Goal: Task Accomplishment & Management: Manage account settings

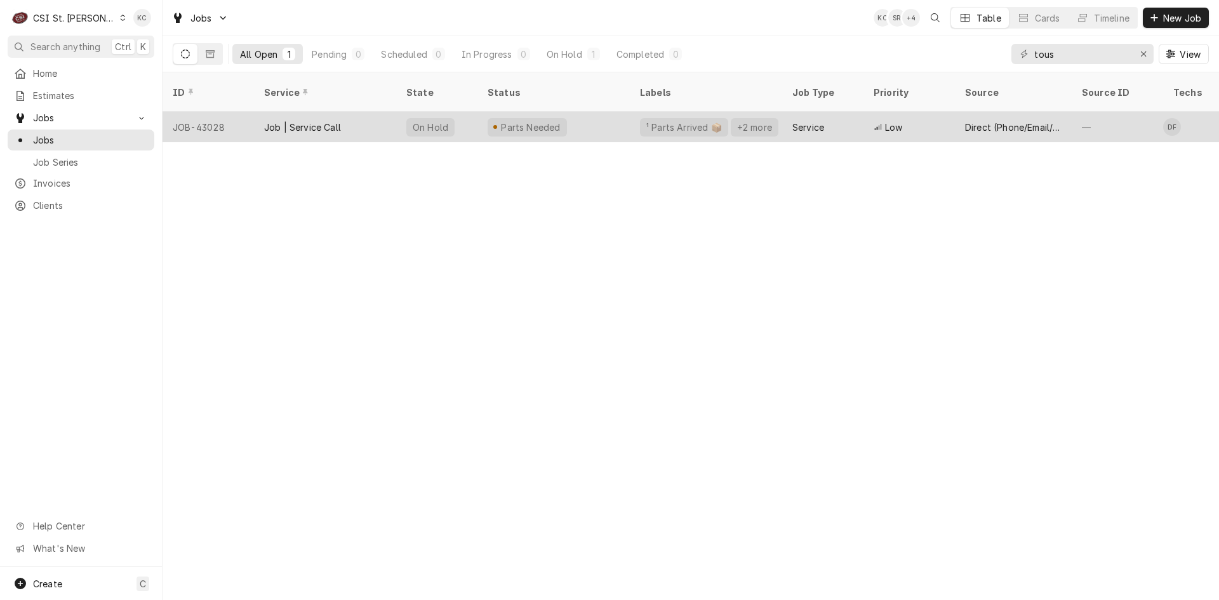
type input "tous"
click at [558, 118] on div "Parts Needed" at bounding box center [527, 127] width 79 height 18
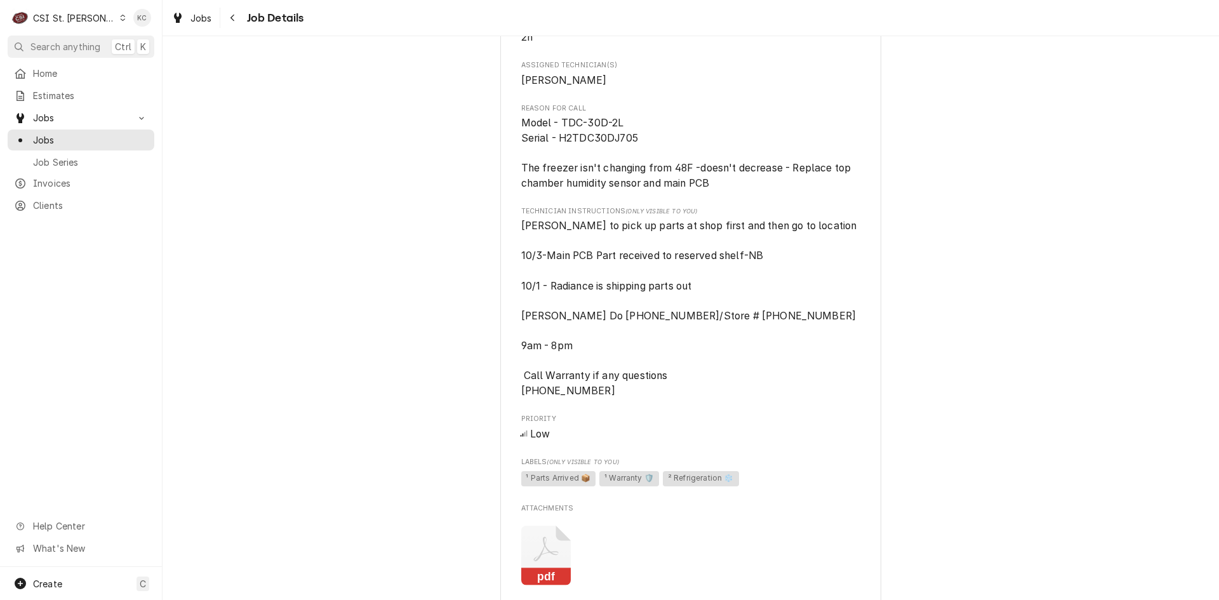
scroll to position [1207, 0]
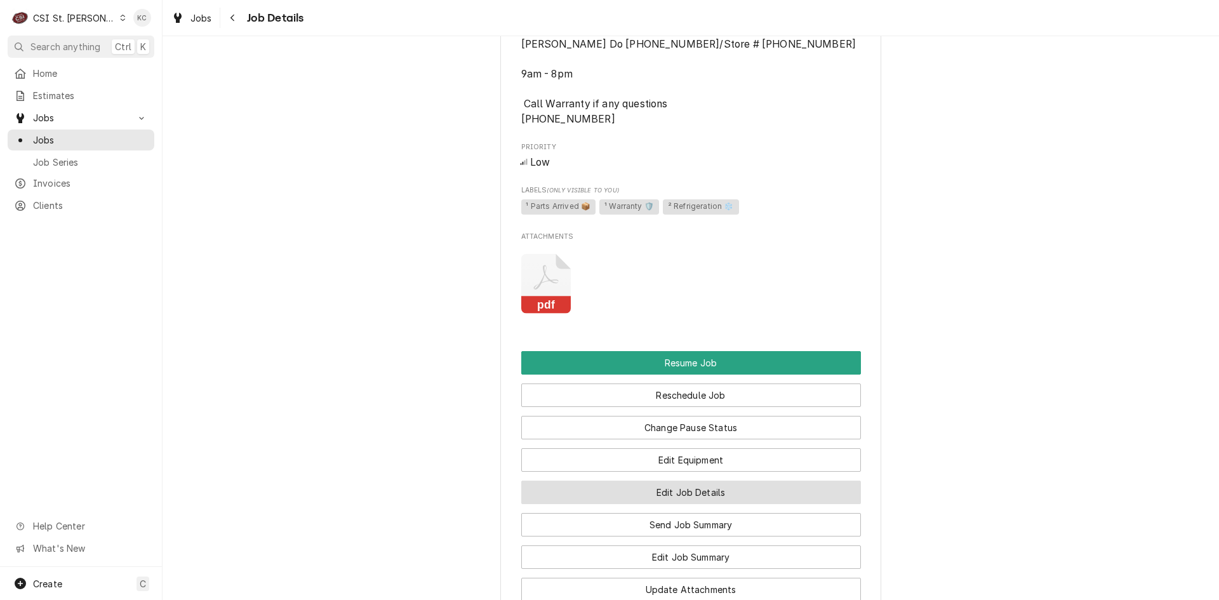
click at [709, 504] on button "Edit Job Details" at bounding box center [691, 492] width 340 height 23
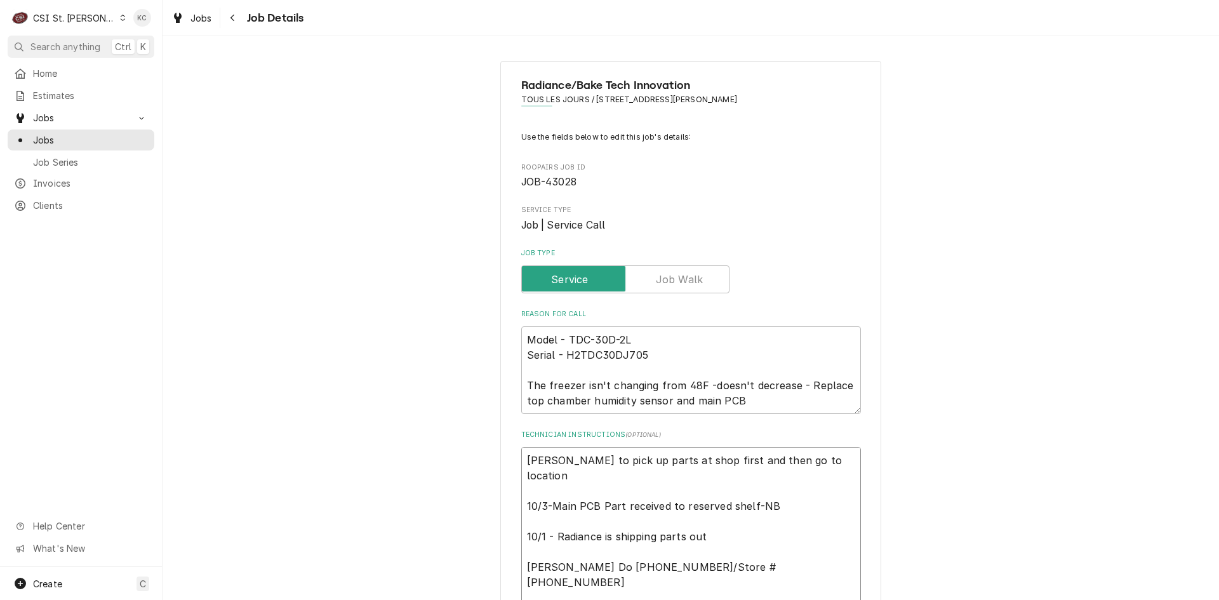
click at [521, 464] on textarea "david to pick up parts at shop first and then go to location 10/3-Main PCB Part…" at bounding box center [691, 544] width 340 height 194
type textarea "x"
type textarea "david to pick up parts at shop first and then go to location 10/3-Main PCB Part…"
type textarea "x"
type textarea "david to pick up parts at shop first and then go to location 10/3-Main PCB Part…"
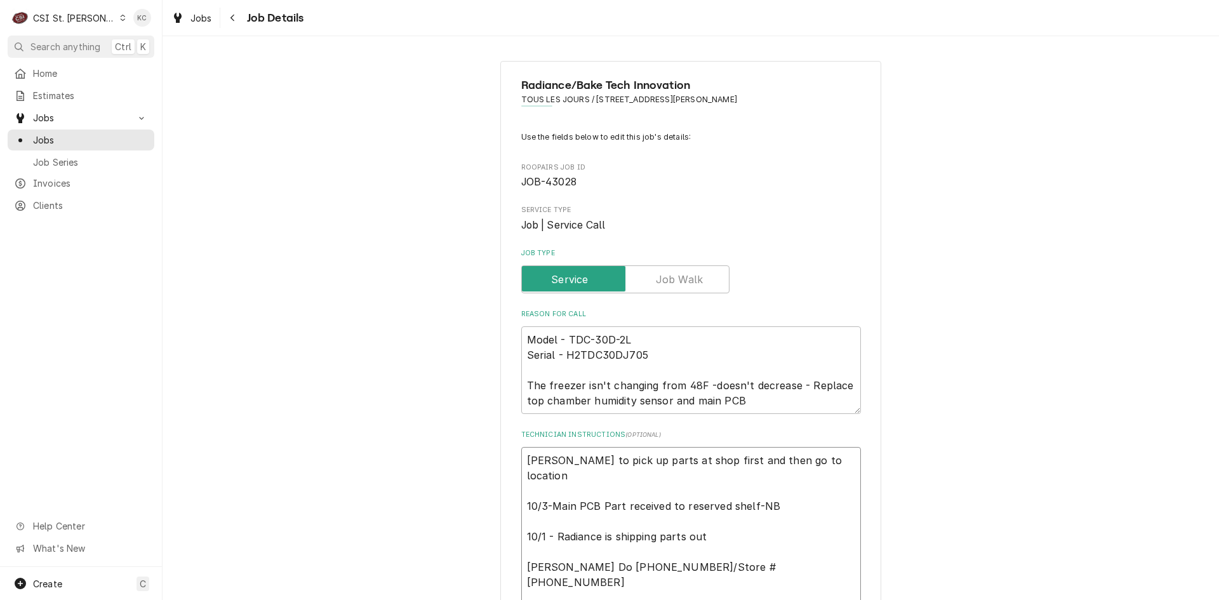
type textarea "x"
type textarea "1 david to pick up parts at shop first and then go to location 10/3-Main PCB Pa…"
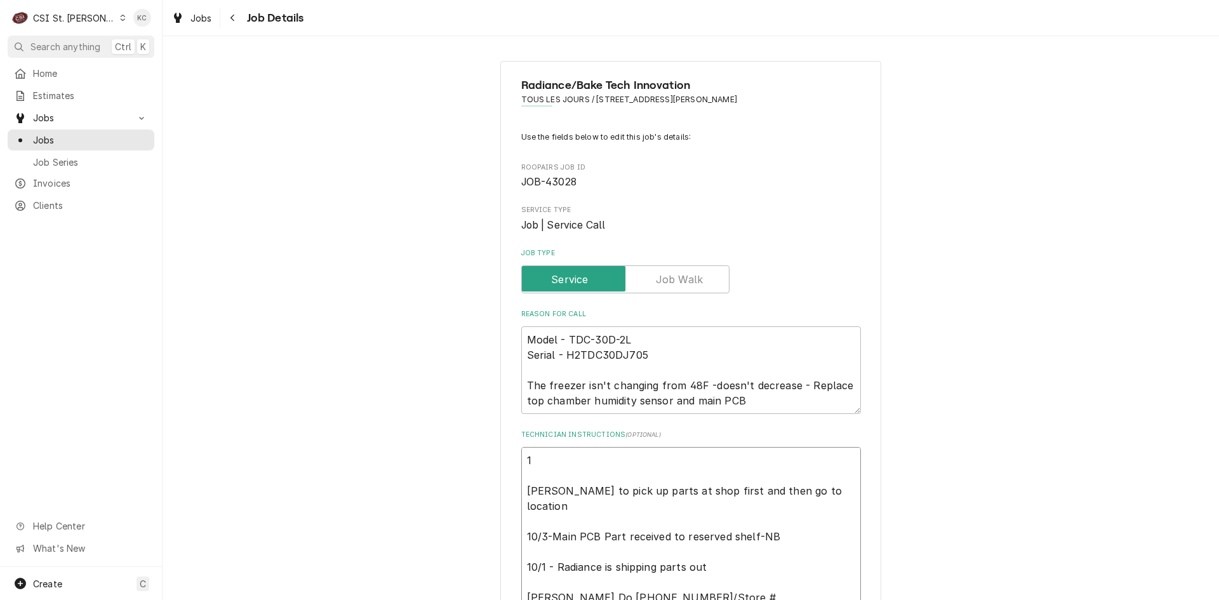
type textarea "x"
type textarea "10 david to pick up parts at shop first and then go to location 10/3-Main PCB P…"
type textarea "x"
type textarea "10/ david to pick up parts at shop first and then go to location 10/3-Main PCB …"
type textarea "x"
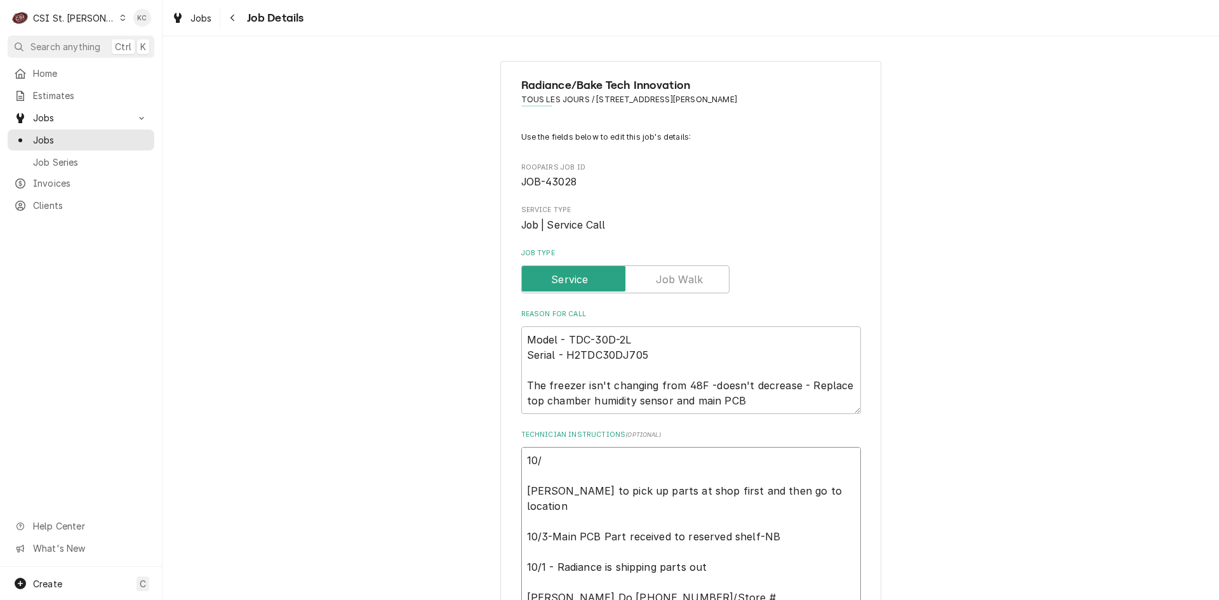
type textarea "10/9 david to pick up parts at shop first and then go to location 10/3-Main PCB…"
type textarea "x"
type textarea "10/9 david to pick up parts at shop first and then go to location 10/3-Main PCB…"
type textarea "x"
type textarea "10/9 - david to pick up parts at shop first and then go to location 10/3-Main P…"
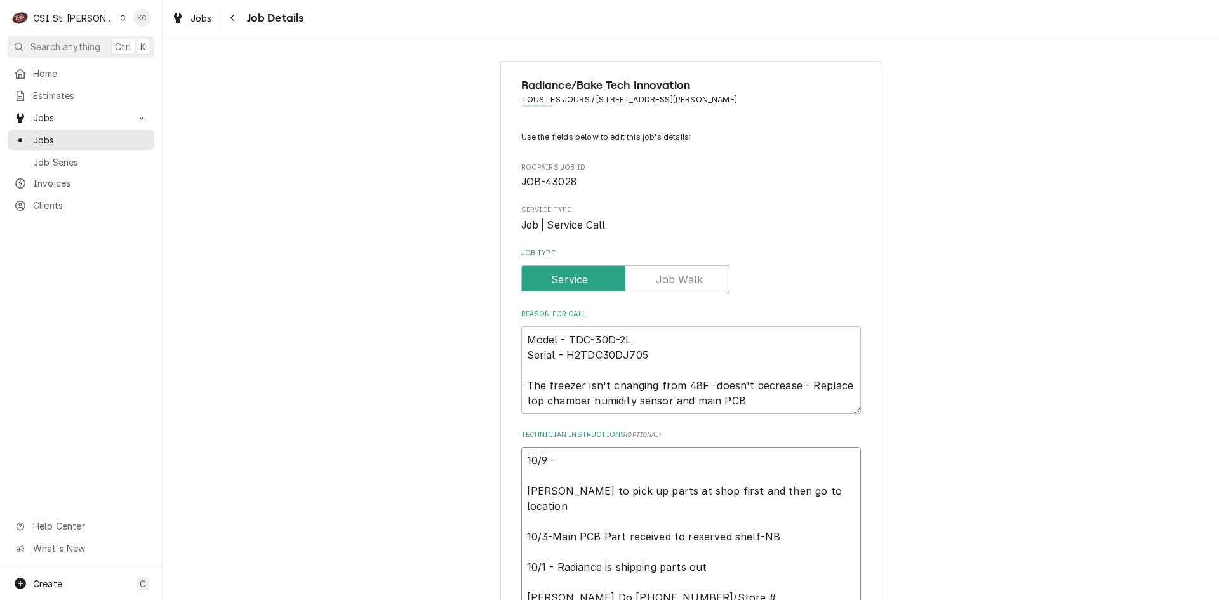
type textarea "x"
type textarea "10/9 - david to pick up parts at shop first and then go to location 10/3-Main P…"
type textarea "x"
type textarea "10/9 - k david to pick up parts at shop first and then go to location 10/3-Main…"
type textarea "x"
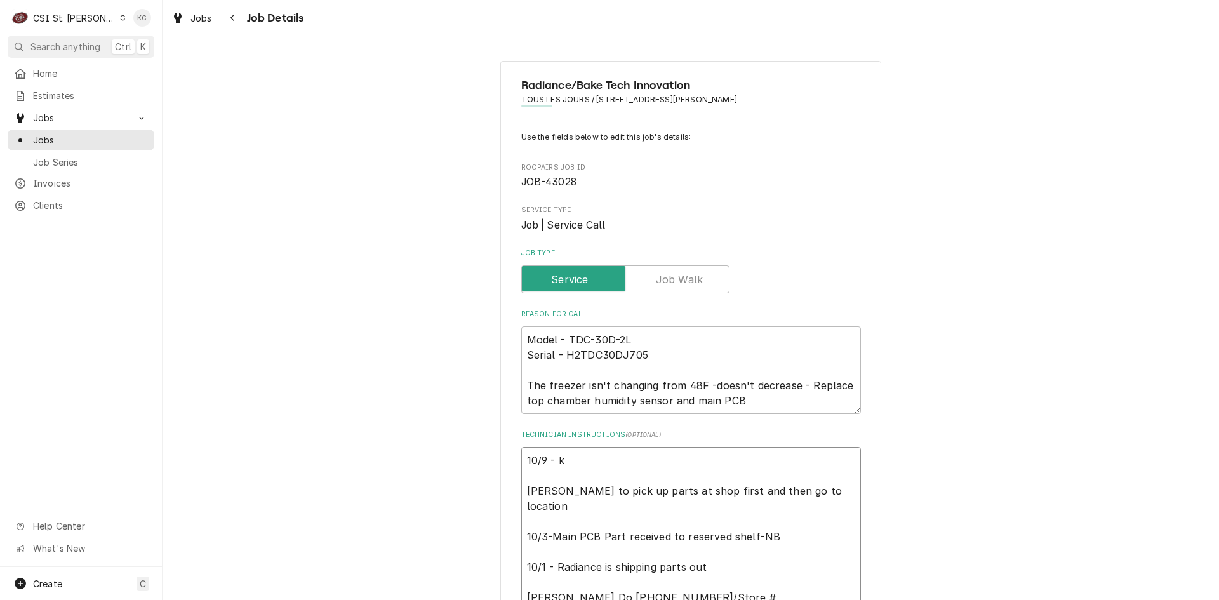
type textarea "10/9 - david to pick up parts at shop first and then go to location 10/3-Main P…"
type textarea "x"
type textarea "10/9 - K david to pick up parts at shop first and then go to location 10/3-Main…"
type textarea "x"
type textarea "10/9 - KE david to pick up parts at shop first and then go to location 10/3-Mai…"
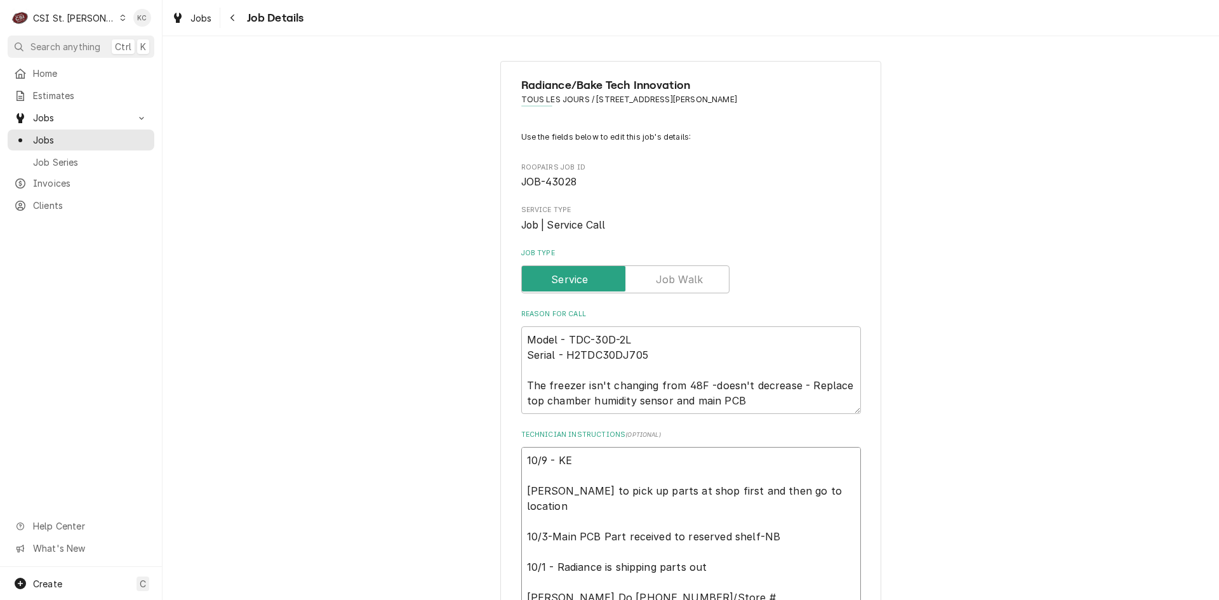
type textarea "x"
type textarea "10/9 - KEL david to pick up parts at shop first and then go to location 10/3-Ma…"
type textarea "x"
type textarea "10/9 - KELL david to pick up parts at shop first and then go to location 10/3-M…"
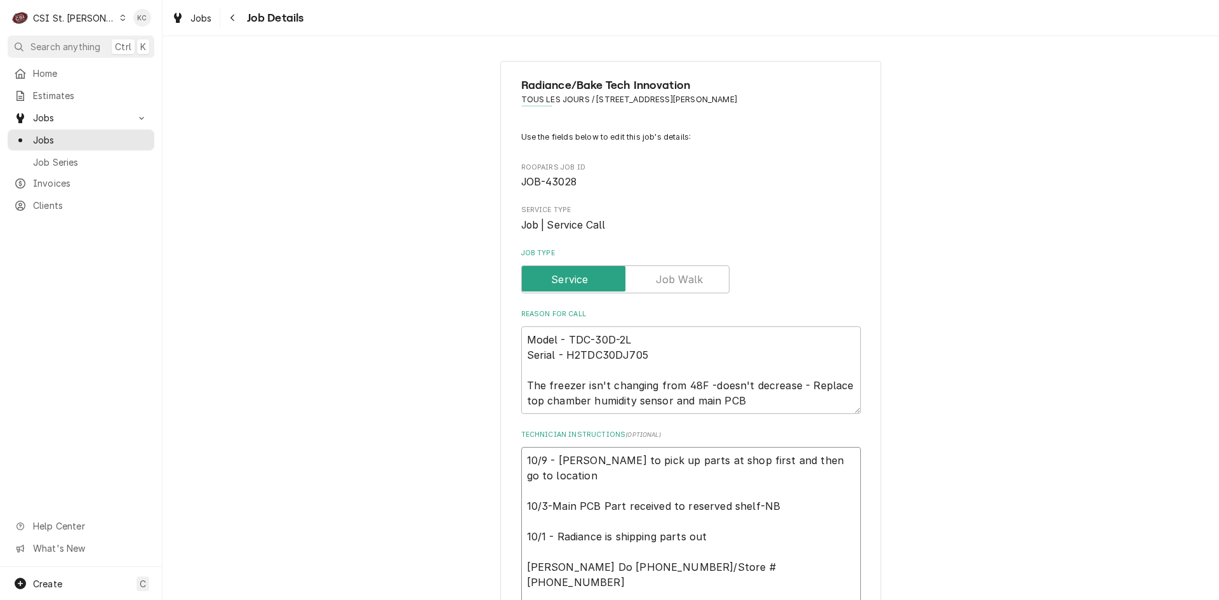
type textarea "x"
type textarea "10/9 - KEL david to pick up parts at shop first and then go to location 10/3-Ma…"
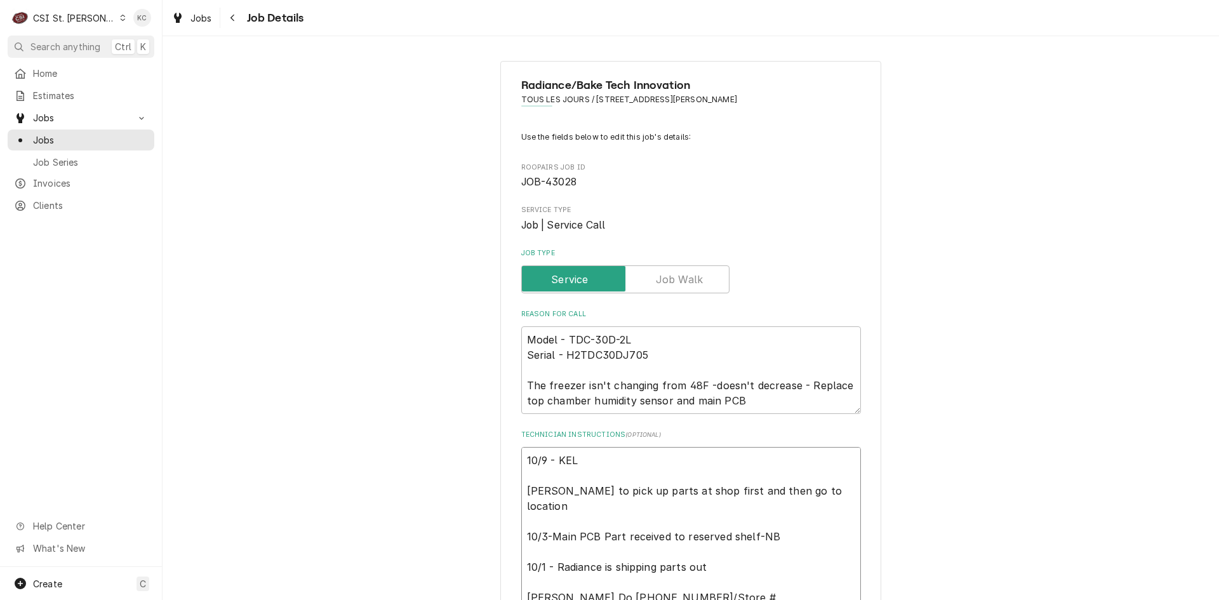
type textarea "x"
type textarea "10/9 - KE david to pick up parts at shop first and then go to location 10/3-Mai…"
type textarea "x"
type textarea "10/9 - K david to pick up parts at shop first and then go to location 10/3-Main…"
type textarea "x"
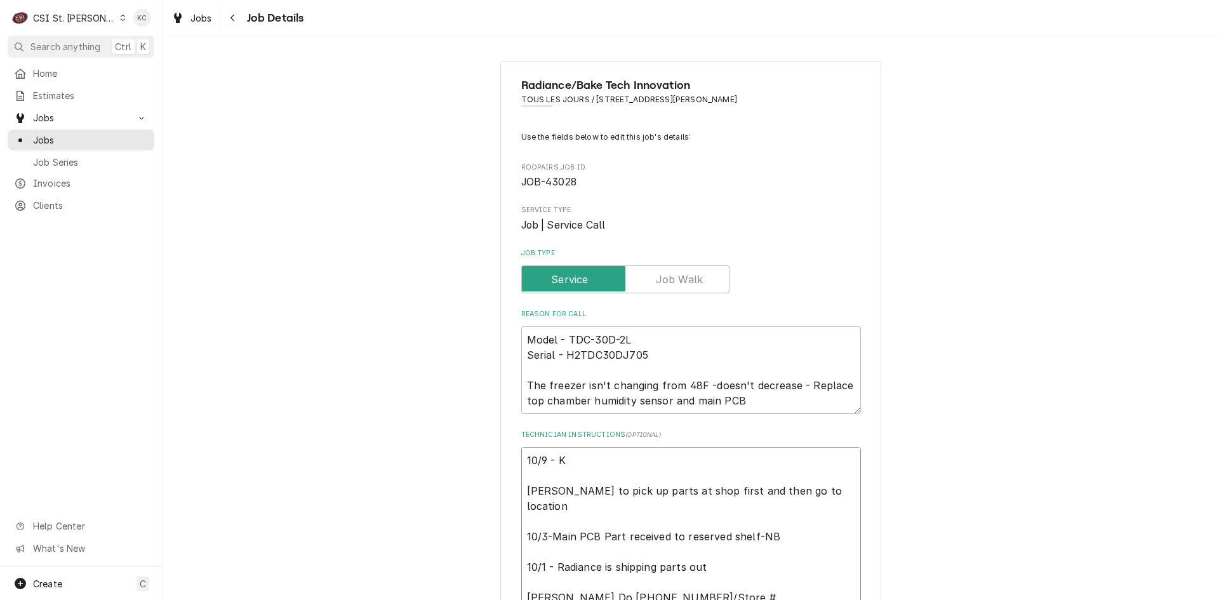
type textarea "10/9 - Ke david to pick up parts at shop first and then go to location 10/3-Mai…"
type textarea "x"
type textarea "10/9 - Kel david to pick up parts at shop first and then go to location 10/3-Ma…"
type textarea "x"
type textarea "10/9 - Kell david to pick up parts at shop first and then go to location 10/3-M…"
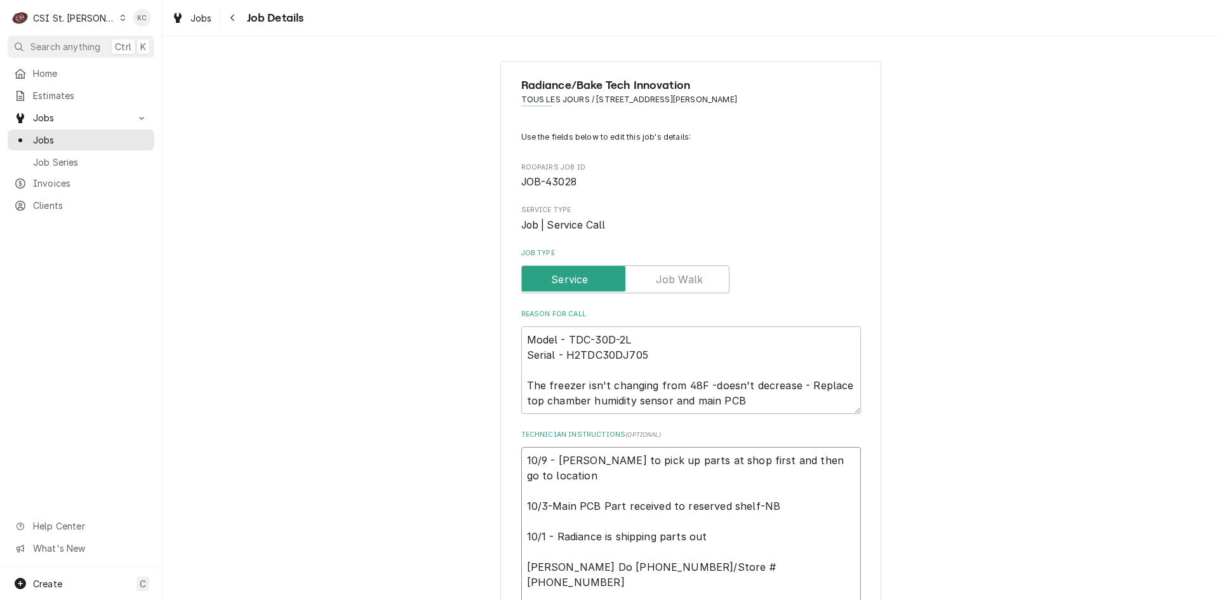
type textarea "x"
type textarea "10/9 - Kelly david to pick up parts at shop first and then go to location 10/3-…"
type textarea "x"
type textarea "10/9 - Kelly david to pick up parts at shop first and then go to location 10/3-…"
type textarea "x"
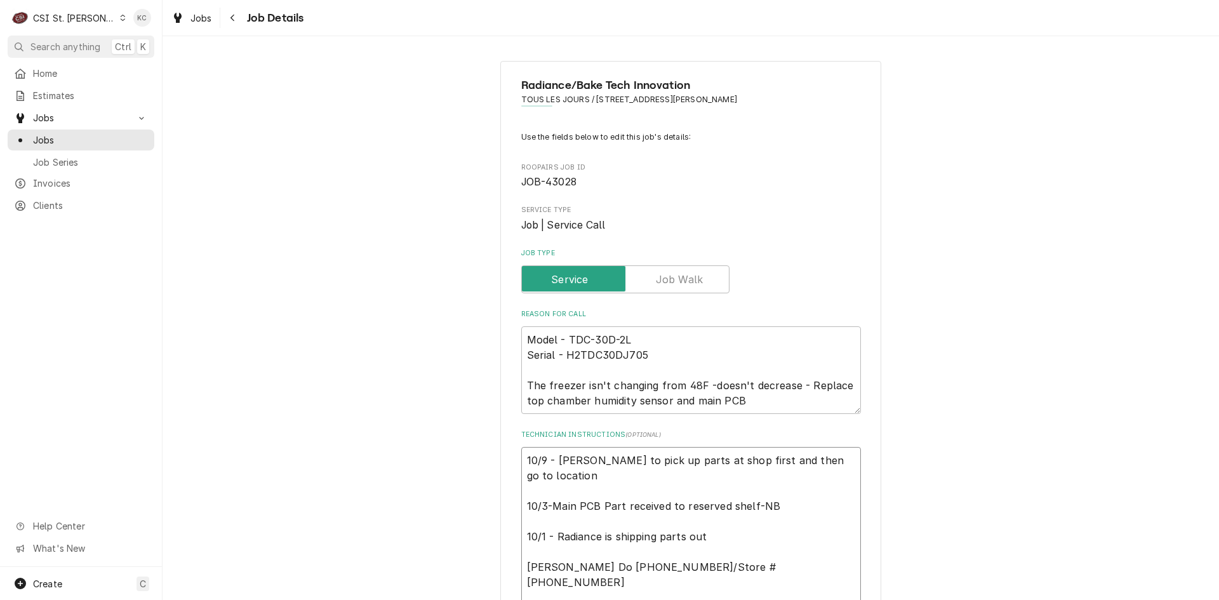
type textarea "10/9 - Kelly - david to pick up parts at shop first and then go to location 10/…"
type textarea "x"
type textarea "10/9 - Kelly - david to pick up parts at shop first and then go to location 10/…"
click at [605, 458] on textarea "10/9 - Kelly - david to pick up parts at shop first and then go to location 10/…" at bounding box center [691, 559] width 340 height 225
type textarea "x"
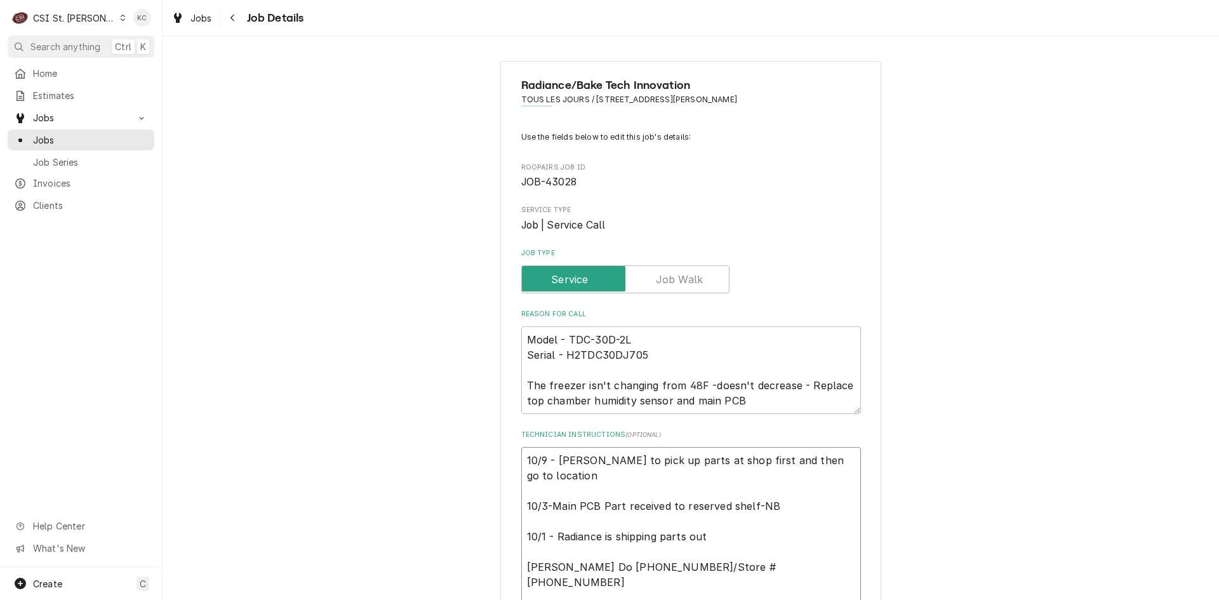
type textarea "10/9 - Kelly - C david to pick up parts at shop first and then go to location 1…"
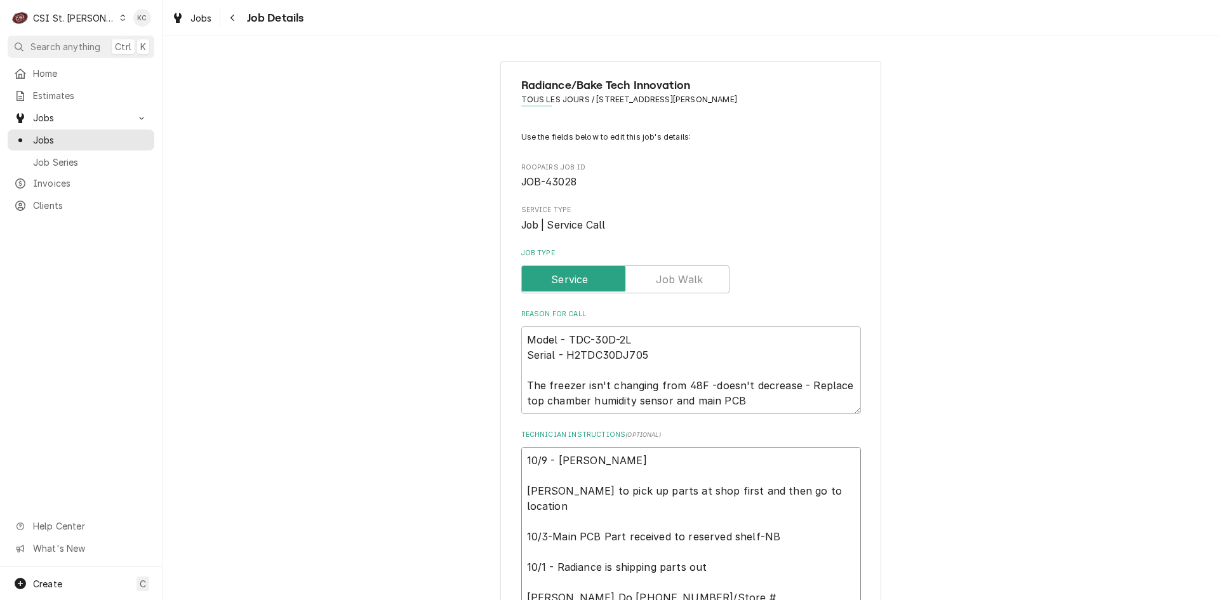
type textarea "x"
type textarea "10/9 - Kelly - Co david to pick up parts at shop first and then go to location …"
type textarea "x"
type textarea "10/9 - Kelly - Com david to pick up parts at shop first and then go to location…"
type textarea "x"
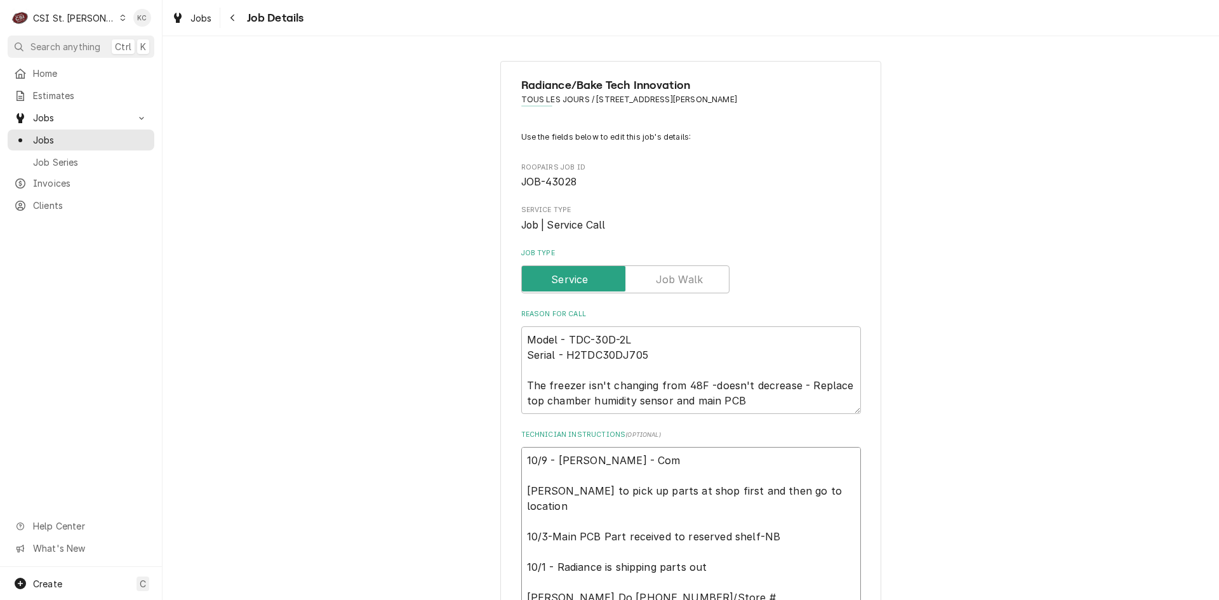
type textarea "10/9 - Kelly - Comp david to pick up parts at shop first and then go to locatio…"
type textarea "x"
type textarea "10/9 - Kelly - Compr david to pick up parts at shop first and then go to locati…"
type textarea "x"
type textarea "10/9 - Kelly - Compre david to pick up parts at shop first and then go to locat…"
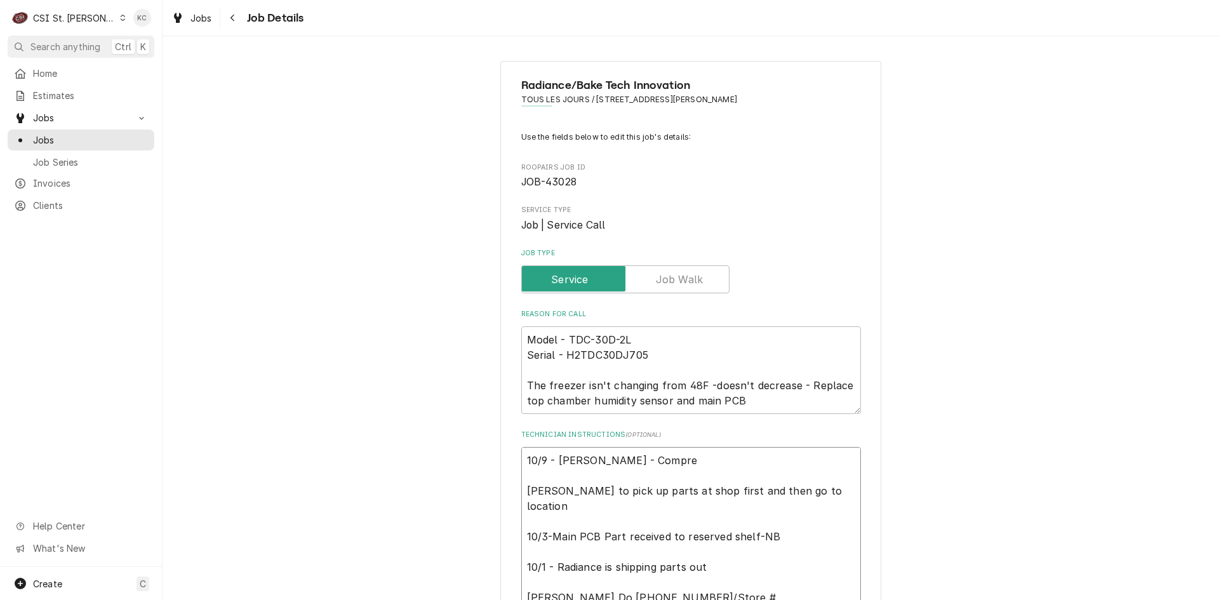
type textarea "x"
type textarea "10/9 - Kelly - Compres david to pick up parts at shop first and then go to loca…"
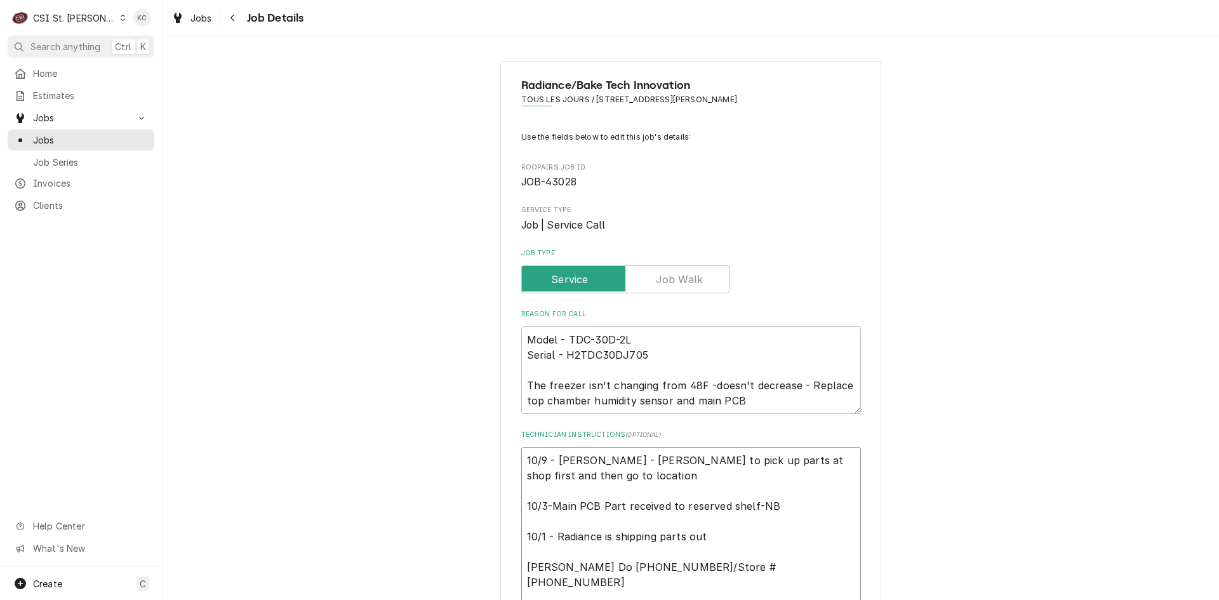
type textarea "x"
type textarea "10/9 - Kelly - Compress david to pick up parts at shop first and then go to loc…"
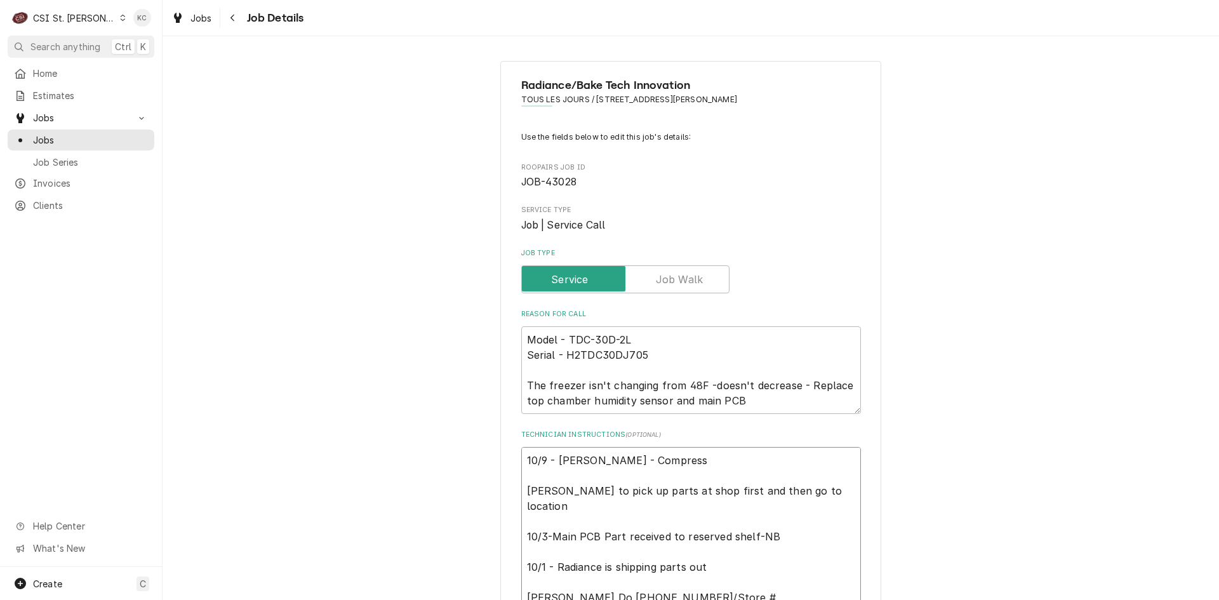
type textarea "x"
type textarea "10/9 - Kelly - Compresso david to pick up parts at shop first and then go to lo…"
type textarea "x"
type textarea "10/9 - Kelly - Compressoe david to pick up parts at shop first and then go to l…"
type textarea "x"
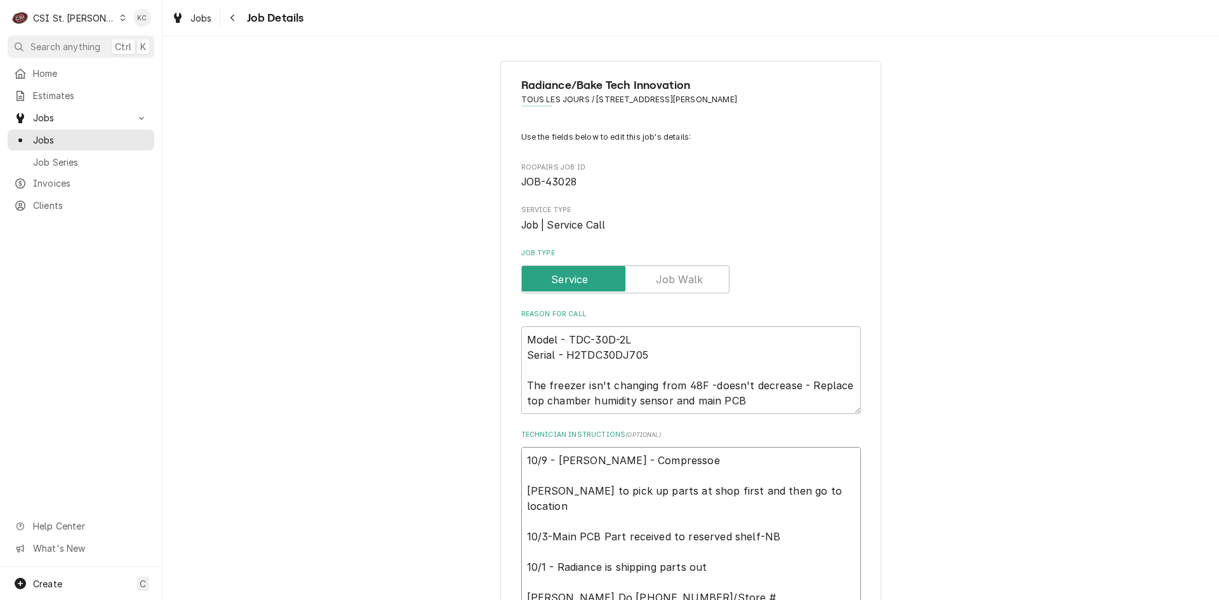
type textarea "10/9 - Kelly - Compressoe david to pick up parts at shop first and then go to l…"
type textarea "x"
type textarea "10/9 - Kelly - Compressoe david to pick up parts at shop first and then go to l…"
type textarea "x"
type textarea "10/9 - Kelly - Compresso david to pick up parts at shop first and then go to lo…"
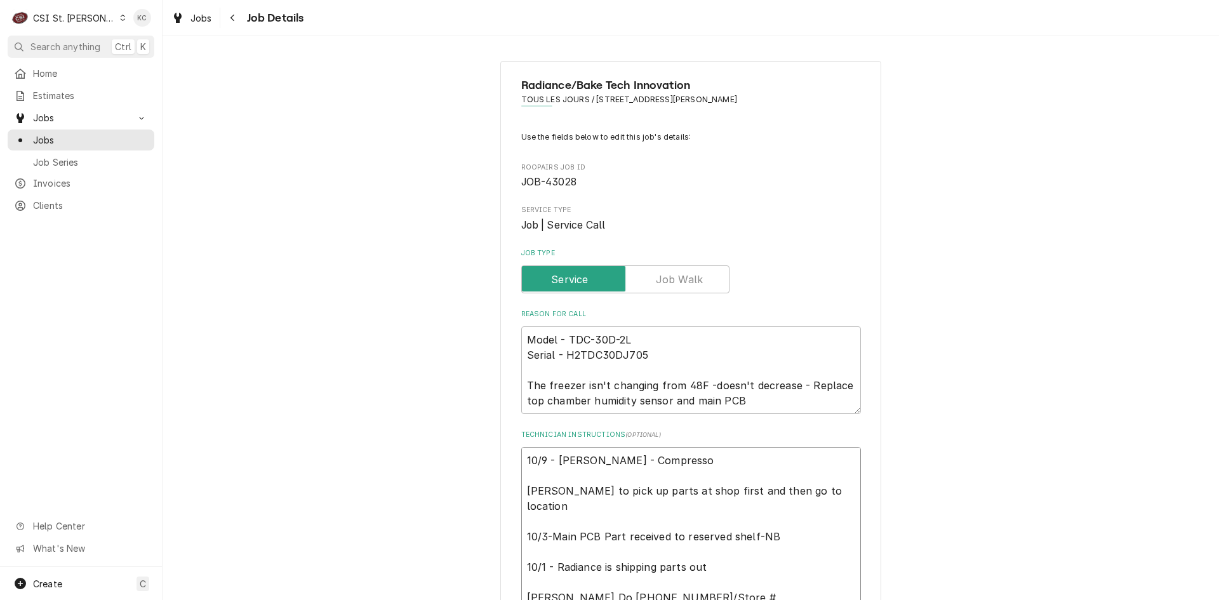
type textarea "x"
type textarea "10/9 - Kelly - Compressor david to pick up parts at shop first and then go to l…"
type textarea "x"
type textarea "10/9 - Kelly - Compressor david to pick up parts at shop first and then go to l…"
type textarea "x"
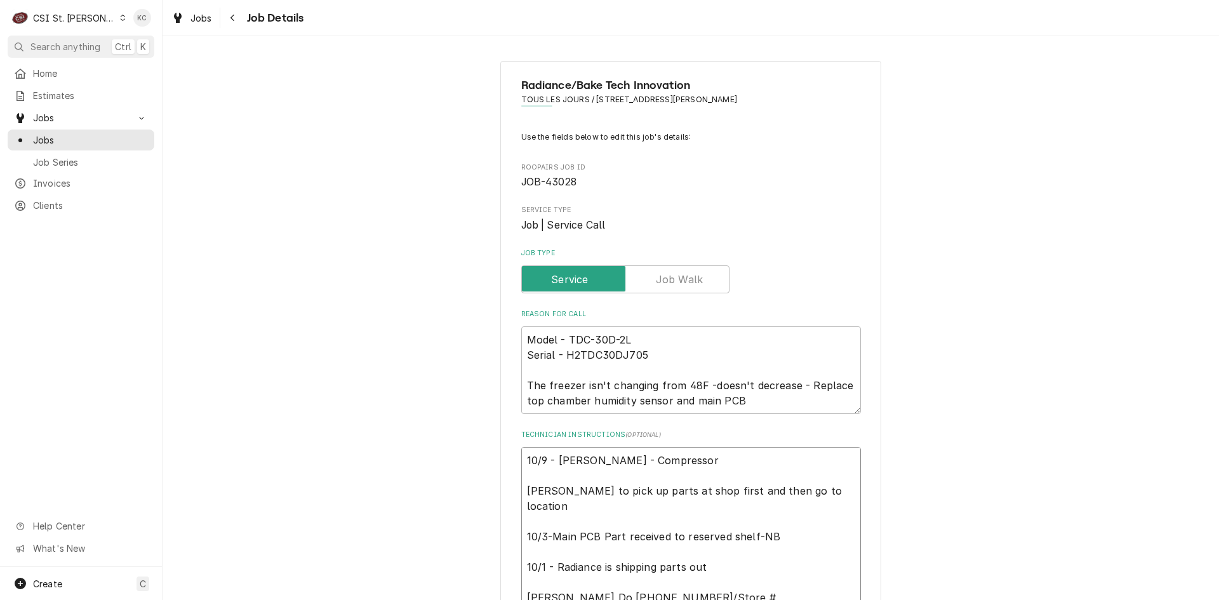
type textarea "10/9 - Kelly - Compressor p david to pick up parts at shop first and then go to…"
type textarea "x"
type textarea "10/9 - Kelly - Compressor pa david to pick up parts at shop first and then go t…"
type textarea "x"
type textarea "10/9 - Kelly - Compressor par david to pick up parts at shop first and then go …"
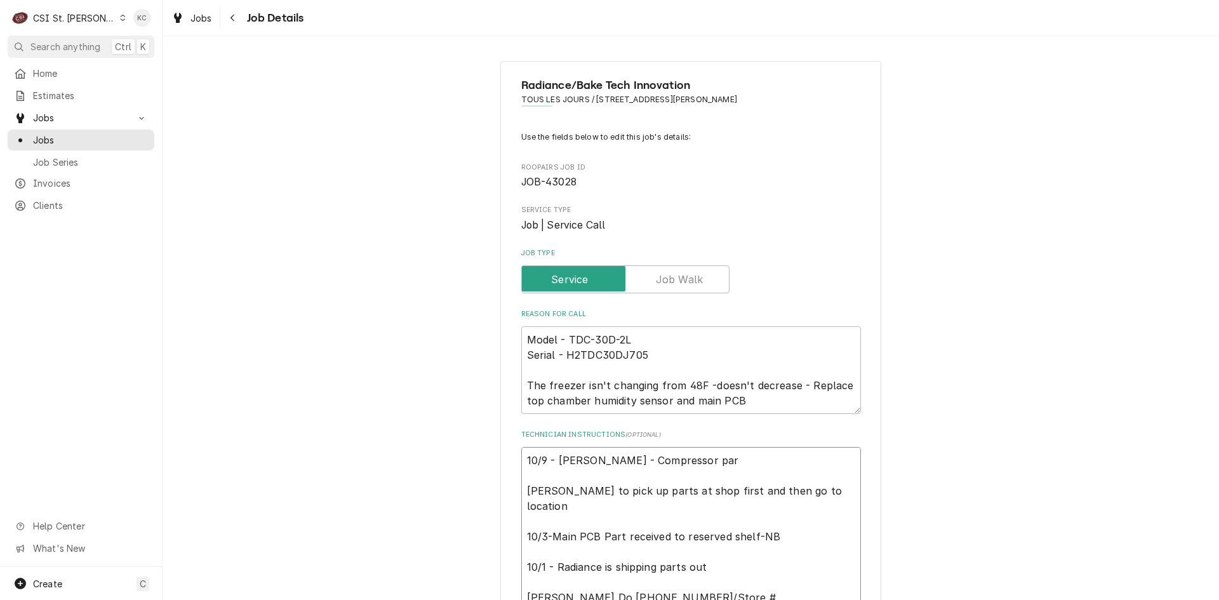
type textarea "x"
type textarea "10/9 - Kelly - Compressor part david to pick up parts at shop first and then go…"
type textarea "x"
type textarea "10/9 - Kelly - Compressor part david to pick up parts at shop first and then go…"
type textarea "x"
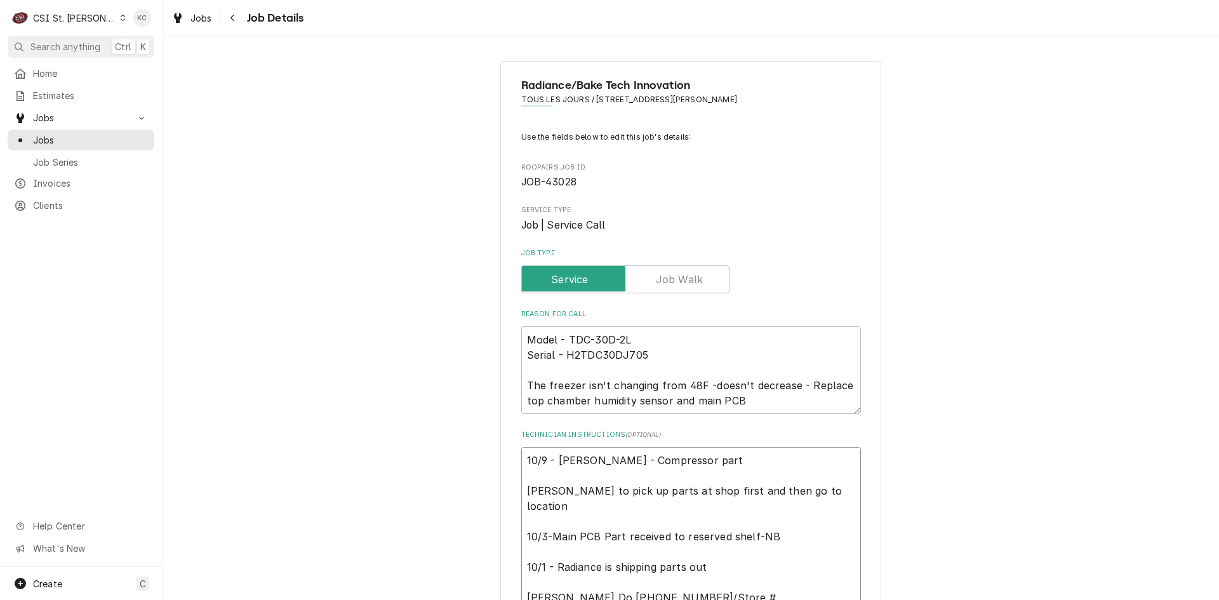
type textarea "10/9 - Kelly - Compressor part i david to pick up parts at shop first and then …"
type textarea "x"
type textarea "10/9 - Kelly - Compressor part is david to pick up parts at shop first and then…"
type textarea "x"
type textarea "10/9 - Kelly - Compressor part is david to pick up parts at shop first and then…"
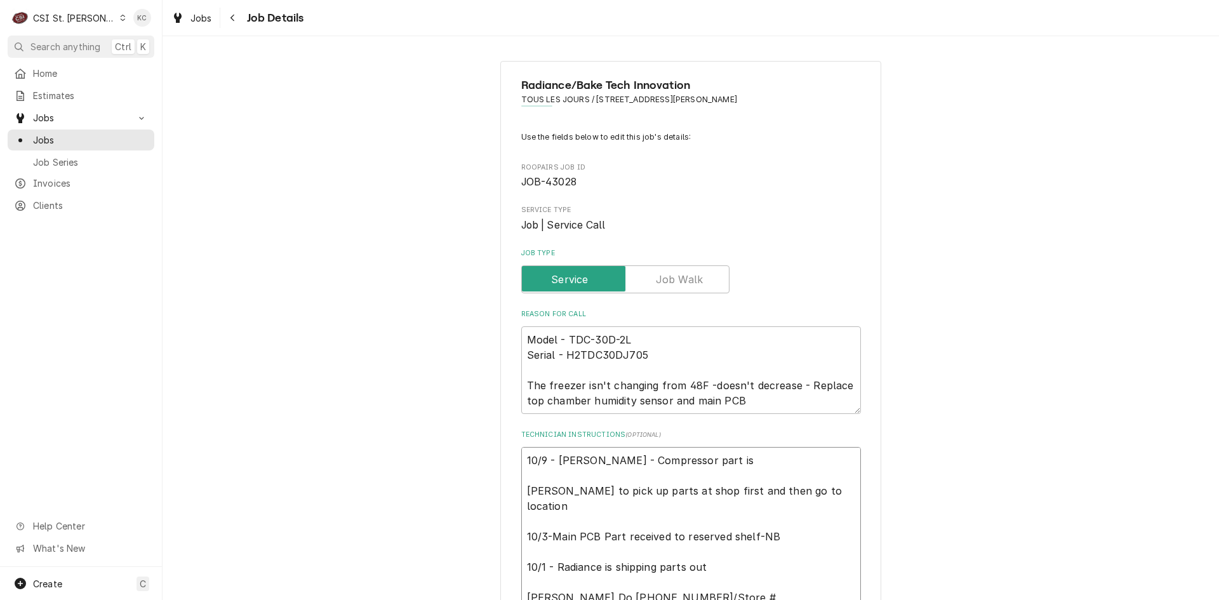
type textarea "x"
type textarea "10/9 - Kelly - Compressor part is o david to pick up parts at shop first and th…"
type textarea "x"
type textarea "10/9 - Kelly - Compressor part is on david to pick up parts at shop first and t…"
type textarea "x"
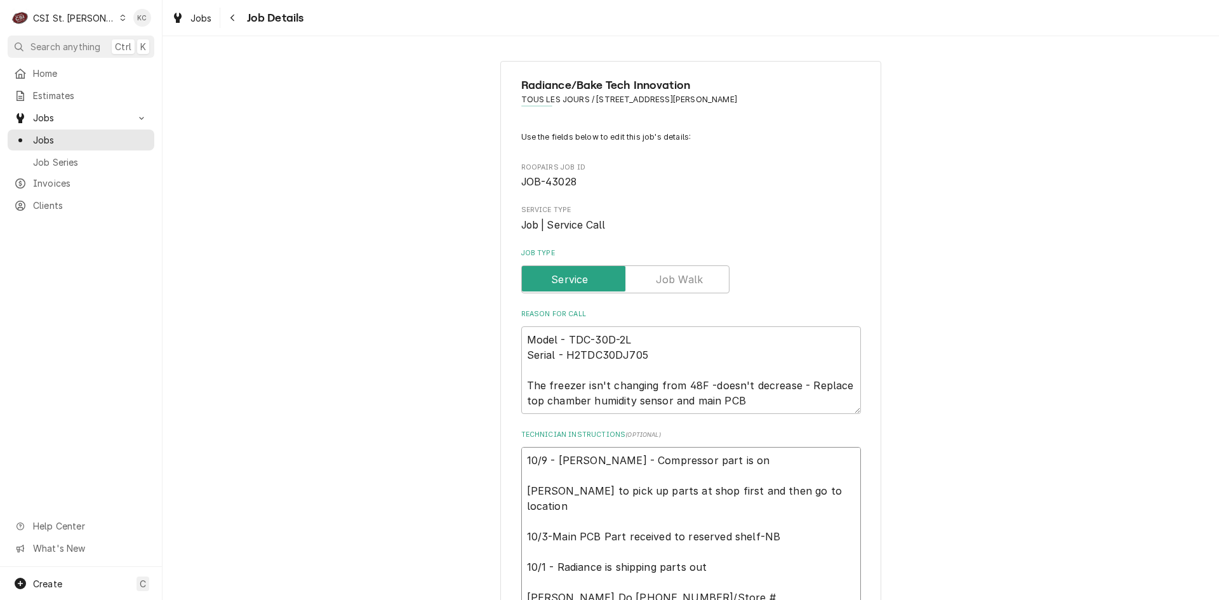
type textarea "10/9 - Kelly - Compressor part is on david to pick up parts at shop first and t…"
type textarea "x"
type textarea "10/9 - Kelly - Compressor part is on i david to pick up parts at shop first and…"
type textarea "x"
type textarea "10/9 - Kelly - Compressor part is on it david to pick up parts at shop first an…"
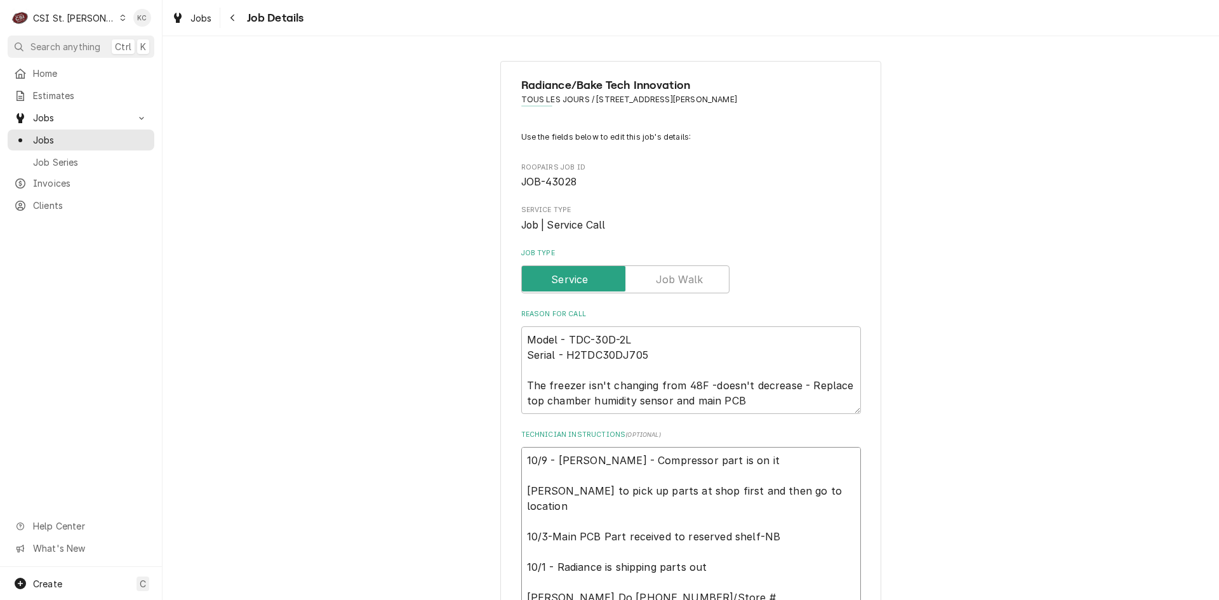
type textarea "x"
type textarea "10/9 - Kelly - Compressor part is on its david to pick up parts at shop first a…"
type textarea "x"
type textarea "10/9 - Kelly - Compressor part is on its david to pick up parts at shop first a…"
type textarea "x"
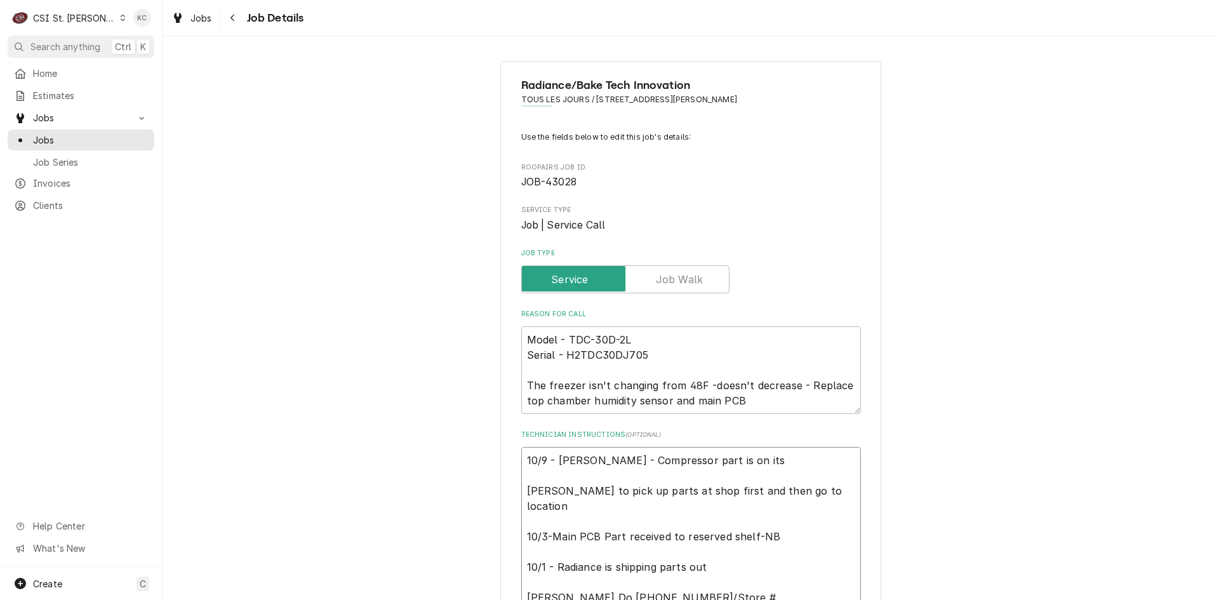
type textarea "10/9 - Kelly - Compressor part is on its w david to pick up parts at shop first…"
type textarea "x"
type textarea "10/9 - Kelly - Compressor part is on its wa david to pick up parts at shop firs…"
type textarea "x"
type textarea "10/9 - Kelly - Compressor part is on its way david to pick up parts at shop fir…"
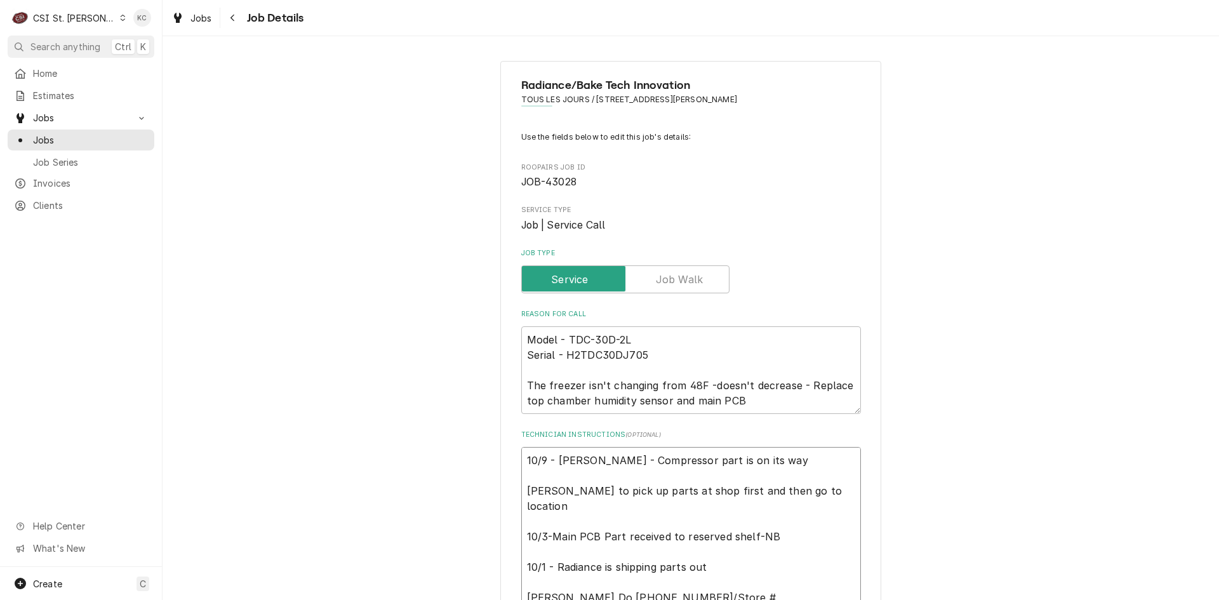
type textarea "x"
type textarea "10/9 - Kelly - Compressor part is on its way david to pick up parts at shop fir…"
type textarea "x"
type textarea "10/9 - Kelly - Compressor part is on its way - david to pick up parts at shop f…"
type textarea "x"
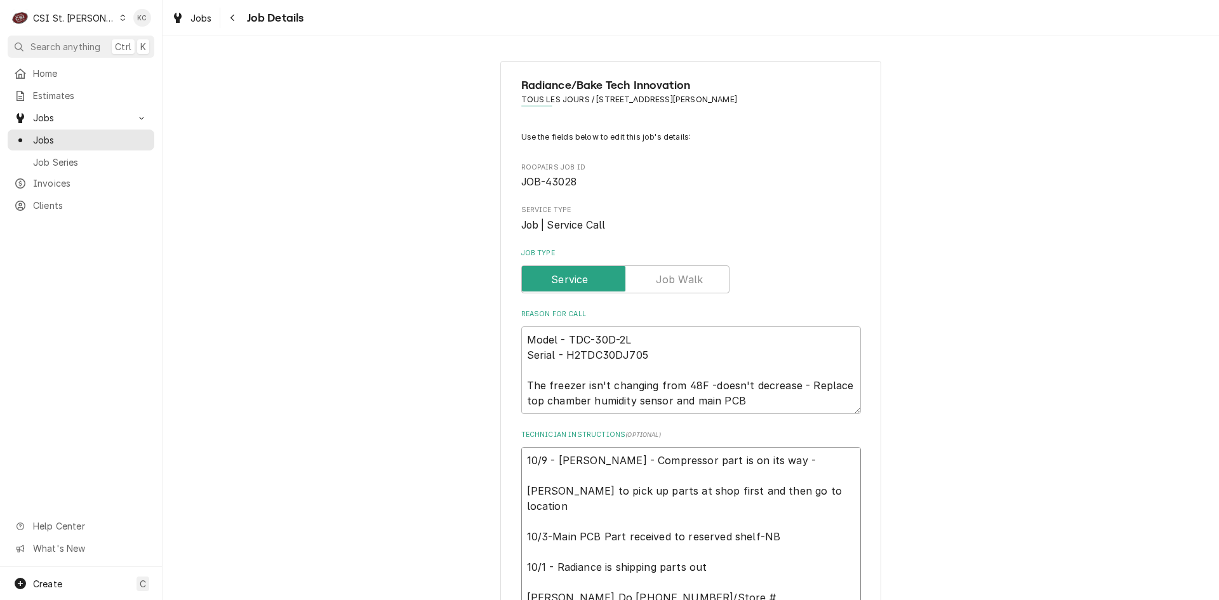
type textarea "10/9 - Kelly - Compressor part is on its way - david to pick up parts at shop f…"
type textarea "x"
type textarea "10/9 - Kelly - Compressor part is on its way - R david to pick up parts at shop…"
type textarea "x"
type textarea "10/9 - Kelly - Compressor part is on its way - Ra david to pick up parts at sho…"
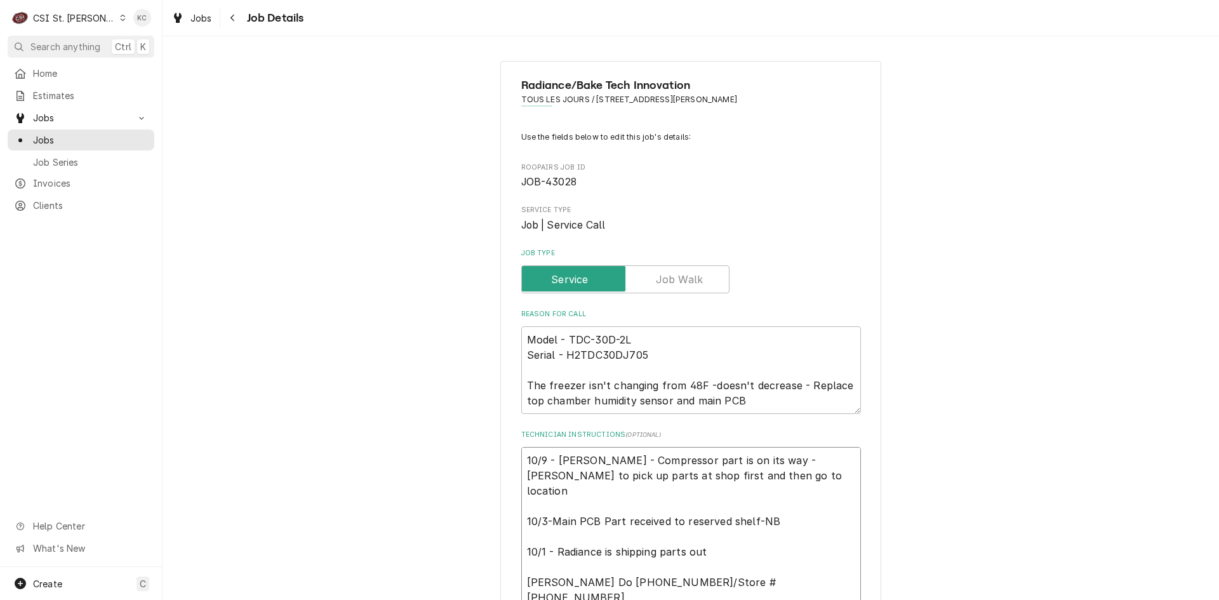
type textarea "x"
type textarea "10/9 - Kelly - Compressor part is on its way - Rad david to pick up parts at sh…"
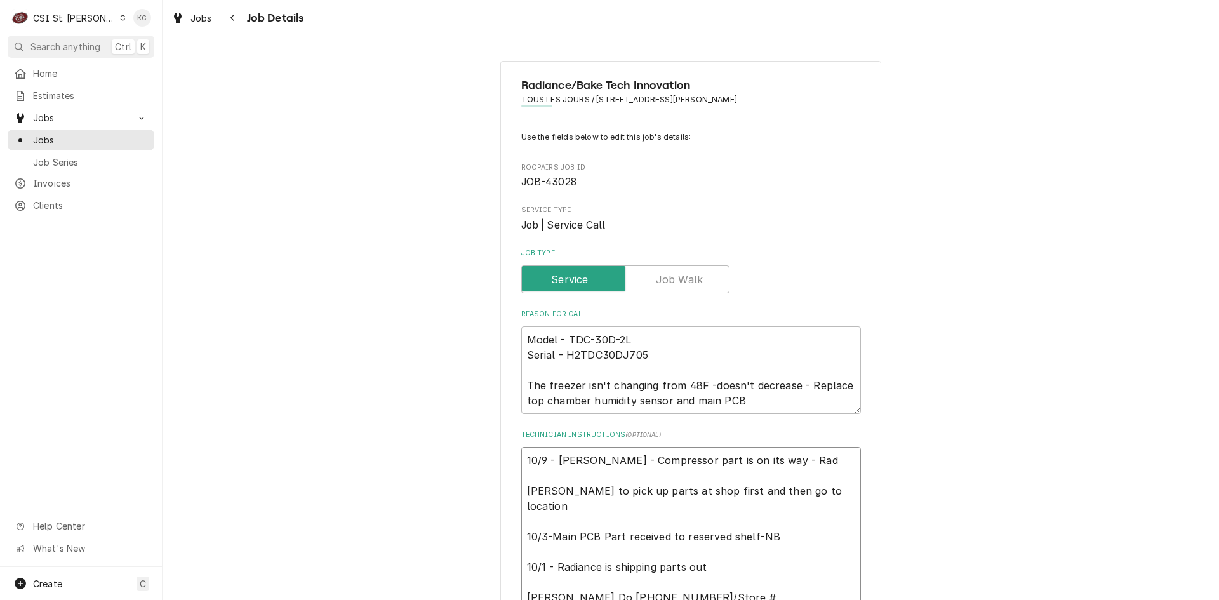
type textarea "x"
type textarea "10/9 - Kelly - Compressor part is on its way - Radi david to pick up parts at s…"
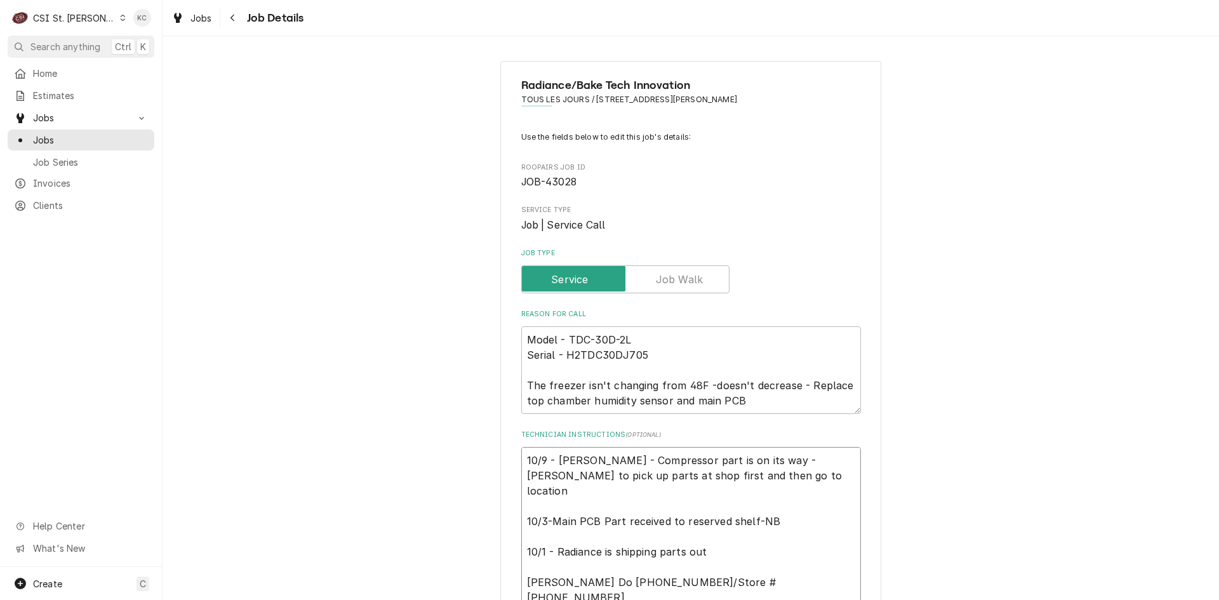
type textarea "x"
type textarea "10/9 - Kelly - Compressor part is on its way - Radia david to pick up parts at …"
type textarea "x"
type textarea "10/9 - Kelly - Compressor part is on its way - Radian david to pick up parts at…"
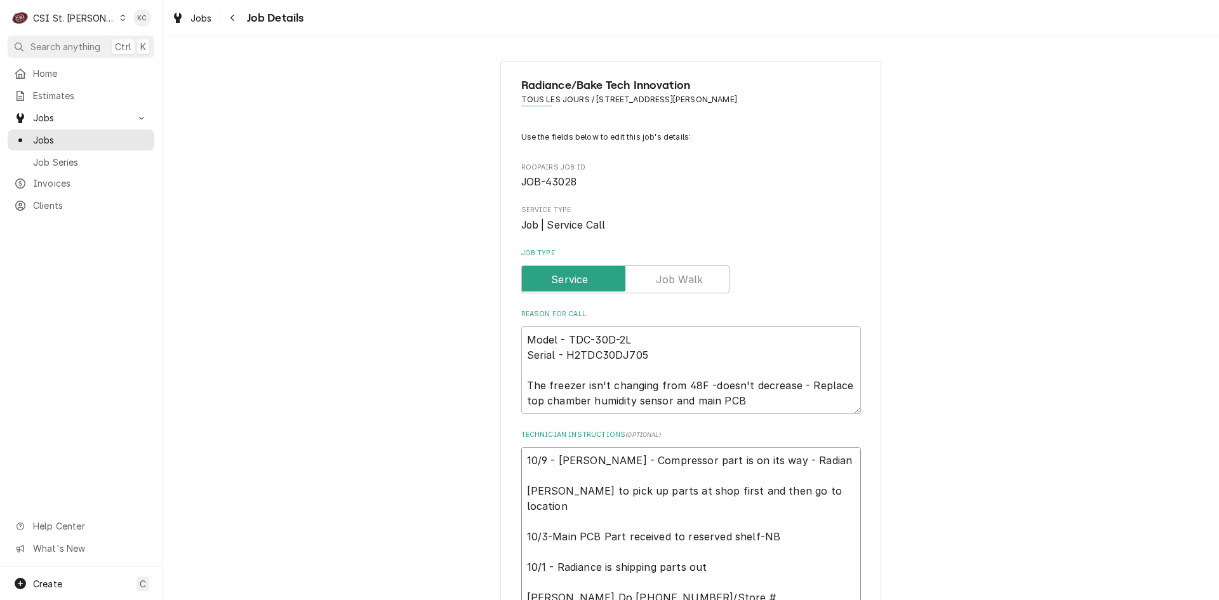
type textarea "x"
type textarea "10/9 - Kelly - Compressor part is on its way - Radianb david to pick up parts a…"
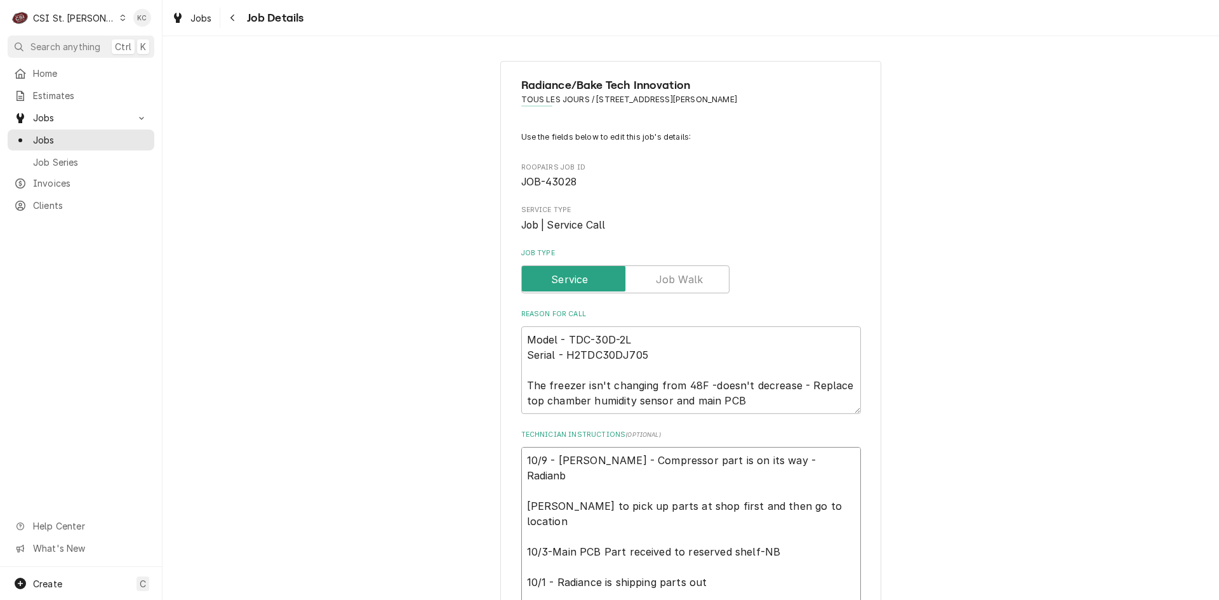
type textarea "x"
type textarea "10/9 - Kelly - Compressor part is on its way - Radianbc david to pick up parts …"
type textarea "x"
type textarea "10/9 - Kelly - Compressor part is on its way - Radianbce david to pick up parts…"
type textarea "x"
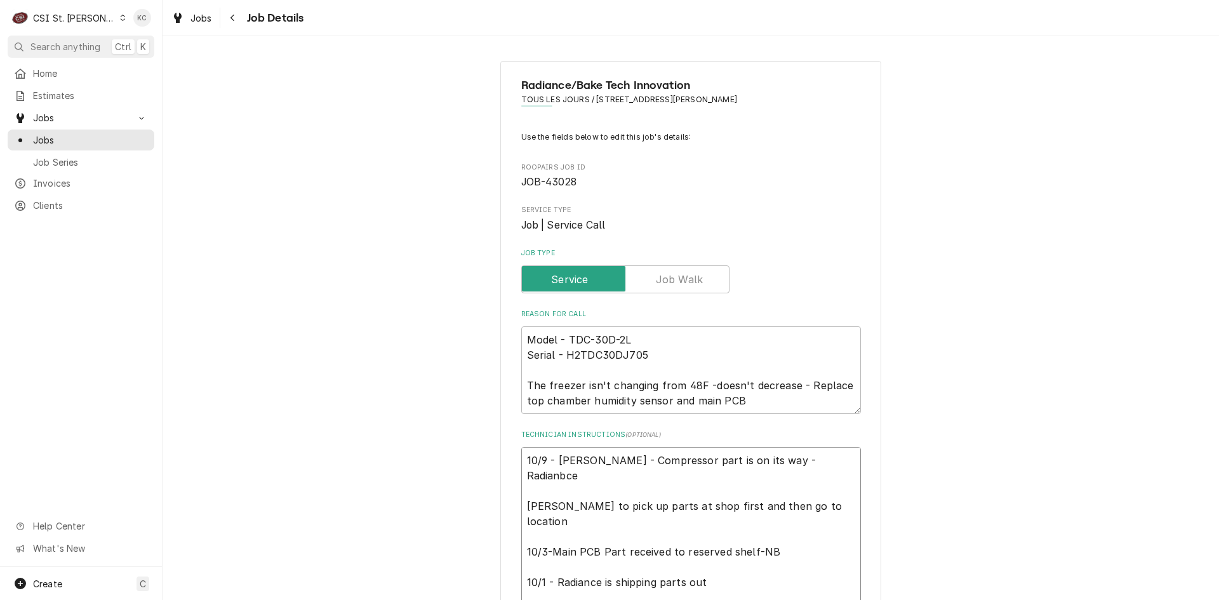
type textarea "10/9 - Kelly - Compressor part is on its way - Radianbc david to pick up parts …"
type textarea "x"
type textarea "10/9 - Kelly - Compressor part is on its way - Radianb david to pick up parts a…"
type textarea "x"
type textarea "10/9 - Kelly - Compressor part is on its way - Radian david to pick up parts at…"
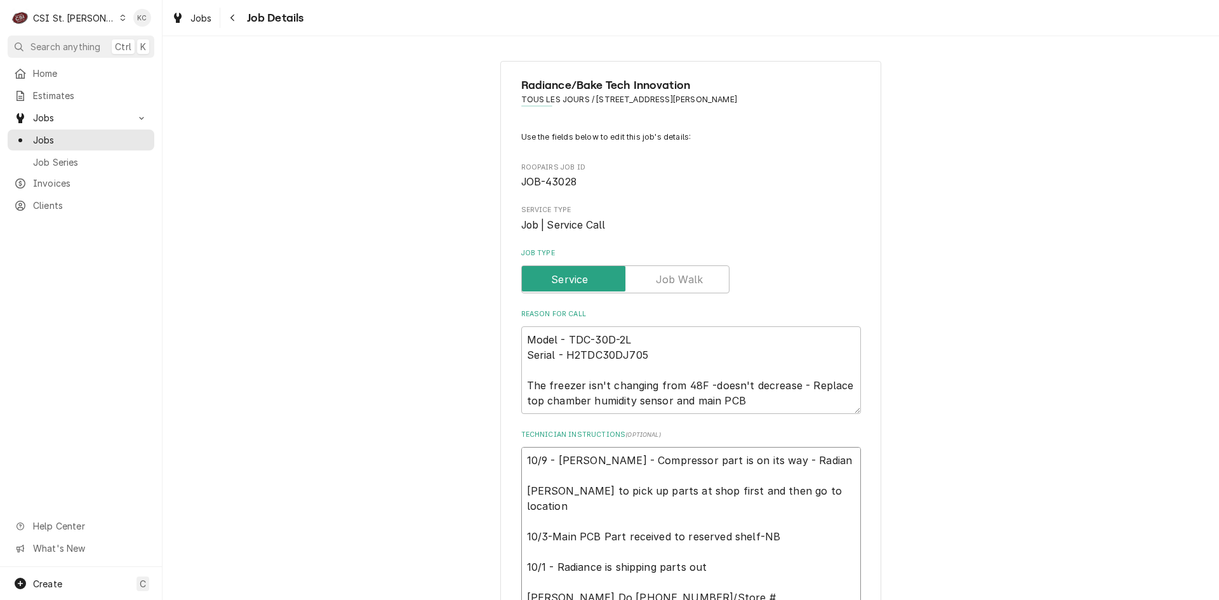
type textarea "x"
type textarea "10/9 - Kelly - Compressor part is on its way - Radianc david to pick up parts a…"
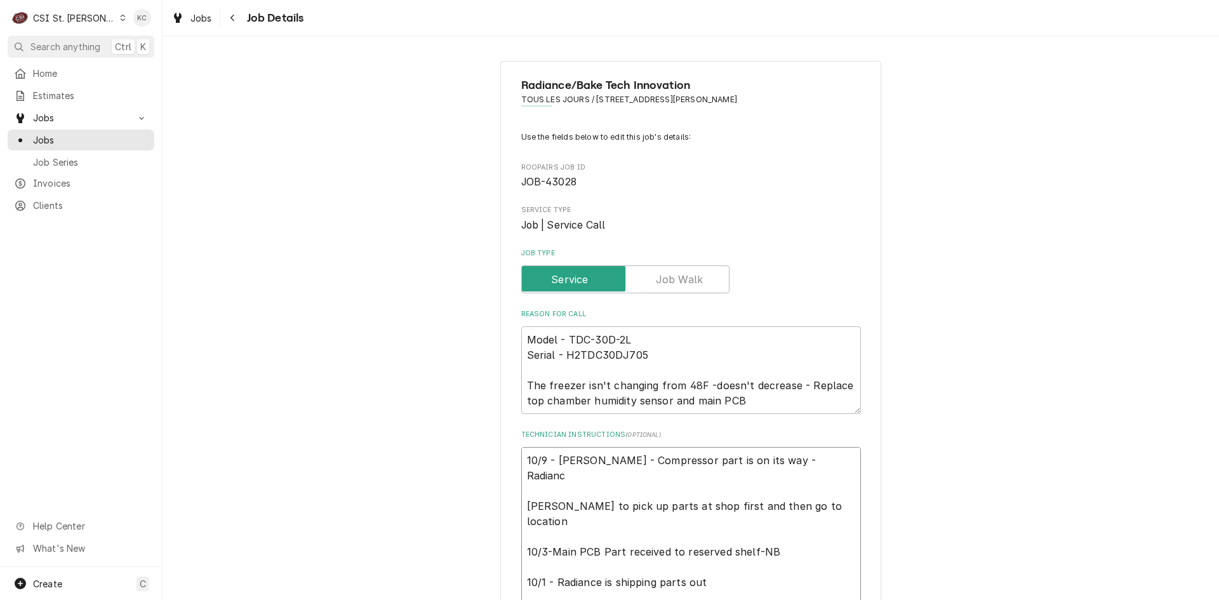
type textarea "x"
type textarea "10/9 - Kelly - Compressor part is on its way - Radiance david to pick up parts …"
type textarea "x"
type textarea "10/9 - Kelly - Compressor part is on its way - Radiance david to pick up parts …"
type textarea "x"
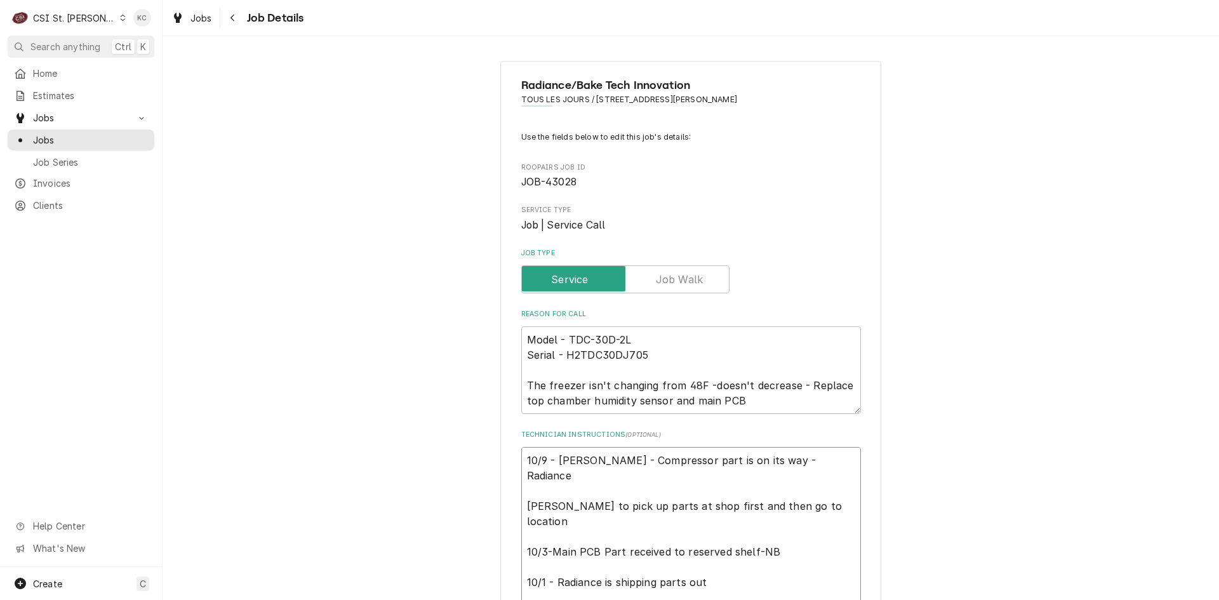
type textarea "10/9 - Kelly - Compressor part is on its way - Radiance w david to pick up part…"
type textarea "x"
type textarea "10/9 - Kelly - Compressor part is on its way - Radiance wi david to pick up par…"
type textarea "x"
type textarea "10/9 - Kelly - Compressor part is on its way - Radiance wil david to pick up pa…"
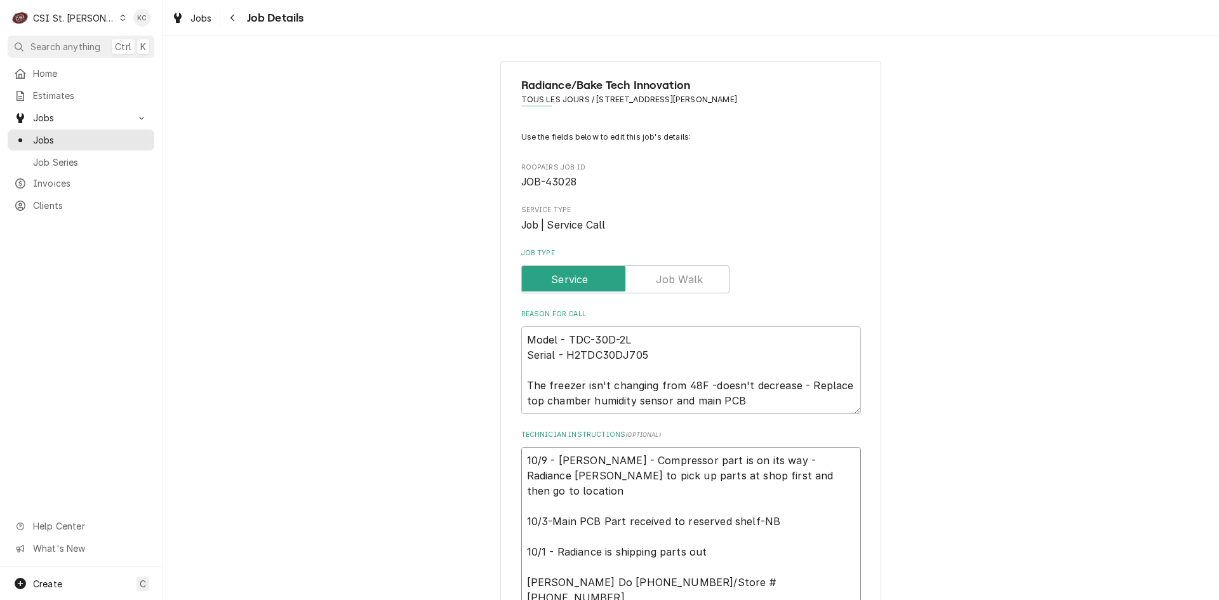
type textarea "x"
type textarea "10/9 - Kelly - Compressor part is on its way - Radiance will david to pick up p…"
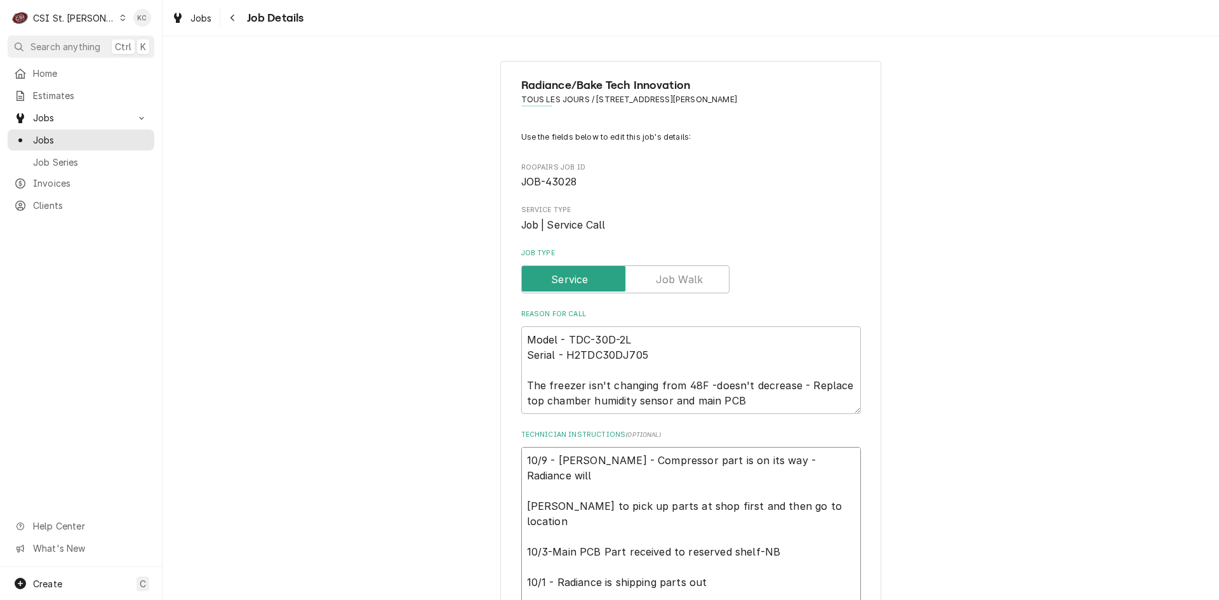
type textarea "x"
type textarea "10/9 - Kelly - Compressor part is on its way - Radiance will david to pick up p…"
type textarea "x"
type textarea "10/9 - Kelly - Compressor part is on its way - Radiance will p david to pick up…"
type textarea "x"
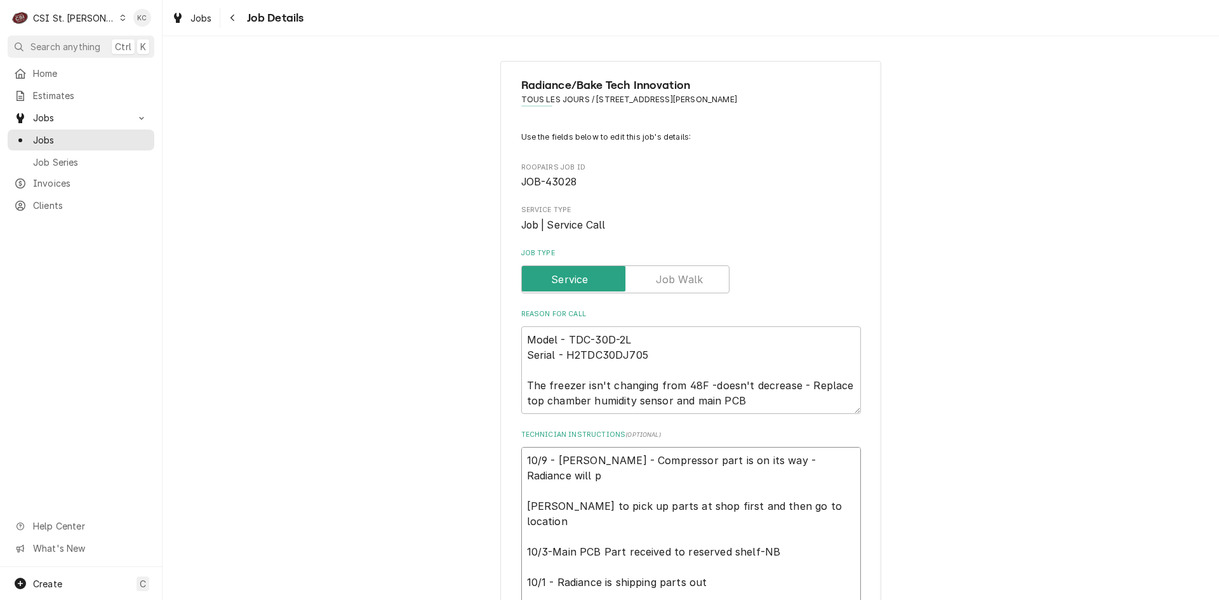
type textarea "10/9 - Kelly - Compressor part is on its way - Radiance will pr david to pick u…"
type textarea "x"
type textarea "10/9 - Kelly - Compressor part is on its way - Radiance will pro david to pick …"
type textarea "x"
type textarea "10/9 - Kelly - Compressor part is on its way - Radiance will prov david to pick…"
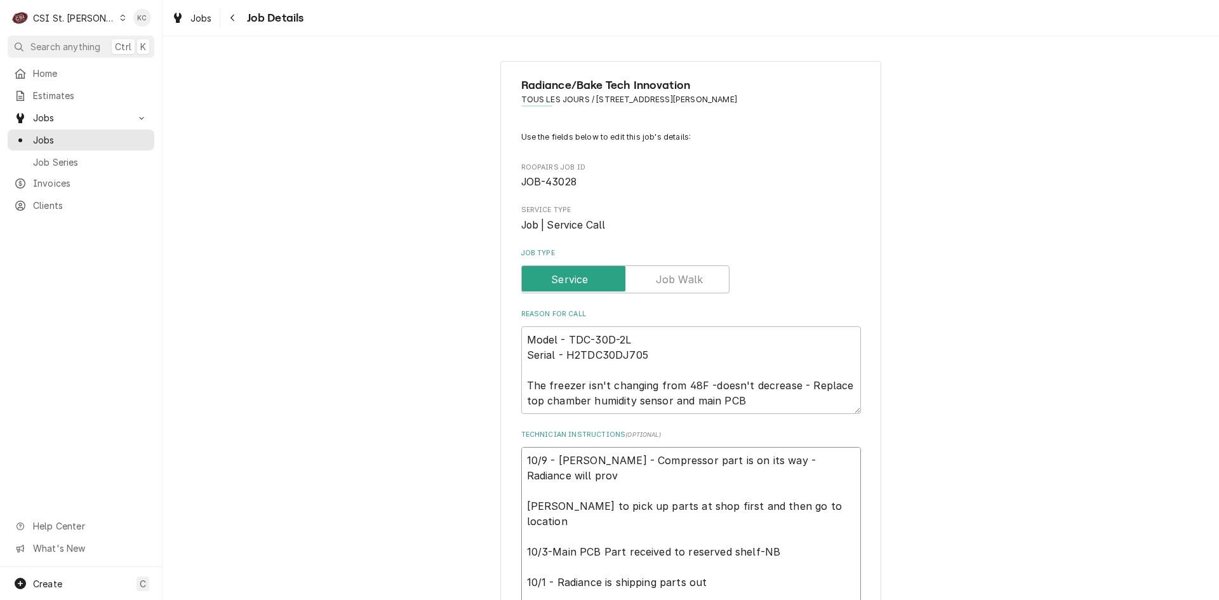
type textarea "x"
type textarea "10/9 - Kelly - Compressor part is on its way - Radiance will provi david to pic…"
type textarea "x"
type textarea "10/9 - Kelly - Compressor part is on its way - Radiance will provid david to pi…"
type textarea "x"
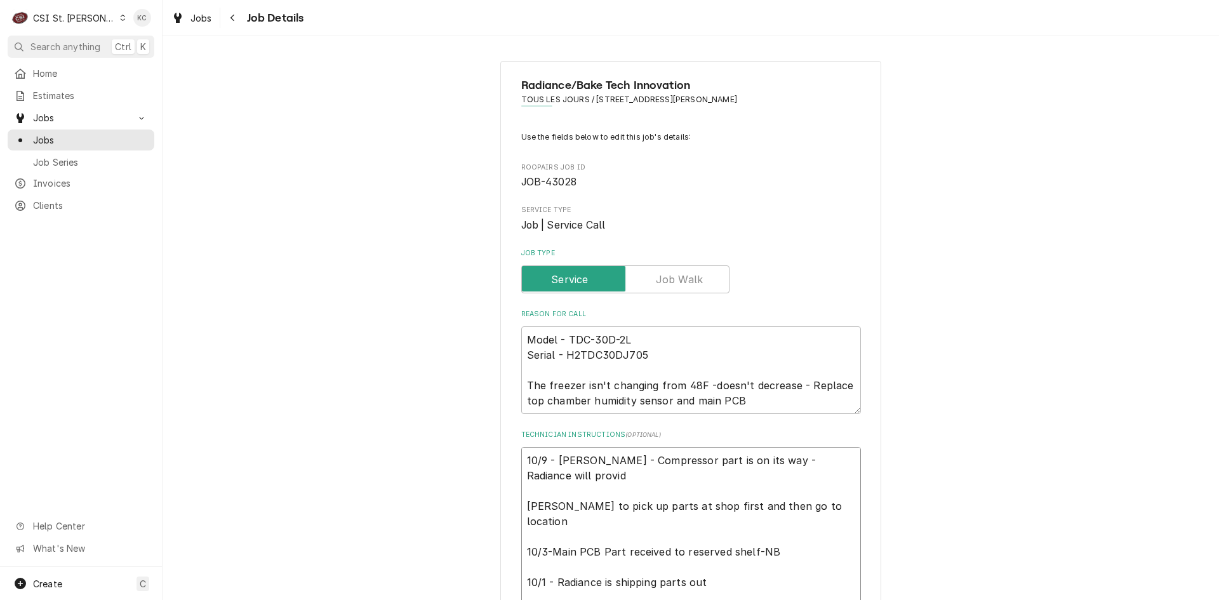
type textarea "10/9 - Kelly - Compressor part is on its way - Radiance will provide david to p…"
type textarea "x"
type textarea "10/9 - Kelly - Compressor part is on its way - Radiance will provide david to p…"
type textarea "x"
type textarea "10/9 - Kelly - Compressor part is on its way - Radiance will provide r david to…"
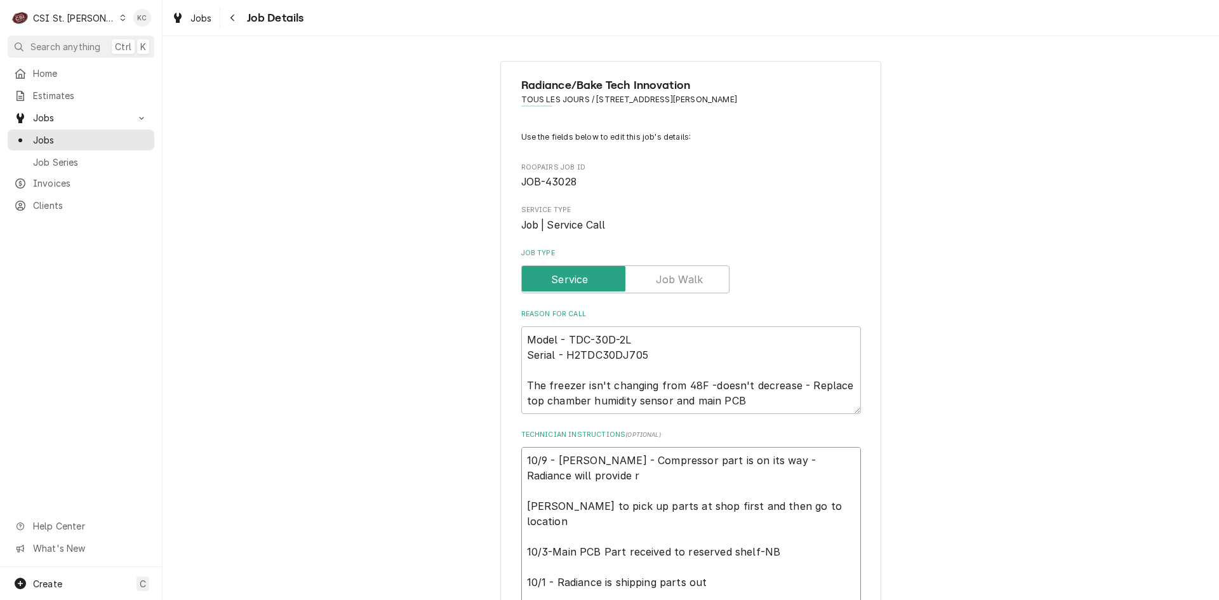
type textarea "x"
type textarea "10/9 - Kelly - Compressor part is on its way - Radiance will provide rt david t…"
type textarea "x"
type textarea "10/9 - Kelly - Compressor part is on its way - Radiance will provide rtr david …"
type textarea "x"
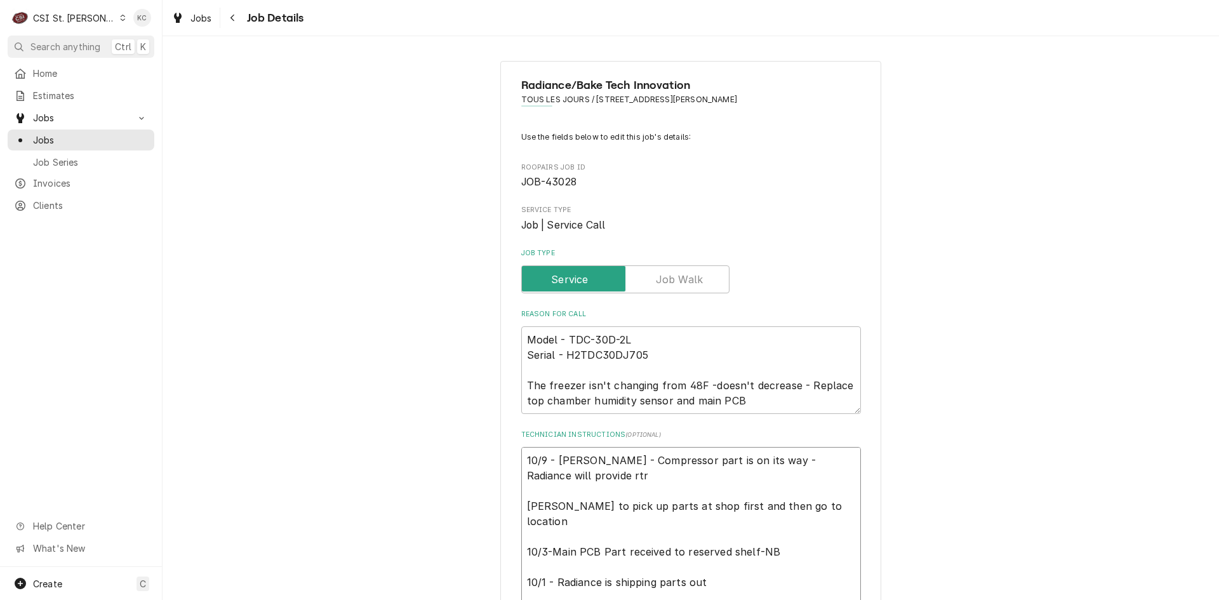
type textarea "10/9 - Kelly - Compressor part is on its way - Radiance will provide rt david t…"
type textarea "x"
type textarea "10/9 - Kelly - Compressor part is on its way - Radiance will provide r david to…"
type textarea "x"
type textarea "10/9 - Kelly - Compressor part is on its way - Radiance will provide david to p…"
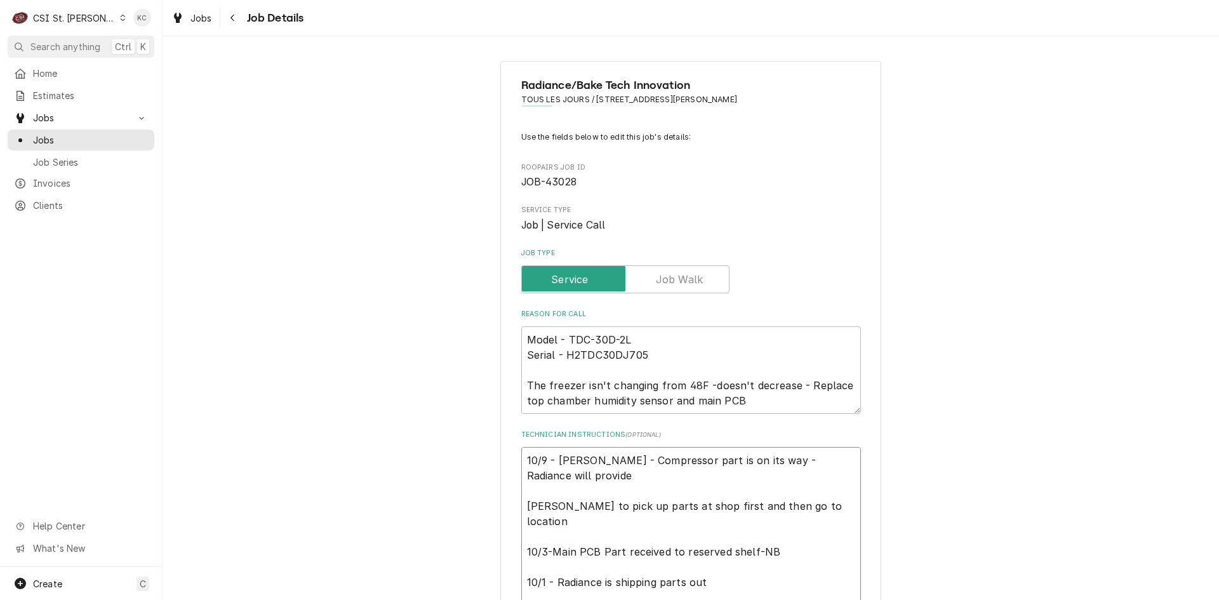
type textarea "x"
type textarea "10/9 - Kelly - Compressor part is on its way - Radiance will provide t david to…"
type textarea "x"
type textarea "10/9 - Kelly - Compressor part is on its way - Radiance will provide tr david t…"
type textarea "x"
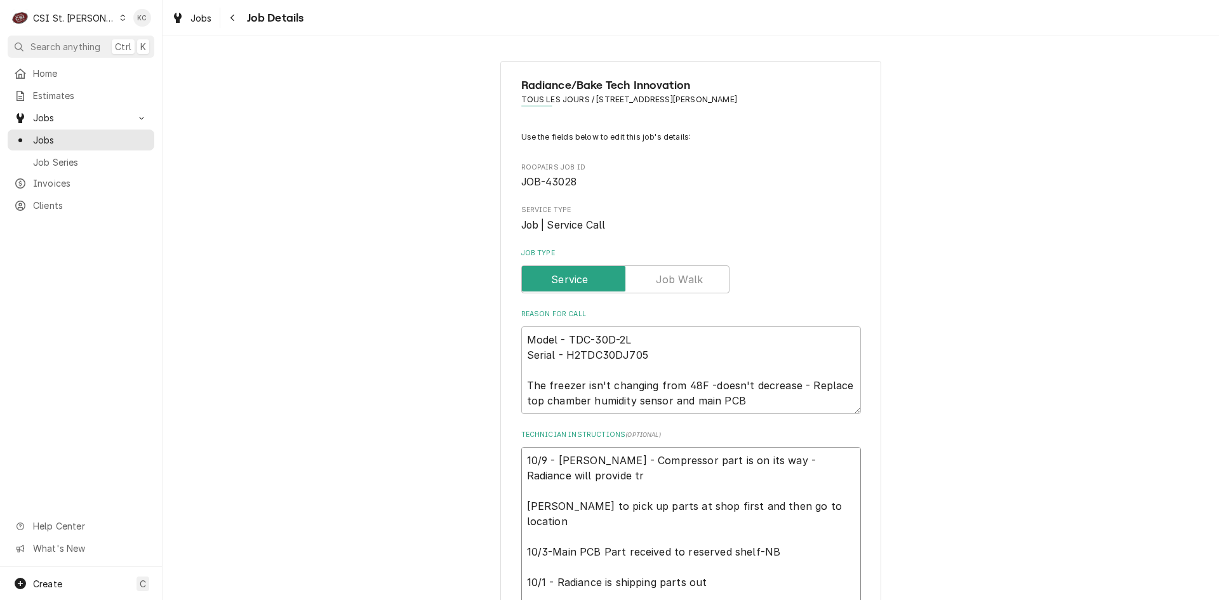
type textarea "10/9 - Kelly - Compressor part is on its way - Radiance will provide tra david …"
type textarea "x"
type textarea "10/9 - Kelly - Compressor part is on its way - Radiance will provide trac david…"
type textarea "x"
type textarea "10/9 - Kelly - Compressor part is on its way - Radiance will provide track davi…"
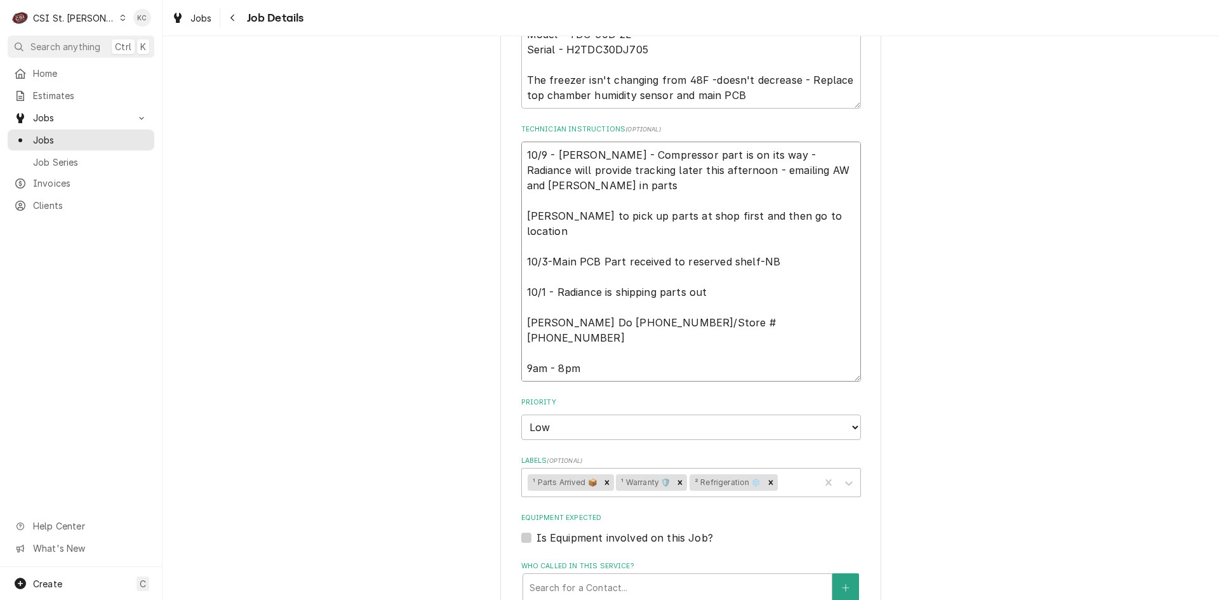
scroll to position [750, 0]
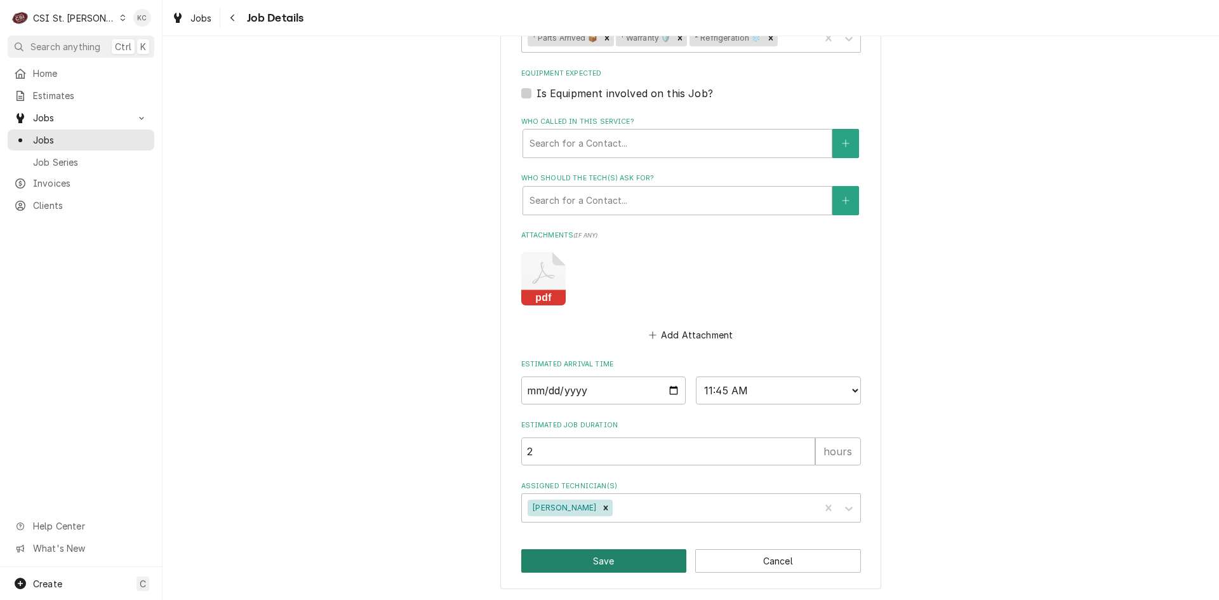
click at [657, 566] on button "Save" at bounding box center [604, 560] width 166 height 23
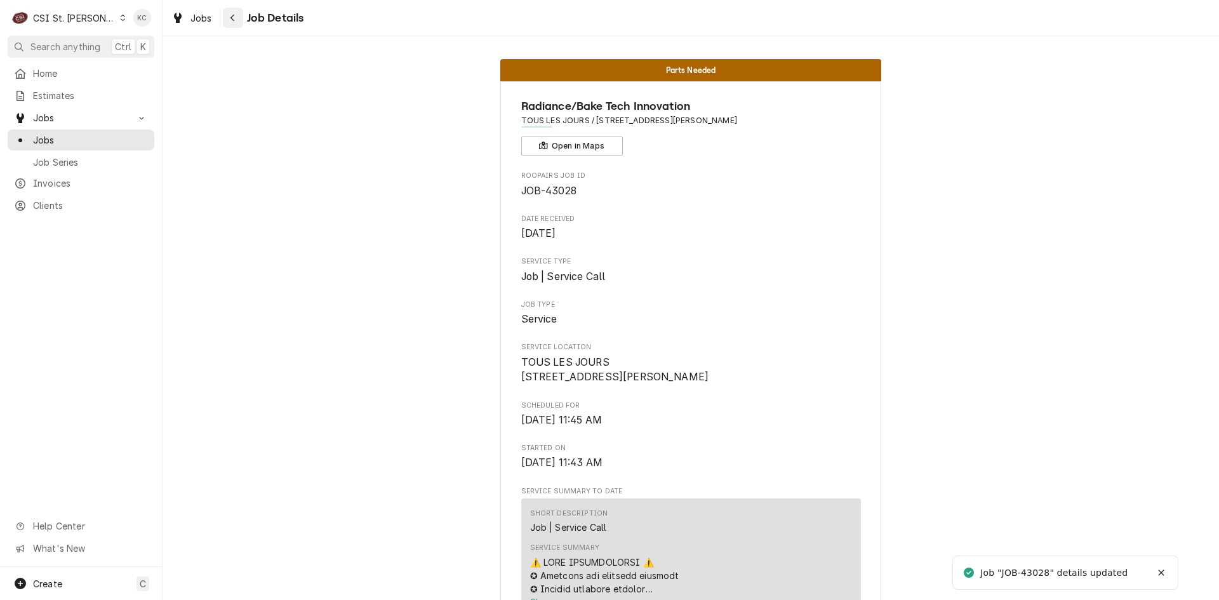
click at [230, 14] on icon "Navigate back" at bounding box center [233, 17] width 6 height 9
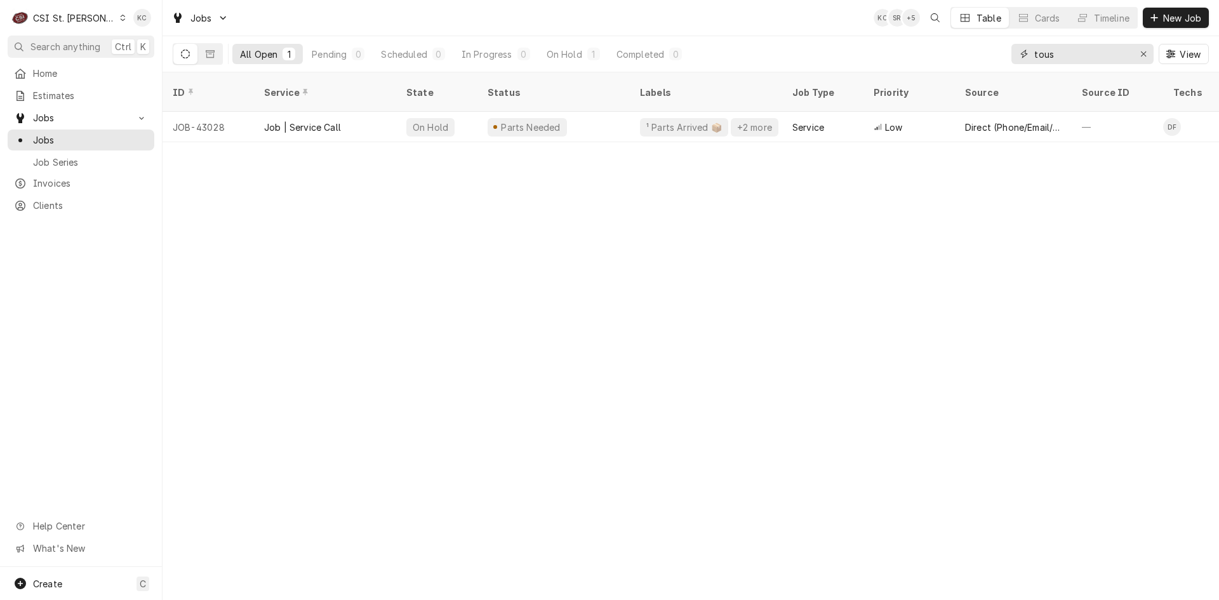
drag, startPoint x: 1056, startPoint y: 51, endPoint x: 1007, endPoint y: 69, distance: 52.3
click at [1007, 69] on div "All Open 1 Pending 0 Scheduled 0 In Progress 0 On Hold 1 Completed 0 tous View" at bounding box center [691, 54] width 1036 height 36
click at [1059, 55] on input "tous" at bounding box center [1082, 54] width 95 height 20
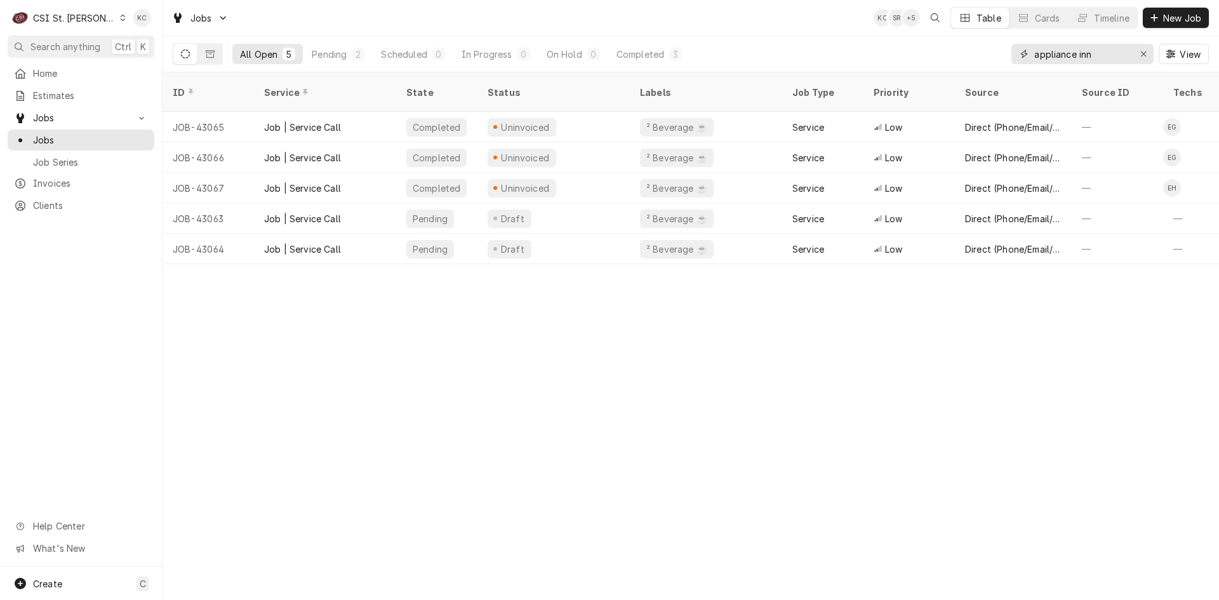
type input "appliance inn"
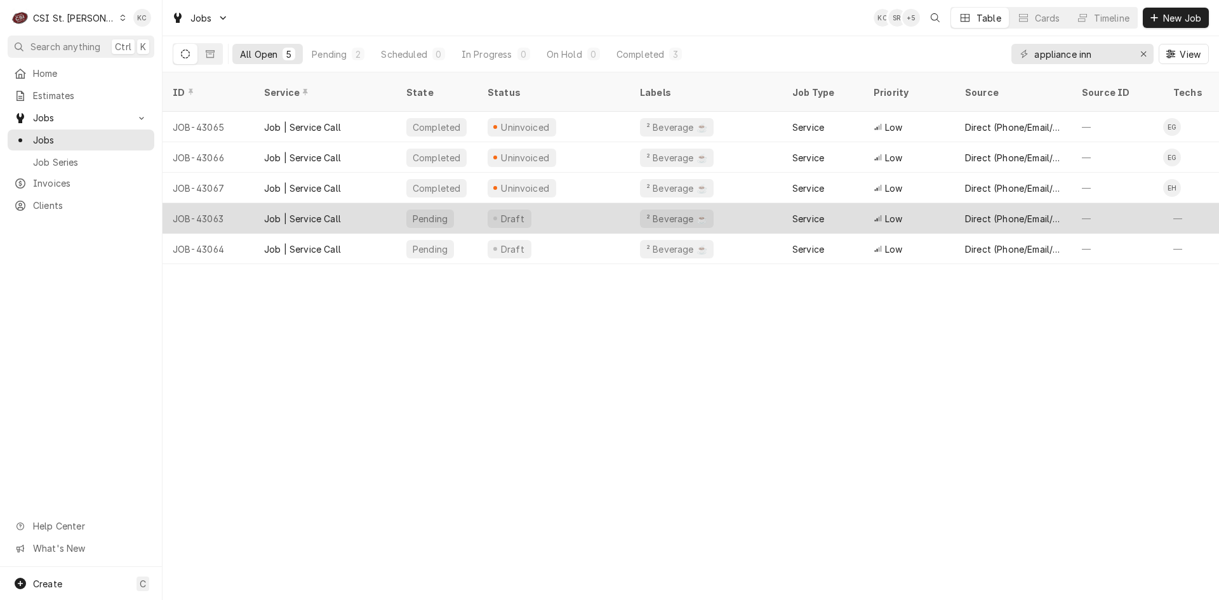
click at [540, 203] on div "Draft" at bounding box center [554, 218] width 152 height 30
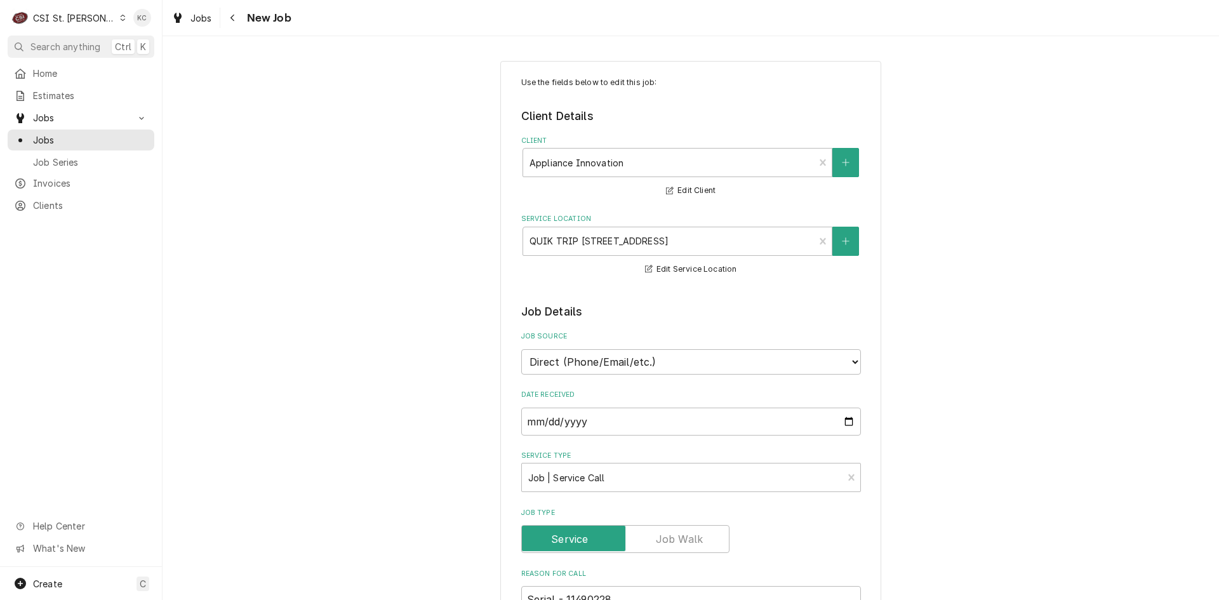
type textarea "x"
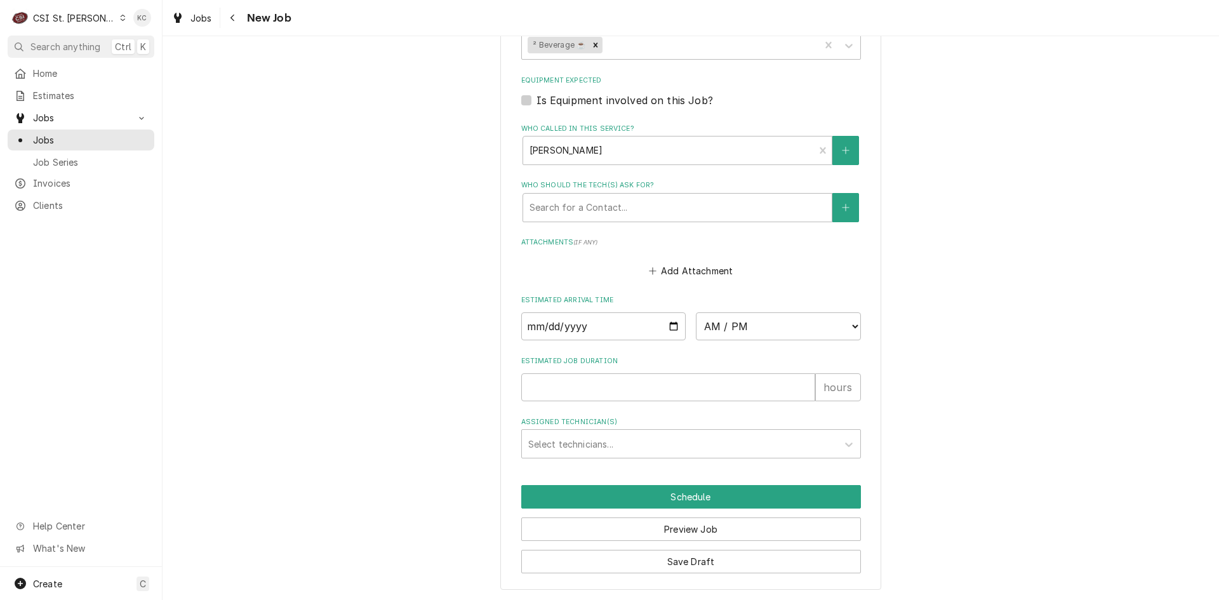
scroll to position [790, 0]
click at [246, 23] on span "New Job" at bounding box center [267, 18] width 48 height 17
click at [236, 18] on div "Navigate back" at bounding box center [233, 17] width 13 height 13
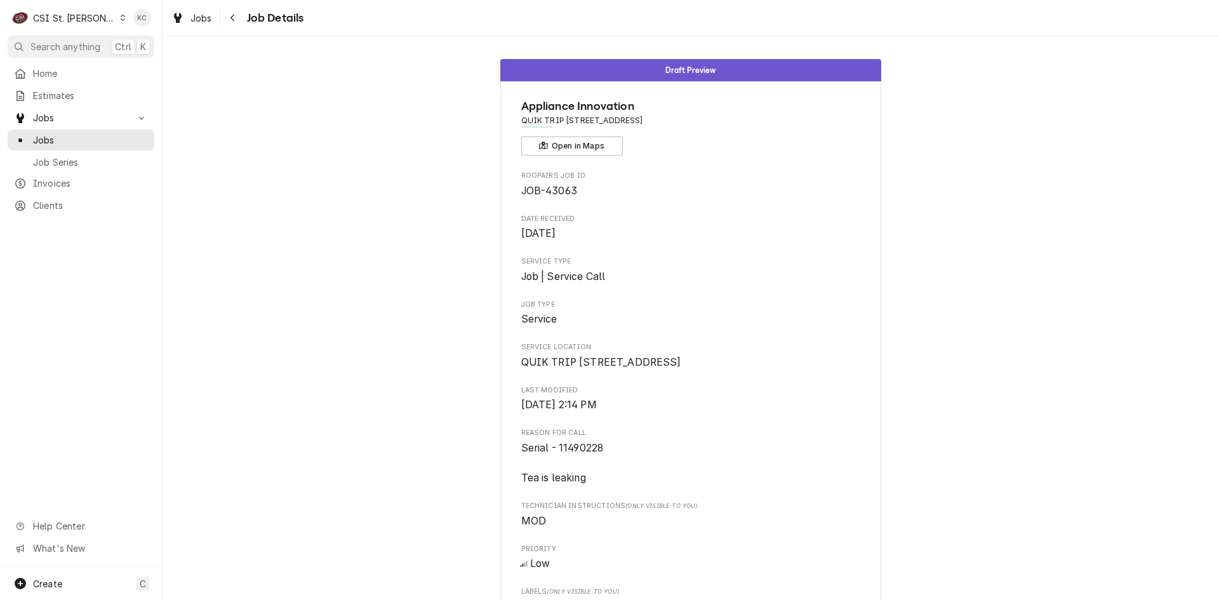
click at [236, 18] on div "Navigate back" at bounding box center [233, 17] width 13 height 13
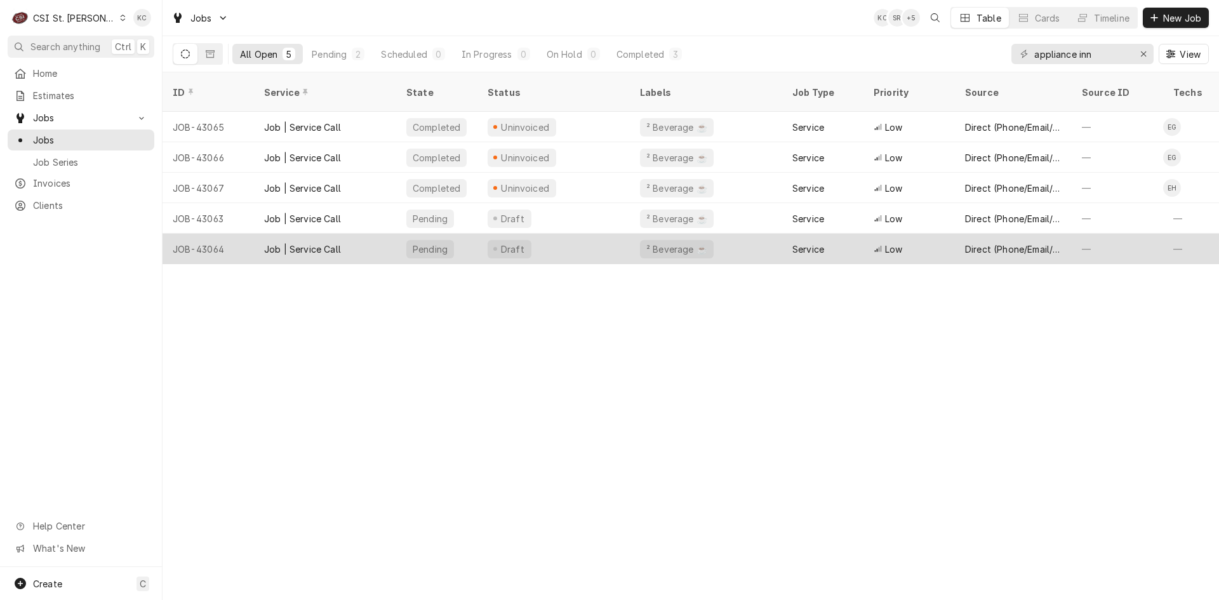
drag, startPoint x: 379, startPoint y: 226, endPoint x: 380, endPoint y: 232, distance: 6.5
click at [380, 234] on div "Job | Service Call" at bounding box center [325, 249] width 142 height 30
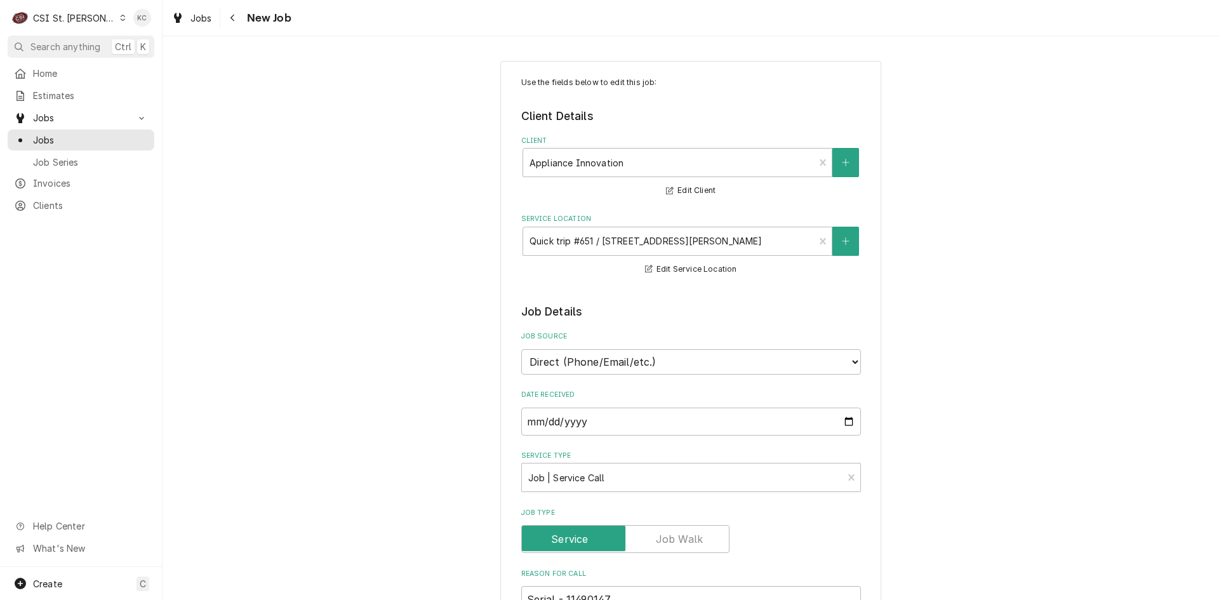
type textarea "x"
click at [236, 14] on div "Navigate back" at bounding box center [233, 17] width 13 height 13
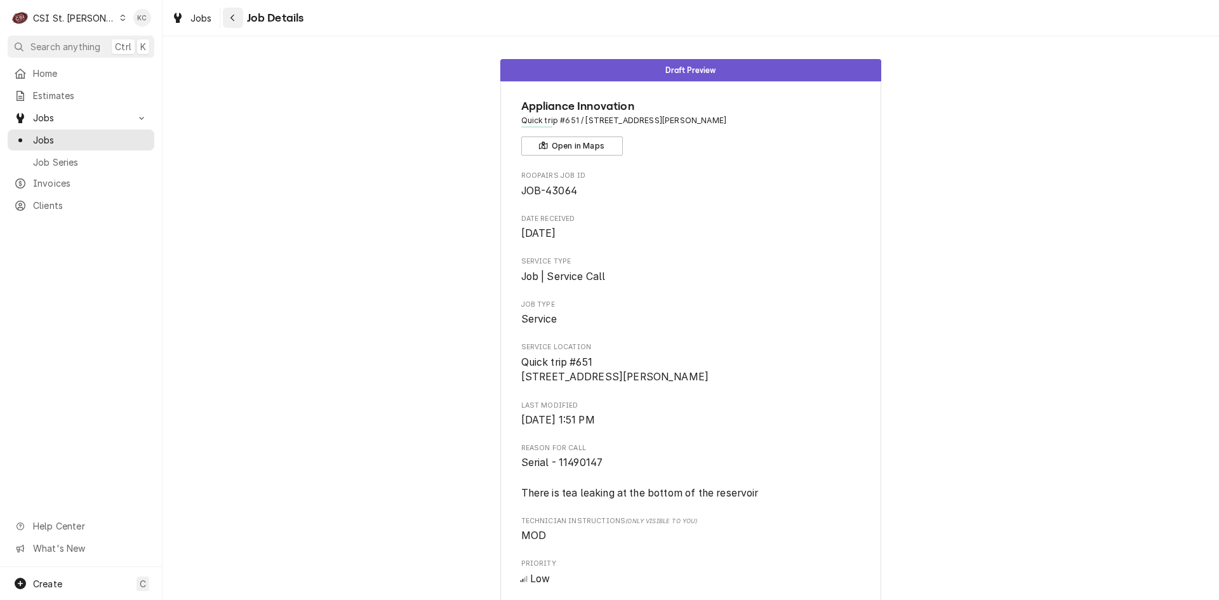
click at [238, 20] on div "Navigate back" at bounding box center [233, 17] width 13 height 13
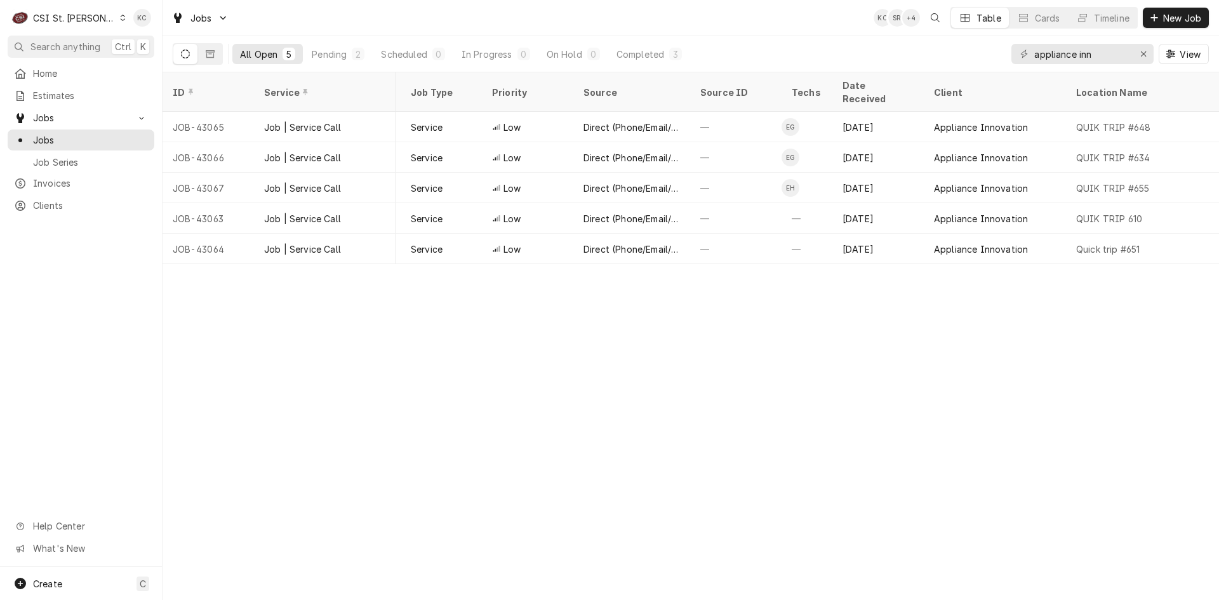
scroll to position [0, 420]
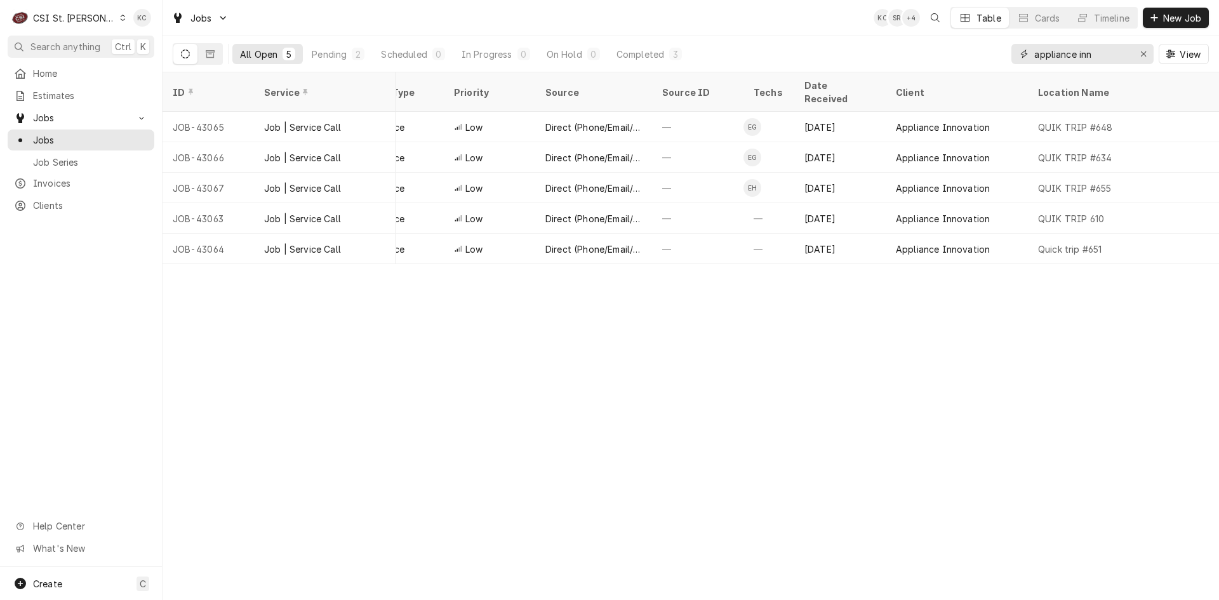
click at [1104, 53] on input "appliance inn" at bounding box center [1082, 54] width 95 height 20
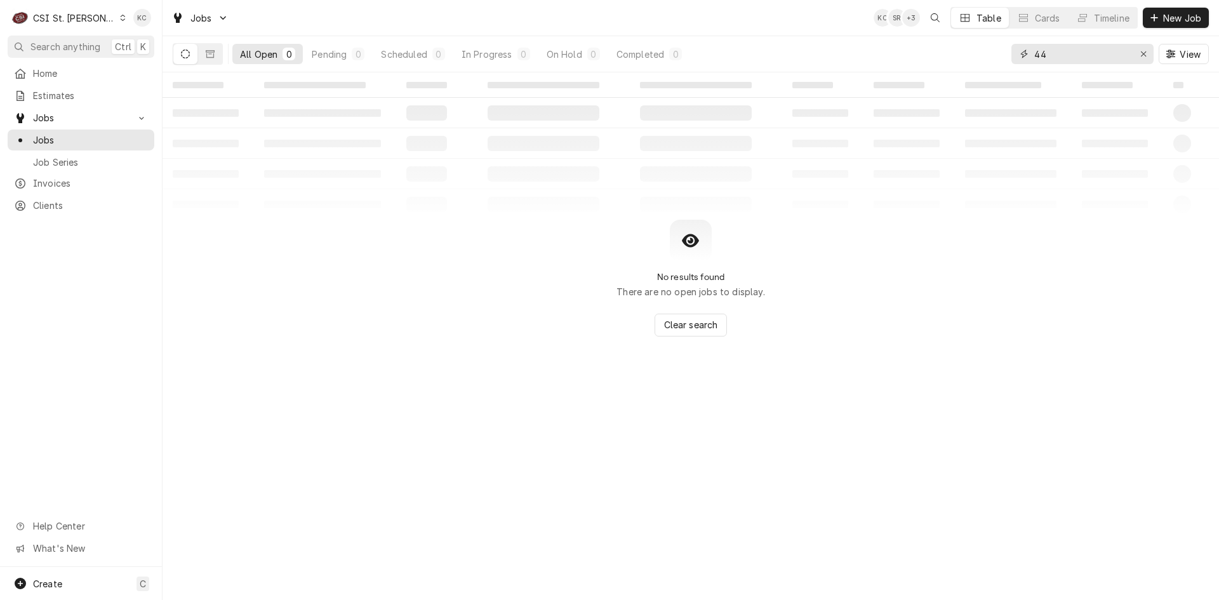
type input "4"
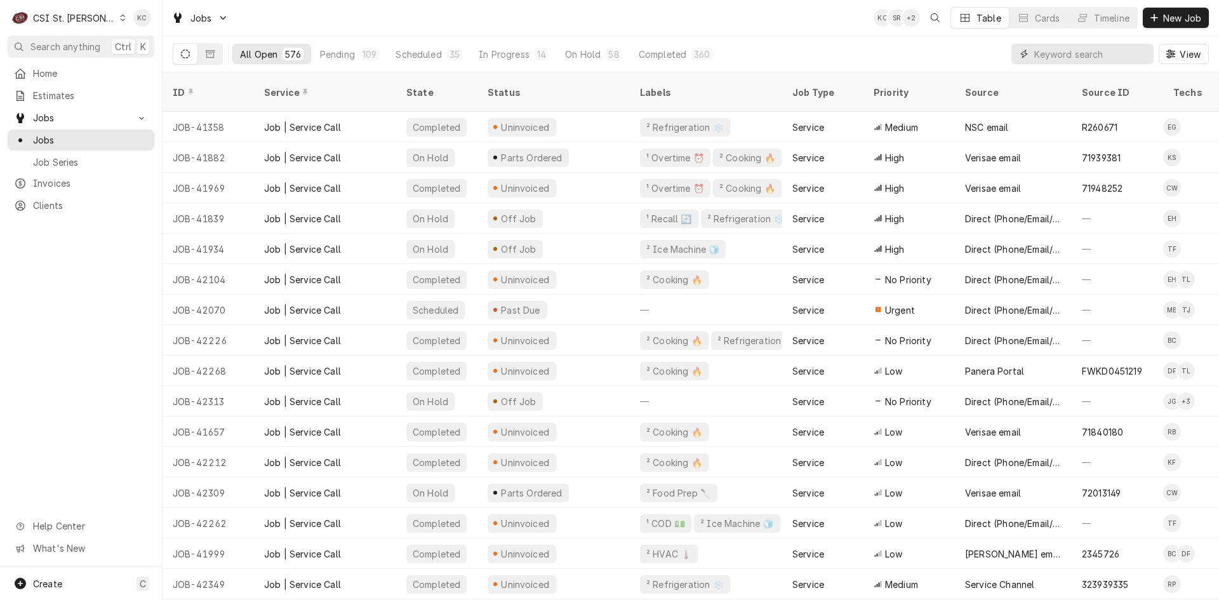
click at [1107, 57] on input "Dynamic Content Wrapper" at bounding box center [1091, 54] width 113 height 20
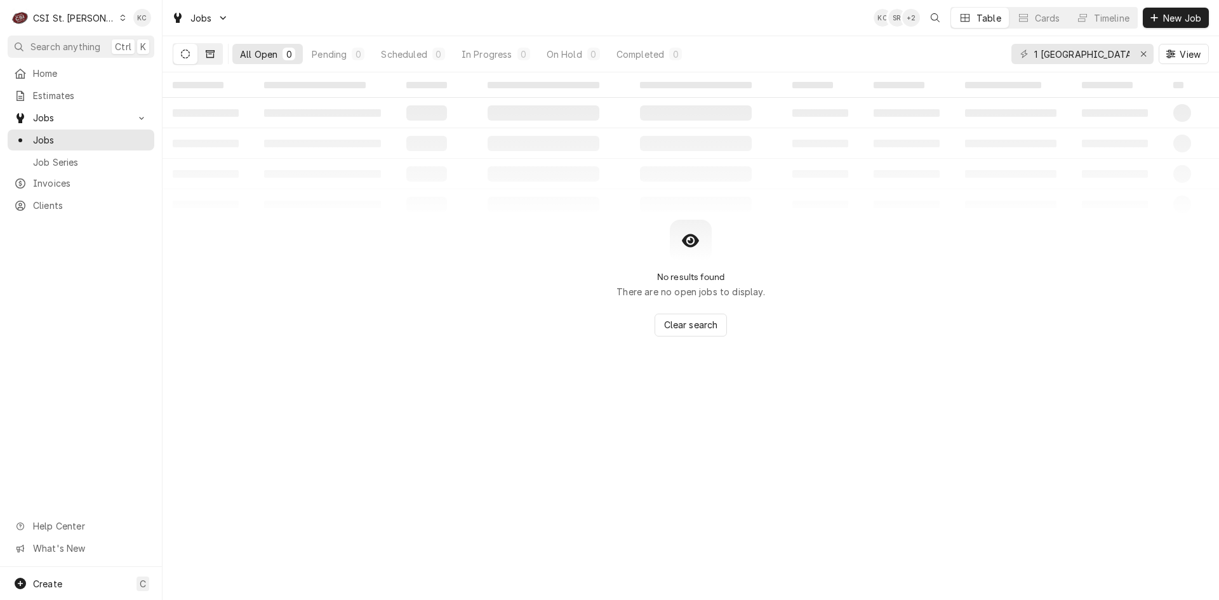
click at [215, 50] on button "Dynamic Content Wrapper" at bounding box center [210, 54] width 24 height 20
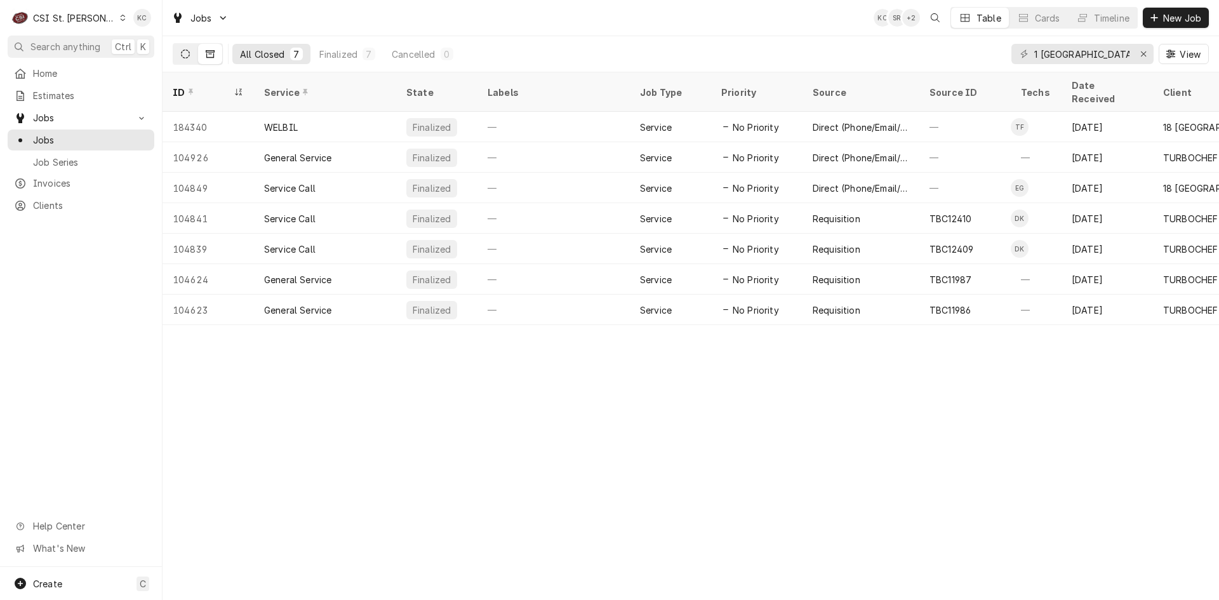
click at [184, 55] on icon "Dynamic Content Wrapper" at bounding box center [185, 54] width 9 height 9
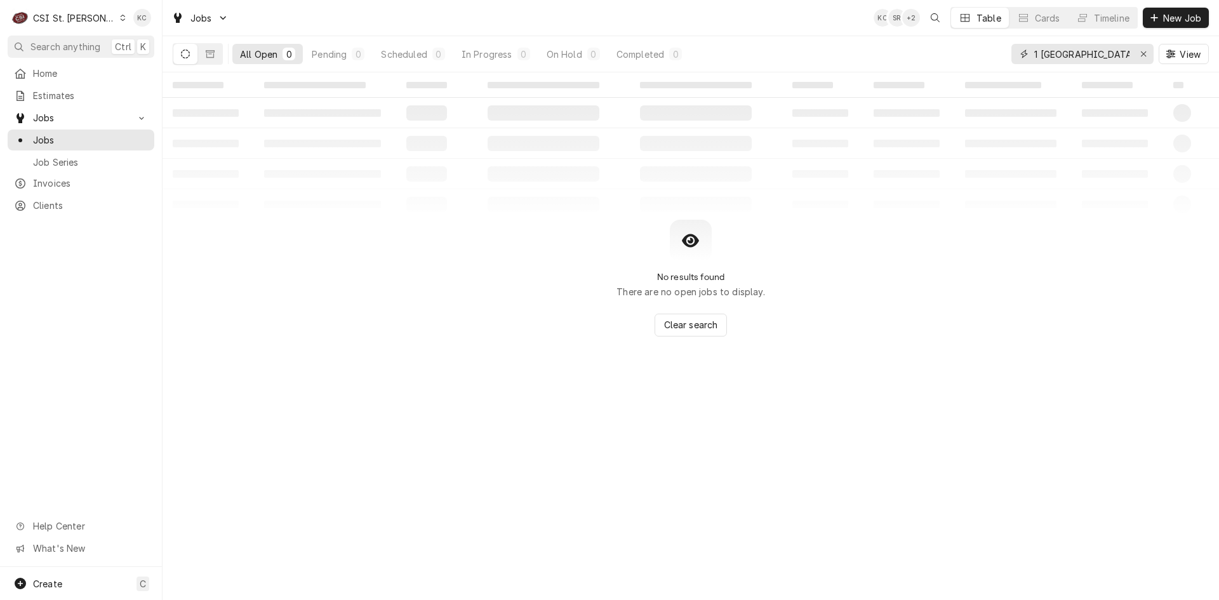
click at [1063, 56] on input "1 north central" at bounding box center [1082, 54] width 95 height 20
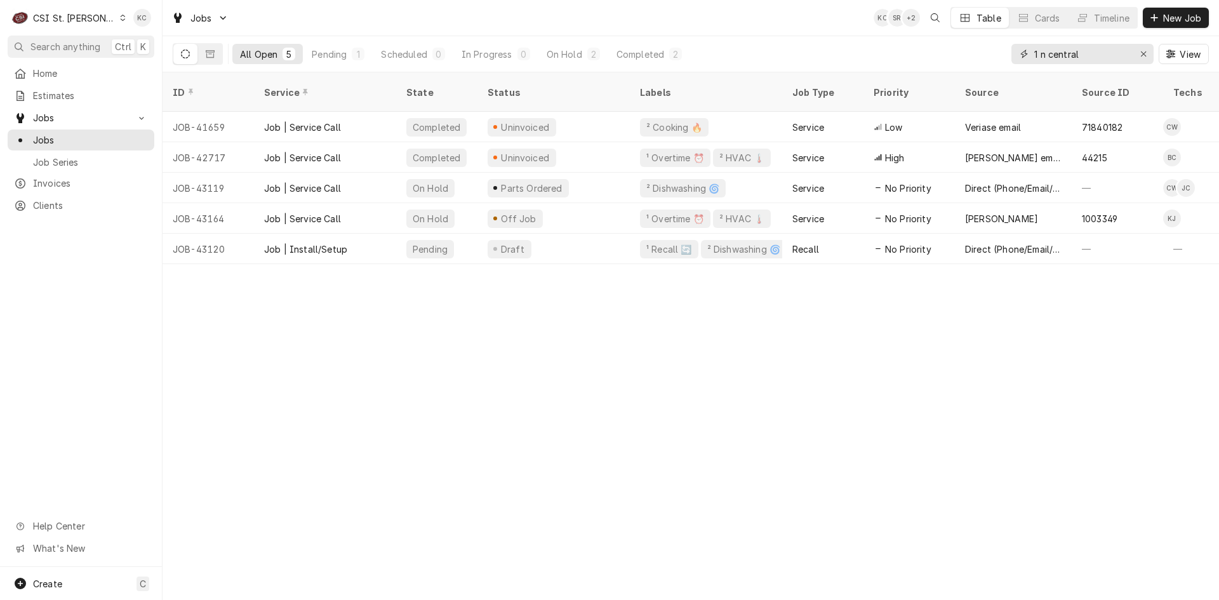
type input "1 n central"
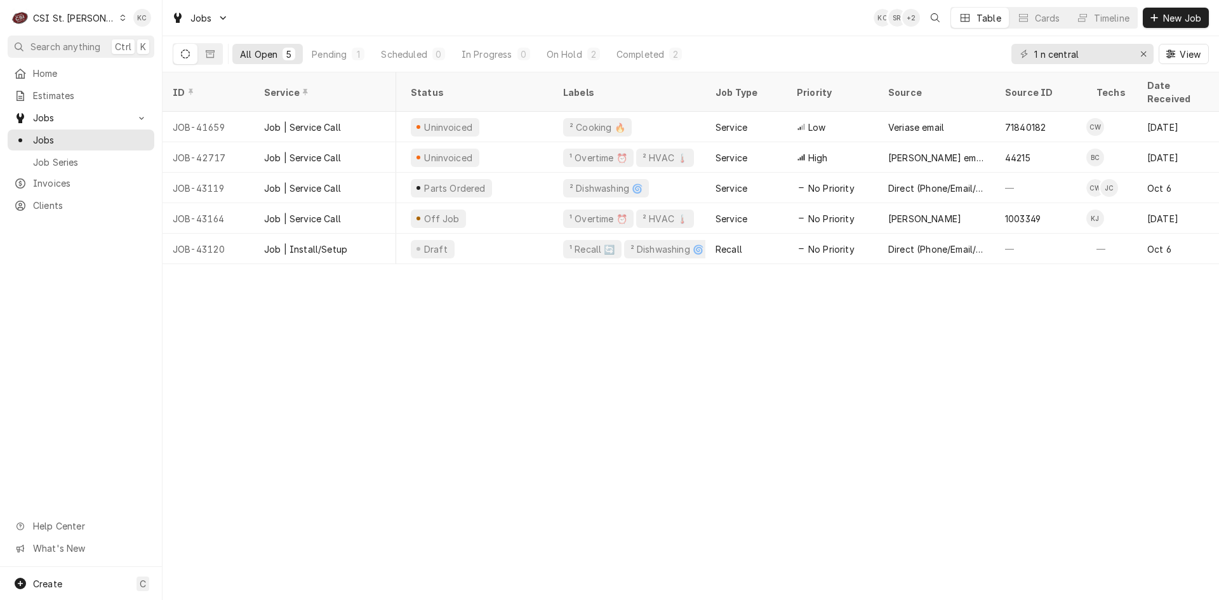
scroll to position [0, 134]
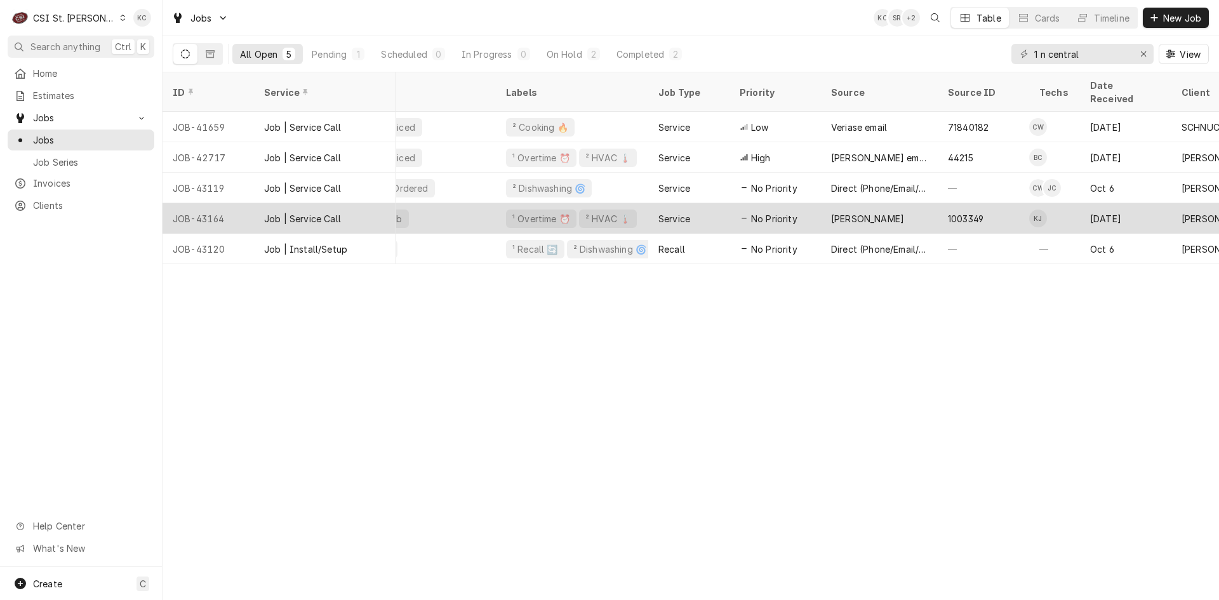
click at [791, 203] on div "No Priority" at bounding box center [775, 218] width 91 height 30
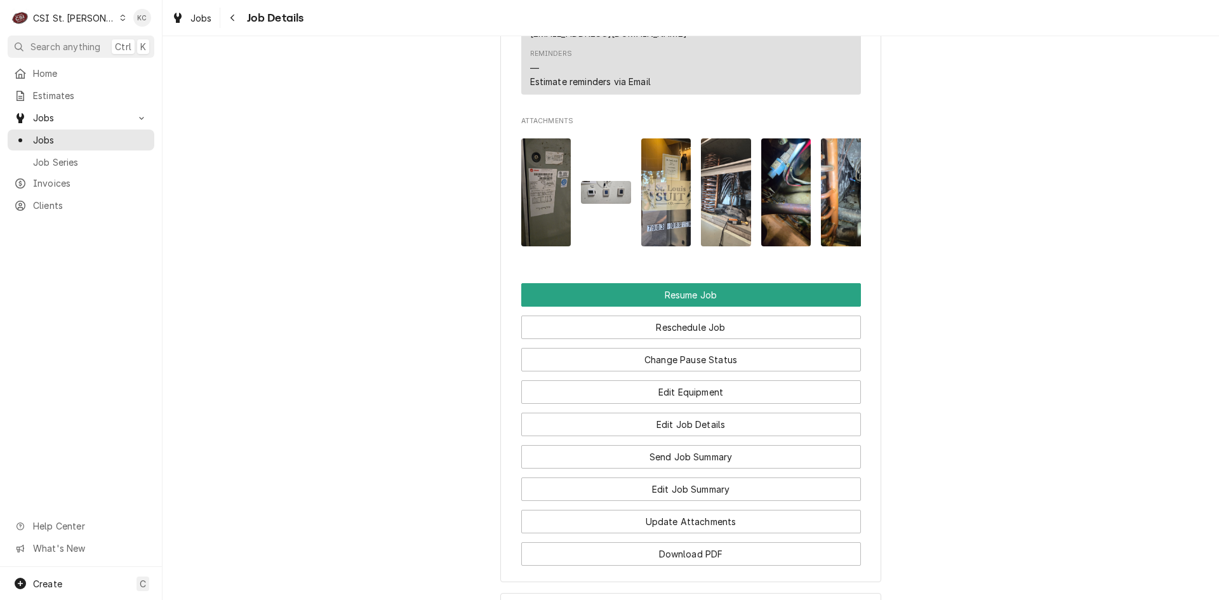
scroll to position [1623, 0]
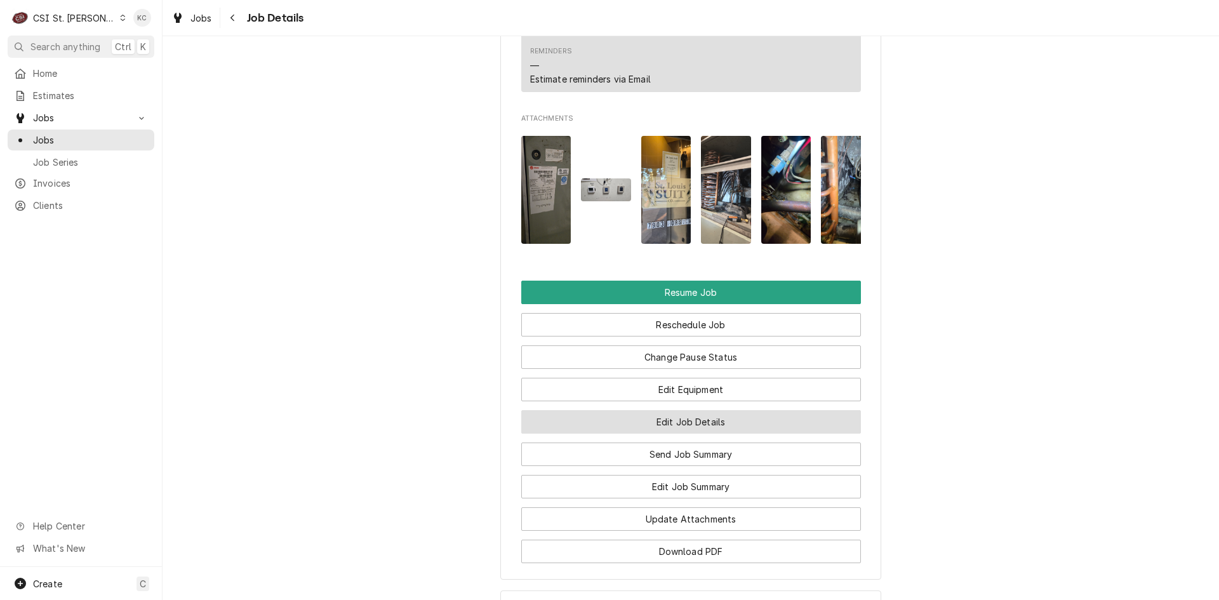
click at [688, 413] on button "Edit Job Details" at bounding box center [691, 421] width 340 height 23
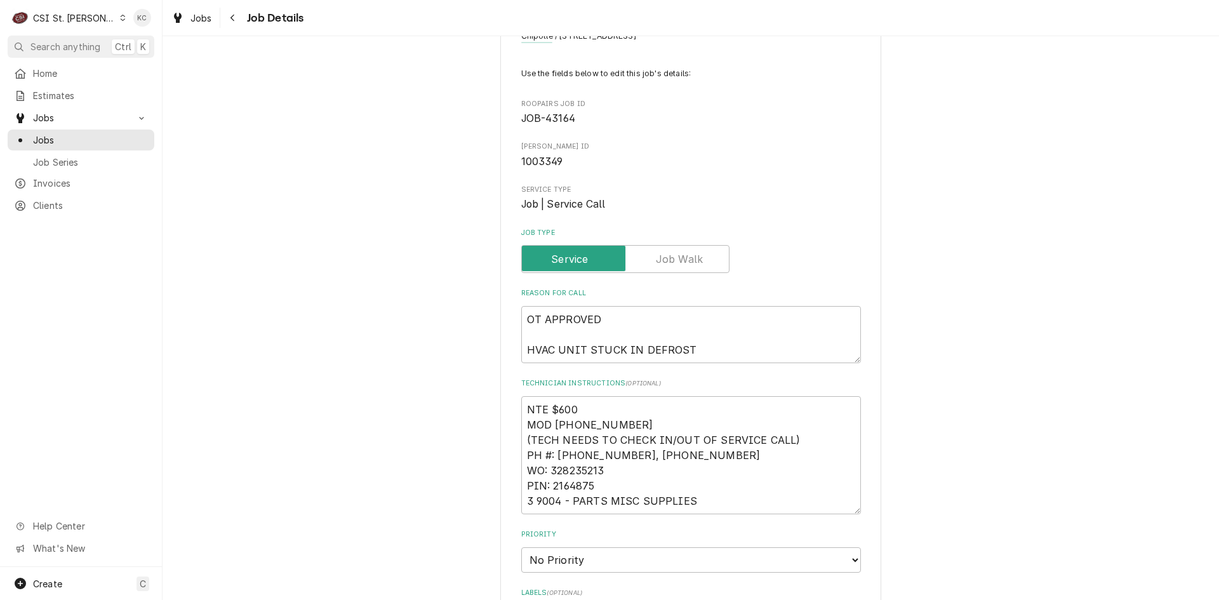
scroll to position [127, 0]
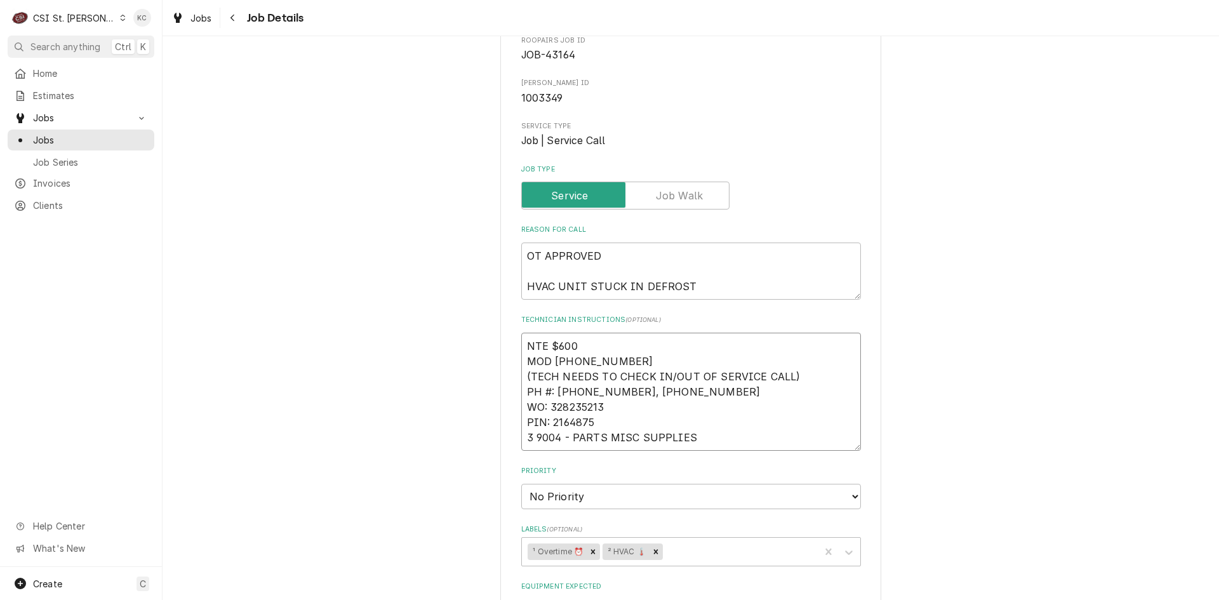
click at [521, 342] on textarea "NTE $600 MOD 205-773-0513 (TECH NEEDS TO CHECK IN/OUT OF SERVICE CALL) PH #: 51…" at bounding box center [691, 392] width 340 height 118
type textarea "x"
type textarea "NTE $600 MOD 205-773-0513 (TECH NEEDS TO CHECK IN/OUT OF SERVICE CALL) PH #: 51…"
type textarea "x"
type textarea "NTE $600 MOD 205-773-0513 (TECH NEEDS TO CHECK IN/OUT OF SERVICE CALL) PH #: 51…"
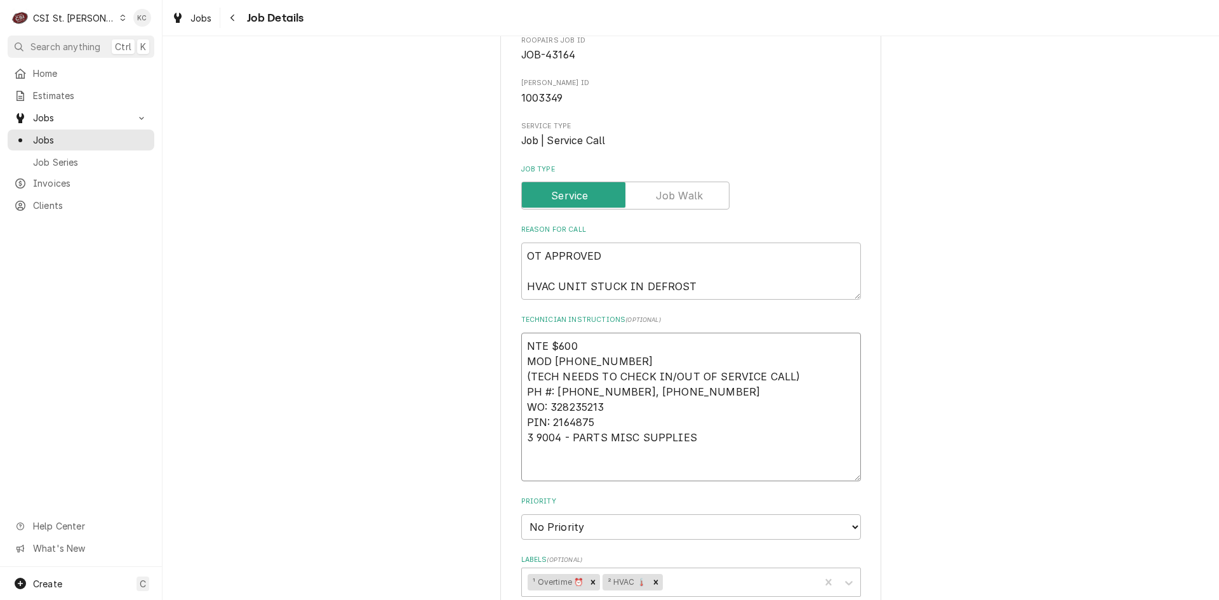
type textarea "x"
type textarea "1 NTE $600 MOD 205-773-0513 (TECH NEEDS TO CHECK IN/OUT OF SERVICE CALL) PH #: …"
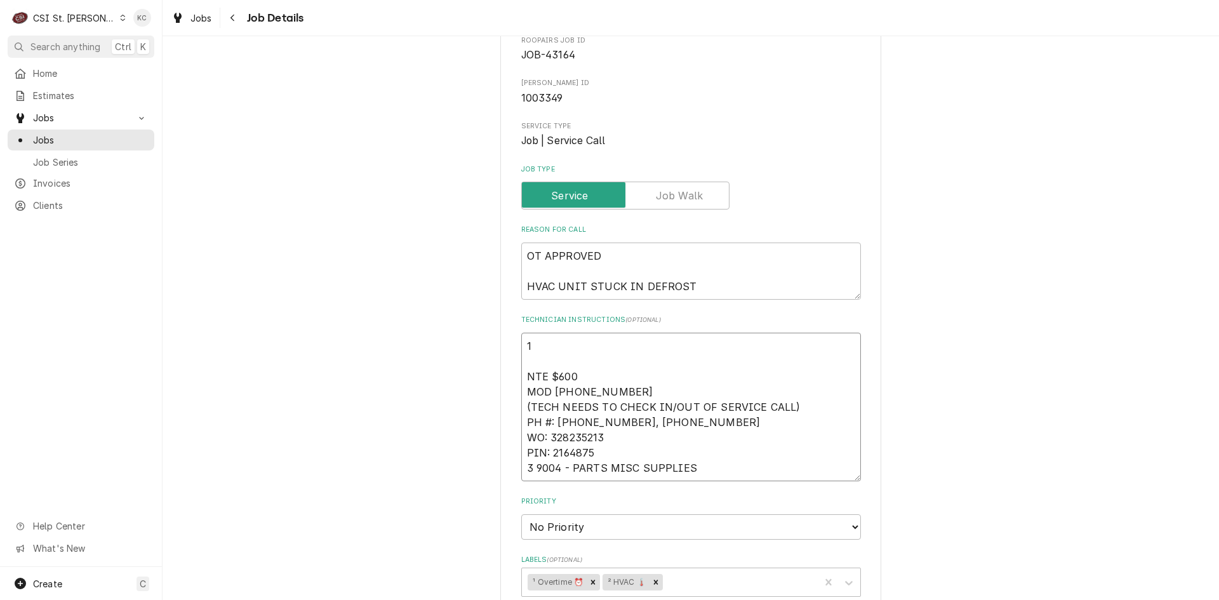
type textarea "x"
type textarea "10 NTE $600 MOD 205-773-0513 (TECH NEEDS TO CHECK IN/OUT OF SERVICE CALL) PH #:…"
type textarea "x"
type textarea "10/ NTE $600 MOD 205-773-0513 (TECH NEEDS TO CHECK IN/OUT OF SERVICE CALL) PH #…"
type textarea "x"
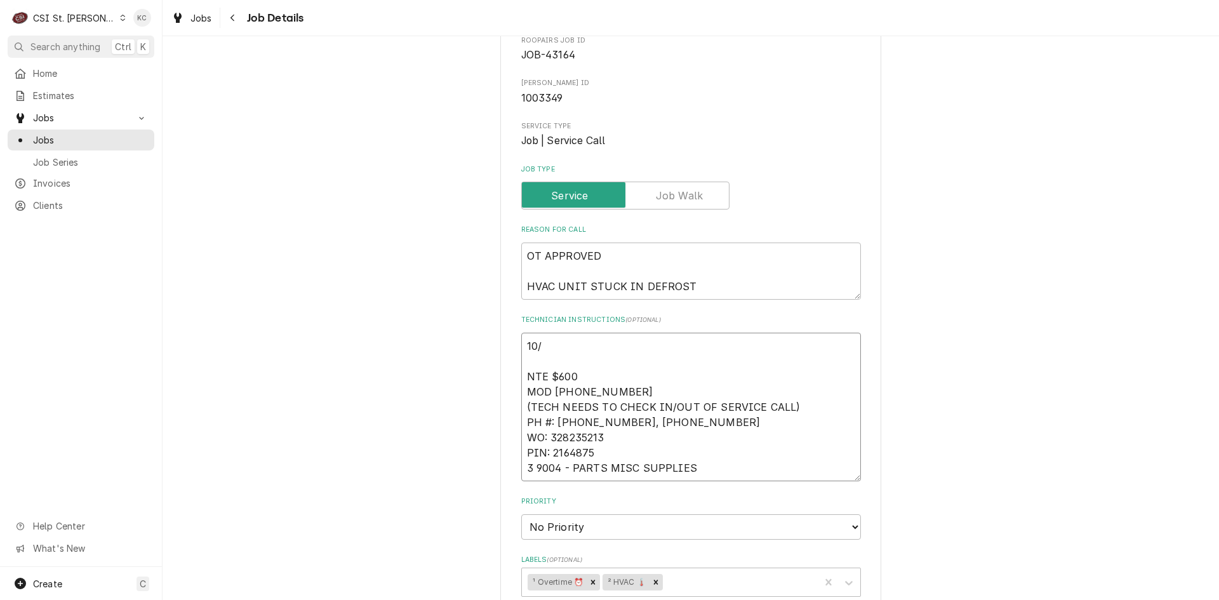
type textarea "10/8 NTE $600 MOD 205-773-0513 (TECH NEEDS TO CHECK IN/OUT OF SERVICE CALL) PH …"
type textarea "x"
type textarea "10/8 NTE $600 MOD 205-773-0513 (TECH NEEDS TO CHECK IN/OUT OF SERVICE CALL) PH …"
type textarea "x"
type textarea "10/8 - NTE $600 MOD 205-773-0513 (TECH NEEDS TO CHECK IN/OUT OF SERVICE CALL) P…"
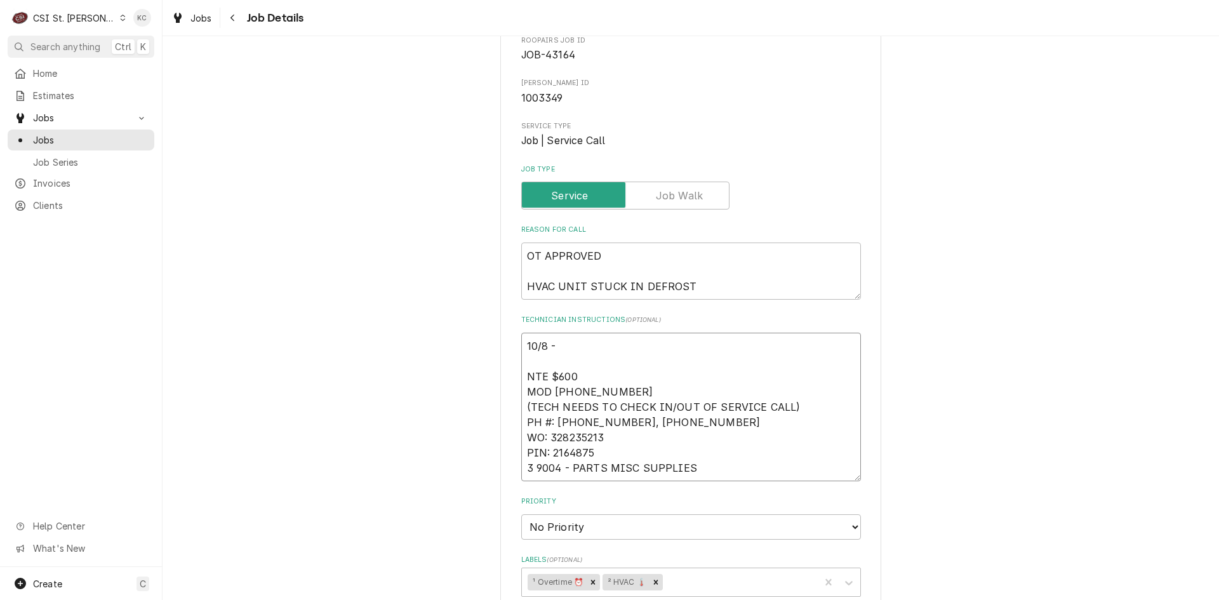
type textarea "x"
type textarea "10/8 - NTE $600 MOD 205-773-0513 (TECH NEEDS TO CHECK IN/OUT OF SERVICE CALL) P…"
type textarea "x"
type textarea "10/8 - K NTE $600 MOD 205-773-0513 (TECH NEEDS TO CHECK IN/OUT OF SERVICE CALL)…"
type textarea "x"
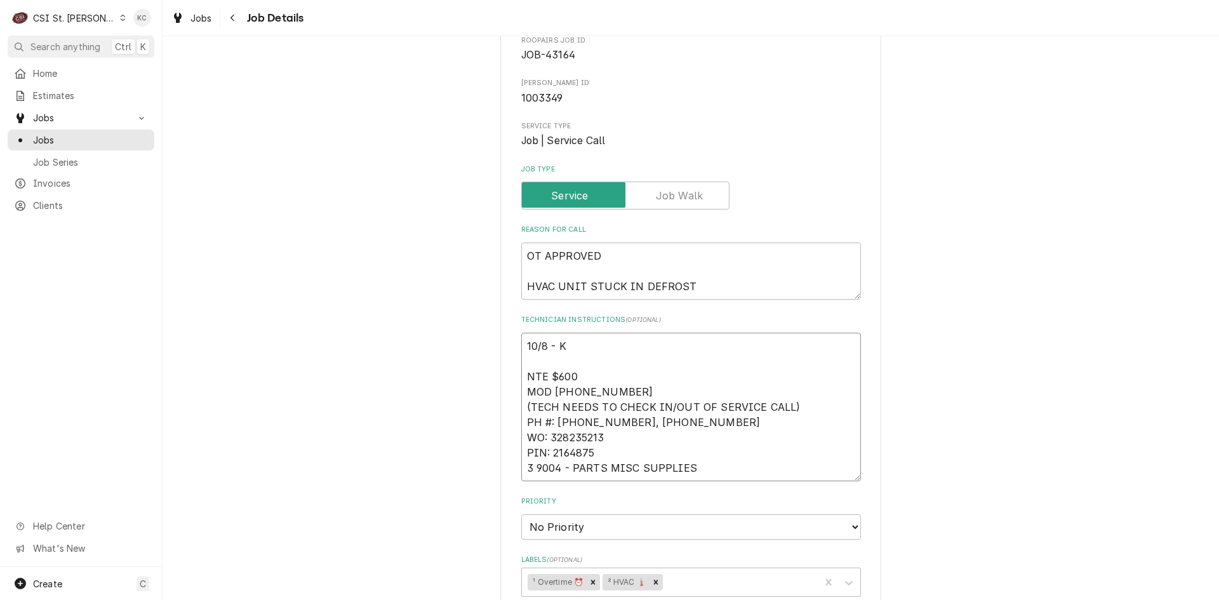
type textarea "10/8 - Ke NTE $600 MOD 205-773-0513 (TECH NEEDS TO CHECK IN/OUT OF SERVICE CALL…"
type textarea "x"
type textarea "10/8 - Kel NTE $600 MOD 205-773-0513 (TECH NEEDS TO CHECK IN/OUT OF SERVICE CAL…"
type textarea "x"
type textarea "10/8 - Kell NTE $600 MOD 205-773-0513 (TECH NEEDS TO CHECK IN/OUT OF SERVICE CA…"
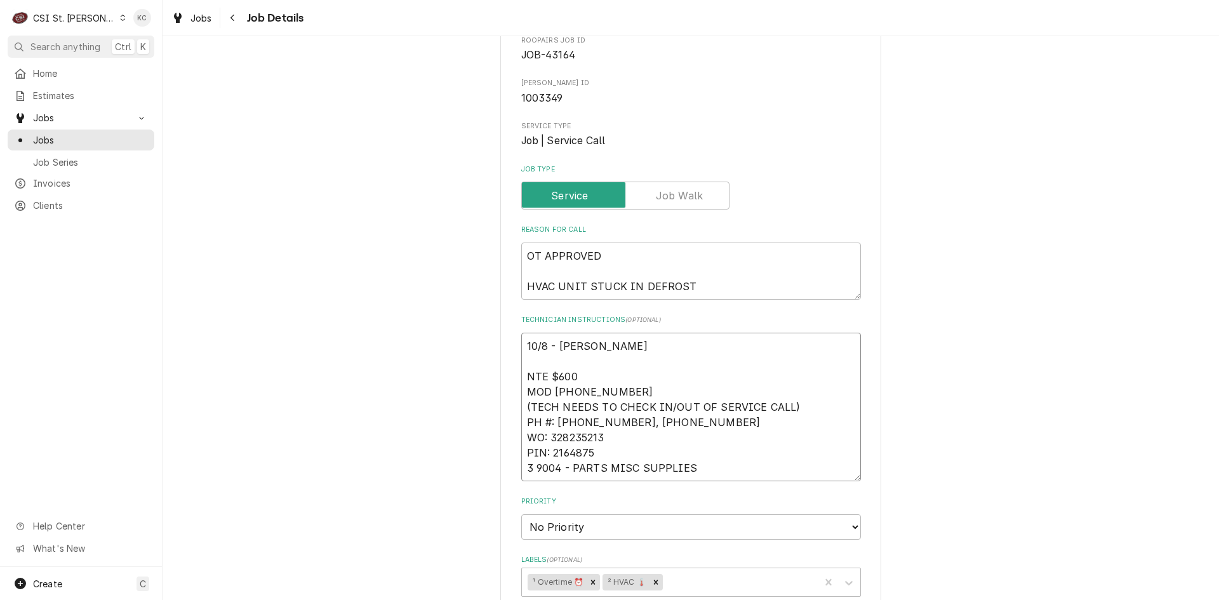
type textarea "x"
type textarea "10/8 - Kelly NTE $600 MOD 205-773-0513 (TECH NEEDS TO CHECK IN/OUT OF SERVICE C…"
type textarea "x"
type textarea "10/8 - Kelly NTE $600 MOD 205-773-0513 (TECH NEEDS TO CHECK IN/OUT OF SERVICE C…"
type textarea "x"
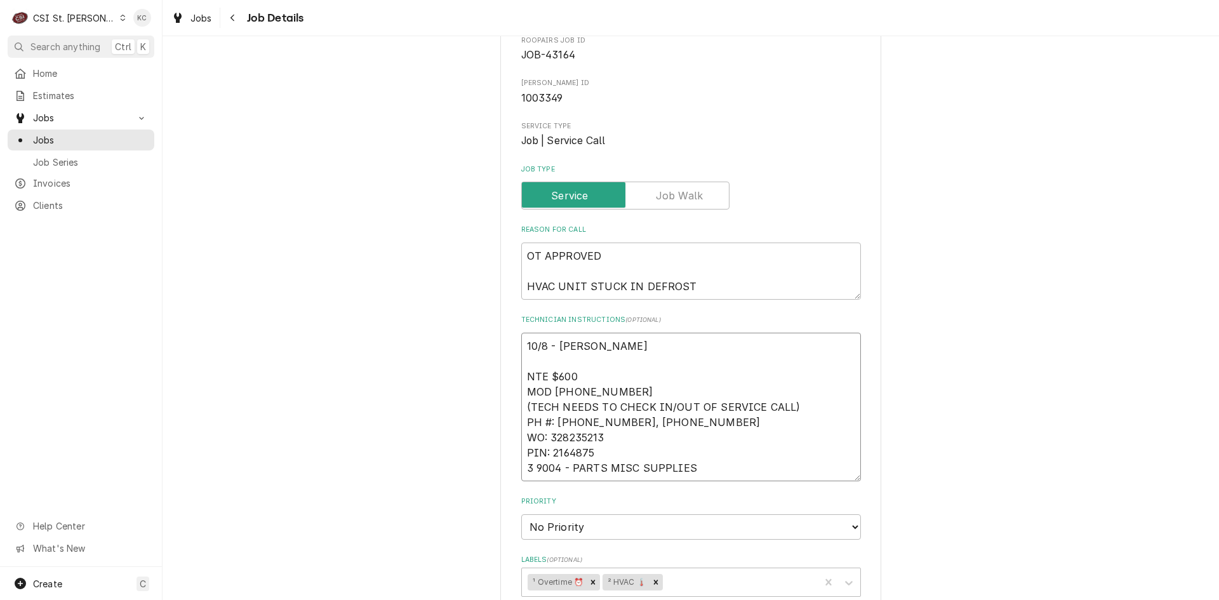
type textarea "10/8 - Kelly - NTE $600 MOD 205-773-0513 (TECH NEEDS TO CHECK IN/OUT OF SERVICE…"
type textarea "x"
type textarea "10/8 - Kelly - NTE $600 MOD 205-773-0513 (TECH NEEDS TO CHECK IN/OUT OF SERVICE…"
type textarea "x"
type textarea "10/8 - Kelly - Vi NTE $600 MOD 205-773-0513 (TECH NEEDS TO CHECK IN/OUT OF SERV…"
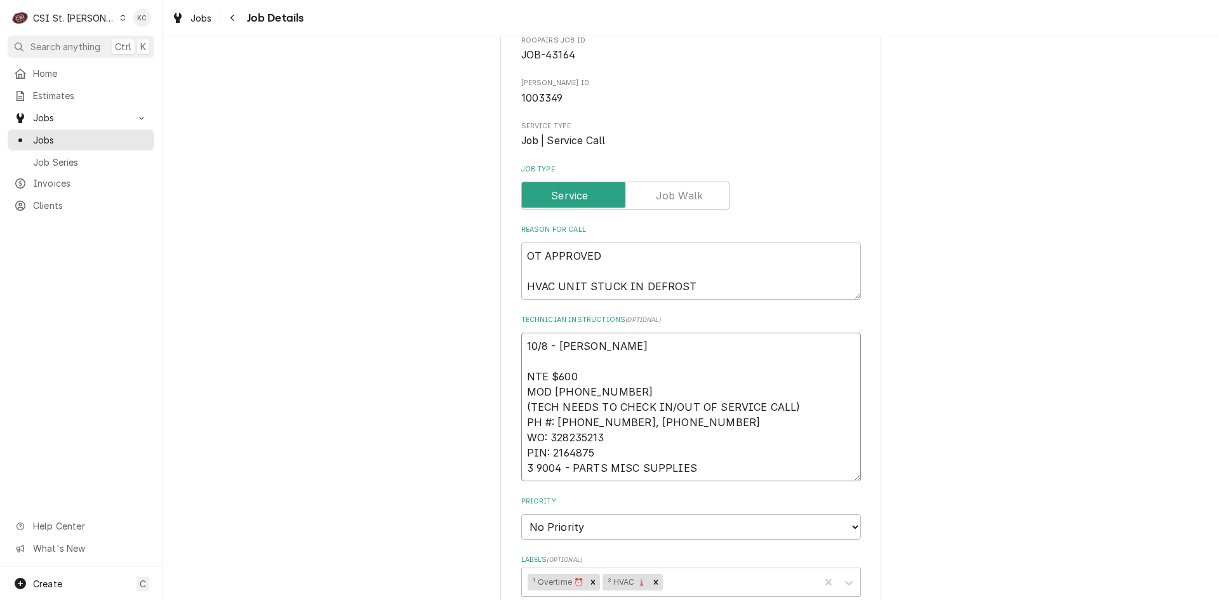
type textarea "x"
type textarea "10/8 - Kelly - Vio NTE $600 MOD 205-773-0513 (TECH NEEDS TO CHECK IN/OUT OF SER…"
type textarea "x"
type textarea "10/8 - Kelly - Vi NTE $600 MOD 205-773-0513 (TECH NEEDS TO CHECK IN/OUT OF SERV…"
type textarea "x"
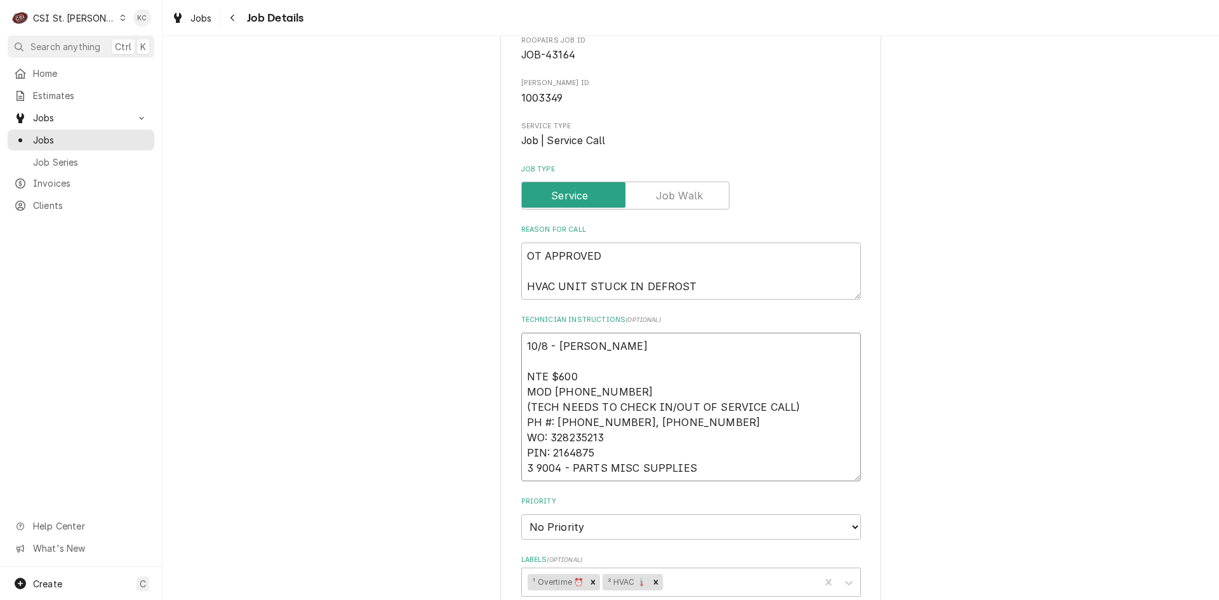
type textarea "10/8 - Kelly - Vii NTE $600 MOD 205-773-0513 (TECH NEEDS TO CHECK IN/OUT OF SER…"
type textarea "x"
type textarea "10/8 - Kelly - Viiv NTE $600 MOD 205-773-0513 (TECH NEEDS TO CHECK IN/OUT OF SE…"
type textarea "x"
type textarea "10/8 - Kelly - Vii NTE $600 MOD 205-773-0513 (TECH NEEDS TO CHECK IN/OUT OF SER…"
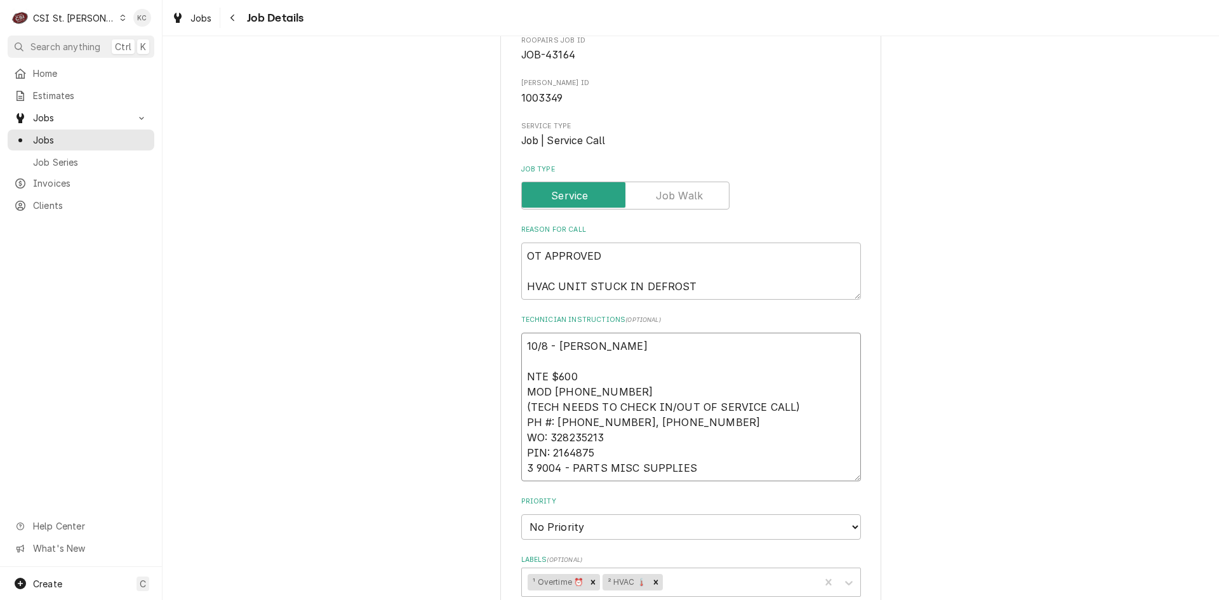
type textarea "x"
type textarea "10/8 - Kelly - Vi NTE $600 MOD 205-773-0513 (TECH NEEDS TO CHECK IN/OUT OF SERV…"
type textarea "x"
type textarea "10/8 - Kelly - Viv NTE $600 MOD 205-773-0513 (TECH NEEDS TO CHECK IN/OUT OF SER…"
type textarea "x"
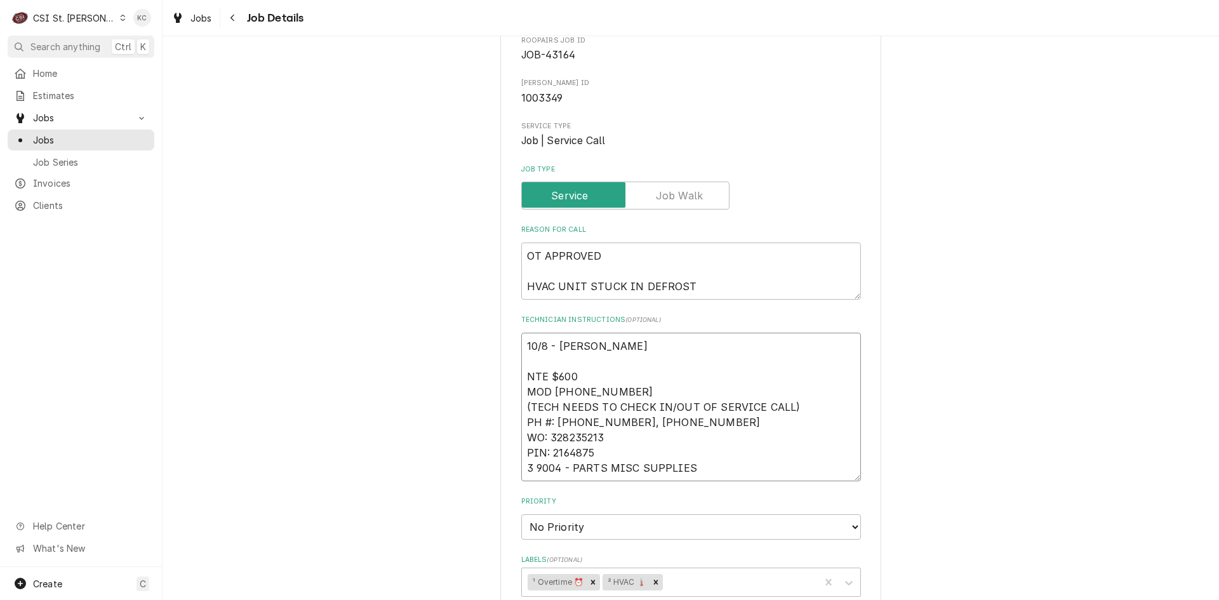
type textarea "10/8 - Kelly - Vivi NTE $600 MOD 205-773-0513 (TECH NEEDS TO CHECK IN/OUT OF SE…"
type textarea "x"
type textarea "10/8 - Kelly - Vivia NTE $600 MOD 205-773-0513 (TECH NEEDS TO CHECK IN/OUT OF S…"
type textarea "x"
type textarea "10/8 - Kelly - Vivian NTE $600 MOD 205-773-0513 (TECH NEEDS TO CHECK IN/OUT OF …"
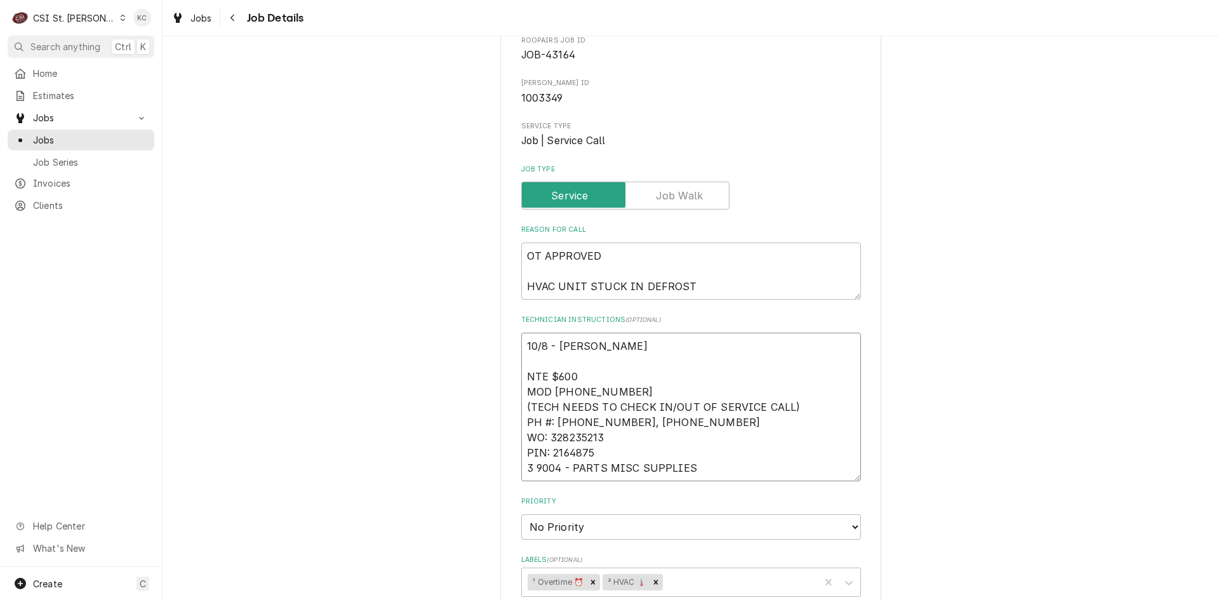
type textarea "x"
type textarea "10/8 - Kelly - Vivian NTE $600 MOD 205-773-0513 (TECH NEEDS TO CHECK IN/OUT OF …"
type textarea "x"
type textarea "10/8 - Kelly - Vivian PO NTE $600 MOD 205-773-0513 (TECH NEEDS TO CHECK IN/OUT …"
type textarea "x"
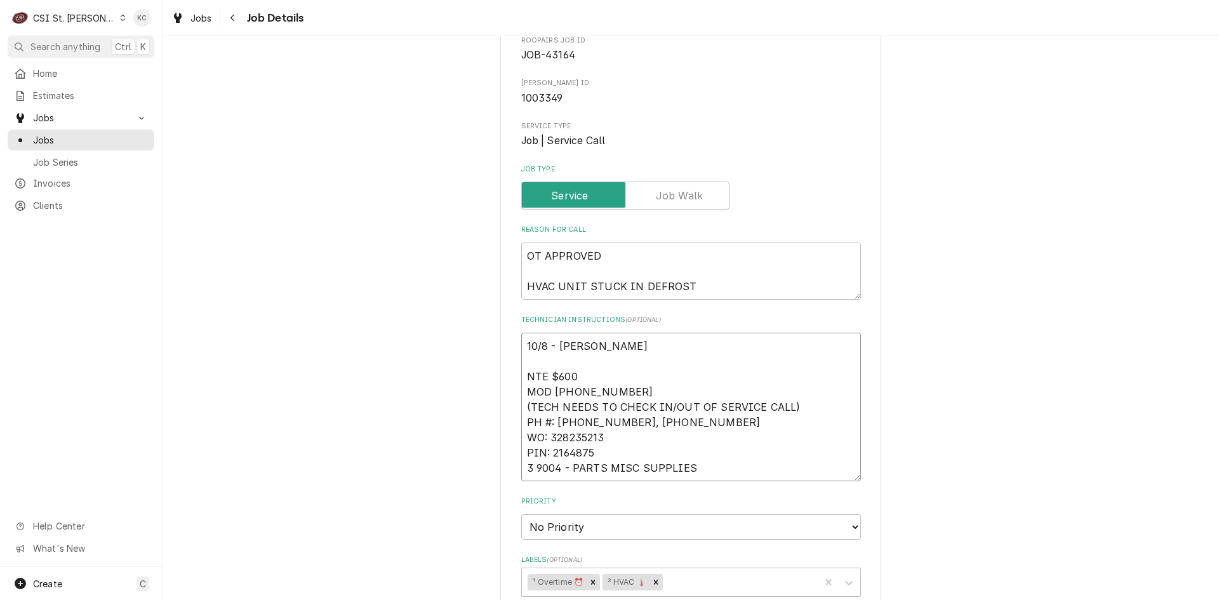
type textarea "10/8 - Kelly - Vivian POI NTE $600 MOD 205-773-0513 (TECH NEEDS TO CHECK IN/OUT…"
type textarea "x"
type textarea "10/8 - Kelly - Vivian PO NTE $600 MOD 205-773-0513 (TECH NEEDS TO CHECK IN/OUT …"
type textarea "x"
type textarea "10/8 - Kelly - Vivian PO NTE $600 MOD 205-773-0513 (TECH NEEDS TO CHECK IN/OUT …"
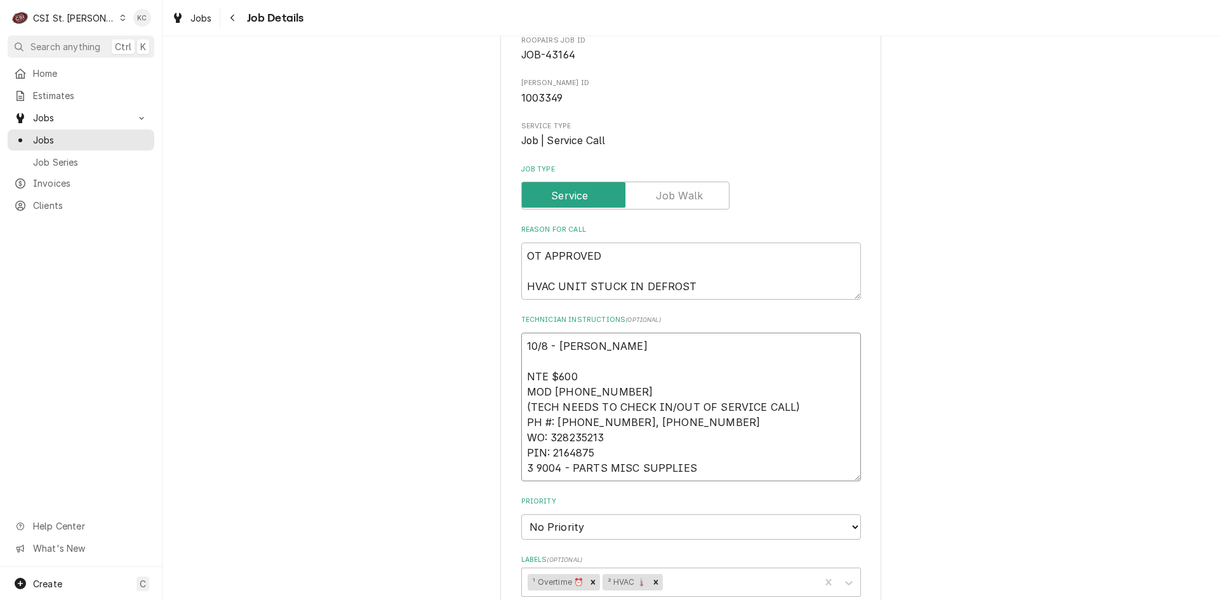
type textarea "x"
type textarea "10/8 - Kelly - Vivian PO 7 NTE $600 MOD 205-773-0513 (TECH NEEDS TO CHECK IN/OU…"
type textarea "x"
type textarea "10/8 - Kelly - Vivian PO 77 NTE $600 MOD 205-773-0513 (TECH NEEDS TO CHECK IN/O…"
type textarea "x"
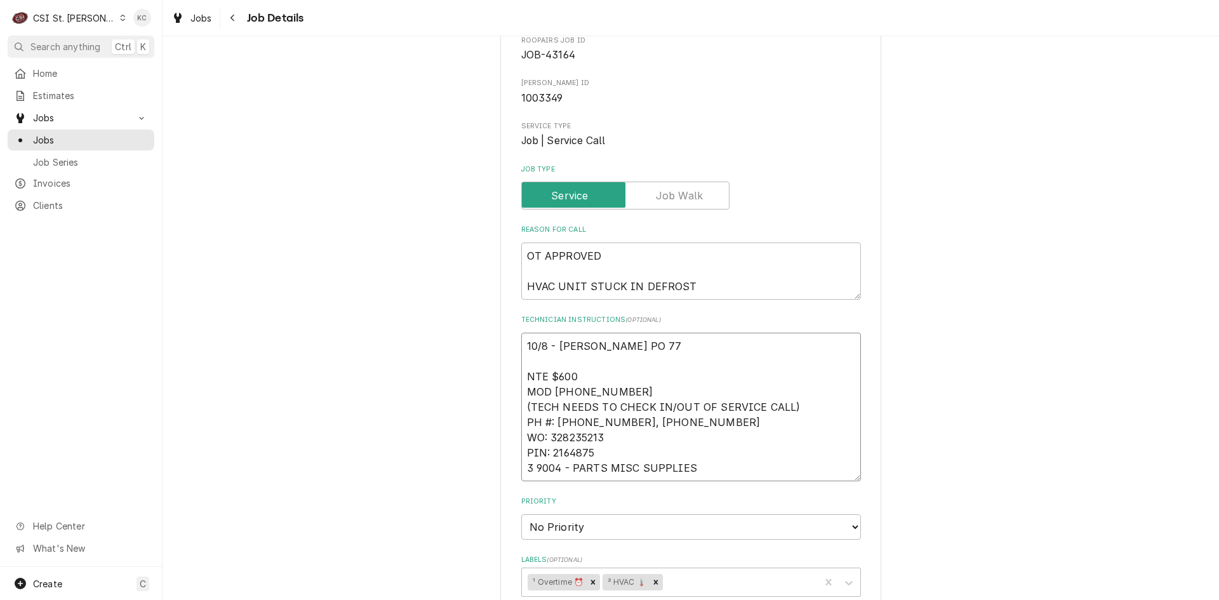
type textarea "10/8 - Kelly - Vivian PO 77/ NTE $600 MOD 205-773-0513 (TECH NEEDS TO CHECK IN/…"
type textarea "x"
type textarea "10/8 - Kelly - Vivian PO 77/9 NTE $600 MOD 205-773-0513 (TECH NEEDS TO CHECK IN…"
type textarea "x"
type textarea "10/8 - Kelly - Vivian PO 77/9* NTE $600 MOD 205-773-0513 (TECH NEEDS TO CHECK I…"
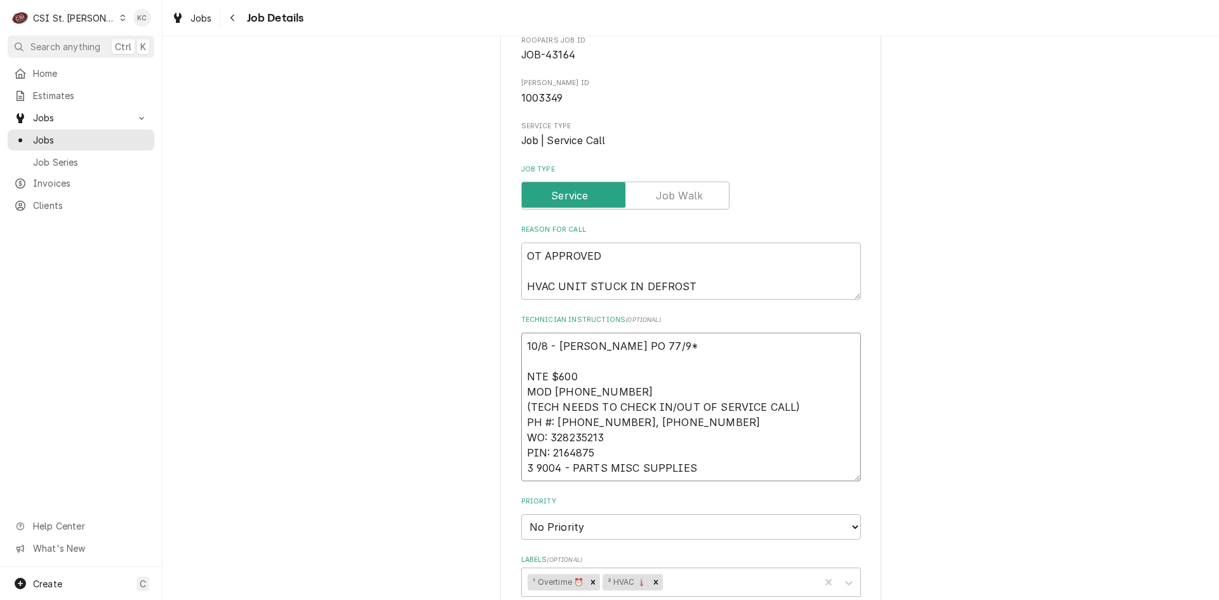
type textarea "x"
type textarea "10/8 - Kelly - Vivian PO 77/9 NTE $600 MOD 205-773-0513 (TECH NEEDS TO CHECK IN…"
type textarea "x"
type textarea "10/8 - Kelly - Vivian PO 77/ NTE $600 MOD 205-773-0513 (TECH NEEDS TO CHECK IN/…"
type textarea "x"
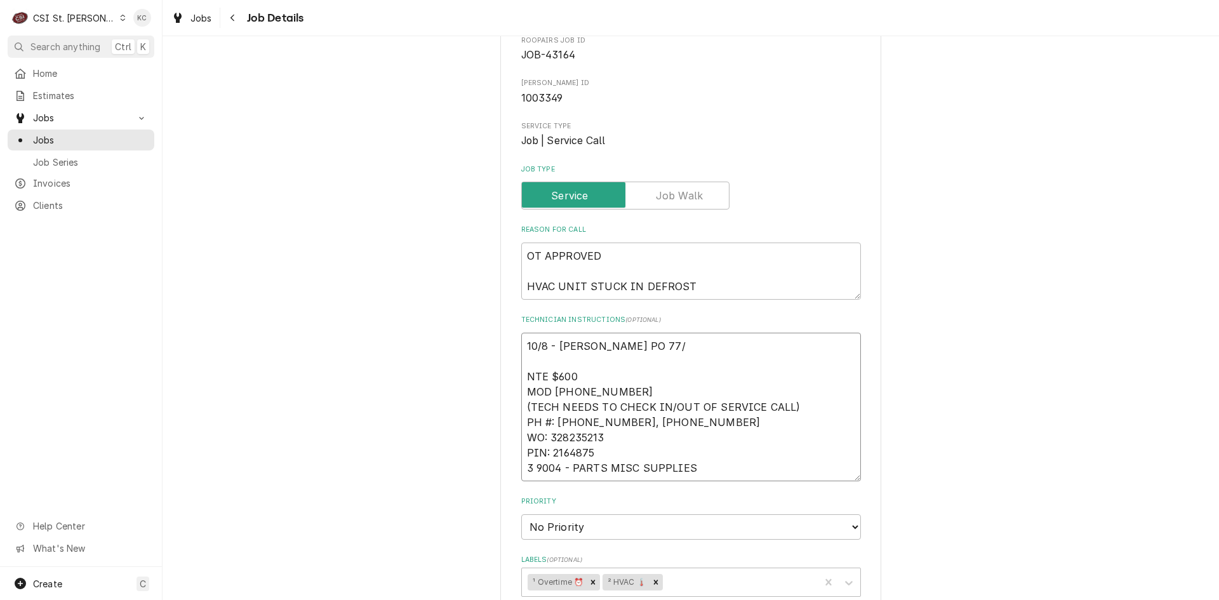
type textarea "10/8 - Kelly - Vivian PO 77 NTE $600 MOD 205-773-0513 (TECH NEEDS TO CHECK IN/O…"
type textarea "x"
type textarea "10/8 - Kelly - Vivian PO 7 NTE $600 MOD 205-773-0513 (TECH NEEDS TO CHECK IN/OU…"
type textarea "x"
type textarea "10/8 - Kelly - Vivian PO NTE $600 MOD 205-773-0513 (TECH NEEDS TO CHECK IN/OUT …"
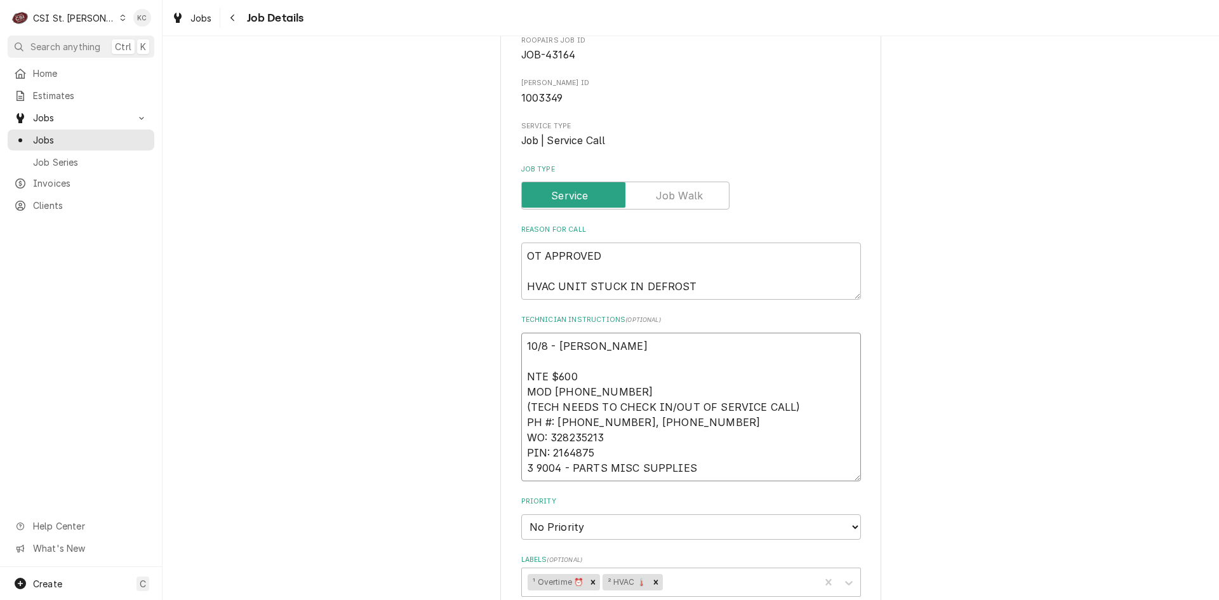
type textarea "x"
type textarea "10/8 - Kelly - Vivian PO 4 NTE $600 MOD 205-773-0513 (TECH NEEDS TO CHECK IN/OU…"
type textarea "x"
type textarea "10/8 - Kelly - Vivian PO 44 NTE $600 MOD 205-773-0513 (TECH NEEDS TO CHECK IN/O…"
type textarea "x"
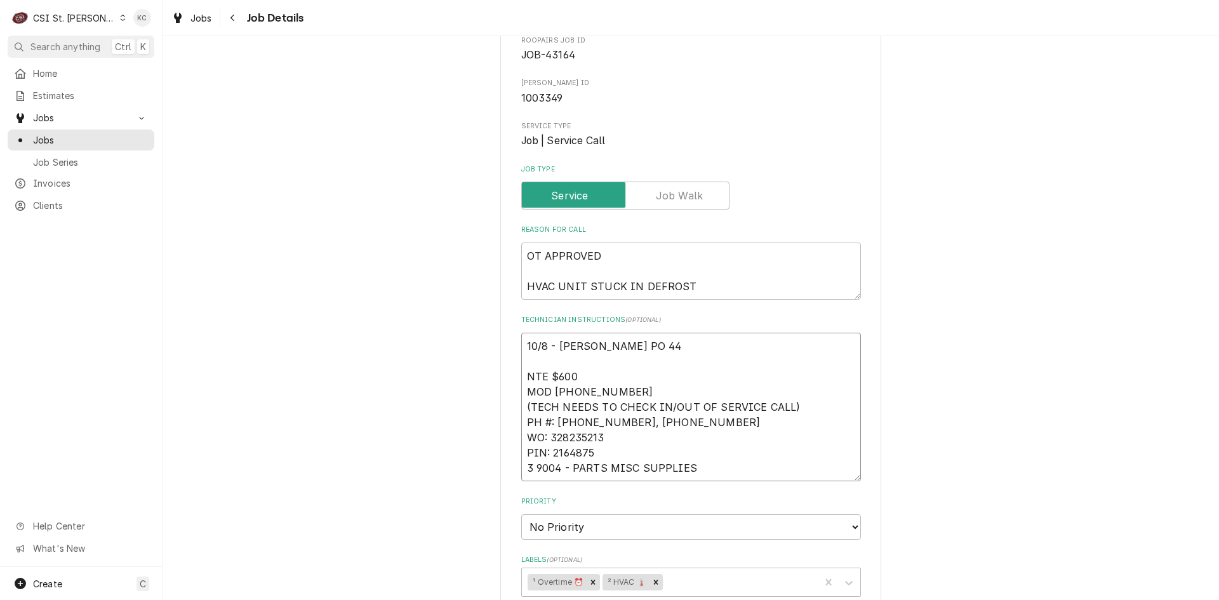
type textarea "10/8 - Kelly - Vivian PO 448 NTE $600 MOD 205-773-0513 (TECH NEEDS TO CHECK IN/…"
type textarea "x"
type textarea "10/8 - Kelly - Vivian PO 4486 NTE $600 MOD 205-773-0513 (TECH NEEDS TO CHECK IN…"
type textarea "x"
type textarea "10/8 - Kelly - Vivian PO 44869 NTE $600 MOD 205-773-0513 (TECH NEEDS TO CHECK I…"
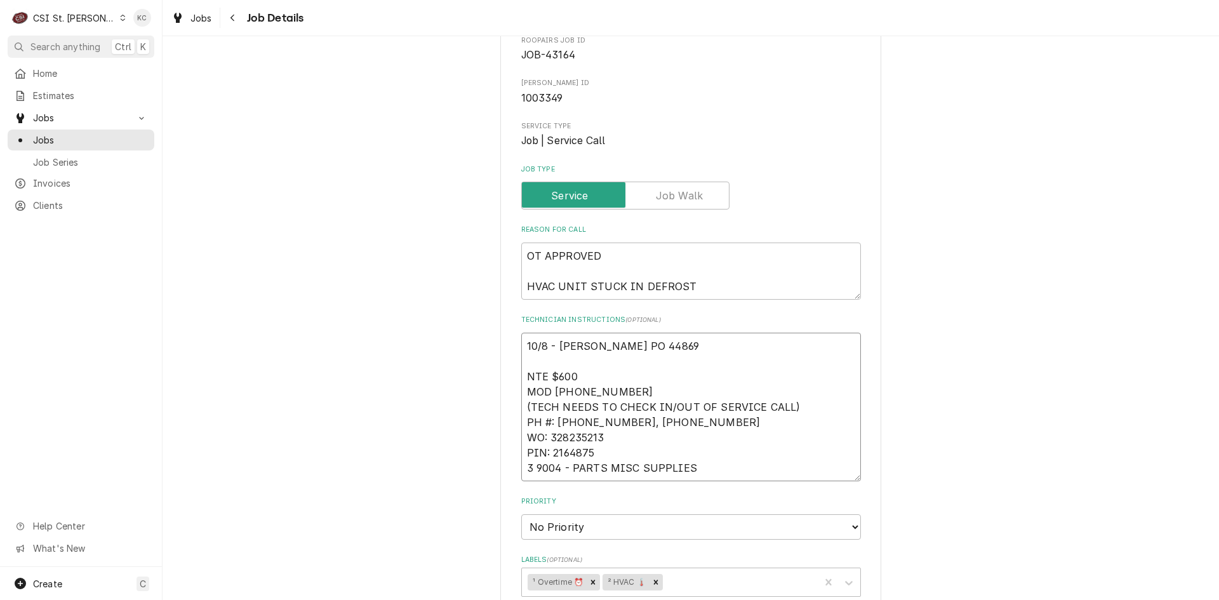
type textarea "x"
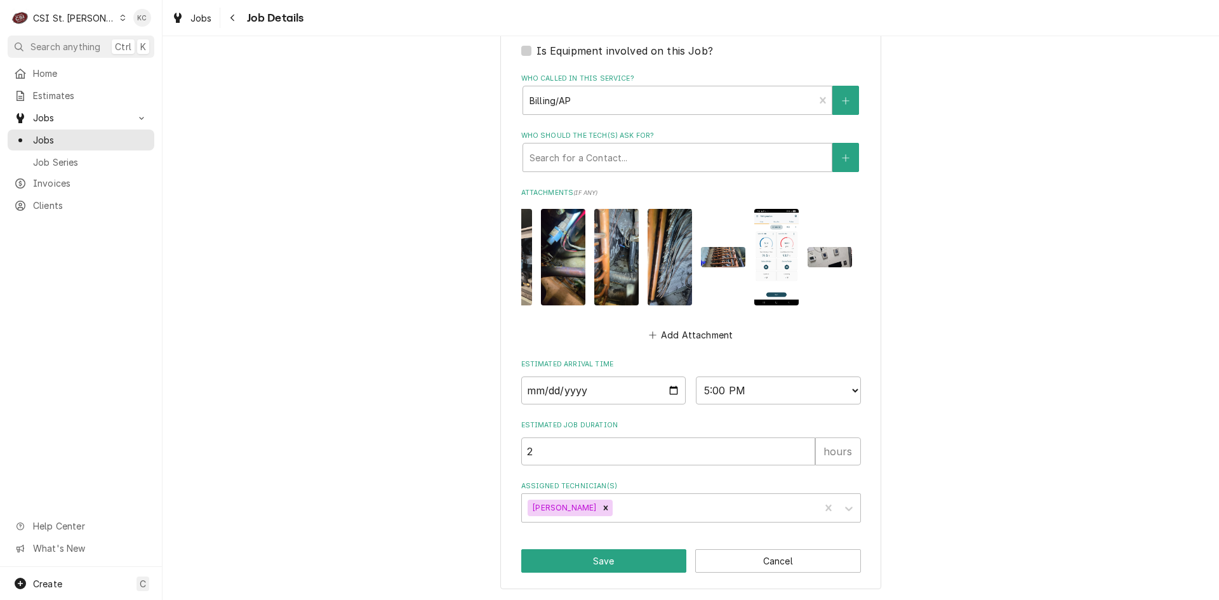
scroll to position [0, 0]
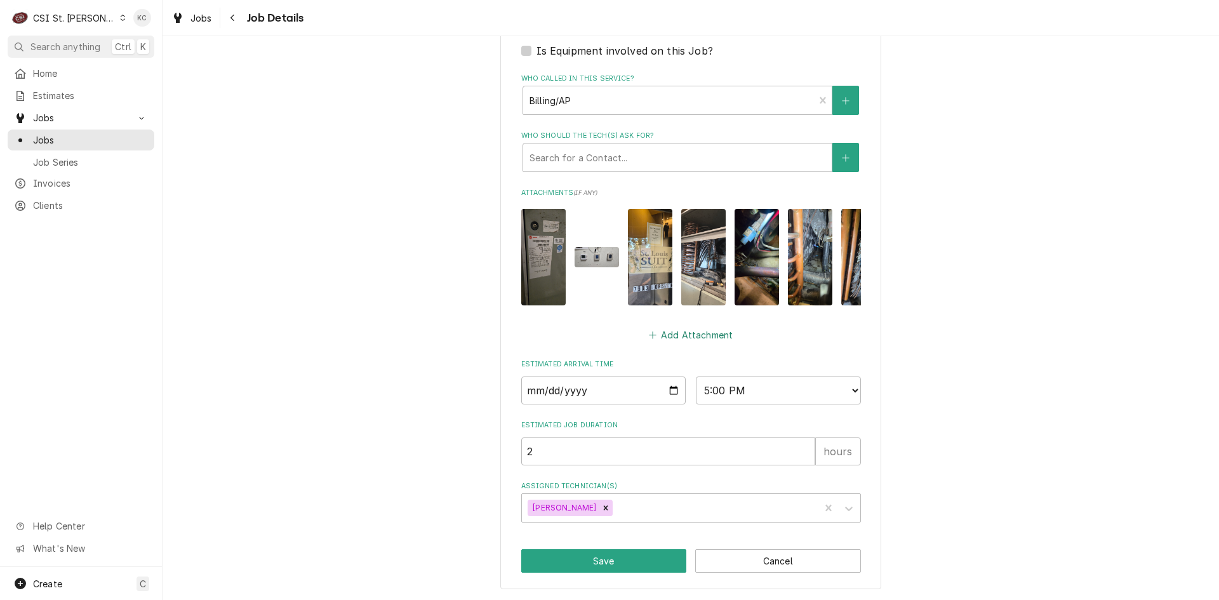
type textarea "10/8 - Kelly - Vivian PO 44869 NTE $600 MOD 205-773-0513 (TECH NEEDS TO CHECK I…"
click at [687, 335] on button "Add Attachment" at bounding box center [691, 335] width 89 height 18
type textarea "x"
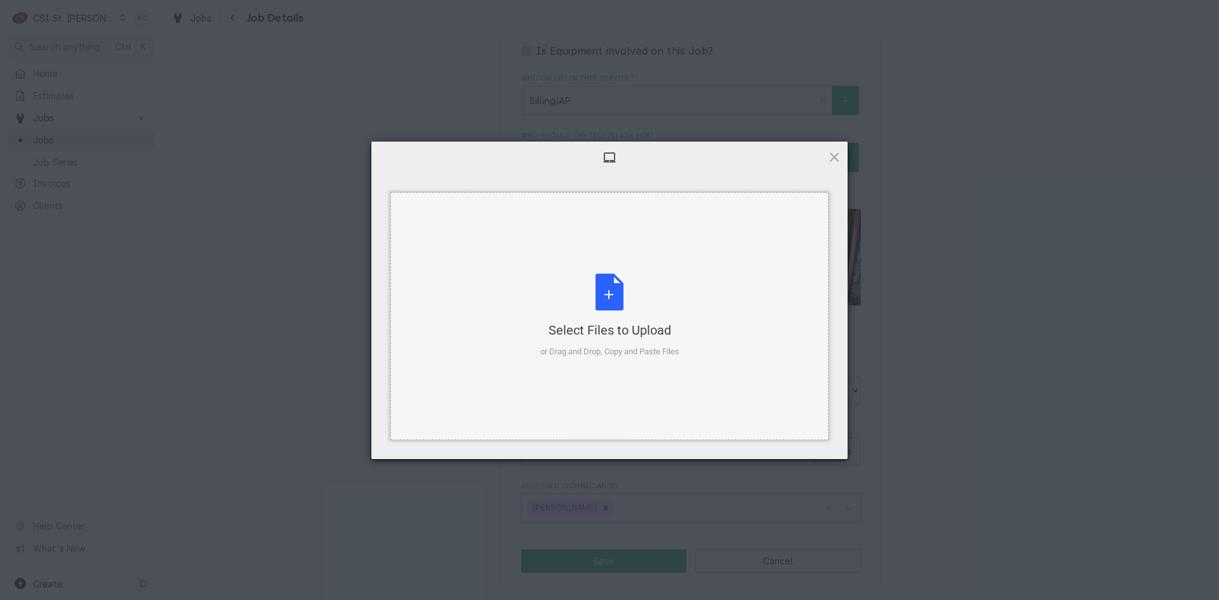
click at [687, 321] on div "Select Files to Upload or Drag and Drop, Copy and Paste Files" at bounding box center [610, 316] width 438 height 248
click at [829, 152] on span at bounding box center [835, 157] width 14 height 14
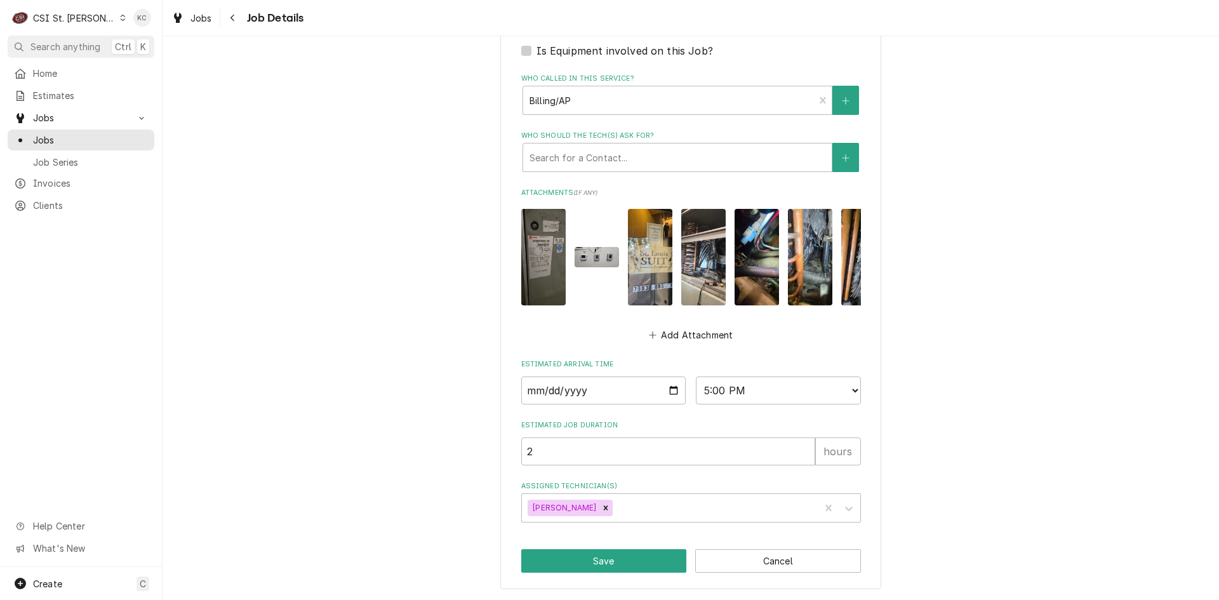
drag, startPoint x: 1059, startPoint y: 183, endPoint x: 1103, endPoint y: 185, distance: 43.9
click at [603, 563] on button "Save" at bounding box center [604, 560] width 166 height 23
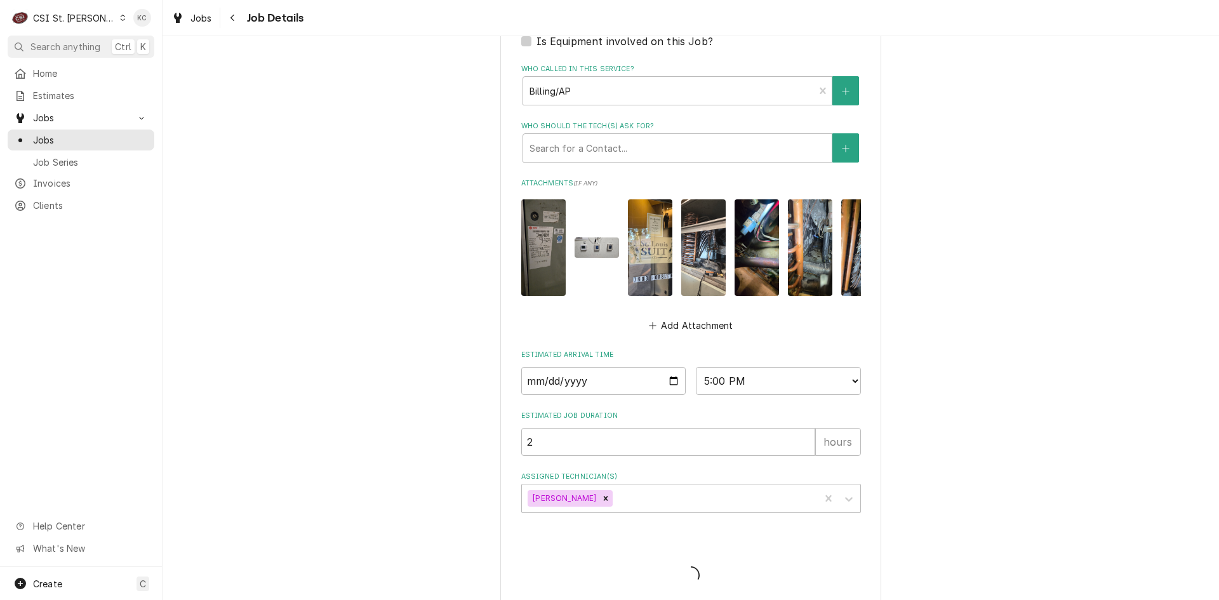
type textarea "x"
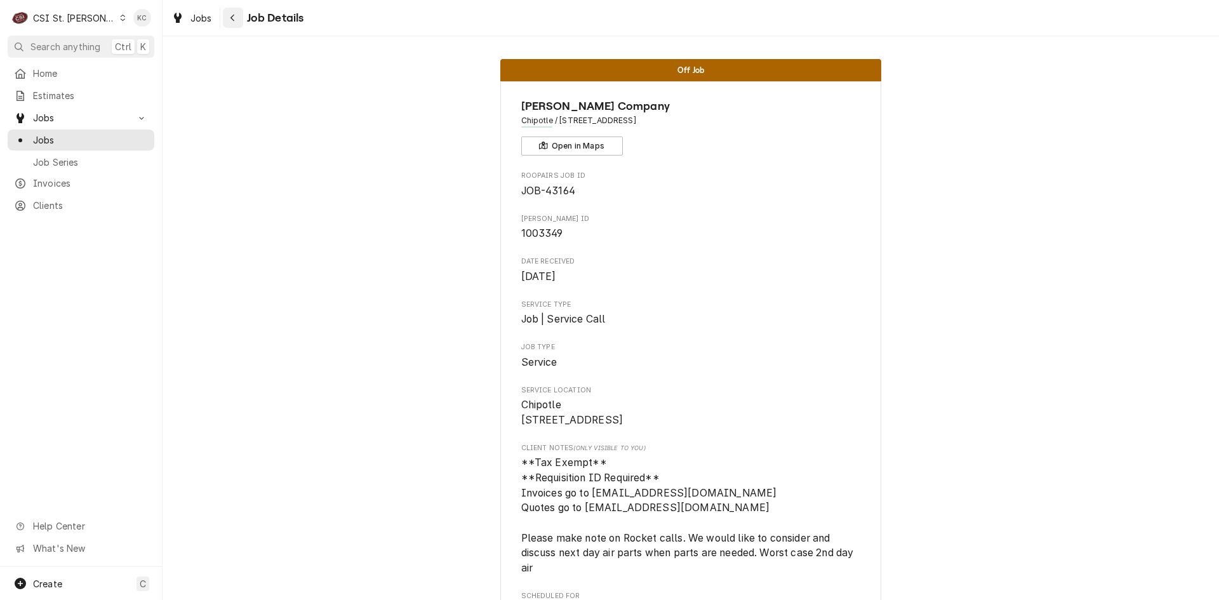
click at [228, 18] on div "Navigate back" at bounding box center [233, 17] width 13 height 13
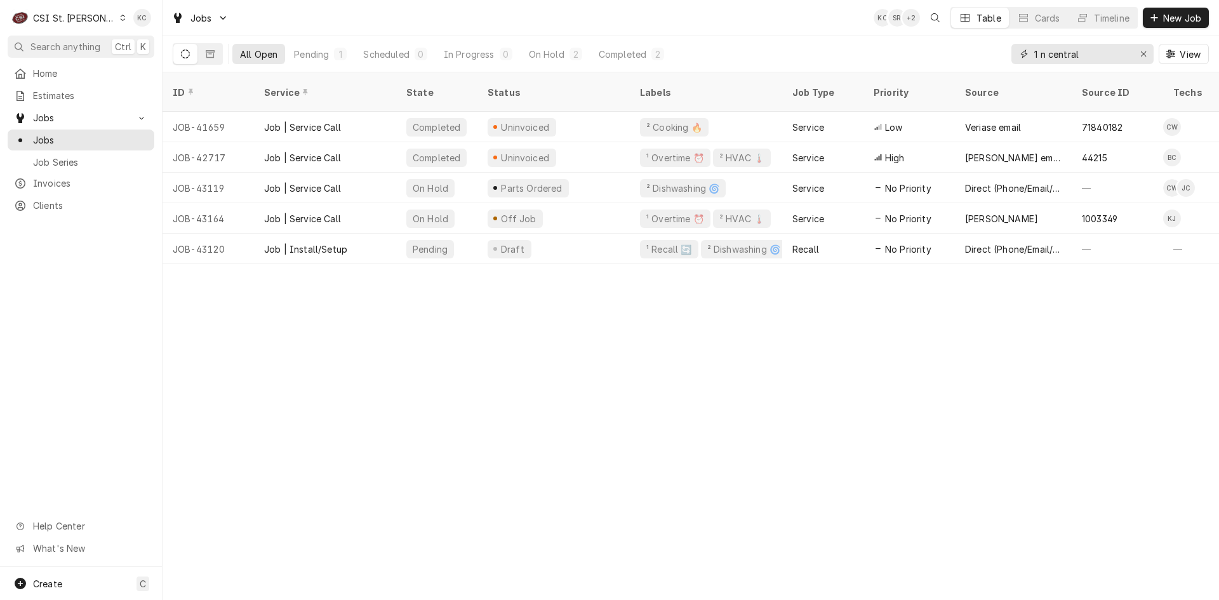
drag, startPoint x: 1095, startPoint y: 53, endPoint x: 981, endPoint y: 53, distance: 113.7
click at [981, 53] on div "All Open Pending 1 Scheduled 0 In Progress 0 On Hold 2 Completed 2 1 n central …" at bounding box center [691, 54] width 1036 height 36
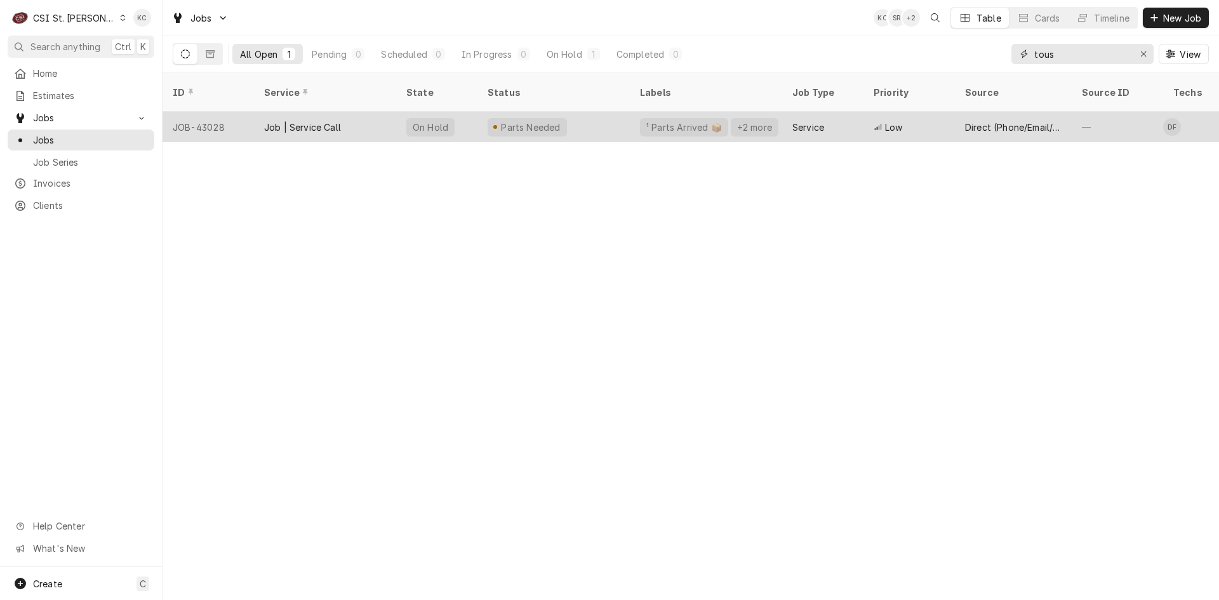
type input "tous"
click at [584, 122] on div "Parts Needed" at bounding box center [554, 127] width 152 height 30
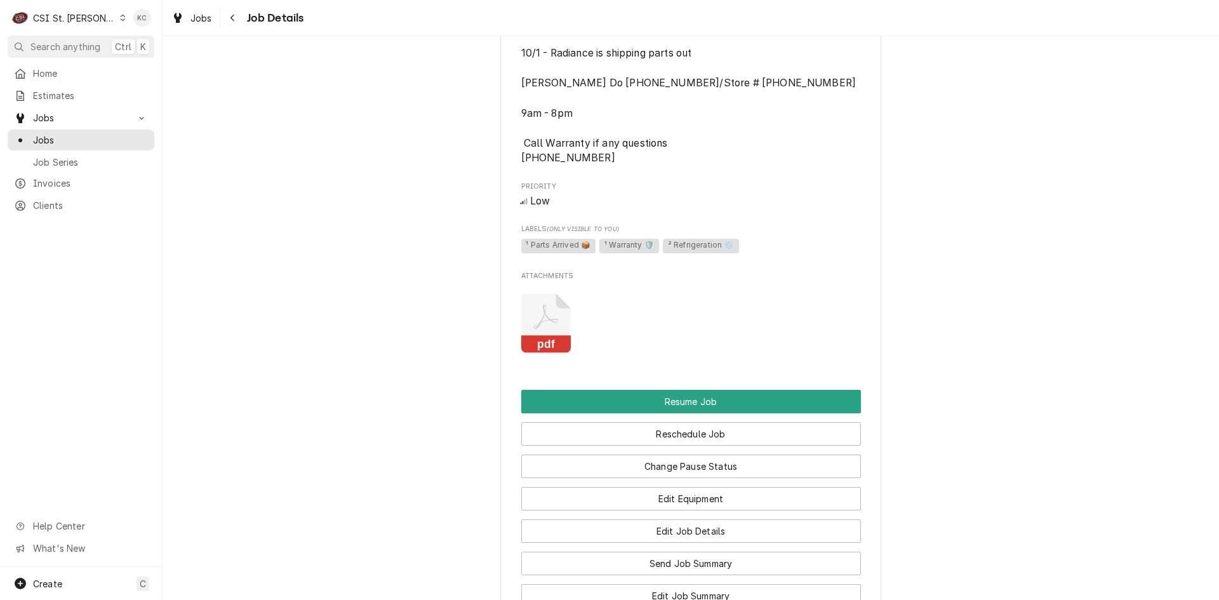
scroll to position [1332, 0]
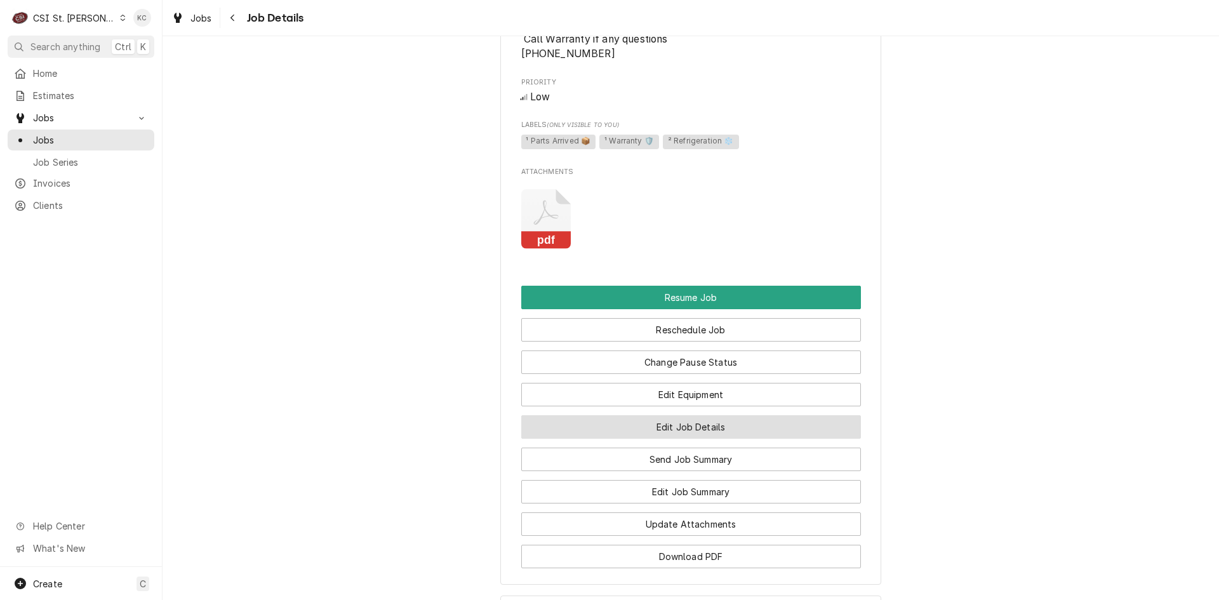
click at [610, 431] on button "Edit Job Details" at bounding box center [691, 426] width 340 height 23
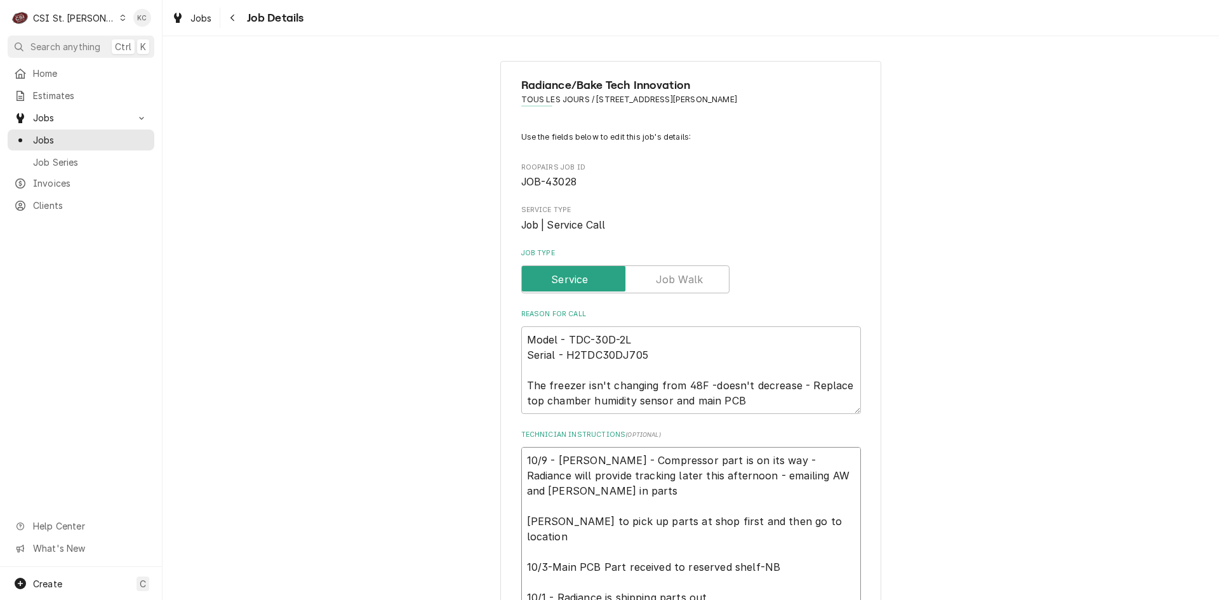
click at [523, 455] on textarea "10/9 - Kelly - Compressor part is on its way - Radiance will provide tracking l…" at bounding box center [691, 567] width 340 height 240
type textarea "x"
type textarea "10/9 - Kelly - Compressor part is on its way - Radiance will provide tracking l…"
type textarea "x"
type textarea "1 10/9 - Kelly - Compressor part is on its way - Radiance will provide tracking…"
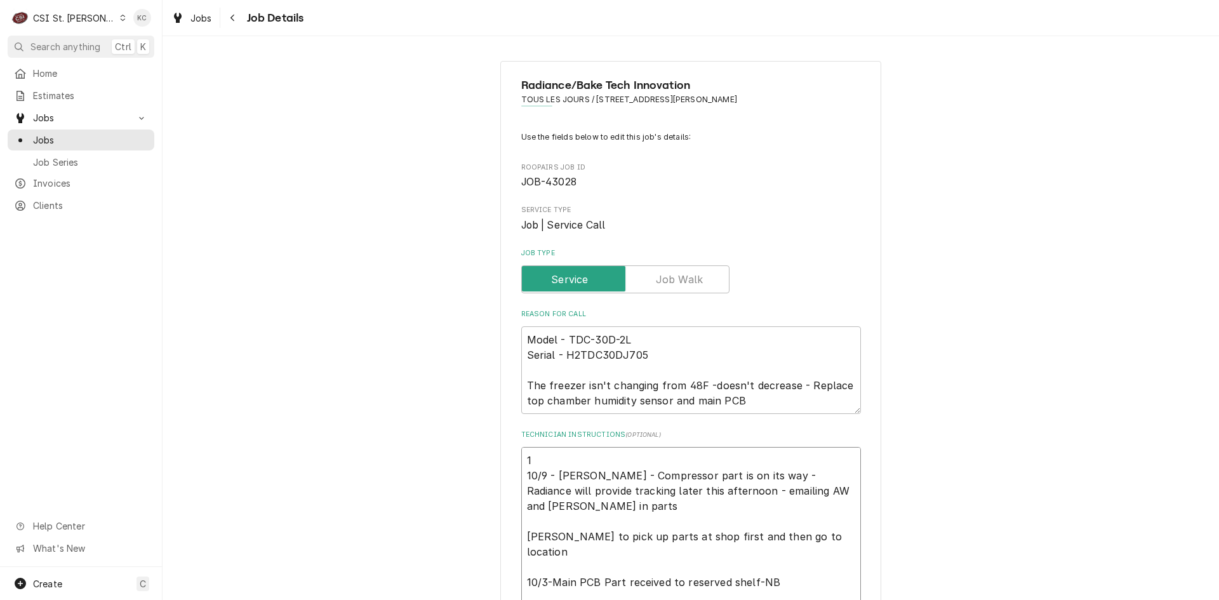
type textarea "x"
type textarea "10 10/9 - Kelly - Compressor part is on its way - Radiance will provide trackin…"
type textarea "x"
type textarea "10/ 10/9 - Kelly - Compressor part is on its way - Radiance will provide tracki…"
type textarea "x"
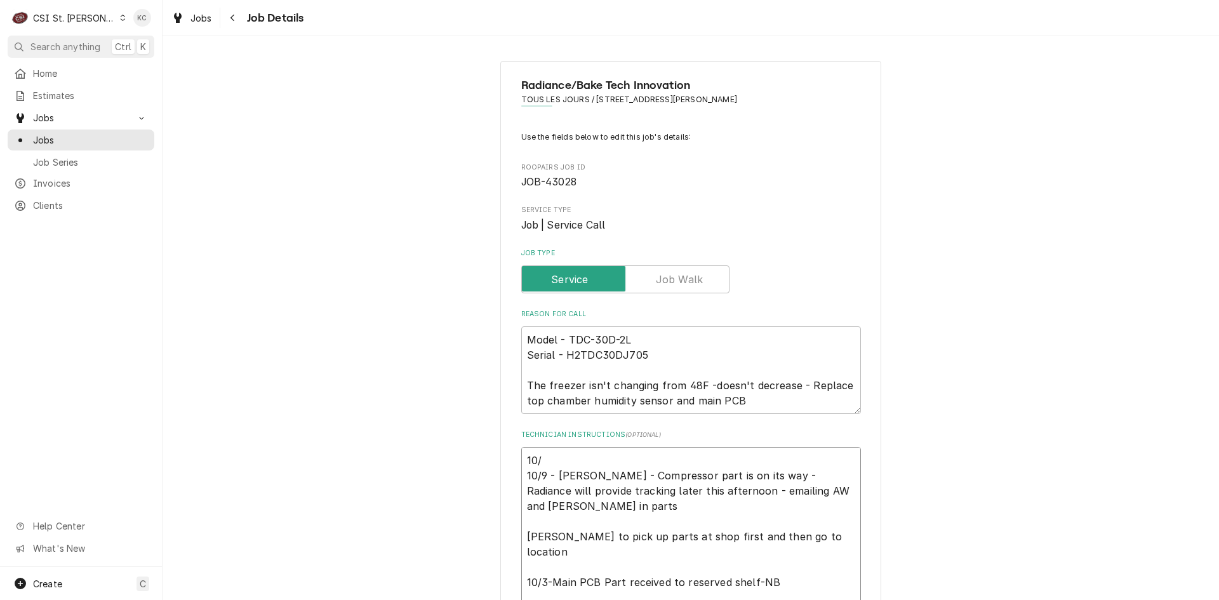
type textarea "10/9 10/9 - Kelly - Compressor part is on its way - Radiance will provide track…"
type textarea "x"
type textarea "10/9 10/9 - Kelly - Compressor part is on its way - Radiance will provide track…"
type textarea "x"
type textarea "10/9 - 10/9 - Kelly - Compressor part is on its way - Radiance will provide tra…"
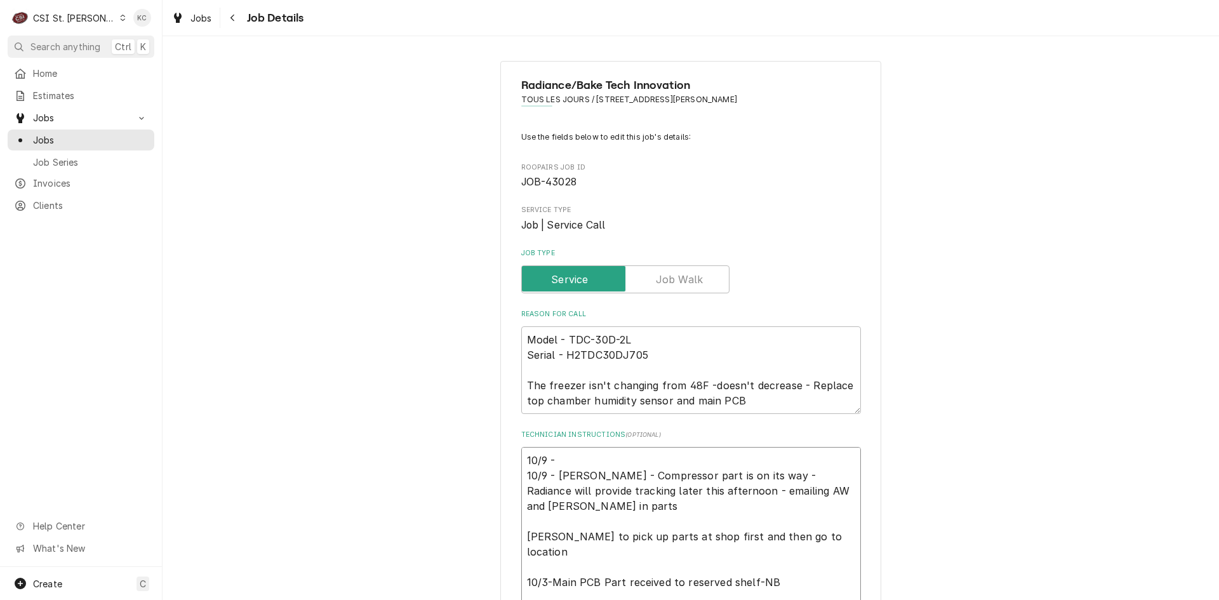
type textarea "x"
type textarea "10/9 - 10/9 - Kelly - Compressor part is on its way - Radiance will provide tra…"
type textarea "x"
type textarea "10/9 - K 10/9 - Kelly - Compressor part is on its way - Radiance will provide t…"
type textarea "x"
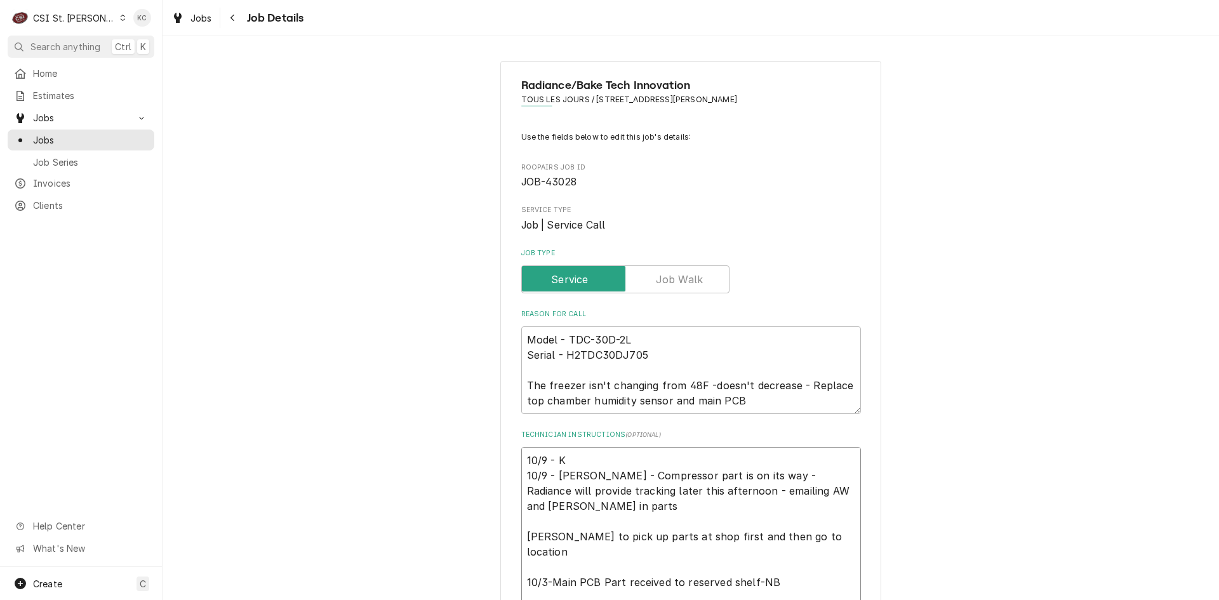
type textarea "10/9 - Ke 10/9 - Kelly - Compressor part is on its way - Radiance will provide …"
type textarea "x"
type textarea "10/9 - Kel 10/9 - Kelly - Compressor part is on its way - Radiance will provide…"
type textarea "x"
type textarea "10/9 - Kell 10/9 - Kelly - Compressor part is on its way - Radiance will provid…"
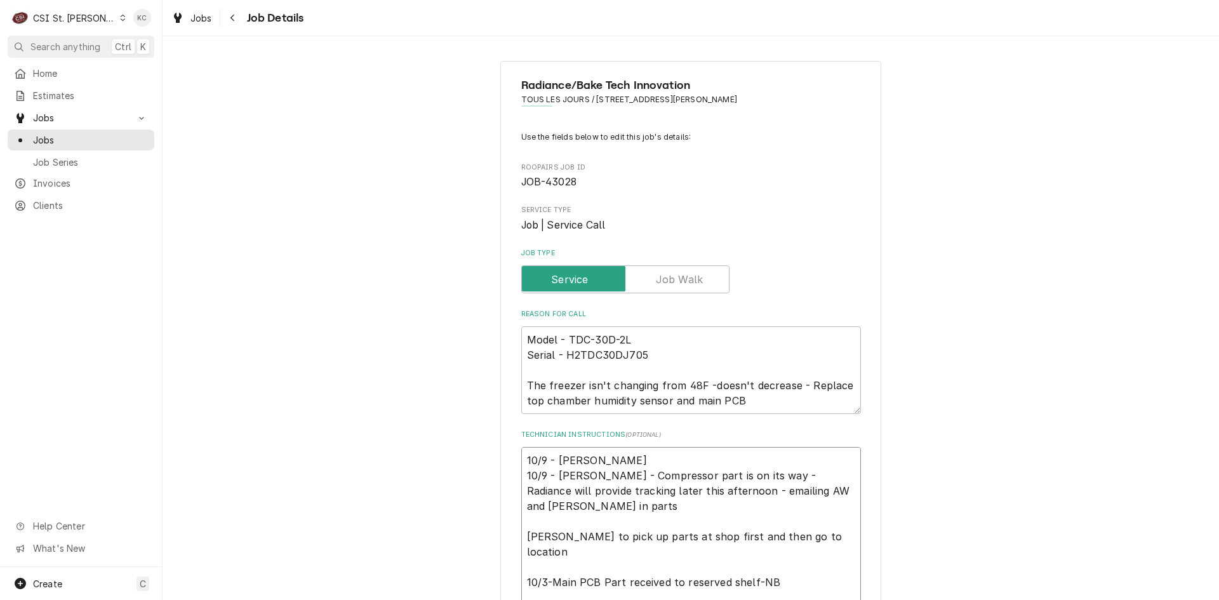
type textarea "x"
type textarea "10/9 - Kelly 10/9 - Kelly - Compressor part is on its way - Radiance will provi…"
type textarea "x"
type textarea "10/9 - Kelly 10/9 - Kelly - Compressor part is on its way - Radiance will provi…"
type textarea "x"
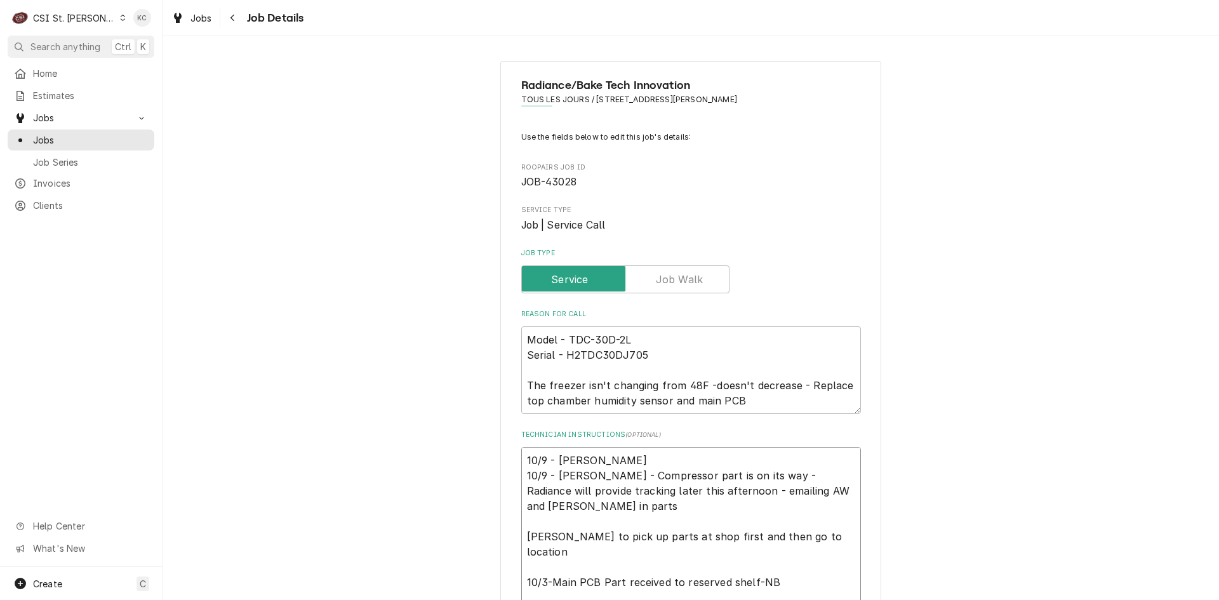
type textarea "10/9 - Kelly - 10/9 - Kelly - Compressor part is on its way - Radiance will pro…"
type textarea "x"
type textarea "10/9 - Kelly - 10/9 - Kelly - Compressor part is on its way - Radiance will pro…"
type textarea "x"
type textarea "10/9 - Kelly - T 10/9 - Kelly - Compressor part is on its way - Radiance will p…"
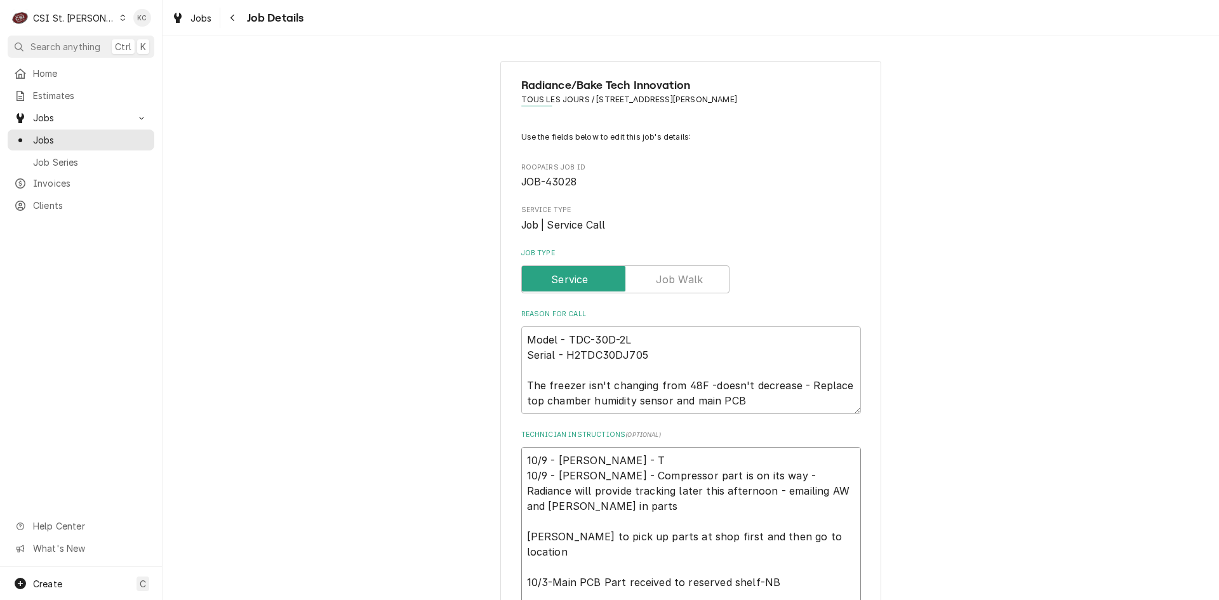
type textarea "x"
type textarea "10/9 - Kelly - Tr 10/9 - Kelly - Compressor part is on its way - Radiance will …"
type textarea "x"
type textarea "10/9 - Kelly - Tra 10/9 - Kelly - Compressor part is on its way - Radiance will…"
type textarea "x"
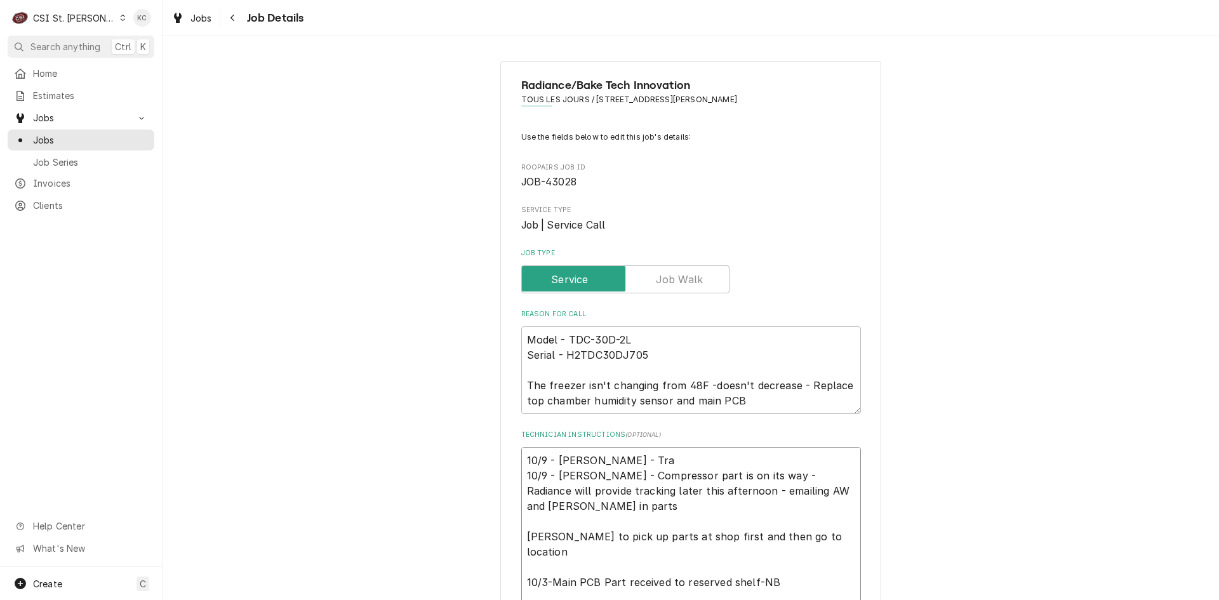
type textarea "10/9 - Kelly - Trac 10/9 - Kelly - Compressor part is on its way - Radiance wil…"
type textarea "x"
type textarea "10/9 - Kelly - Track 10/9 - Kelly - Compressor part is on its way - Radiance wi…"
type textarea "x"
type textarea "10/9 - Kelly - Tracki 10/9 - Kelly - Compressor part is on its way - Radiance w…"
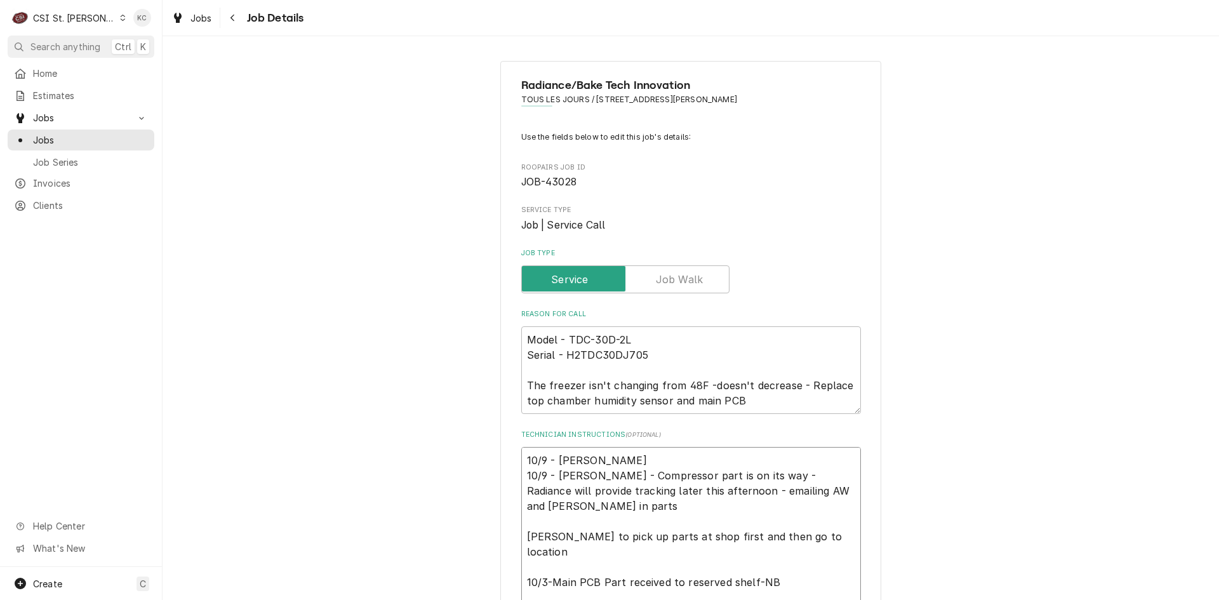
type textarea "x"
type textarea "10/9 - Kelly - Trackin 10/9 - Kelly - Compressor part is on its way - Radiance …"
type textarea "x"
type textarea "10/9 - Kelly - Tracking 10/9 - Kelly - Compressor part is on its way - Radiance…"
type textarea "x"
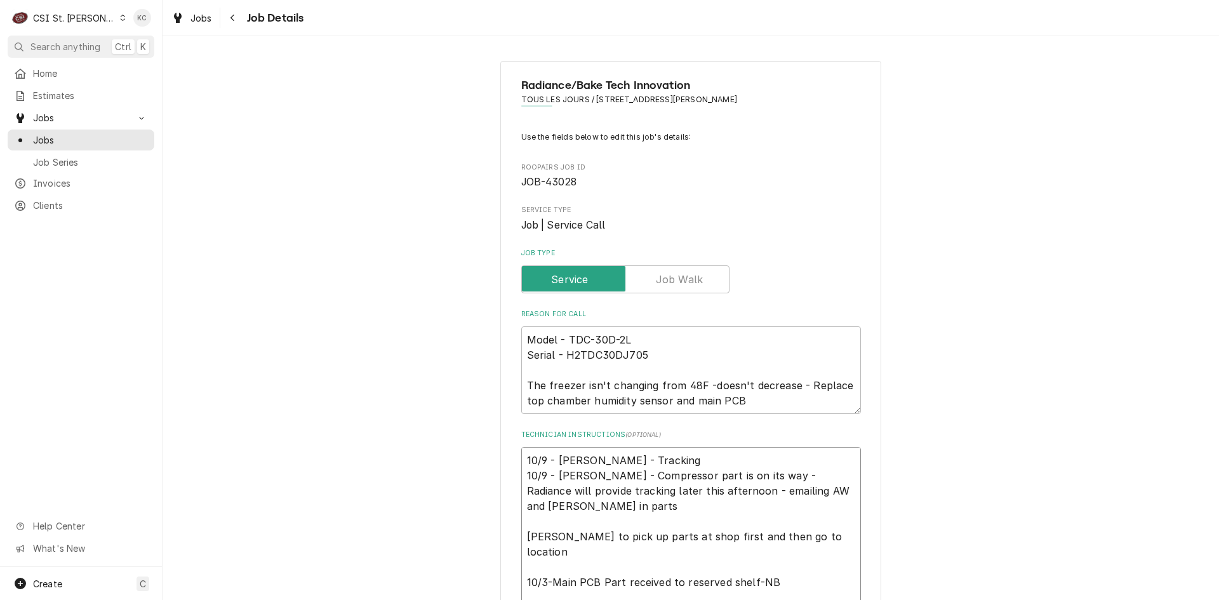
type textarea "10/9 - Kelly - Tracking 10/9 - Kelly - Compressor part is on its way - Radiance…"
type textarea "x"
type textarea "10/9 - Kelly - Tracking 10/9 - Kelly - Compressor part is on its way - Radiance…"
click textarea "10/9 - Kelly - Tracking 10/9 - Kelly - Compressor part is on its way - Radiance…"
paste textarea "1z993ew90266506601"
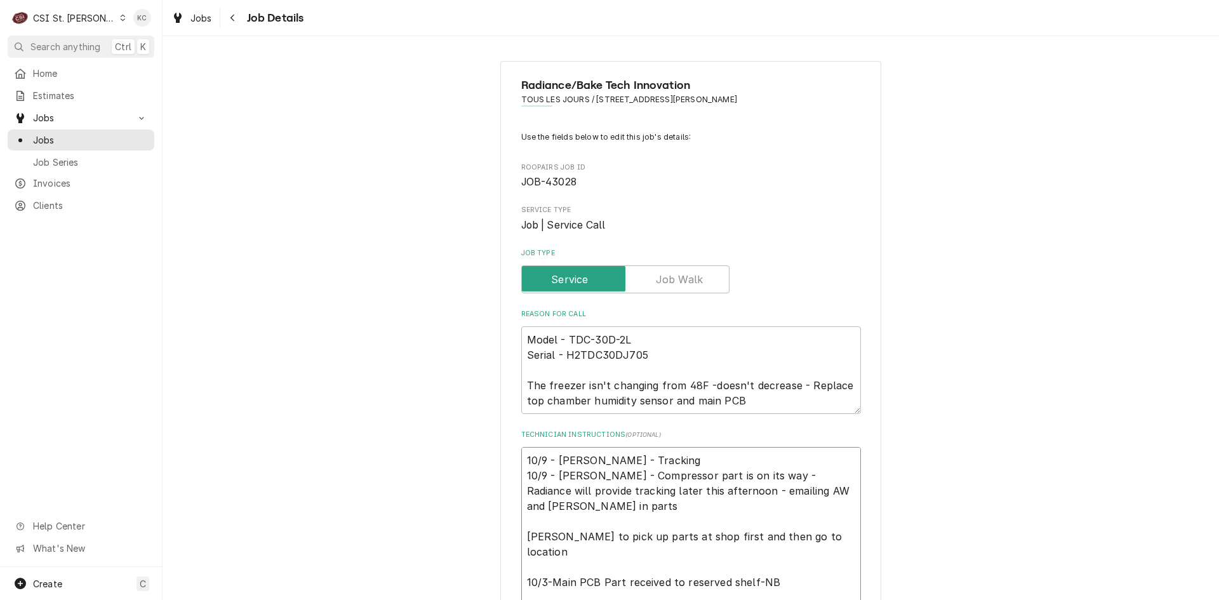
type textarea "x"
type textarea "10/9 - Kelly - Tracking 1z993ew90266506601 10/9 - Kelly - Compressor part is on…"
type textarea "x"
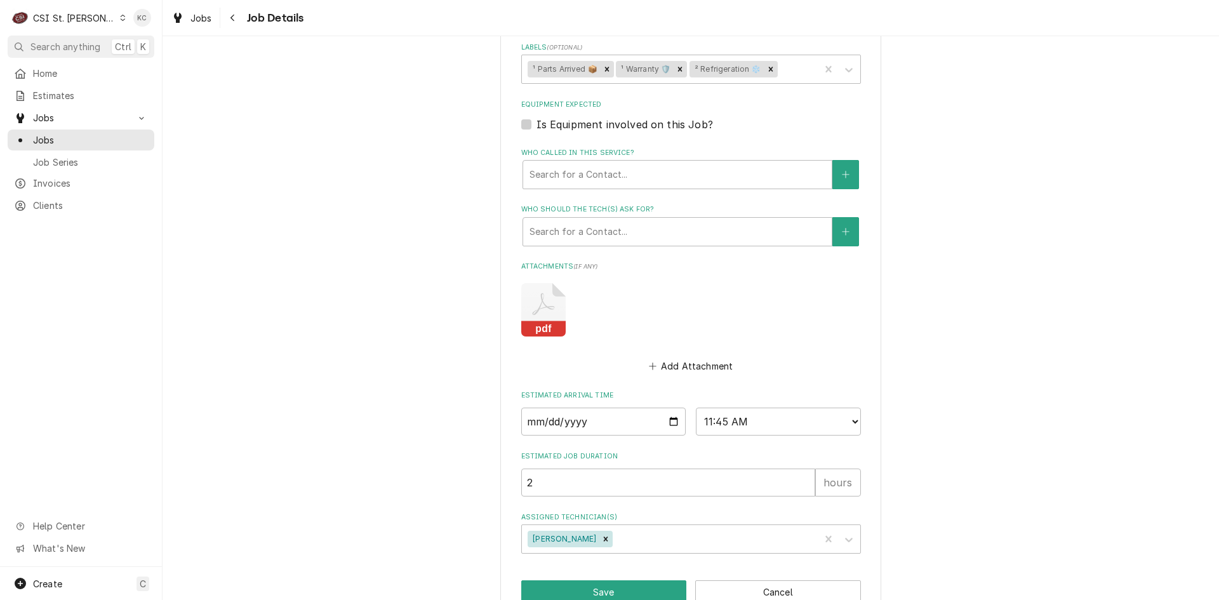
scroll to position [765, 0]
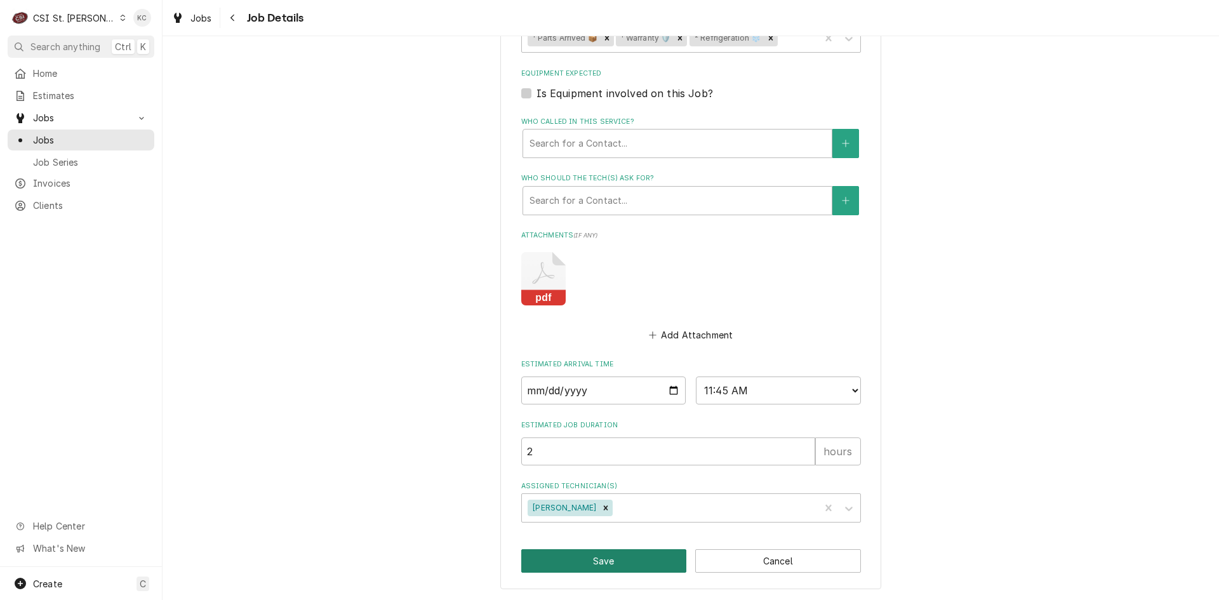
type textarea "10/9 - Kelly - Tracking 1z993ew90266506601 10/9 - Kelly - Compressor part is on…"
click button "Save"
type textarea "x"
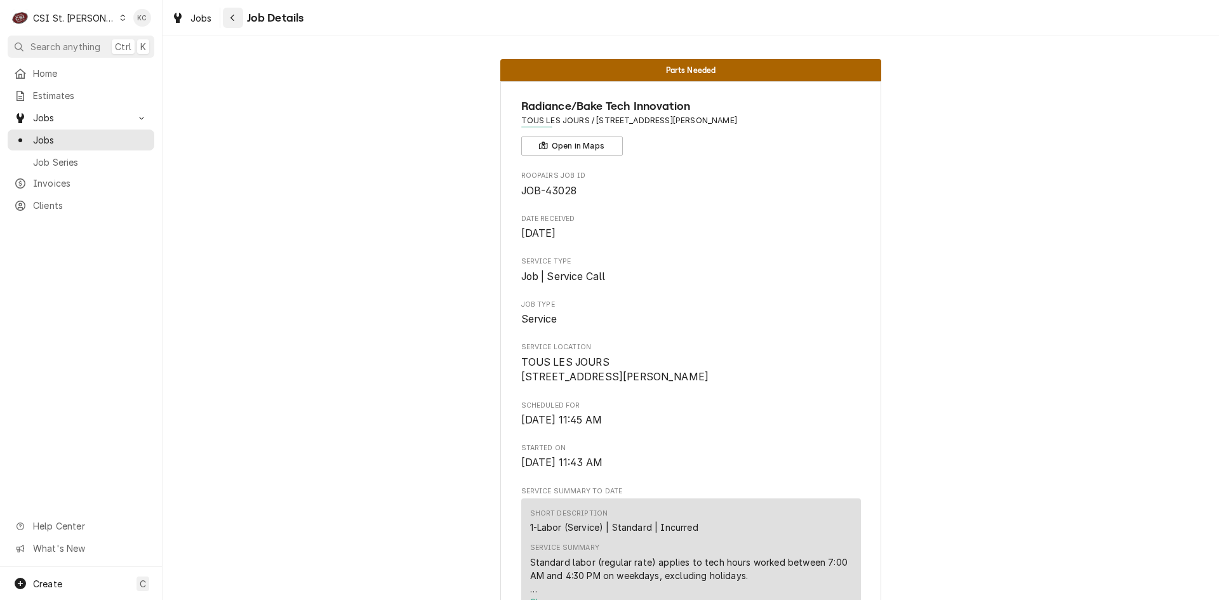
click at [227, 19] on div "Navigate back" at bounding box center [233, 17] width 13 height 13
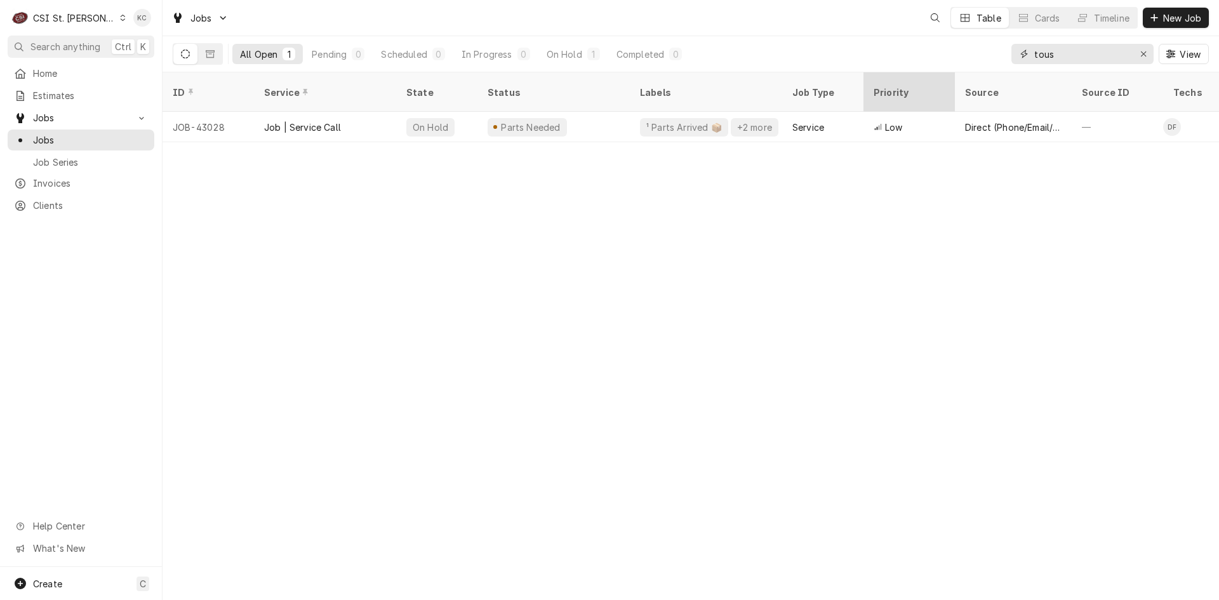
drag, startPoint x: 1110, startPoint y: 50, endPoint x: 944, endPoint y: 81, distance: 168.7
click at [944, 81] on div "Jobs Table Cards Timeline New Job All Open 1 Pending 0 Scheduled 0 In Progress …" at bounding box center [691, 300] width 1057 height 600
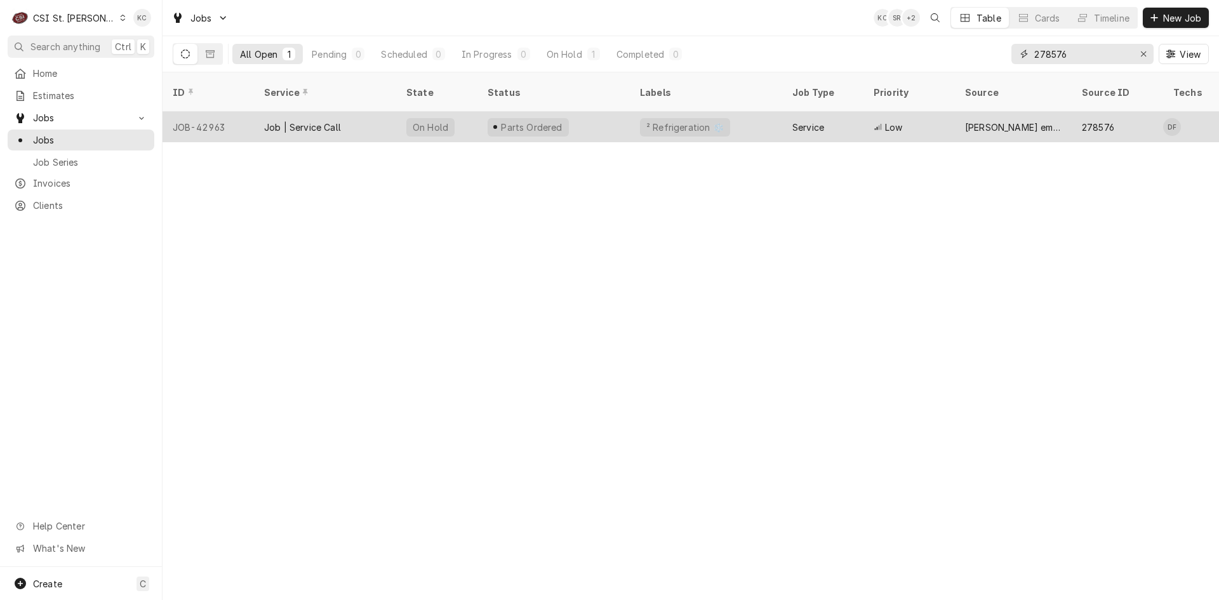
type input "278576"
click at [608, 112] on div "Parts Ordered" at bounding box center [554, 127] width 152 height 30
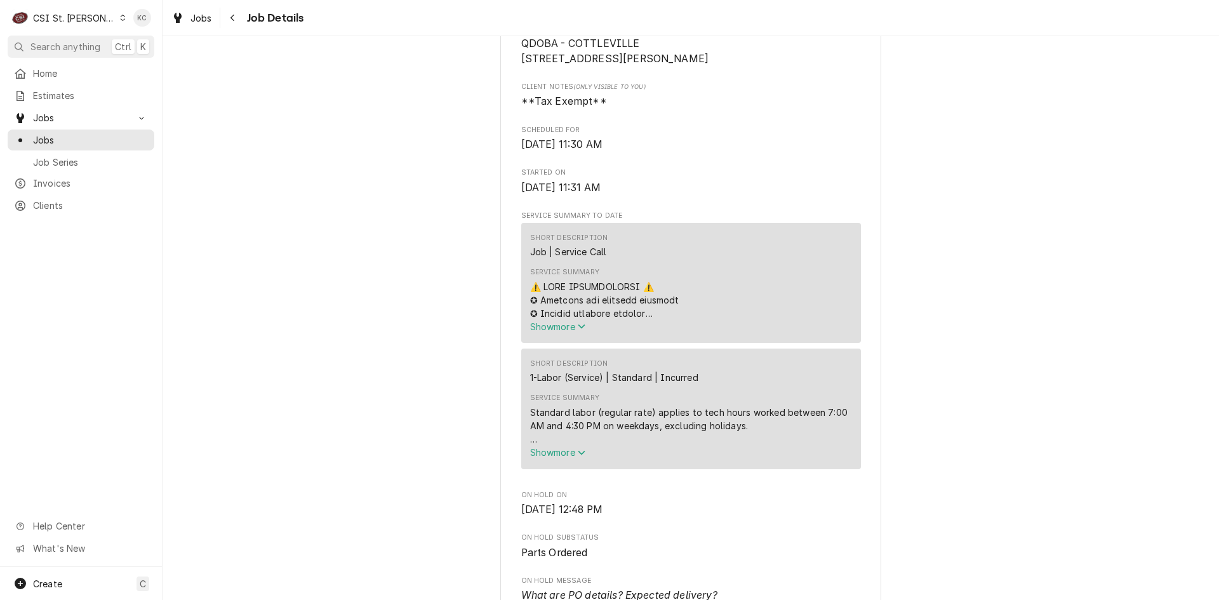
scroll to position [381, 0]
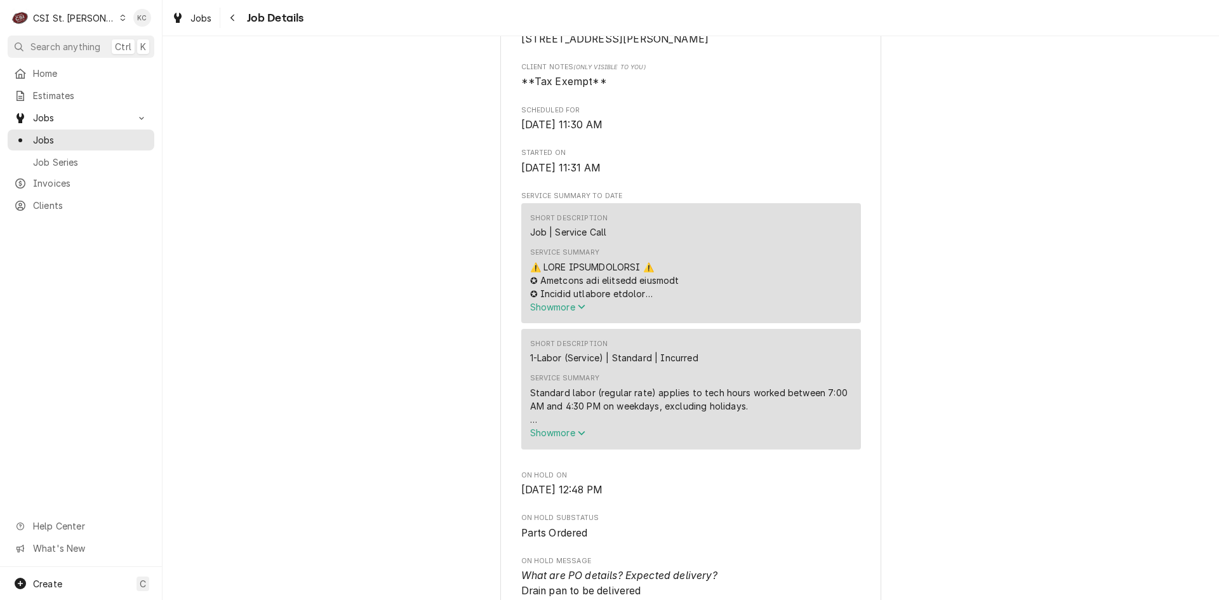
click at [119, 21] on div "Dynamic Content Wrapper" at bounding box center [122, 17] width 7 height 9
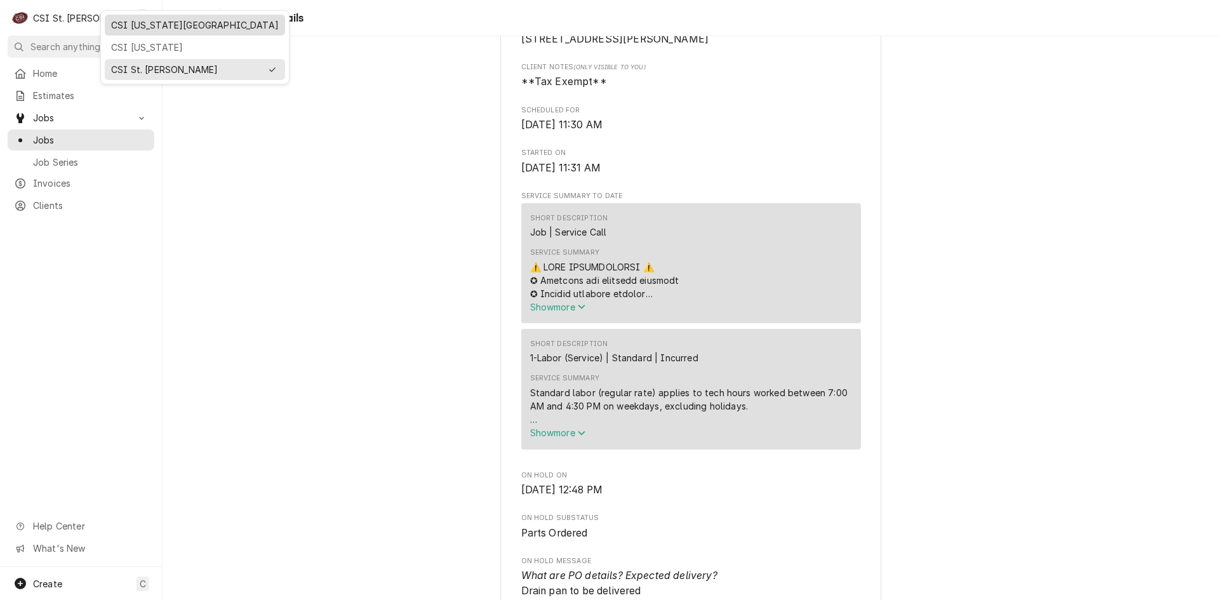
click at [135, 31] on div "CSI [US_STATE][GEOGRAPHIC_DATA]" at bounding box center [194, 25] width 175 height 16
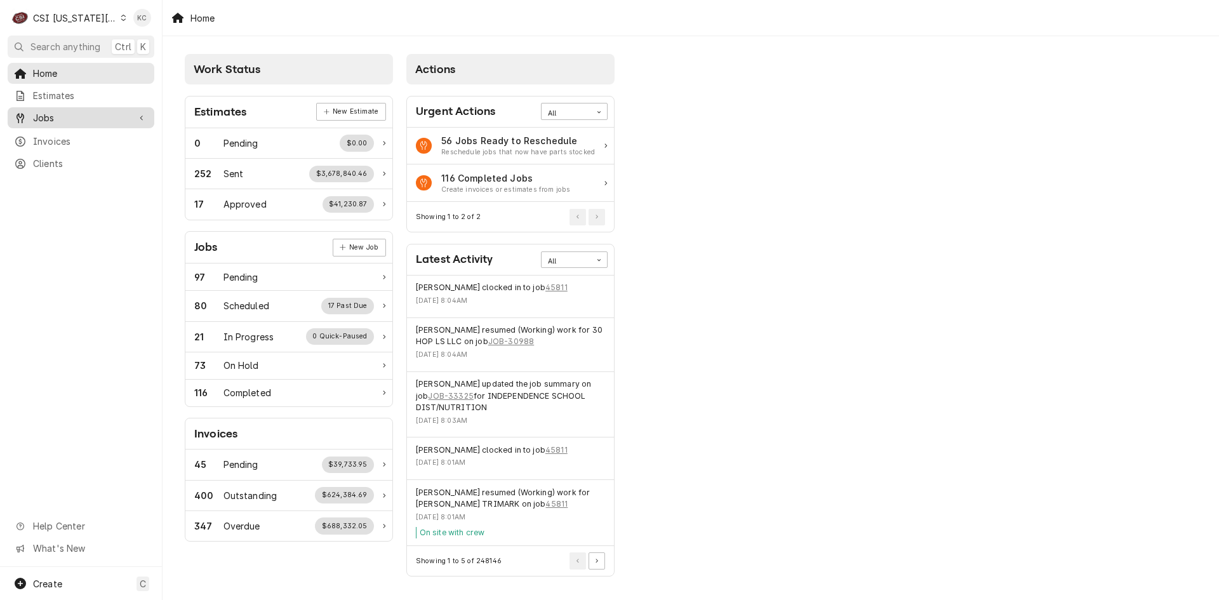
click at [90, 110] on div "Jobs" at bounding box center [81, 118] width 142 height 16
click at [70, 135] on span "Jobs" at bounding box center [90, 139] width 115 height 13
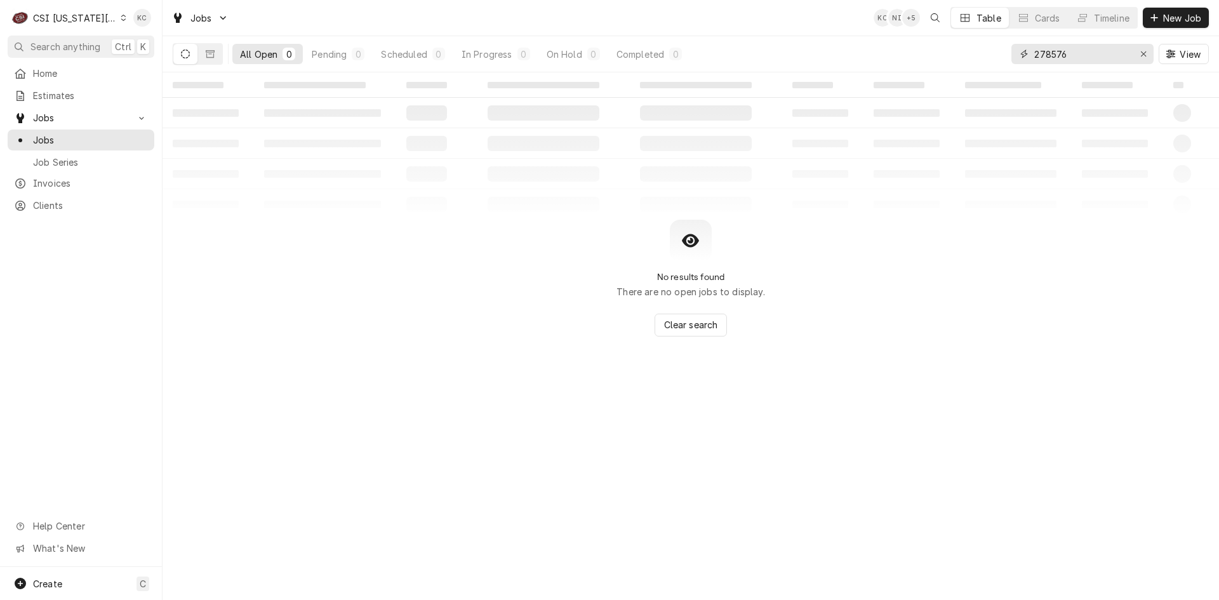
drag, startPoint x: 1083, startPoint y: 59, endPoint x: 999, endPoint y: 63, distance: 83.9
click at [999, 63] on div "All Open 0 Pending 0 Scheduled 0 In Progress 0 On Hold 0 Completed 0 278576 View" at bounding box center [691, 54] width 1036 height 36
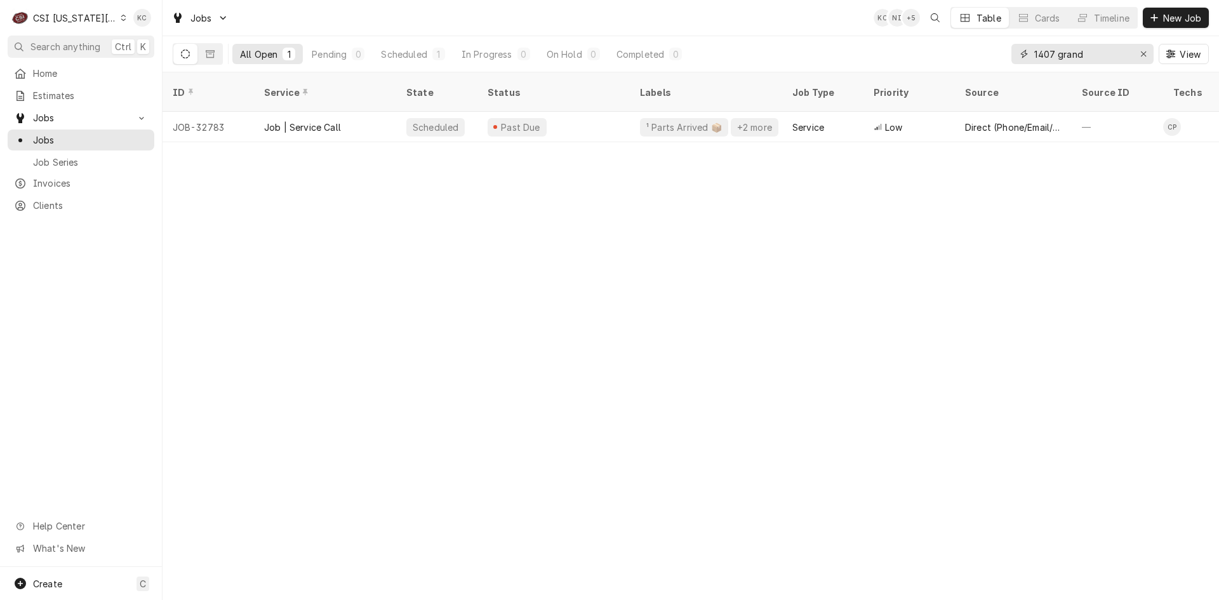
type input "1407 grand"
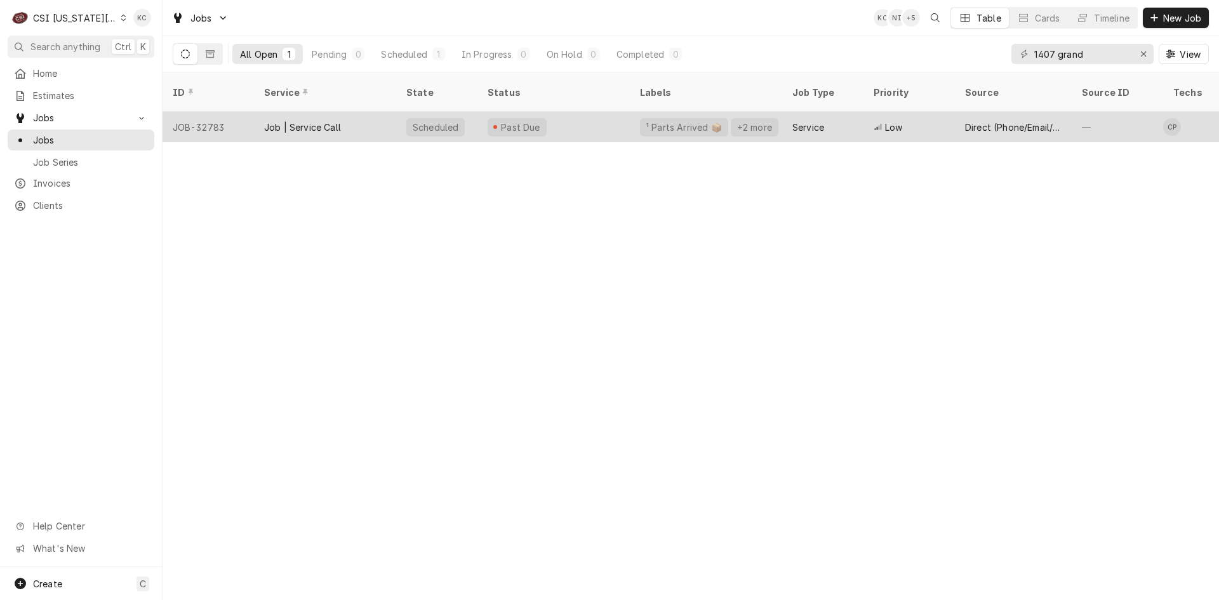
click at [472, 113] on div "Scheduled" at bounding box center [436, 127] width 81 height 30
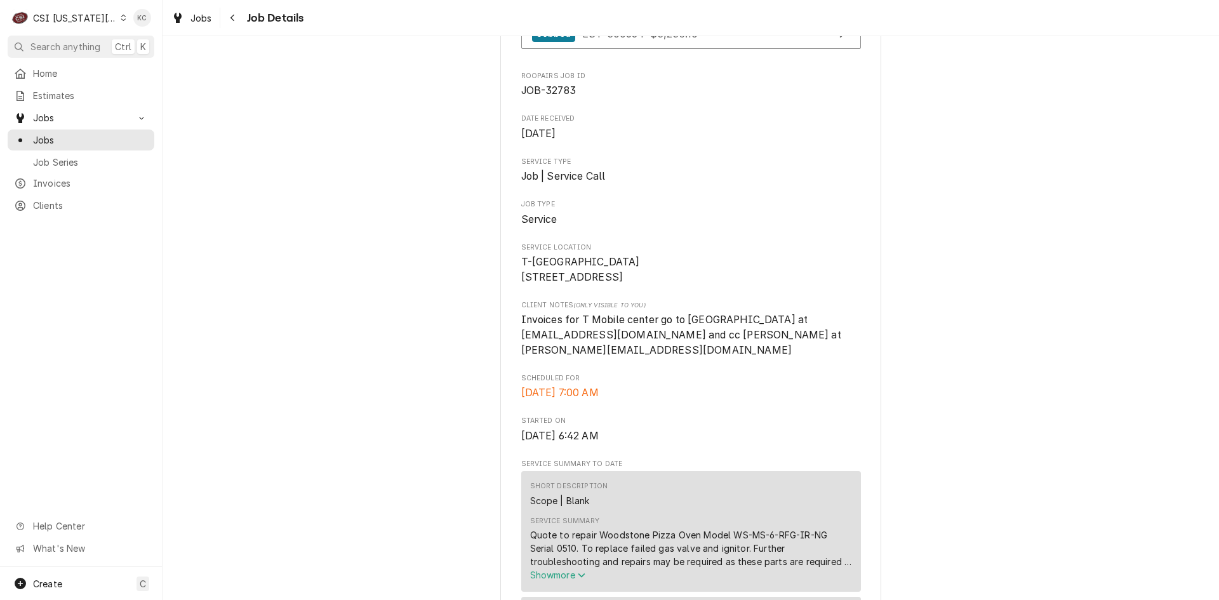
scroll to position [191, 0]
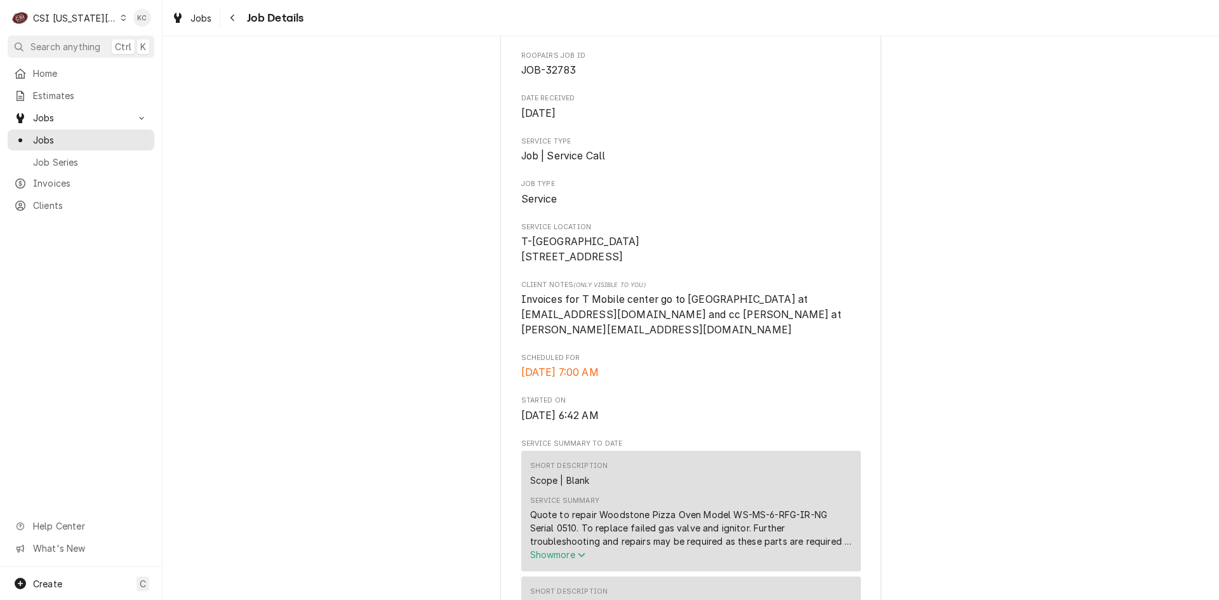
click at [60, 13] on div "CSI [US_STATE][GEOGRAPHIC_DATA]" at bounding box center [75, 17] width 84 height 13
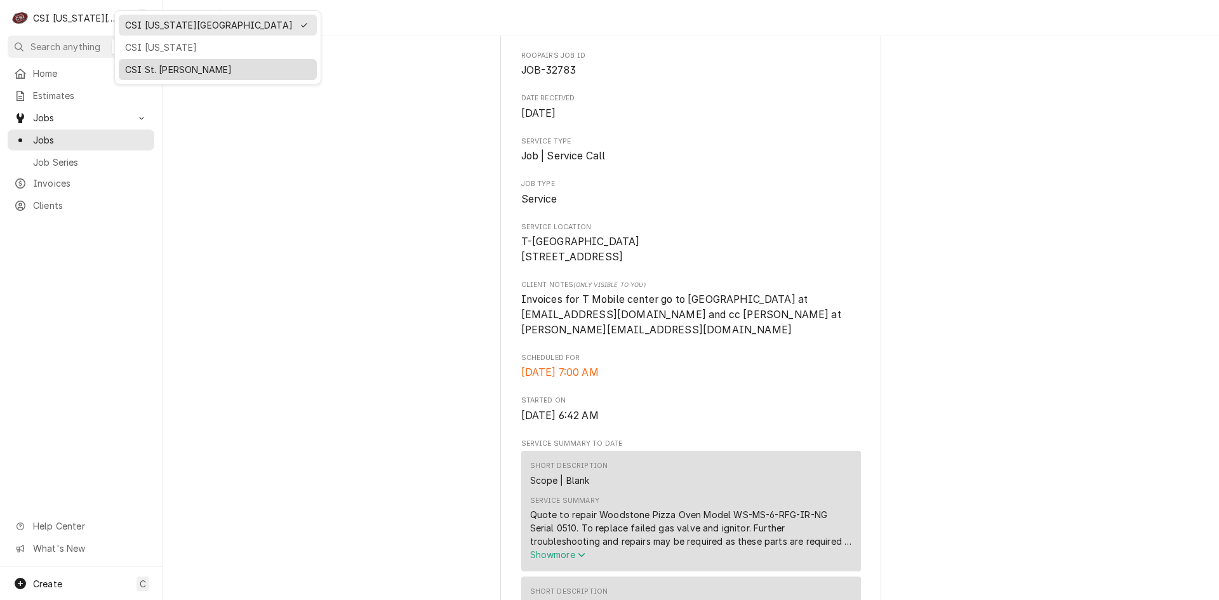
click at [164, 69] on div "CSI St. [PERSON_NAME]" at bounding box center [217, 69] width 185 height 13
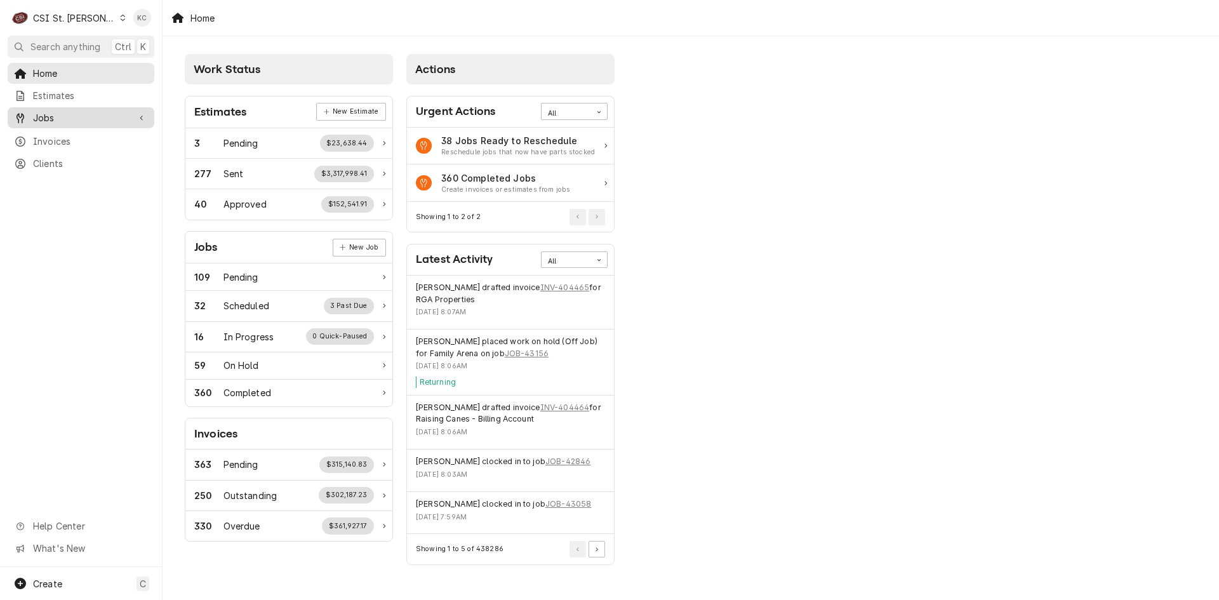
click at [29, 111] on div "Jobs" at bounding box center [71, 117] width 115 height 13
click at [28, 133] on div "Jobs" at bounding box center [81, 139] width 134 height 13
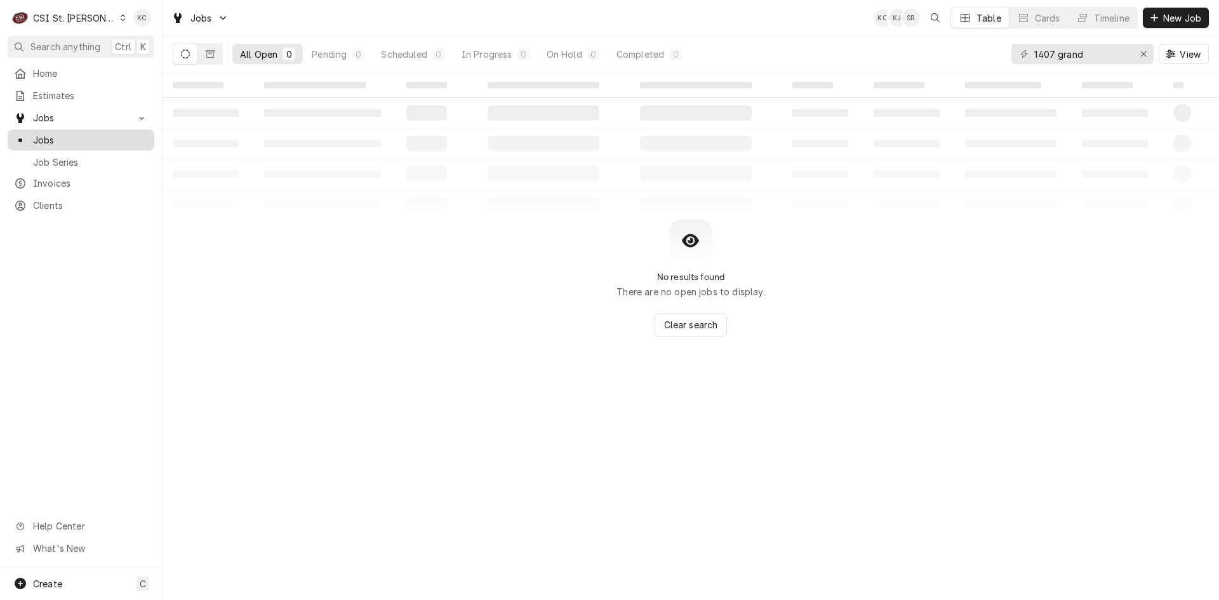
drag, startPoint x: 0, startPoint y: 0, endPoint x: 28, endPoint y: 131, distance: 133.8
click at [28, 133] on div "Jobs" at bounding box center [81, 139] width 134 height 13
click at [1170, 15] on span "New Job" at bounding box center [1182, 17] width 43 height 13
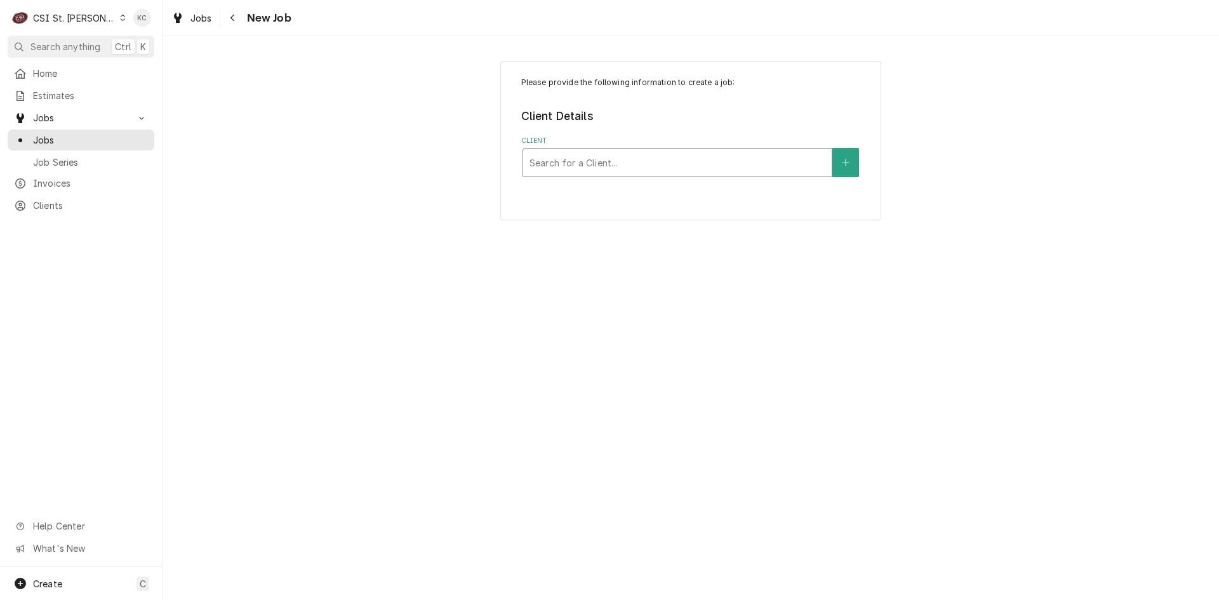
click at [626, 163] on div "Client" at bounding box center [678, 162] width 296 height 23
type input "rockwoo"
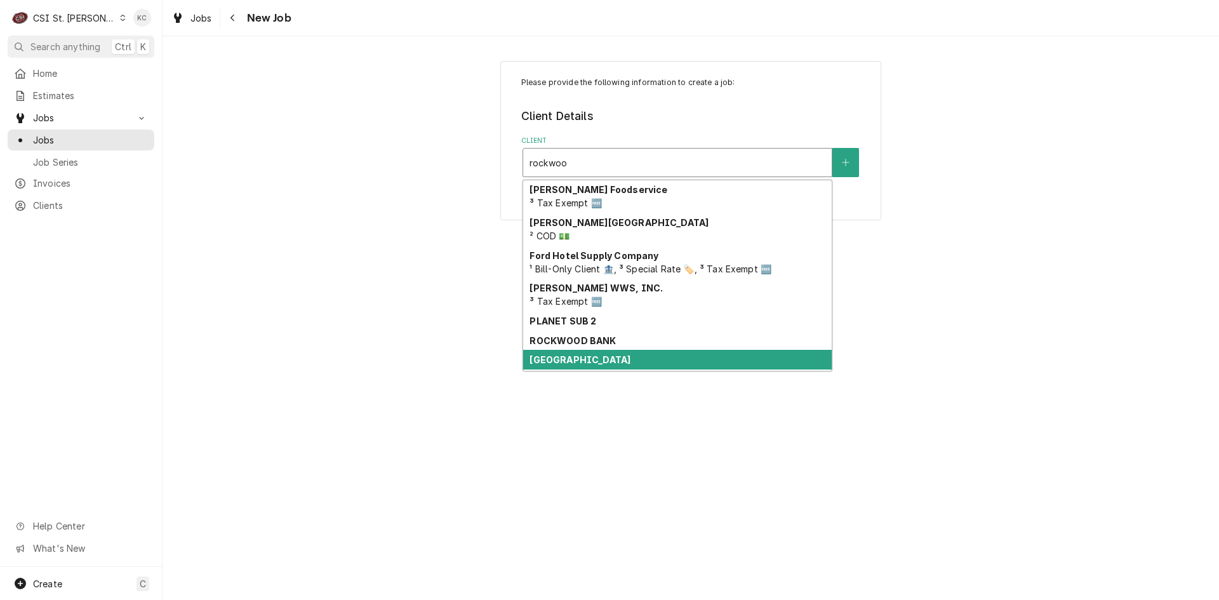
click at [621, 365] on strong "[GEOGRAPHIC_DATA]" at bounding box center [580, 359] width 101 height 11
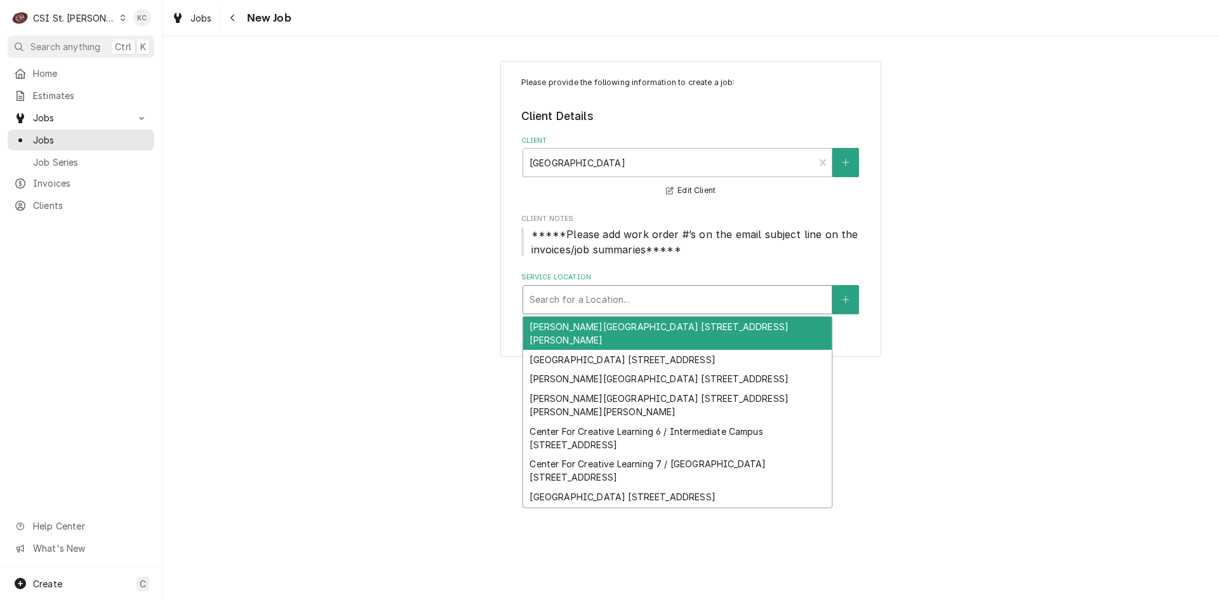
click at [641, 302] on div "Service Location" at bounding box center [678, 299] width 296 height 23
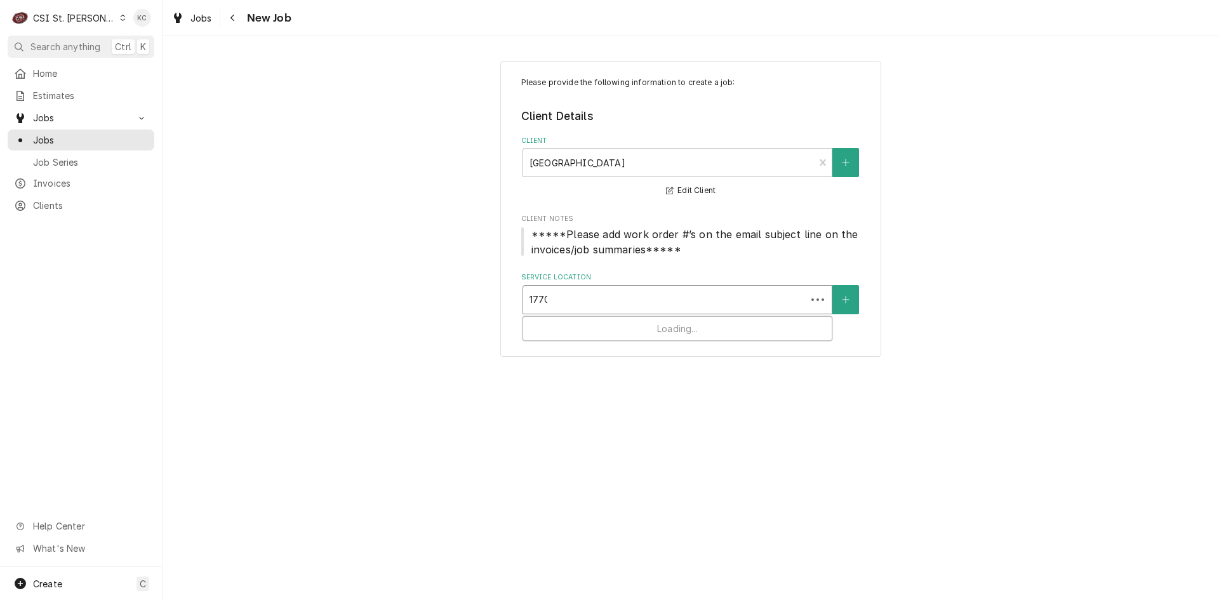
type input "17700"
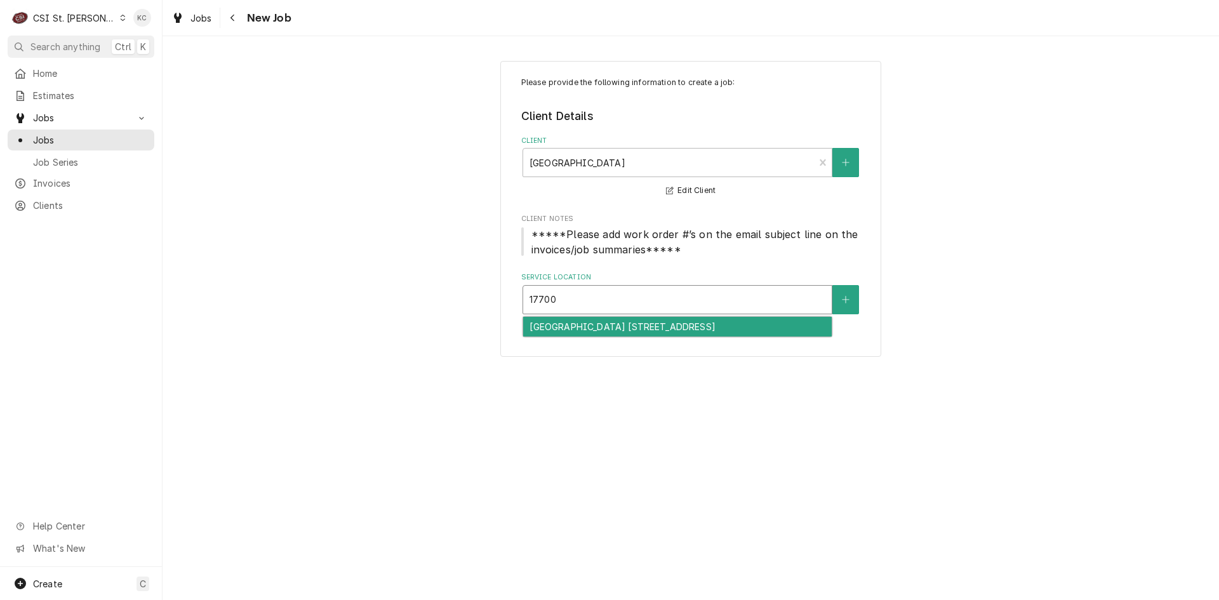
click at [624, 323] on div "Chesterfield Elementary 33 / 17700 Wild Horse Creek, Chesterfield, MO 63005" at bounding box center [677, 327] width 309 height 20
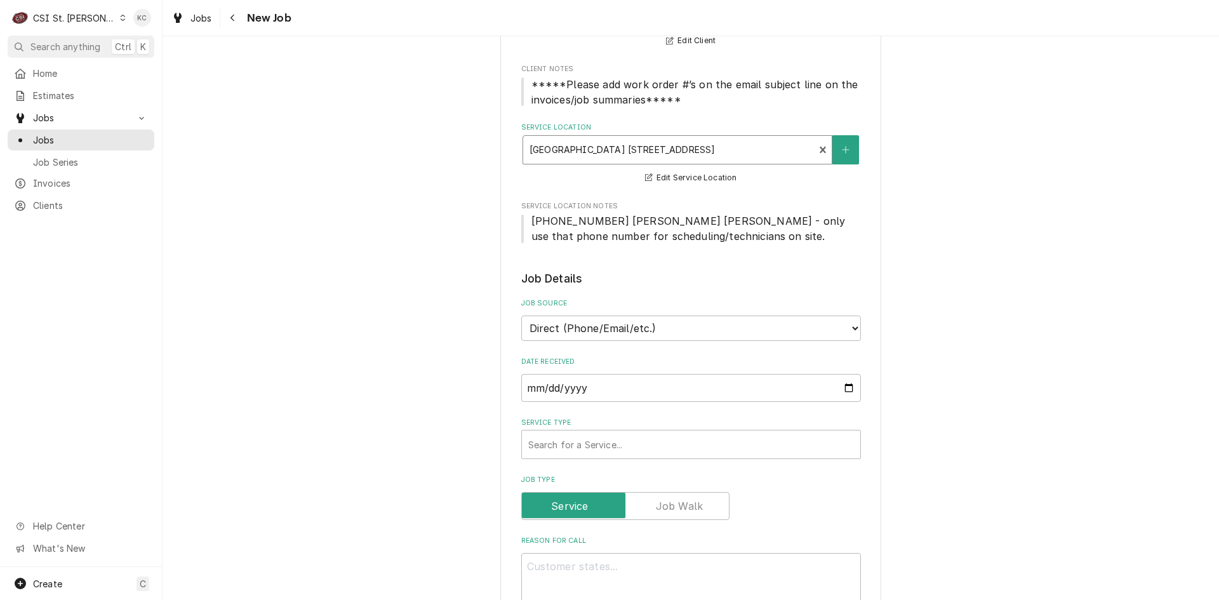
scroll to position [191, 0]
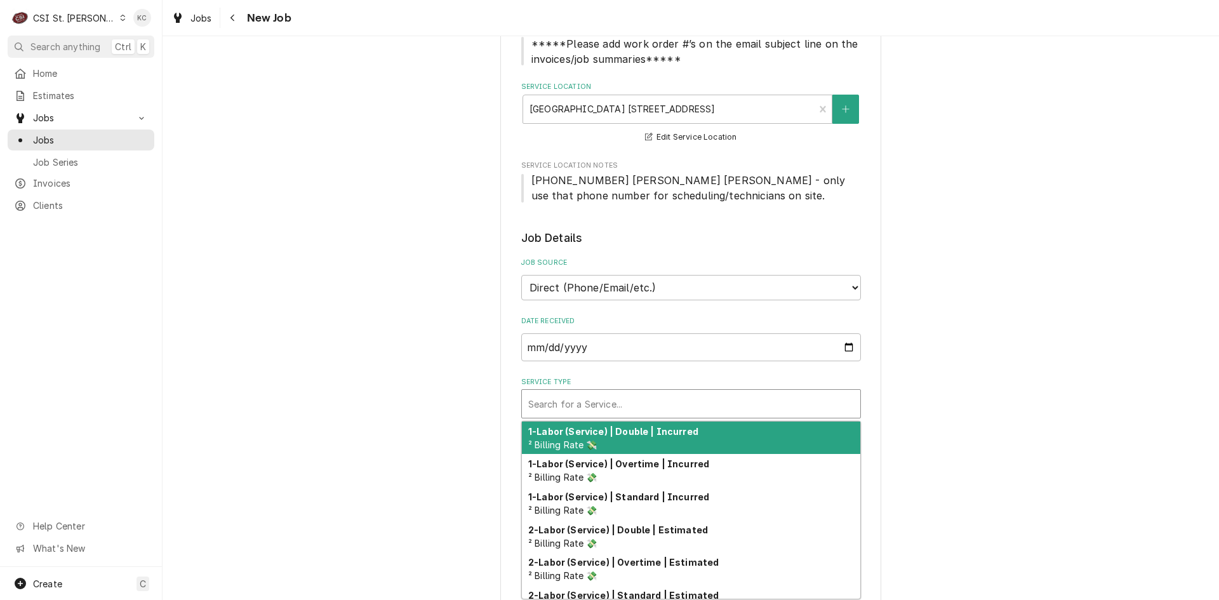
click at [634, 406] on div "Service Type" at bounding box center [691, 403] width 326 height 23
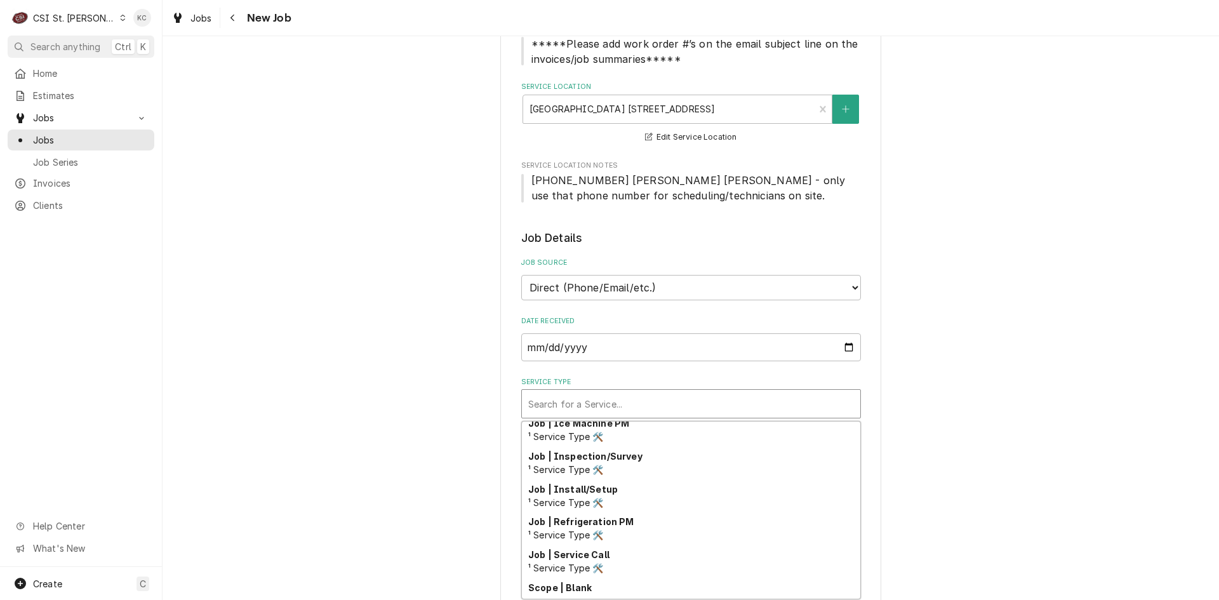
scroll to position [676, 0]
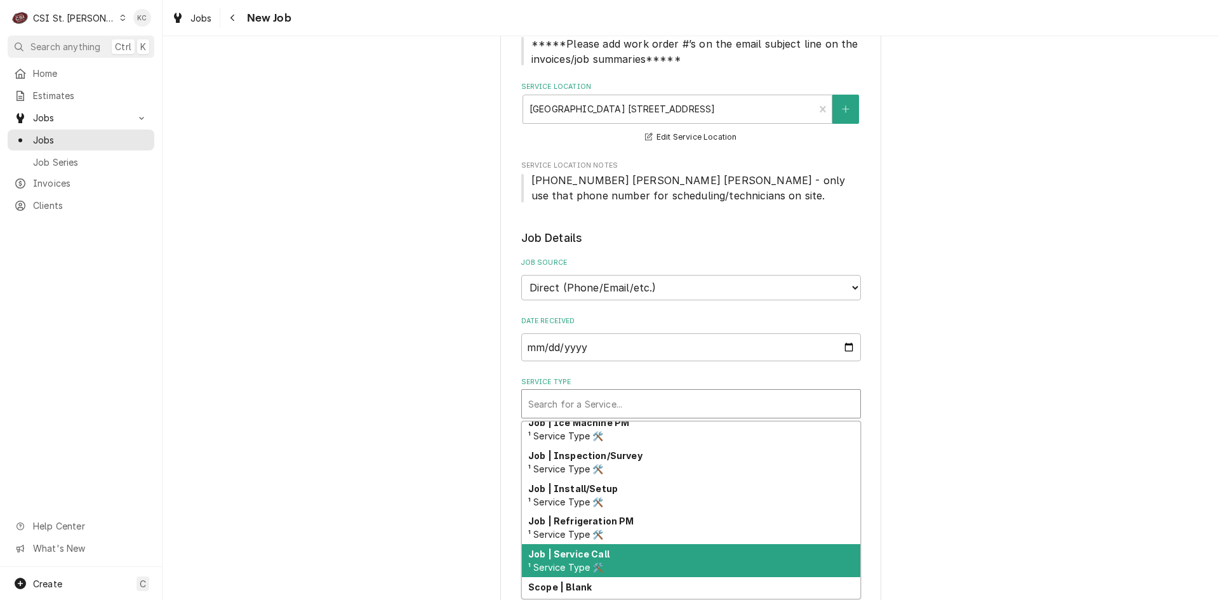
click at [629, 555] on div "Job | Service Call ¹ Service Type 🛠️" at bounding box center [691, 560] width 339 height 33
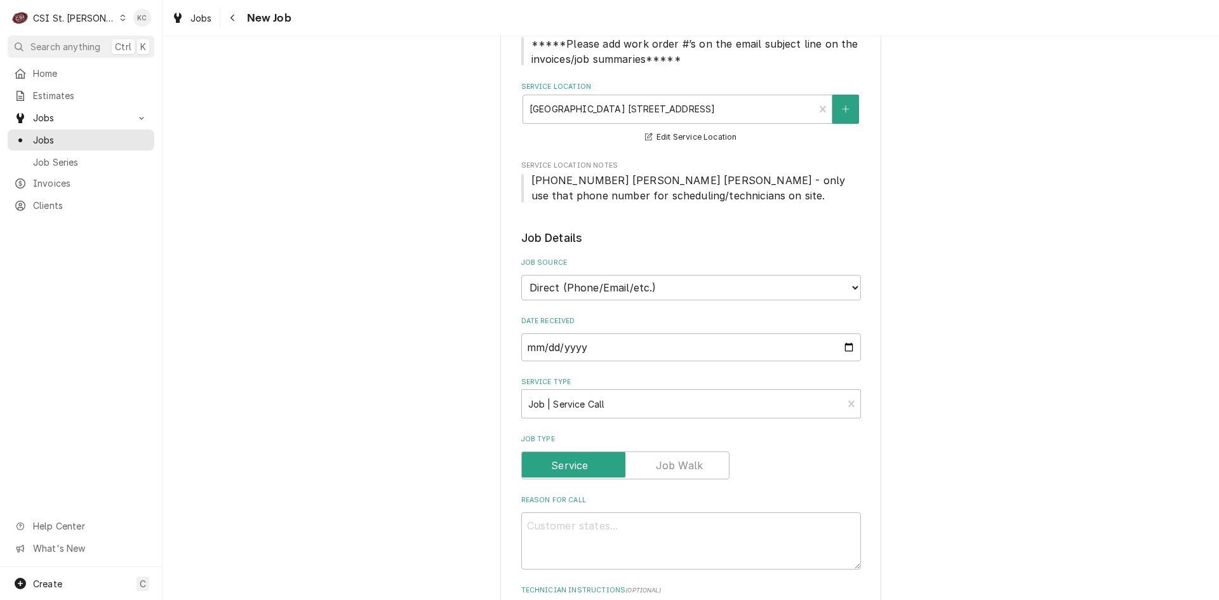
click at [732, 527] on textarea "Reason For Call" at bounding box center [691, 541] width 340 height 57
click at [575, 528] on textarea "Reason For Call" at bounding box center [691, 541] width 340 height 57
paste textarea "Freezer door is still not correct . CSI came out and fixed. That WO was 8038857…"
type textarea "x"
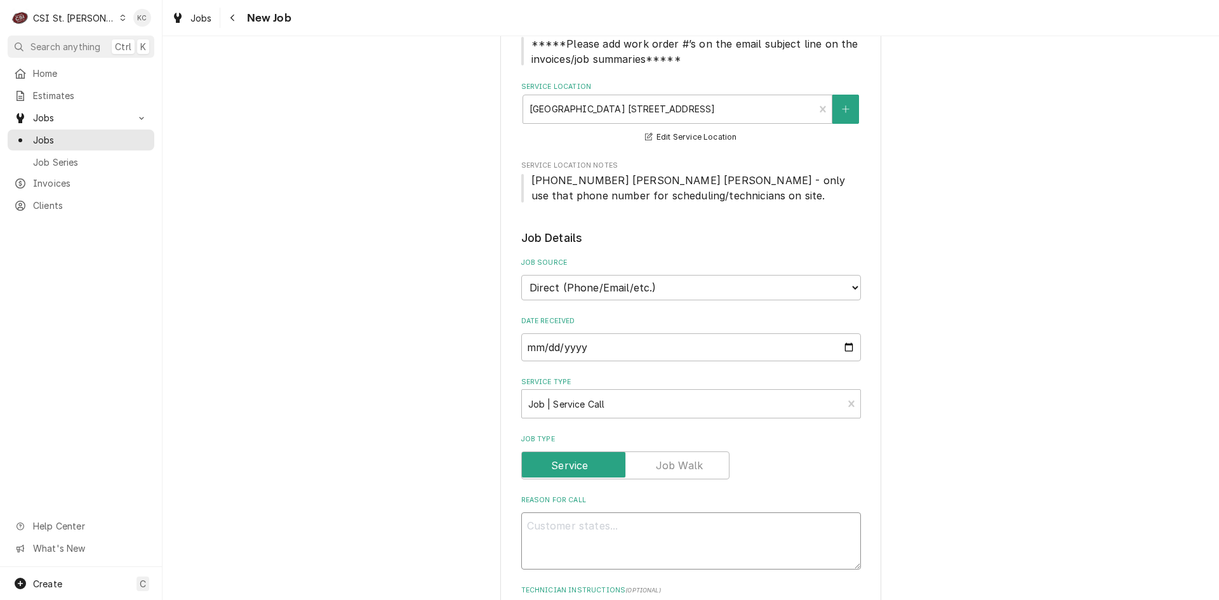
type textarea "Freezer door is still not correct . CSI came out and fixed. That WO was 8038857…"
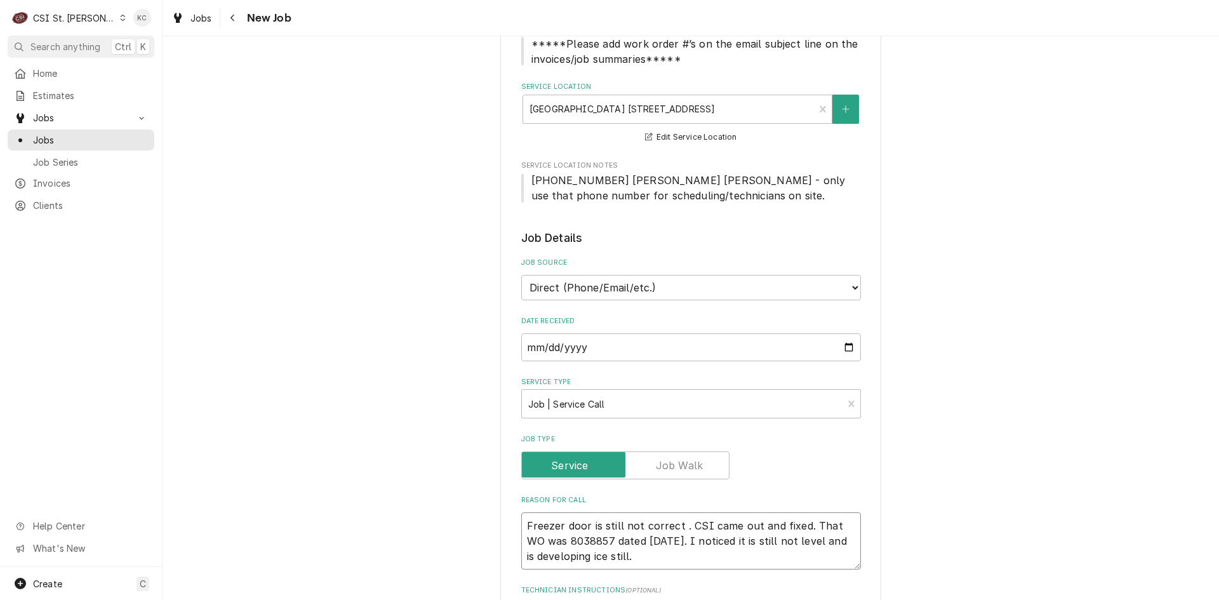
type textarea "x"
type textarea "Freezer door is still not correct . CSI came out and fixed. That WO was 8038857…"
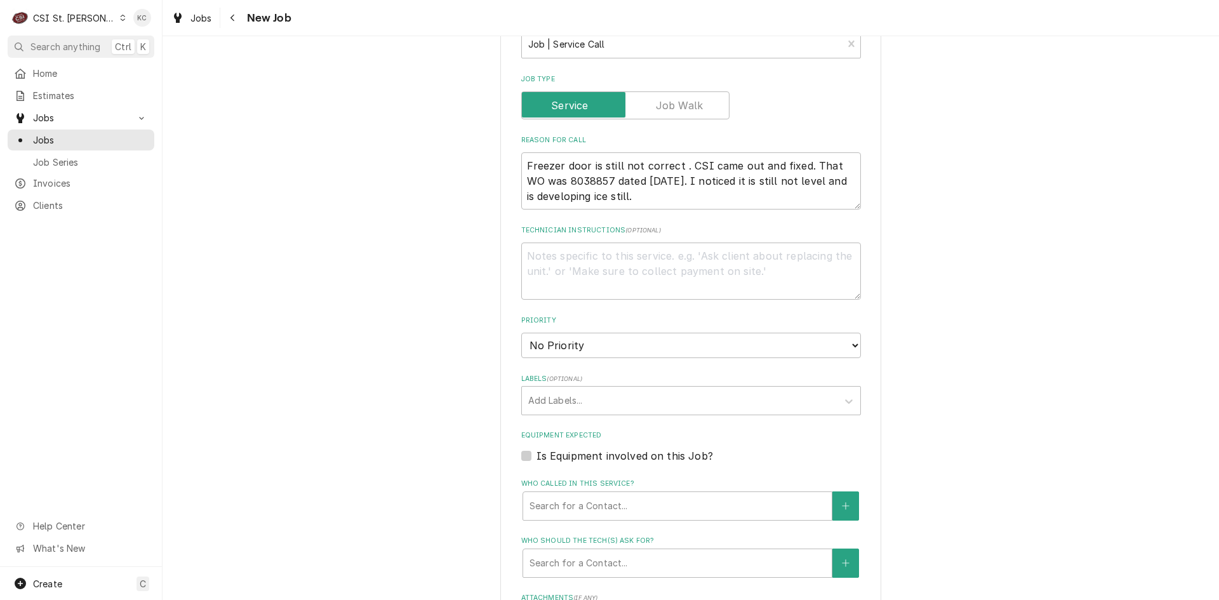
scroll to position [572, 0]
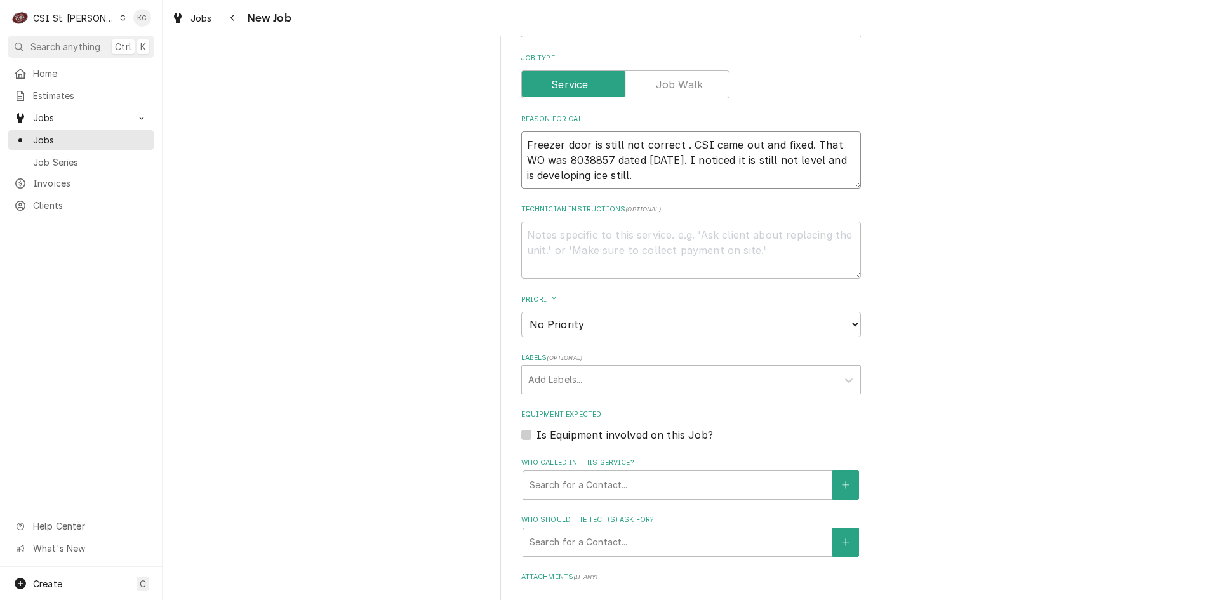
drag, startPoint x: 683, startPoint y: 146, endPoint x: 661, endPoint y: 164, distance: 28.4
click at [661, 164] on textarea "Freezer door is still not correct . CSI came out and fixed. That WO was 8038857…" at bounding box center [691, 159] width 340 height 57
click at [641, 235] on textarea "Technician Instructions ( optional )" at bounding box center [691, 250] width 340 height 57
paste textarea "CSI came out and fixed. That WO was 8038857 dated 8/18/25."
type textarea "x"
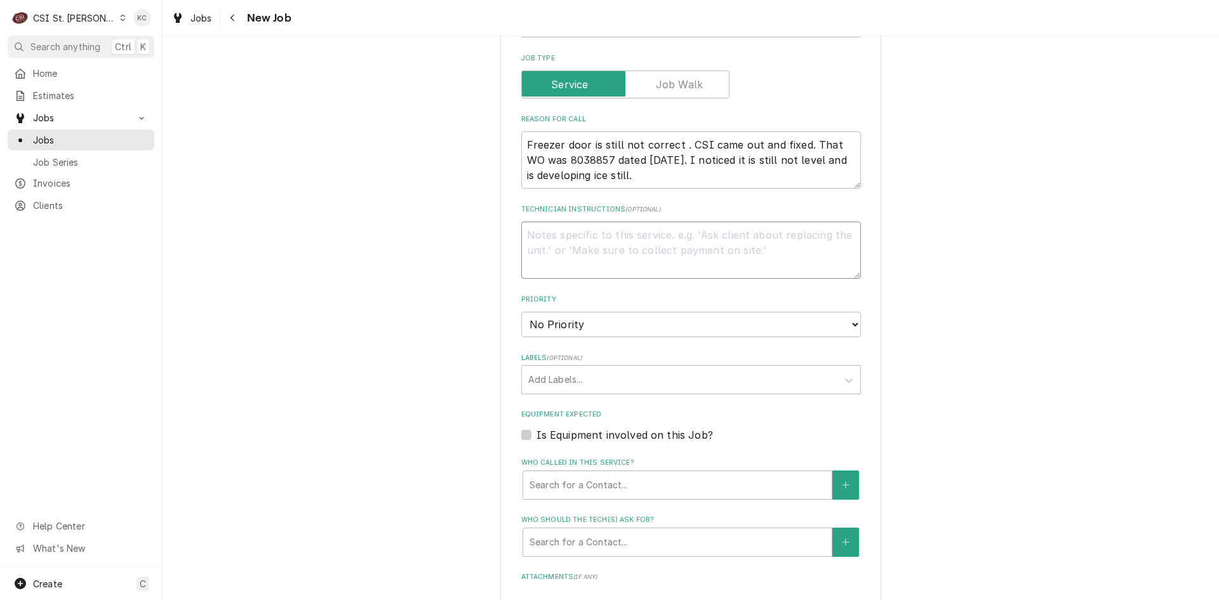
type textarea "CSI came out and fixed. That WO was 8038857 dated 8/18/25."
type textarea "x"
type textarea "CSI came out and fixed. That WO was 8038857 dated 8/18/25."
drag, startPoint x: 681, startPoint y: 145, endPoint x: 666, endPoint y: 163, distance: 23.9
click at [666, 163] on textarea "Freezer door is still not correct . CSI came out and fixed. That WO was 8038857…" at bounding box center [691, 159] width 340 height 57
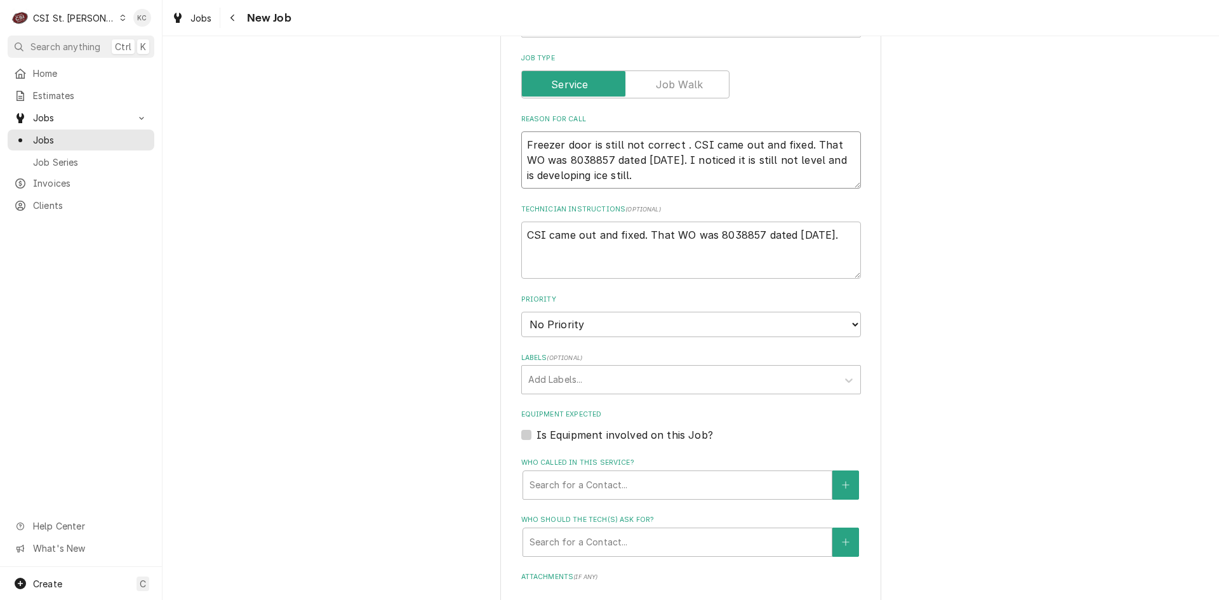
type textarea "x"
type textarea "Freezer door is still not correct . I noticed it is still not level and is deve…"
type textarea "x"
type textarea "Freezer door is still not correct . I noticed it is still not level and is deve…"
click at [598, 323] on select "No Priority Urgent High Medium Low" at bounding box center [691, 324] width 340 height 25
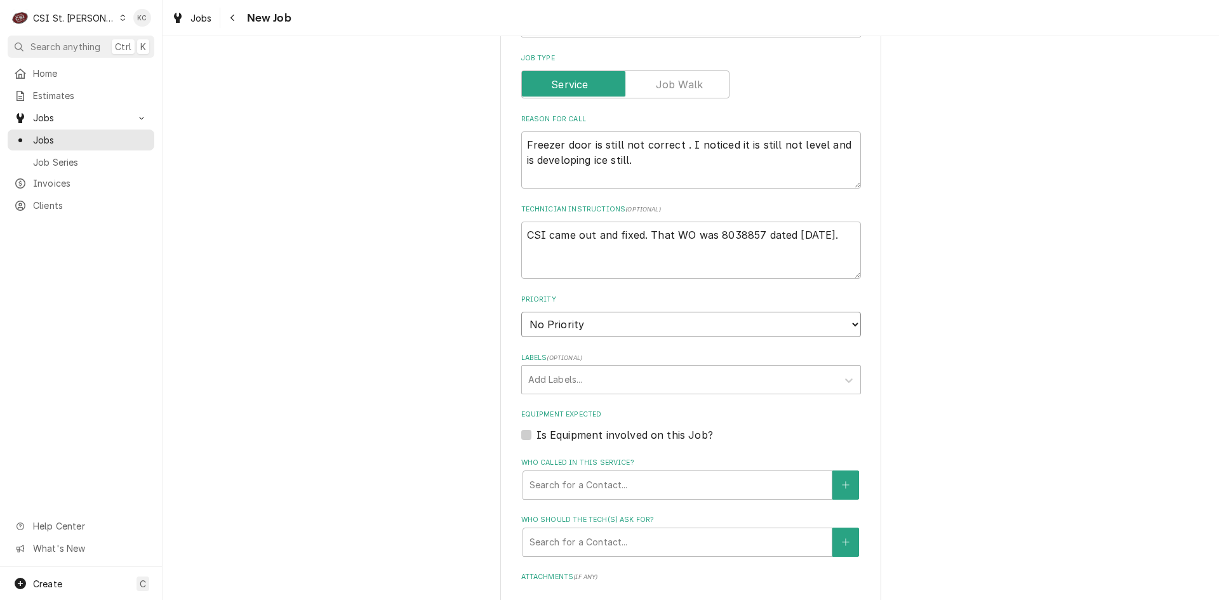
select select "4"
click at [521, 312] on select "No Priority Urgent High Medium Low" at bounding box center [691, 324] width 340 height 25
click at [601, 382] on div "Labels" at bounding box center [679, 379] width 303 height 23
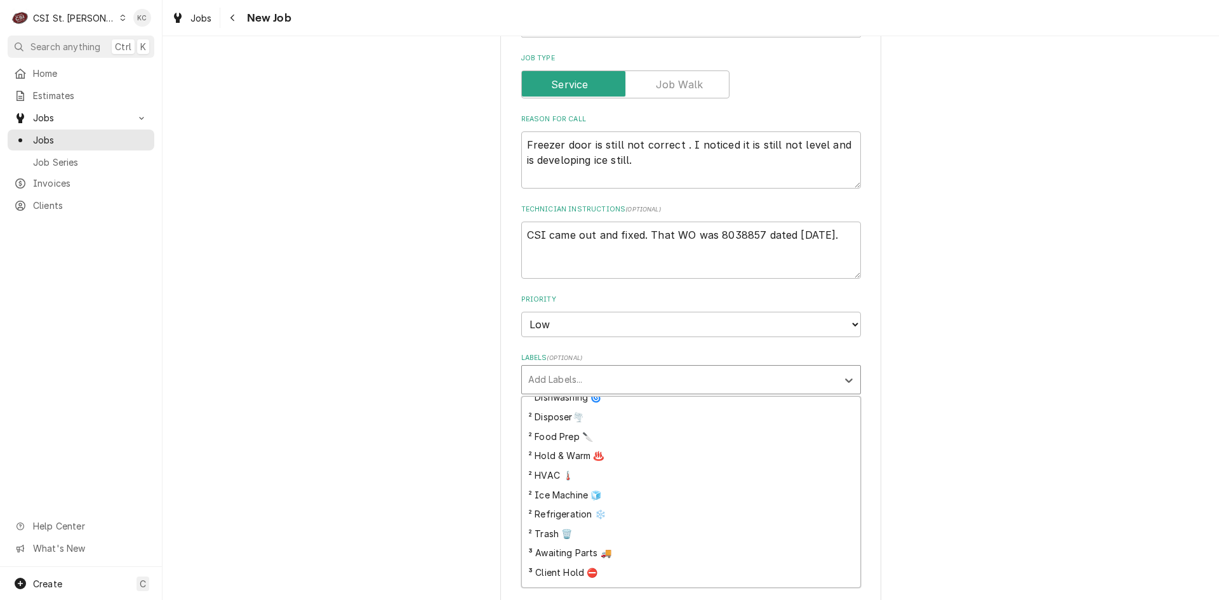
scroll to position [342, 0]
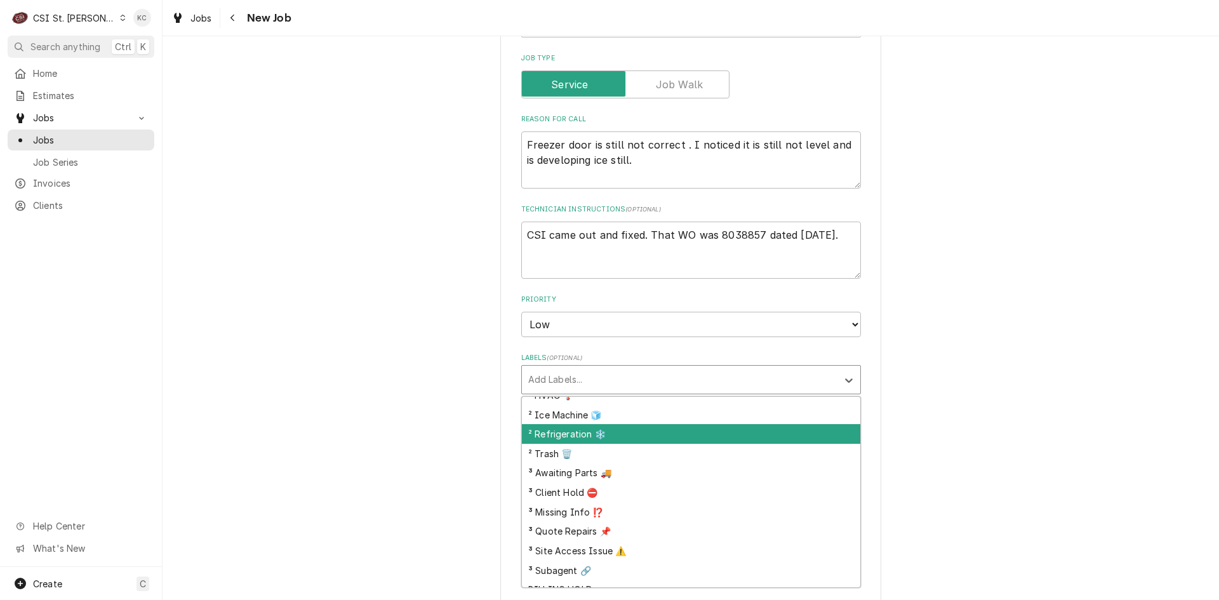
click at [612, 442] on div "² Refrigeration ❄️" at bounding box center [691, 434] width 339 height 20
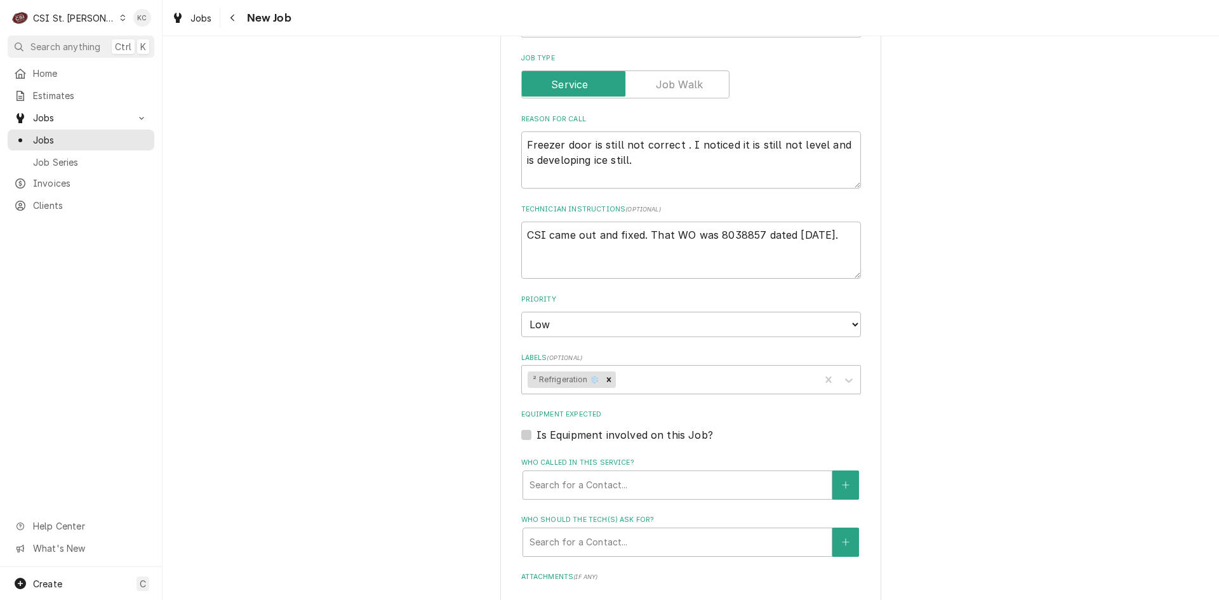
click at [906, 436] on div "Please provide the following information to create a job: Client Details Client…" at bounding box center [691, 248] width 1057 height 1541
click at [527, 233] on textarea "CSI came out and fixed. That WO was 8038857 dated 8/18/25." at bounding box center [691, 250] width 340 height 57
click at [521, 233] on textarea "CSI came out and fixed. That WO was 8038857 dated 8/18/25." at bounding box center [691, 250] width 340 height 57
type textarea "x"
type textarea "PCSI came out and fixed. That WO was 8038857 dated 8/18/25."
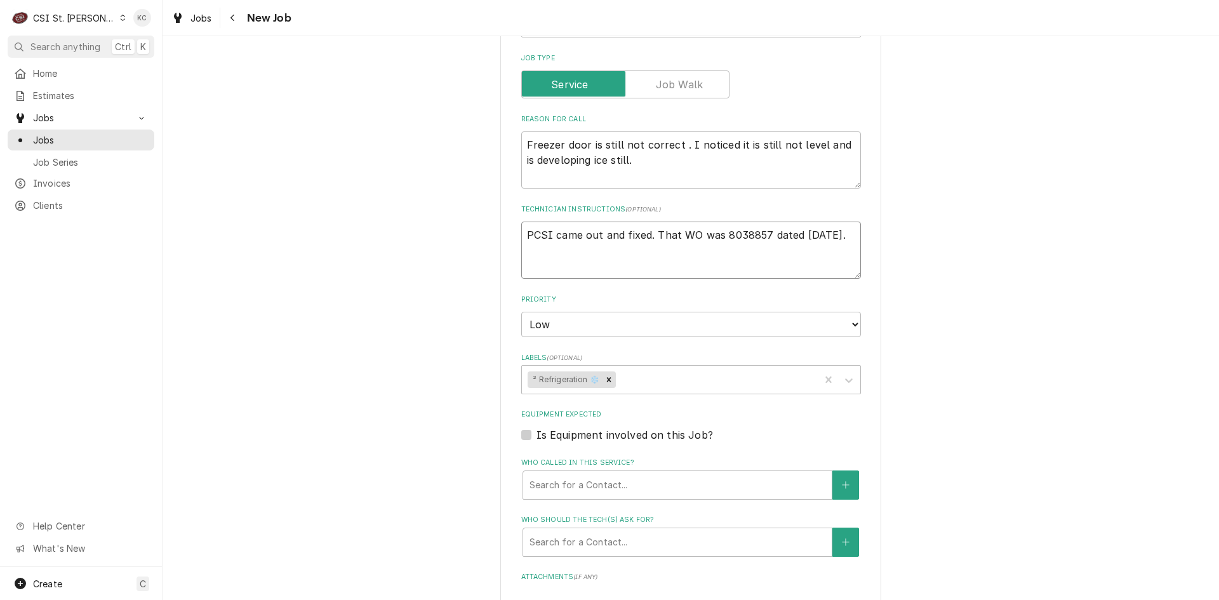
type textarea "x"
type textarea "PreCSI came out and fixed. That WO was 8038857 dated 8/18/25."
type textarea "x"
type textarea "PrevCSI came out and fixed. That WO was 8038857 dated 8/18/25."
type textarea "x"
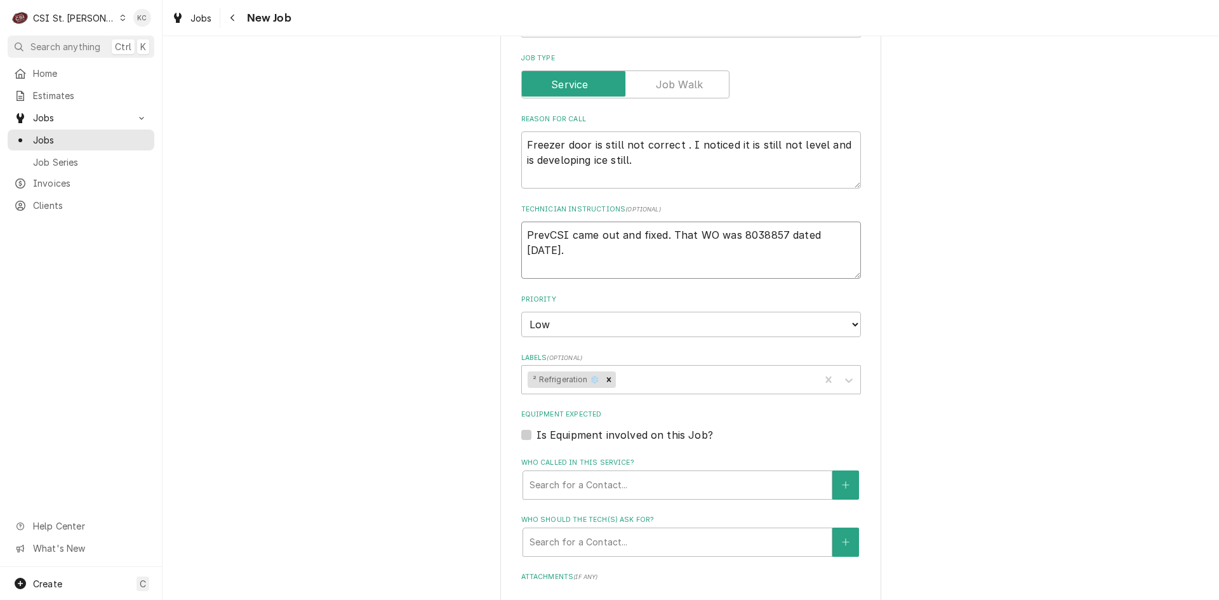
type textarea "PreviCSI came out and fixed. That WO was 8038857 dated 8/18/25."
type textarea "x"
type textarea "PrevioCSI came out and fixed. That WO was 8038857 dated 8/18/25."
type textarea "x"
type textarea "PreviouCSI came out and fixed. That WO was 8038857 dated 8/18/25."
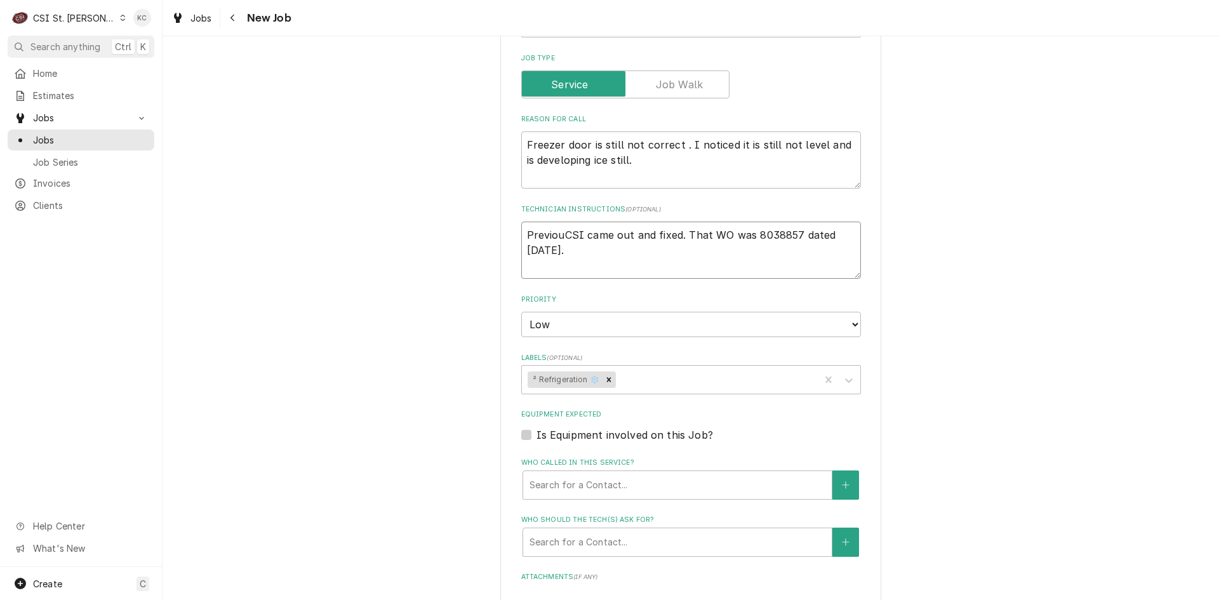
type textarea "x"
type textarea "PreviousCSI came out and fixed. That WO was 8038857 dated 8/18/25."
type textarea "x"
type textarea "Previous CSI came out and fixed. That WO was 8038857 dated 8/18/25."
type textarea "x"
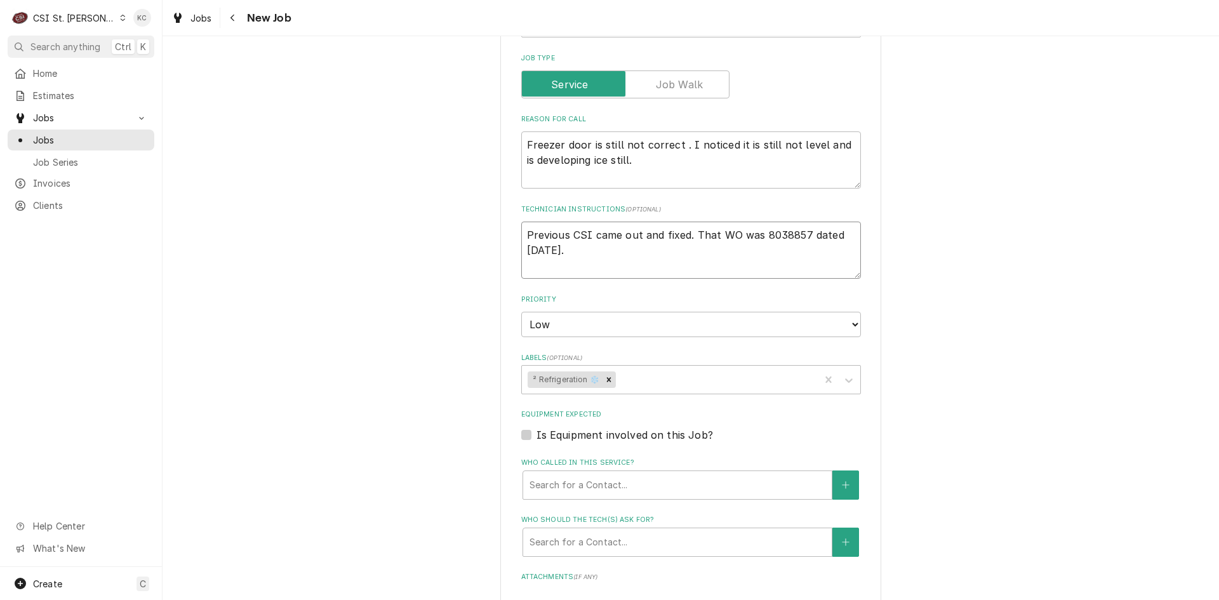
type textarea "Previous JCSI came out and fixed. That WO was 8038857 dated 8/18/25."
type textarea "x"
type textarea "Previous JoCSI came out and fixed. That WO was 8038857 dated 8/18/25."
type textarea "x"
type textarea "Previous JobCSI came out and fixed. That WO was 8038857 dated 8/18/25."
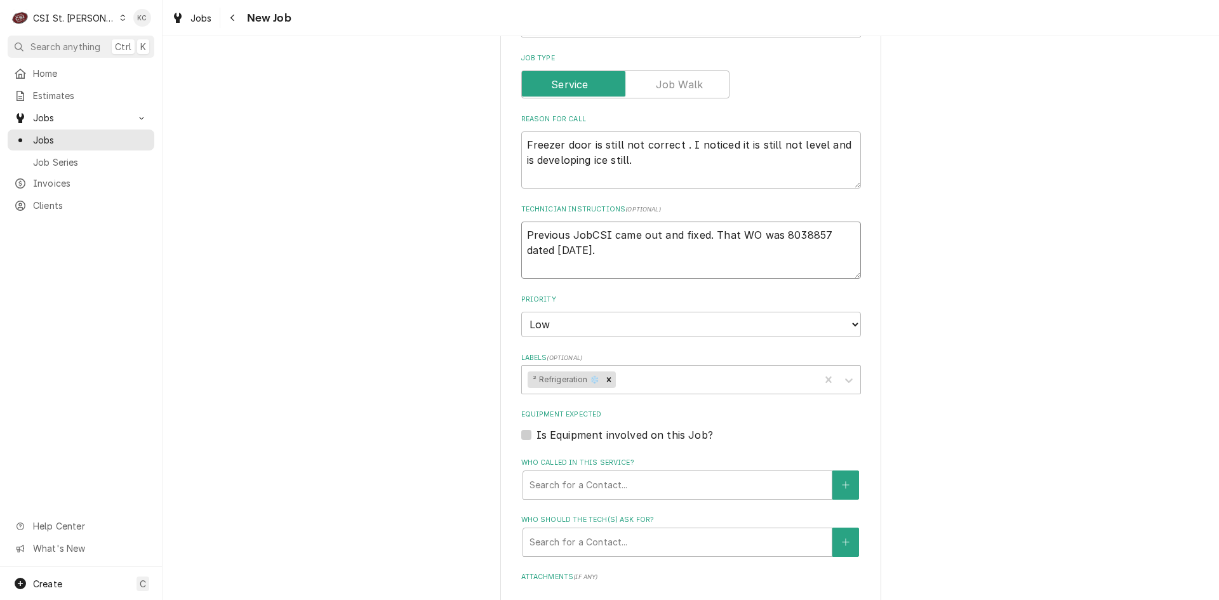
type textarea "x"
type textarea "Previous Job CSI came out and fixed. That WO was 8038857 dated 8/18/25."
type textarea "x"
type textarea "Previous Job -CSI came out and fixed. That WO was 8038857 dated 8/18/25."
type textarea "x"
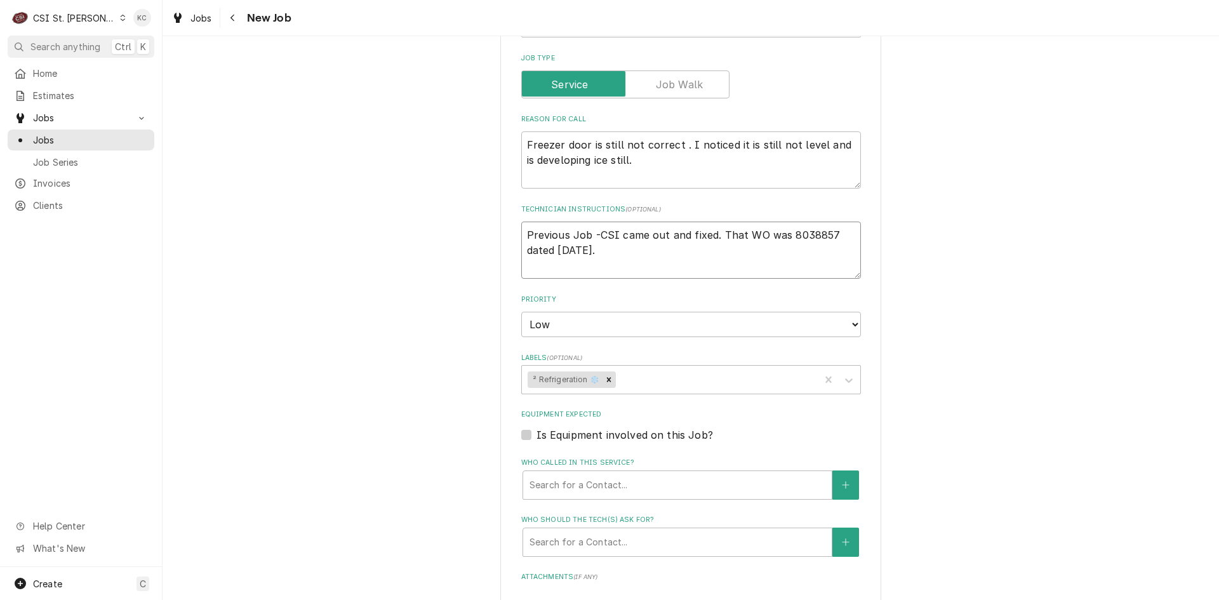
type textarea "Previous Job - CSI came out and fixed. That WO was 8038857 dated 8/18/25."
type textarea "x"
type textarea "Previous Job - CSI came out and fixed. That WO was 8038857 dated 8/18/25."
type textarea "x"
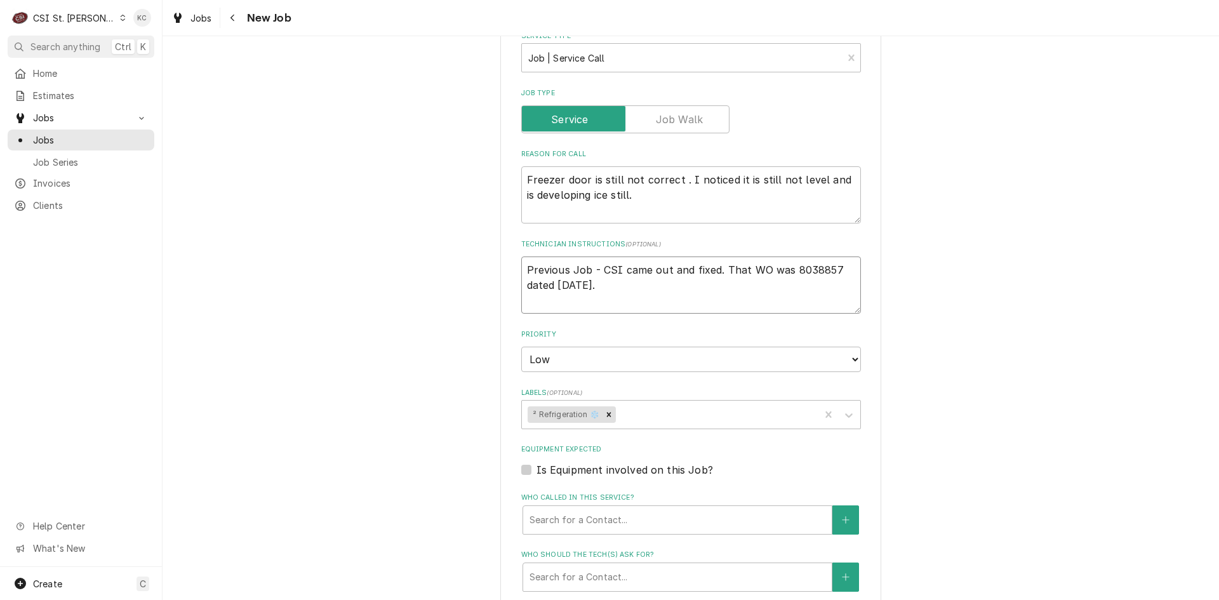
scroll to position [445, 0]
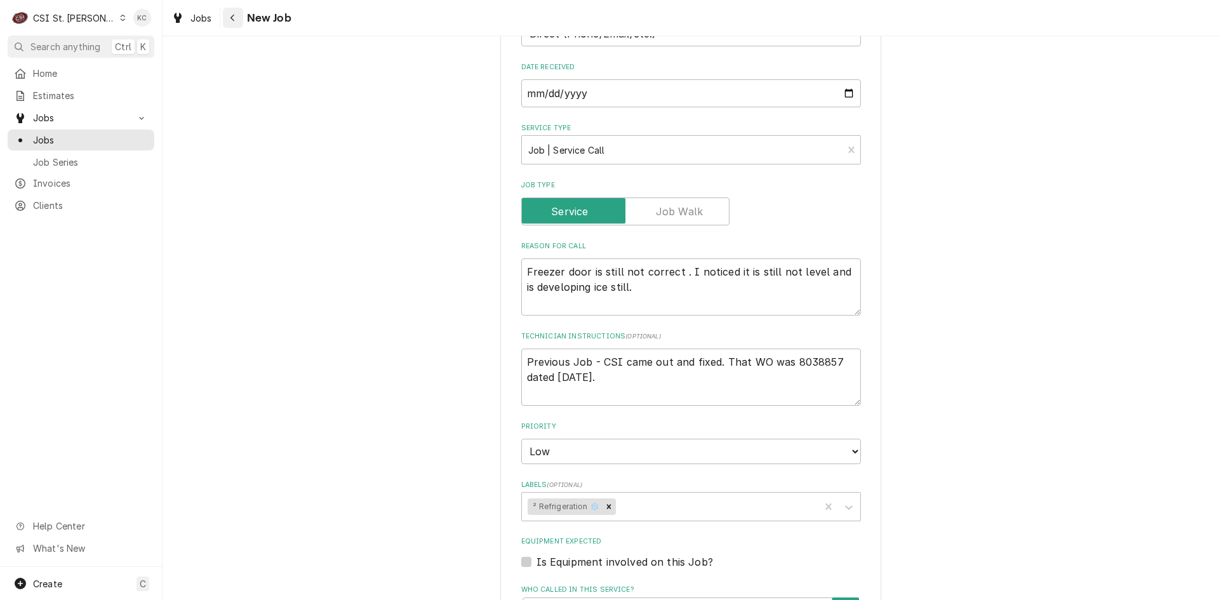
click at [239, 22] on button "Navigate back" at bounding box center [233, 18] width 20 height 20
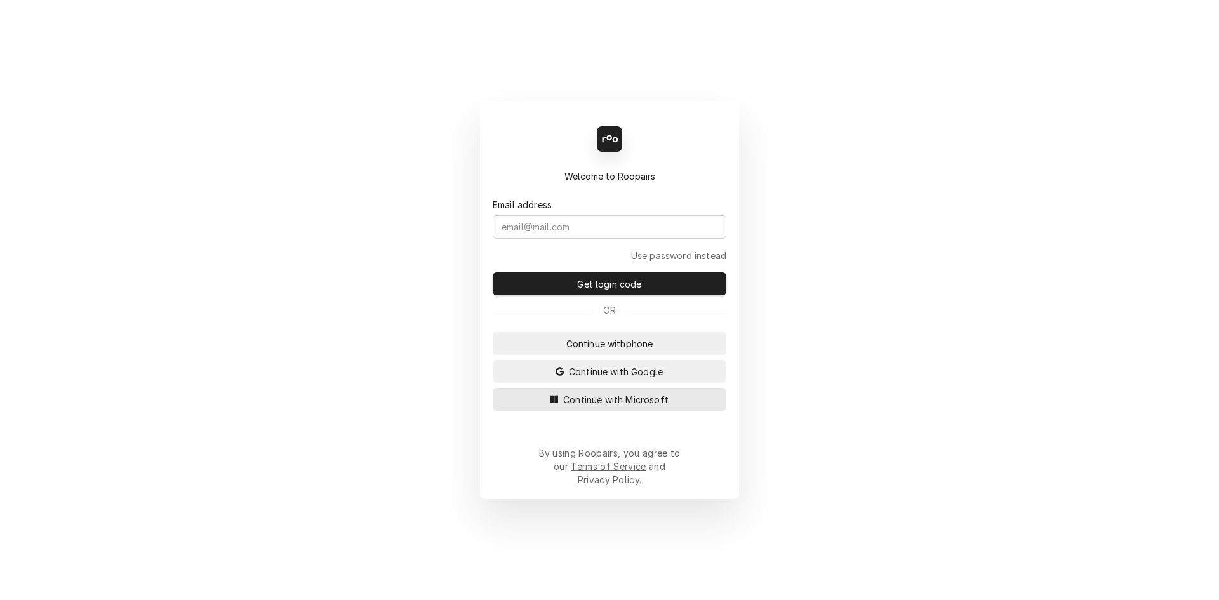
click at [579, 406] on span "Continue with Microsoft" at bounding box center [616, 399] width 111 height 13
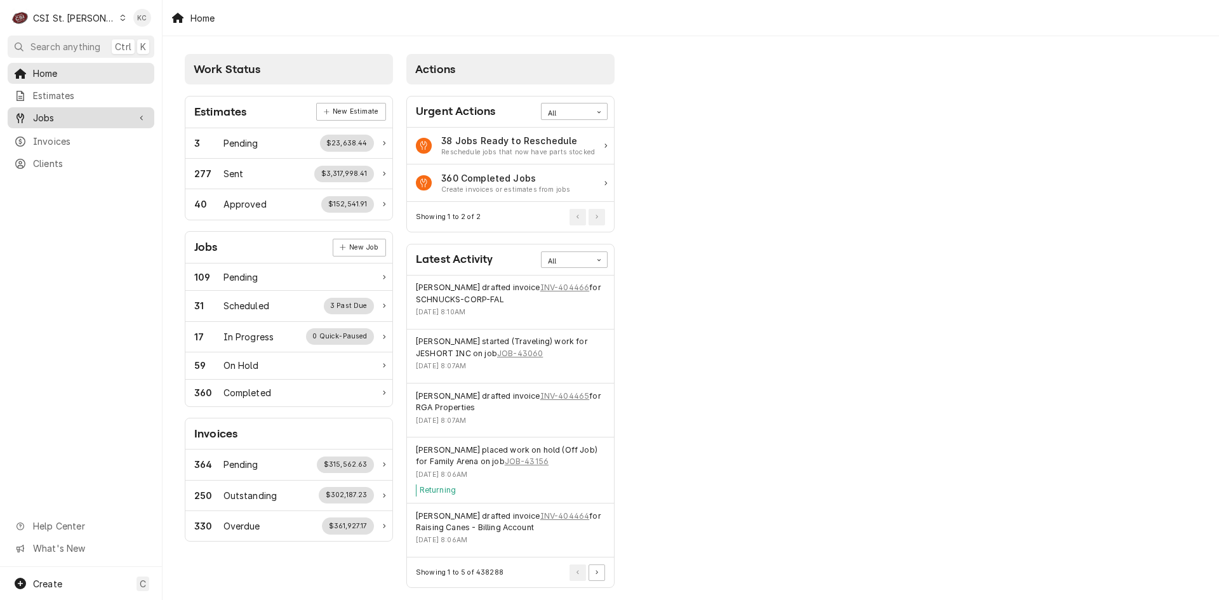
click at [51, 112] on span "Jobs" at bounding box center [81, 117] width 96 height 13
click at [51, 135] on span "Jobs" at bounding box center [90, 139] width 115 height 13
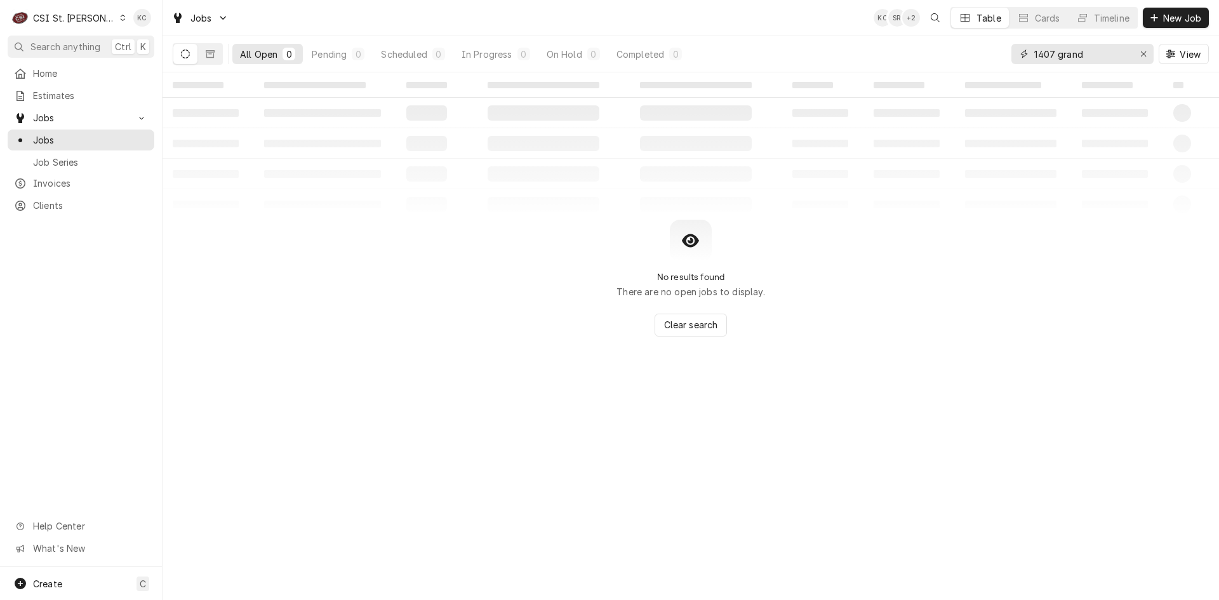
drag, startPoint x: 1120, startPoint y: 57, endPoint x: 1024, endPoint y: 60, distance: 95.9
click at [1024, 60] on div "1407 grand" at bounding box center [1083, 54] width 142 height 20
drag, startPoint x: 1073, startPoint y: 50, endPoint x: 992, endPoint y: 46, distance: 81.4
click at [992, 46] on div "All Open 0 Pending 0 Scheduled 0 In Progress 0 On Hold 0 Completed 0 8097879 Vi…" at bounding box center [691, 54] width 1036 height 36
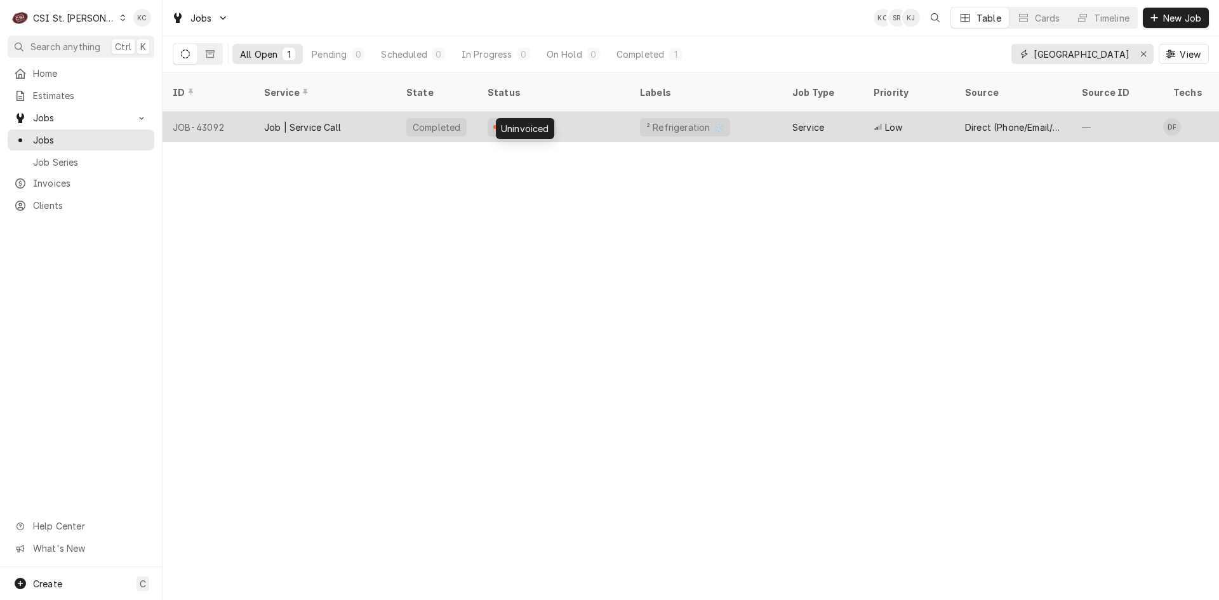
type input "[GEOGRAPHIC_DATA]"
click at [540, 121] on div "Uninvoiced" at bounding box center [525, 127] width 51 height 13
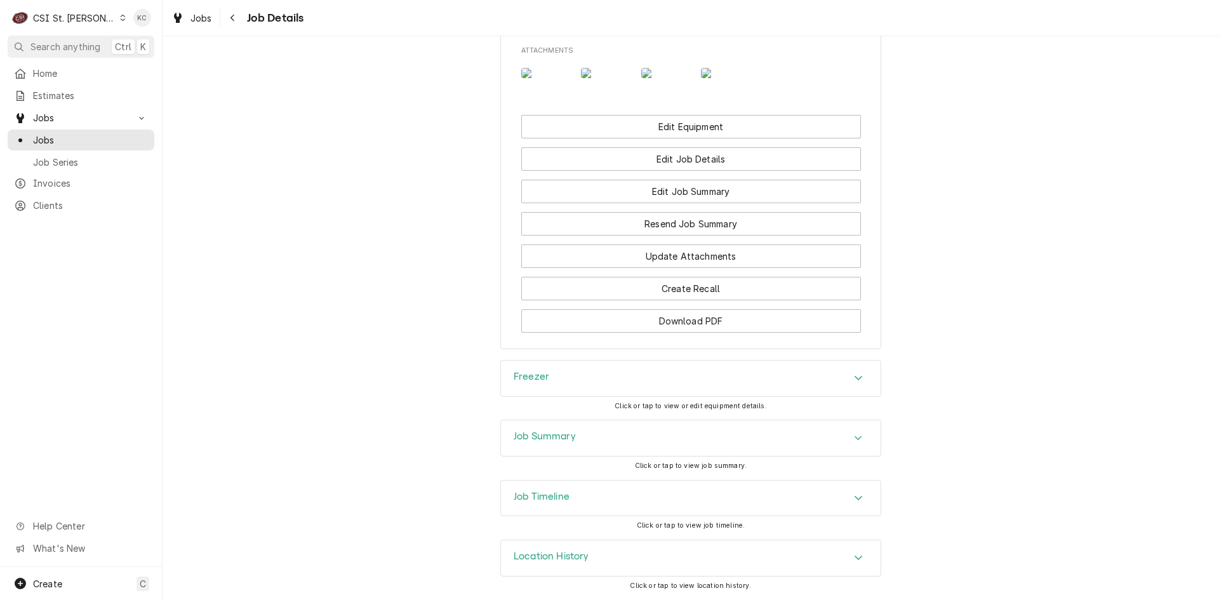
scroll to position [1379, 0]
click at [704, 300] on button "Create Recall" at bounding box center [691, 288] width 340 height 23
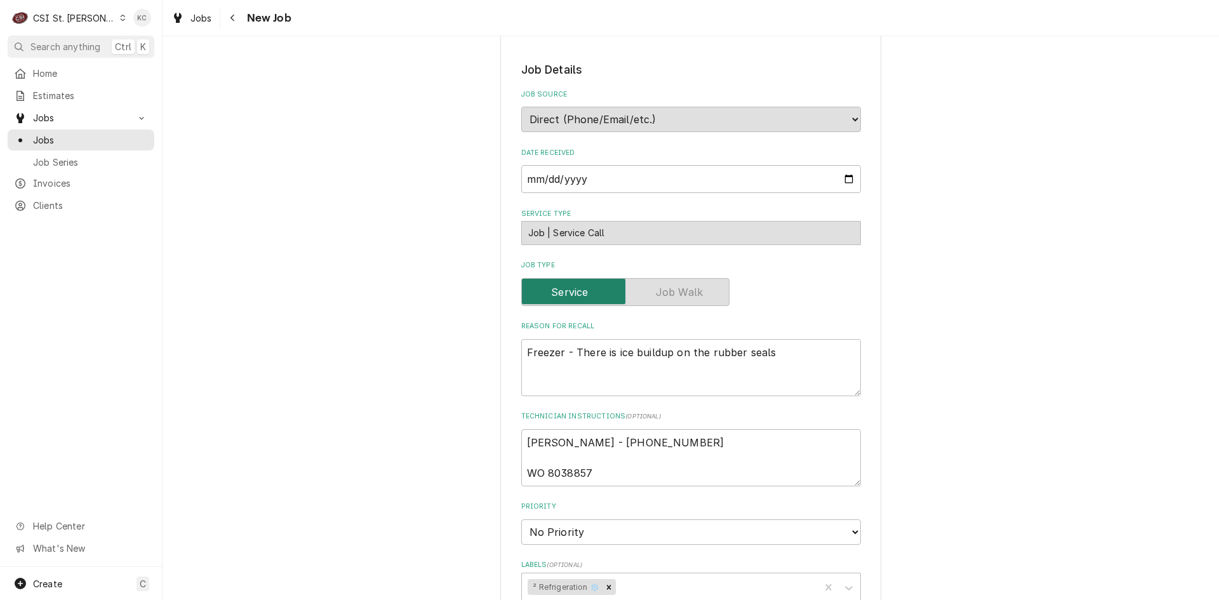
scroll to position [318, 0]
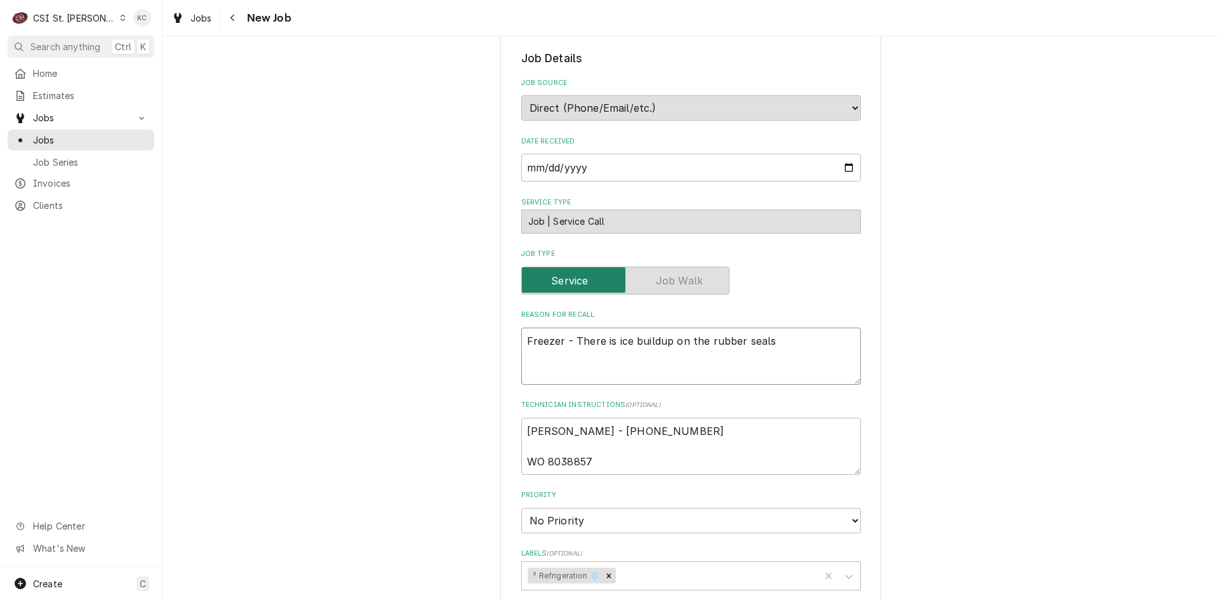
click at [521, 341] on textarea "Freezer - There is ice buildup on the rubber seals" at bounding box center [691, 356] width 340 height 57
type textarea "x"
type textarea "Freezer - There is ice buildup on the rubber seals"
type textarea "x"
type textarea "1 Freezer - There is ice buildup on the rubber seals"
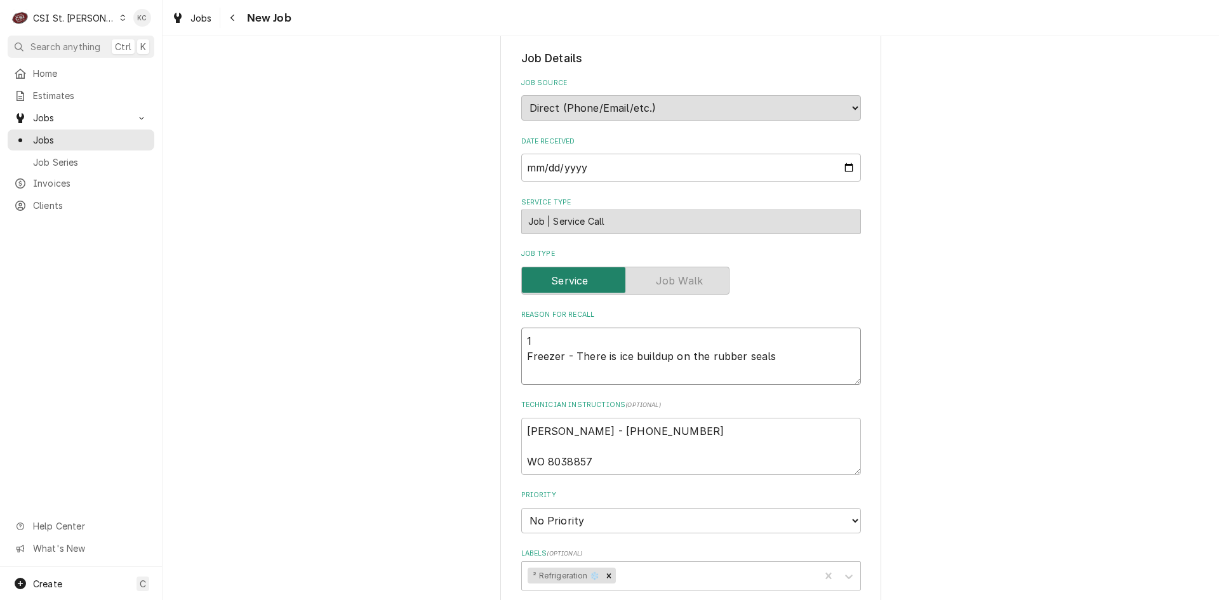
type textarea "x"
type textarea "10 Freezer - There is ice buildup on the rubber seals"
type textarea "x"
type textarea "10/ Freezer - There is ice buildup on the rubber seals"
type textarea "x"
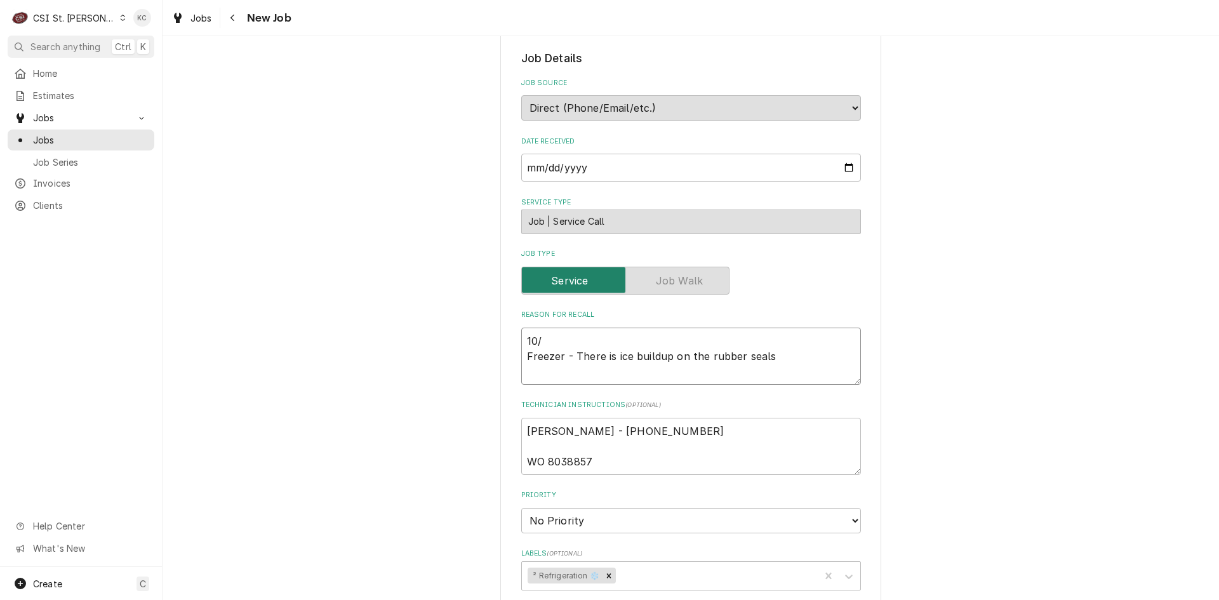
type textarea "10/9 Freezer - There is ice buildup on the rubber seals"
type textarea "x"
type textarea "10/9 Freezer - There is ice buildup on the rubber seals"
type textarea "x"
type textarea "10/9 - Freezer - There is ice buildup on the rubber seals"
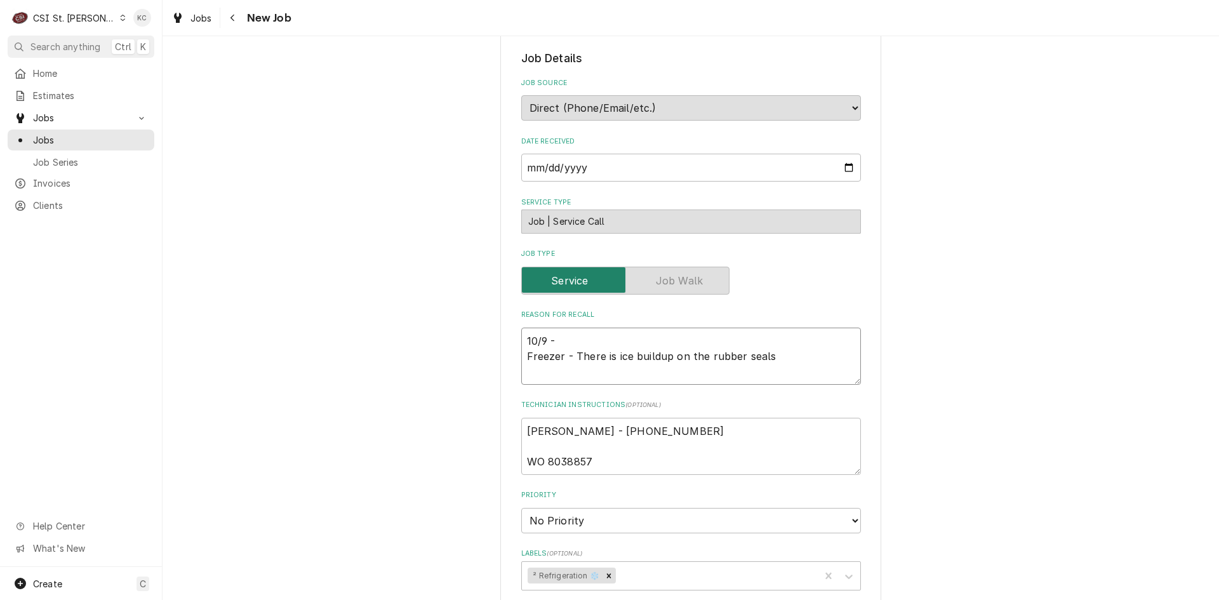
type textarea "x"
type textarea "10/9 - Freezer - There is ice buildup on the rubber seals"
type textarea "x"
type textarea "10/9 - F Freezer - There is ice buildup on the rubber seals"
type textarea "x"
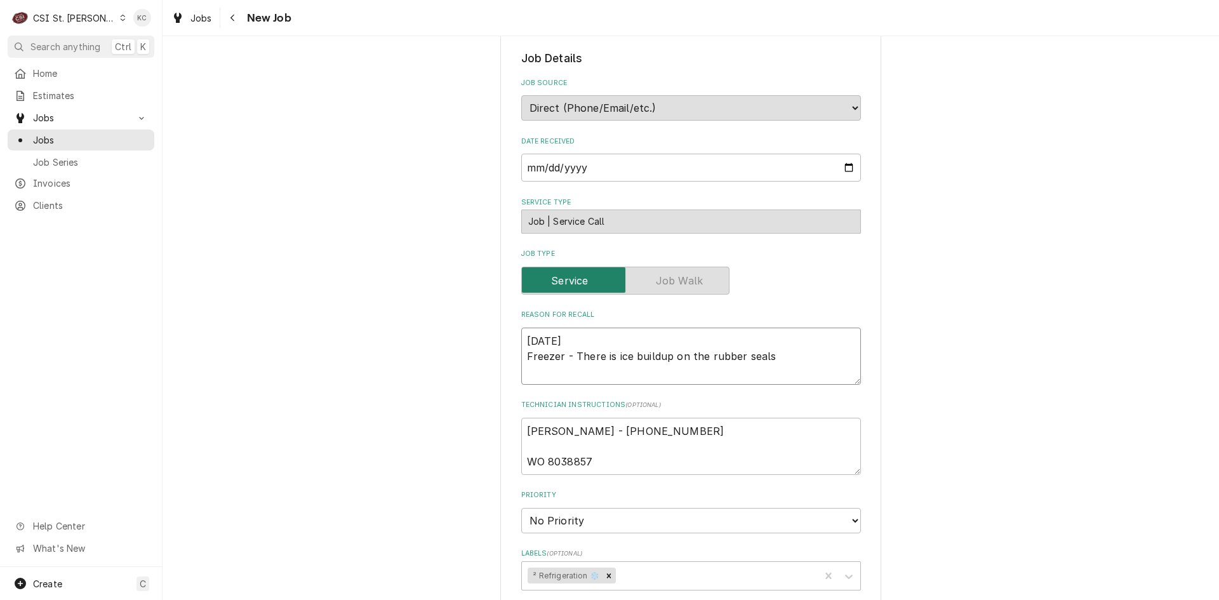
type textarea "10/9 - Fre Freezer - There is ice buildup on the rubber seals"
type textarea "x"
type textarea "10/9 - Free Freezer - There is ice buildup on the rubber seals"
type textarea "x"
type textarea "10/9 - Freez Freezer - There is ice buildup on the rubber seals"
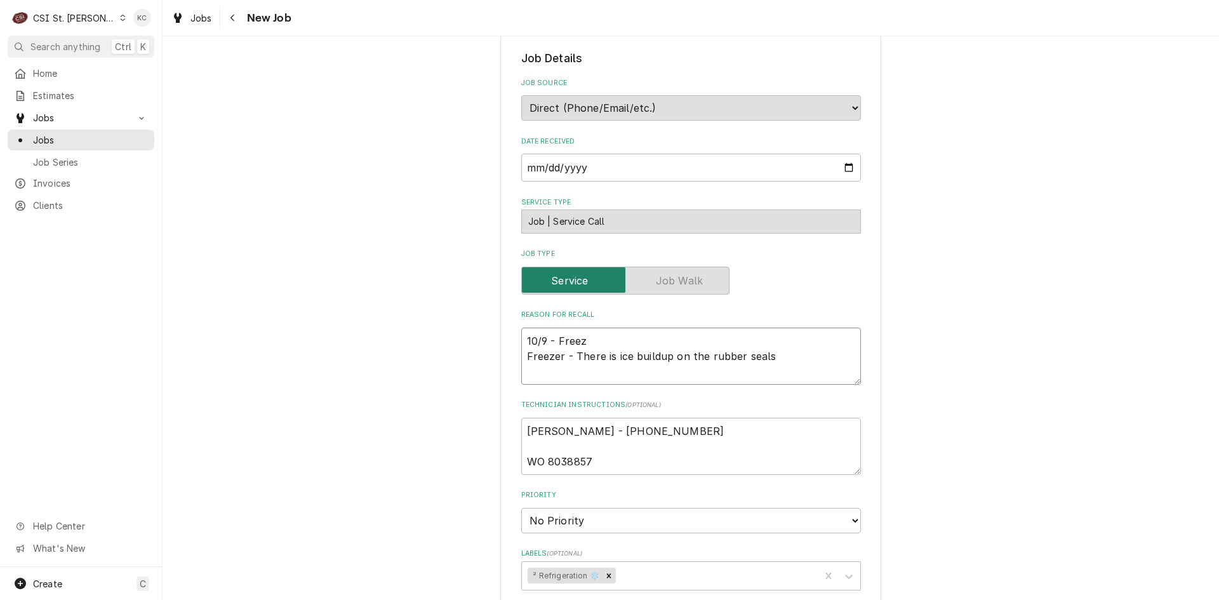
type textarea "x"
type textarea "10/9 - Freeze Freezer - There is ice buildup on the rubber seals"
type textarea "x"
type textarea "10/9 - Freezer Freezer - There is ice buildup on the rubber seals"
type textarea "x"
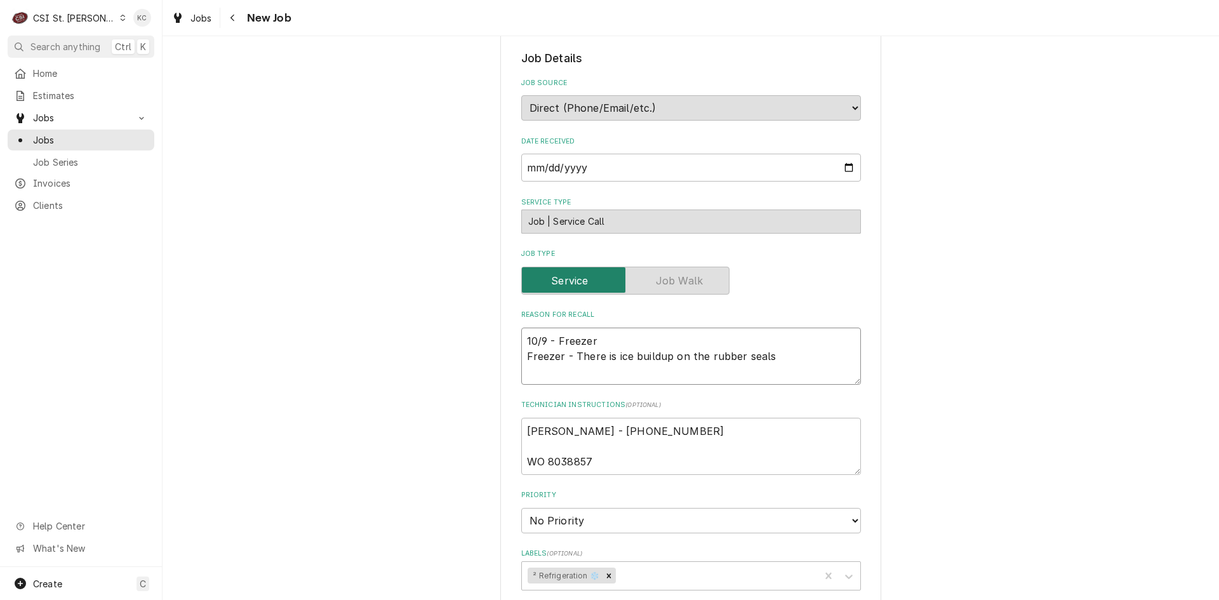
type textarea "10/9 - Freezer Freezer - There is ice buildup on the rubber seals"
type textarea "x"
type textarea "10/9 - Freezer d Freezer - There is ice buildup on the rubber seals"
type textarea "x"
type textarea "10/9 - Freezer do Freezer - There is ice buildup on the rubber seals"
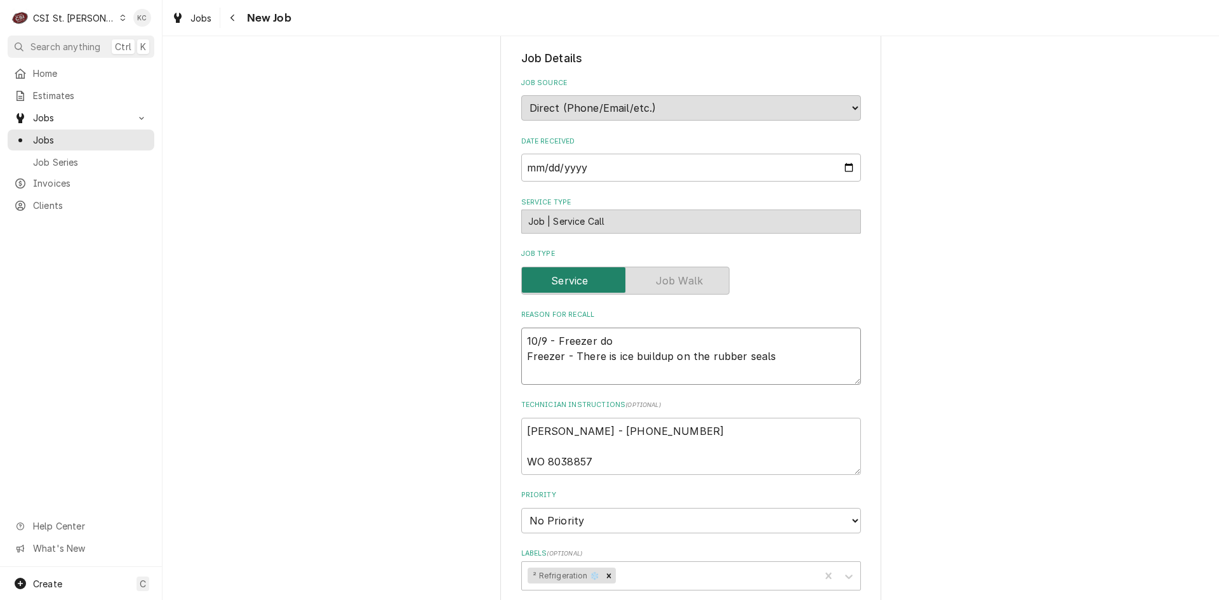
type textarea "x"
type textarea "10/9 - Freezer doo Freezer - There is ice buildup on the rubber seals"
type textarea "x"
type textarea "10/9 - Freezer door Freezer - There is ice buildup on the rubber seals"
type textarea "x"
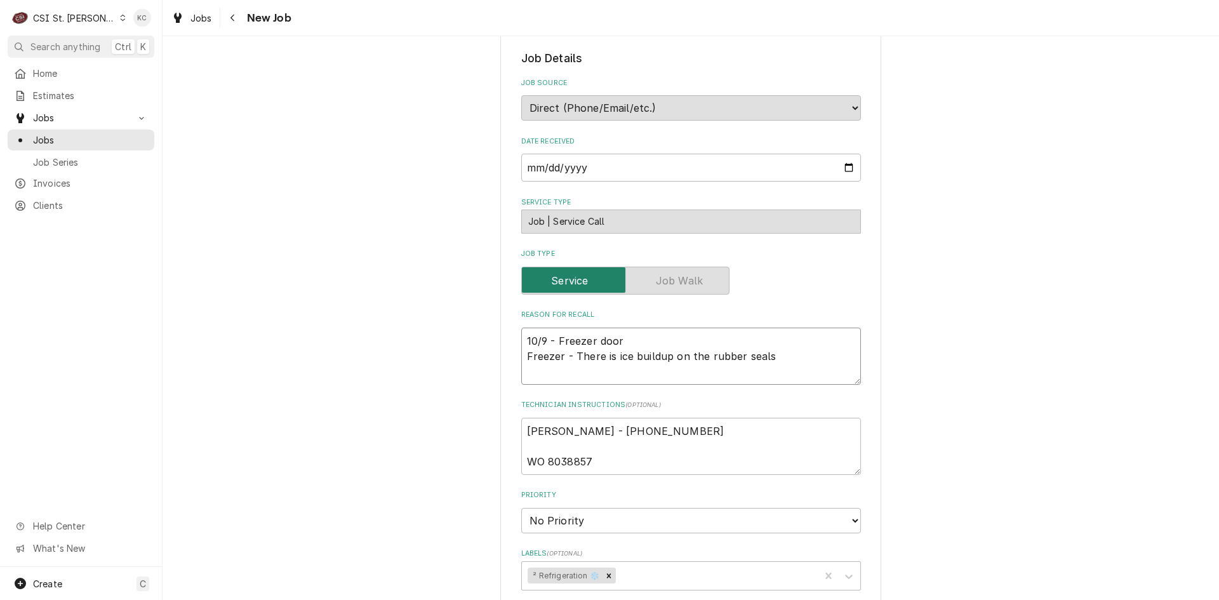
type textarea "10/9 - Freezer door Freezer - There is ice buildup on the rubber seals"
type textarea "x"
type textarea "10/9 - Freezer door i Freezer - There is ice buildup on the rubber seals"
type textarea "x"
type textarea "10/9 - Freezer door is Freezer - There is ice buildup on the rubber seals"
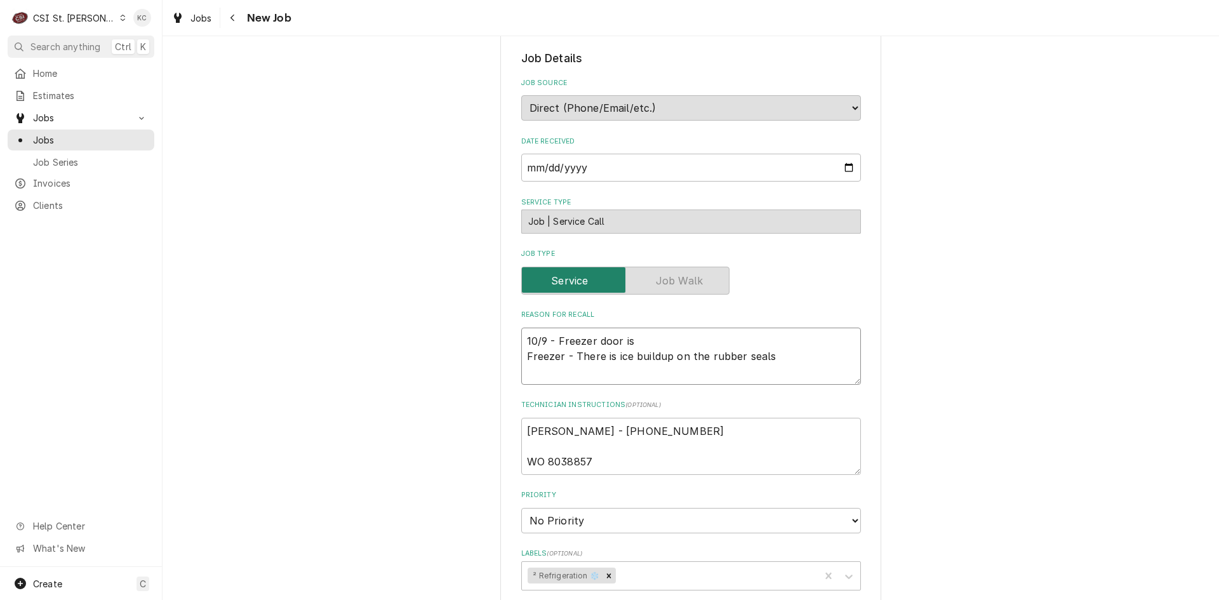
type textarea "x"
type textarea "10/9 - Freezer door is s Freezer - There is ice buildup on the rubber seals"
type textarea "x"
type textarea "10/9 - Freezer door is st Freezer - There is ice buildup on the rubber seals"
type textarea "x"
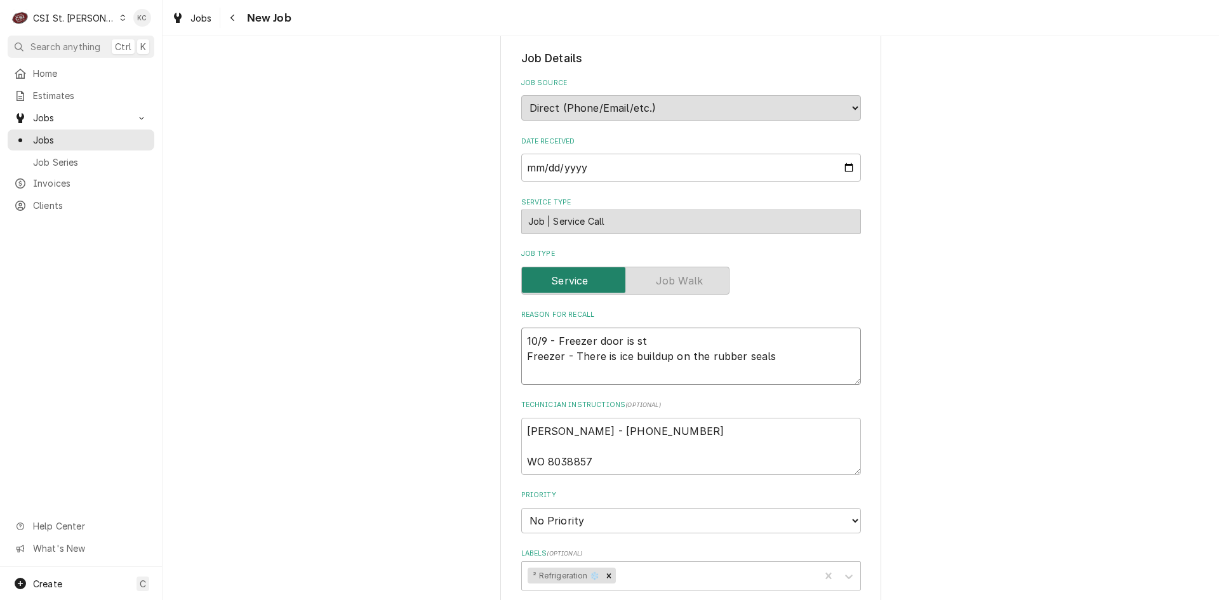
type textarea "10/9 - Freezer door is sti Freezer - There is ice buildup on the rubber seals"
type textarea "x"
type textarea "10/9 - Freezer door is stil Freezer - There is ice buildup on the rubber seals"
type textarea "x"
type textarea "10/9 - Freezer door is still Freezer - There is ice buildup on the rubber seals"
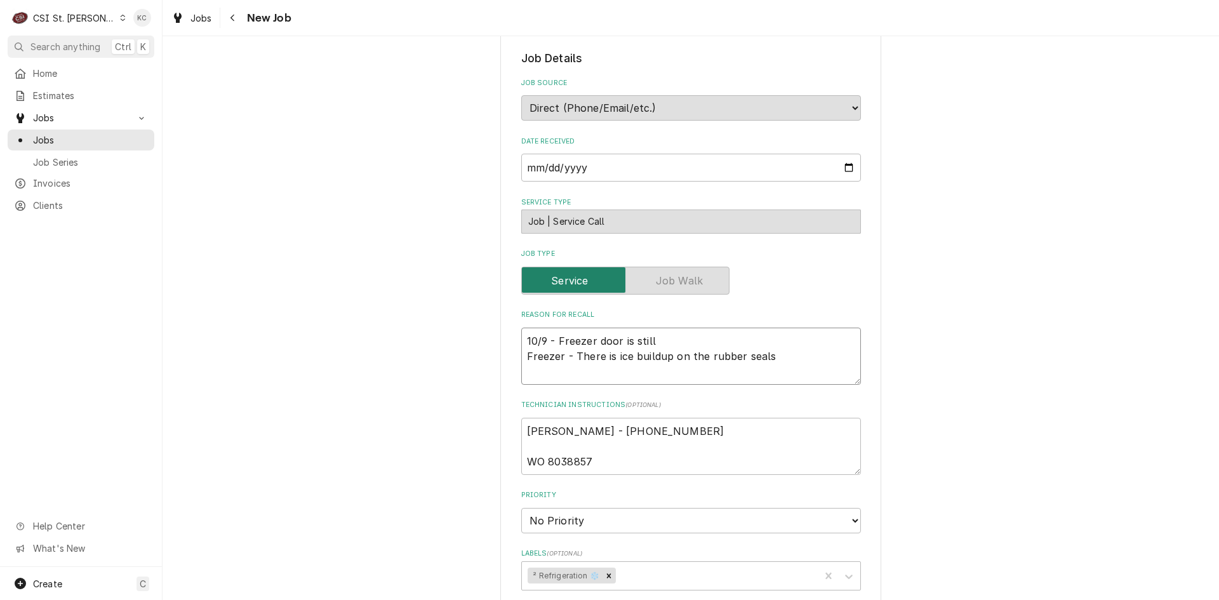
type textarea "x"
type textarea "10/9 - Freezer door is still Freezer - There is ice buildup on the rubber seals"
type textarea "x"
type textarea "10/9 - Freezer door is still n Freezer - There is ice buildup on the rubber sea…"
type textarea "x"
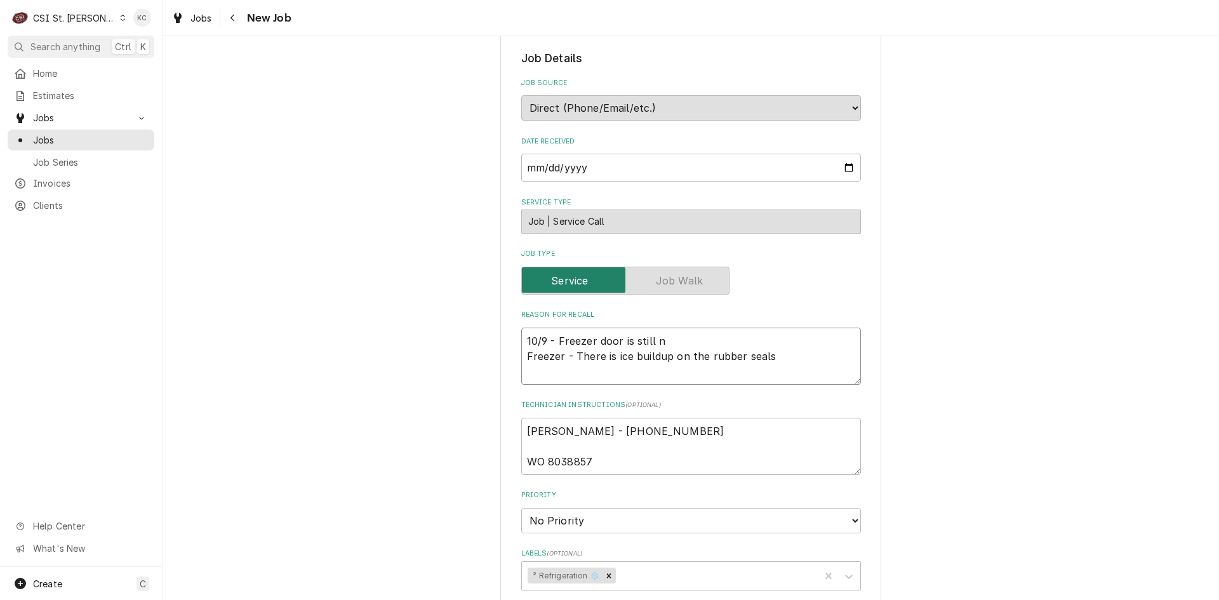
type textarea "10/9 - Freezer door is still no Freezer - There is ice buildup on the rubber se…"
type textarea "x"
type textarea "10/9 - Freezer door is still not Freezer - There is ice buildup on the rubber s…"
type textarea "x"
type textarea "10/9 - Freezer door is still not Freezer - There is ice buildup on the rubber s…"
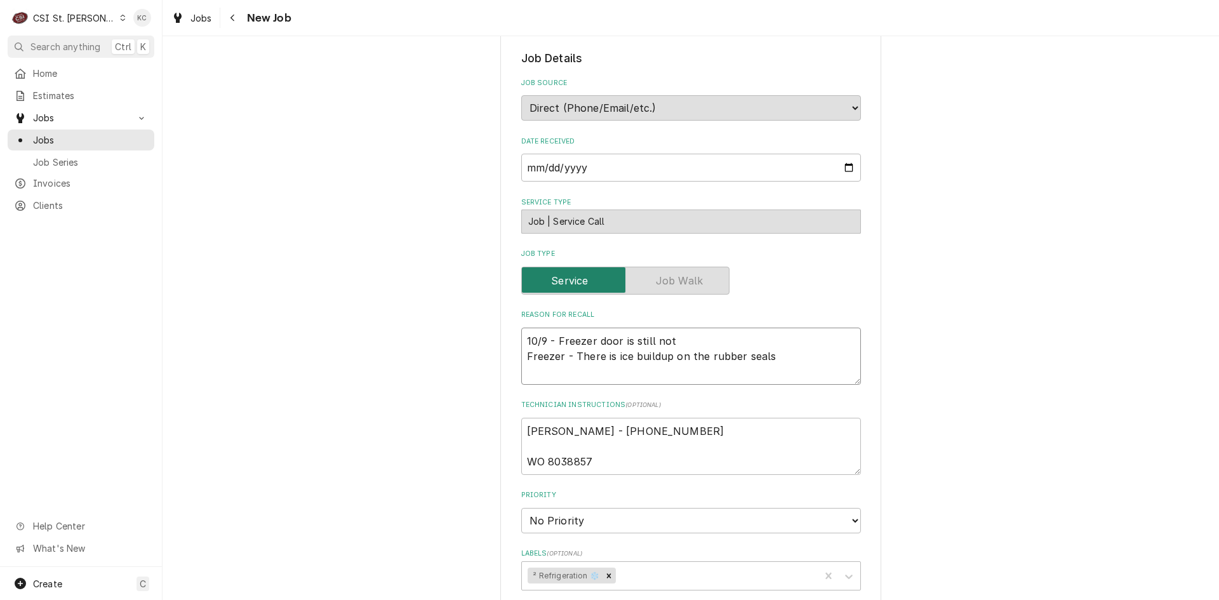
type textarea "x"
type textarea "10/9 - Freezer door is still not c Freezer - There is ice buildup on the rubber…"
type textarea "x"
type textarea "10/9 - Freezer door is still not co Freezer - There is ice buildup on the rubbe…"
type textarea "x"
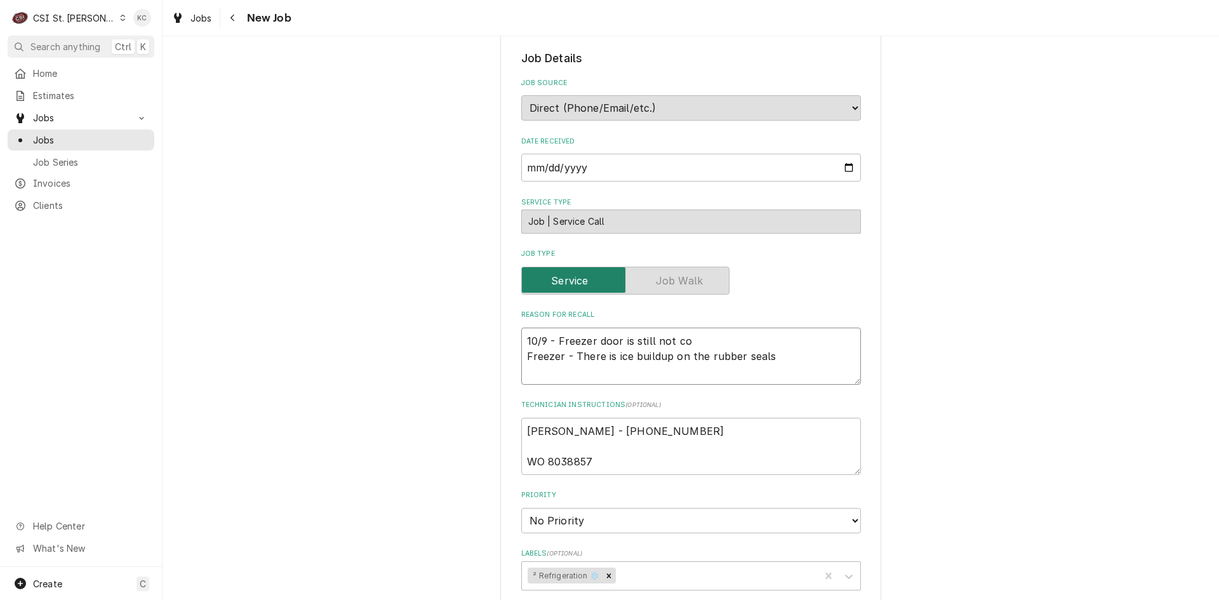
type textarea "10/9 - Freezer door is still not cor Freezer - There is ice buildup on the rubb…"
type textarea "x"
type textarea "10/9 - Freezer door is still not corr Freezer - There is ice buildup on the rub…"
type textarea "x"
type textarea "10/9 - Freezer door is still not corre Freezer - There is ice buildup on the ru…"
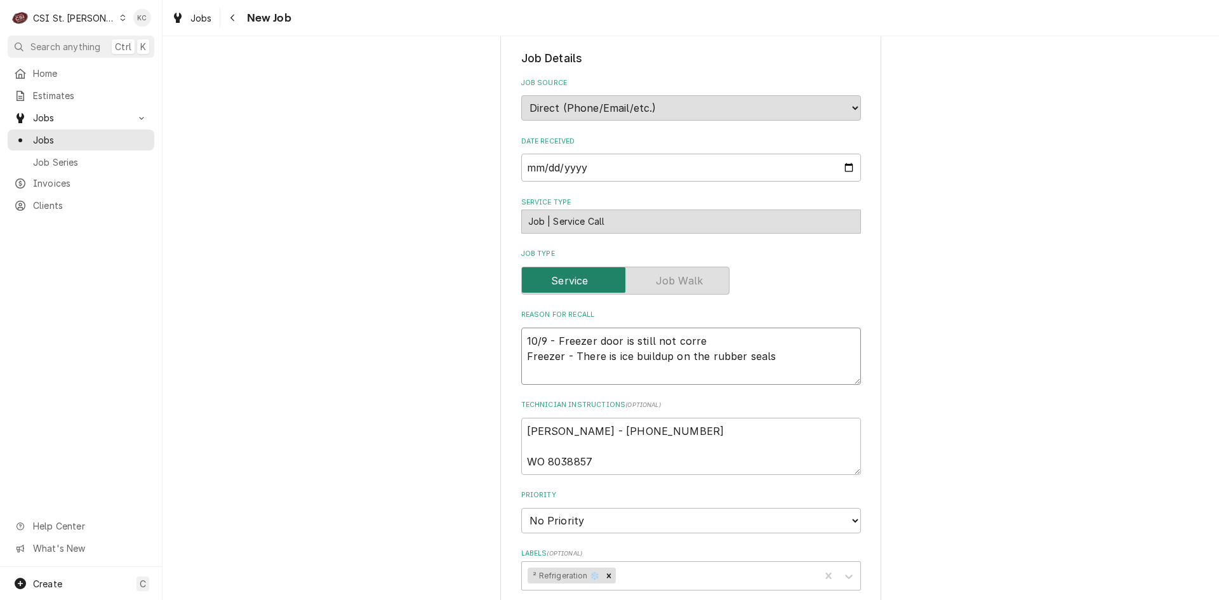
type textarea "x"
type textarea "10/9 - Freezer door is still not correc Freezer - There is ice buildup on the r…"
type textarea "x"
type textarea "10/9 - Freezer door is still not correct Freezer - There is ice buildup on the …"
type textarea "x"
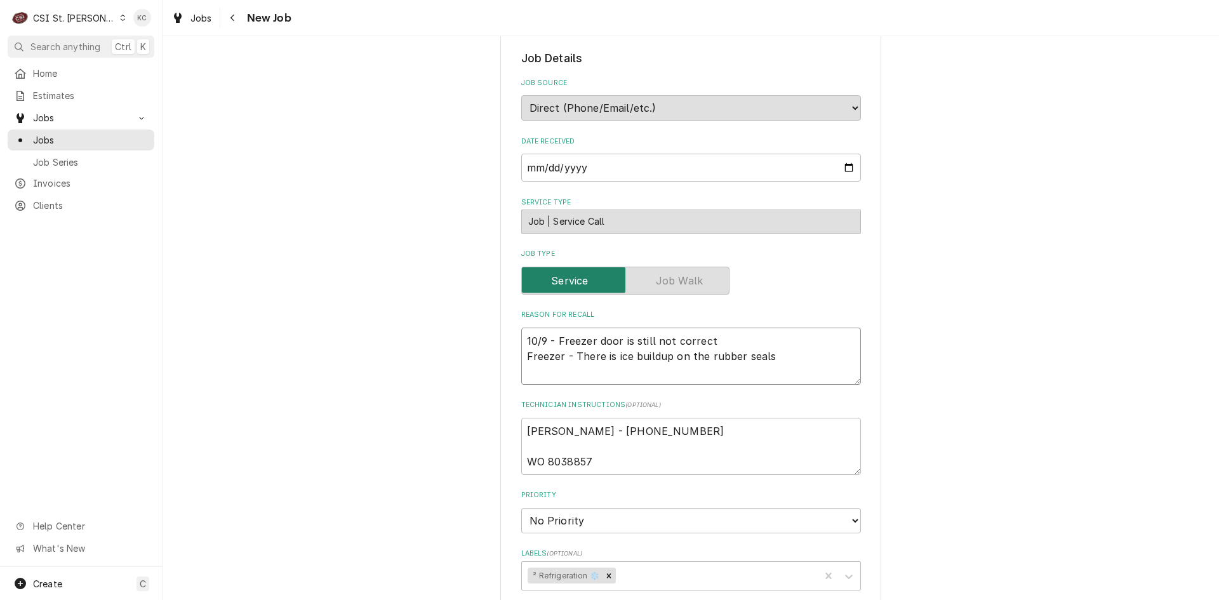
type textarea "10/9 - Freezer door is still not correct Freezer - There is ice buildup on the …"
type textarea "x"
type textarea "10/9 - Freezer door is still not correct - Freezer - There is ice buildup on th…"
type textarea "x"
type textarea "10/9 - Freezer door is still not correct - Freezer - There is ice buildup on th…"
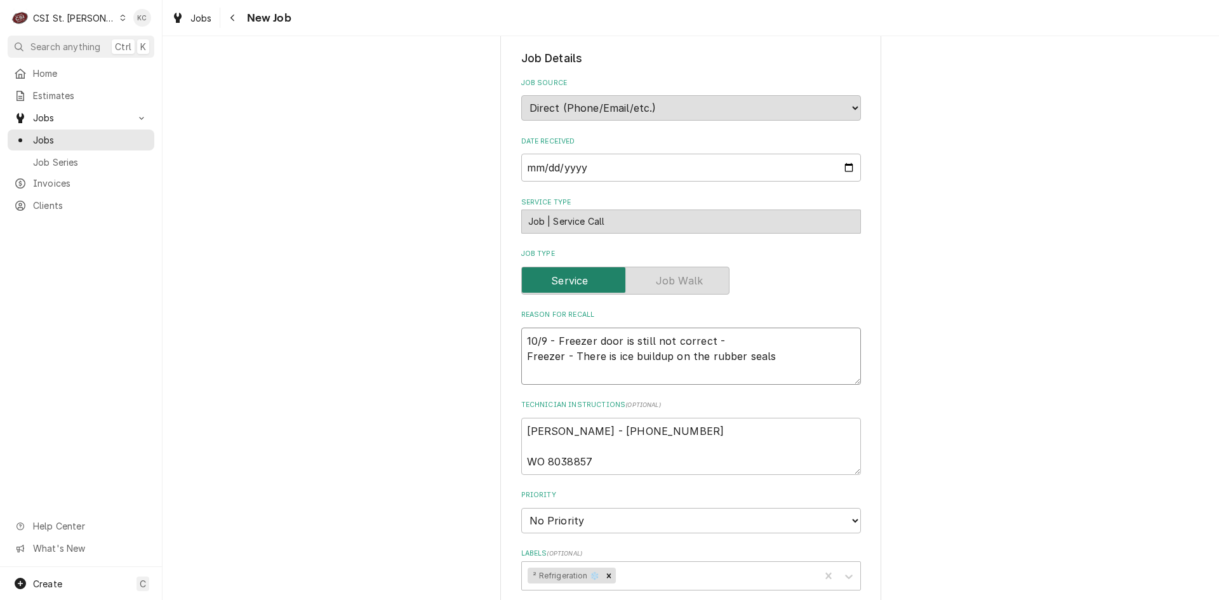
type textarea "x"
type textarea "10/9 - Freezer door is still not correct - n Freezer - There is ice buildup on …"
type textarea "x"
type textarea "10/9 - Freezer door is still not correct - no Freezer - There is ice buildup on…"
type textarea "x"
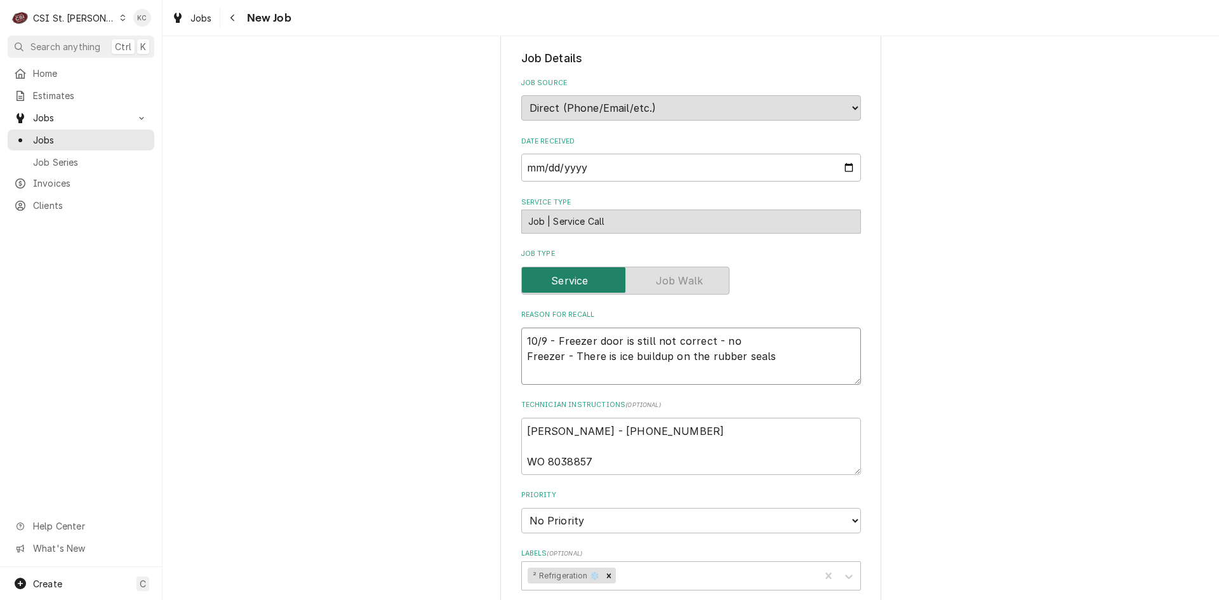
type textarea "10/9 - Freezer door is still not correct - not Freezer - There is ice buildup o…"
type textarea "x"
type textarea "10/9 - Freezer door is still not correct - noti Freezer - There is ice buildup …"
type textarea "x"
type textarea "10/9 - Freezer door is still not correct - notic Freezer - There is ice buildup…"
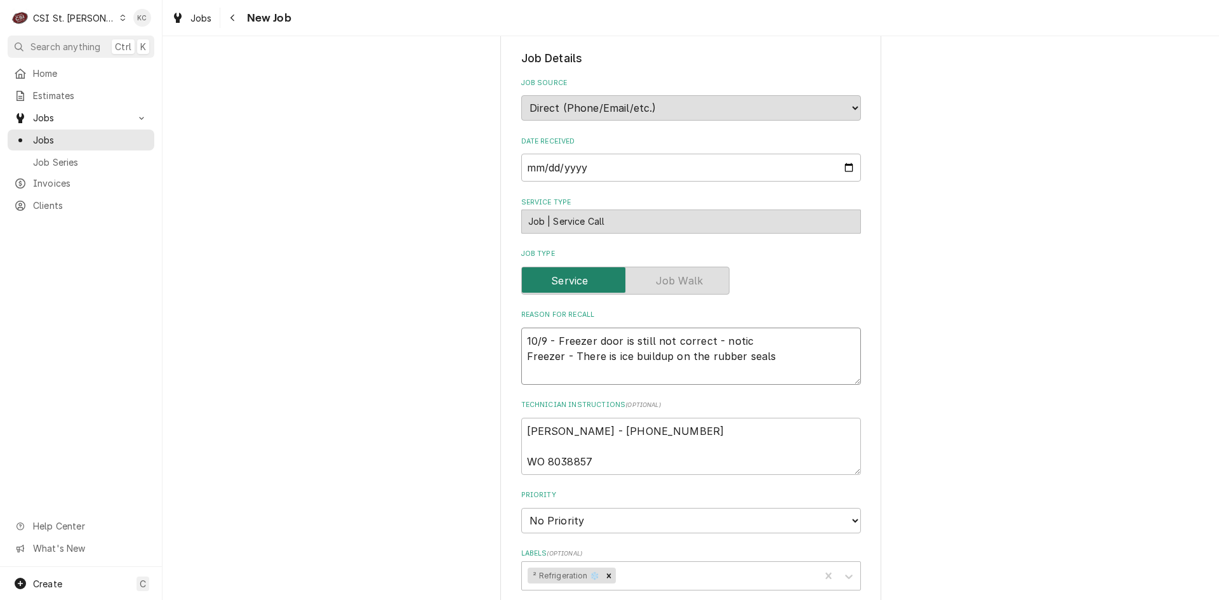
type textarea "x"
type textarea "10/9 - Freezer door is still not correct - notice Freezer - There is ice buildu…"
type textarea "x"
type textarea "10/9 - Freezer door is still not correct - noticed Freezer - There is ice build…"
type textarea "x"
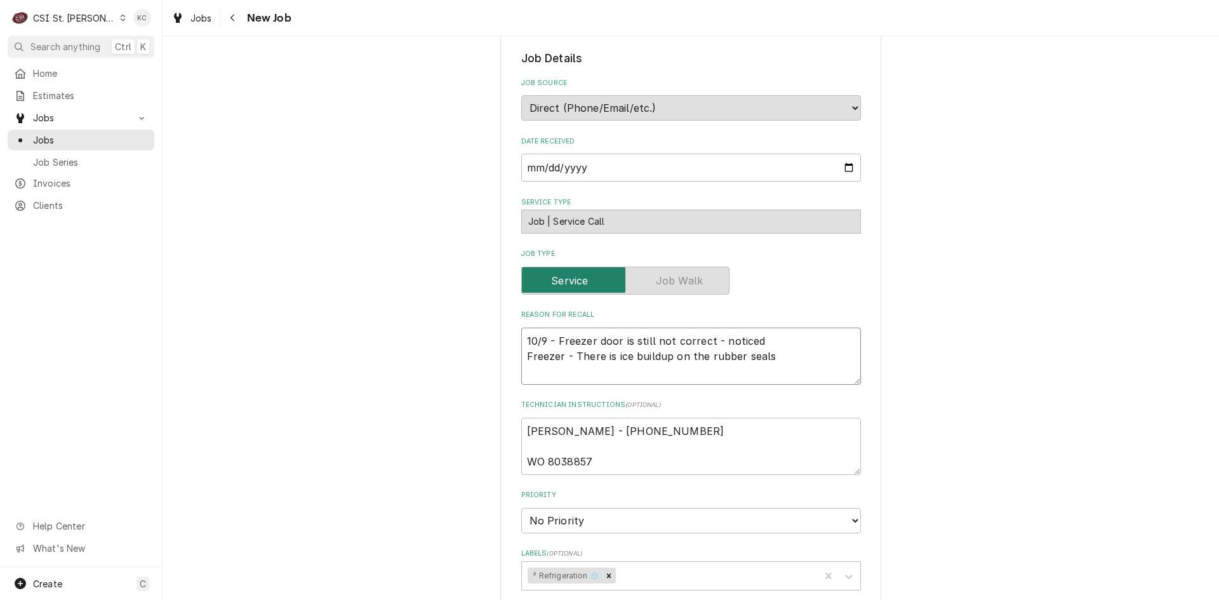
type textarea "10/9 - Freezer door is still not correct - noticed Freezer - There is ice build…"
type textarea "x"
type textarea "10/9 - Freezer door is still not correct - noticed i Freezer - There is ice bui…"
type textarea "x"
type textarea "10/9 - Freezer door is still not correct - noticed it Freezer - There is ice bu…"
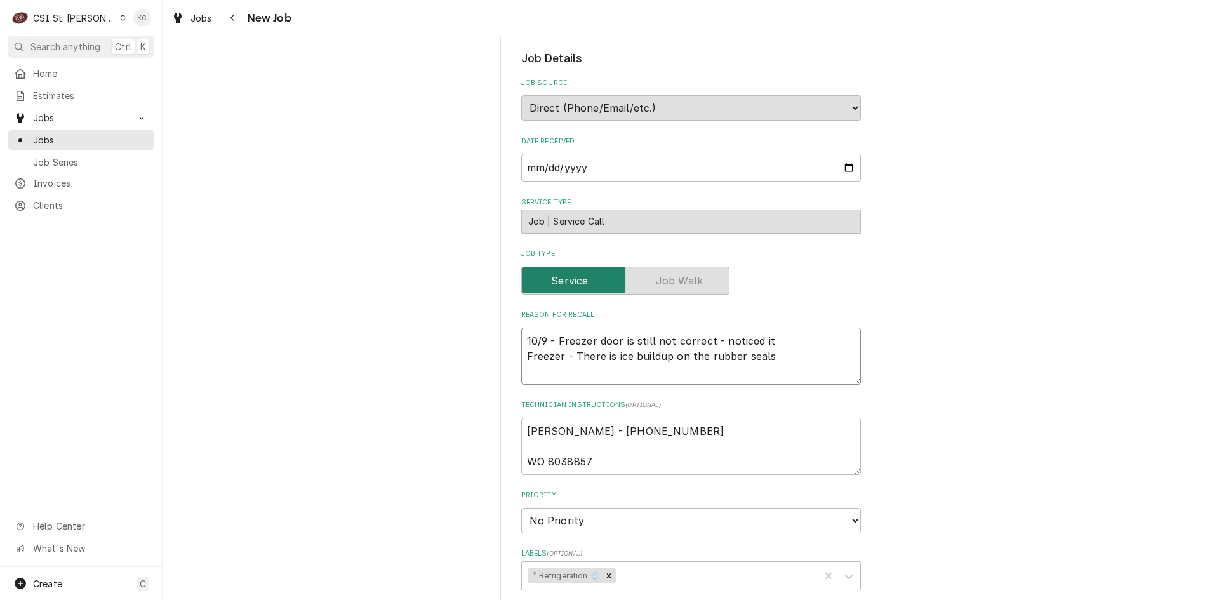
type textarea "x"
type textarea "10/9 - Freezer door is still not correct - noticed it Freezer - There is ice bu…"
type textarea "x"
type textarea "10/9 - Freezer door is still not correct - noticed it i Freezer - There is ice …"
type textarea "x"
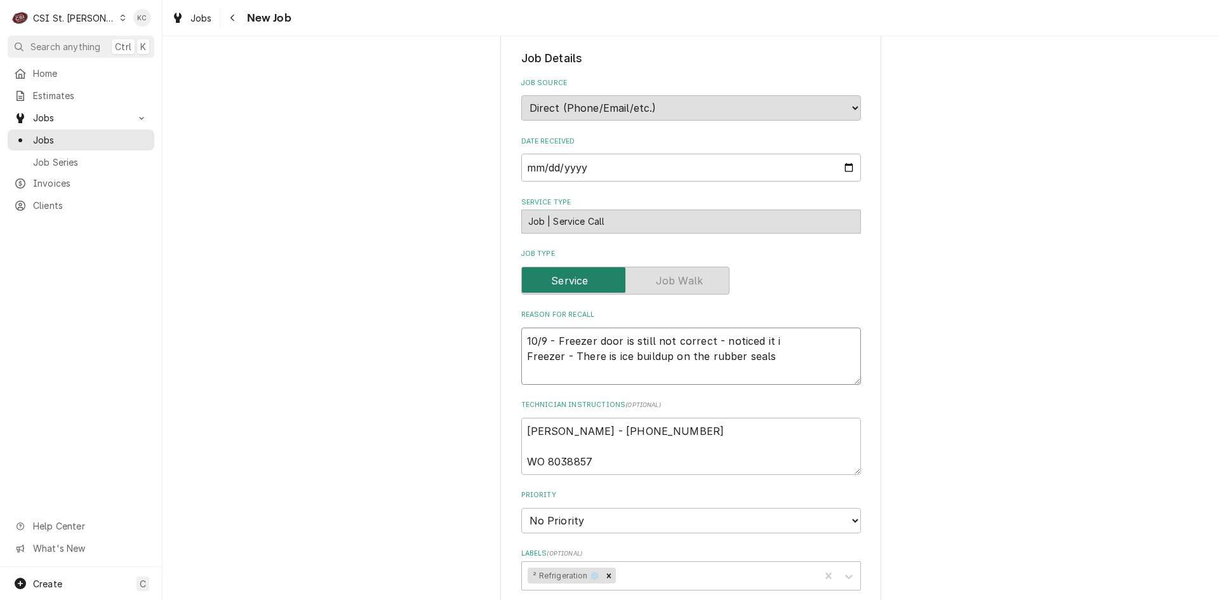
type textarea "10/9 - Freezer door is still not correct - noticed it is Freezer - There is ice…"
type textarea "x"
type textarea "10/9 - Freezer door is still not correct - noticed it is Freezer - There is ice…"
type textarea "x"
type textarea "10/9 - Freezer door is still not correct - noticed it is s Freezer - There is i…"
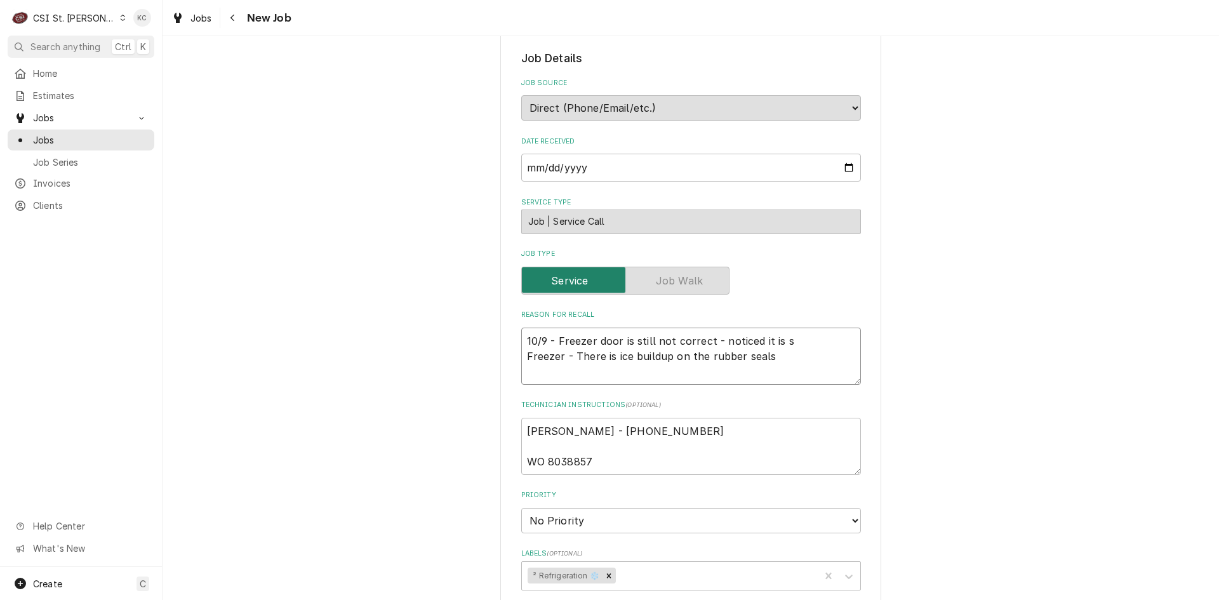
type textarea "x"
type textarea "10/9 - Freezer door is still not correct - noticed it is st Freezer - There is …"
type textarea "x"
type textarea "10/9 - Freezer door is still not correct - noticed it is sti Freezer - There is…"
type textarea "x"
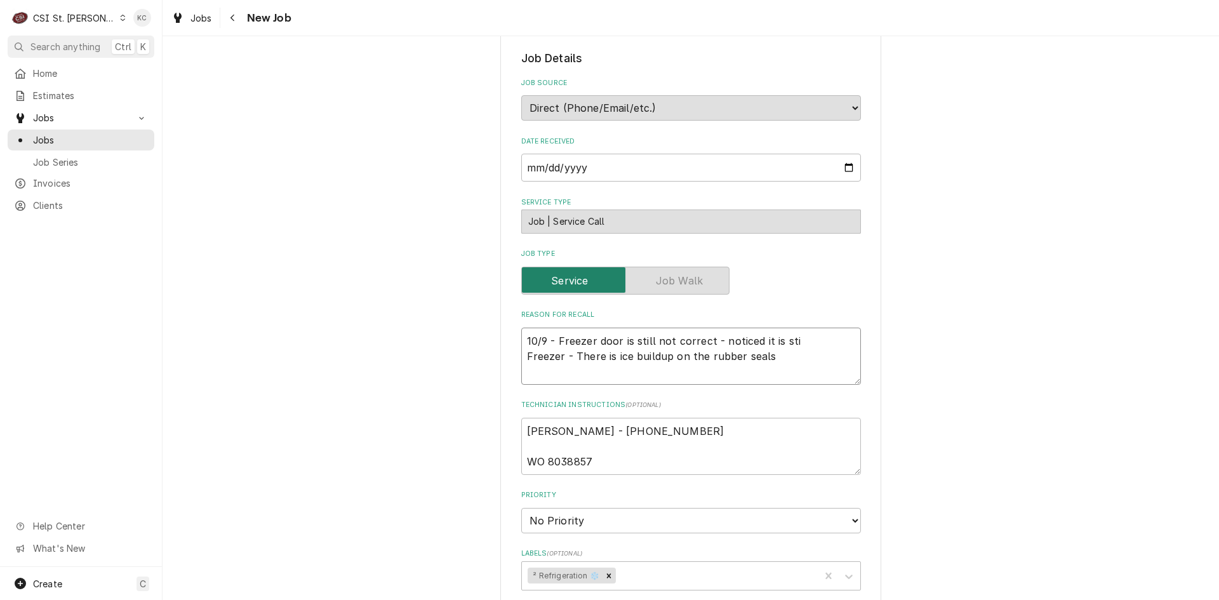
type textarea "10/9 - Freezer door is still not correct - noticed it is stil Freezer - There i…"
type textarea "x"
type textarea "10/9 - Freezer door is still not correct - noticed it is stil Freezer - There i…"
type textarea "x"
type textarea "10/9 - Freezer door is still not correct - noticed it is stil Freezer - There i…"
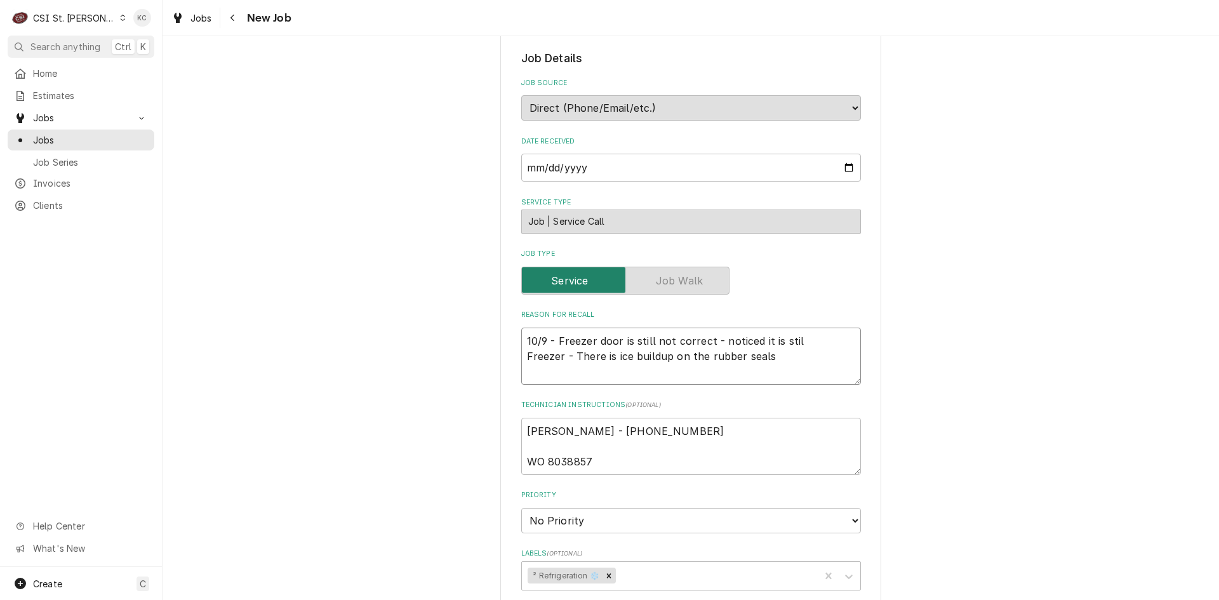
type textarea "x"
type textarea "10/9 - Freezer door is still not correct - noticed it is still Freezer - There …"
type textarea "x"
type textarea "10/9 - Freezer door is still not correct - noticed it is still Freezer - There …"
type textarea "x"
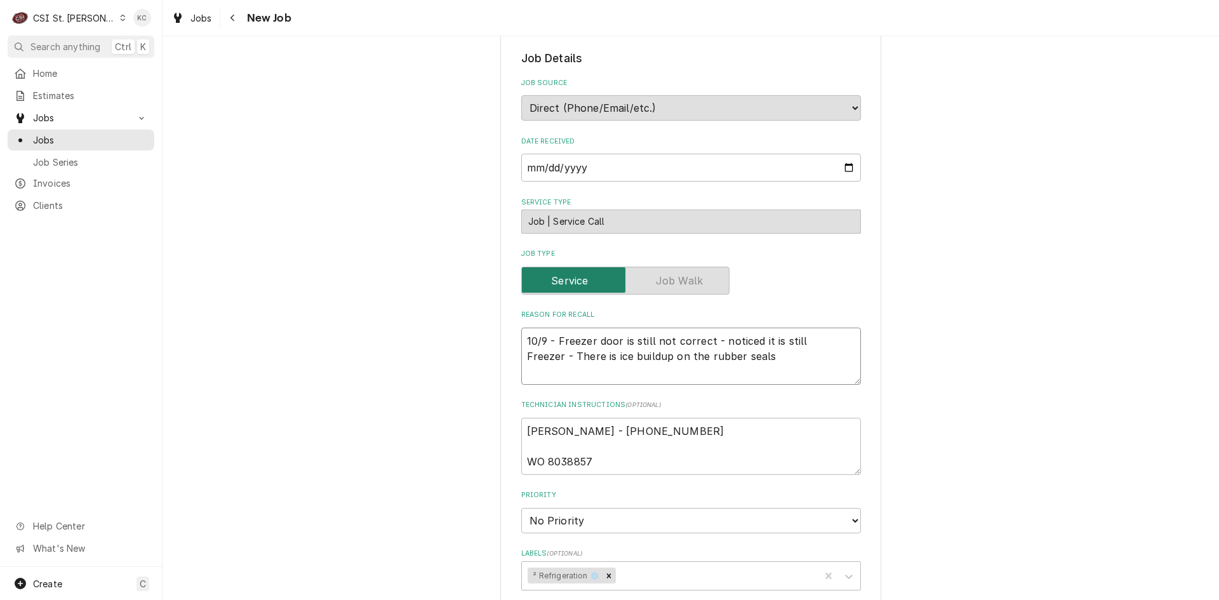
type textarea "10/9 - Freezer door is still not correct - noticed it is still n Freezer - Ther…"
type textarea "x"
type textarea "10/9 - Freezer door is still not correct - noticed it is still no Freezer - The…"
type textarea "x"
type textarea "10/9 - Freezer door is still not correct - noticed it is still not Freezer - Th…"
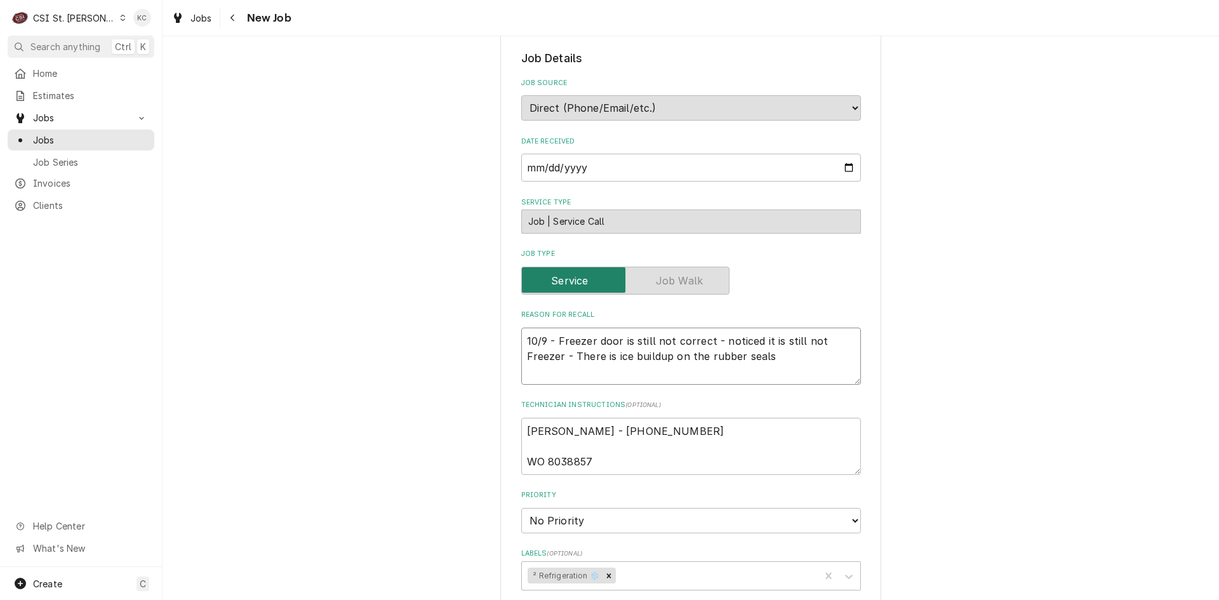
type textarea "x"
type textarea "10/9 - Freezer door is still not correct - noticed it is still not Freezer - Th…"
type textarea "x"
type textarea "10/9 - Freezer door is still not correct - noticed it is still not l Freezer - …"
type textarea "x"
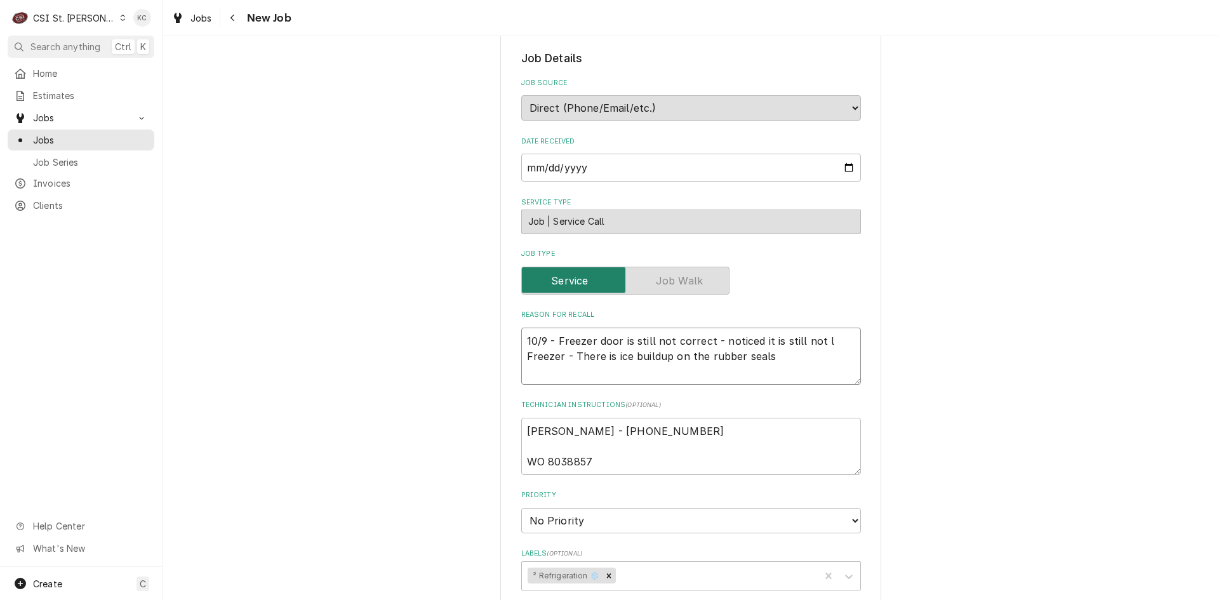
type textarea "10/9 - Freezer door is still not correct - noticed it is still not le Freezer -…"
type textarea "x"
type textarea "10/9 - Freezer door is still not correct - noticed it is still not lev Freezer …"
type textarea "x"
type textarea "10/9 - Freezer door is still not correct - noticed it is still not leve Freezer…"
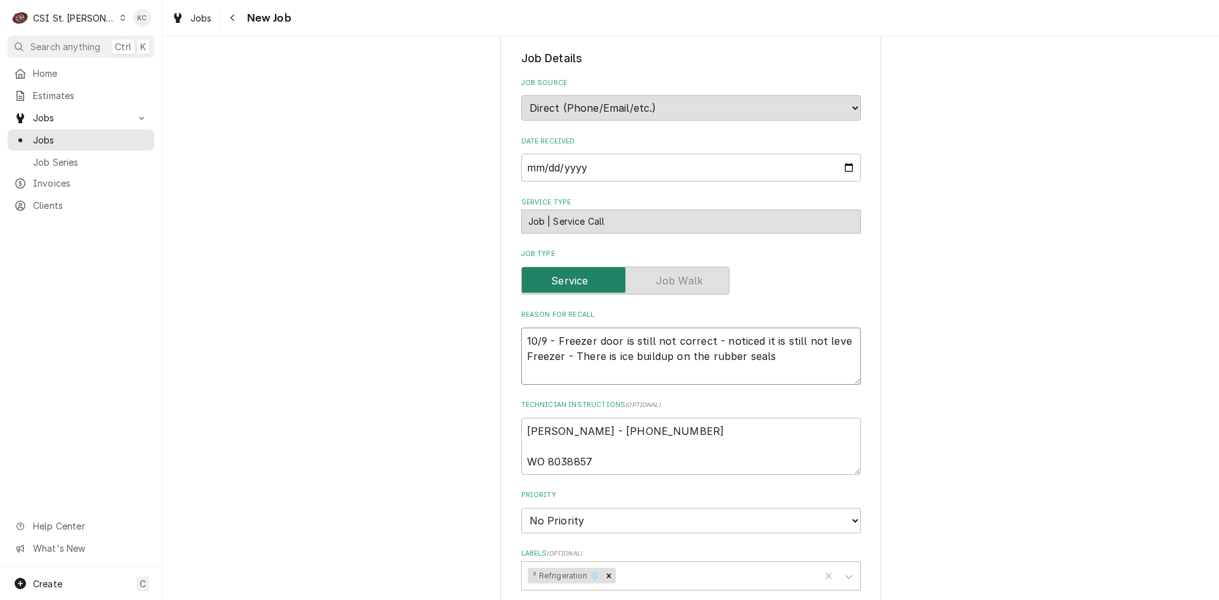
type textarea "x"
type textarea "10/9 - Freezer door is still not correct - noticed it is still not level Freeze…"
type textarea "x"
type textarea "10/9 - Freezer door is still not correct - noticed it is still not level Freeze…"
type textarea "x"
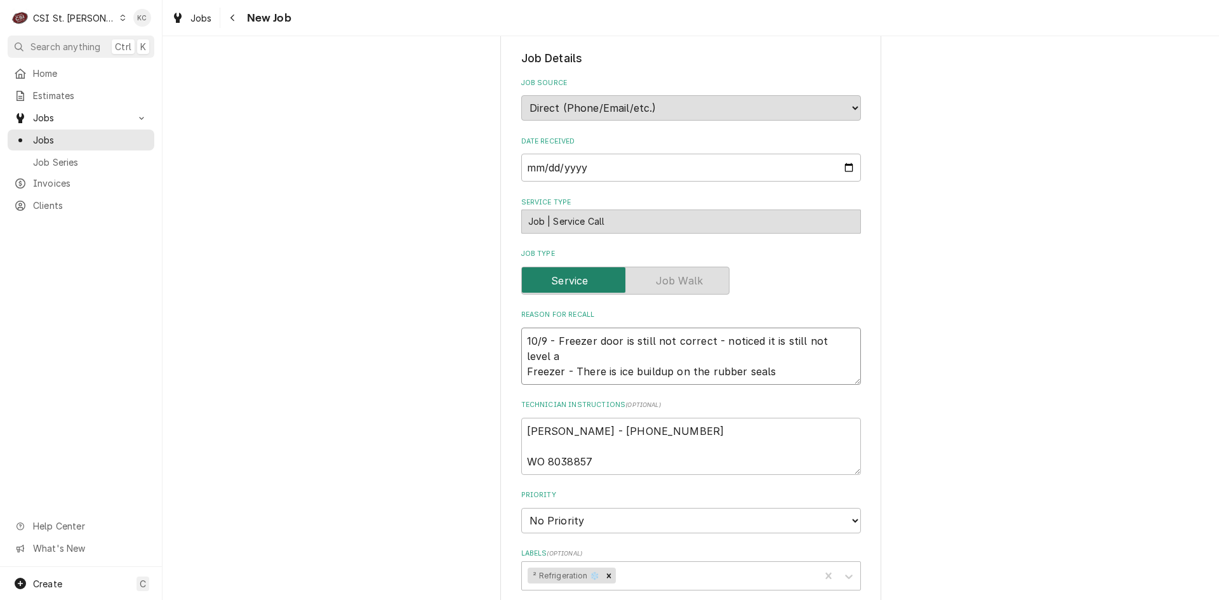
type textarea "10/9 - Freezer door is still not correct - noticed it is still not level ad Fre…"
type textarea "x"
type textarea "10/9 - Freezer door is still not correct - noticed it is still not level adn Fr…"
type textarea "x"
type textarea "10/9 - Freezer door is still not correct - noticed it is still not level adn Fr…"
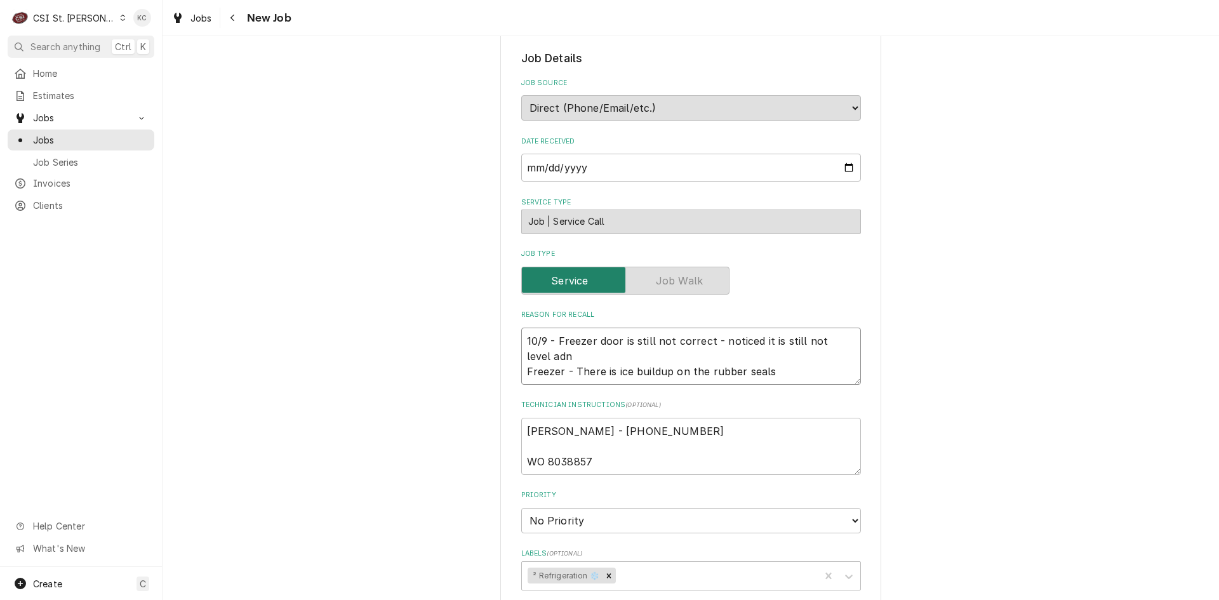
type textarea "x"
type textarea "10/9 - Freezer door is still not correct - noticed it is still not level adn i …"
type textarea "x"
type textarea "10/9 - Freezer door is still not correct - noticed it is still not level adn is…"
type textarea "x"
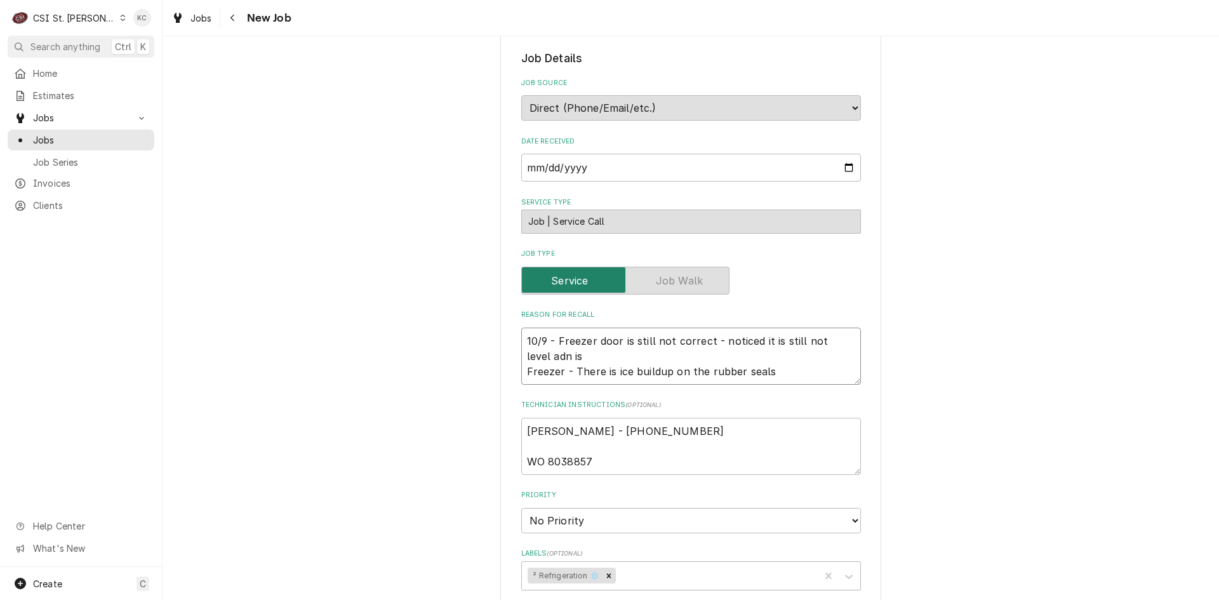
type textarea "10/9 - Freezer door is still not correct - noticed it is still not level adn is…"
type textarea "x"
type textarea "10/9 - Freezer door is still not correct - noticed it is still not level adn is…"
type textarea "x"
type textarea "10/9 - Freezer door is still not correct - noticed it is still not level adn i …"
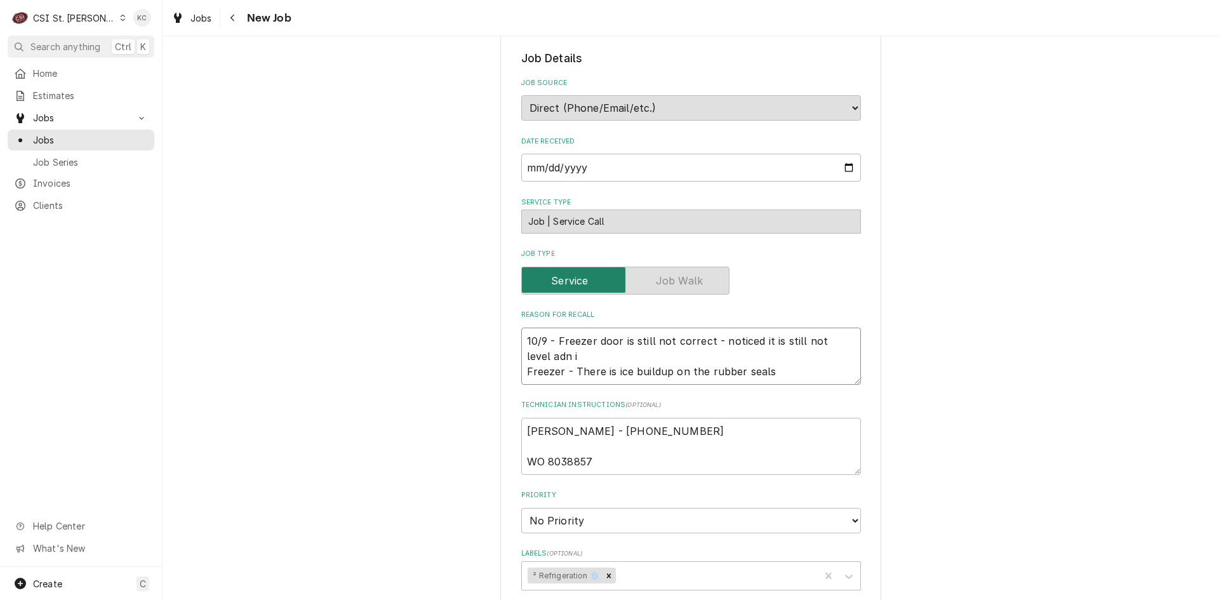
type textarea "x"
type textarea "10/9 - Freezer door is still not correct - noticed it is still not level adn Fr…"
type textarea "x"
type textarea "10/9 - Freezer door is still not correct - noticed it is still not level adn Fr…"
type textarea "x"
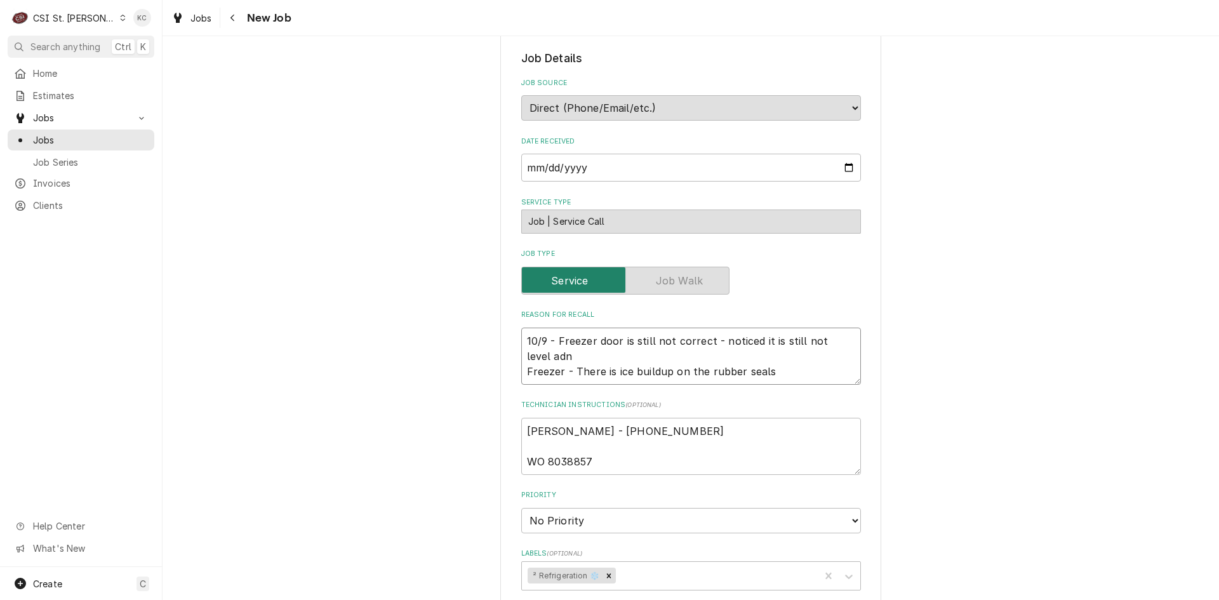
type textarea "10/9 - Freezer door is still not correct - noticed it is still not level ad Fre…"
type textarea "x"
type textarea "10/9 - Freezer door is still not correct - noticed it is still not level a Free…"
type textarea "x"
type textarea "10/9 - Freezer door is still not correct - noticed it is still not level an Fre…"
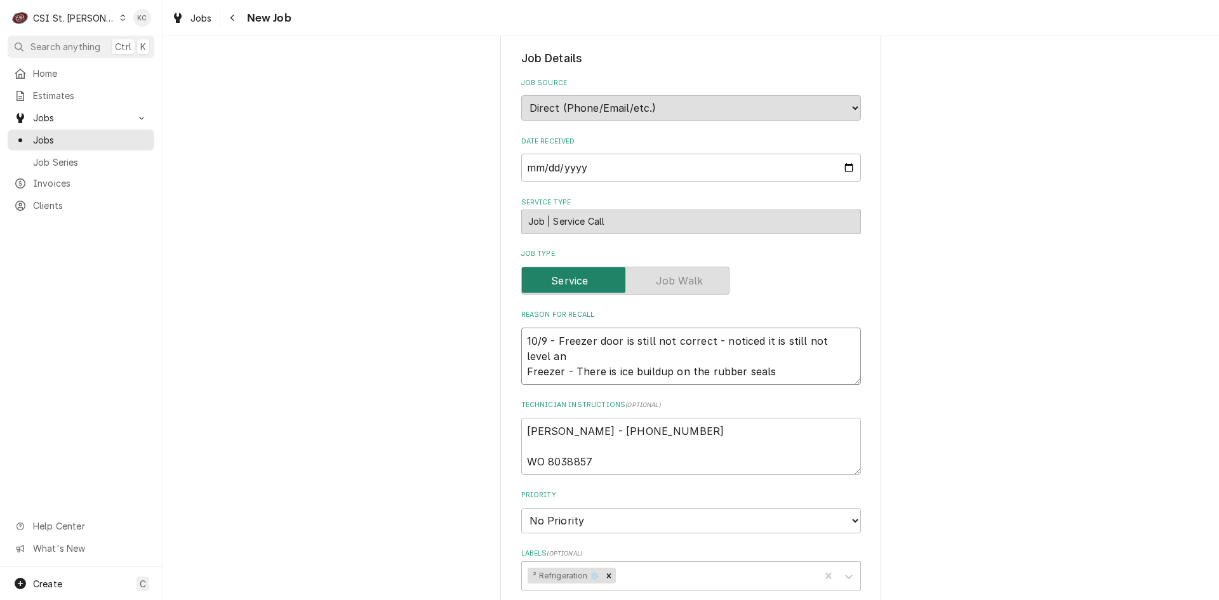
type textarea "x"
type textarea "10/9 - Freezer door is still not correct - noticed it is still not level and Fr…"
type textarea "x"
type textarea "10/9 - Freezer door is still not correct - noticed it is still not level and Fr…"
type textarea "x"
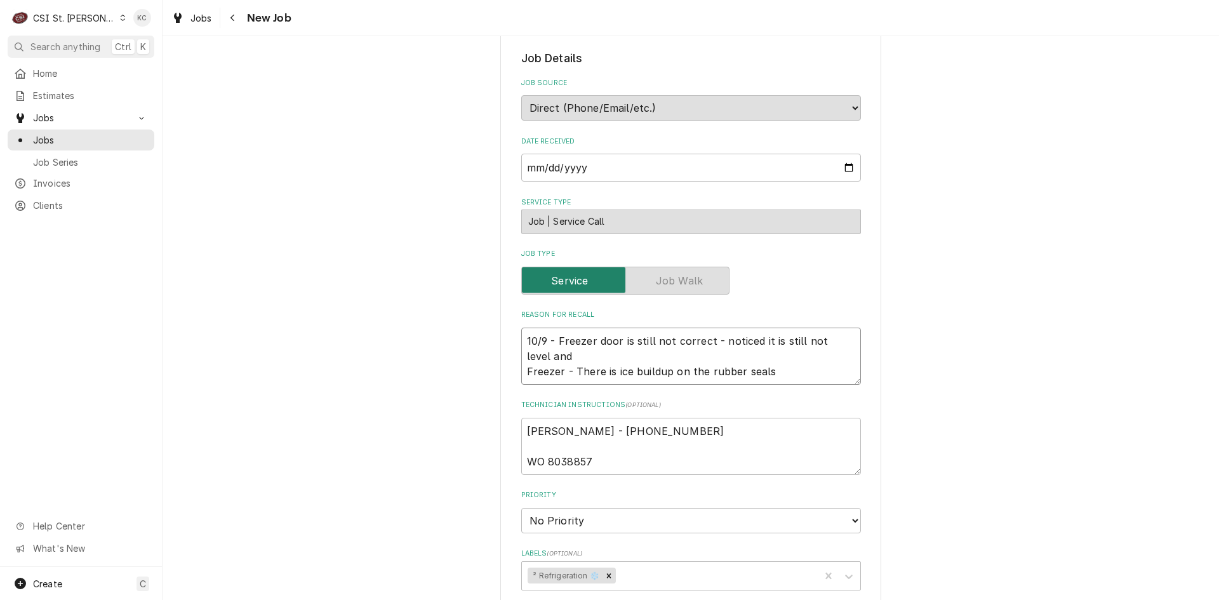
type textarea "10/9 - Freezer door is still not correct - noticed it is still not level and i …"
type textarea "x"
type textarea "10/9 - Freezer door is still not correct - noticed it is still not level and is…"
type textarea "x"
type textarea "10/9 - Freezer door is still not correct - noticed it is still not level and is…"
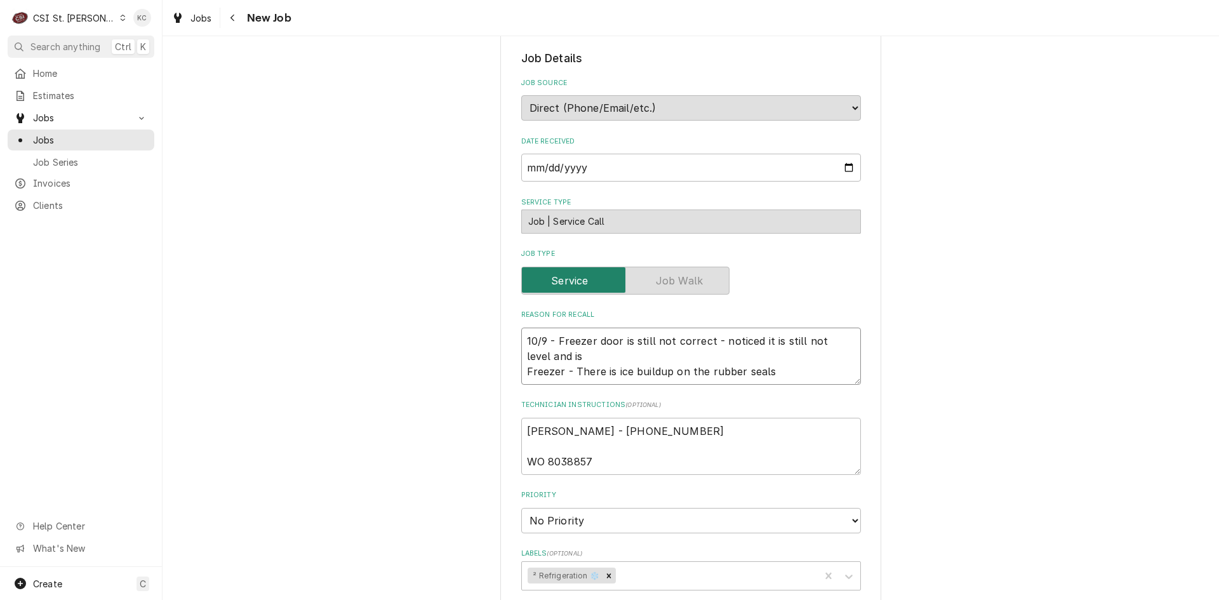
type textarea "x"
type textarea "10/9 - Freezer door is still not correct - noticed it is still not level and is…"
type textarea "x"
type textarea "10/9 - Freezer door is still not correct - noticed it is still not level and is…"
type textarea "x"
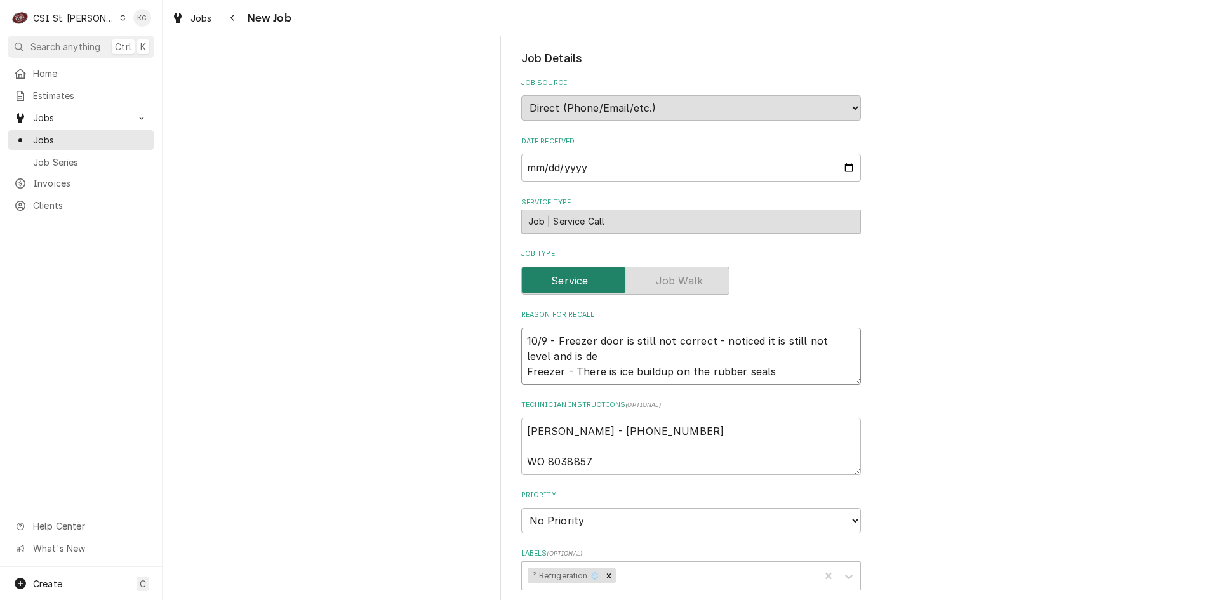
type textarea "10/9 - Freezer door is still not correct - noticed it is still not level and is…"
type textarea "x"
type textarea "10/9 - Freezer door is still not correct - noticed it is still not level and is…"
type textarea "x"
type textarea "10/9 - Freezer door is still not correct - noticed it is still not level and is…"
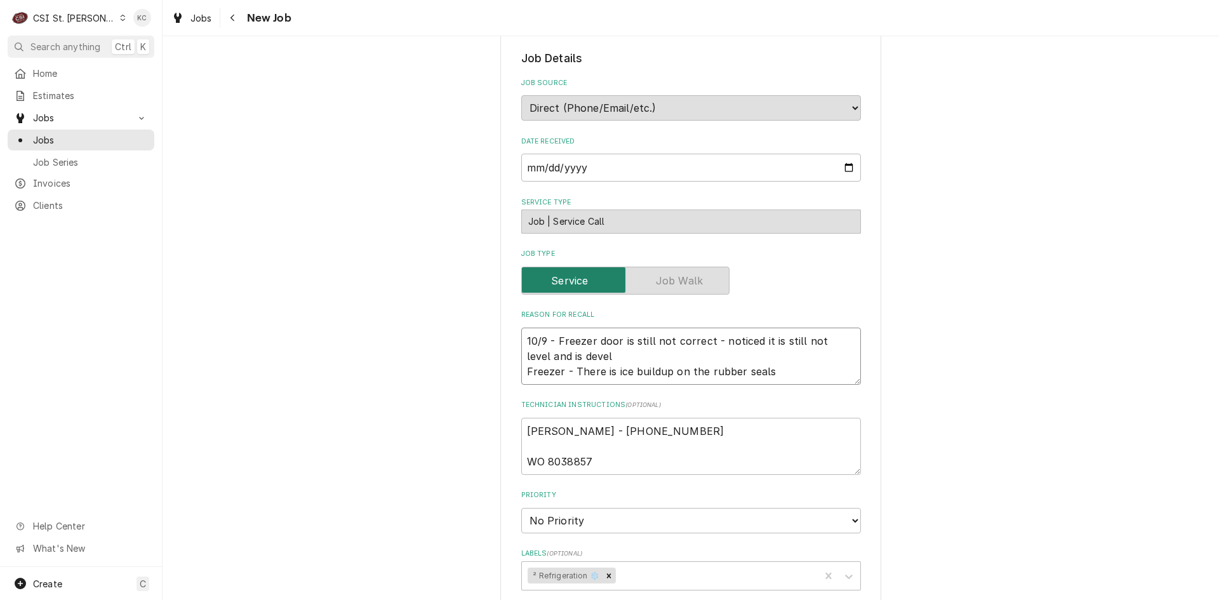
type textarea "x"
type textarea "10/9 - Freezer door is still not correct - noticed it is still not level and is…"
type textarea "x"
type textarea "10/9 - Freezer door is still not correct - noticed it is still not level and is…"
type textarea "x"
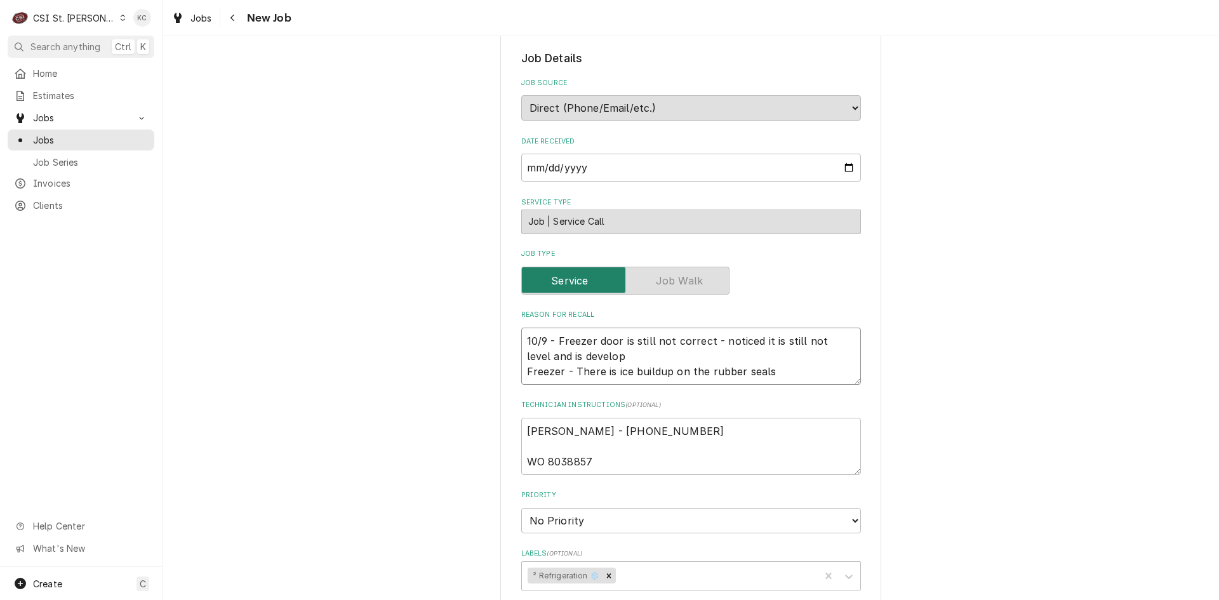
type textarea "10/9 - Freezer door is still not correct - noticed it is still not level and is…"
click at [523, 430] on textarea "Connie Schumacher - 636 733-3270 WO 8038857" at bounding box center [691, 446] width 340 height 57
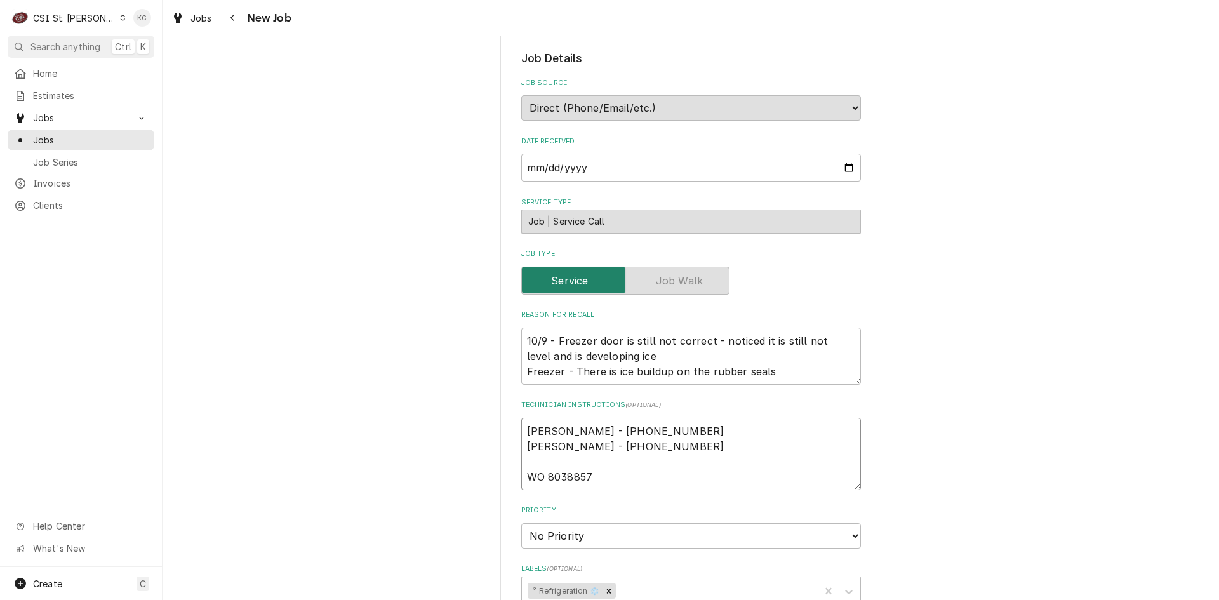
click at [660, 482] on textarea "Kelli Budd - 636 733-3270 Connie Schumacher - 636 733-3270 WO 8038857" at bounding box center [691, 454] width 340 height 72
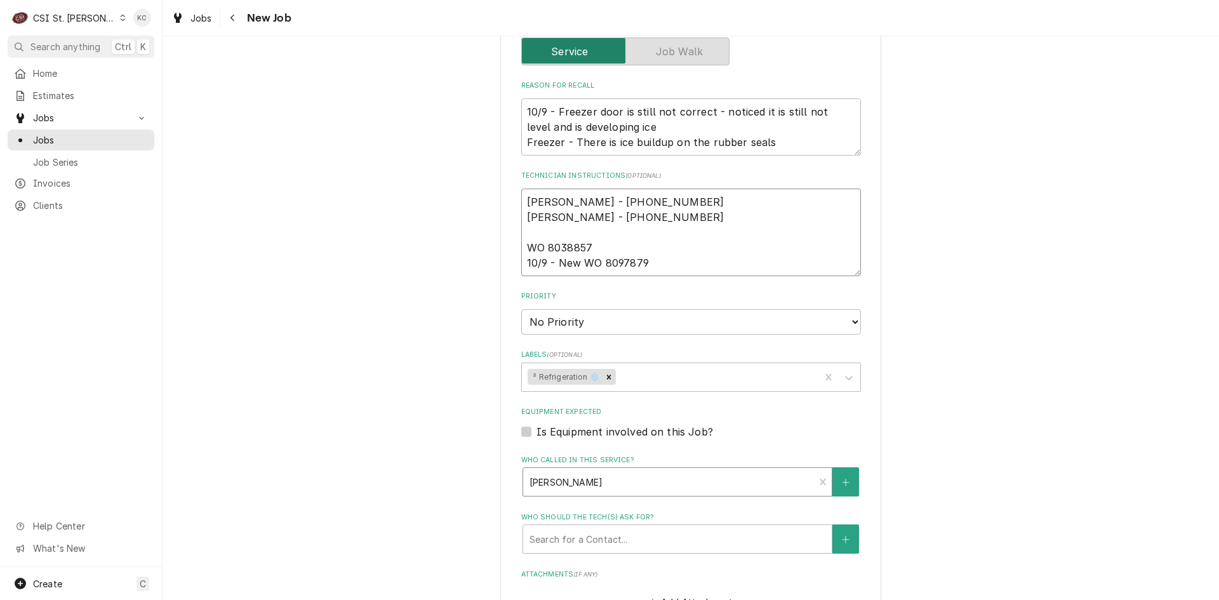
scroll to position [572, 0]
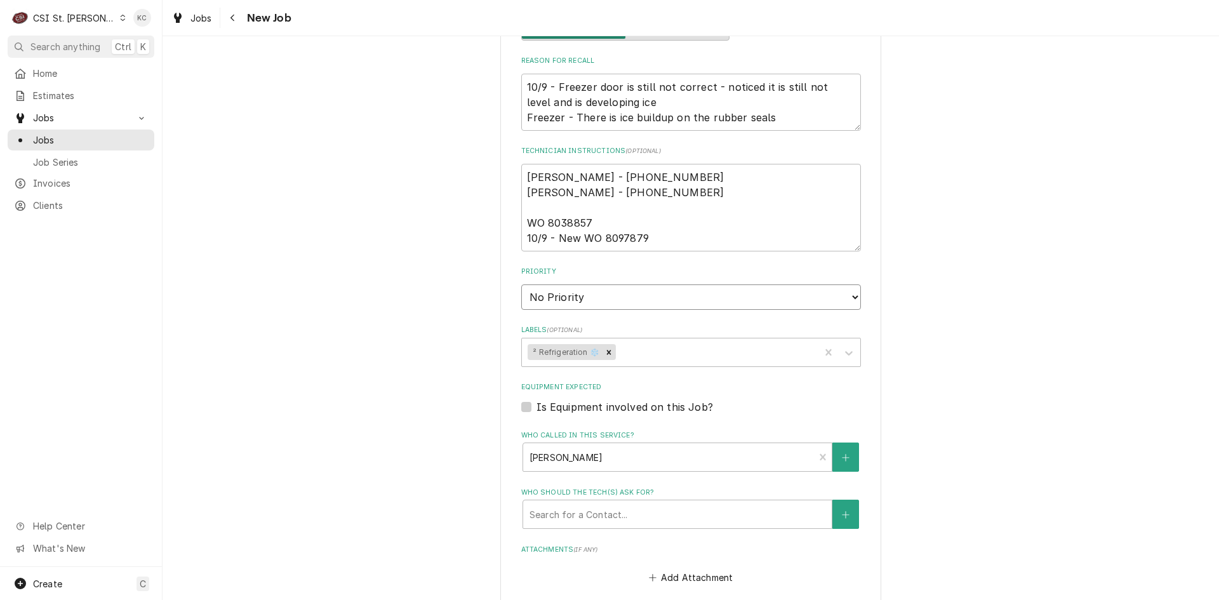
click at [607, 299] on select "No Priority Urgent High Medium Low" at bounding box center [691, 297] width 340 height 25
click at [521, 285] on select "No Priority Urgent High Medium Low" at bounding box center [691, 297] width 340 height 25
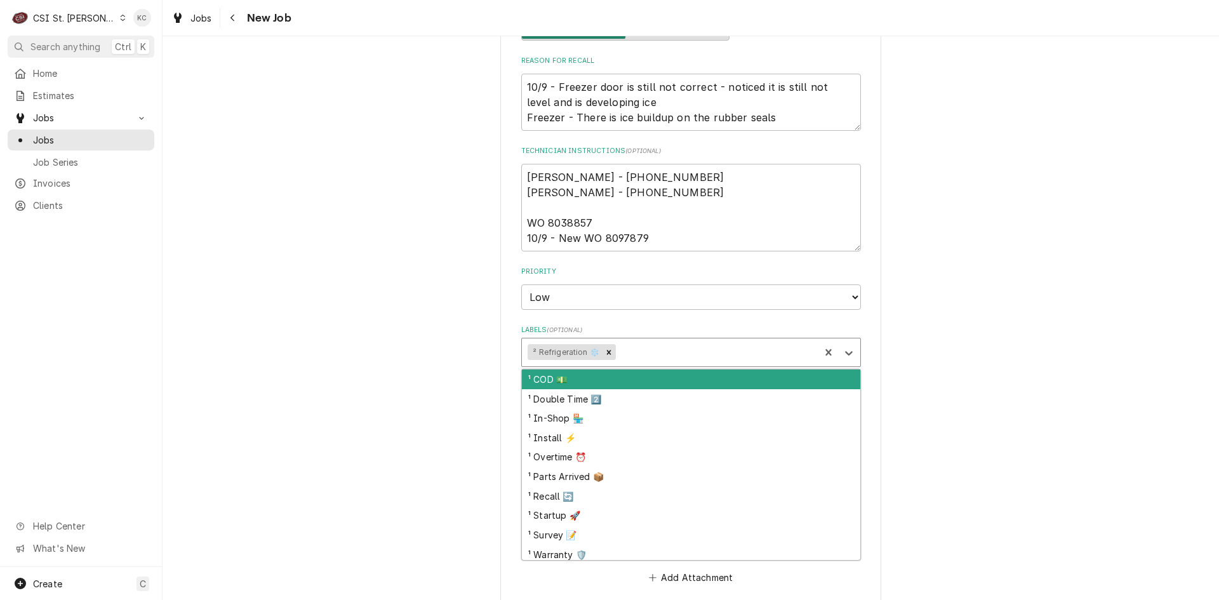
click at [626, 349] on div "Labels" at bounding box center [717, 352] width 196 height 23
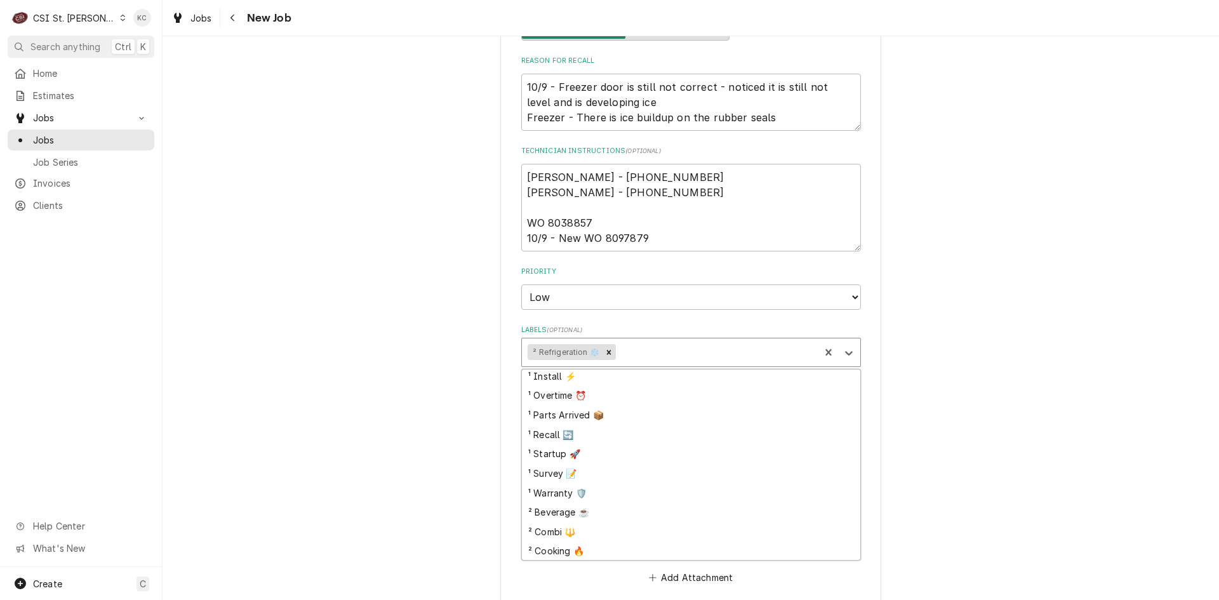
scroll to position [56, 0]
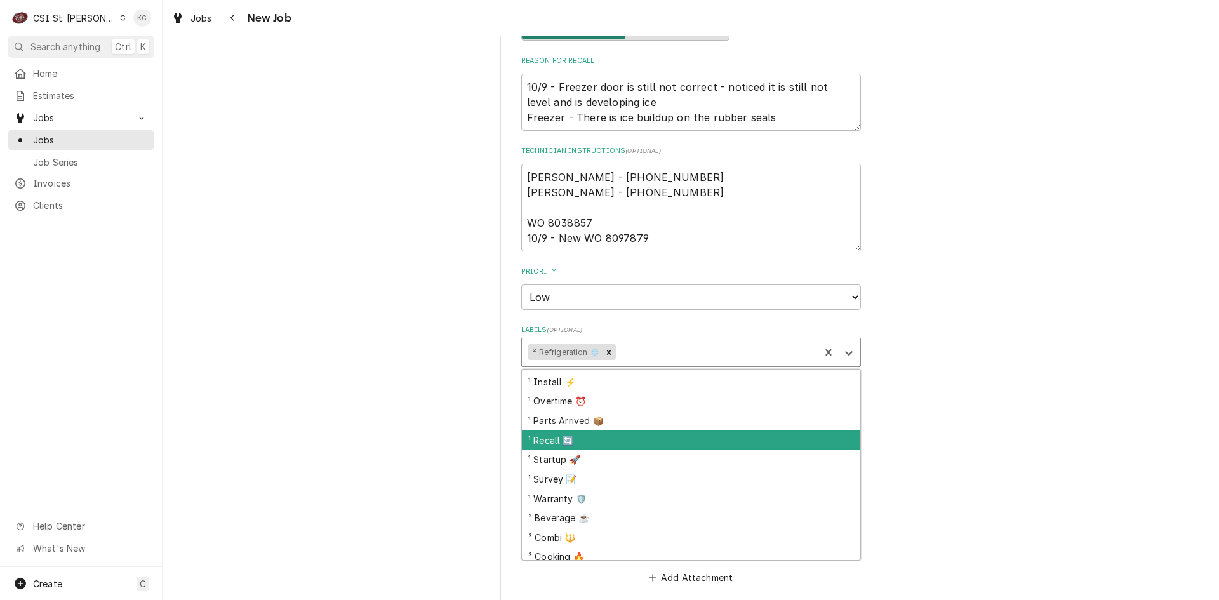
click at [607, 440] on div "¹ Recall 🔄" at bounding box center [691, 441] width 339 height 20
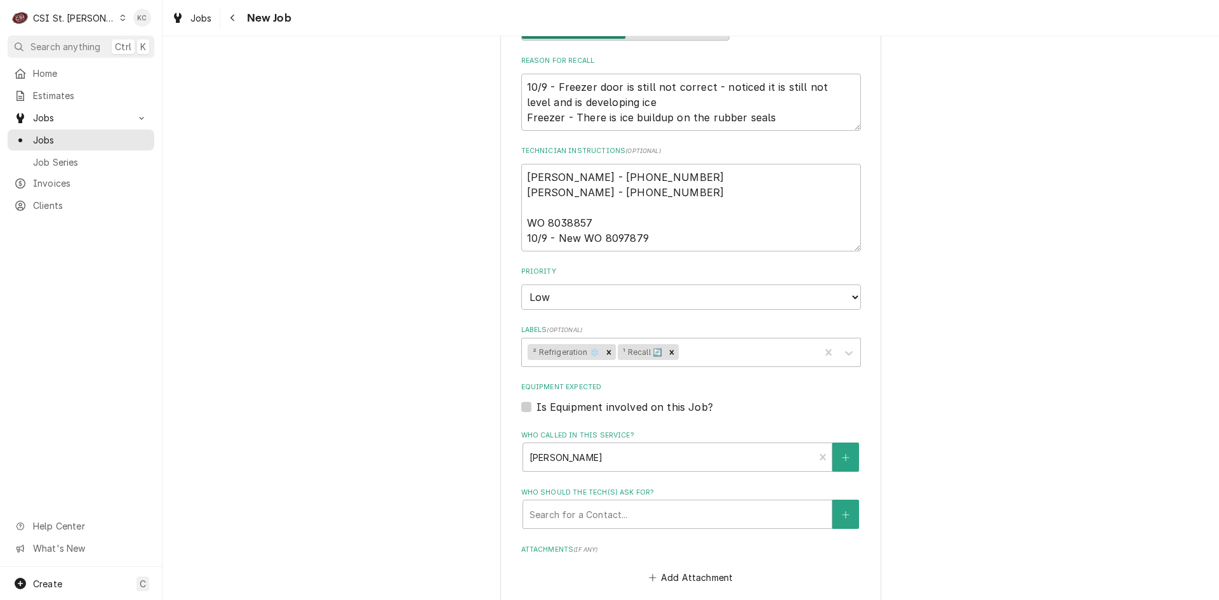
click at [985, 435] on div "Please provide the following information to create a job: Client Details Client…" at bounding box center [691, 177] width 1057 height 1398
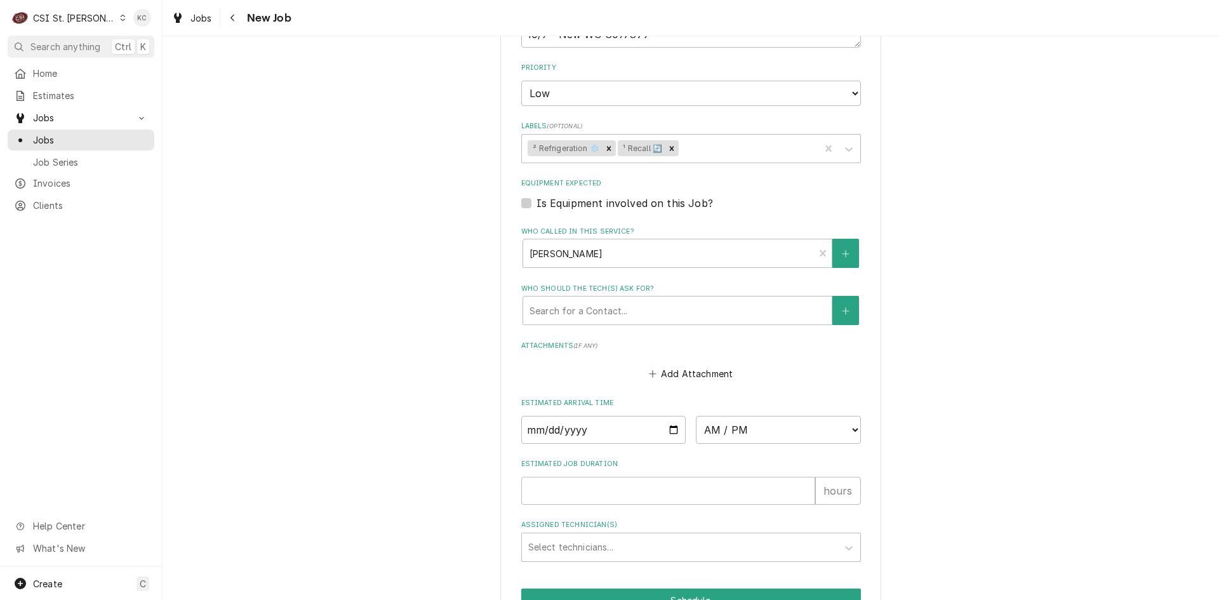
scroll to position [847, 0]
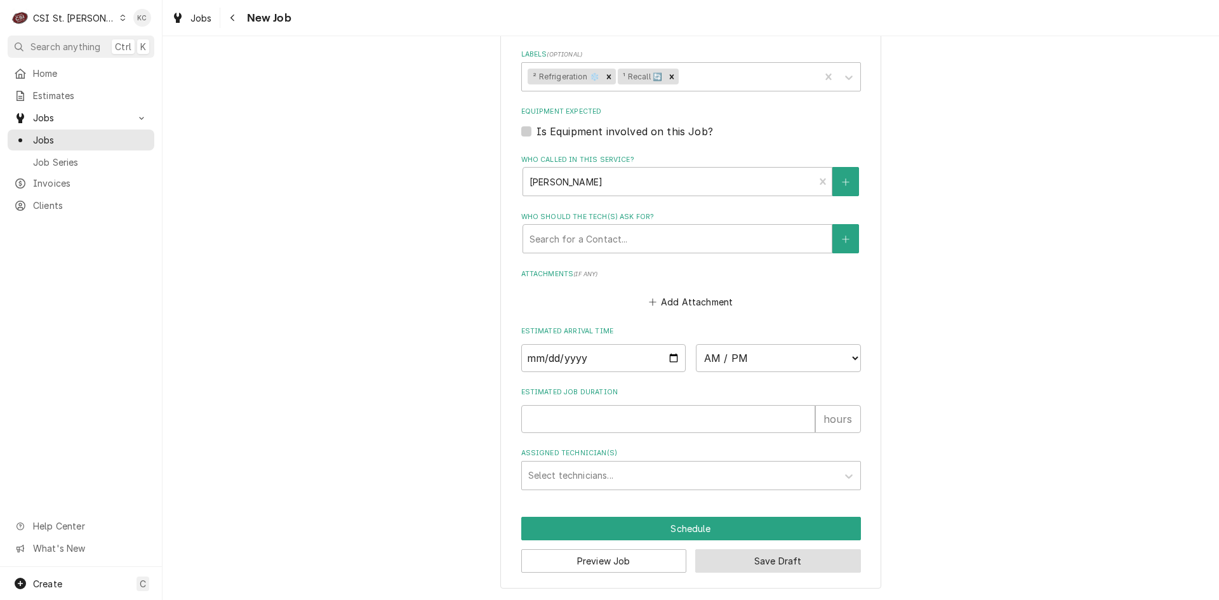
click at [808, 561] on button "Save Draft" at bounding box center [778, 560] width 166 height 23
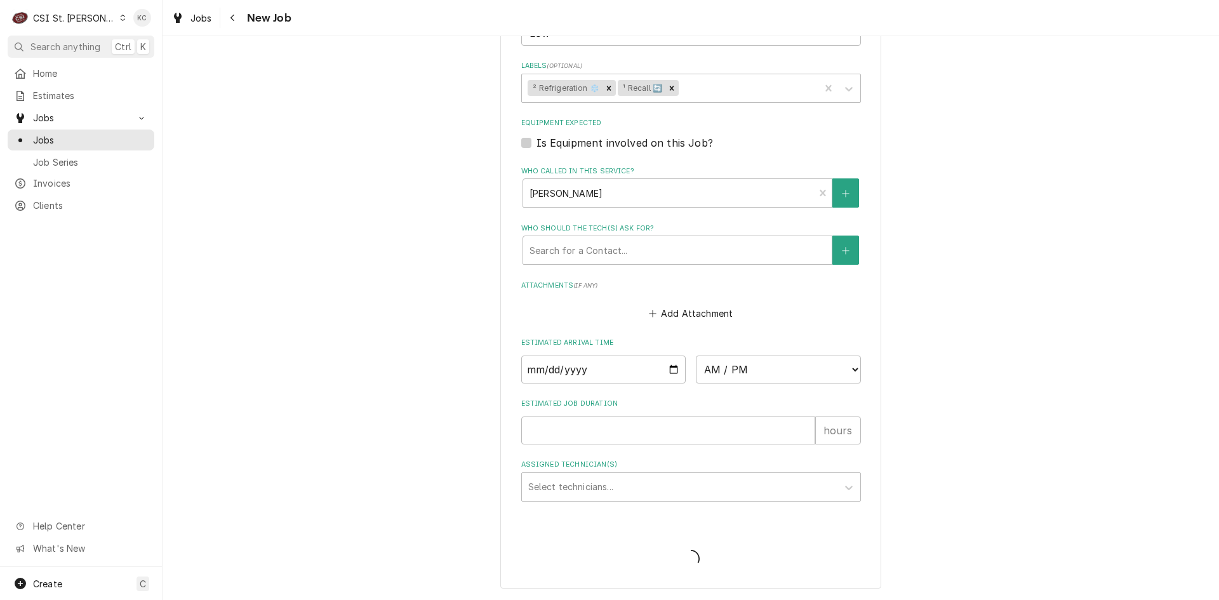
scroll to position [836, 0]
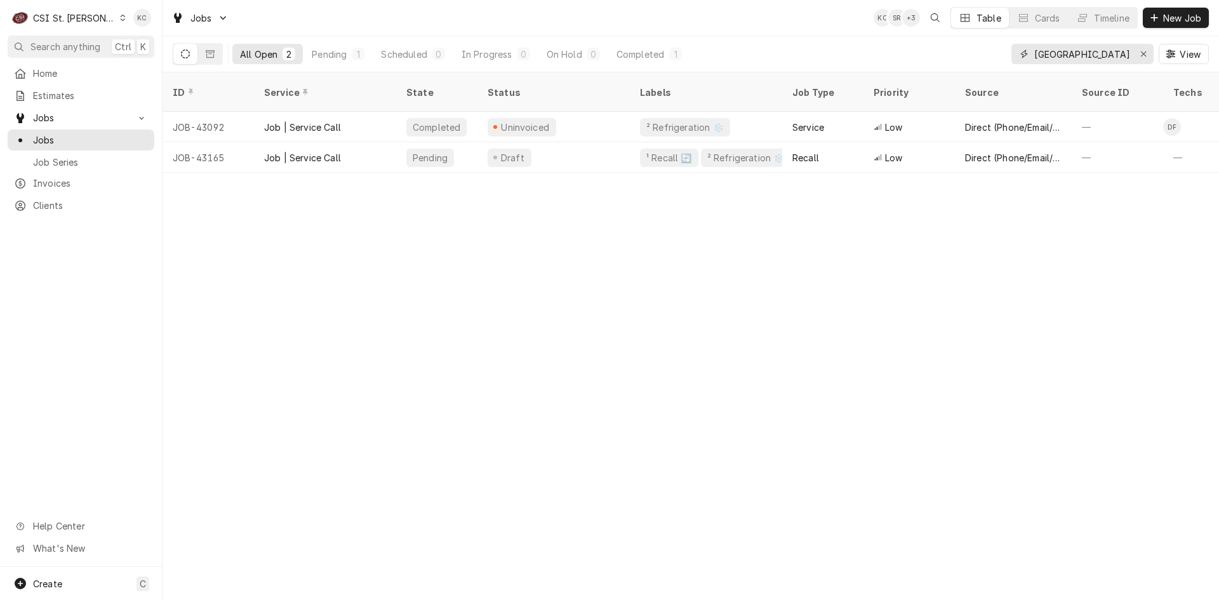
click at [1104, 57] on input "[GEOGRAPHIC_DATA]" at bounding box center [1082, 54] width 95 height 20
click at [711, 301] on div "ID Service State Status Labels Job Type Priority Source Source ID Techs Date Re…" at bounding box center [691, 336] width 1057 height 528
click at [57, 47] on span "Search anything" at bounding box center [65, 46] width 70 height 13
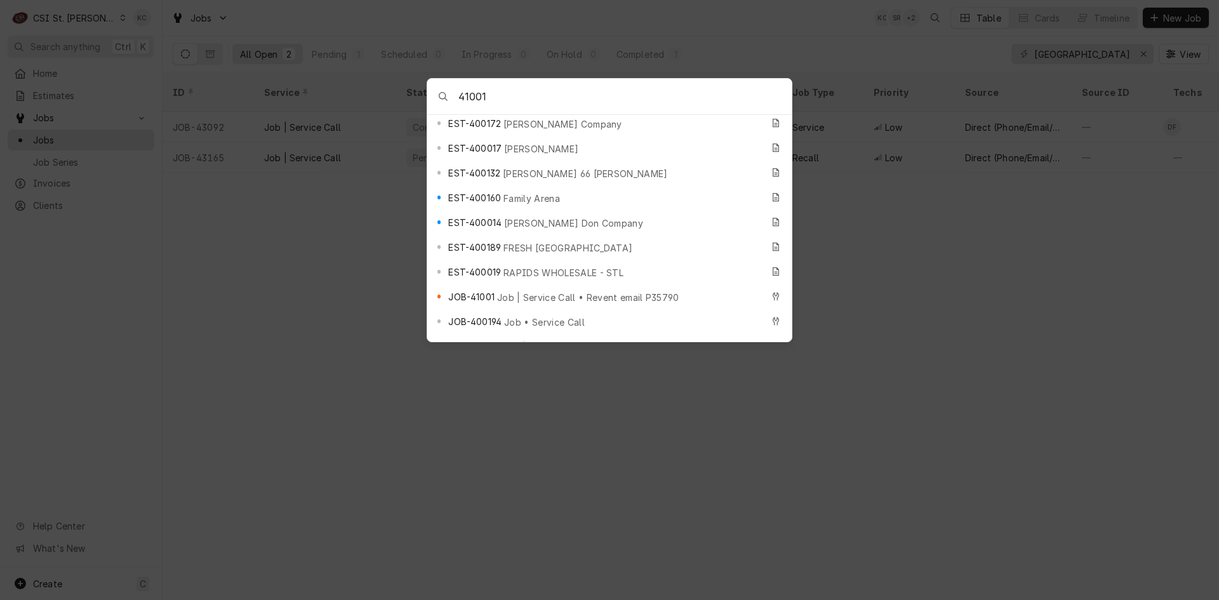
scroll to position [381, 0]
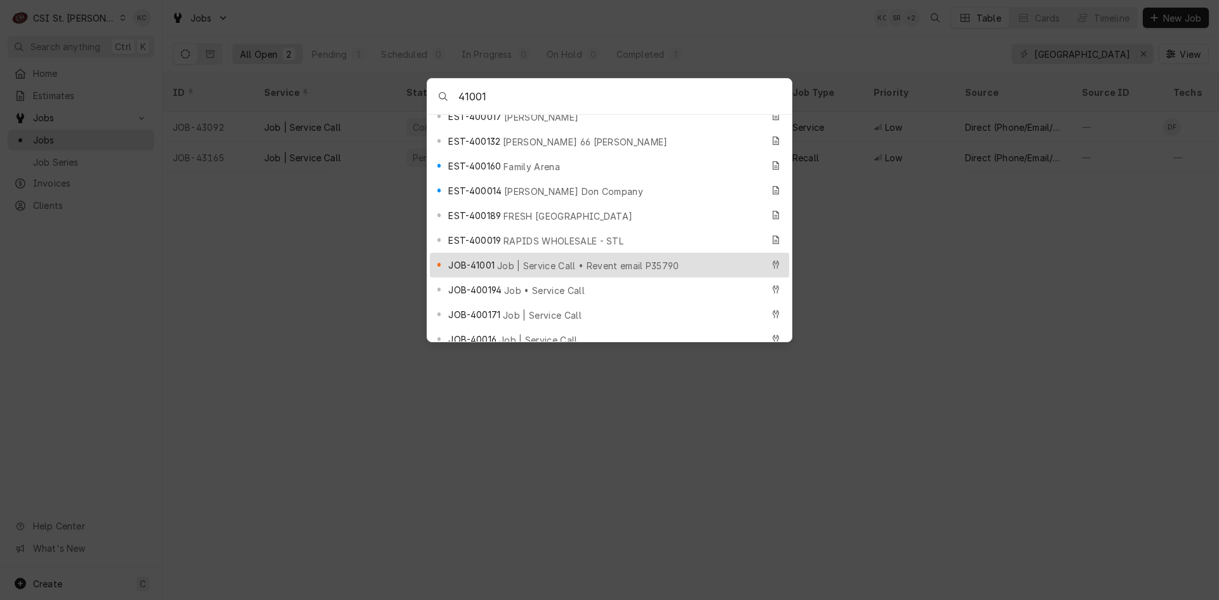
type input "41001"
click at [538, 259] on span "Job | Service Call • Revent email P35790" at bounding box center [588, 265] width 182 height 13
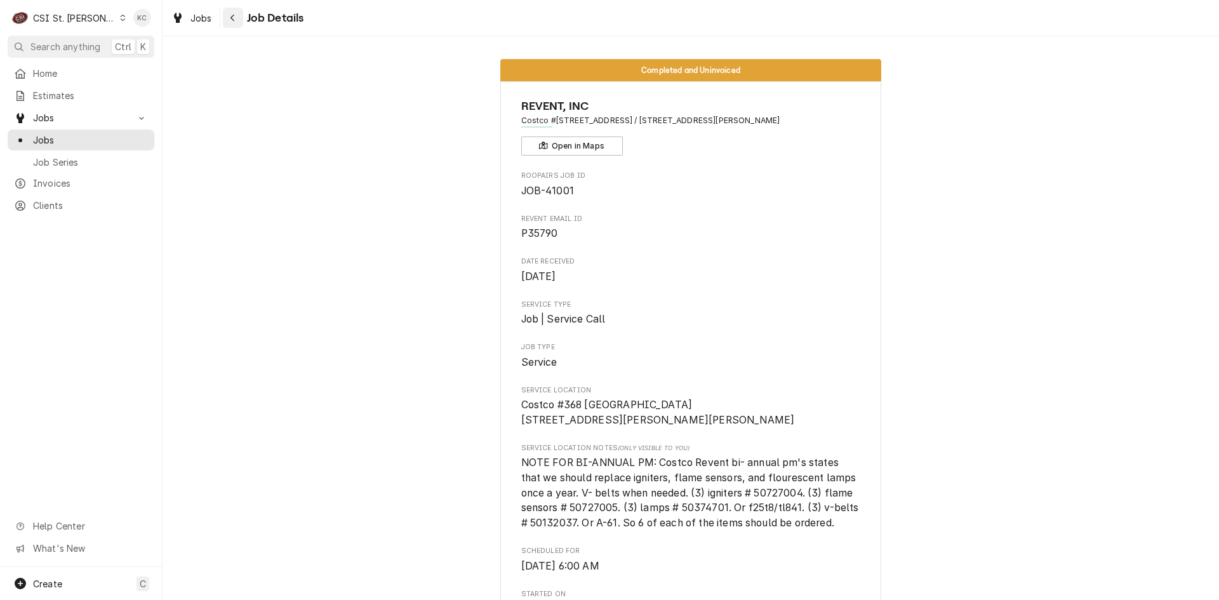
click at [232, 22] on icon "Navigate back" at bounding box center [233, 17] width 6 height 9
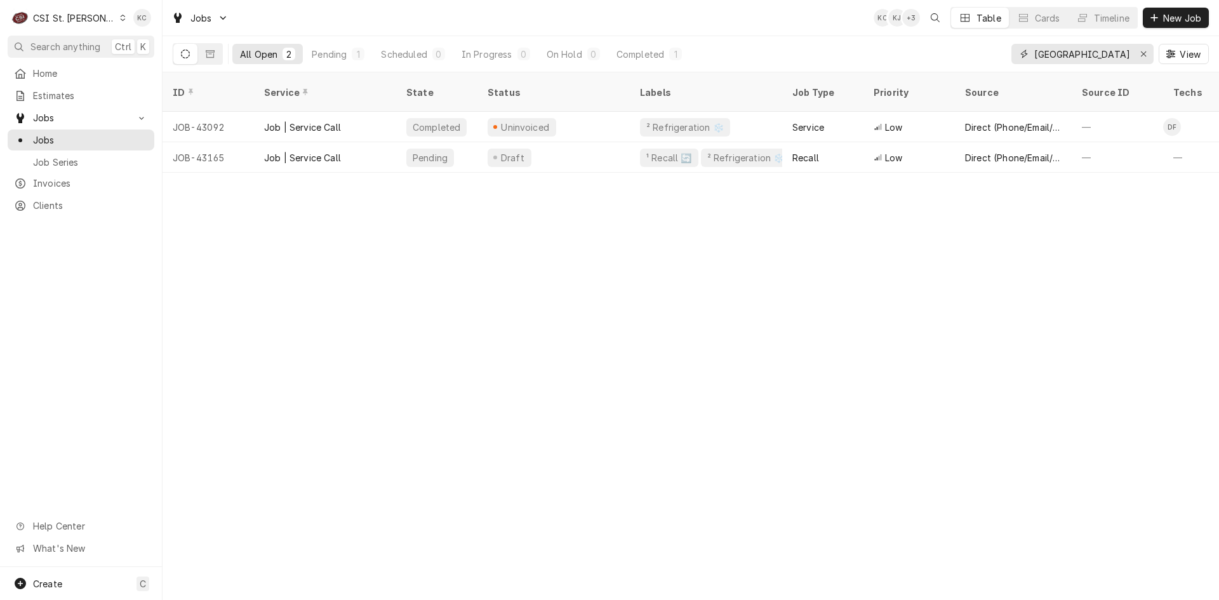
click at [1055, 56] on input "17700 wild horse creek" at bounding box center [1082, 54] width 95 height 20
type input "2"
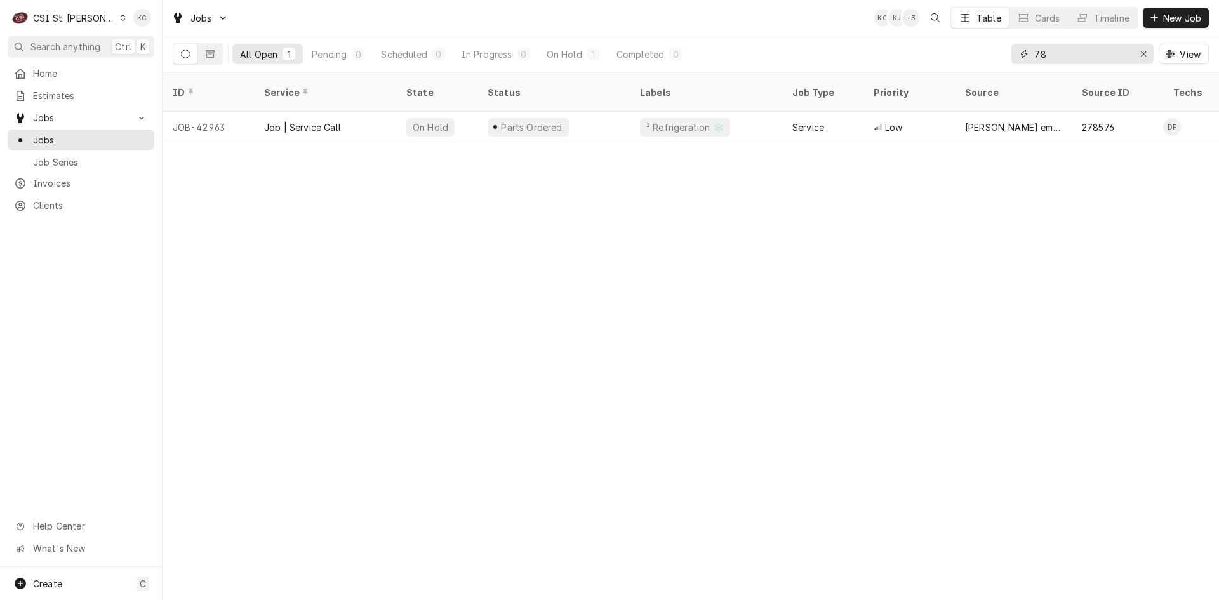
type input "7"
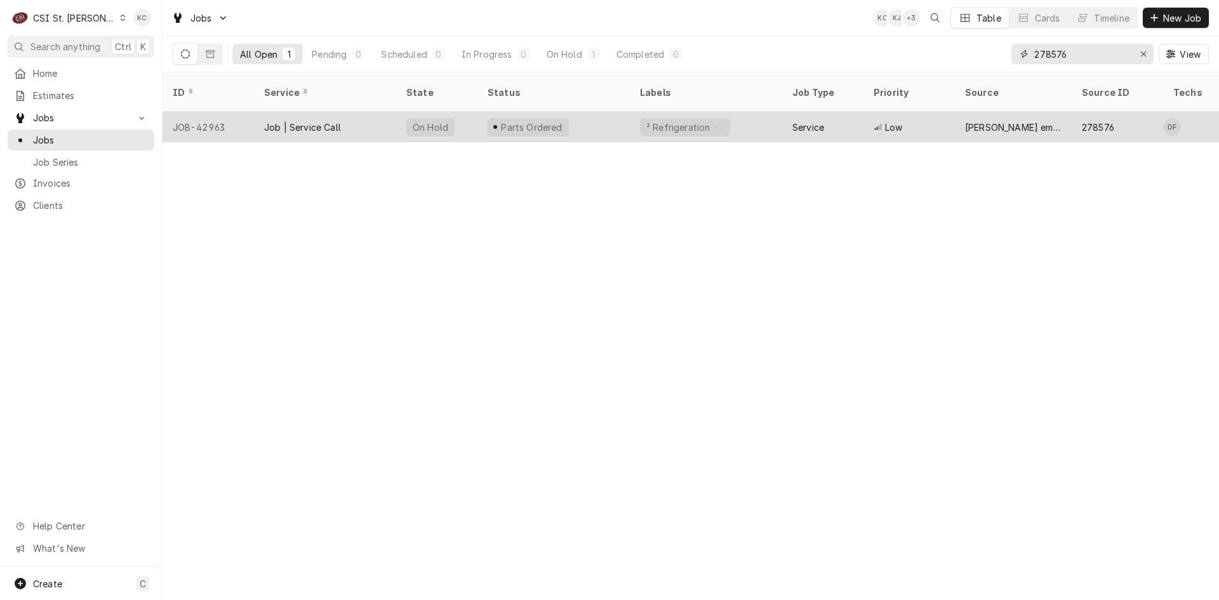
type input "278576"
click at [1021, 121] on div "Randell email" at bounding box center [1013, 127] width 97 height 13
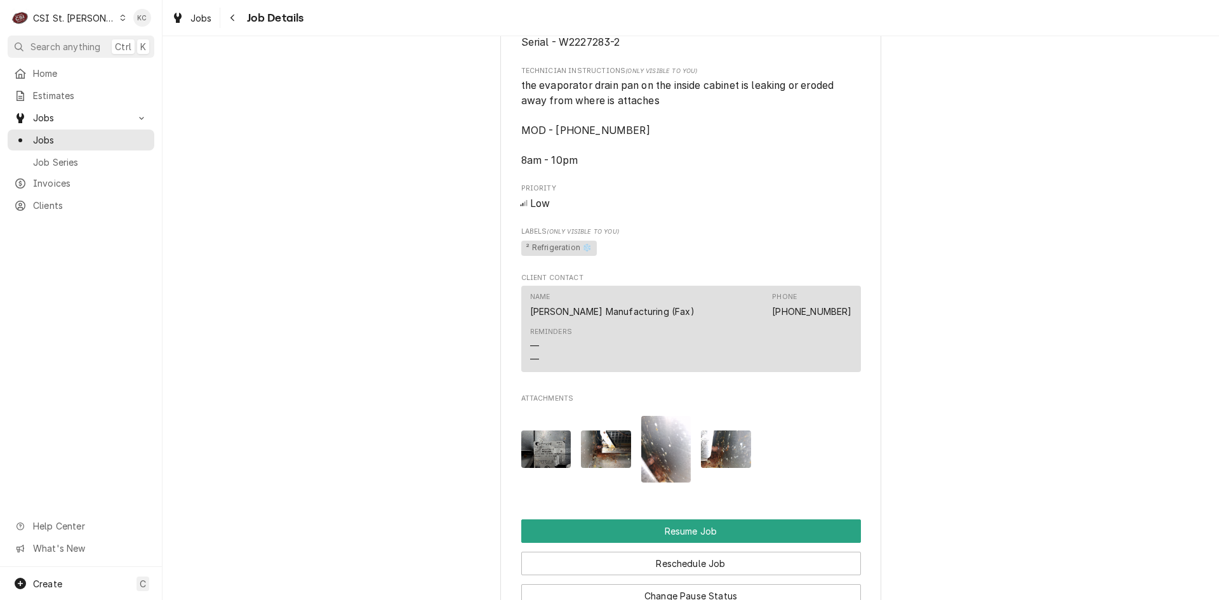
scroll to position [1272, 0]
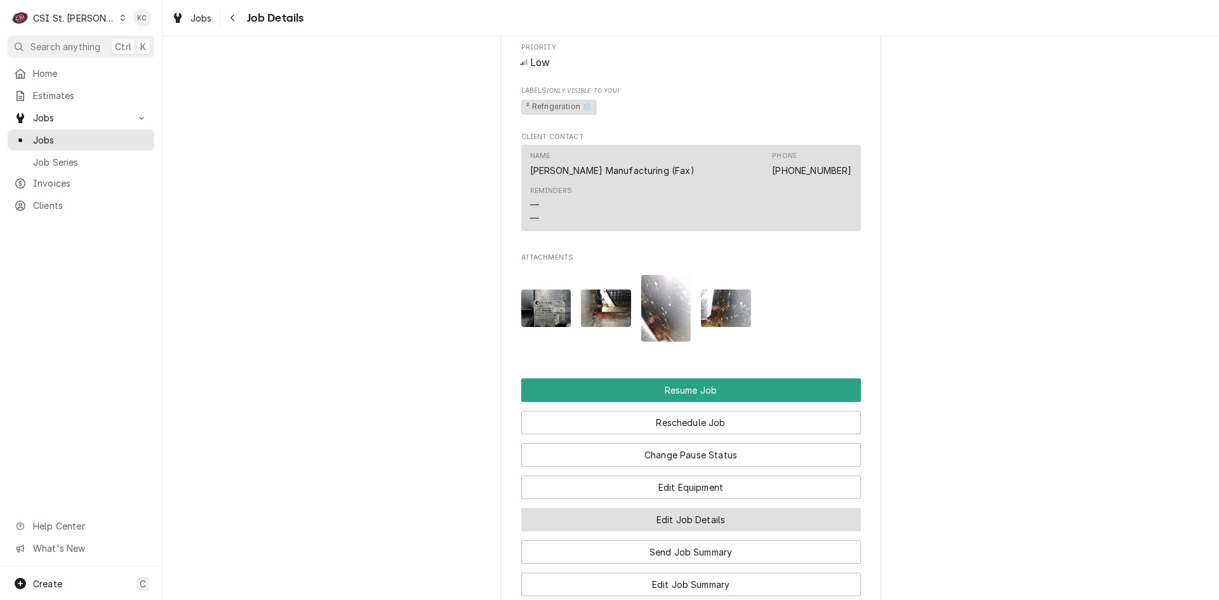
click at [708, 530] on button "Edit Job Details" at bounding box center [691, 519] width 340 height 23
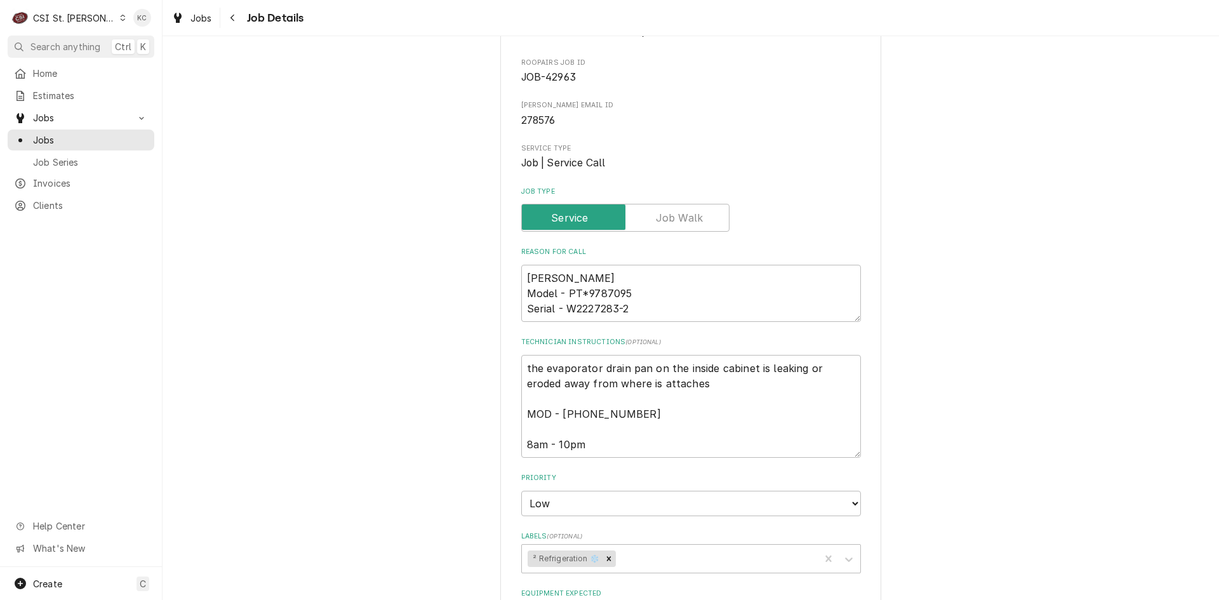
scroll to position [127, 0]
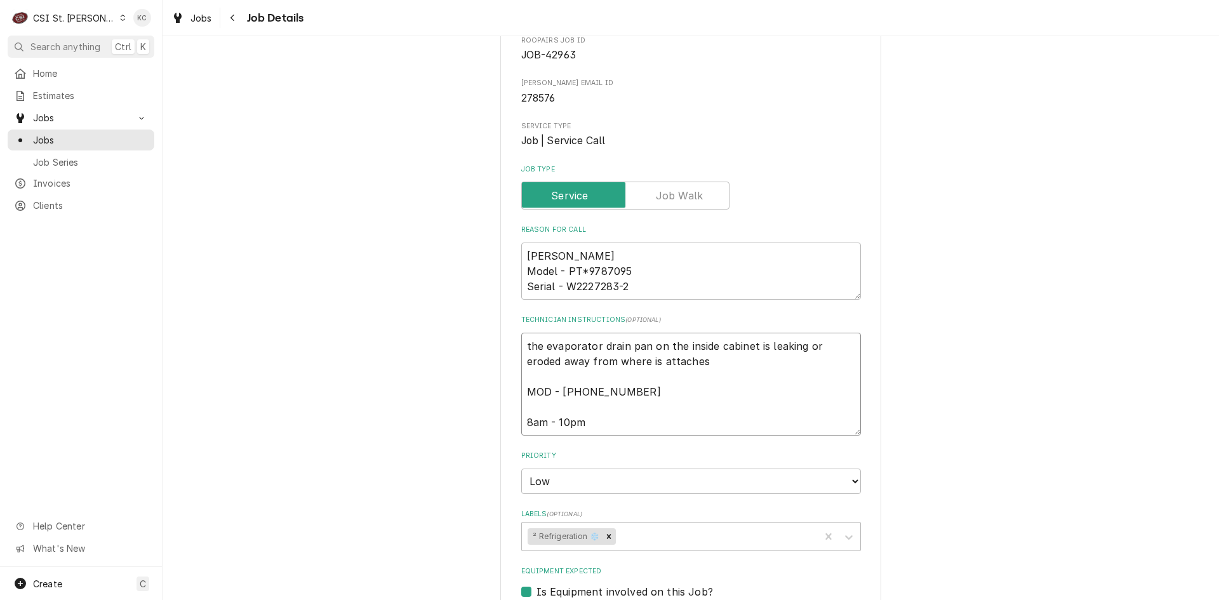
click at [521, 348] on textarea "the evaporator drain pan on the inside cabinet is leaking or eroded away from w…" at bounding box center [691, 384] width 340 height 103
type textarea "x"
type textarea "the evaporator drain pan on the inside cabinet is leaking or eroded away from w…"
type textarea "x"
type textarea "the evaporator drain pan on the inside cabinet is leaking or eroded away from w…"
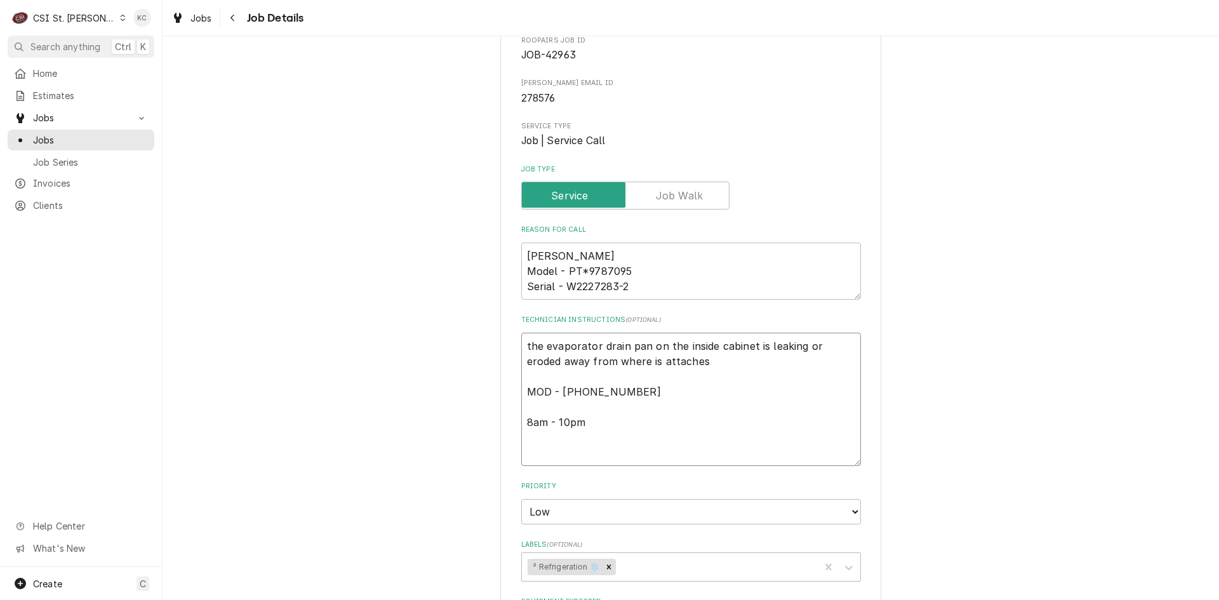
type textarea "x"
type textarea "1 the evaporator drain pan on the inside cabinet is leaking or eroded away from…"
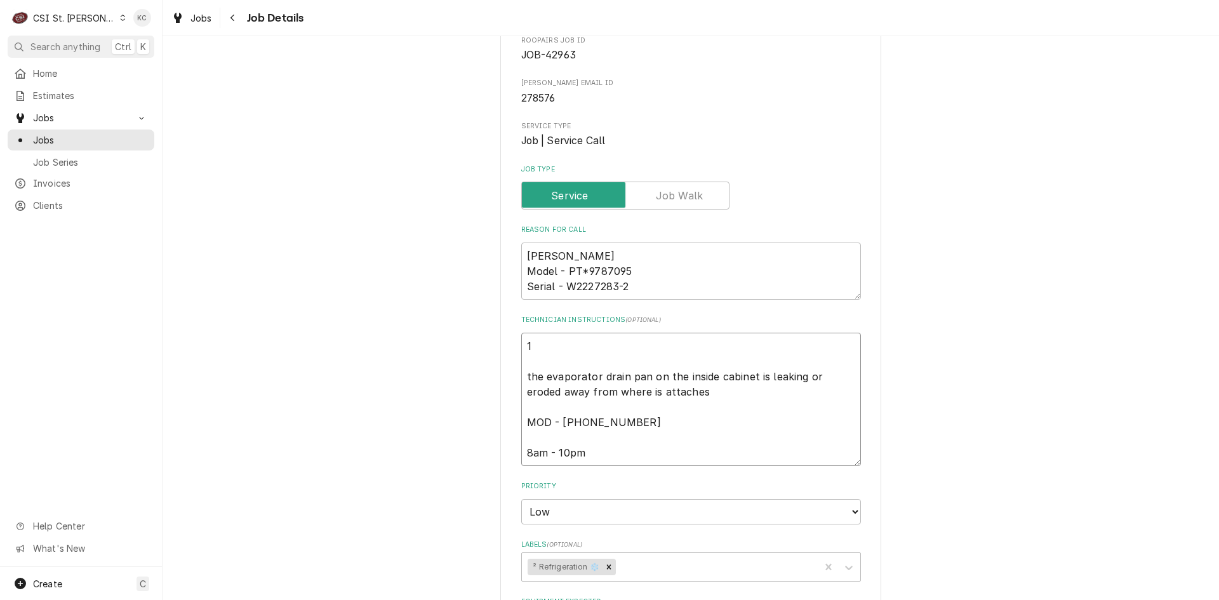
type textarea "x"
type textarea "10 the evaporator drain pan on the inside cabinet is leaking or eroded away fro…"
type textarea "x"
type textarea "10/ the evaporator drain pan on the inside cabinet is leaking or eroded away fr…"
type textarea "x"
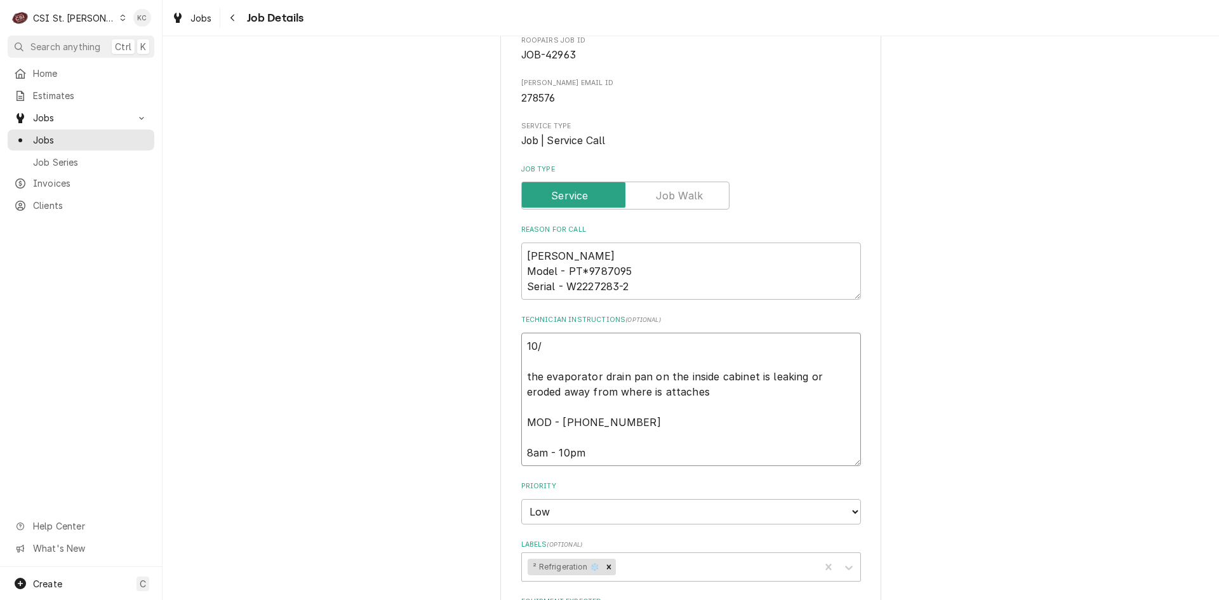
type textarea "10/9 the evaporator drain pan on the inside cabinet is leaking or eroded away f…"
type textarea "x"
type textarea "10/9 the evaporator drain pan on the inside cabinet is leaking or eroded away f…"
type textarea "x"
type textarea "10/9 - the evaporator drain pan on the inside cabinet is leaking or eroded away…"
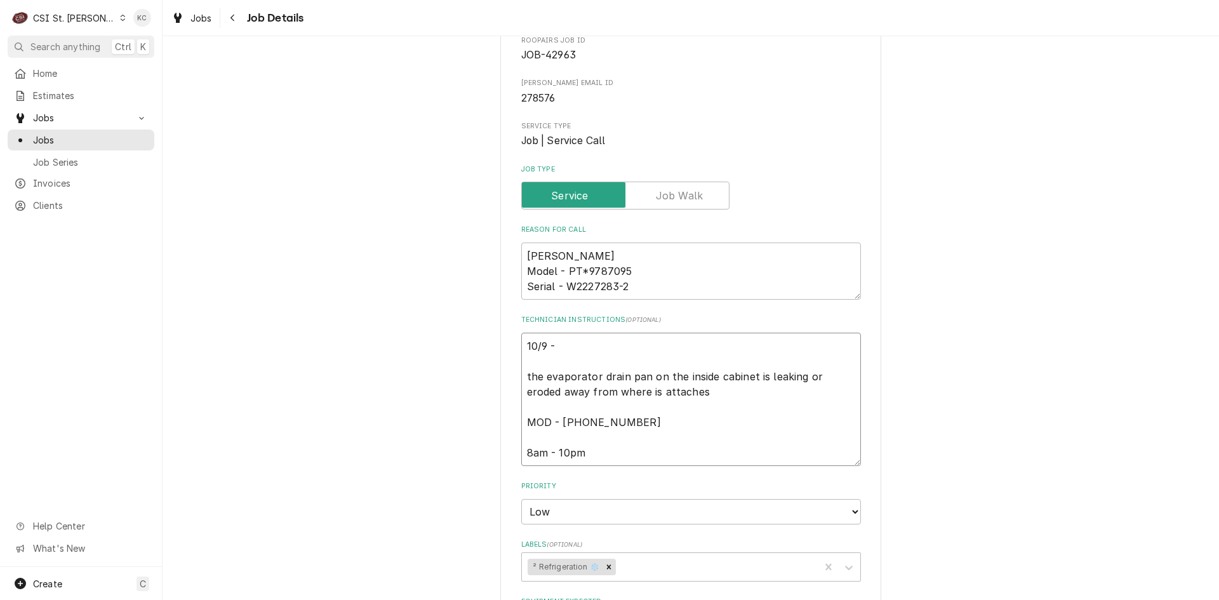
type textarea "x"
type textarea "10/9 - the evaporator drain pan on the inside cabinet is leaking or eroded away…"
type textarea "x"
type textarea "10/9 - K the evaporator drain pan on the inside cabinet is leaking or eroded aw…"
type textarea "x"
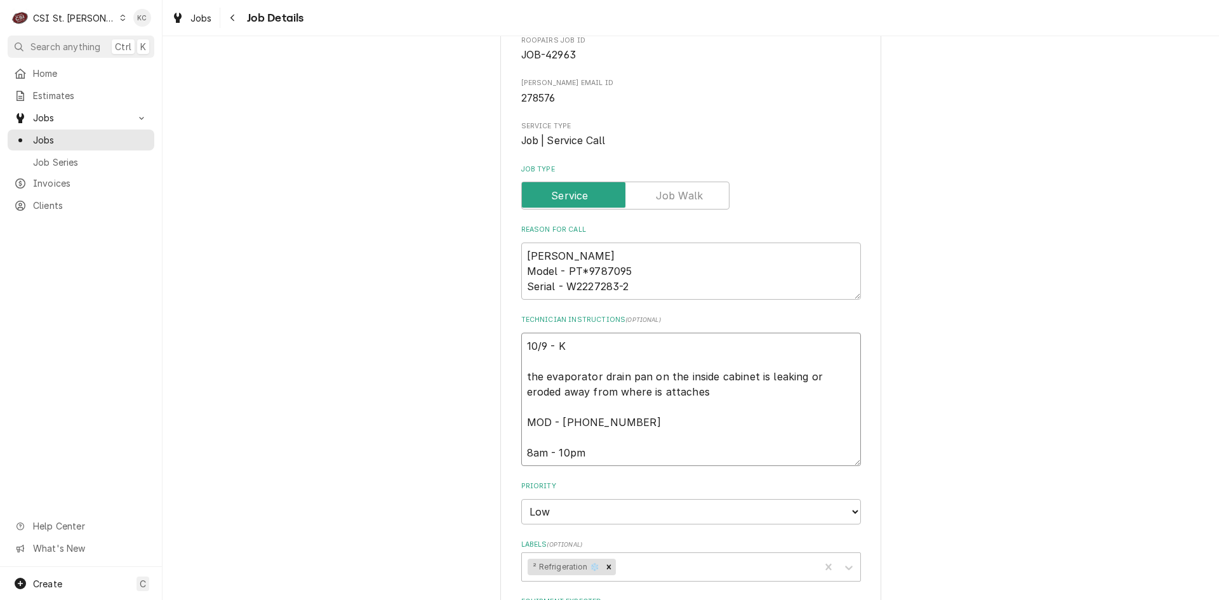
type textarea "10/9 - Ke the evaporator drain pan on the inside cabinet is leaking or eroded a…"
type textarea "x"
type textarea "10/9 - Kel the evaporator drain pan on the inside cabinet is leaking or eroded …"
type textarea "x"
type textarea "10/9 - [PERSON_NAME] the evaporator drain pan on the inside cabinet is leaking …"
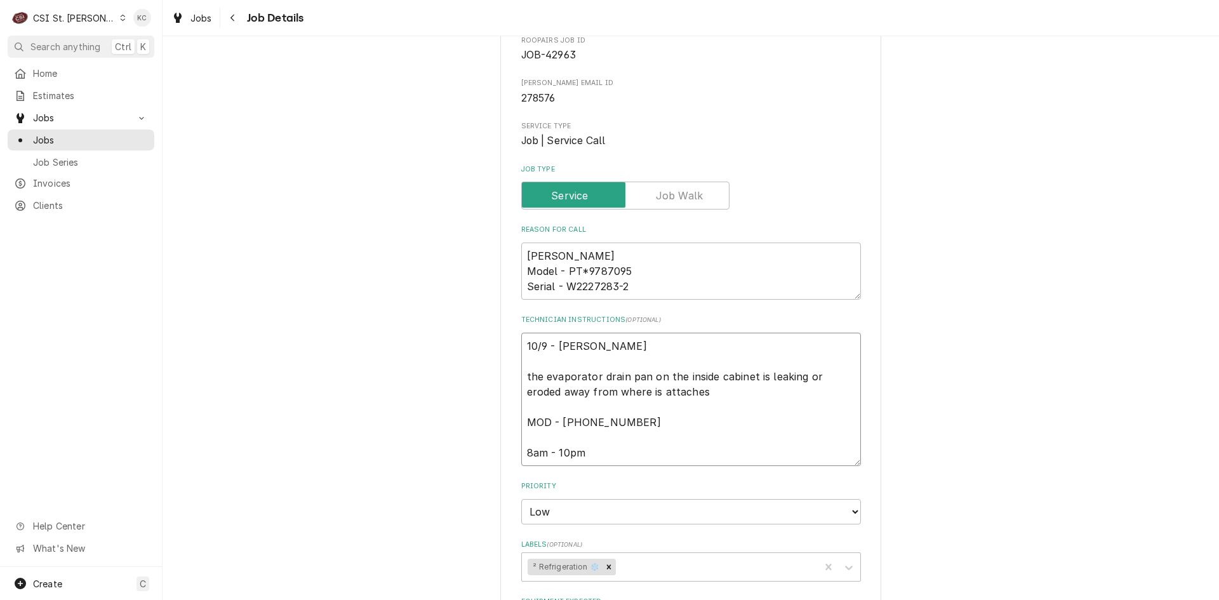
type textarea "x"
type textarea "10/9 - [PERSON_NAME] the evaporator drain pan on the inside cabinet is leaking …"
type textarea "x"
type textarea "10/9 - [PERSON_NAME] the evaporator drain pan on the inside cabinet is leaking …"
type textarea "x"
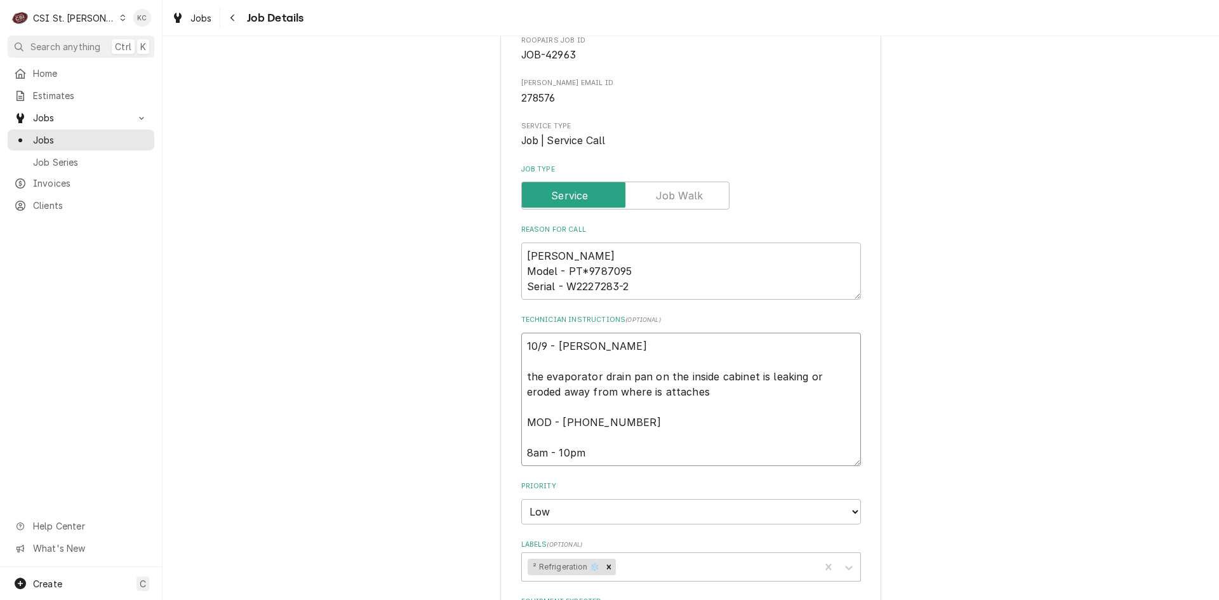
type textarea "10/9 - [PERSON_NAME] - the evaporator drain pan on the inside cabinet is leakin…"
type textarea "x"
type textarea "10/9 - [PERSON_NAME] - the evaporator drain pan on the inside cabinet is leakin…"
type textarea "x"
type textarea "10/9 - [PERSON_NAME] the evaporator drain pan on the inside cabinet is leaking …"
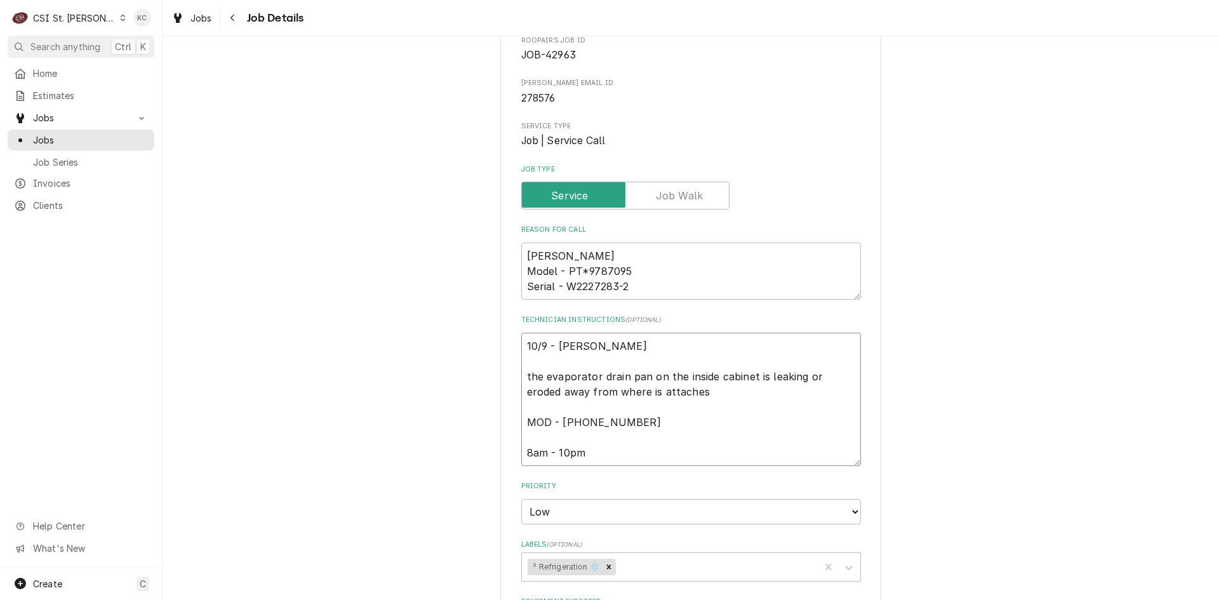
type textarea "x"
type textarea "10/9 - [PERSON_NAME] the evaporator drain pan on the inside cabinet is leaking …"
type textarea "x"
type textarea "10/9 - [PERSON_NAME] the evaporator drain pan on the inside cabinet is leaking …"
type textarea "x"
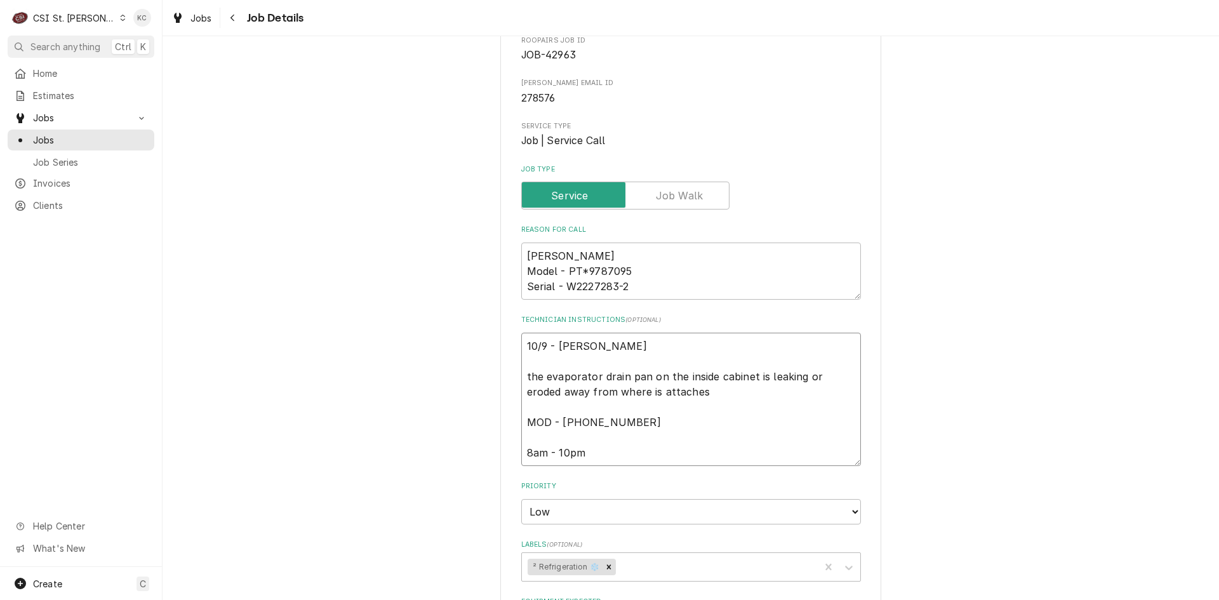
type textarea "10/9 - [PERSON_NAME] the evaporator drain pan on the inside cabinet is leaking …"
type textarea "x"
type textarea "10/9 - [PERSON_NAME] - Track the evaporator drain pan on the inside cabinet is …"
type textarea "x"
type textarea "10/9 - [PERSON_NAME] the evaporator drain pan on the inside cabinet is leaking …"
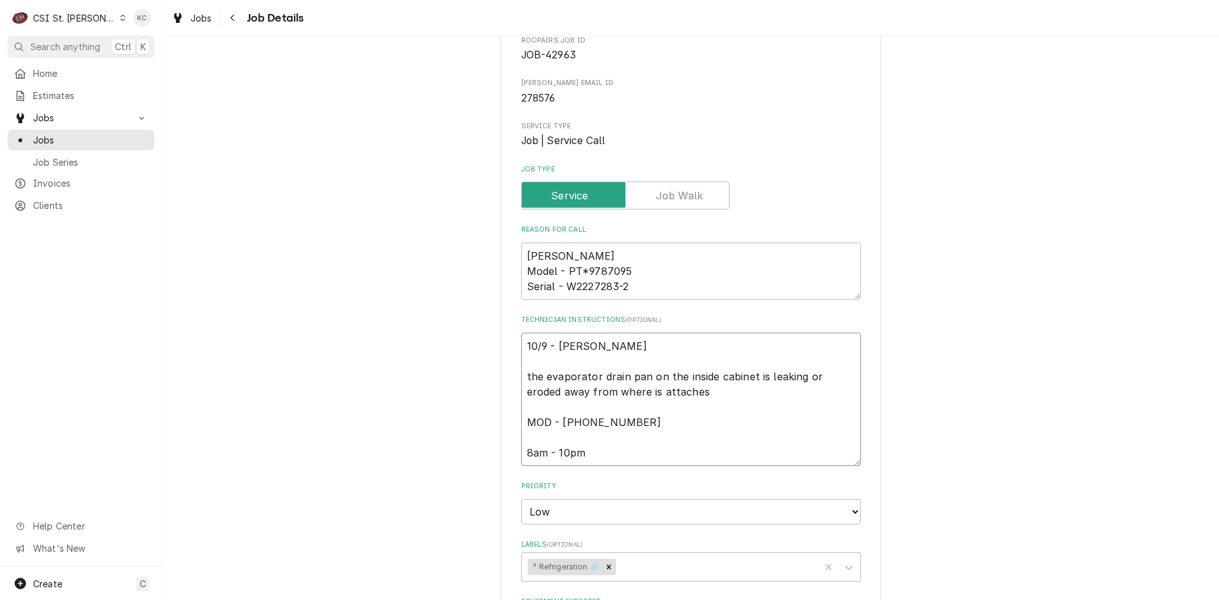
type textarea "x"
type textarea "10/9 - [PERSON_NAME] - Trackin the evaporator drain pan on the inside cabinet i…"
type textarea "x"
type textarea "10/9 - [PERSON_NAME] - Tracking the evaporator drain pan on the inside cabinet …"
type textarea "x"
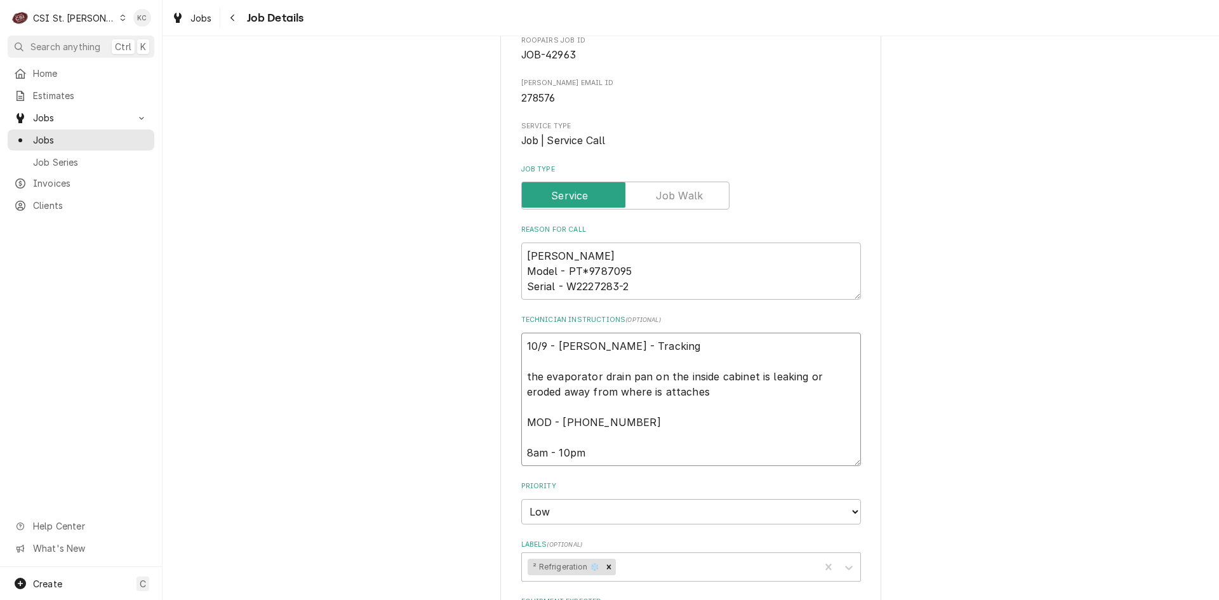
type textarea "10/9 - Kelly - Tracking the evaporator drain pan on the inside cabinet is leaki…"
type textarea "x"
type textarea "10/9 - Kelly - Tracking the evaporator drain pan on the inside cabinet is leaki…"
click at [654, 345] on textarea "10/9 - Kelly - Tracking the evaporator drain pan on the inside cabinet is leaki…" at bounding box center [691, 399] width 340 height 133
paste textarea "1Z4559320243308798"
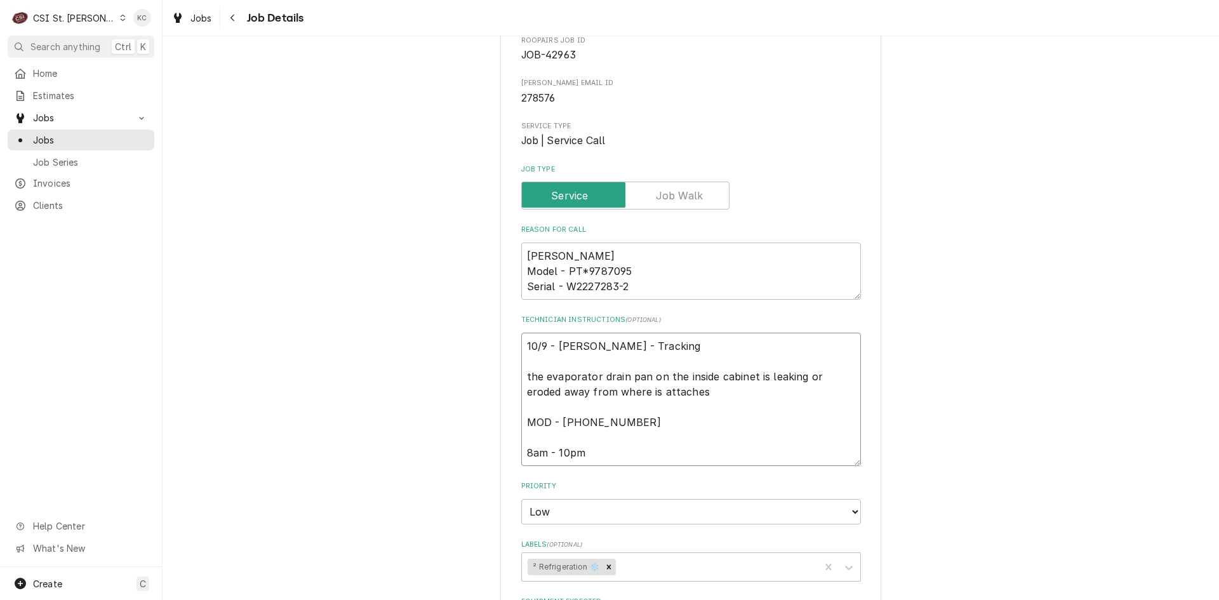
type textarea "x"
type textarea "10/9 - Kelly - Tracking 1Z4559320243308798 the evaporator drain pan on the insi…"
type textarea "x"
type textarea "10/9 - Kelly - Tracking 1Z4559320243308798 the evaporator drain pan on the insi…"
click at [756, 345] on textarea "10/9 - Kelly - Tracking 1Z4559320243308798 the evaporator drain pan on the insi…" at bounding box center [691, 399] width 340 height 133
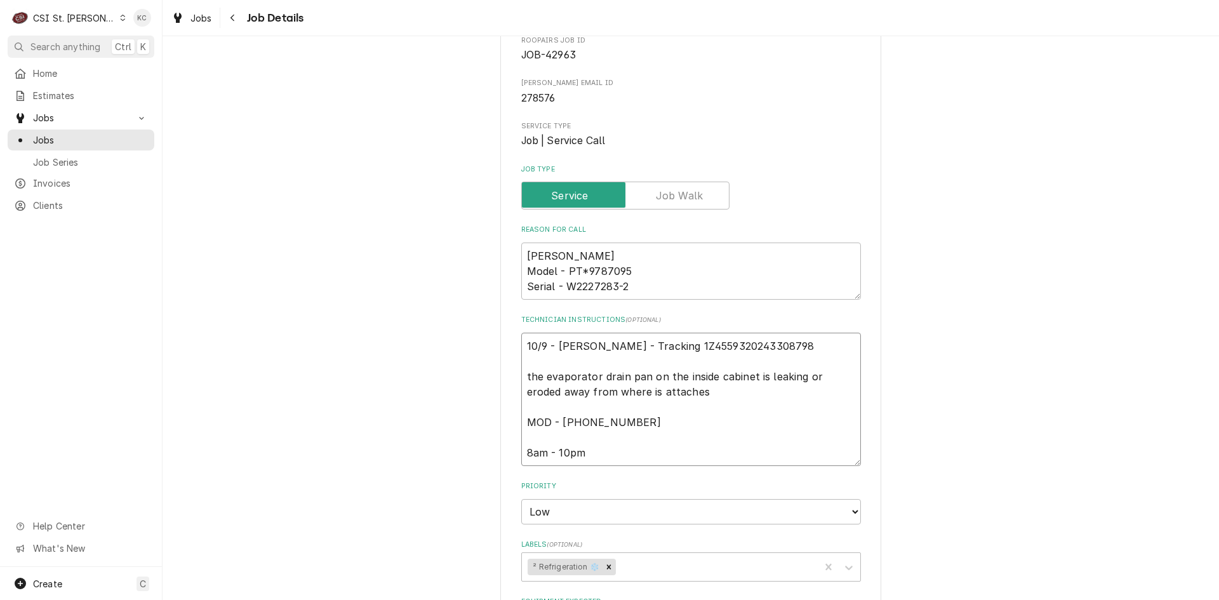
type textarea "x"
type textarea "10/9 - Kelly - Tracking 1Z4559320243308798 the evaporator drain pan on the insi…"
type textarea "x"
type textarea "10/9 - Kelly - Tracking 1Z4559320243308798 - the evaporator drain pan on the in…"
type textarea "x"
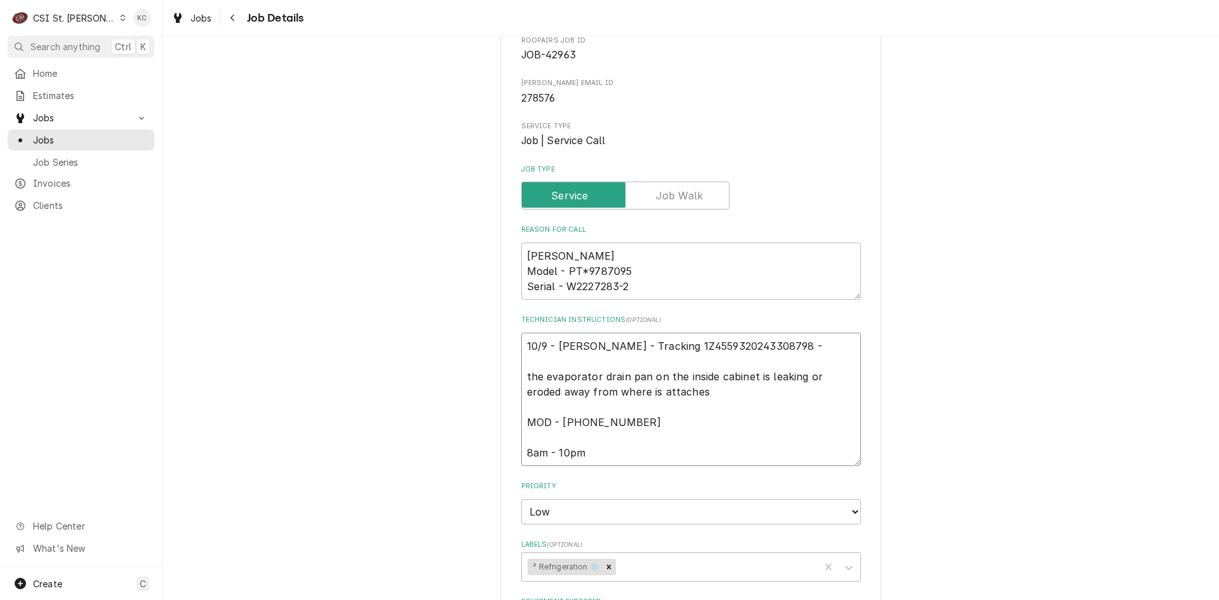
type textarea "10/9 - Kelly - Tracking 1Z4559320243308798 - the evaporator drain pan on the in…"
paste textarea "Estimated delivery Today, October 09 between 10:15 A.M. - 12:15 P.M."
type textarea "x"
type textarea "10/9 - Kelly - Tracking 1Z4559320243308798 - Estimated delivery Today, October …"
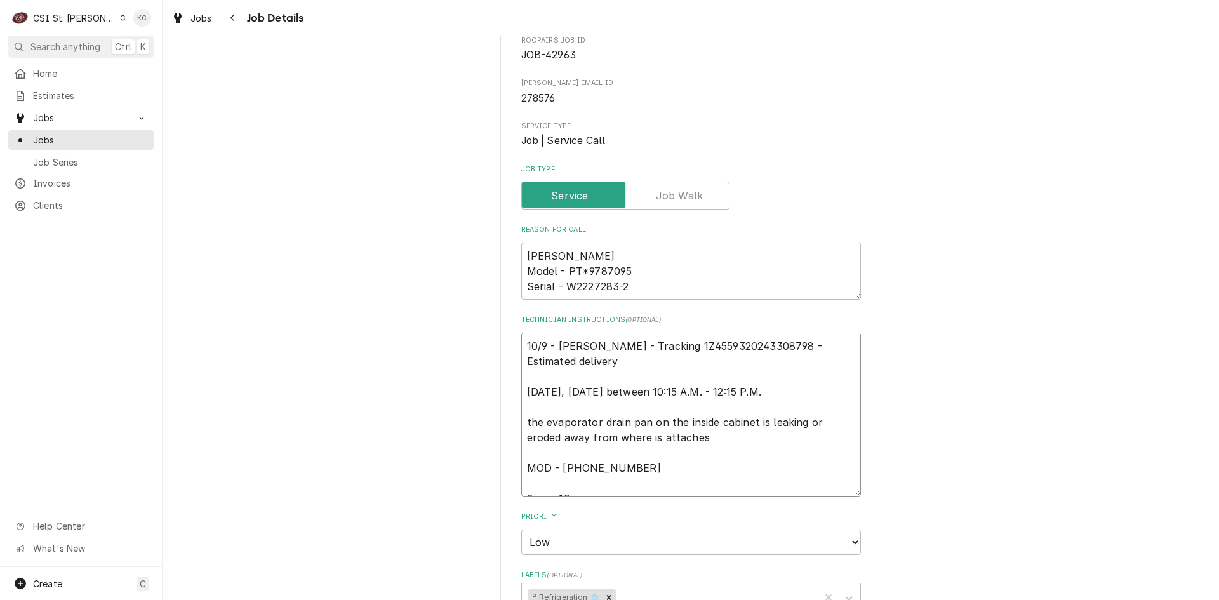
click at [523, 391] on textarea "10/9 - Kelly - Tracking 1Z4559320243308798 - Estimated delivery Today, October …" at bounding box center [691, 415] width 340 height 164
type textarea "x"
type textarea "10/9 - [PERSON_NAME] - Tracking 1Z4559320243308798 - Estimated delivery [DATE],…"
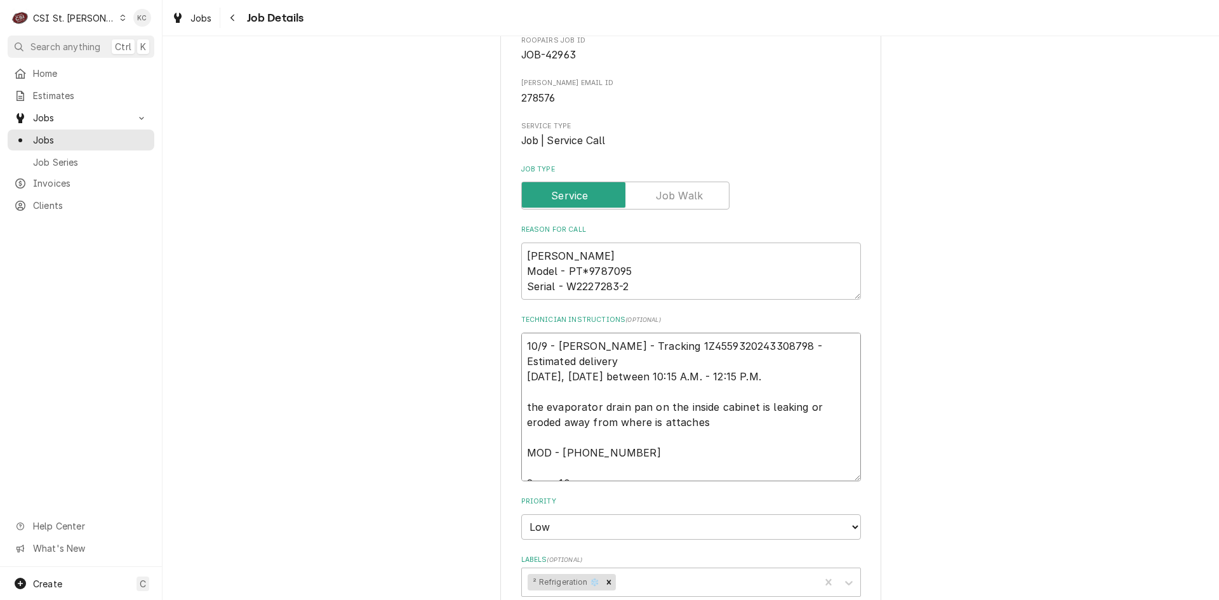
type textarea "x"
type textarea "10/9 - Kelly - Tracking 1Z4559320243308798 - Estimated delivery Today, October …"
click at [996, 412] on div "RANDELL MANUFACTURING QDOBA - COTTLEVILLE / 6005 Mid Rivers Mall Dr, Cottlevill…" at bounding box center [691, 584] width 1057 height 1322
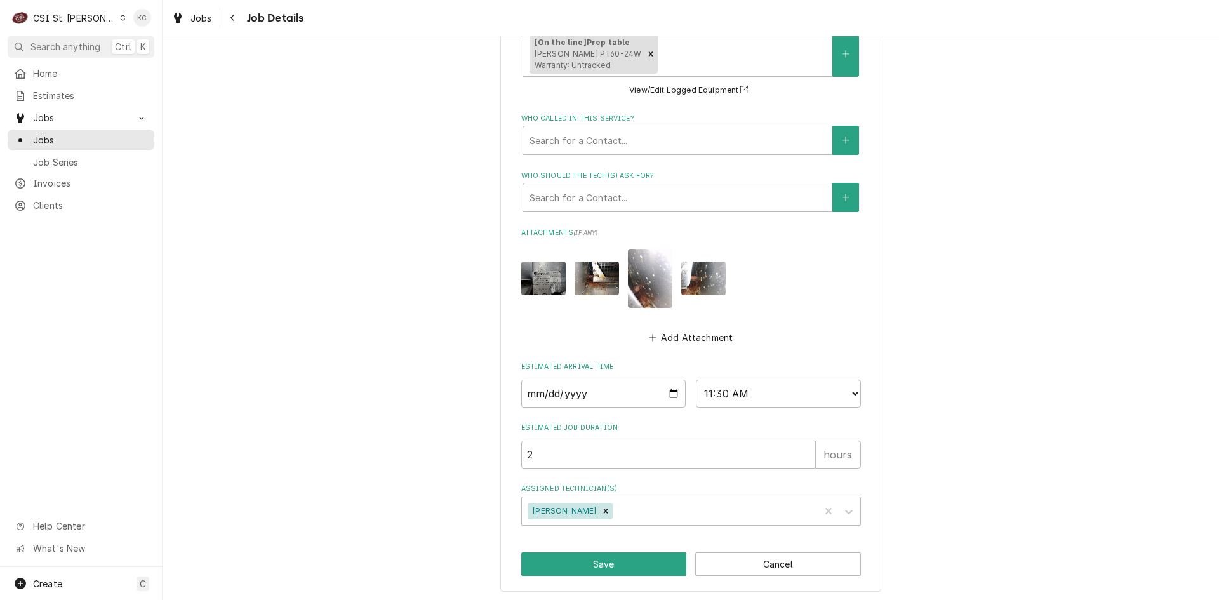
scroll to position [772, 0]
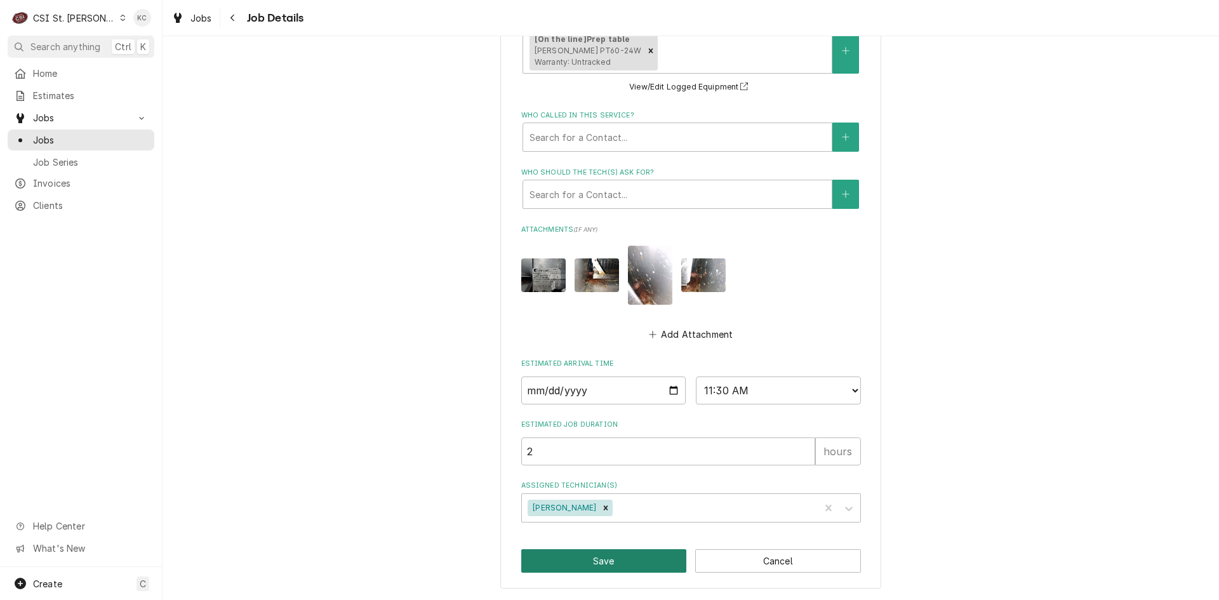
click at [656, 566] on button "Save" at bounding box center [604, 560] width 166 height 23
type textarea "x"
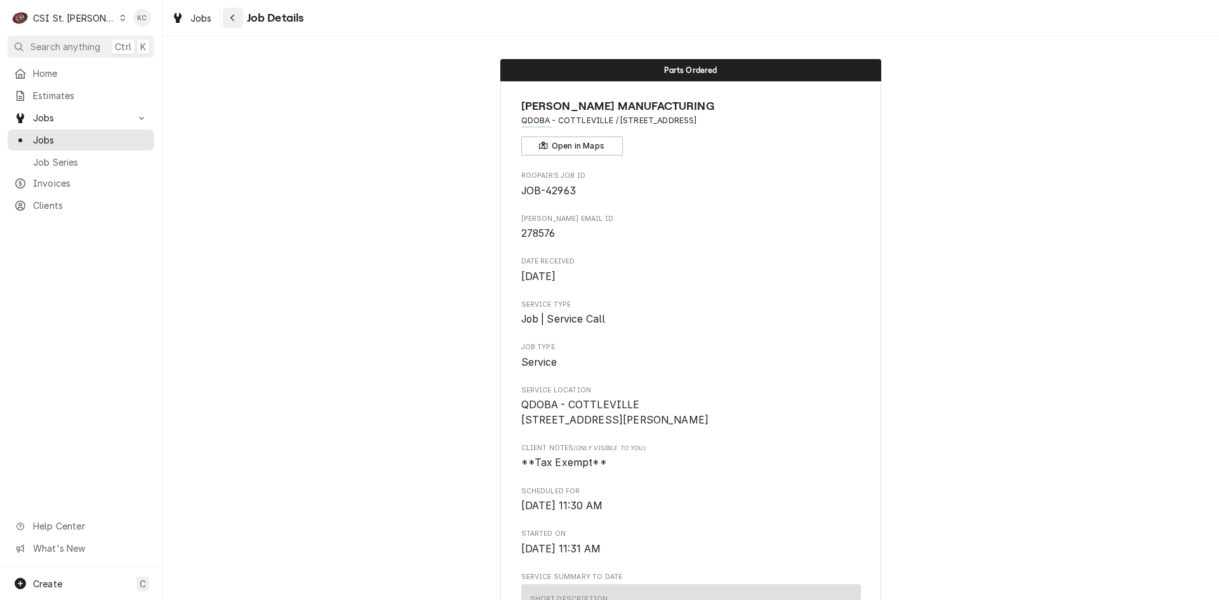
click at [232, 25] on button "Navigate back" at bounding box center [233, 18] width 20 height 20
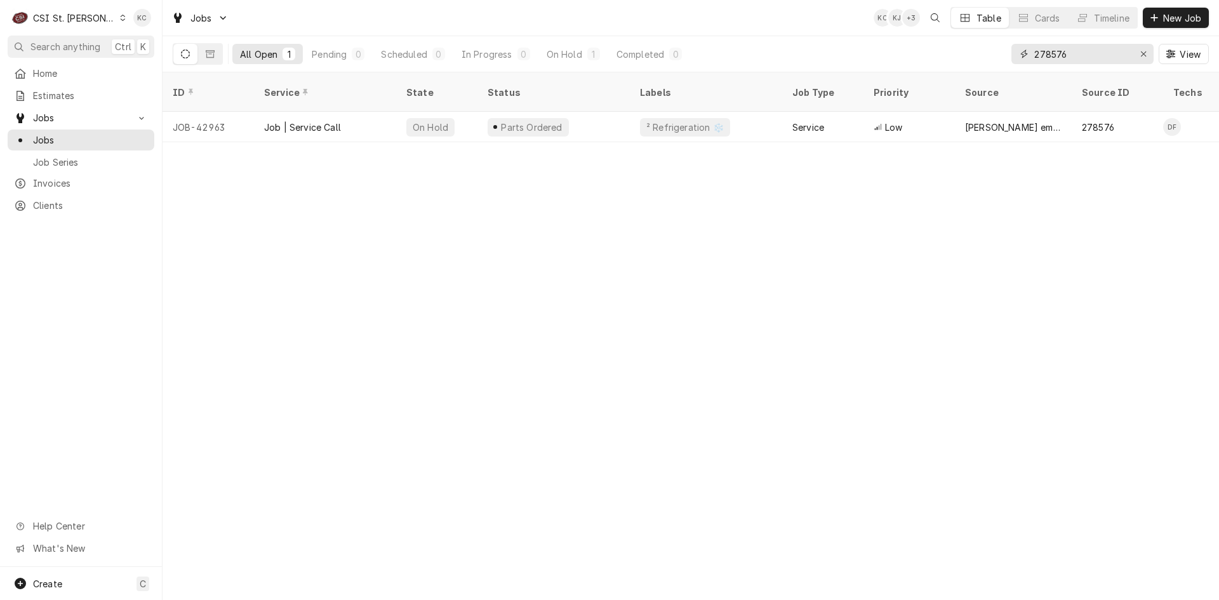
click at [1082, 51] on input "278576" at bounding box center [1082, 54] width 95 height 20
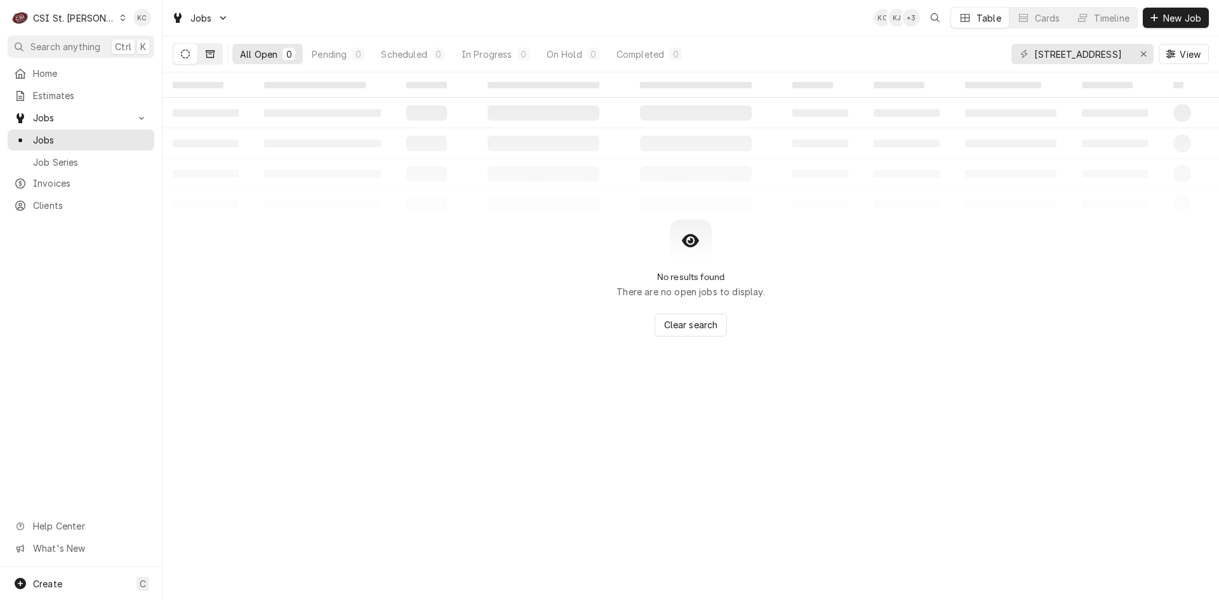
click at [215, 48] on button "Dynamic Content Wrapper" at bounding box center [210, 54] width 24 height 20
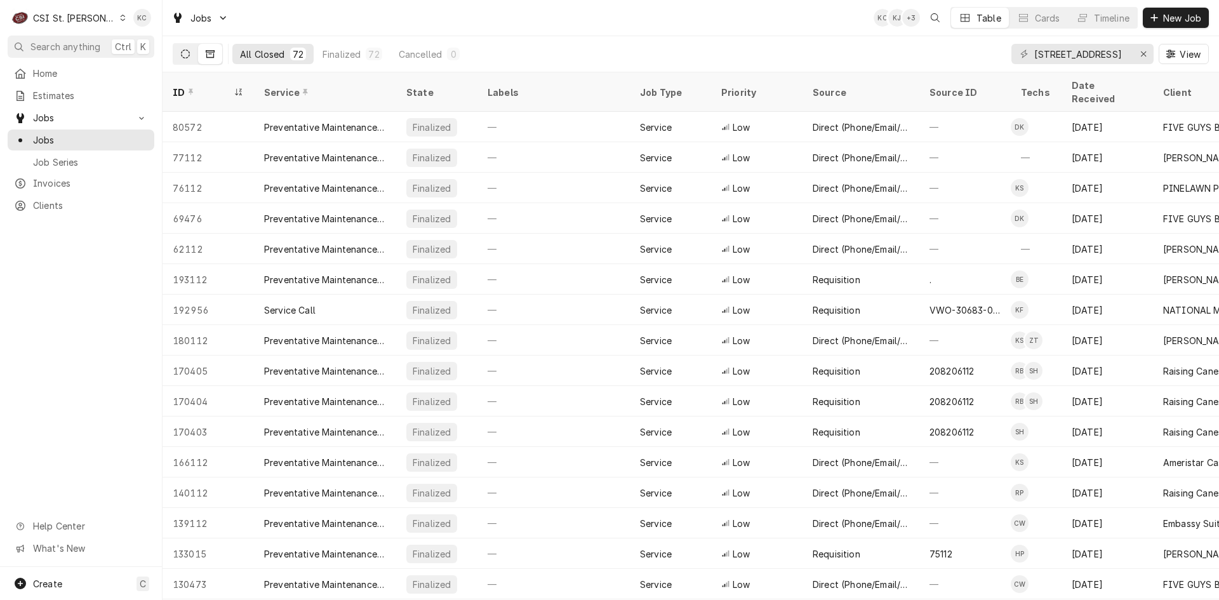
click at [185, 55] on icon "Dynamic Content Wrapper" at bounding box center [185, 54] width 9 height 9
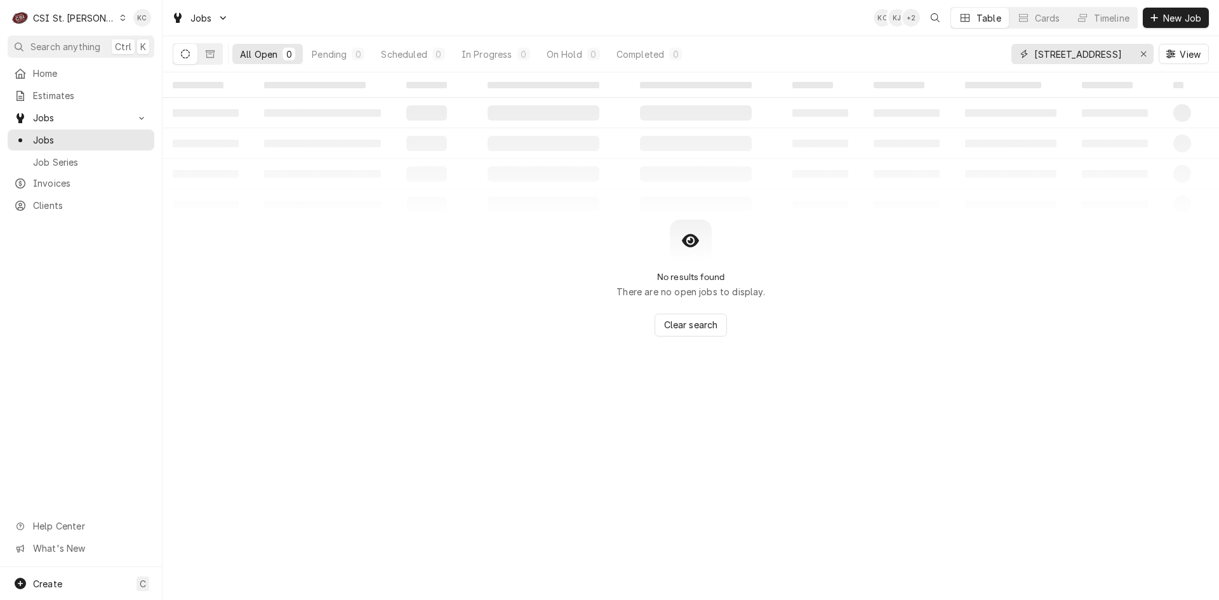
click at [1110, 57] on input "112 w main" at bounding box center [1082, 54] width 95 height 20
click at [208, 55] on icon "Dynamic Content Wrapper" at bounding box center [210, 54] width 9 height 9
click at [188, 55] on icon "Dynamic Content Wrapper" at bounding box center [185, 54] width 9 height 9
drag, startPoint x: 1122, startPoint y: 55, endPoint x: 994, endPoint y: 59, distance: 127.7
click at [994, 59] on div "All Open 0 Pending 0 Scheduled 0 In Progress 0 On Hold 0 Completed 0 112 w main…" at bounding box center [691, 54] width 1036 height 36
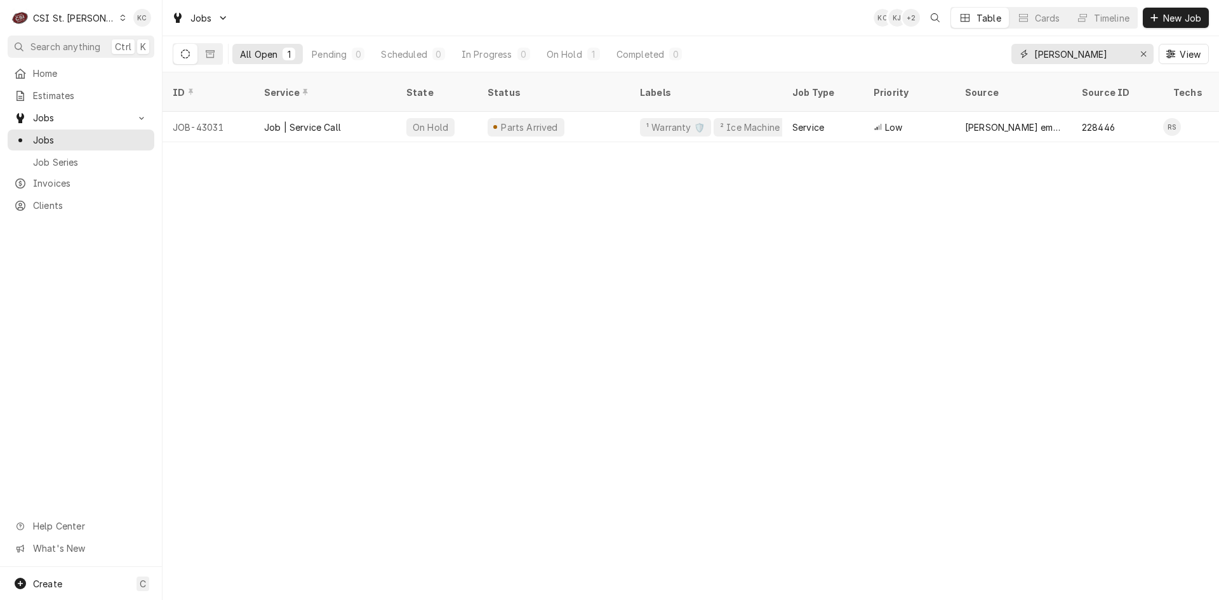
type input "follett"
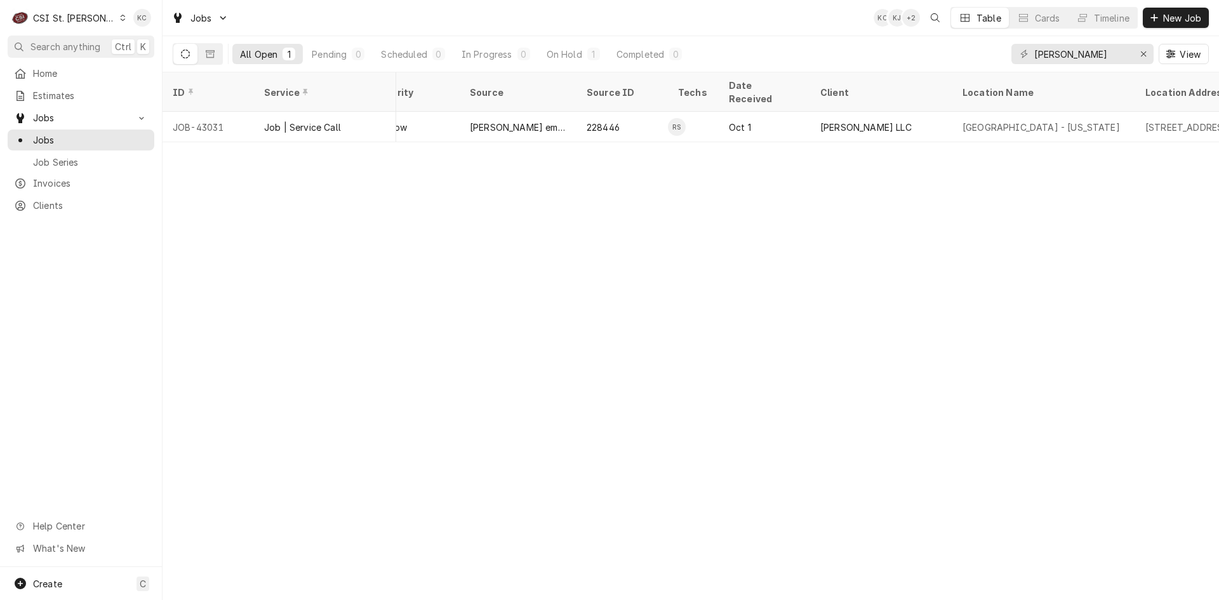
scroll to position [0, 497]
click at [220, 51] on button "Dynamic Content Wrapper" at bounding box center [210, 54] width 24 height 20
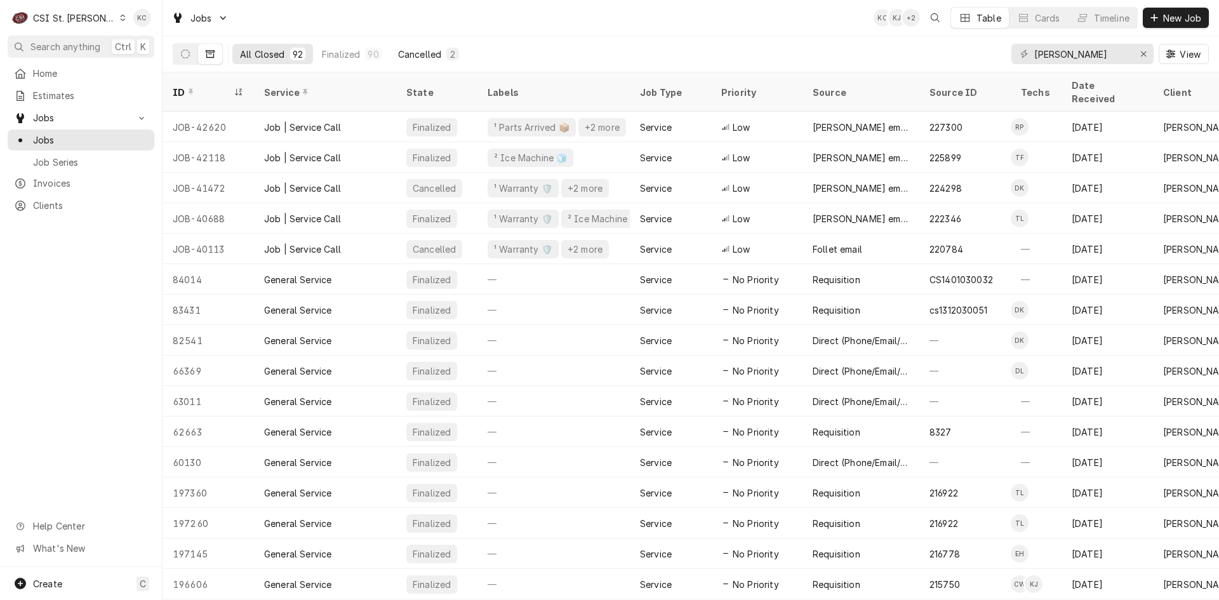
click at [419, 54] on div "Cancelled" at bounding box center [419, 54] width 43 height 13
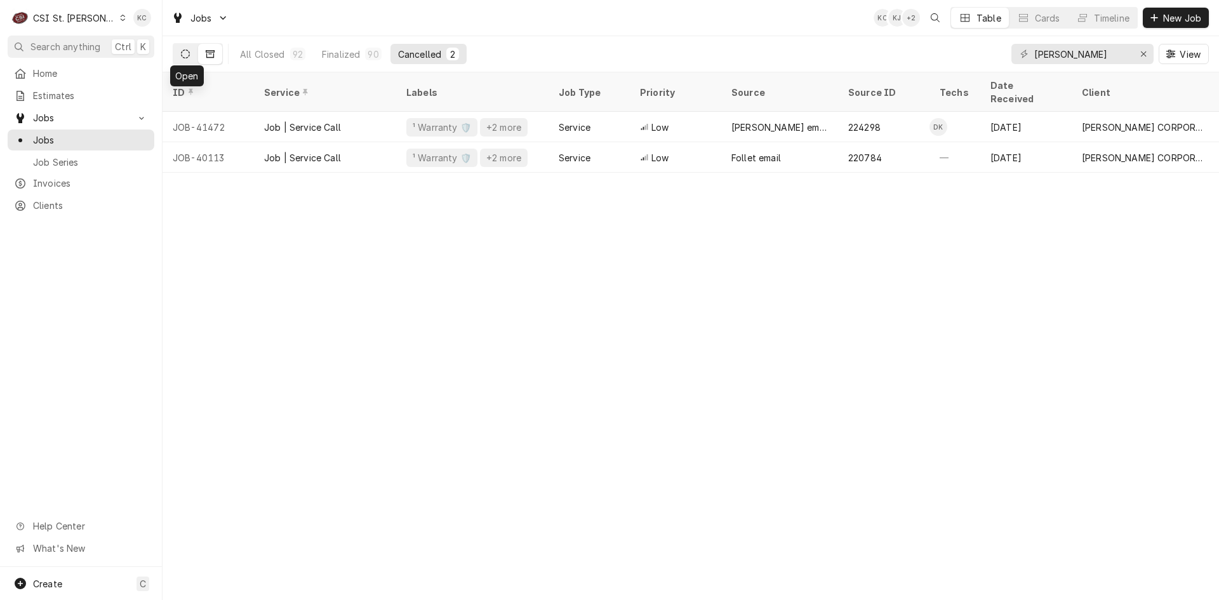
click at [194, 51] on button "Dynamic Content Wrapper" at bounding box center [185, 54] width 24 height 20
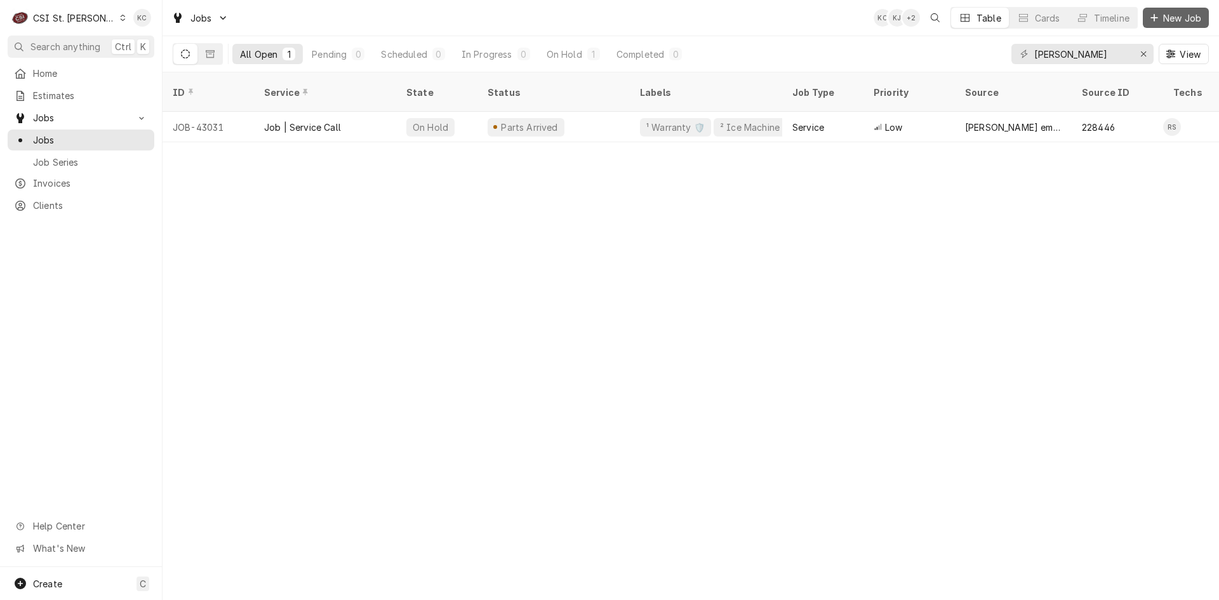
click at [1183, 13] on span "New Job" at bounding box center [1182, 17] width 43 height 13
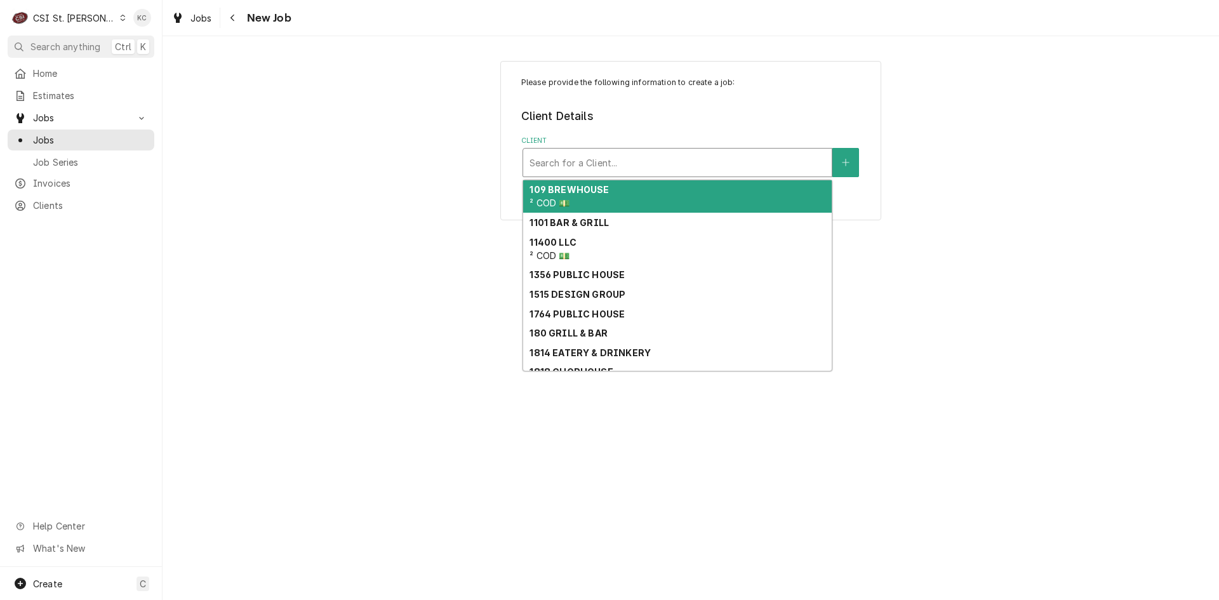
click at [571, 169] on div "Client" at bounding box center [678, 162] width 296 height 23
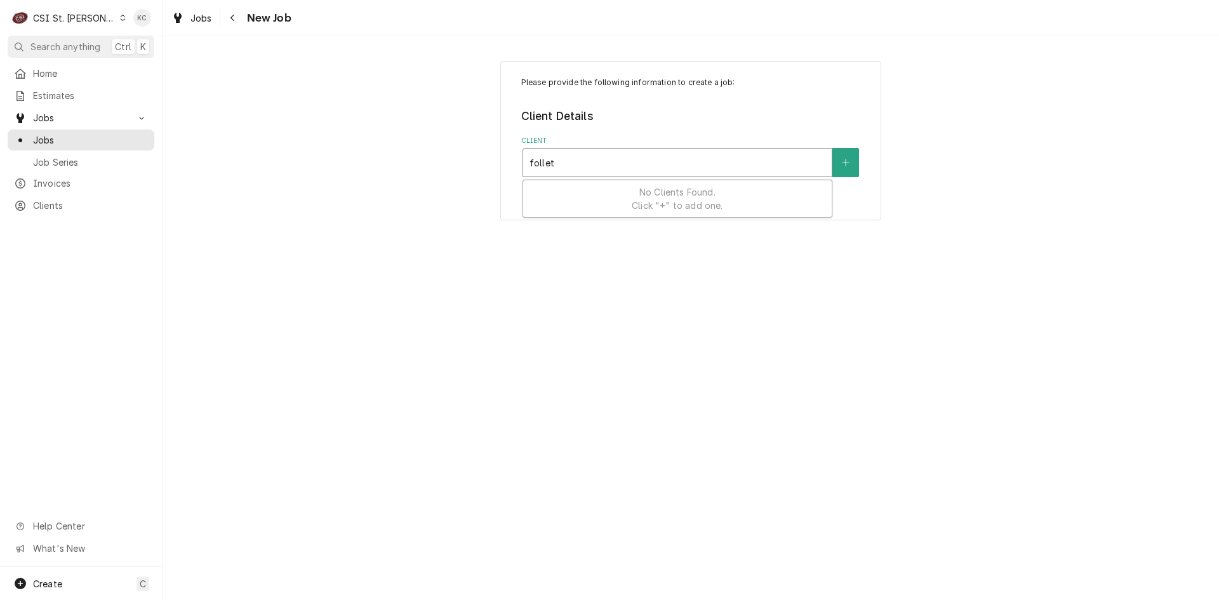
type input "[PERSON_NAME]"
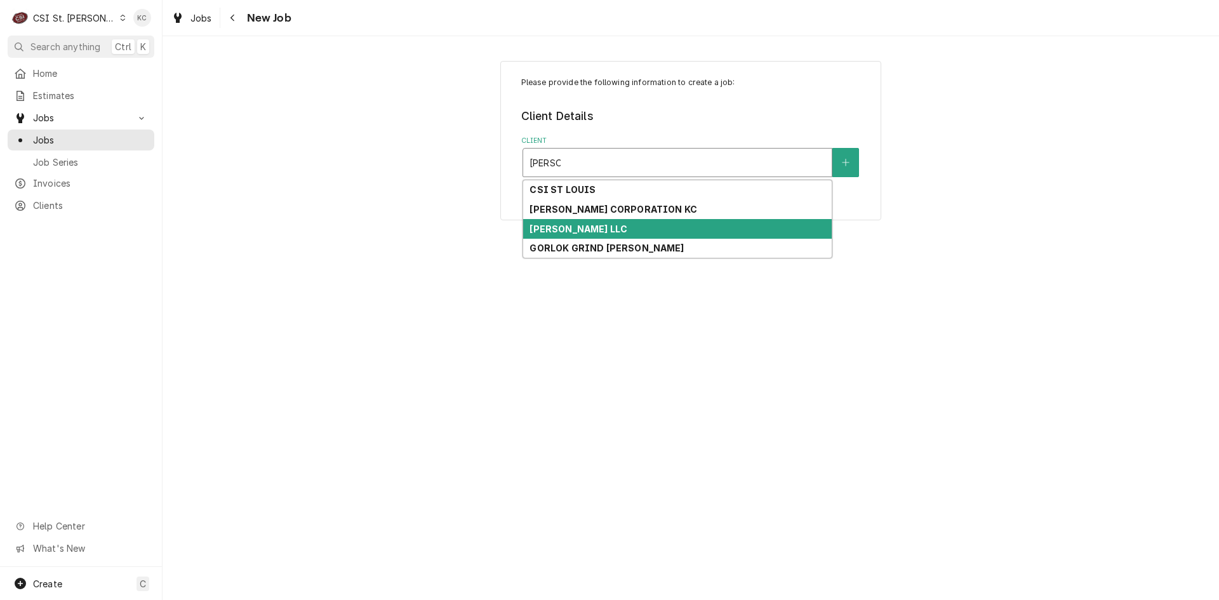
click at [582, 224] on strong "[PERSON_NAME] LLC" at bounding box center [579, 229] width 98 height 11
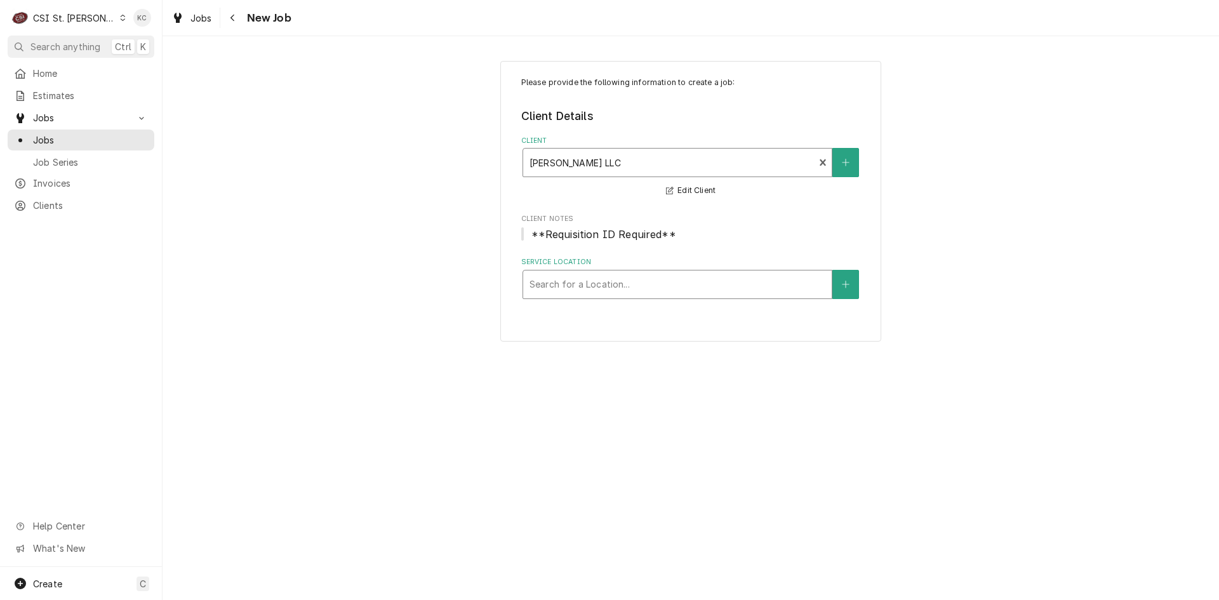
click at [656, 286] on div "Service Location" at bounding box center [678, 284] width 296 height 23
type input "[STREET_ADDRESS]"
click at [241, 18] on button "Navigate back" at bounding box center [233, 18] width 20 height 20
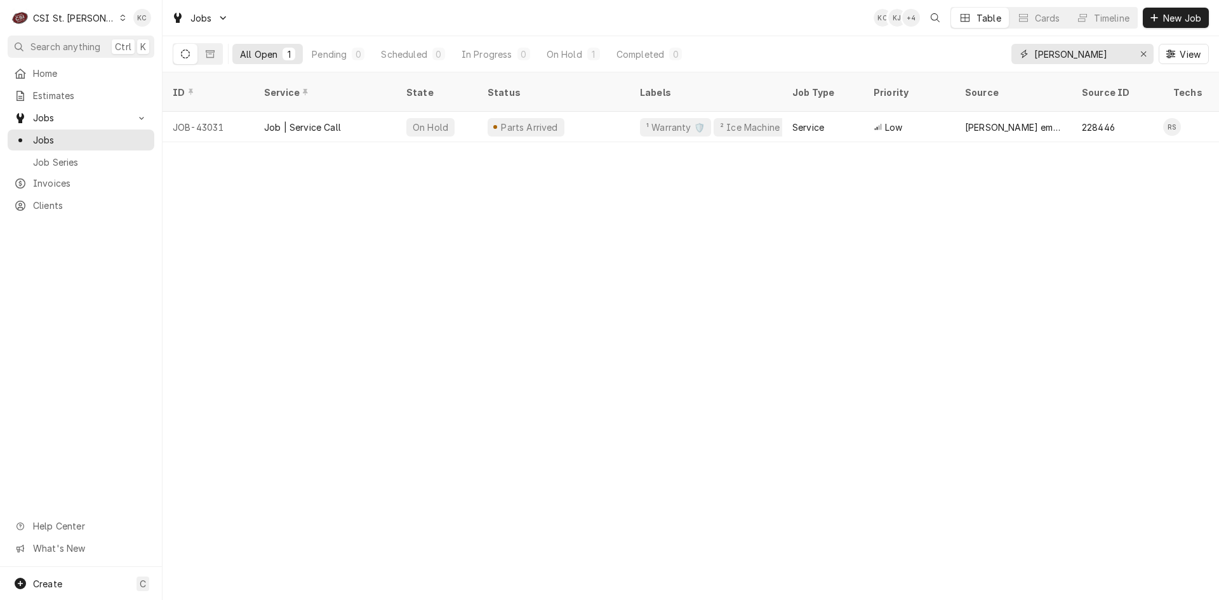
drag, startPoint x: 1073, startPoint y: 55, endPoint x: 1003, endPoint y: 58, distance: 69.9
click at [1003, 58] on div "All Open 1 Pending 0 Scheduled 0 In Progress 0 On Hold 1 Completed 0 [PERSON_NA…" at bounding box center [691, 54] width 1036 height 36
type input "0"
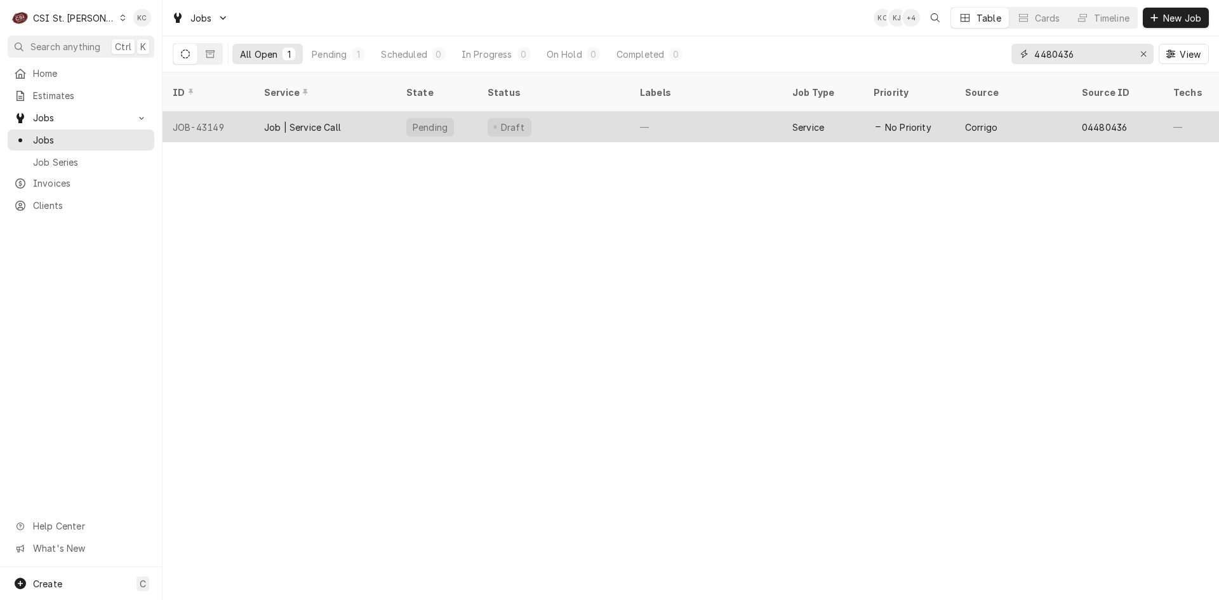
type input "4480436"
click at [350, 114] on div "Job | Service Call" at bounding box center [325, 127] width 142 height 30
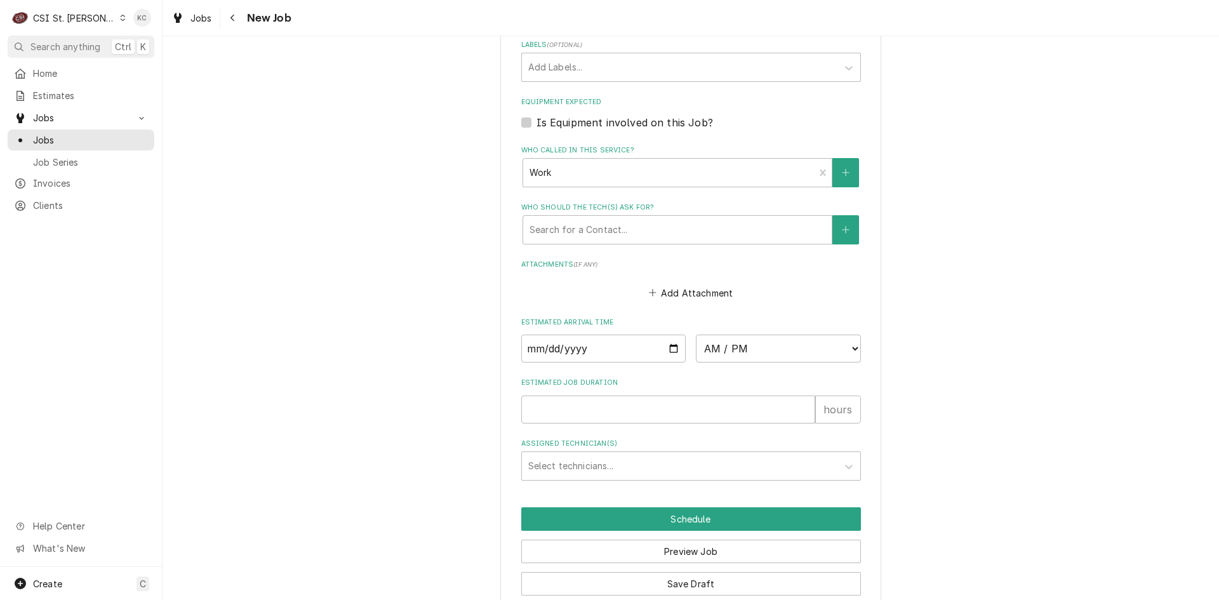
scroll to position [998, 0]
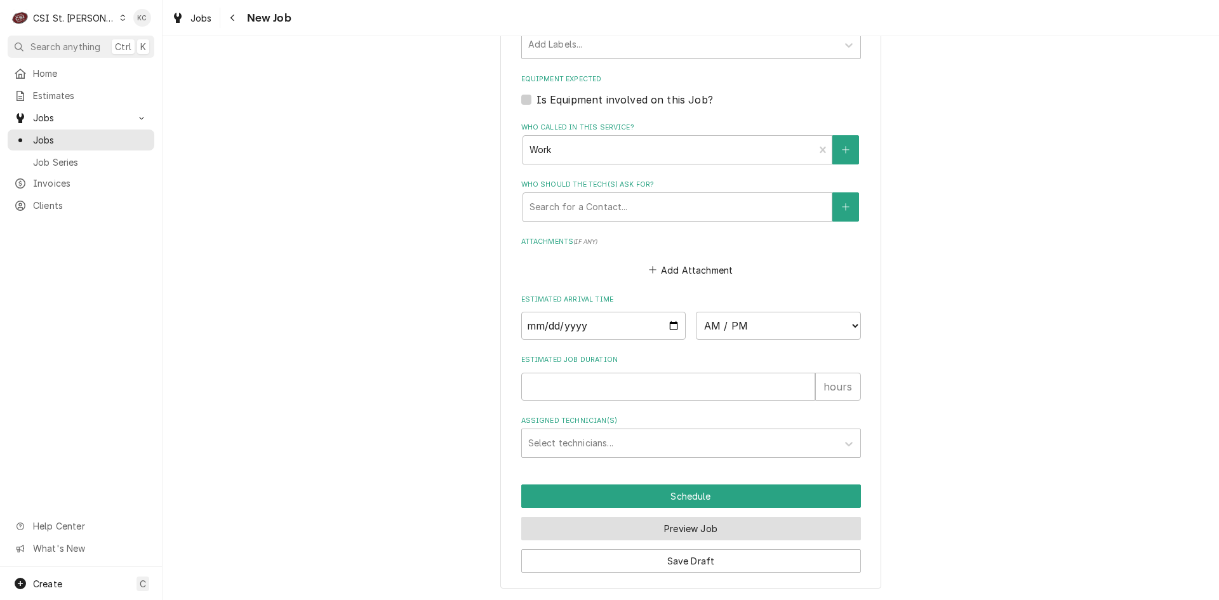
click at [631, 534] on button "Preview Job" at bounding box center [691, 528] width 340 height 23
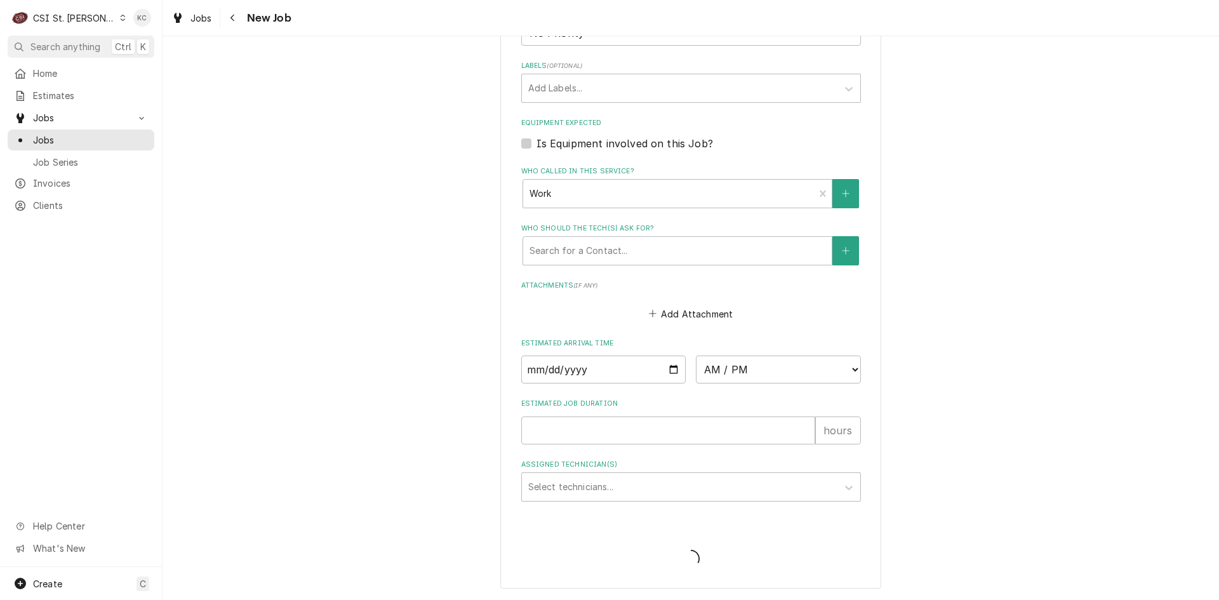
type textarea "x"
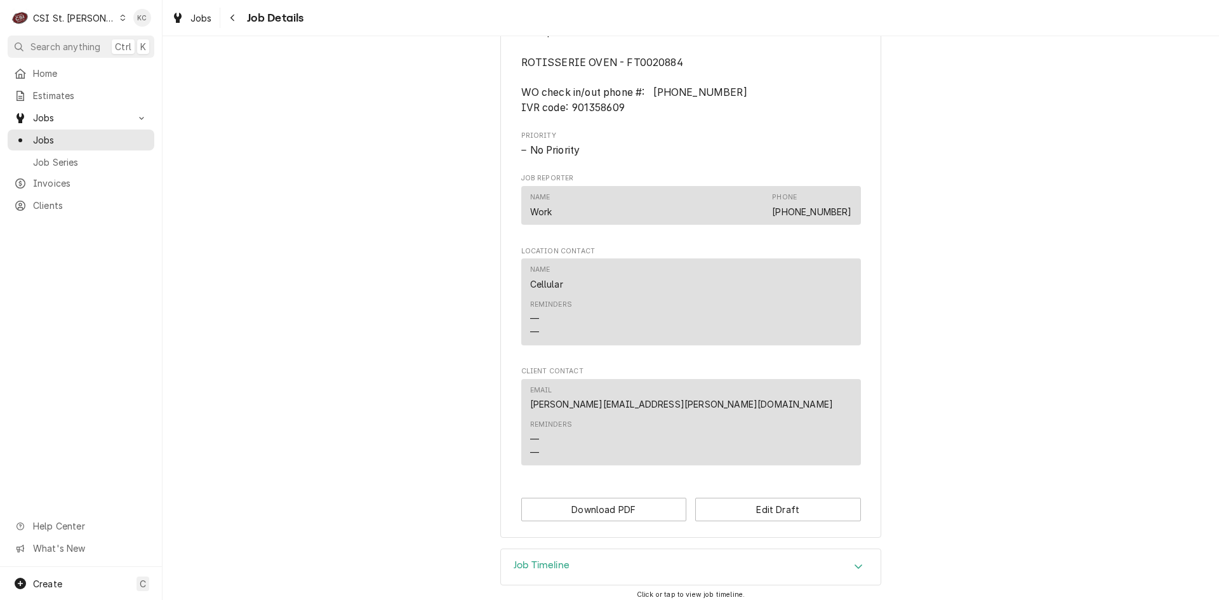
scroll to position [701, 0]
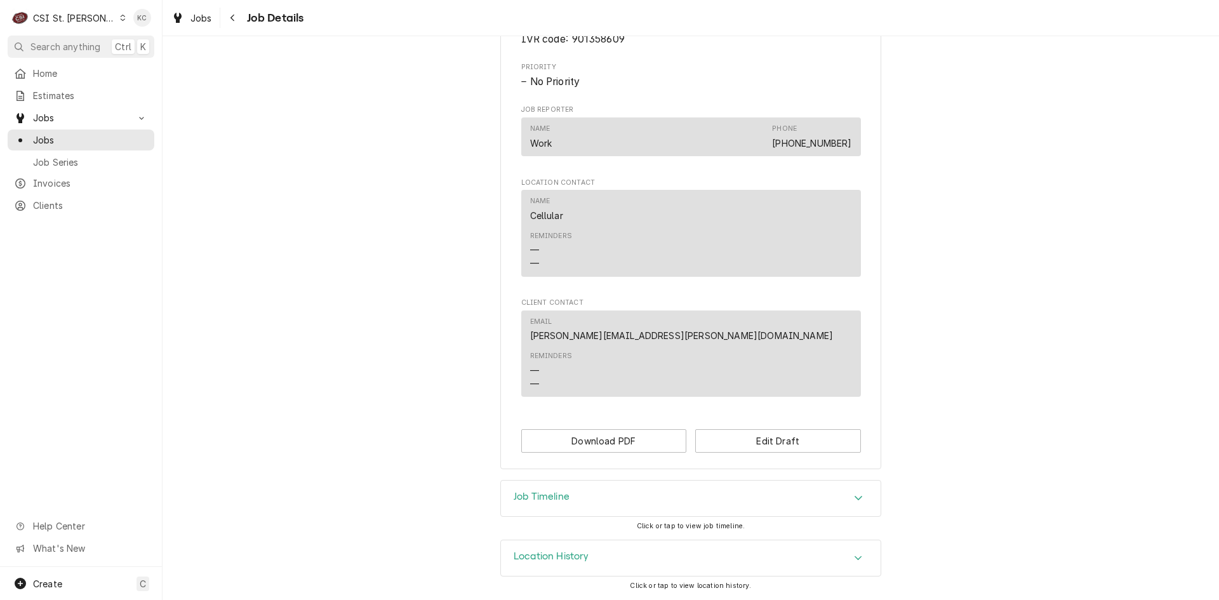
click at [565, 509] on div "Job Timeline" at bounding box center [691, 499] width 380 height 36
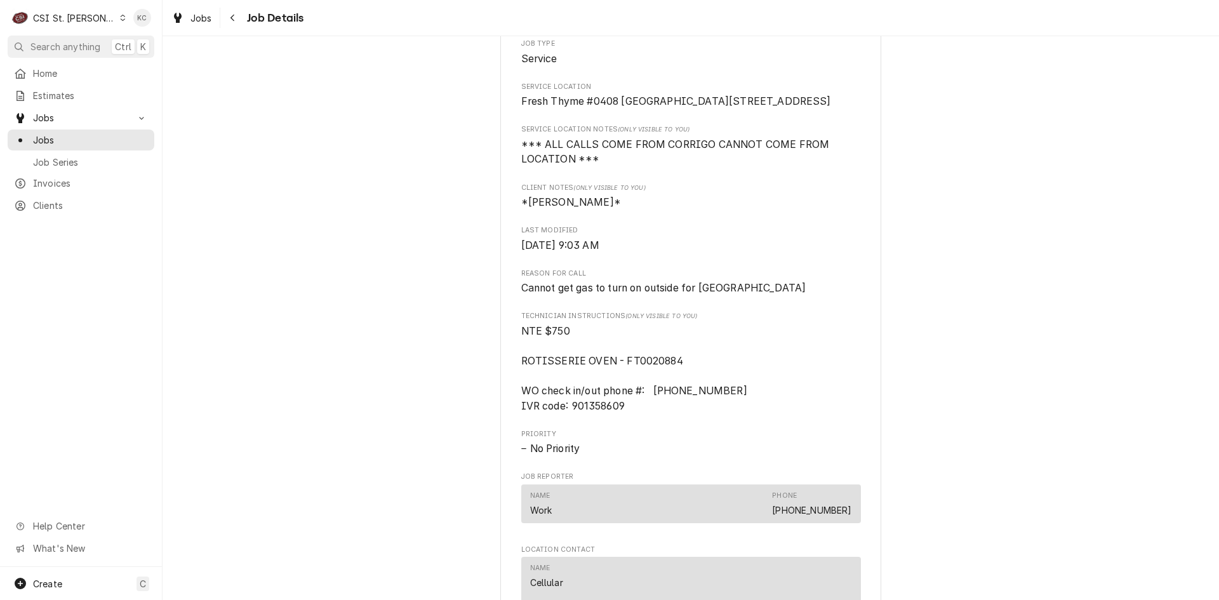
scroll to position [0, 0]
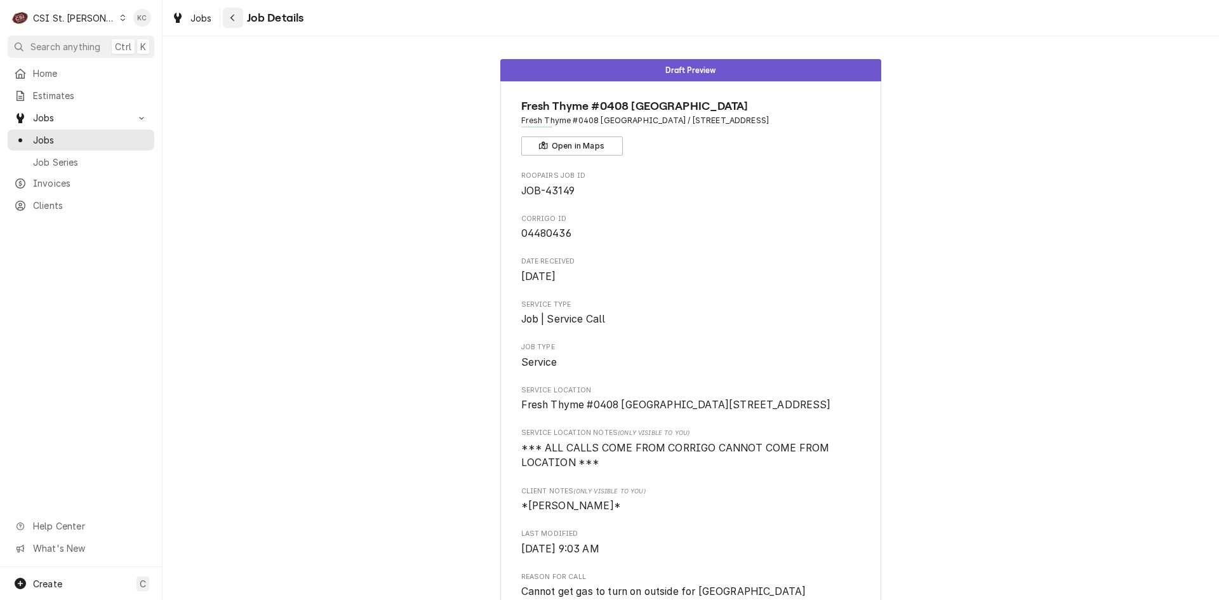
click at [238, 20] on div "Navigate back" at bounding box center [233, 17] width 13 height 13
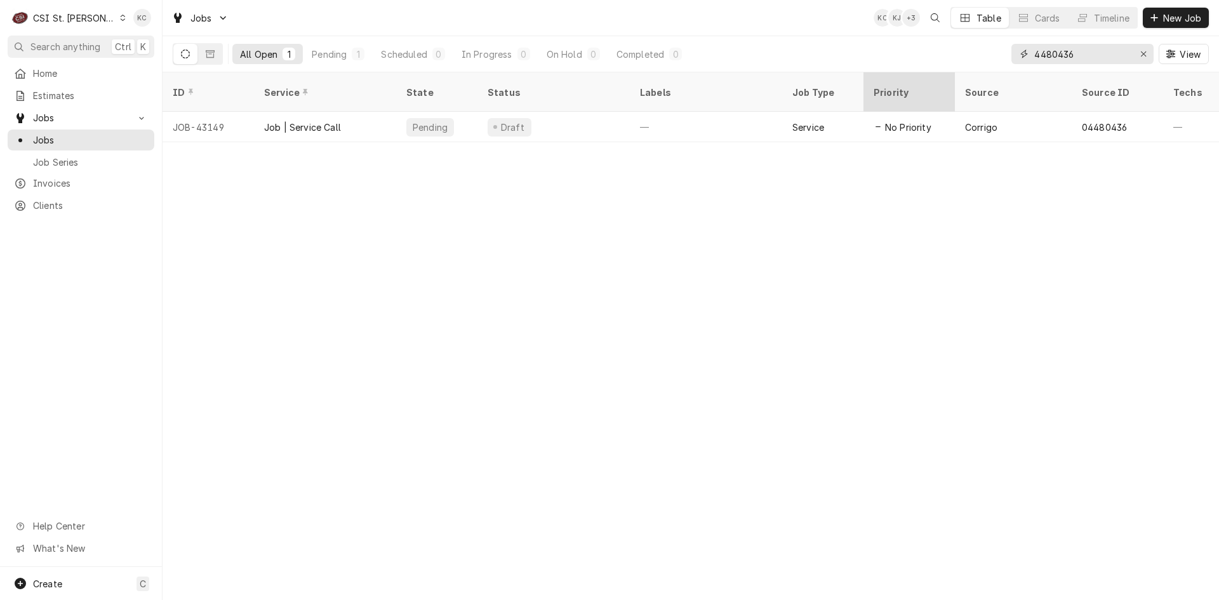
drag, startPoint x: 1113, startPoint y: 55, endPoint x: 948, endPoint y: 78, distance: 166.8
click at [948, 78] on div "Jobs KC KJ + 3 Table Cards Timeline New Job All Open 1 Pending 1 Scheduled 0 In…" at bounding box center [691, 300] width 1057 height 600
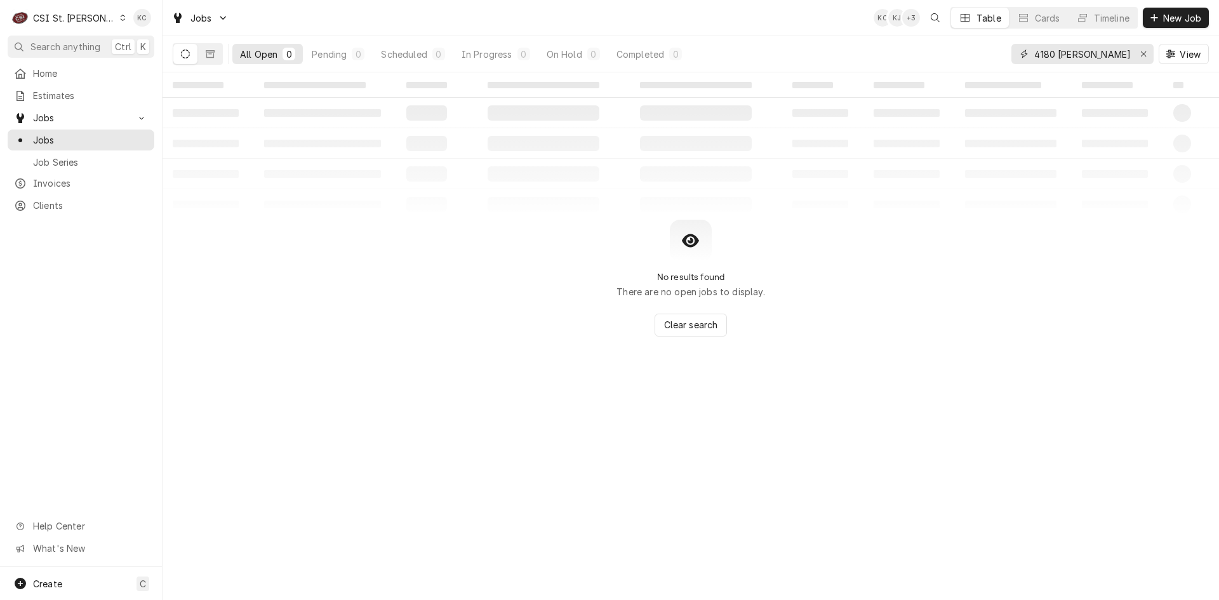
type input "4180 [PERSON_NAME]"
click at [210, 58] on button "Dynamic Content Wrapper" at bounding box center [210, 54] width 24 height 20
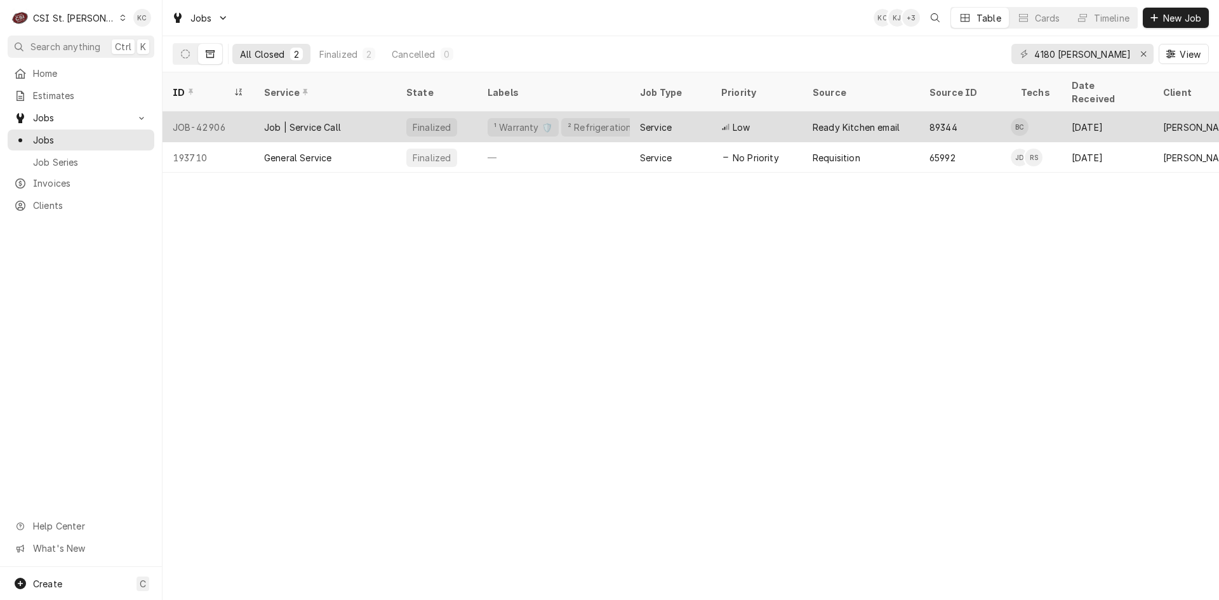
click at [359, 117] on div "Job | Service Call" at bounding box center [325, 127] width 142 height 30
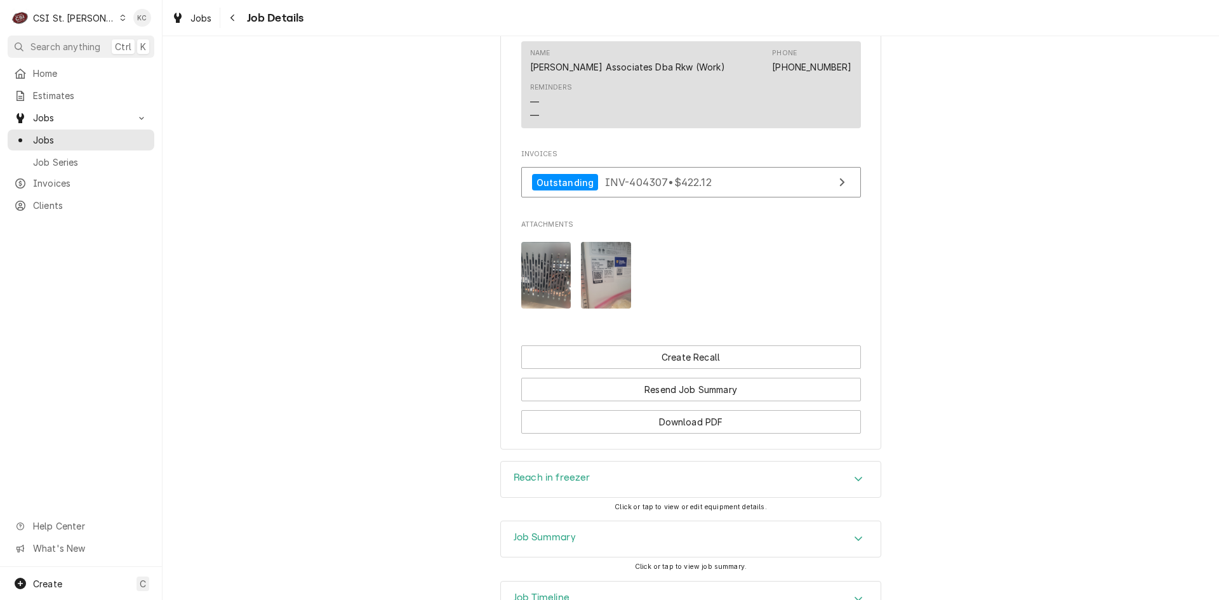
scroll to position [1541, 0]
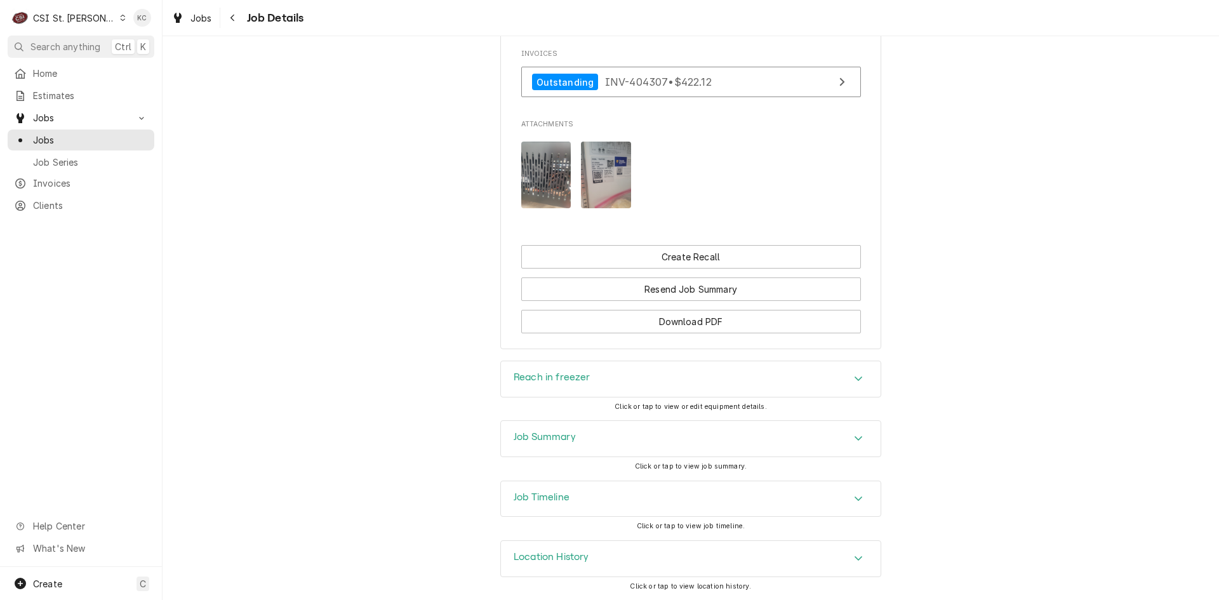
click at [603, 442] on div "Job Summary" at bounding box center [691, 439] width 380 height 36
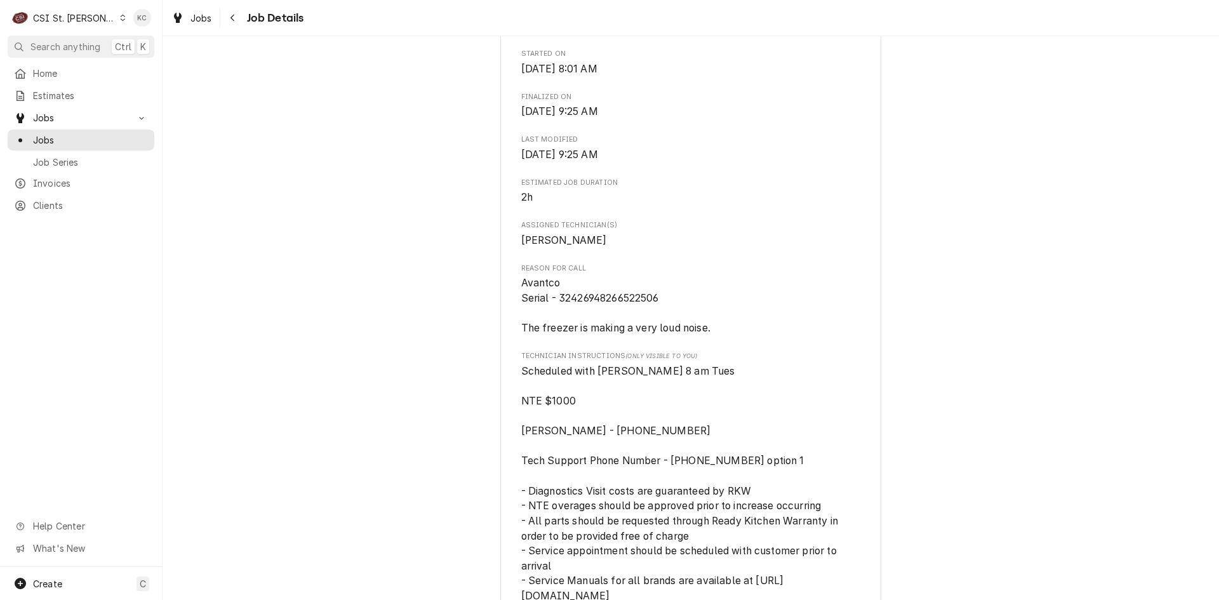
scroll to position [453, 0]
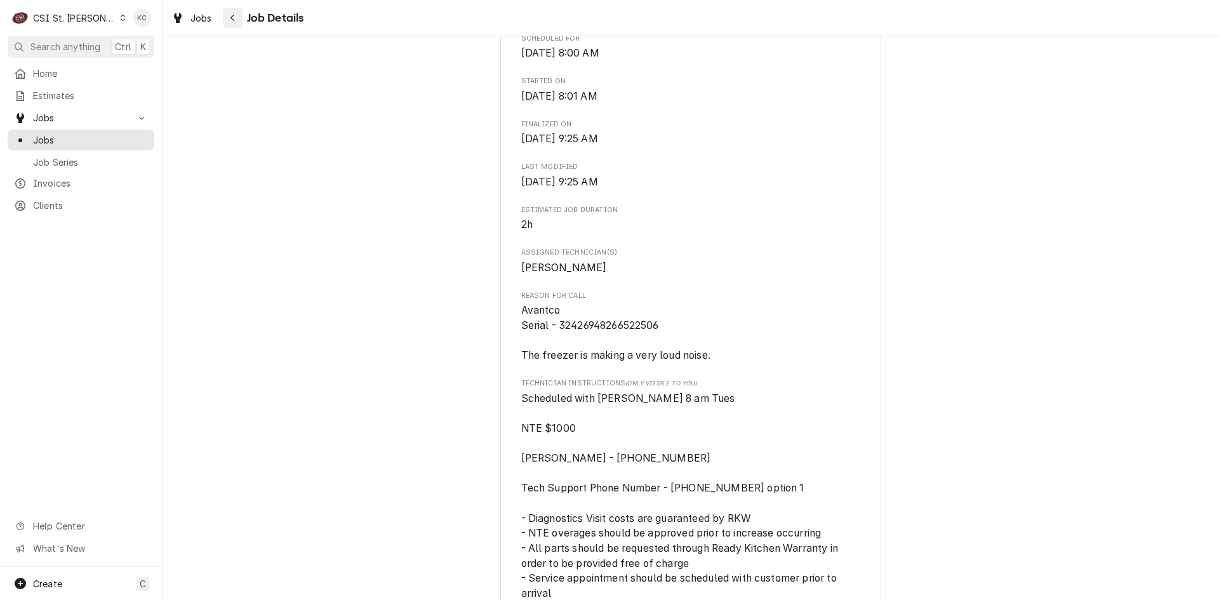
click at [238, 21] on div "Navigate back" at bounding box center [233, 17] width 13 height 13
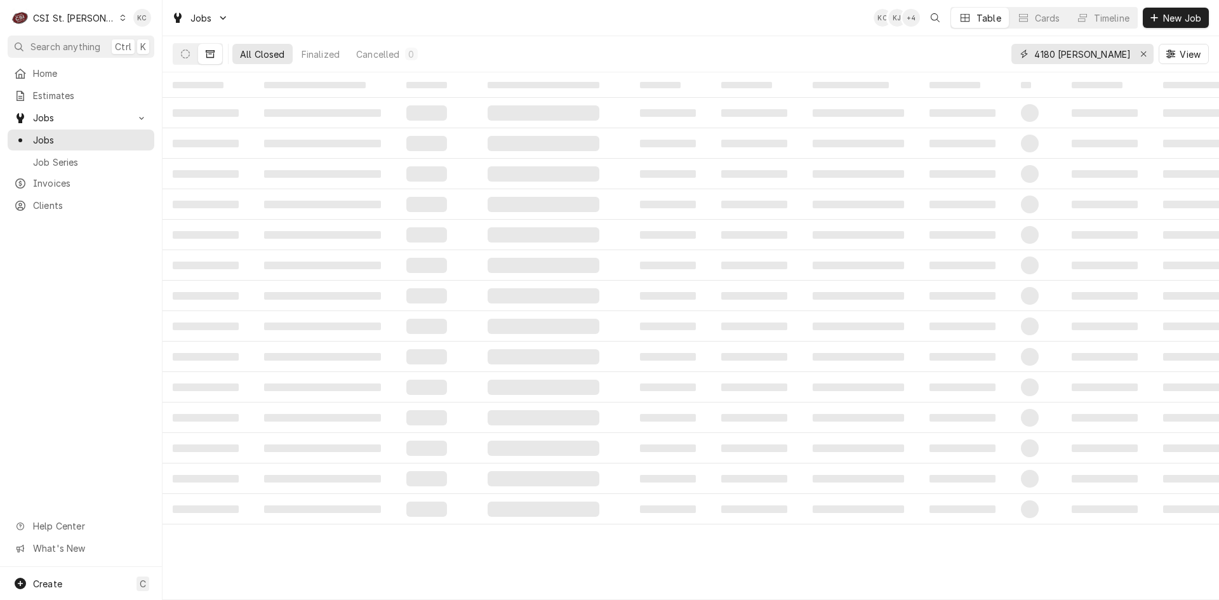
drag, startPoint x: 1096, startPoint y: 55, endPoint x: 967, endPoint y: 62, distance: 129.8
click at [967, 62] on div "All Closed Finalized Cancelled 0 4180 [PERSON_NAME] View" at bounding box center [691, 54] width 1036 height 36
click at [1057, 54] on input "someset" at bounding box center [1082, 54] width 95 height 20
type input "somerset"
click at [187, 55] on icon "Dynamic Content Wrapper" at bounding box center [185, 54] width 9 height 9
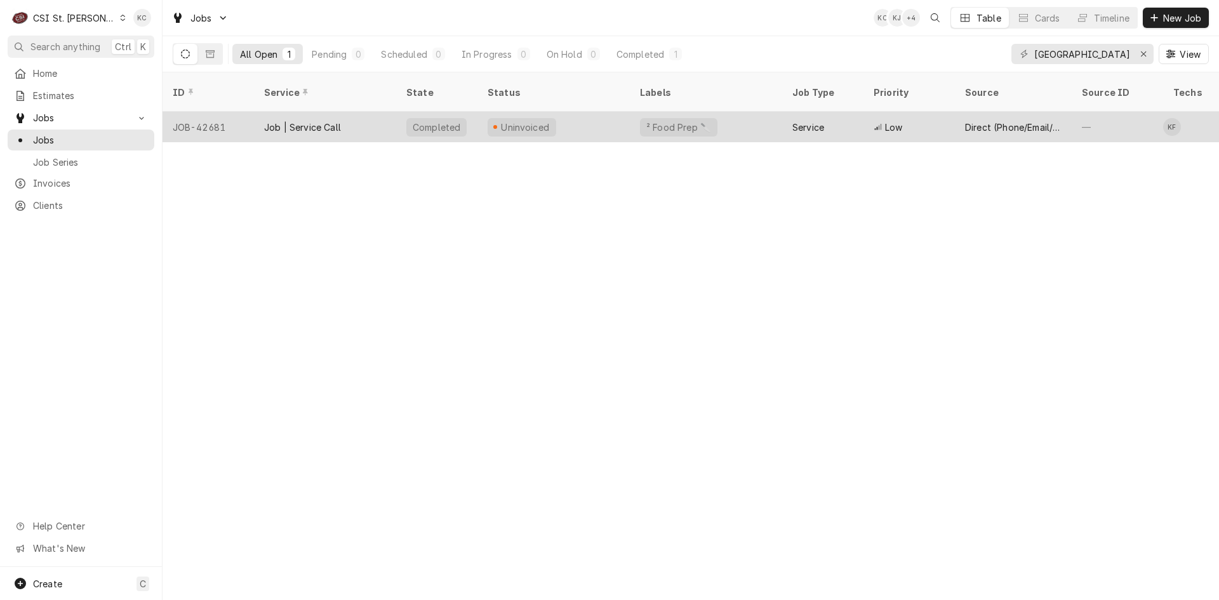
click at [525, 121] on div "Uninvoiced" at bounding box center [525, 127] width 51 height 13
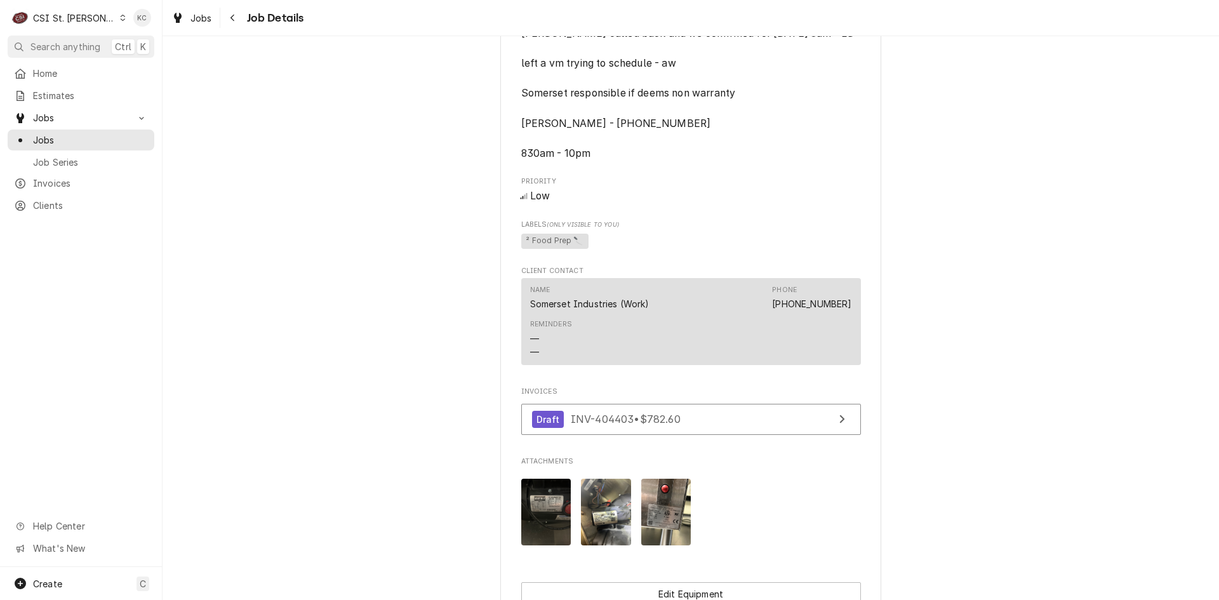
scroll to position [1244, 0]
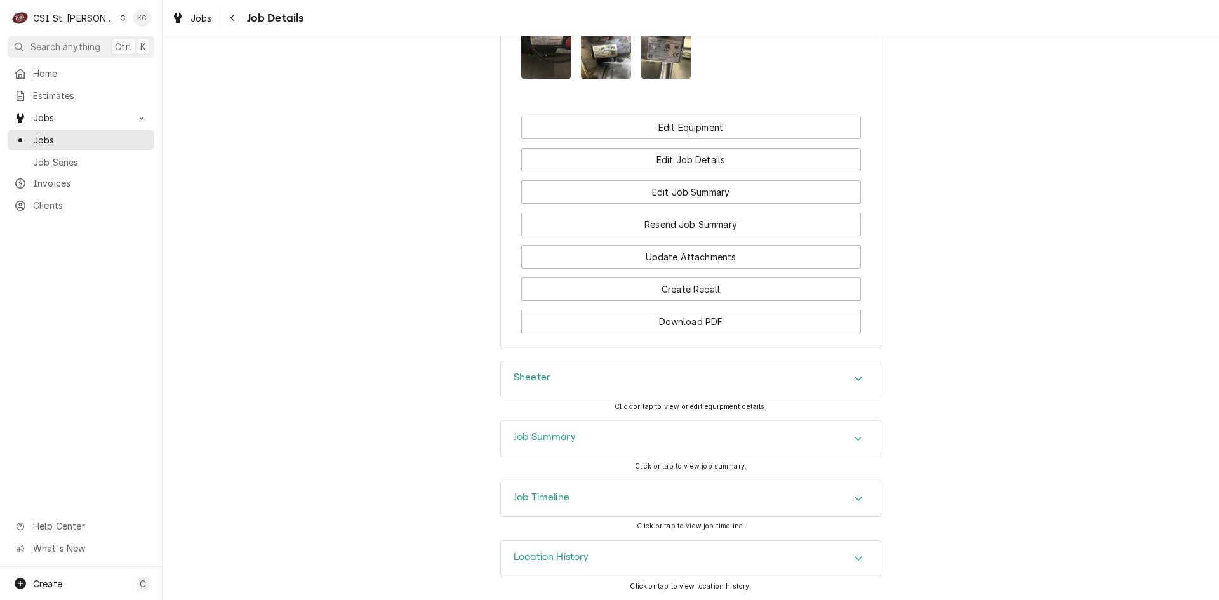
click at [679, 443] on div "Job Summary" at bounding box center [691, 439] width 380 height 36
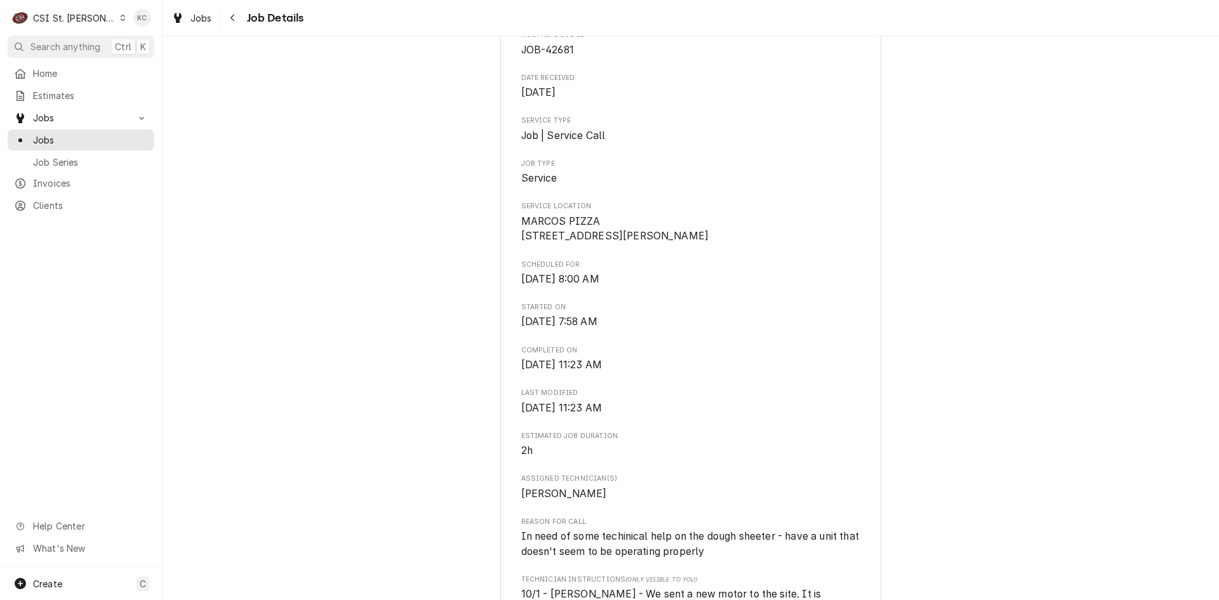
scroll to position [0, 0]
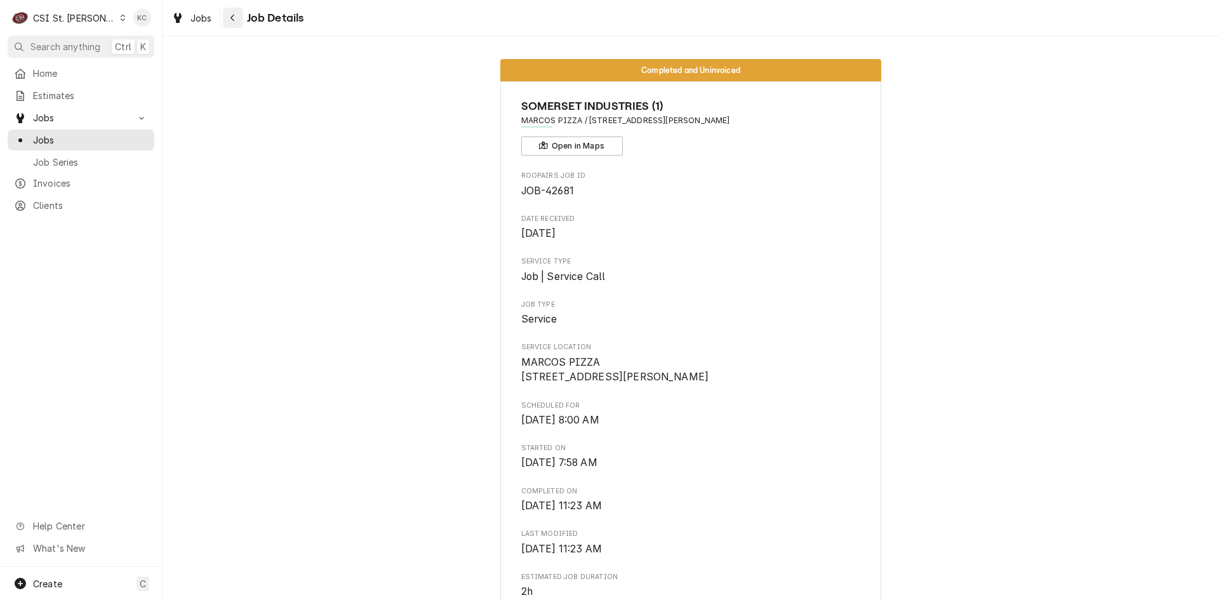
click at [227, 21] on div "Navigate back" at bounding box center [233, 17] width 13 height 13
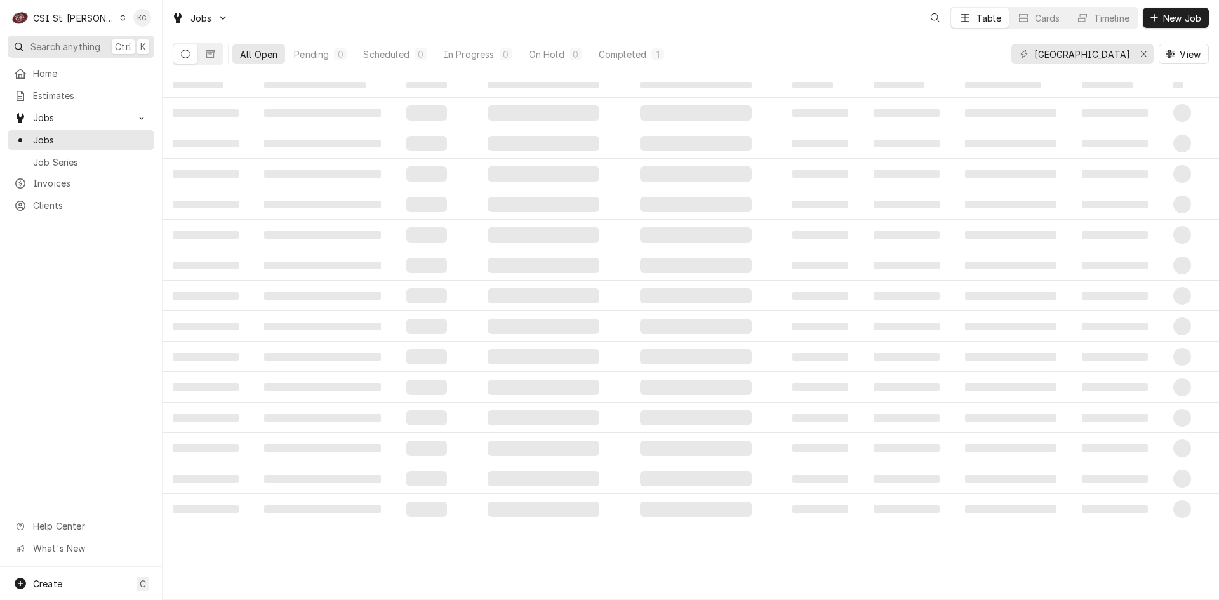
click at [81, 45] on span "Search anything" at bounding box center [65, 46] width 70 height 13
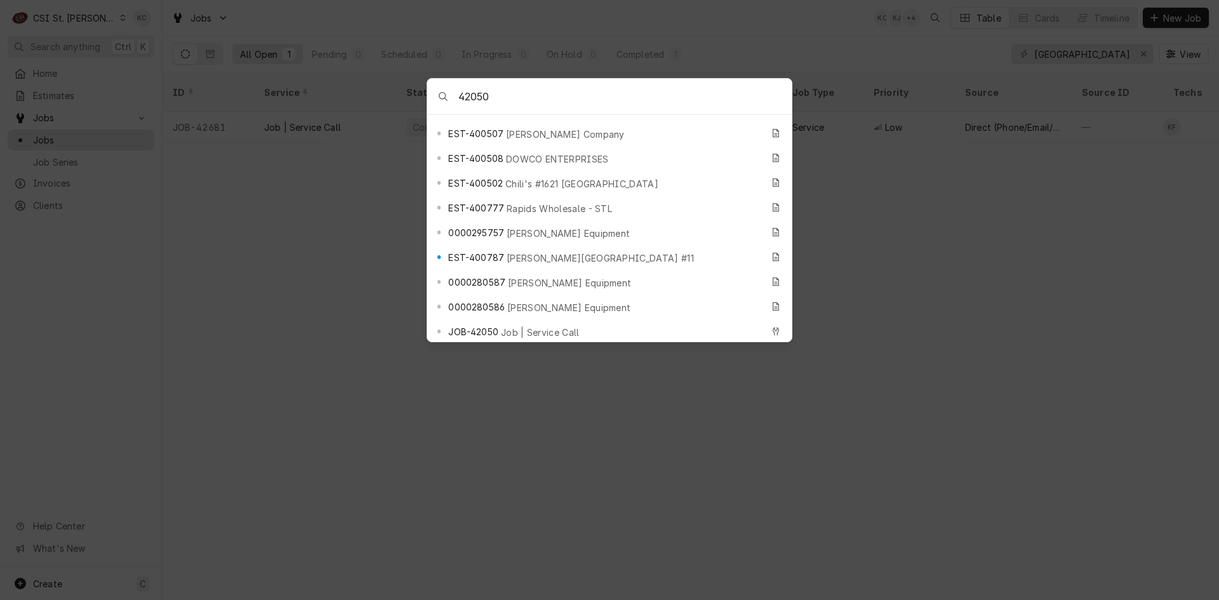
scroll to position [254, 0]
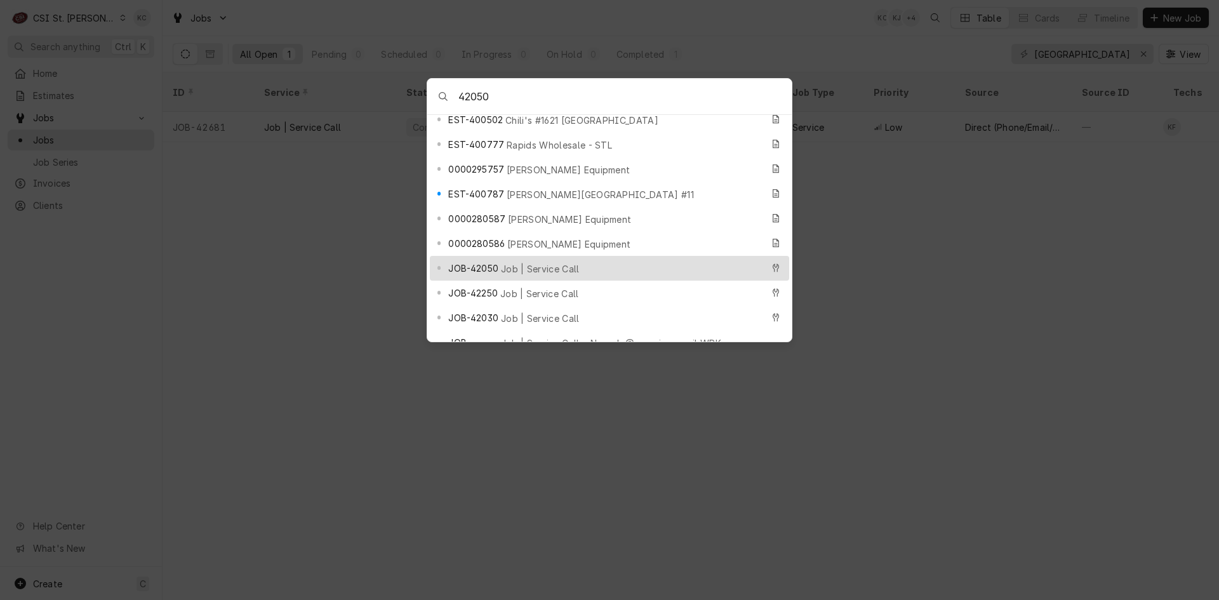
type input "42050"
click at [566, 261] on div "JOB-42050 Job | Service Call" at bounding box center [605, 268] width 314 height 15
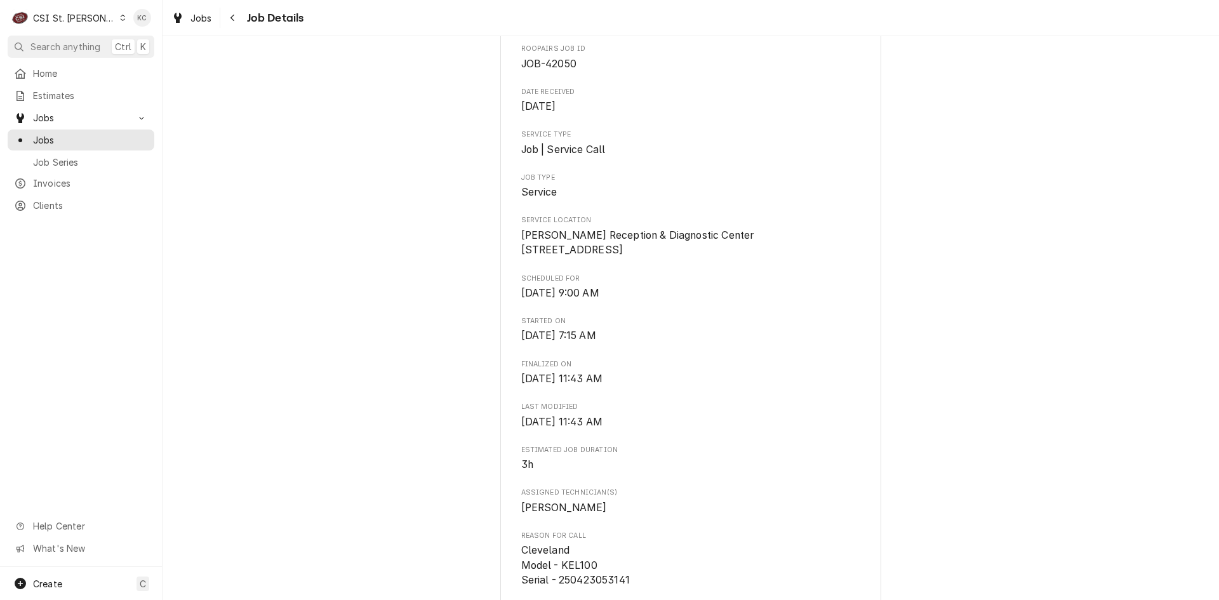
scroll to position [64, 0]
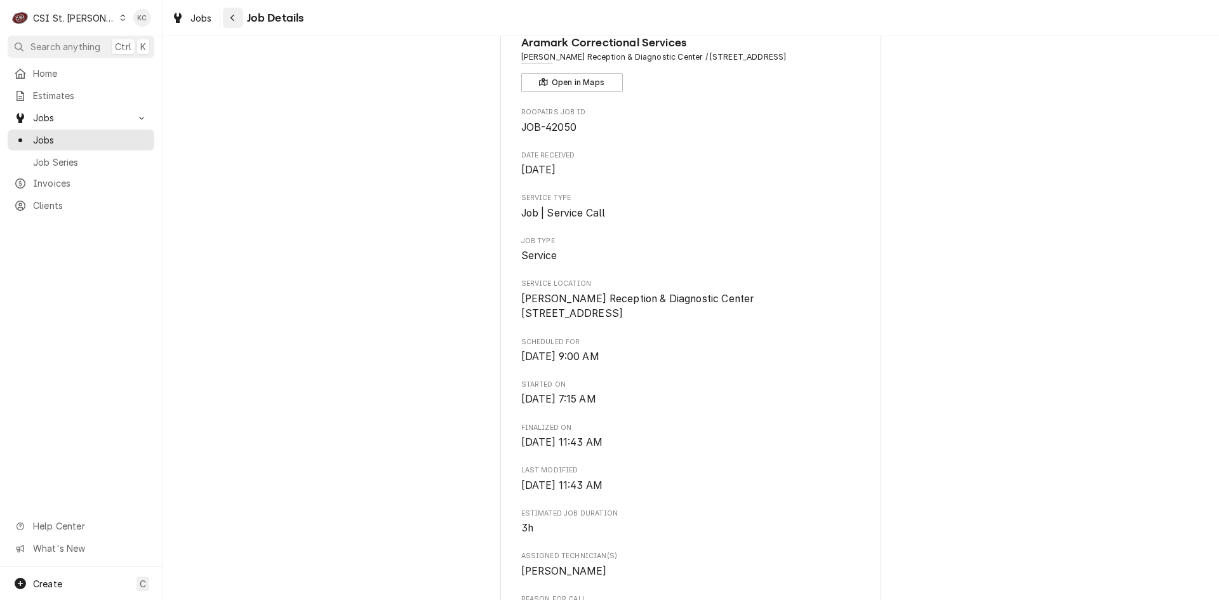
click at [230, 25] on button "Navigate back" at bounding box center [233, 18] width 20 height 20
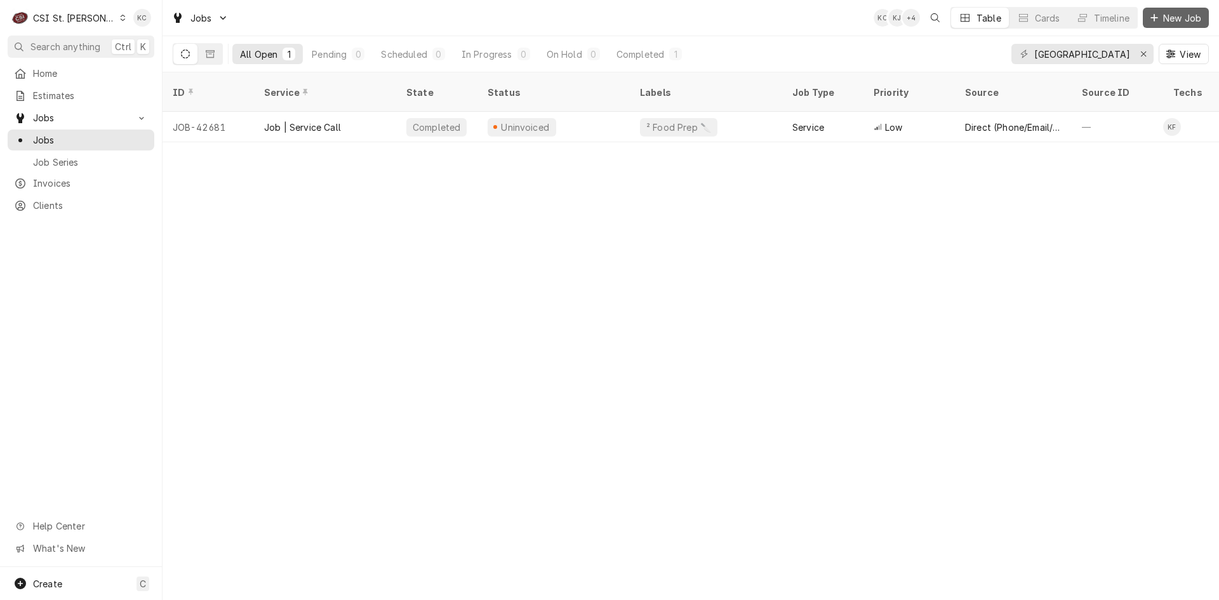
click at [1169, 18] on span "New Job" at bounding box center [1182, 17] width 43 height 13
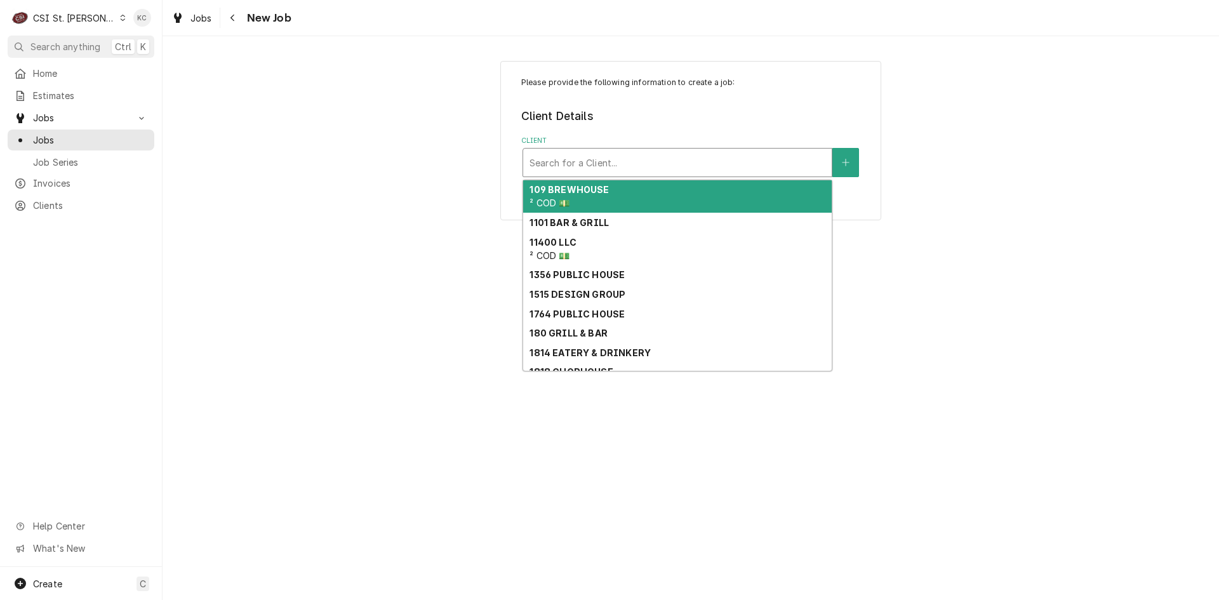
click at [602, 160] on div "Client" at bounding box center [678, 162] width 296 height 23
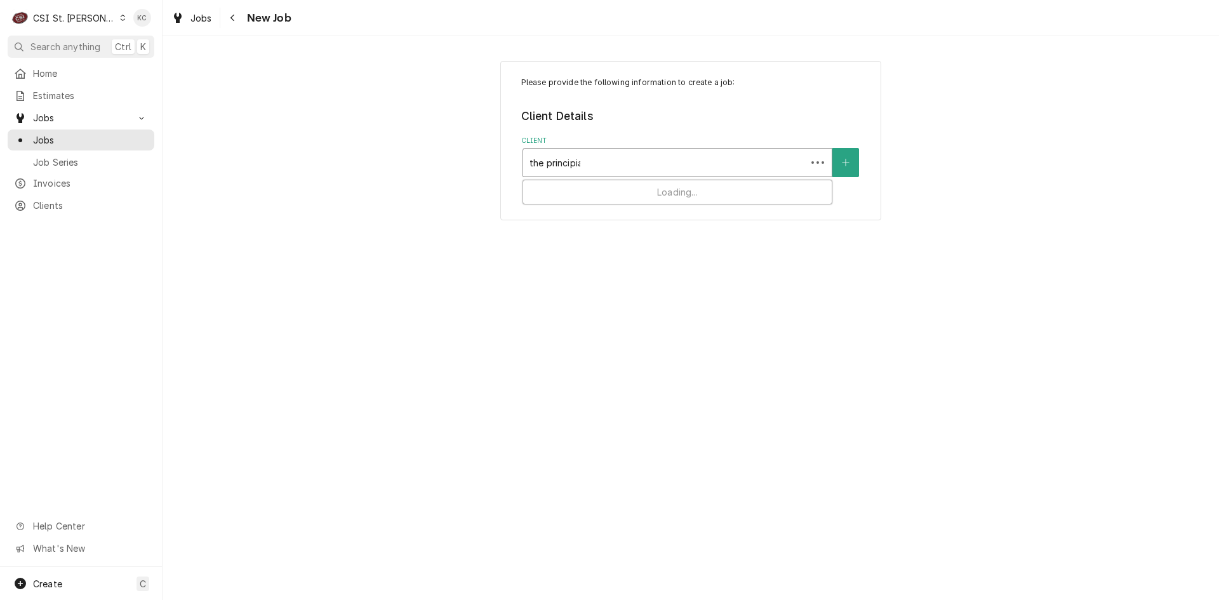
type input "the principia"
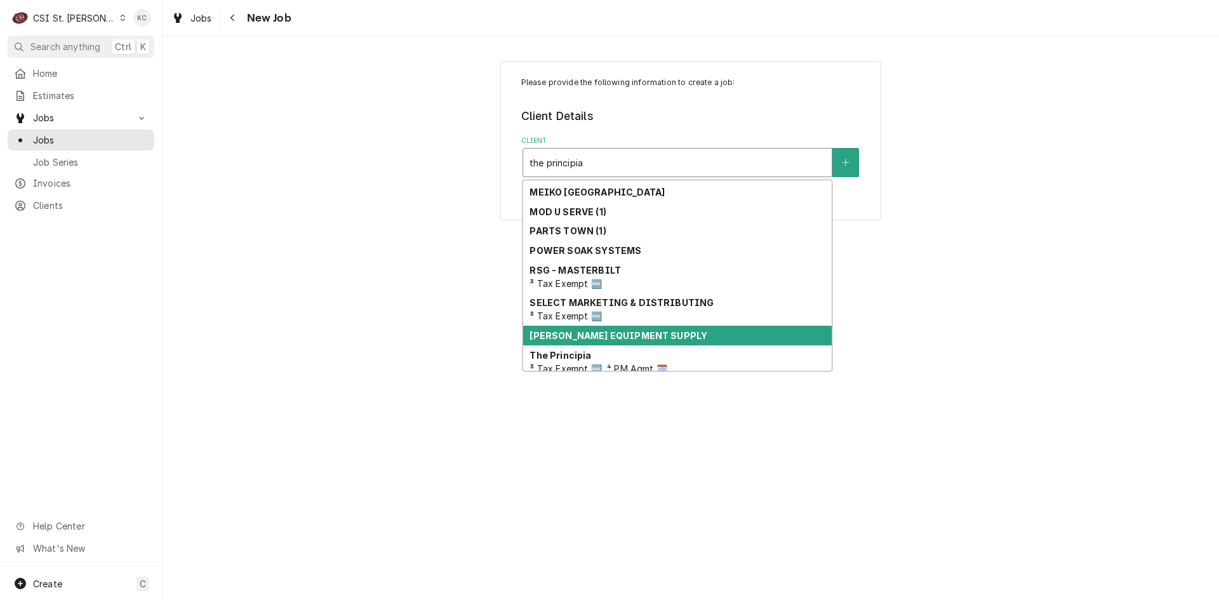
scroll to position [218, 0]
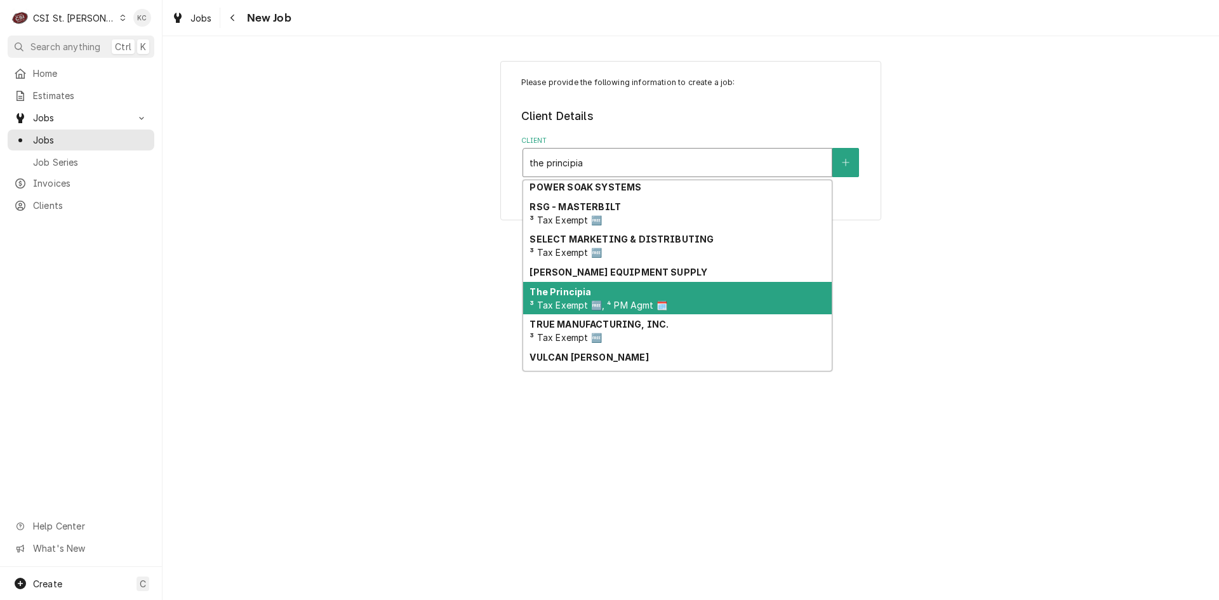
click at [623, 312] on div "The Principia ³ Tax Exempt 🆓, ⁴ PM Agmt 🗓️" at bounding box center [677, 298] width 309 height 33
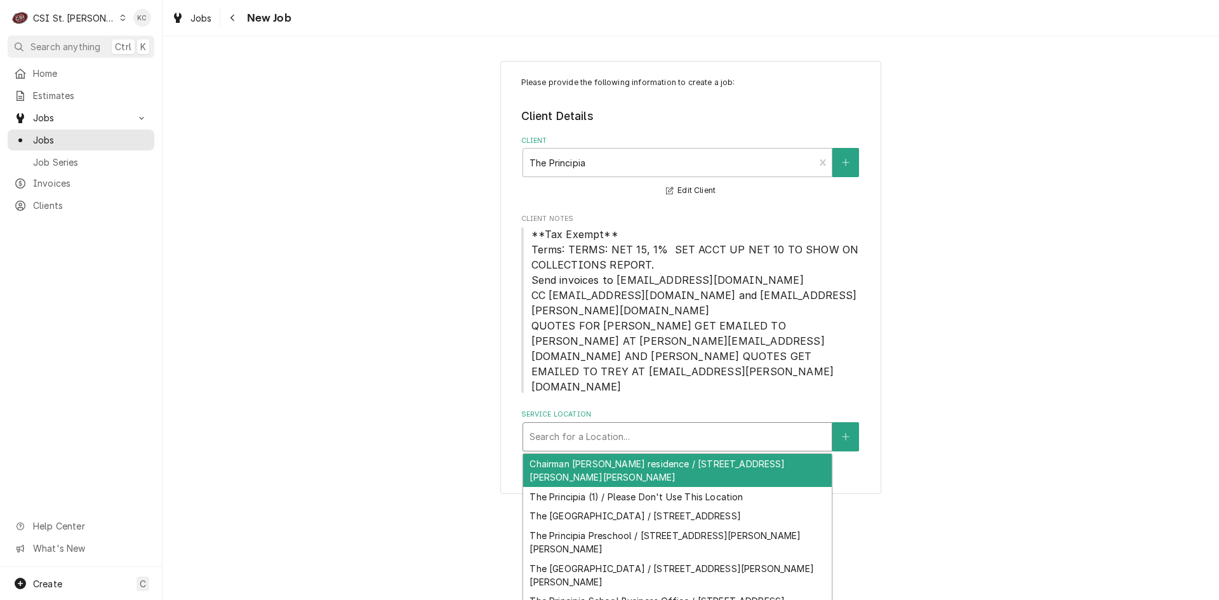
click at [624, 426] on div "Service Location" at bounding box center [678, 437] width 296 height 23
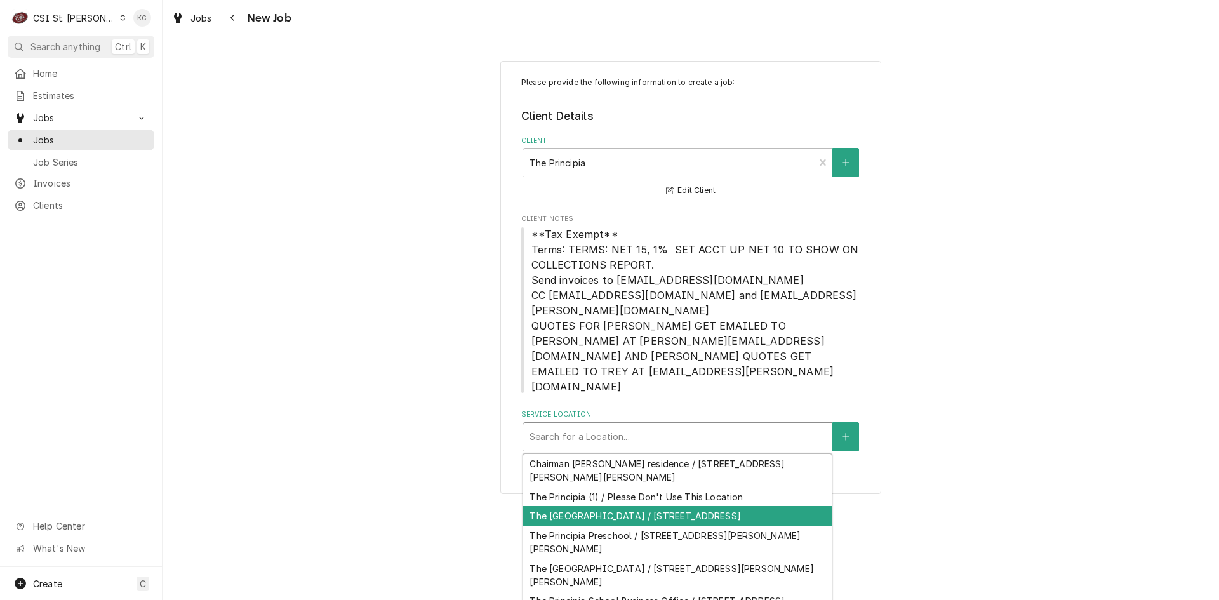
click at [646, 506] on div "The [GEOGRAPHIC_DATA] / [STREET_ADDRESS]" at bounding box center [677, 516] width 309 height 20
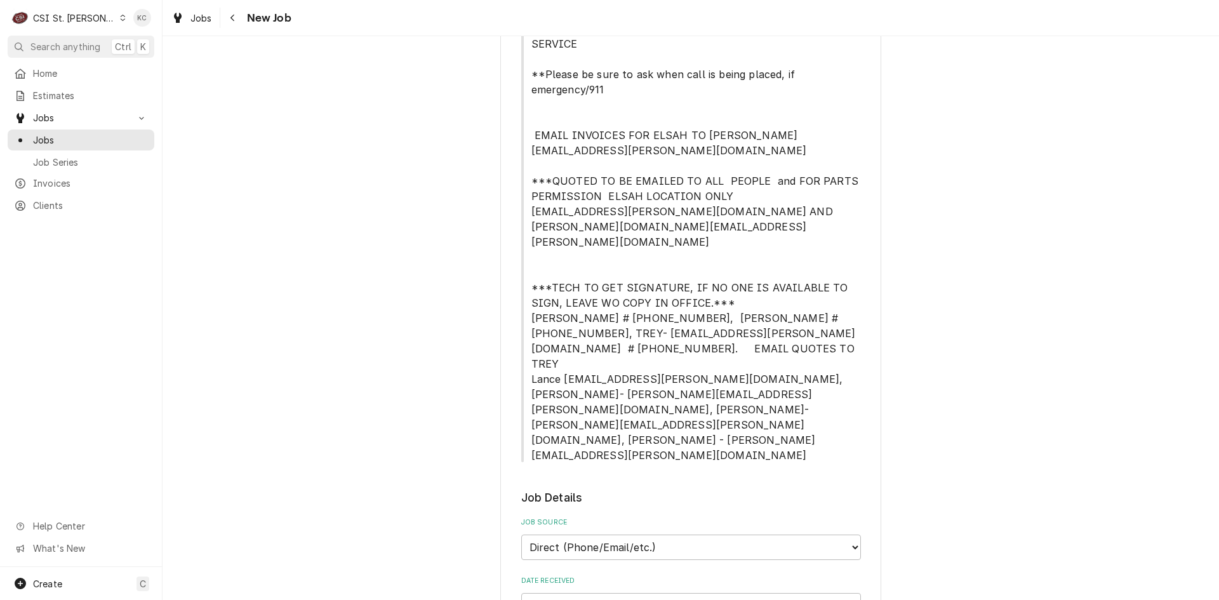
scroll to position [572, 0]
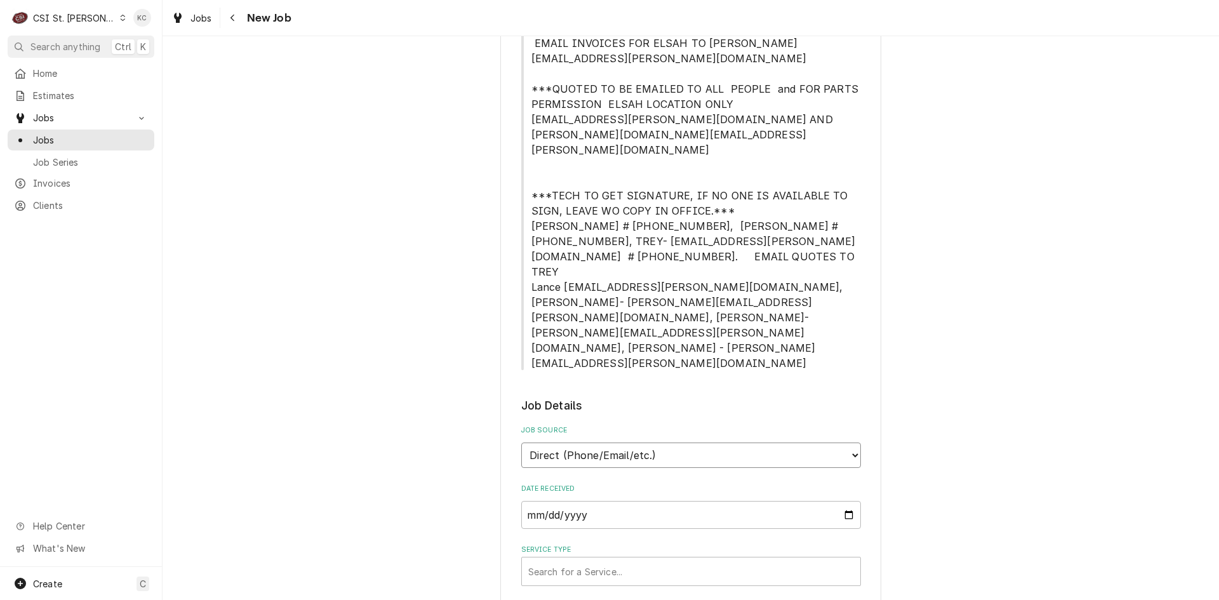
click at [645, 443] on select "Direct (Phone/Email/etc.) Service Channel Corrigo Ecotrak Other" at bounding box center [691, 455] width 340 height 25
click at [619, 560] on div "Service Type" at bounding box center [691, 571] width 326 height 23
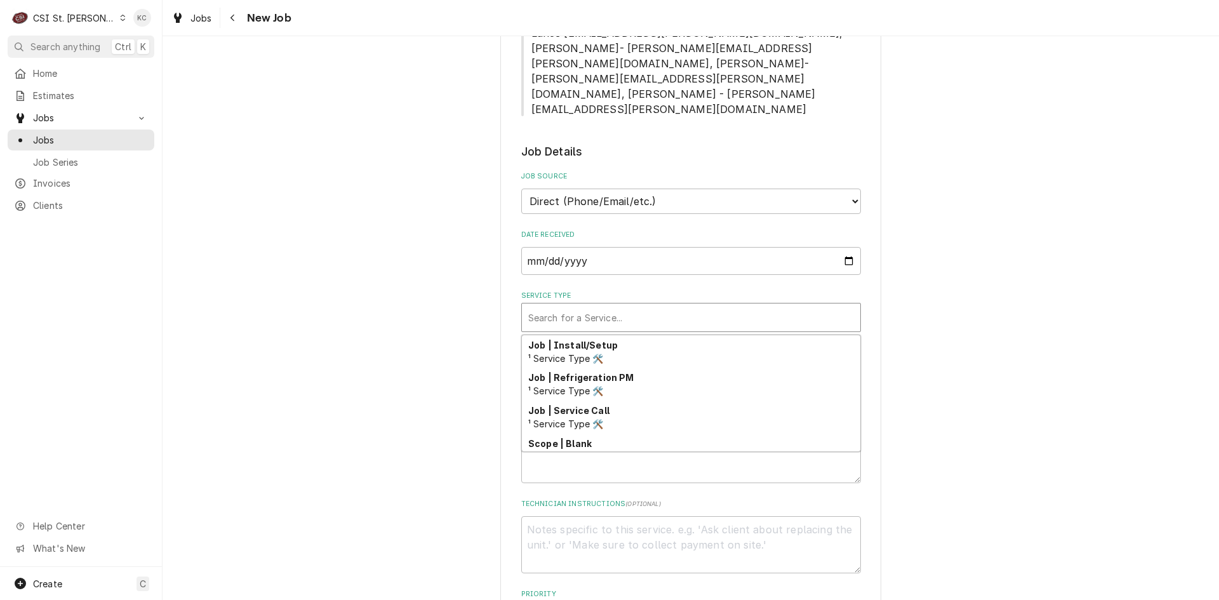
scroll to position [800, 0]
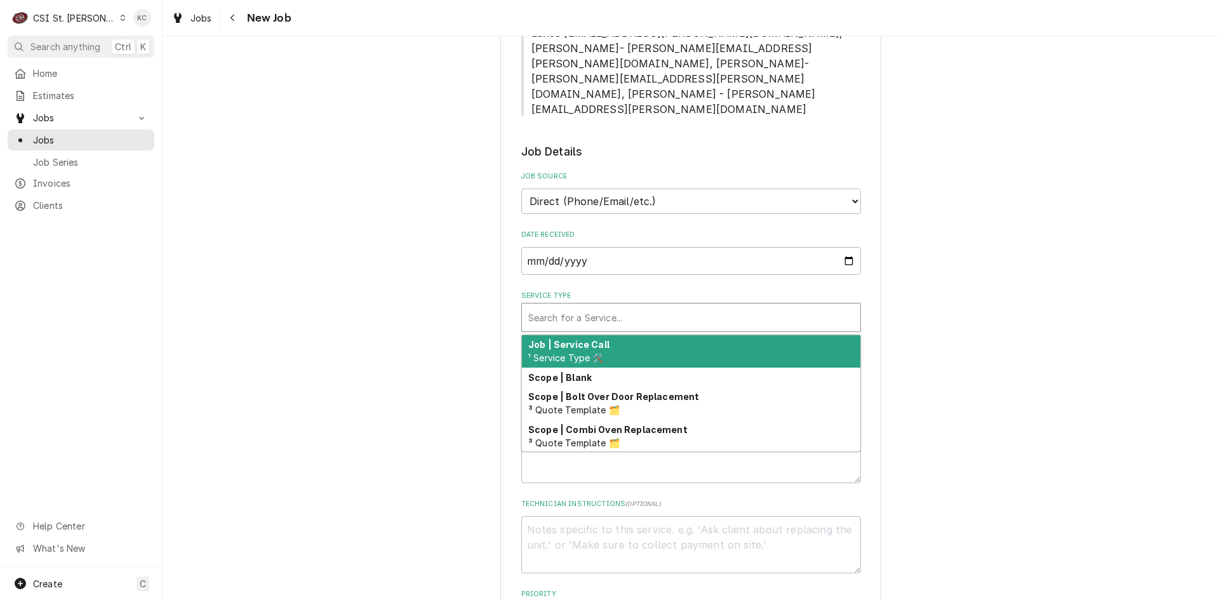
click at [630, 335] on div "Job | Service Call ¹ Service Type 🛠️" at bounding box center [691, 351] width 339 height 33
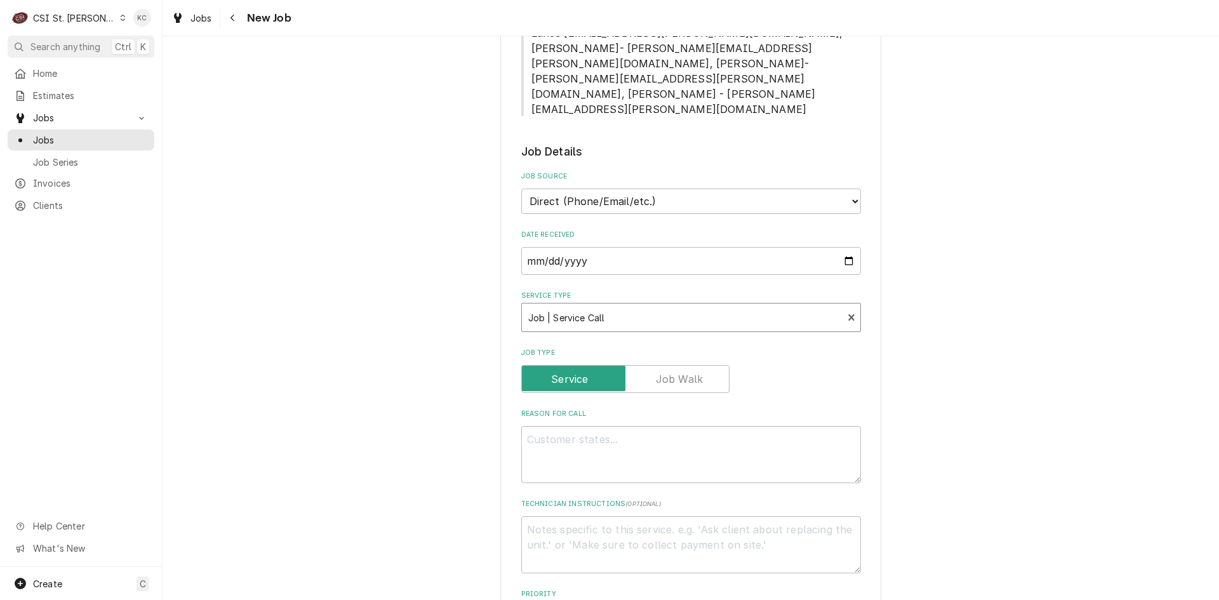
click at [926, 258] on div "Please provide the following information to create a job: Client Details Client…" at bounding box center [691, 211] width 1057 height 1974
click at [748, 426] on textarea "Reason For Call" at bounding box center [691, 454] width 340 height 57
type textarea "x"
type textarea "D"
type textarea "x"
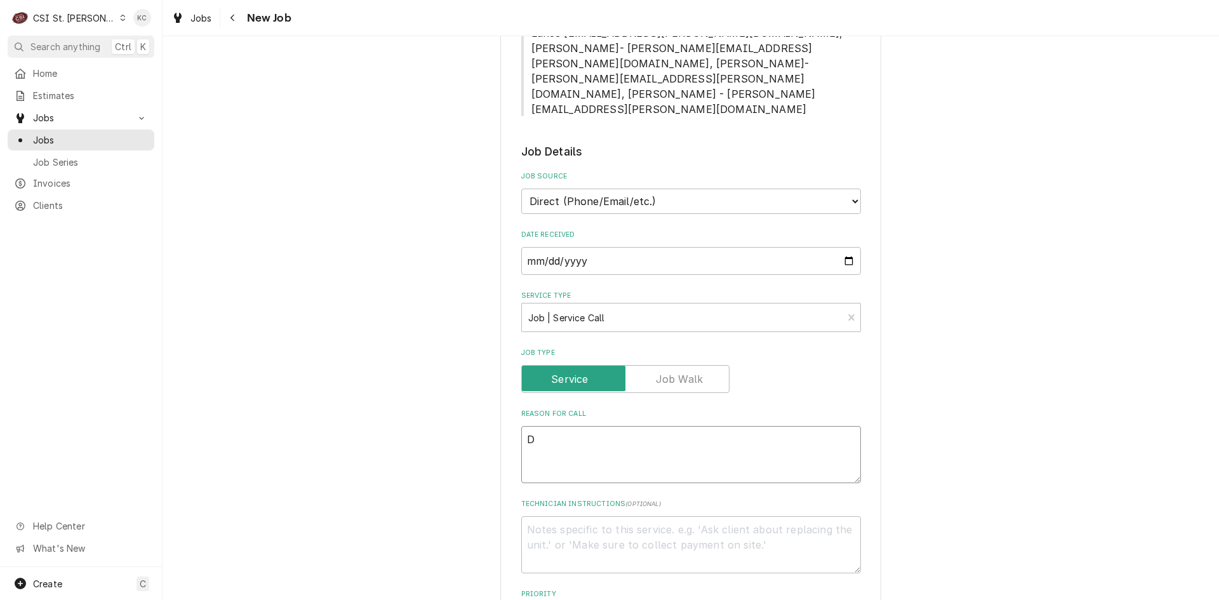
type textarea "Di"
type textarea "x"
type textarea "Dis"
type textarea "x"
type textarea "Dish"
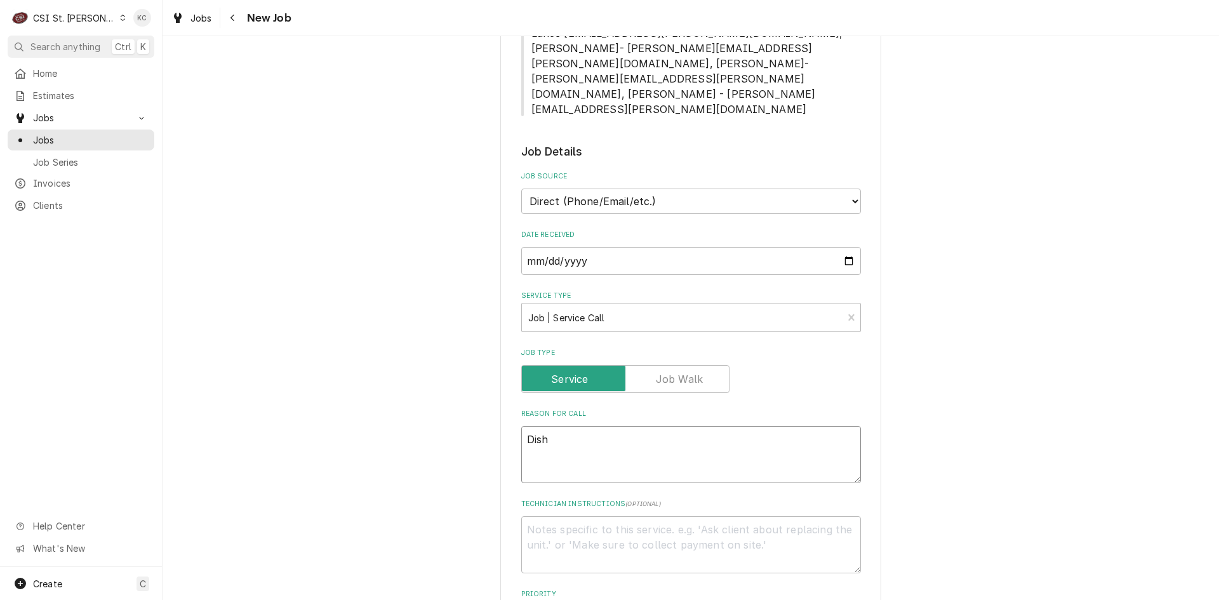
type textarea "x"
type textarea "Dishm"
type textarea "x"
type textarea "Dishma"
type textarea "x"
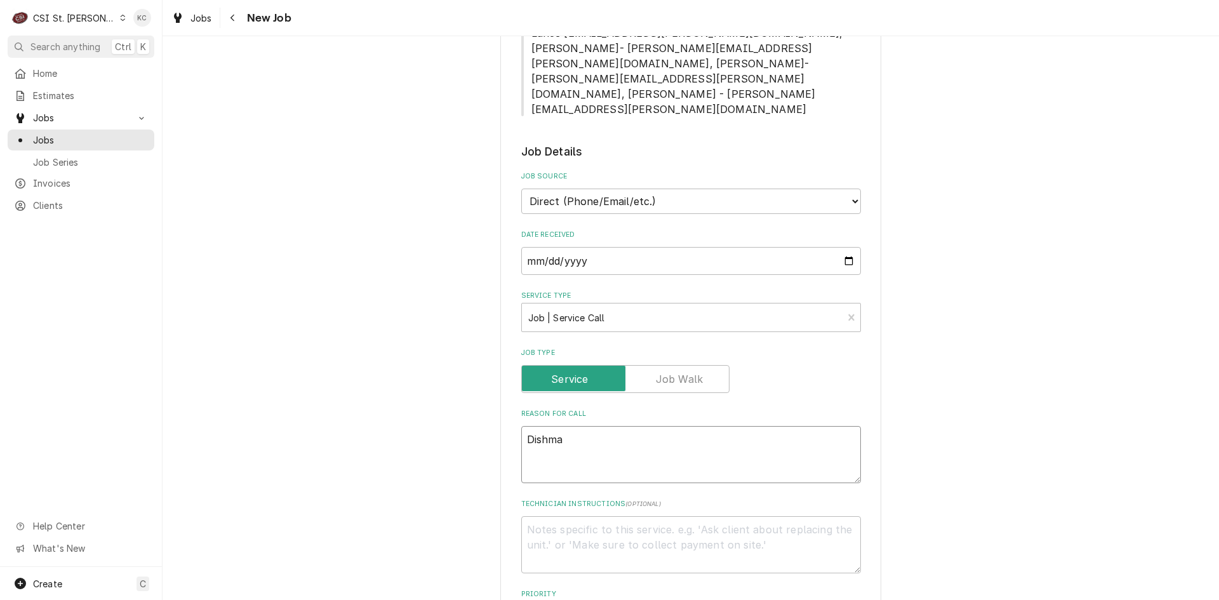
type textarea "Dishmac"
type textarea "x"
type textarea "Dishmach"
type textarea "x"
type textarea "Dishmachi"
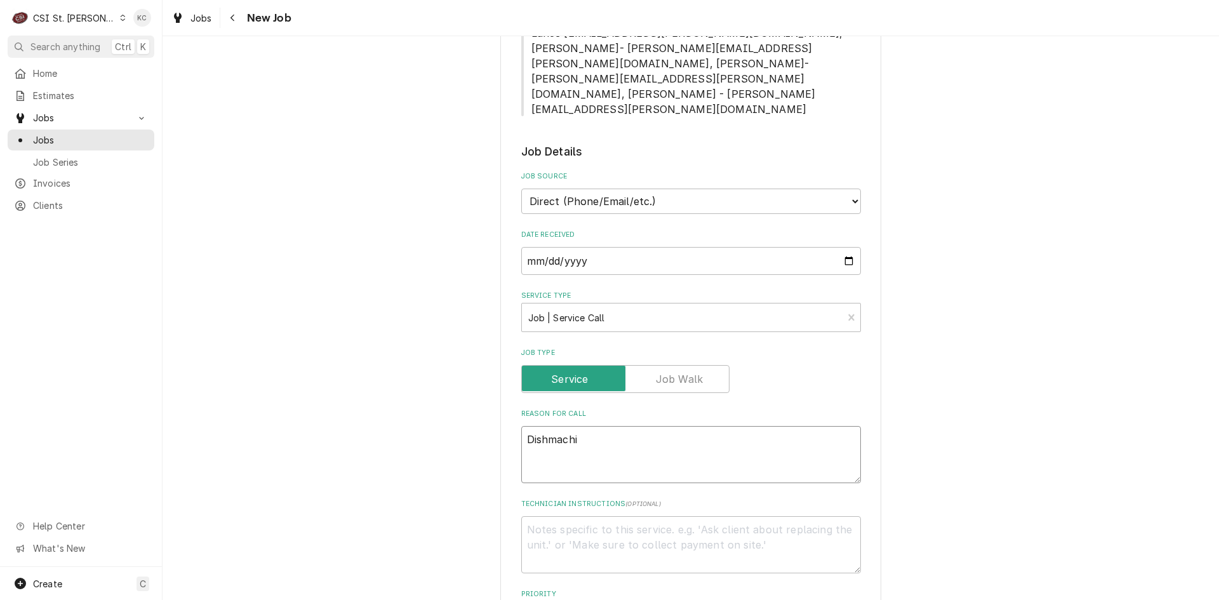
type textarea "x"
type textarea "Dishmachin"
type textarea "x"
type textarea "Dishmachine"
type textarea "x"
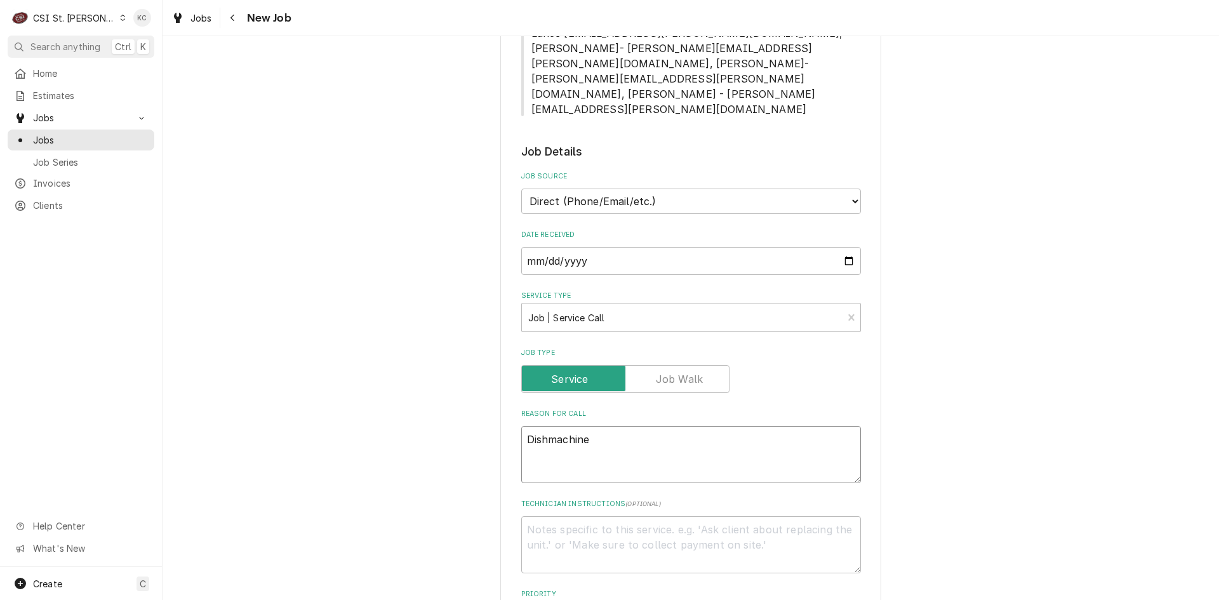
type textarea "Dishmachine"
type textarea "x"
type textarea "Dishmachine -"
type textarea "x"
type textarea "Dishmachine -"
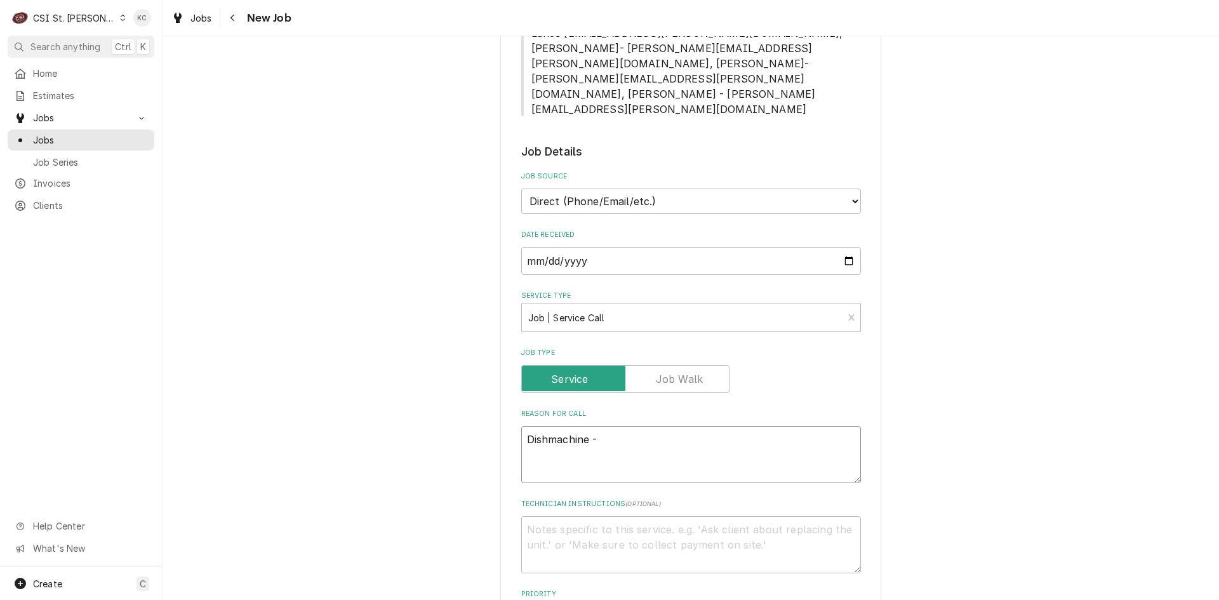
type textarea "x"
type textarea "Dishmachine - p"
type textarea "x"
type textarea "Dishmachine - pu"
type textarea "x"
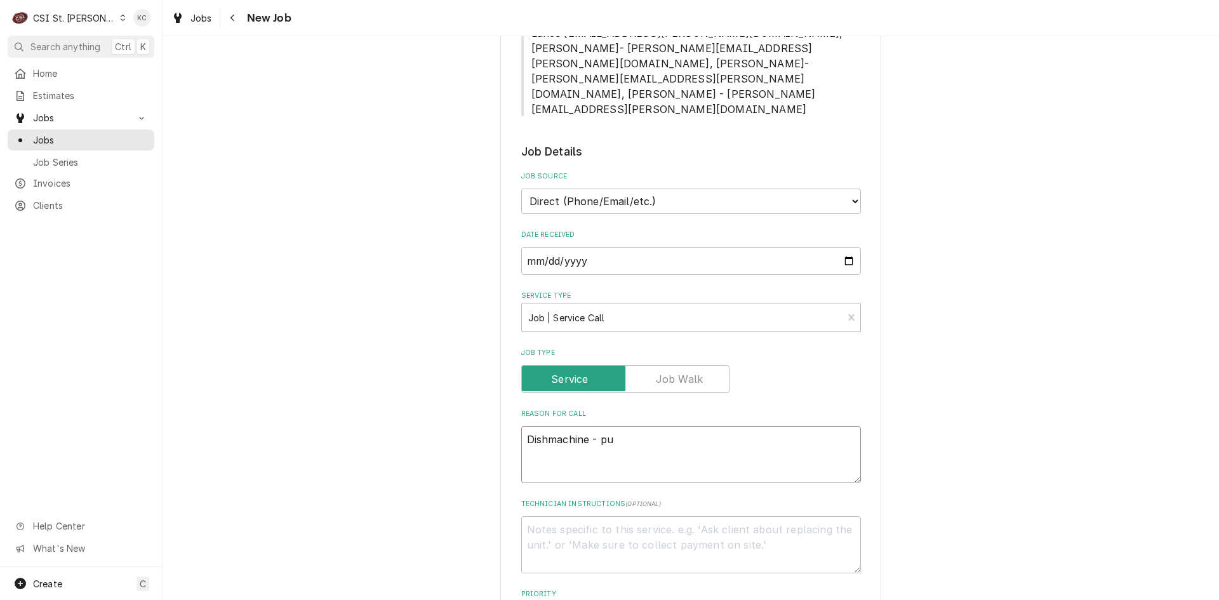
type textarea "Dishmachine - pul"
type textarea "x"
type textarea "Dishmachine - pull"
type textarea "x"
type textarea "Dishmachine - pulli"
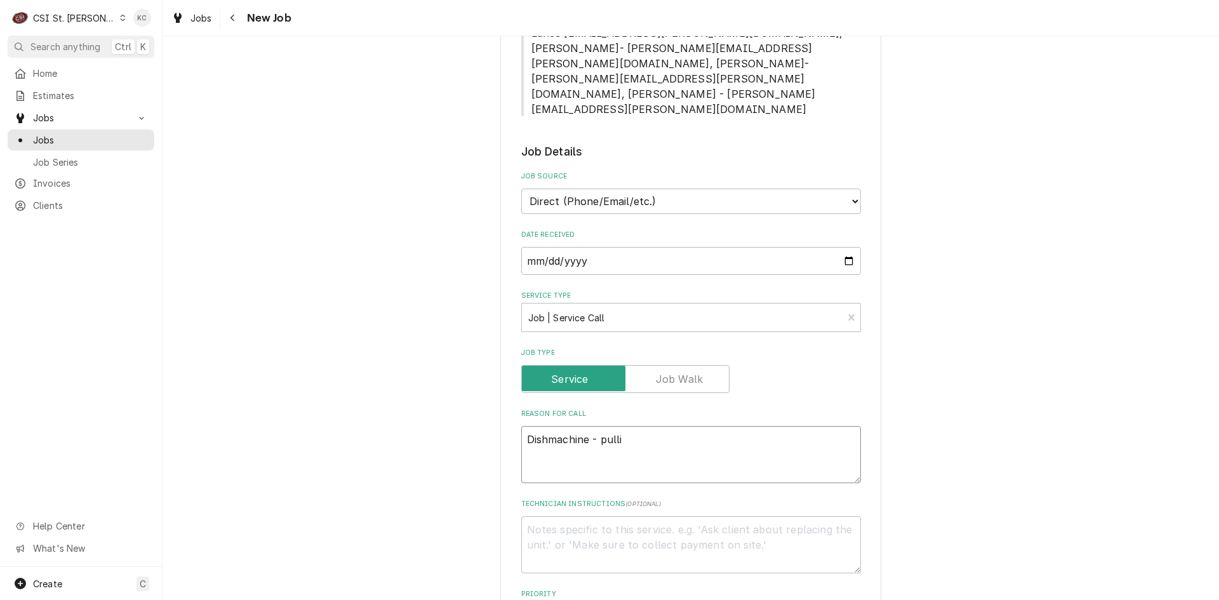
type textarea "x"
type textarea "Dishmachine - pullin"
type textarea "x"
type textarea "Dishmachine - pulling"
type textarea "x"
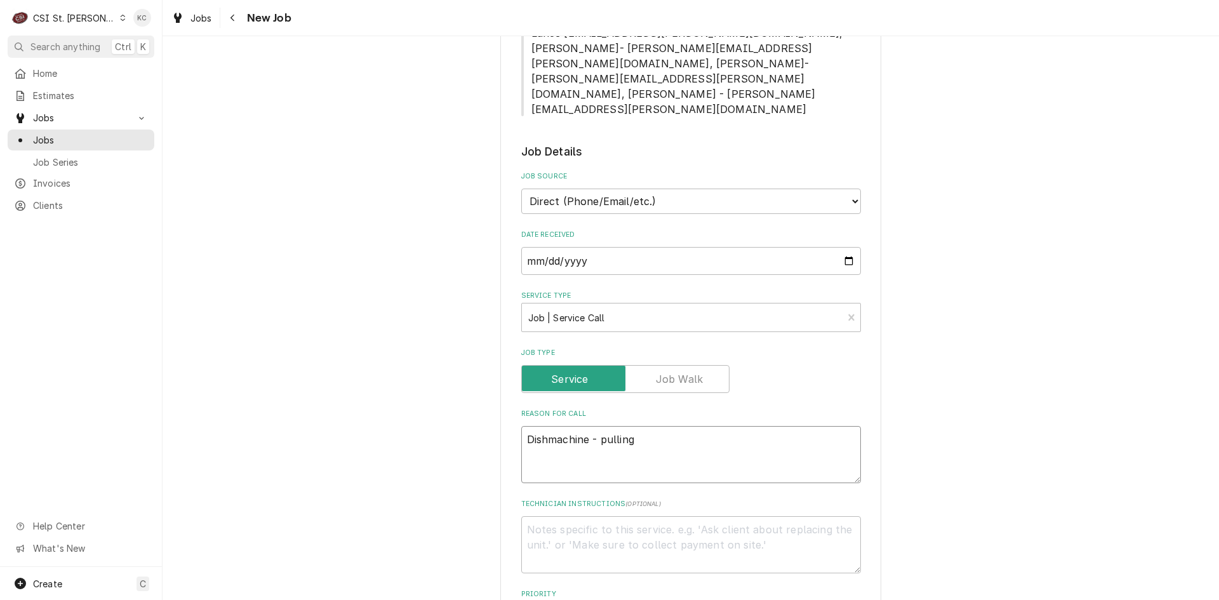
type textarea "Dishmachine - pulling"
type textarea "x"
type textarea "Dishmachine - pulling s"
type textarea "x"
type textarea "Dishmachine - pulling se"
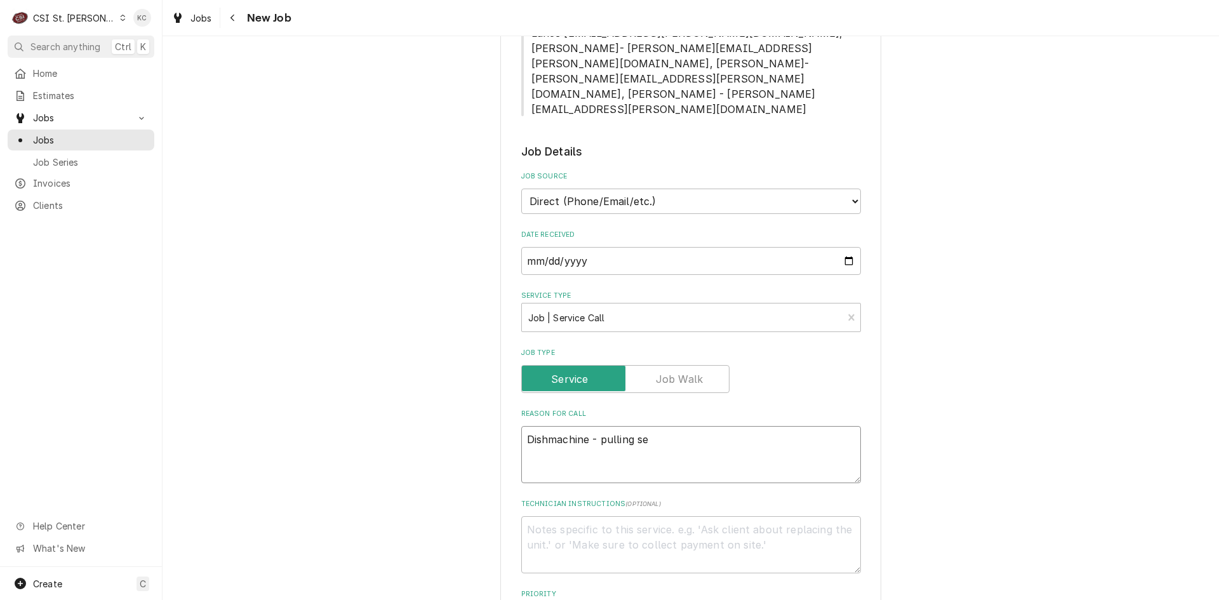
type textarea "x"
type textarea "Dishmachine - pulling sev"
type textarea "x"
type textarea "Dishmachine - pulling seve"
type textarea "x"
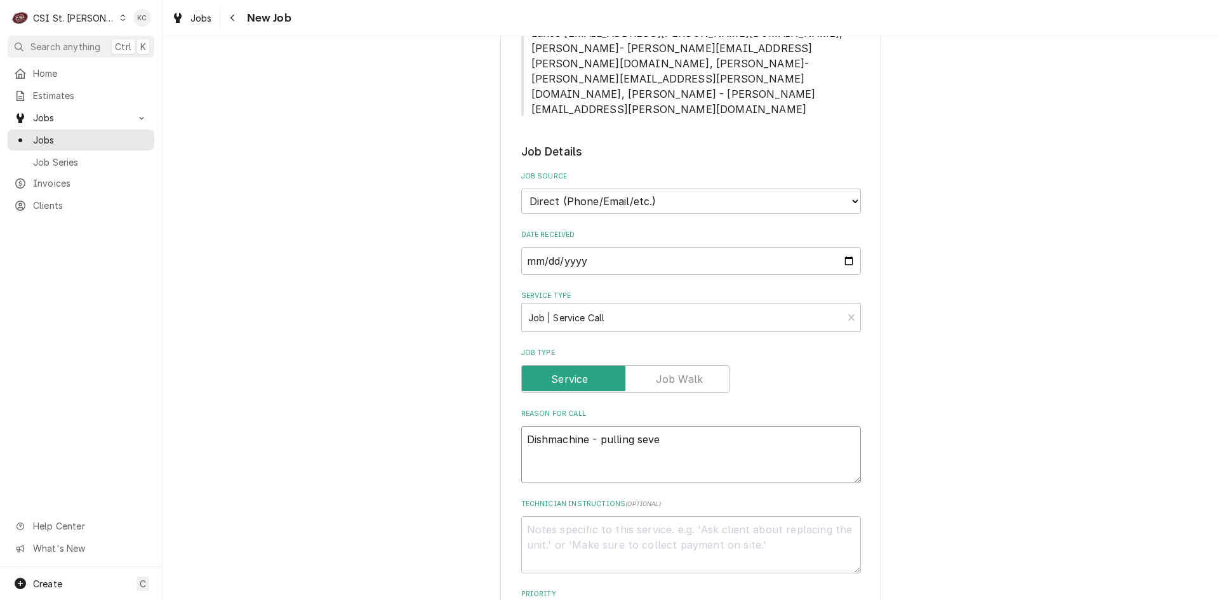
type textarea "Dishmachine - pulling sever"
type textarea "x"
type textarea "Dishmachine - pulling severa"
type textarea "x"
type textarea "Dishmachine - pulling several"
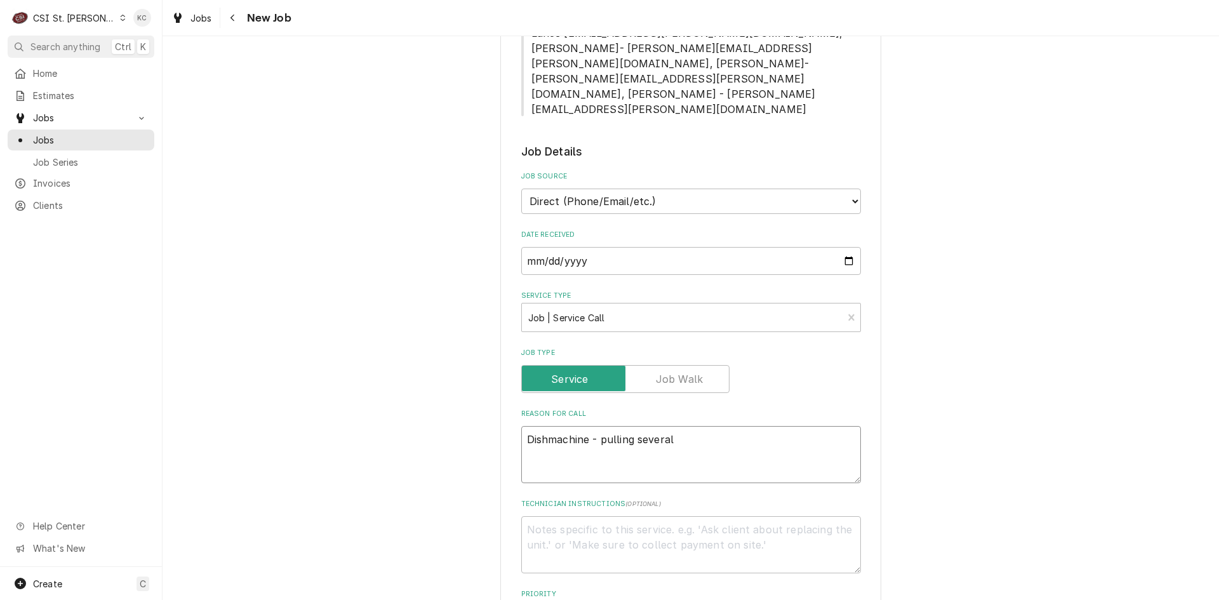
type textarea "x"
type textarea "Dishmachine - pulling several"
type textarea "x"
type textarea "Dishmachine - pulling several di"
type textarea "x"
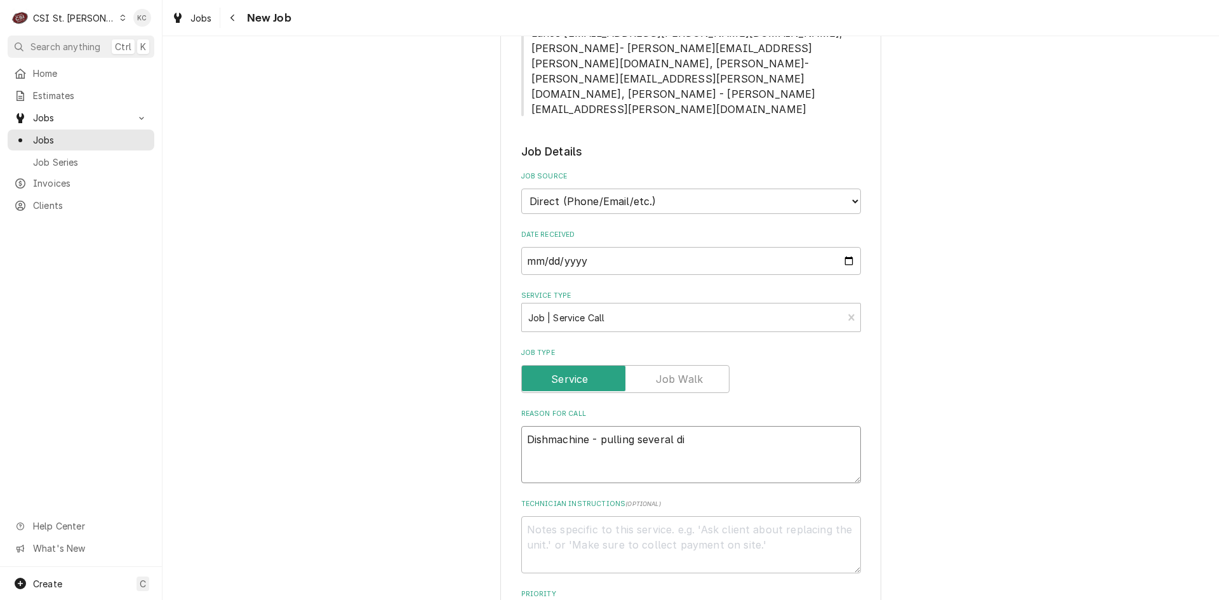
type textarea "Dishmachine - pulling several dif"
type textarea "x"
type textarea "Dishmachine - pulling several diff"
type textarea "x"
type textarea "Dishmachine - pulling several diffe"
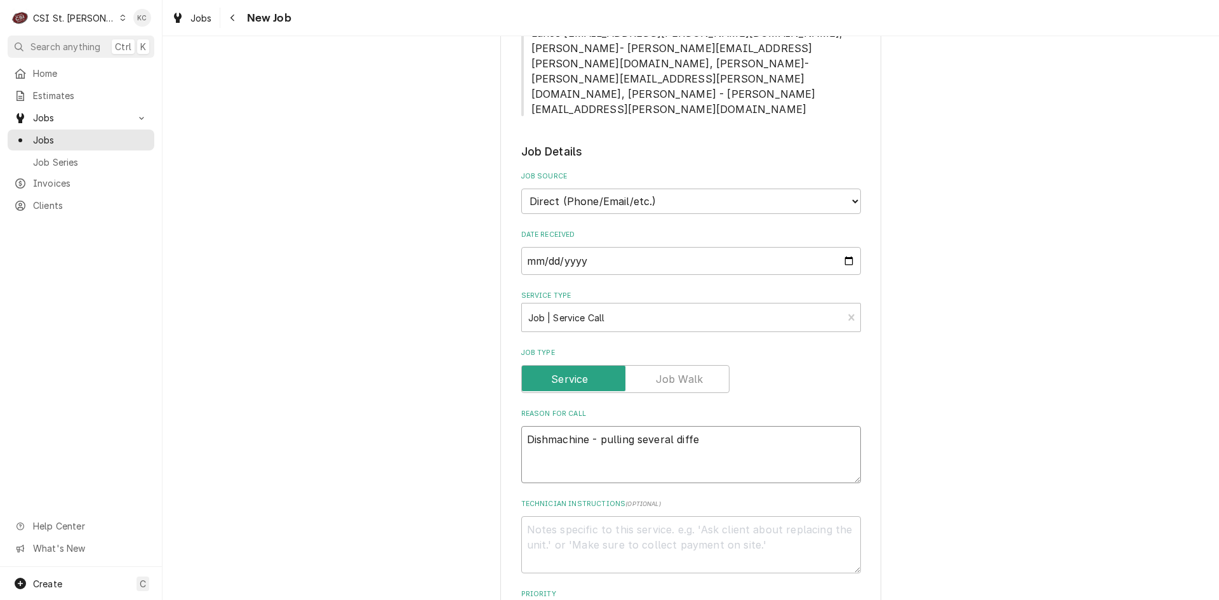
type textarea "x"
type textarea "Dishmachine - pulling several differ"
type textarea "x"
type textarea "Dishmachine - pulling several differe"
type textarea "x"
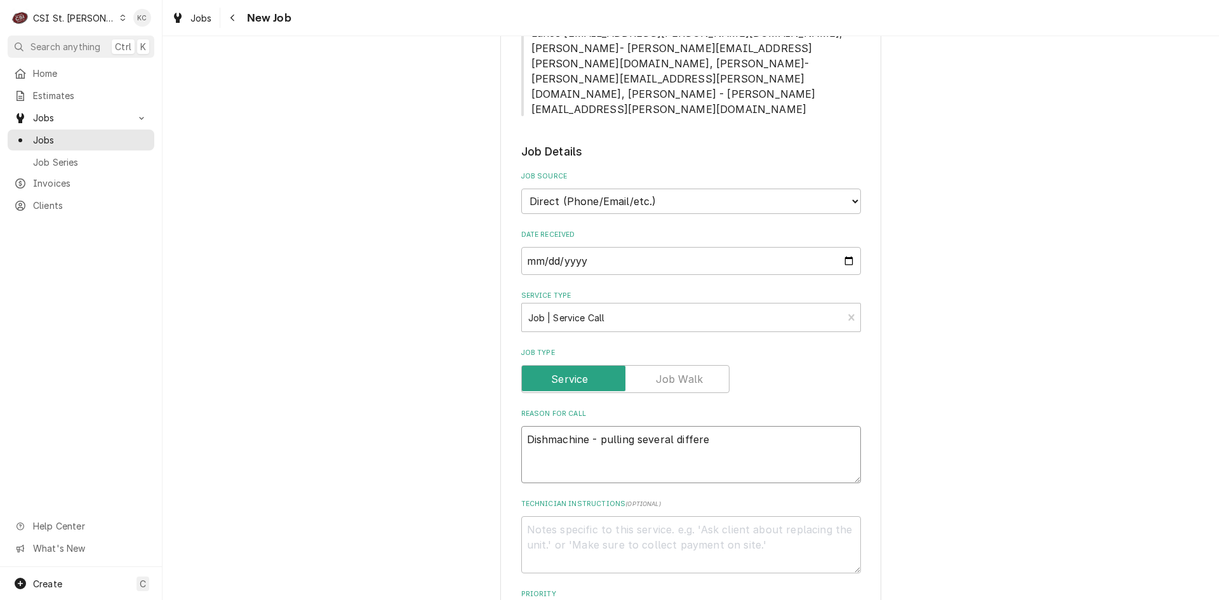
type textarea "Dishmachine - pulling several differen"
type textarea "x"
type textarea "Dishmachine - pulling several different"
type textarea "x"
type textarea "Dishmachine - pulling several different"
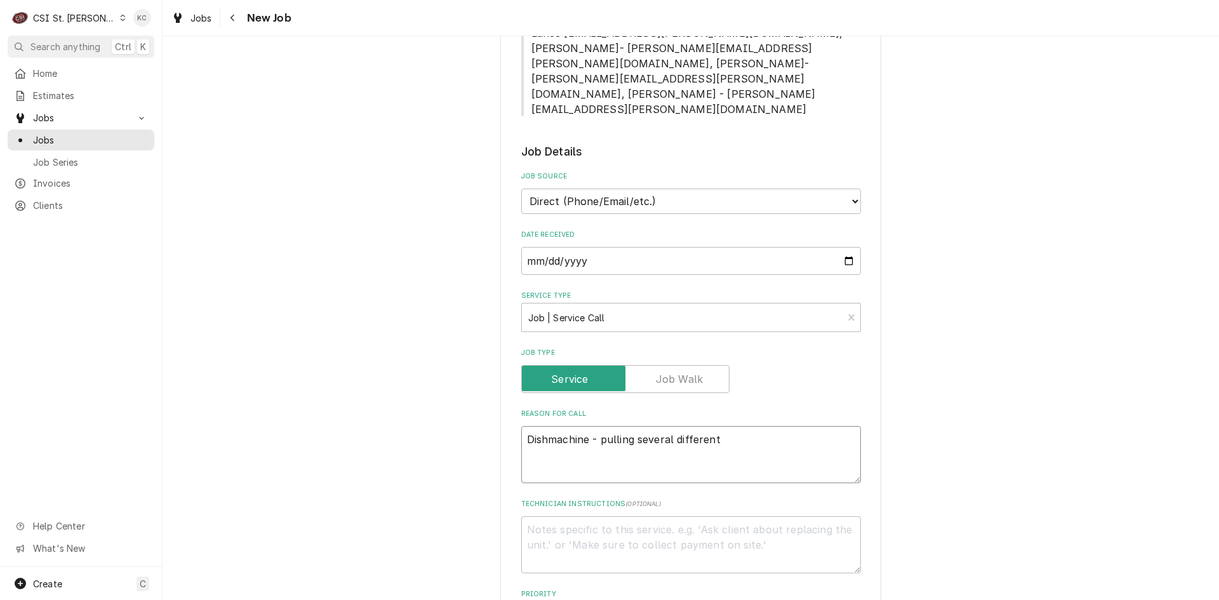
type textarea "x"
type textarea "Dishmachine - pulling several different c"
type textarea "x"
type textarea "Dishmachine - pulling several different co"
type textarea "x"
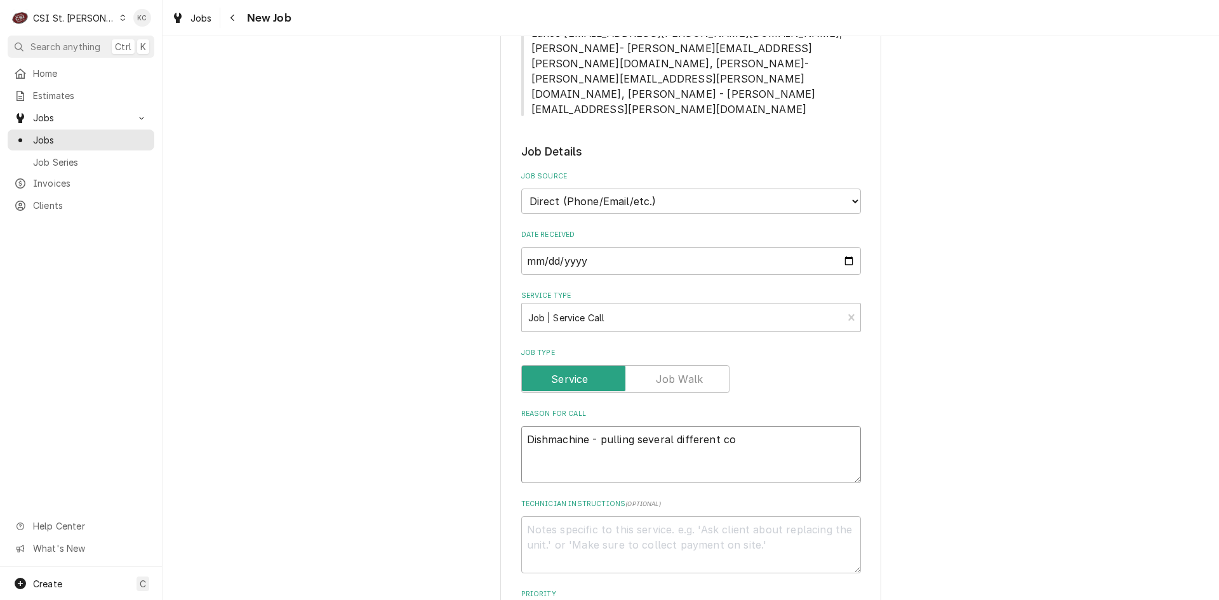
type textarea "Dishmachine - pulling several different cod"
type textarea "x"
type textarea "Dishmachine - pulling several different code"
type textarea "x"
type textarea "Dishmachine - pulling several different codes"
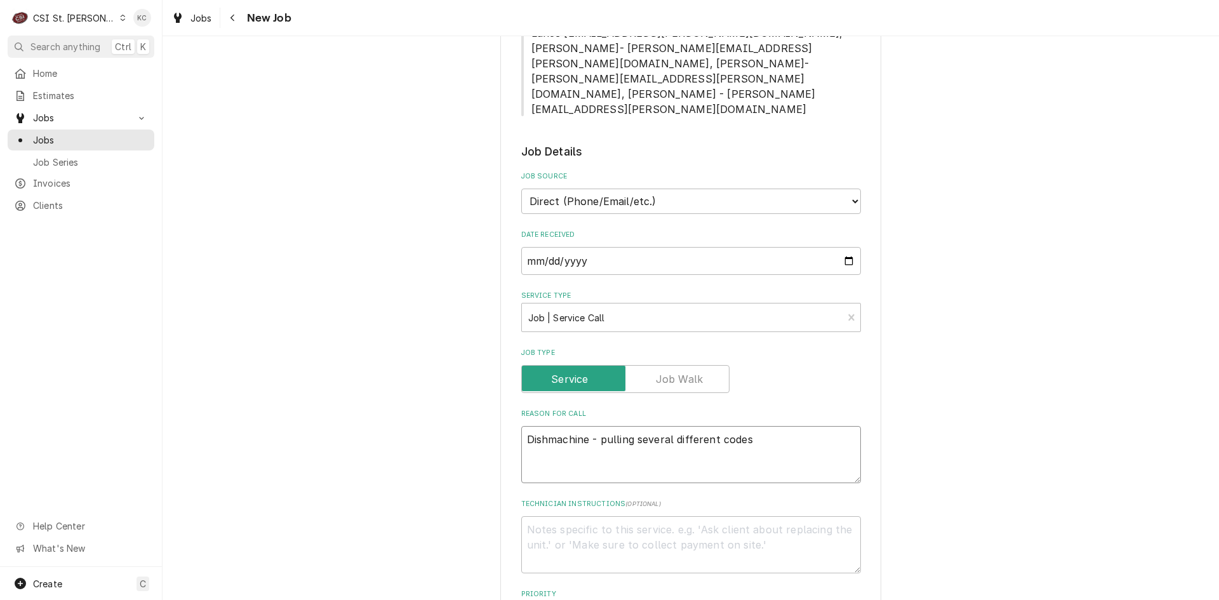
type textarea "x"
type textarea "Dishmachine - pulling several different codes"
type textarea "x"
type textarea "Dishmachine - pulling several different codes a"
type textarea "x"
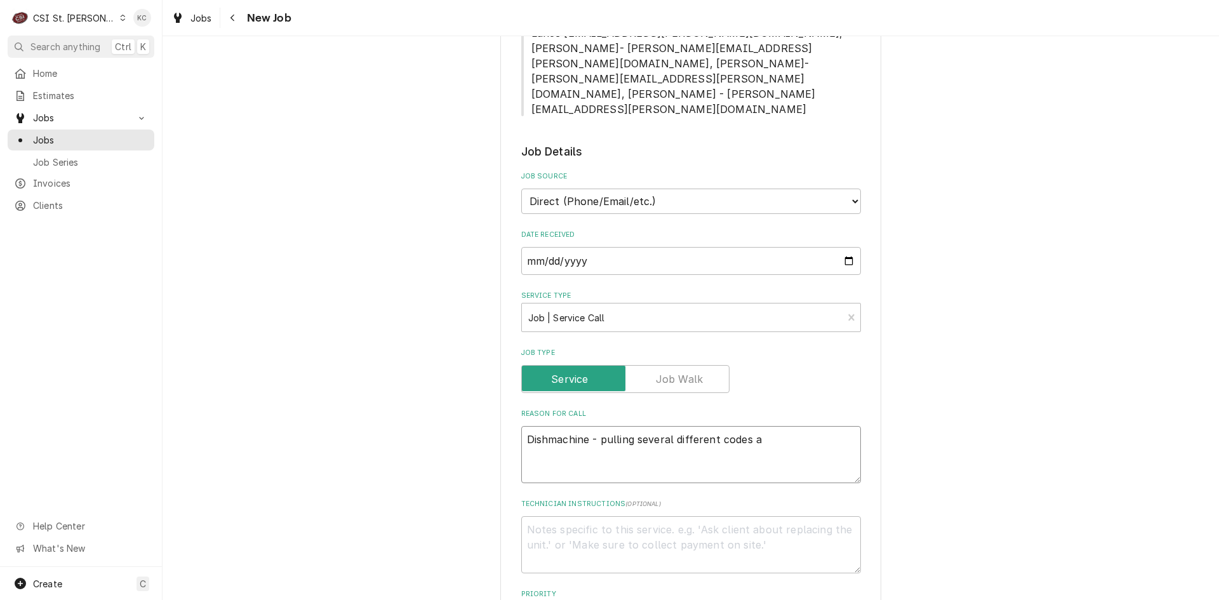
type textarea "Dishmachine - pulling several different codes an"
type textarea "x"
type textarea "Dishmachine - pulling several different codes and"
type textarea "x"
type textarea "Dishmachine - pulling several different codes and"
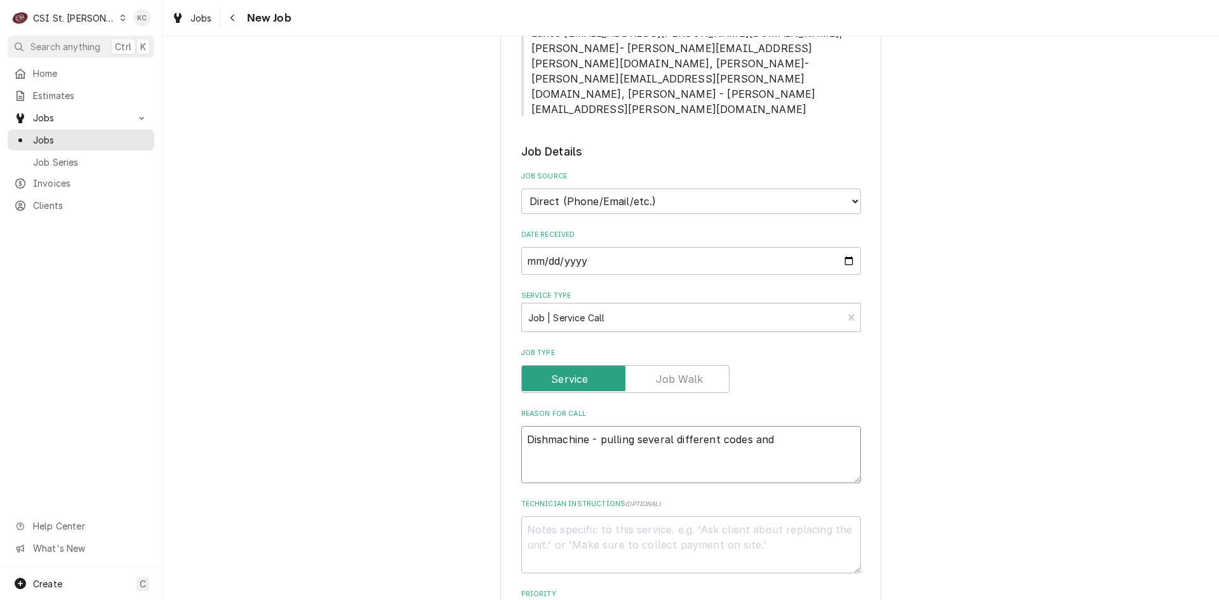
type textarea "x"
type textarea "Dishmachine - pulling several different codes and i"
type textarea "x"
type textarea "Dishmachine - pulling several different codes and is"
type textarea "x"
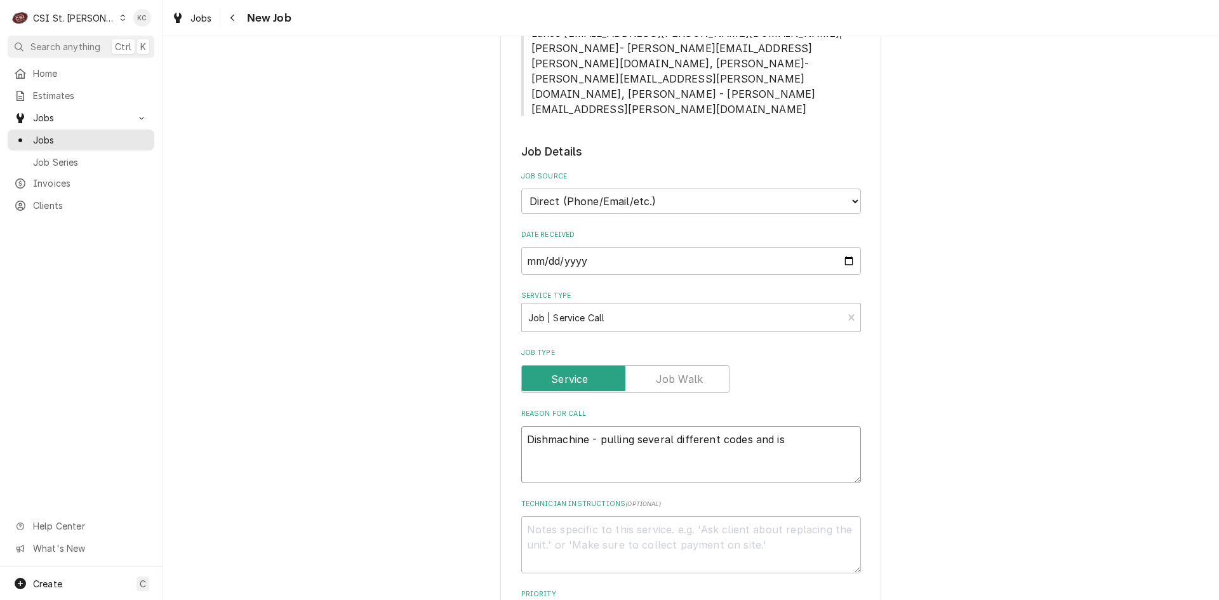
type textarea "Dishmachine - pulling several different codes and is"
type textarea "x"
type textarea "Dishmachine - pulling several different codes and is n"
type textarea "x"
type textarea "Dishmachine - pulling several different codes and is no"
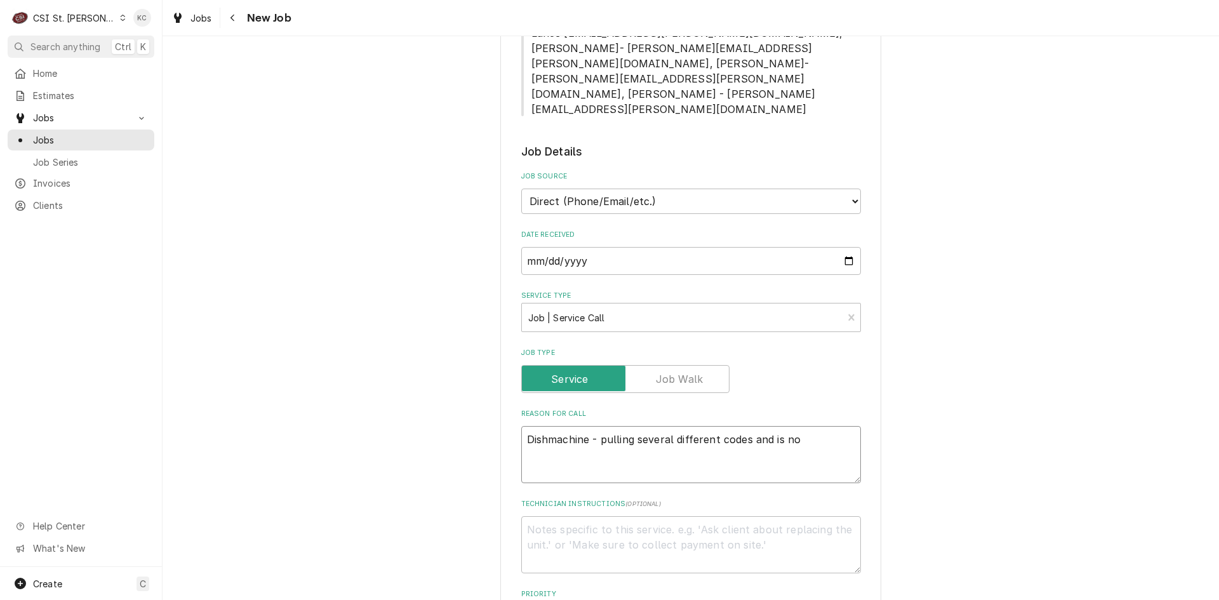
type textarea "x"
type textarea "Dishmachine - pulling several different codes and is not"
type textarea "x"
type textarea "Dishmachine - pulling several different codes and is not"
type textarea "x"
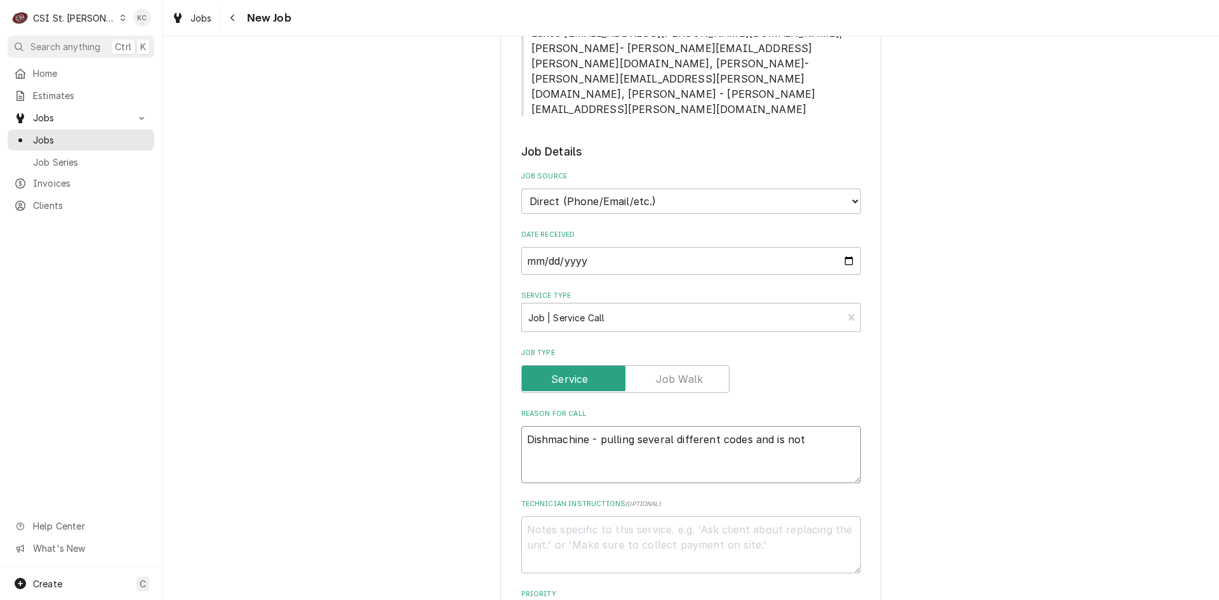
type textarea "Dishmachine - pulling several different codes and is not f"
type textarea "x"
type textarea "Dishmachine - pulling several different codes and is not fi"
type textarea "x"
type textarea "Dishmachine - pulling several different codes and is not fil"
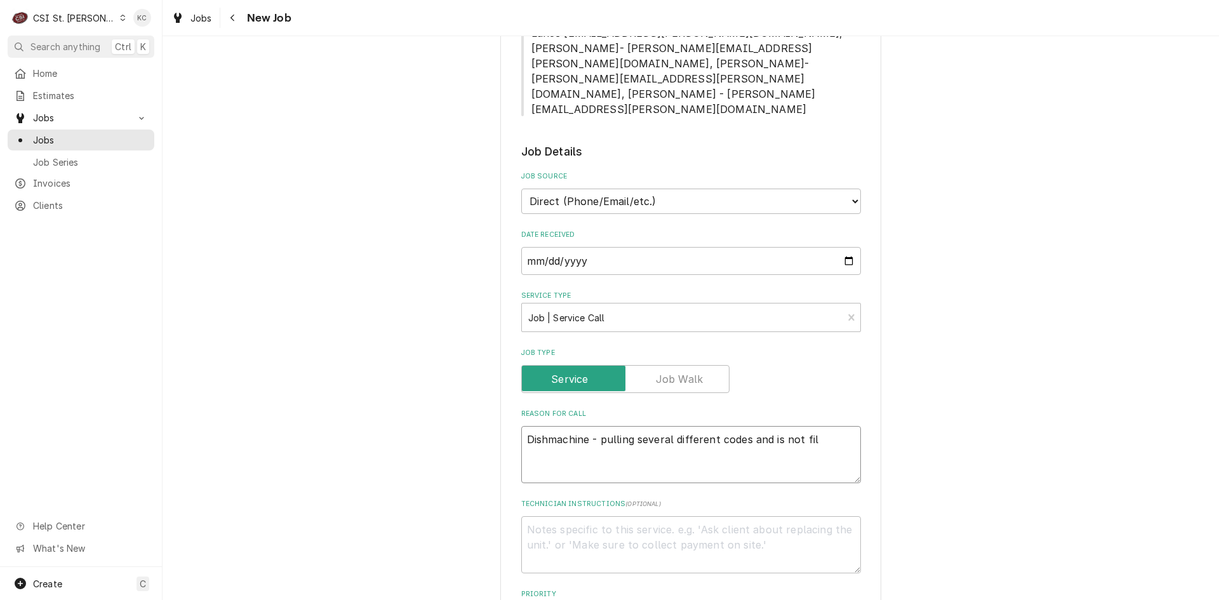
type textarea "x"
type textarea "Dishmachine - pulling several different codes and is not fill"
type textarea "x"
type textarea "Dishmachine - pulling several different codes and is not filli"
type textarea "x"
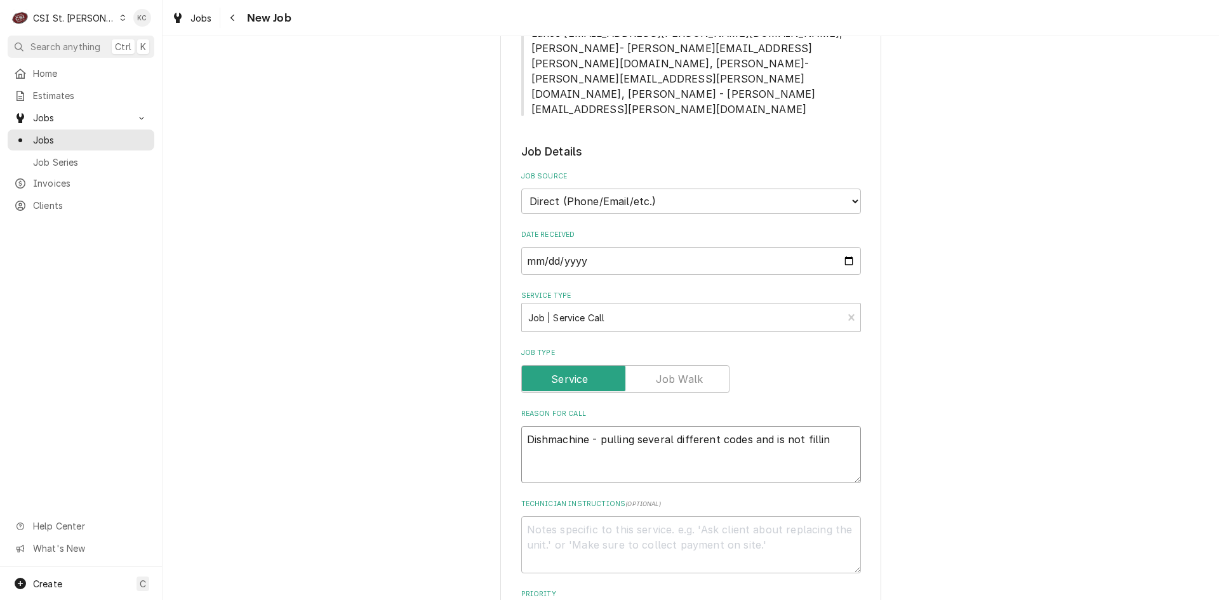
type textarea "Dishmachine - pulling several different codes and is not filling"
type textarea "x"
type textarea "Dishmachine - pulling several different codes and is not filling"
type textarea "x"
type textarea "Dishmachine - pulling several different codes and is not filling u"
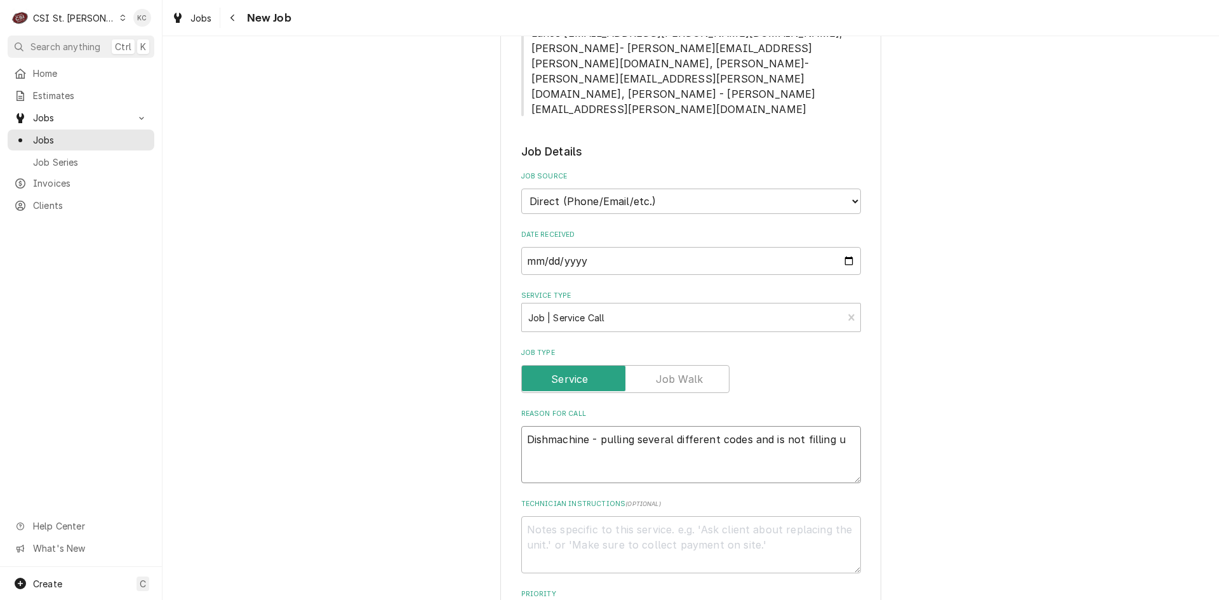
type textarea "x"
type textarea "Dishmachine - pulling several different codes and is not filling up"
type textarea "x"
type textarea "Dishmachine - pulling several different codes and is not filling up"
type textarea "x"
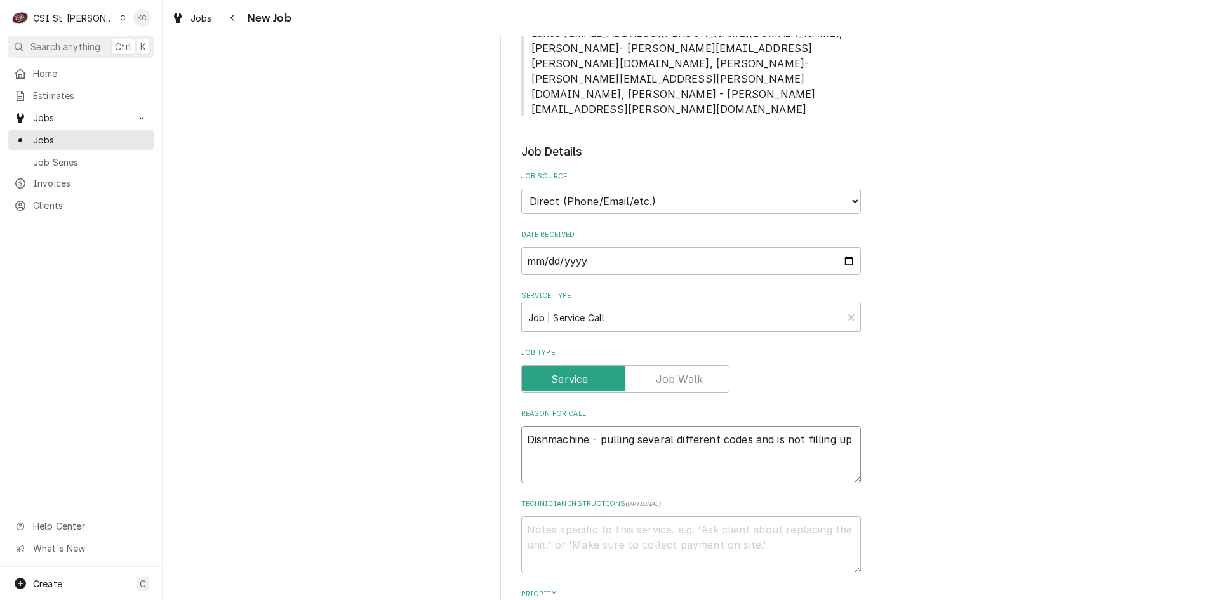
type textarea "Dishmachine - pulling several different codes and is not filling up t"
type textarea "x"
type textarea "Dishmachine - pulling several different codes and is not filling up to"
type textarea "x"
type textarea "Dishmachine - pulling several different codes and is not filling up to"
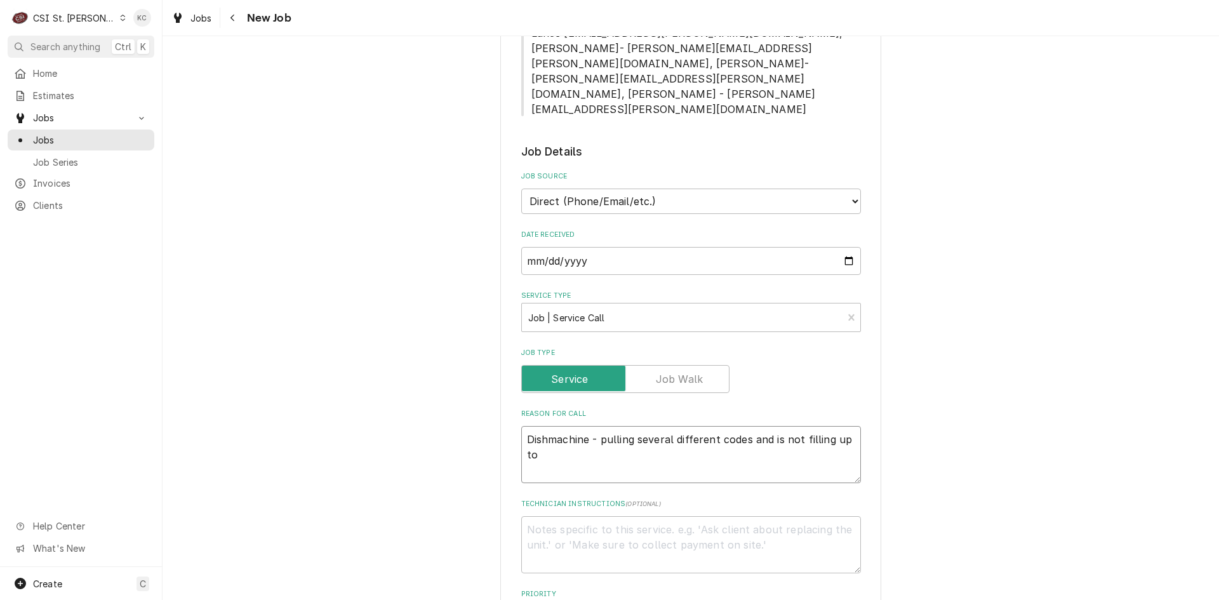
type textarea "x"
type textarea "Dishmachine - pulling several different codes and is not filling up to b"
type textarea "x"
type textarea "Dishmachine - pulling several different codes and is not filling up to be"
type textarea "x"
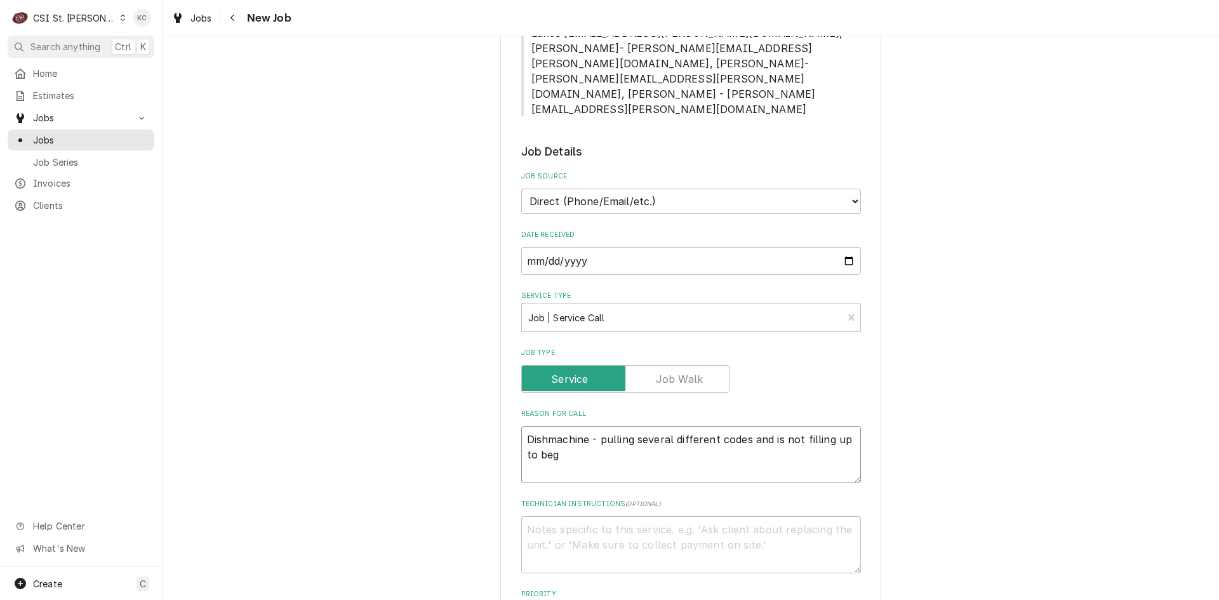
type textarea "Dishmachine - pulling several different codes and is not filling up to begu"
type textarea "x"
type textarea "Dishmachine - pulling several different codes and is not filling up to begui"
type textarea "x"
type textarea "Dishmachine - pulling several different codes and is not filling up to beguin"
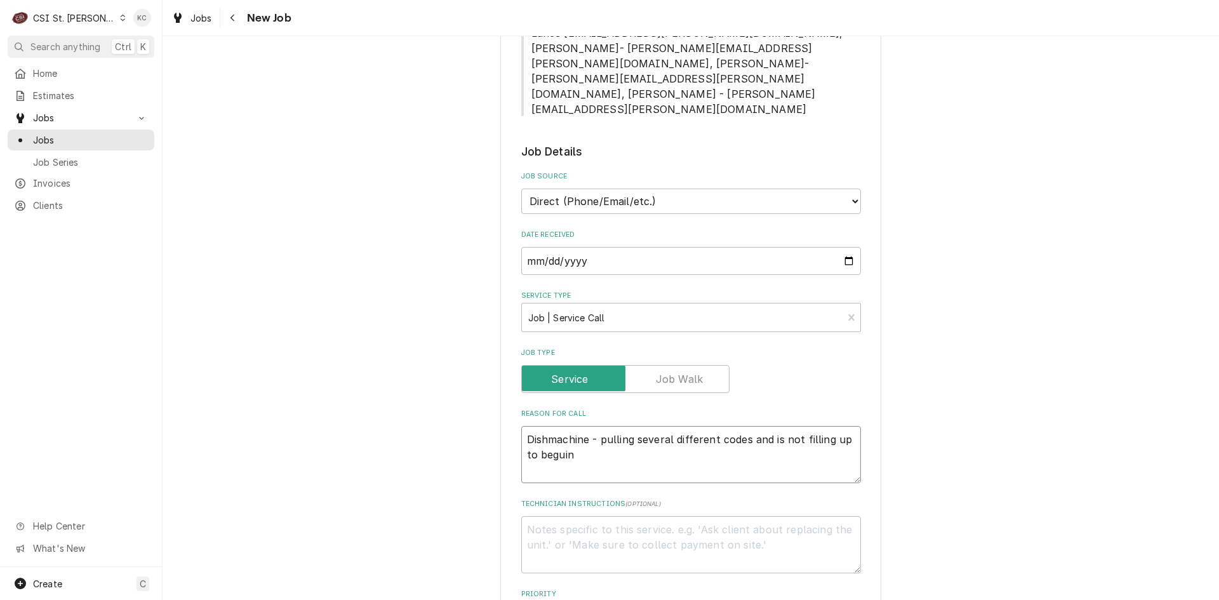
type textarea "x"
type textarea "Dishmachine - pulling several different codes and is not filling up to begui"
type textarea "x"
type textarea "Dishmachine - pulling several different codes and is not filling up to begu"
type textarea "x"
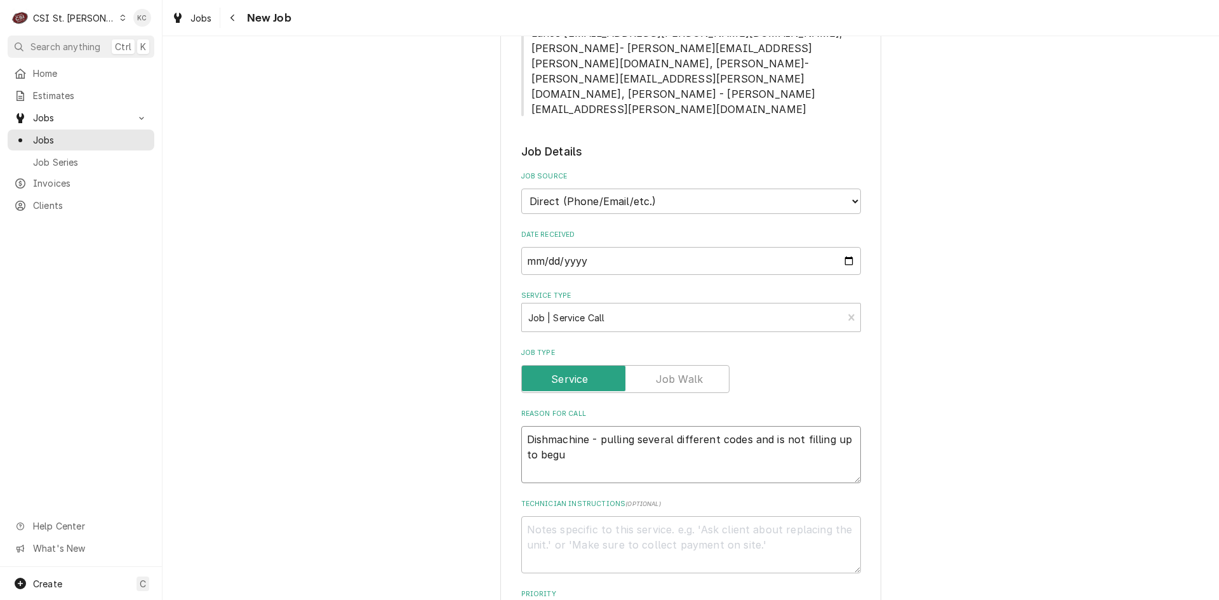
type textarea "Dishmachine - pulling several different codes and is not filling up to beg"
type textarea "x"
type textarea "Dishmachine - pulling several different codes and is not filling up to begi"
type textarea "x"
type textarea "Dishmachine - pulling several different codes and is not filling up to begin"
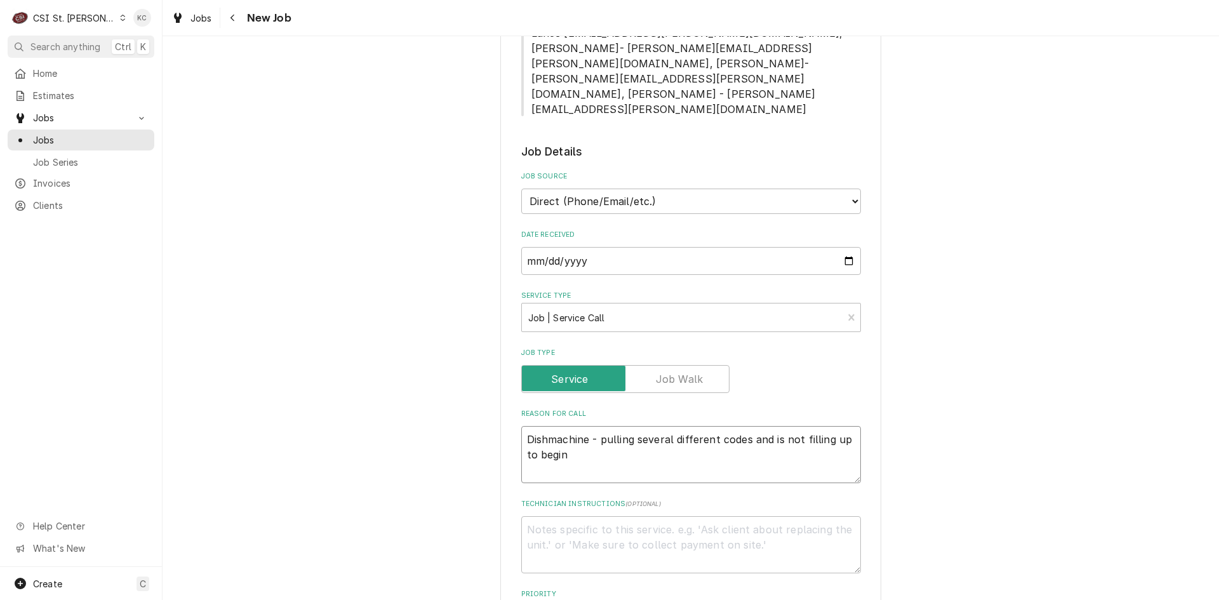
type textarea "x"
type textarea "Dishmachine - pulling several different codes and is not filling up to begi"
type textarea "x"
type textarea "Dishmachine - pulling several different codes and is not filling up to beg"
type textarea "x"
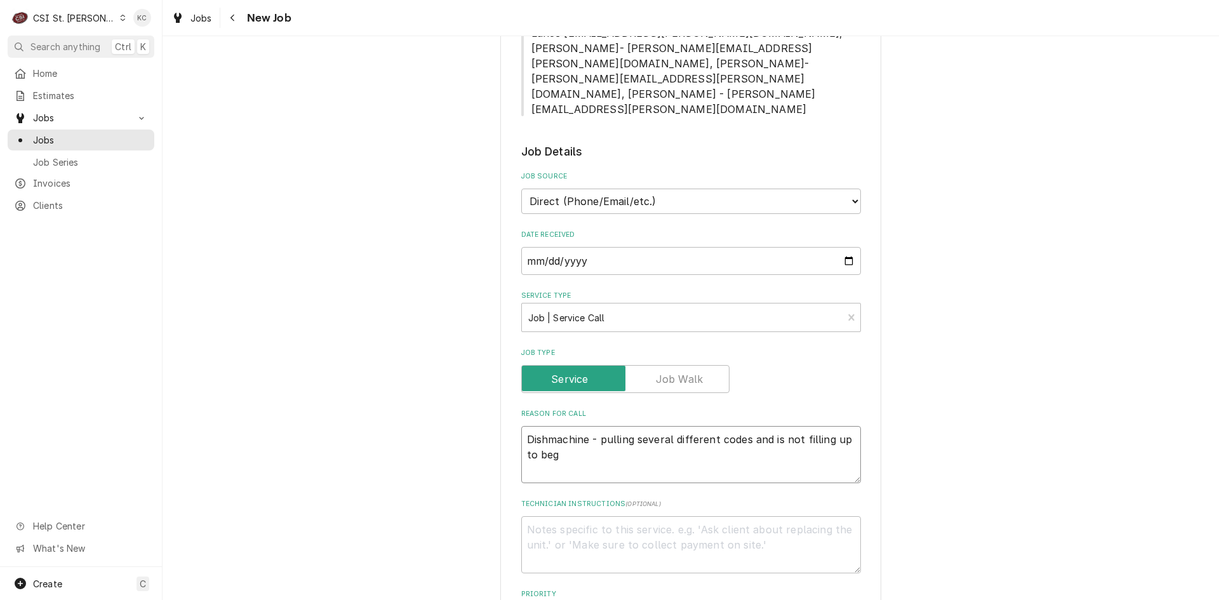
type textarea "Dishmachine - pulling several different codes and is not filling up to be"
type textarea "x"
type textarea "Dishmachine - pulling several different codes and is not filling up to b"
type textarea "x"
type textarea "Dishmachine - pulling several different codes and is not filling up to"
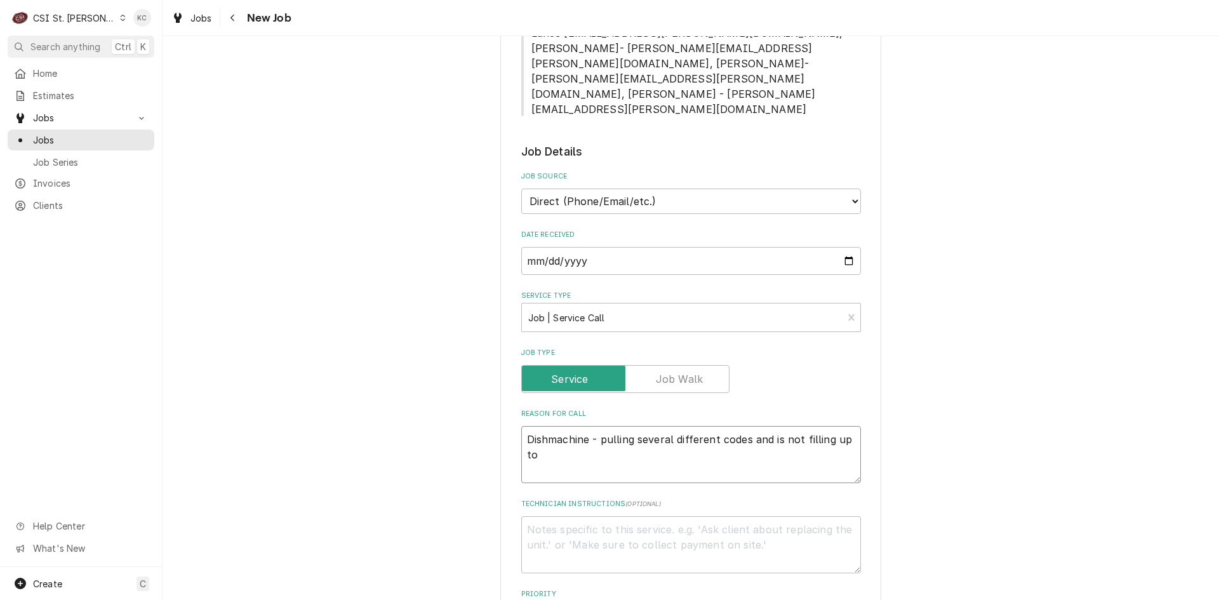
type textarea "x"
type textarea "Dishmachine - pulling several different codes and is not filling up to u"
type textarea "x"
type textarea "Dishmachine - pulling several different codes and is not filling up to us"
type textarea "x"
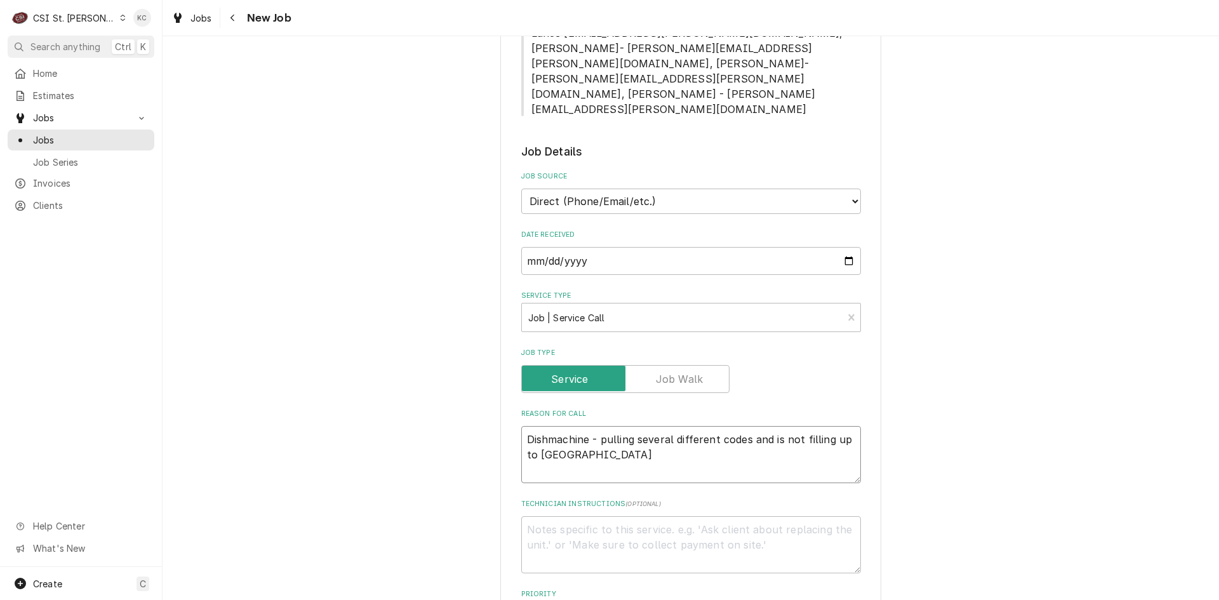
type textarea "Dishmachine - pulling several different codes and is not filling up to use"
type textarea "x"
type textarea "Dishmachine - pulling several different codes and is not filling up to use"
type textarea "x"
type textarea "Dishmachine - pulling several different codes and is not filling up to use"
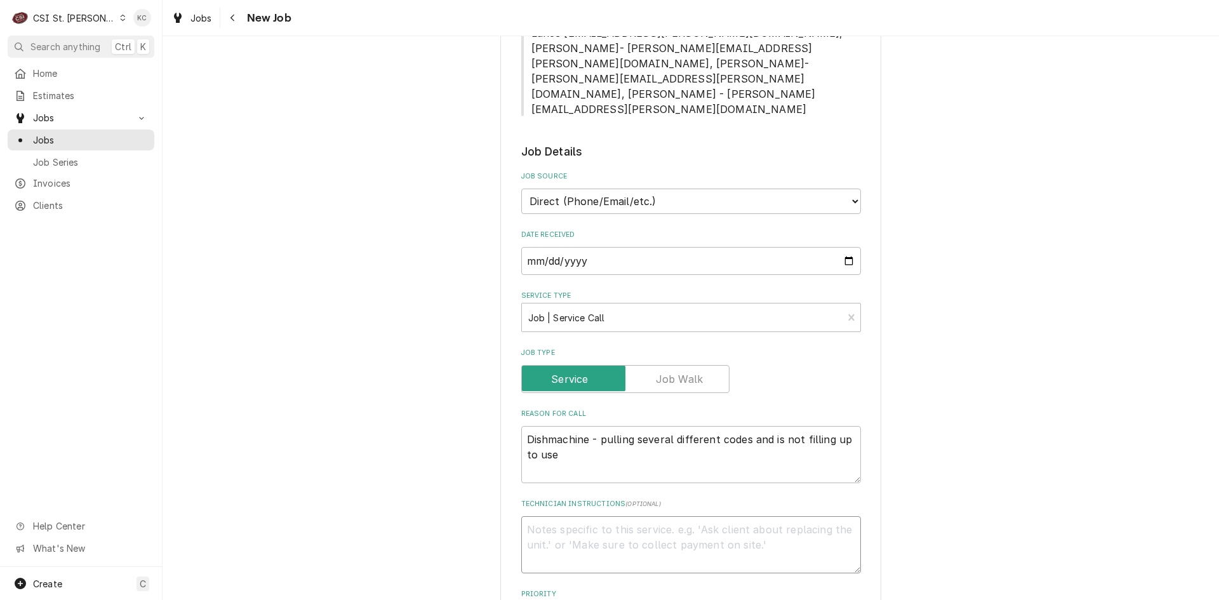
type textarea "x"
type textarea "C"
type textarea "x"
type textarea "CO"
type textarea "x"
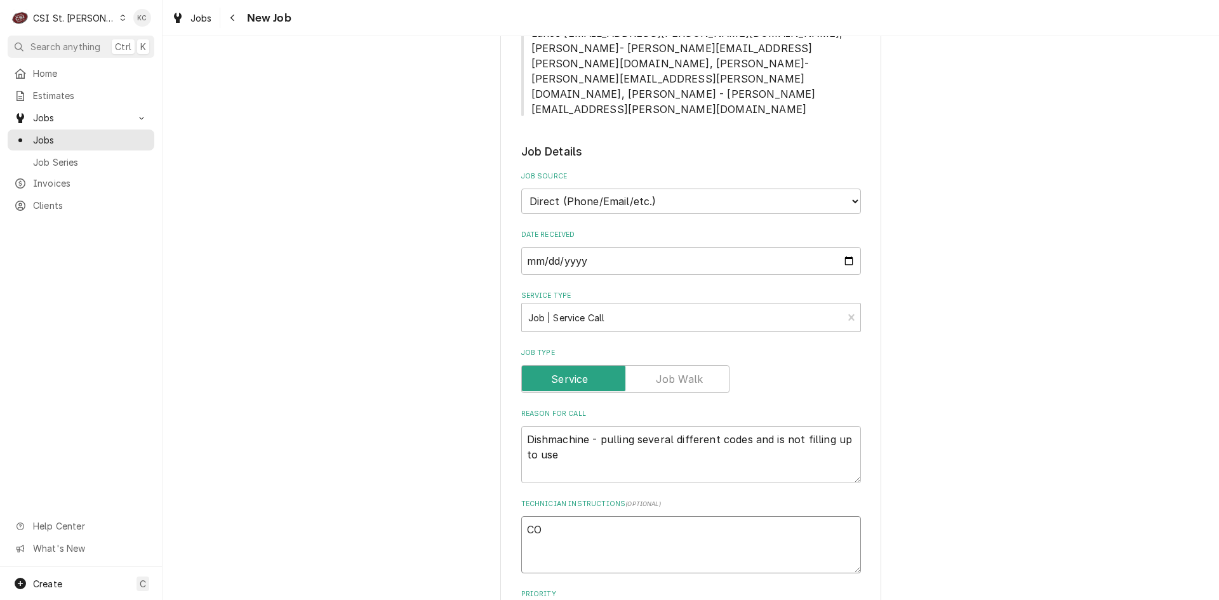
type textarea "COD"
type textarea "x"
type textarea "CODE"
type textarea "x"
type textarea "CODES"
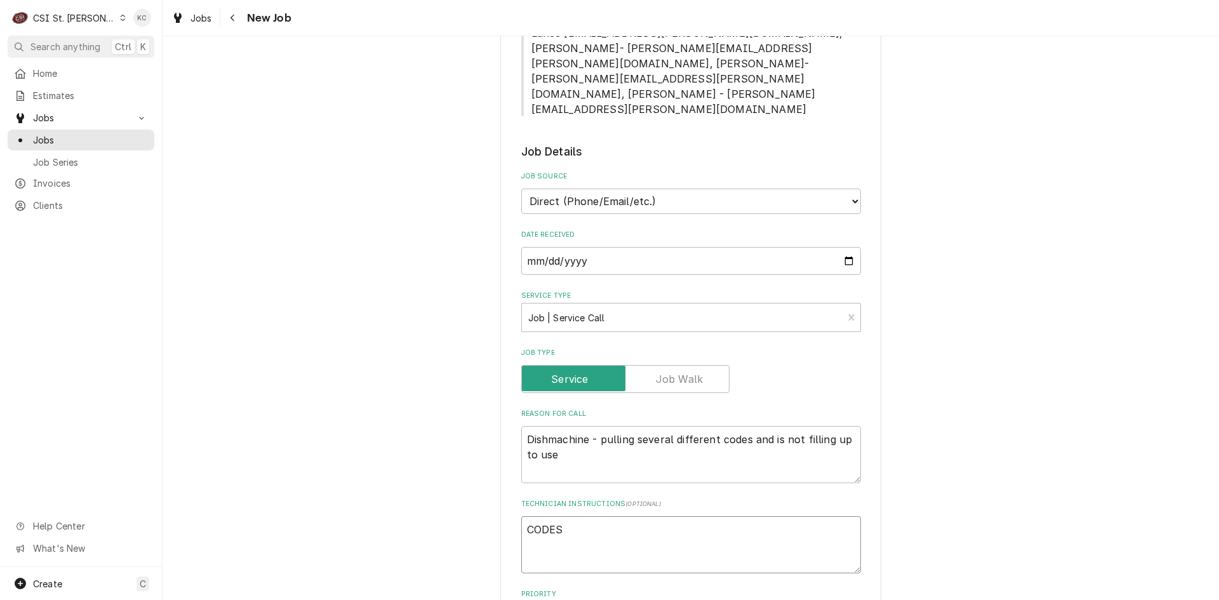
type textarea "x"
type textarea "CODES"
type textarea "x"
type textarea "CODES A"
type textarea "x"
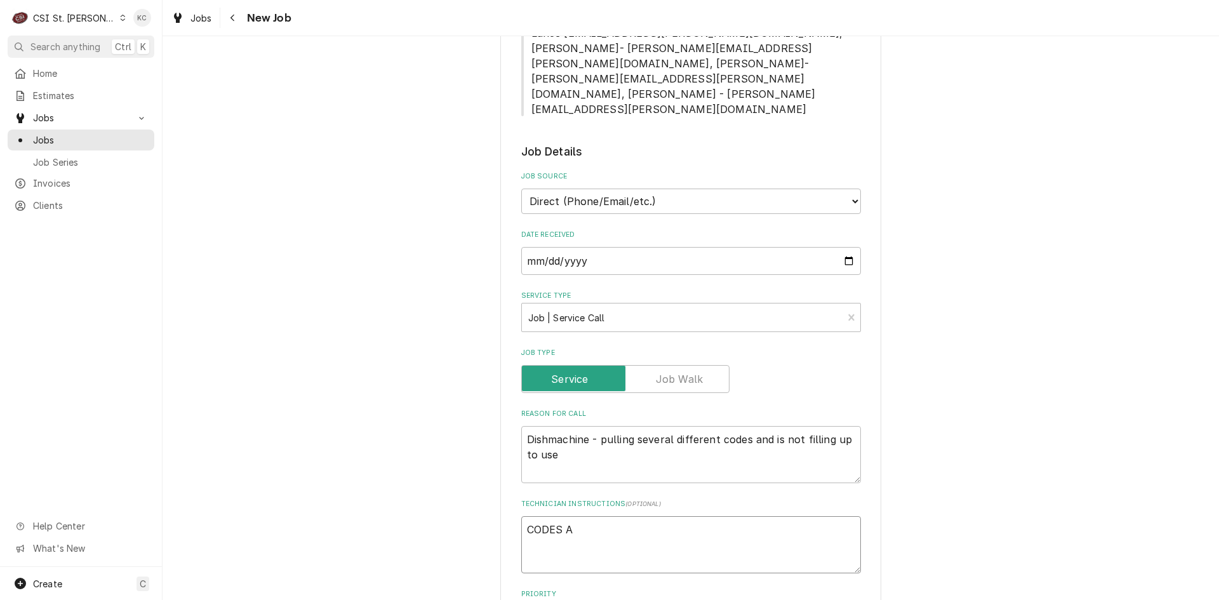
type textarea "CODES AT"
type textarea "x"
type textarea "CODES ATT"
type textarea "x"
type textarea "CODES ATTA"
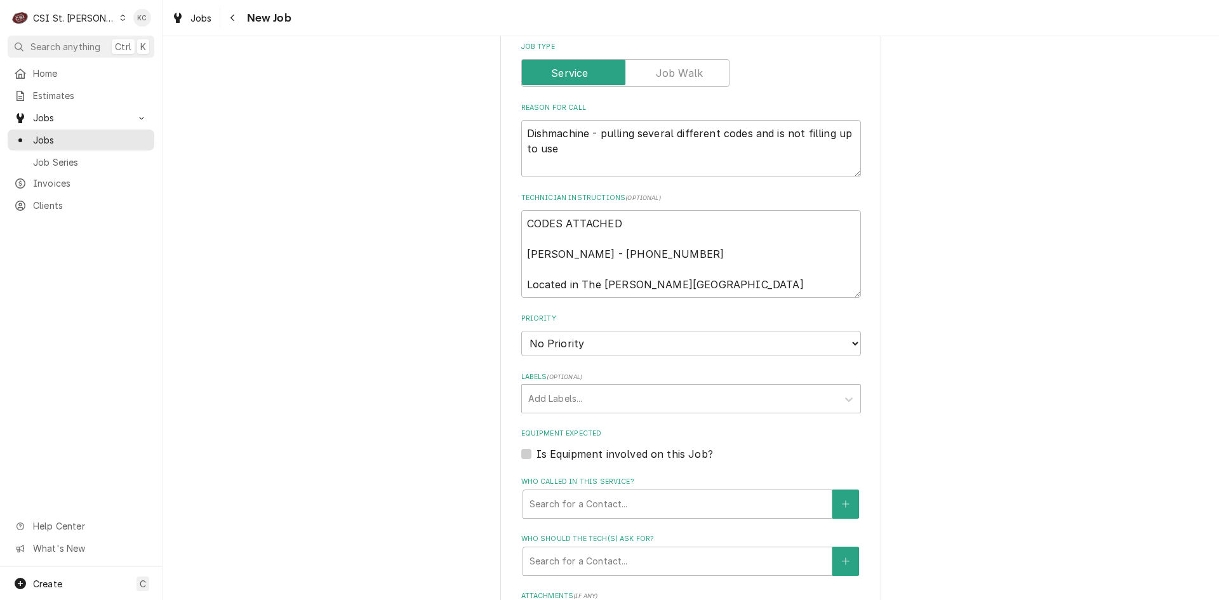
scroll to position [1143, 0]
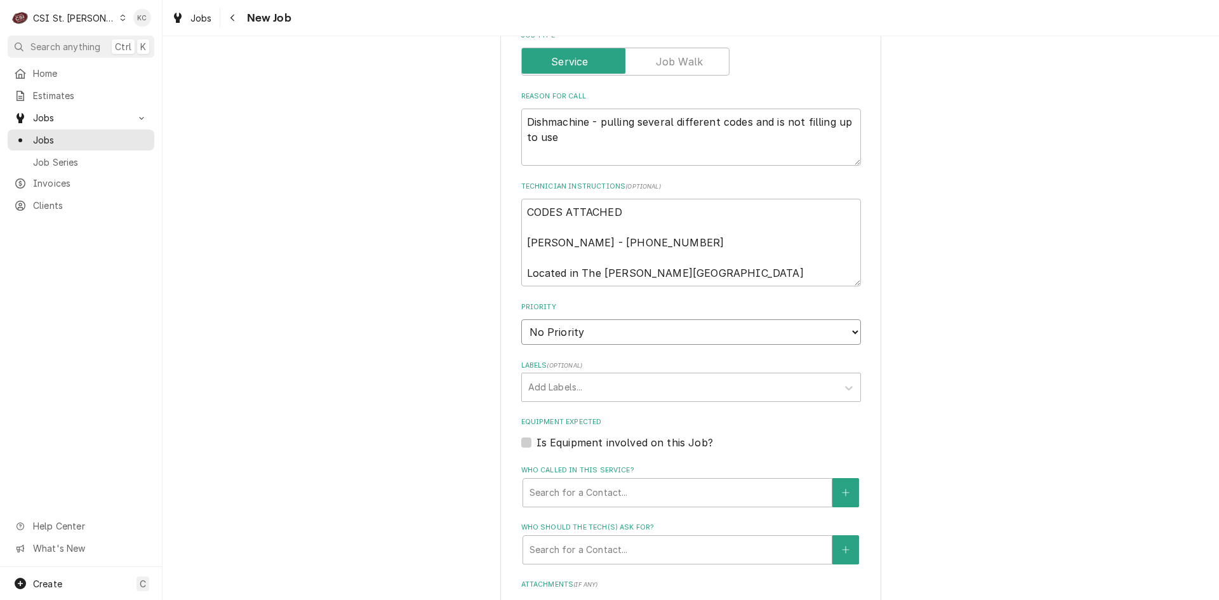
click at [591, 319] on select "No Priority Urgent High Medium Low" at bounding box center [691, 331] width 340 height 25
click at [521, 319] on select "No Priority Urgent High Medium Low" at bounding box center [691, 331] width 340 height 25
click at [592, 376] on div "Labels" at bounding box center [679, 387] width 303 height 23
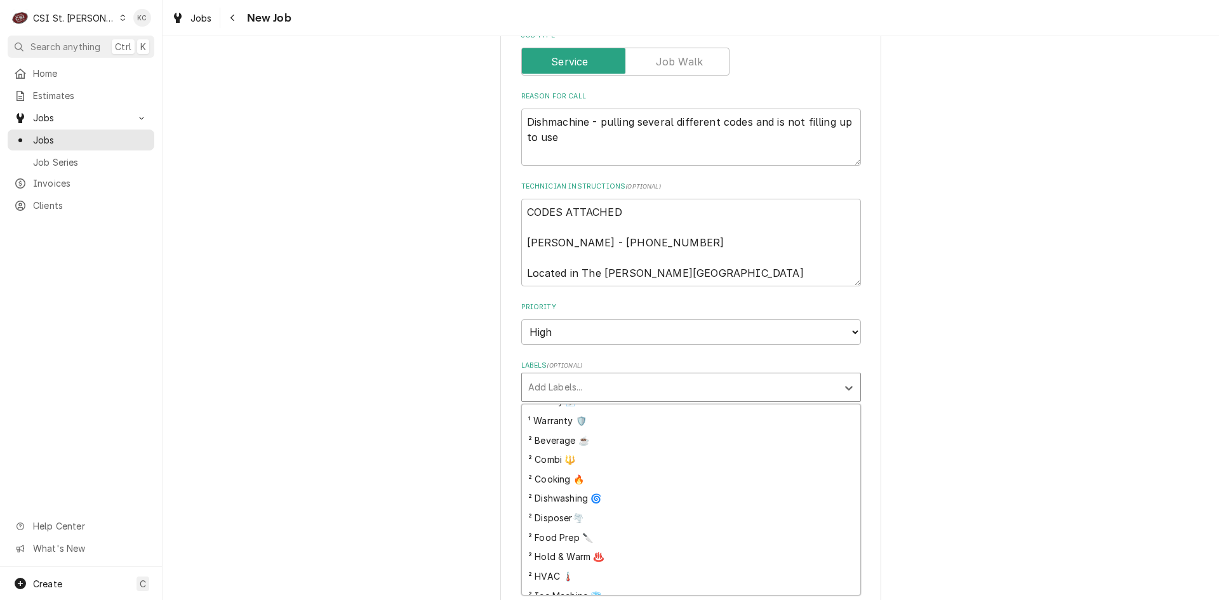
scroll to position [191, 0]
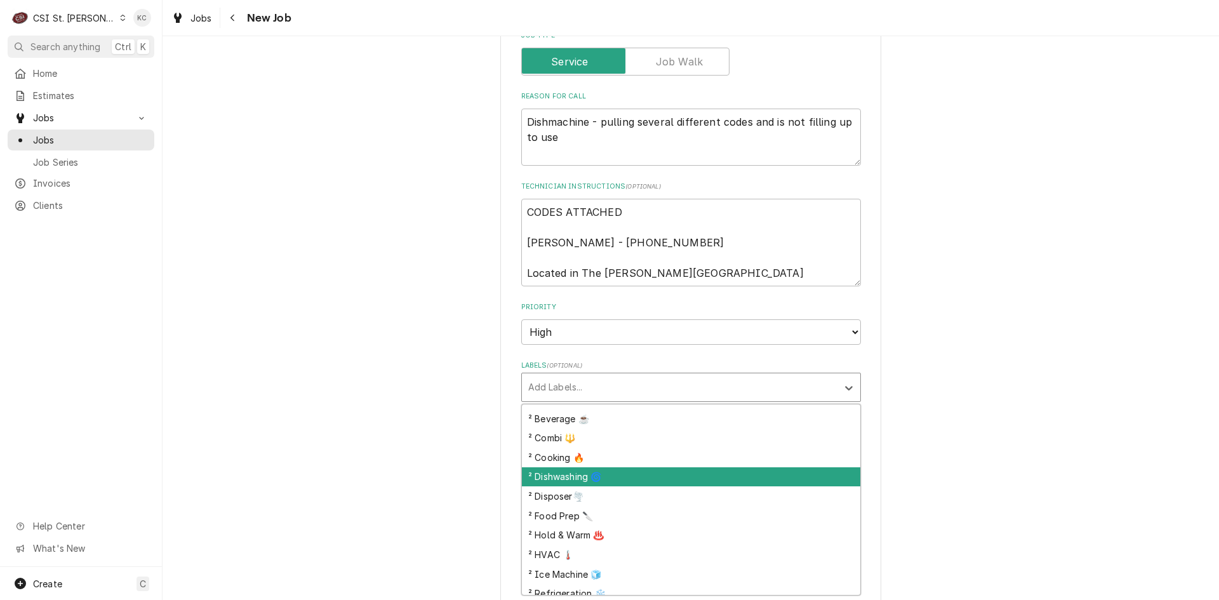
click at [597, 467] on div "² Dishwashing 🌀" at bounding box center [691, 477] width 339 height 20
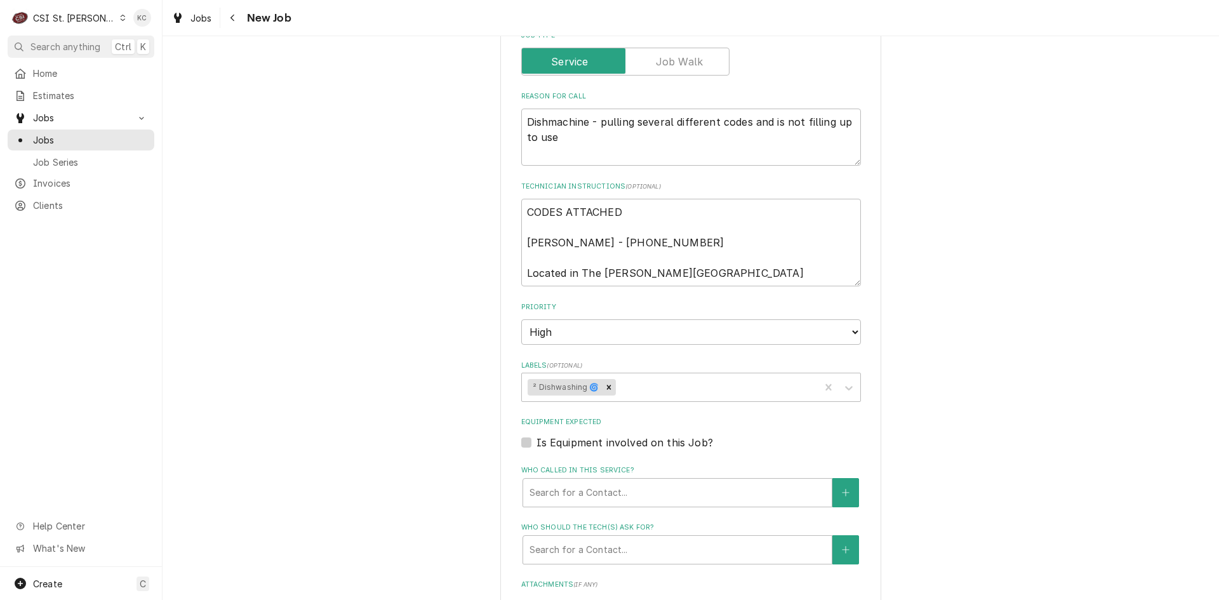
click at [934, 362] on div "Please provide the following information to create a job: Client Details Client…" at bounding box center [691, 3] width 1057 height 2195
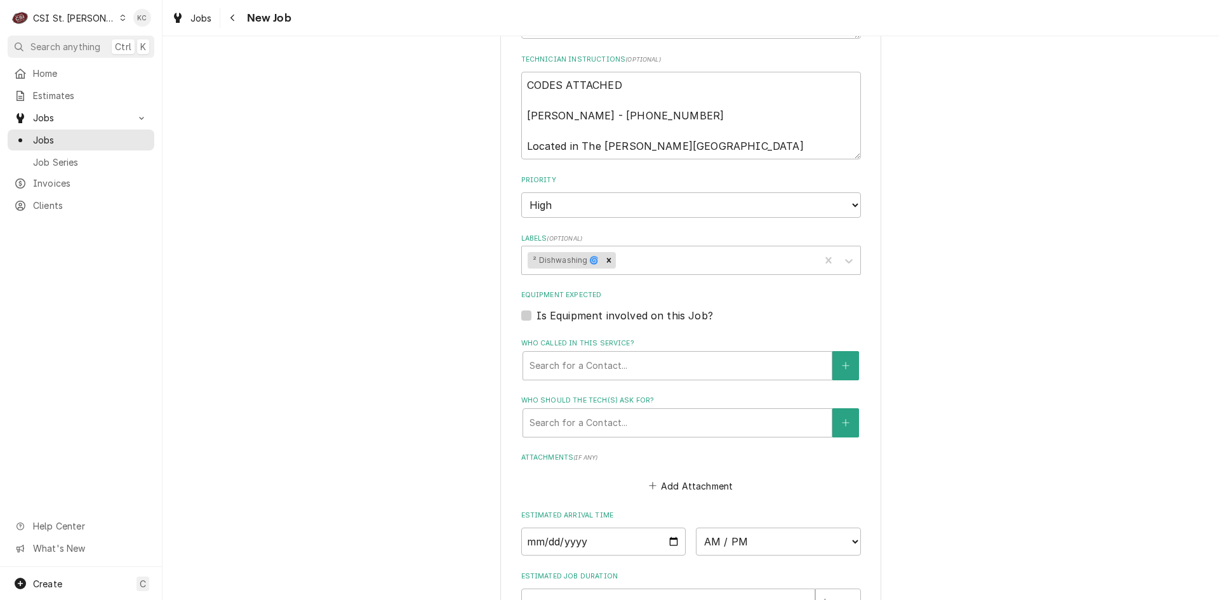
scroll to position [1334, 0]
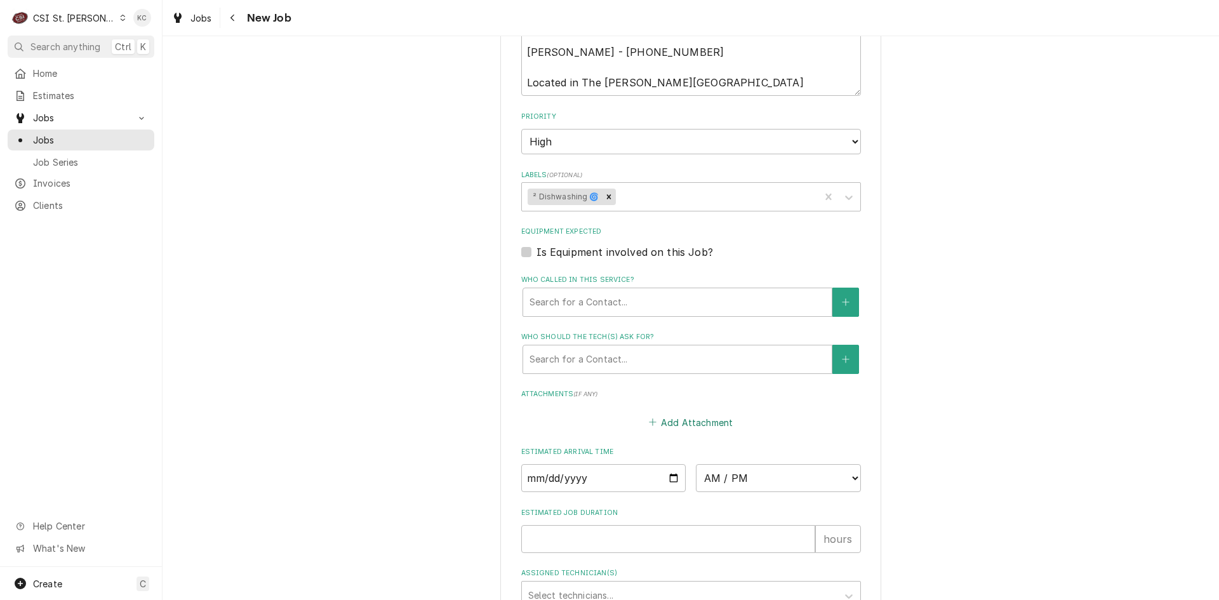
click at [691, 413] on button "Add Attachment" at bounding box center [691, 422] width 89 height 18
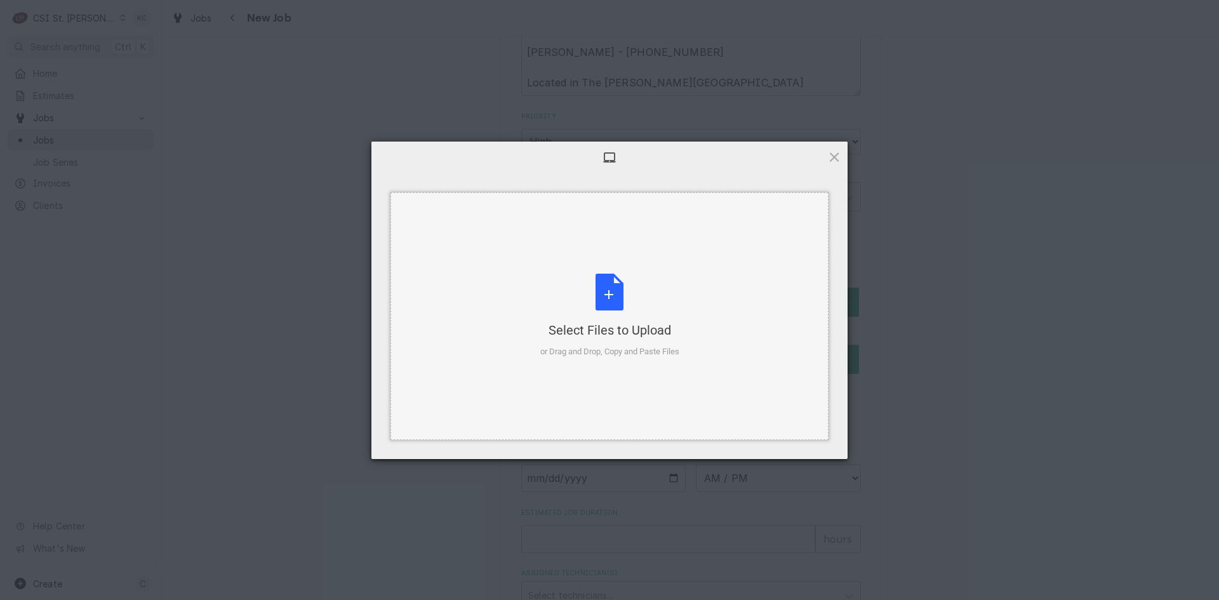
click at [613, 292] on div "Select Files to Upload or Drag and Drop, Copy and Paste Files" at bounding box center [609, 316] width 139 height 84
click at [601, 297] on div "Select Files to Upload or Drag and Drop, Copy and Paste Files" at bounding box center [609, 316] width 139 height 84
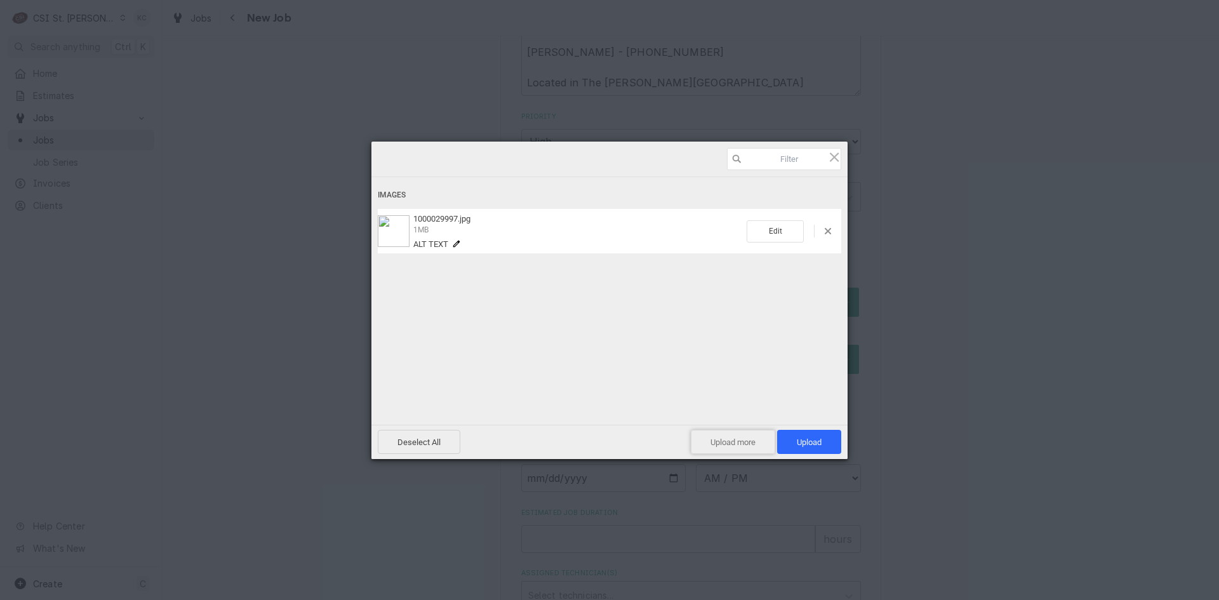
click at [758, 446] on span "Upload more" at bounding box center [733, 442] width 84 height 24
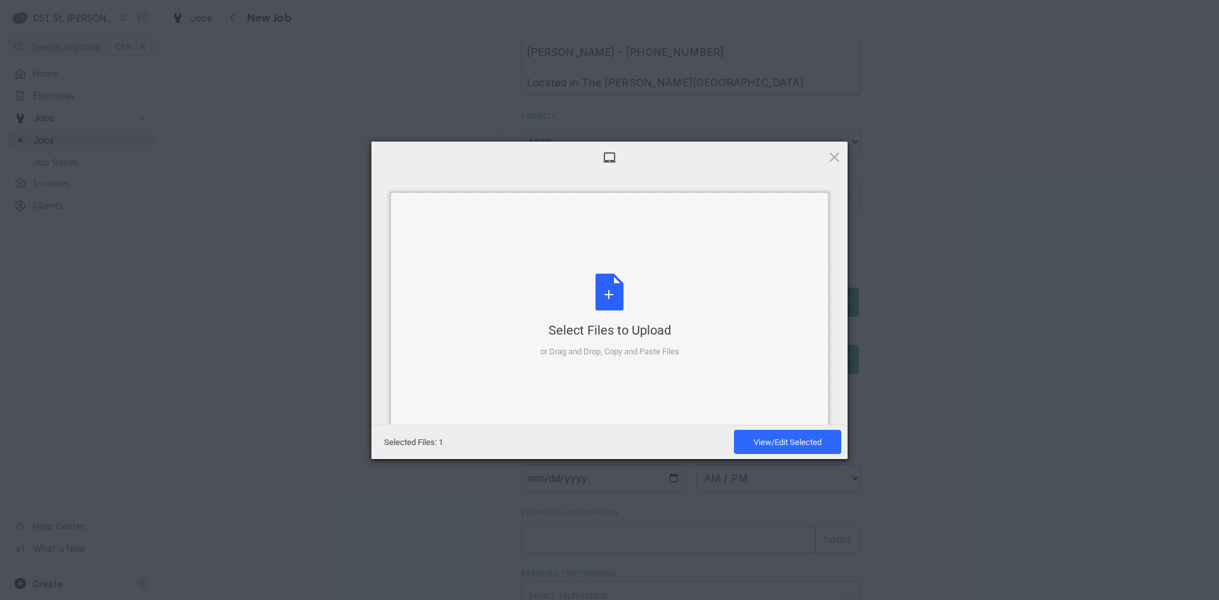
click at [593, 326] on div "Select Files to Upload" at bounding box center [609, 330] width 139 height 18
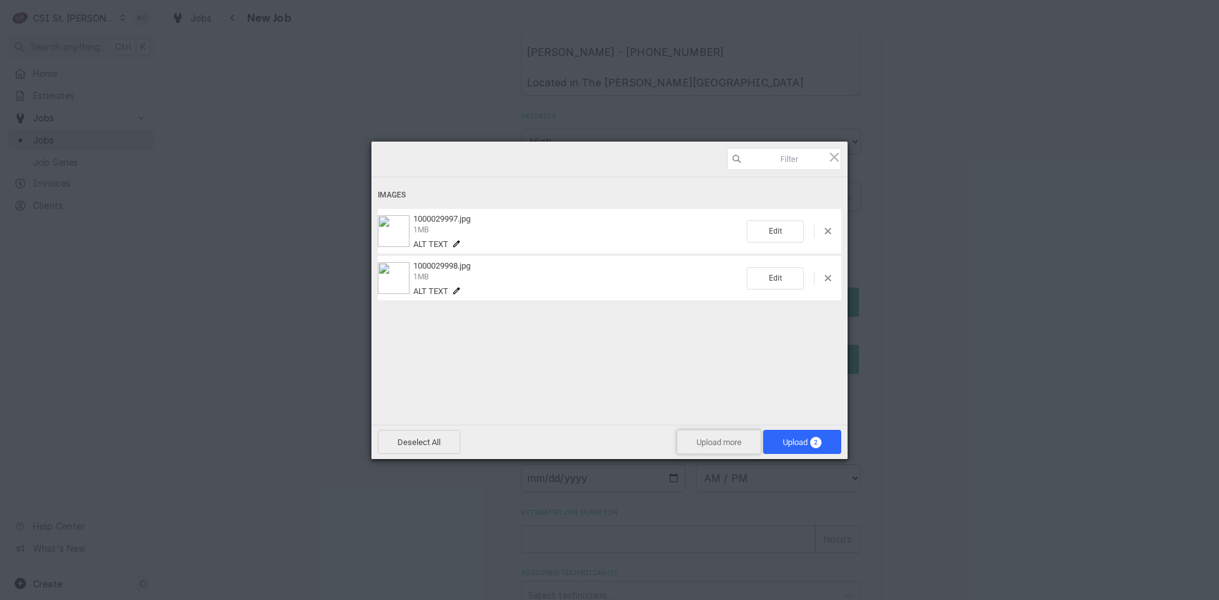
click at [696, 432] on span "Upload more" at bounding box center [719, 442] width 84 height 24
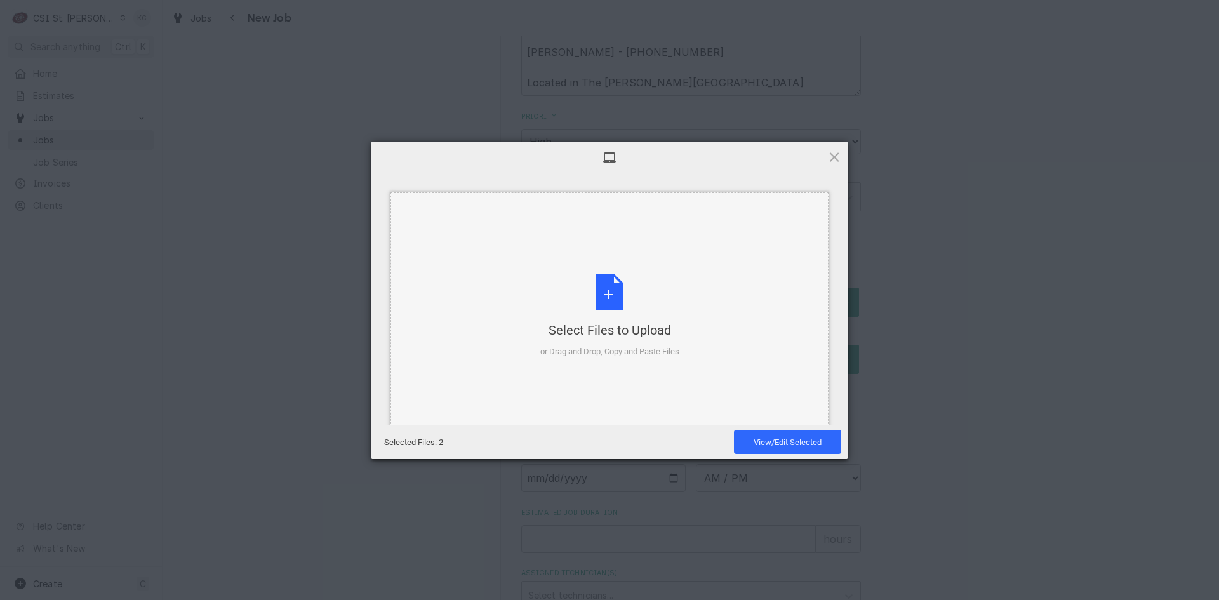
click at [606, 300] on div "Select Files to Upload or Drag and Drop, Copy and Paste Files" at bounding box center [609, 316] width 139 height 84
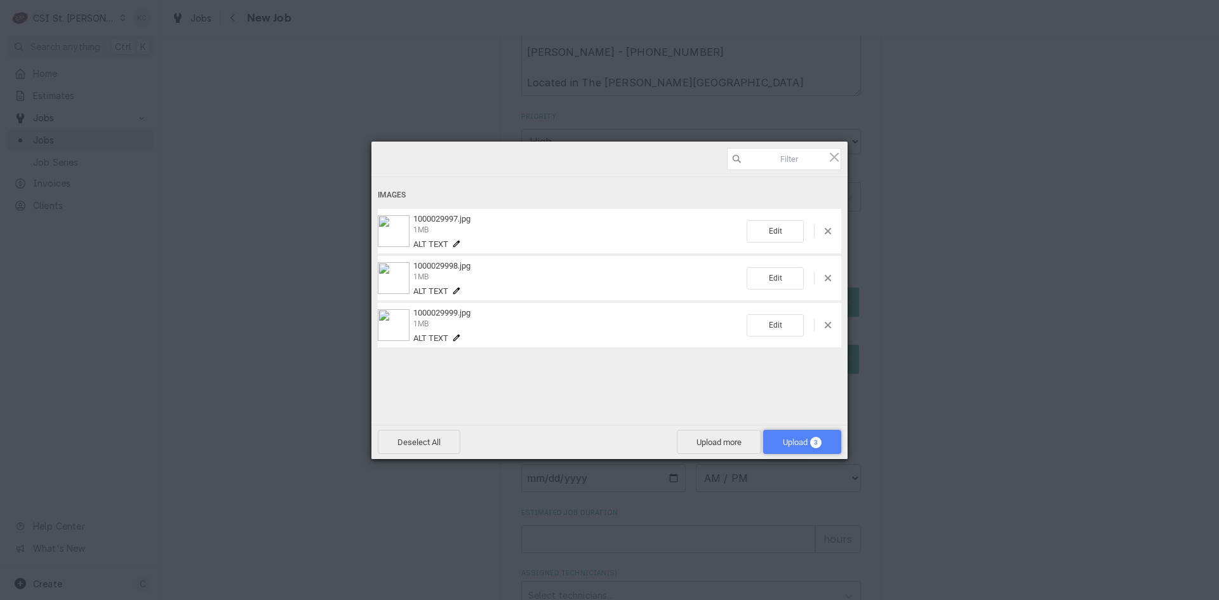
click at [797, 439] on span "Upload 3" at bounding box center [802, 443] width 39 height 10
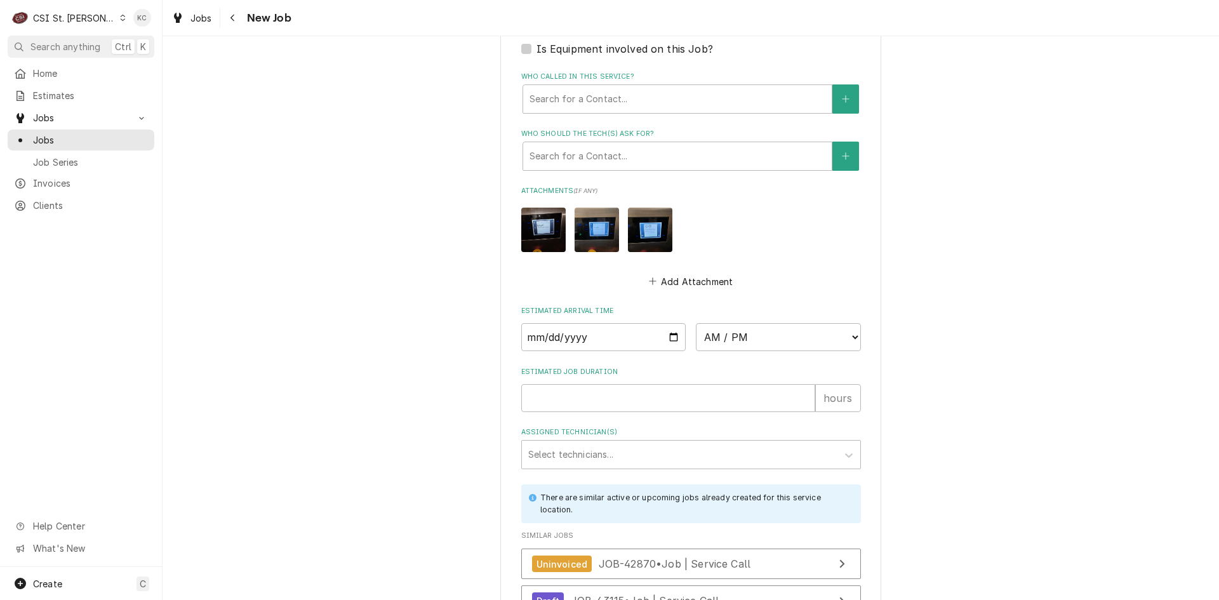
scroll to position [1600, 0]
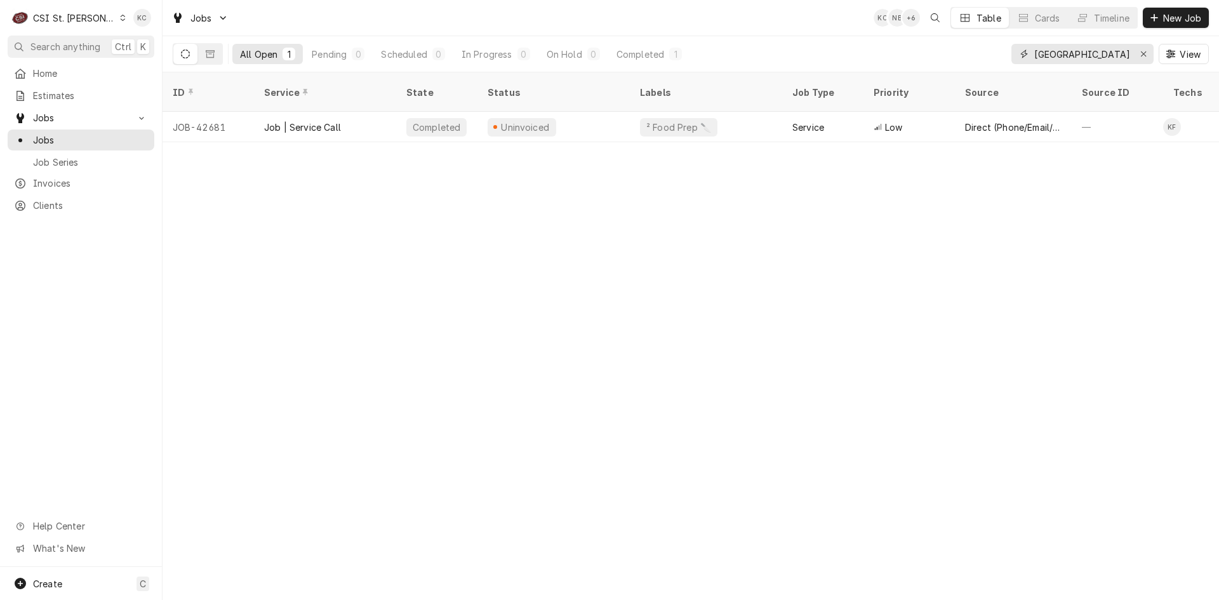
drag, startPoint x: 1115, startPoint y: 57, endPoint x: 948, endPoint y: 70, distance: 167.6
click at [948, 70] on div "All Open 1 Pending 0 Scheduled 0 In Progress 0 On Hold 0 Completed 1 somerset V…" at bounding box center [691, 54] width 1036 height 36
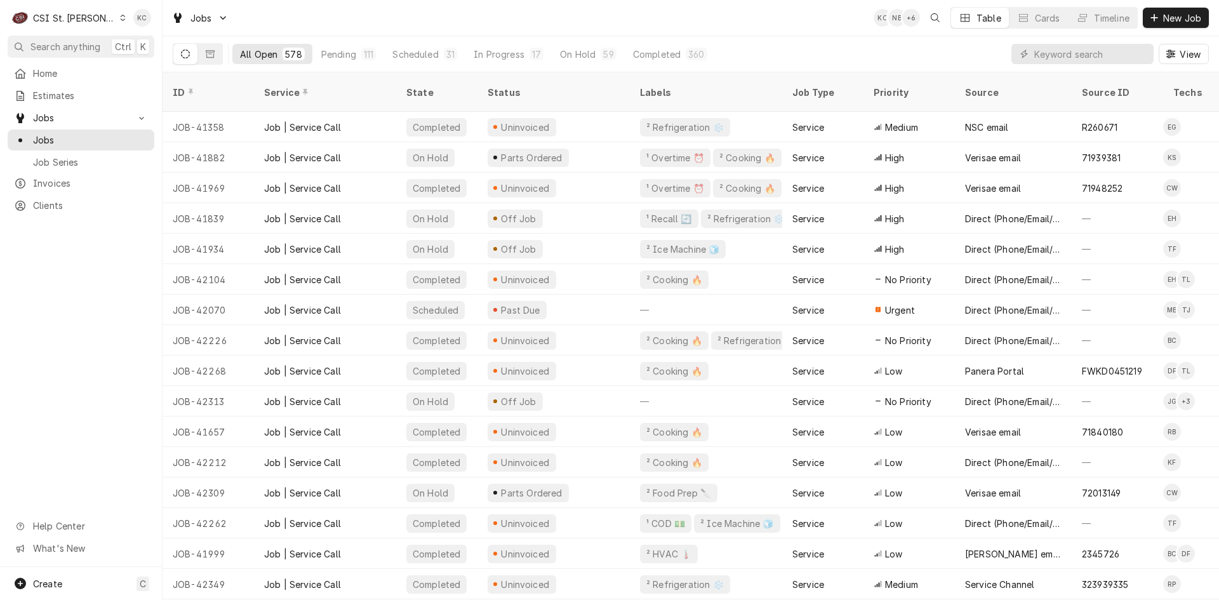
click at [194, 58] on button "Dynamic Content Wrapper" at bounding box center [185, 54] width 24 height 20
click at [278, 59] on button "All Open 578" at bounding box center [272, 54] width 80 height 20
click at [343, 53] on div "Pending" at bounding box center [338, 54] width 35 height 13
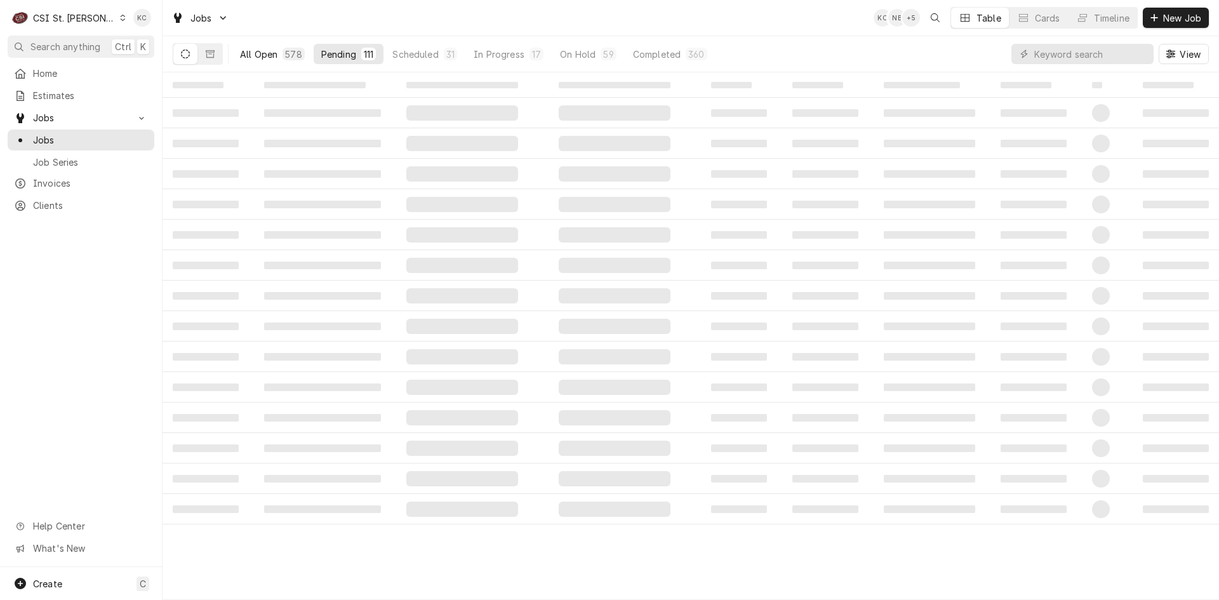
click at [297, 52] on div "578" at bounding box center [293, 54] width 17 height 13
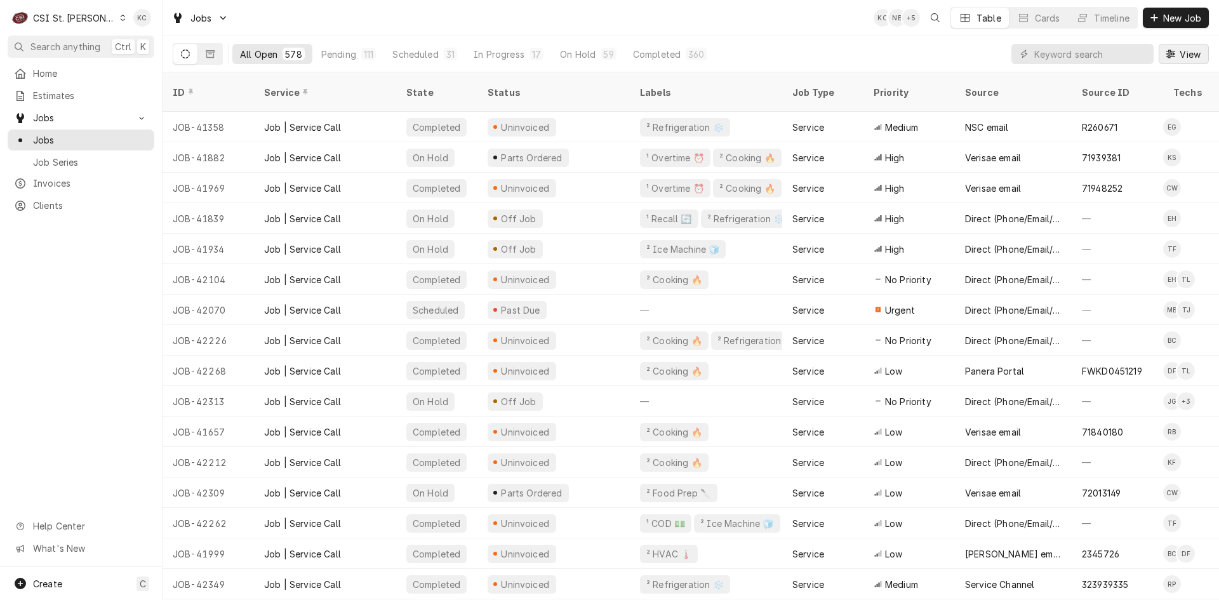
click at [1197, 53] on span "View" at bounding box center [1190, 54] width 26 height 13
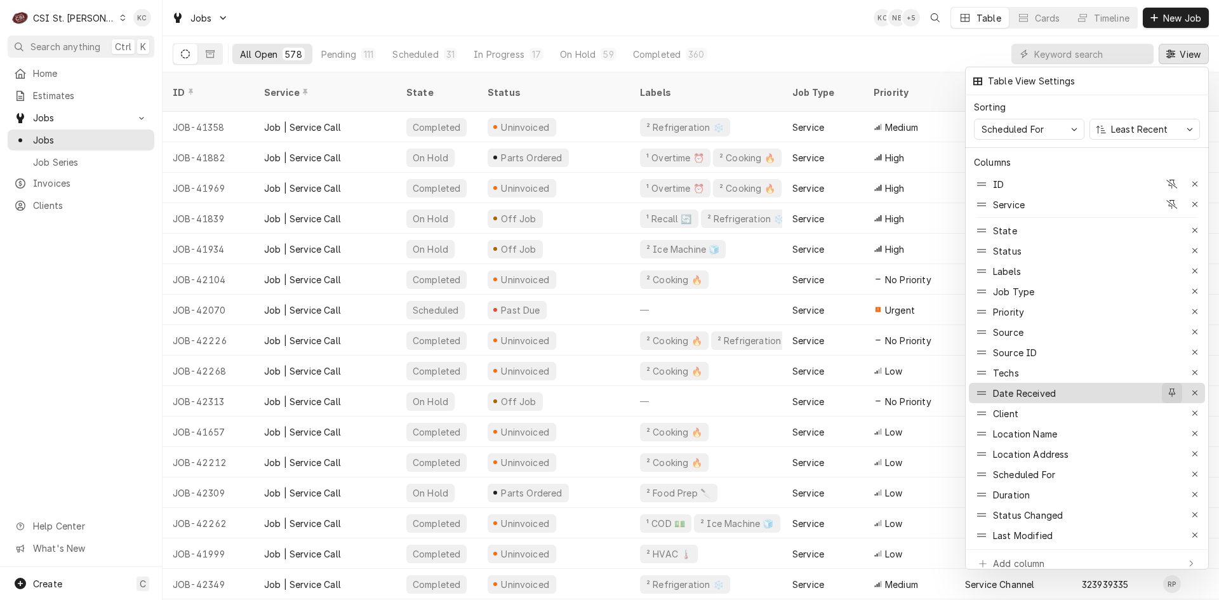
click at [1174, 389] on icon "button" at bounding box center [1172, 393] width 7 height 9
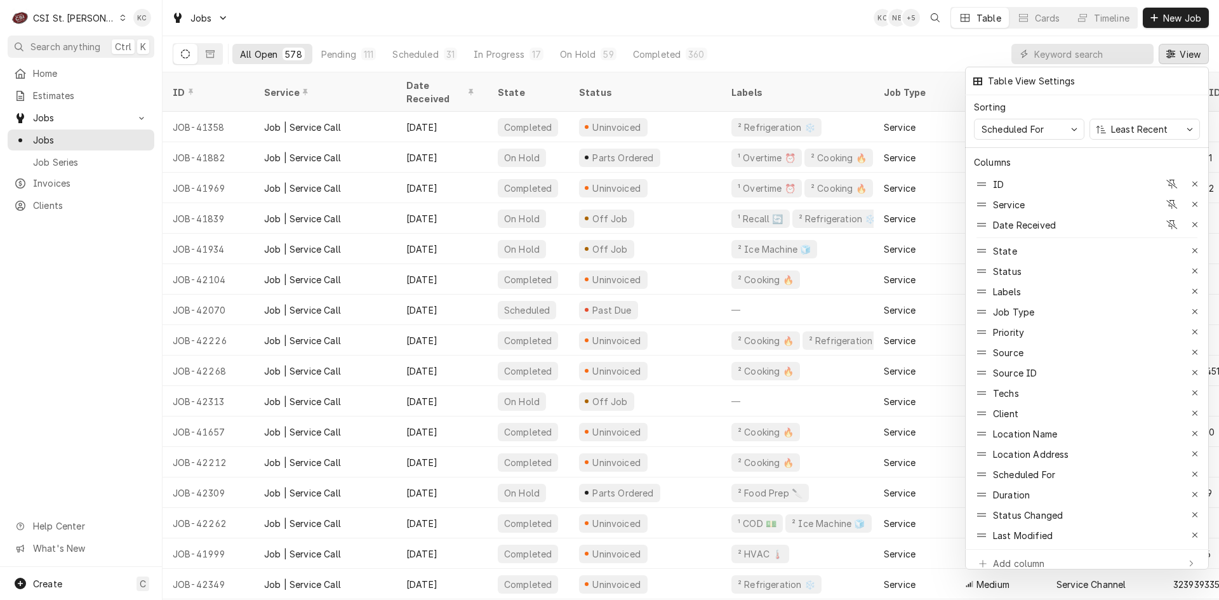
click at [786, 17] on div at bounding box center [609, 300] width 1219 height 600
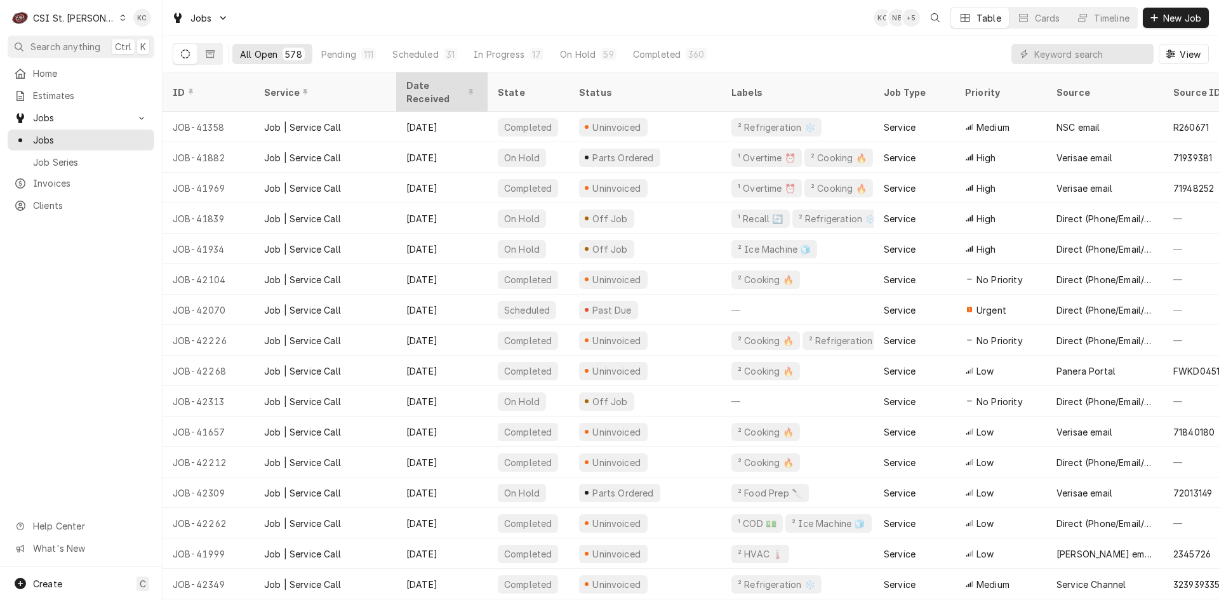
click at [446, 81] on div "Date Received" at bounding box center [440, 92] width 69 height 27
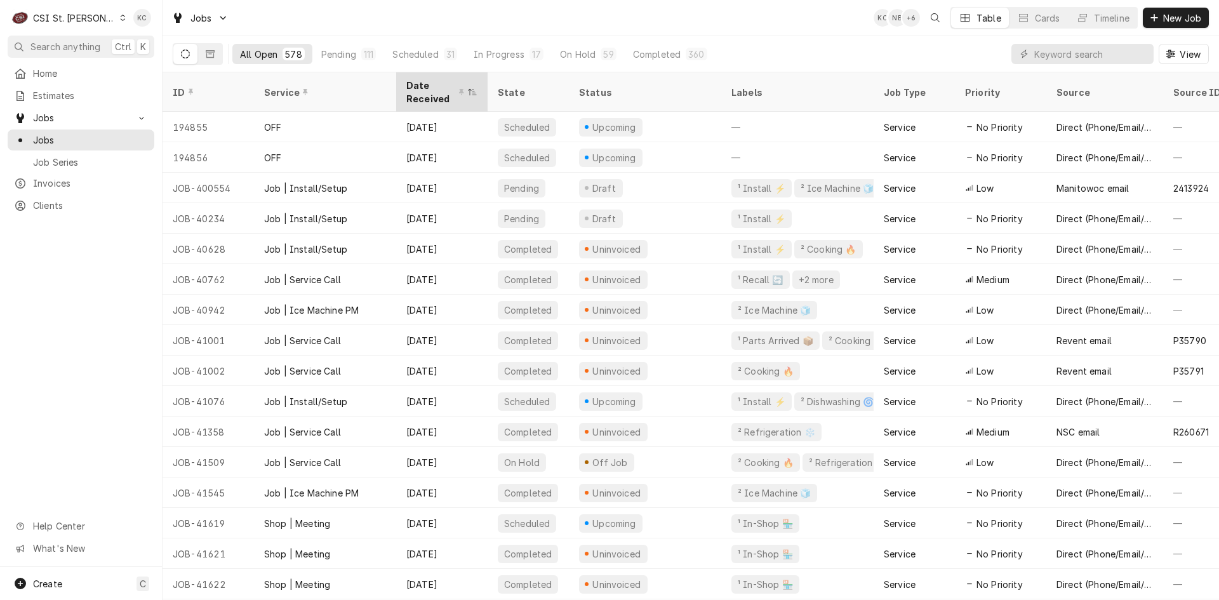
click at [432, 93] on div "Date Received" at bounding box center [435, 92] width 58 height 27
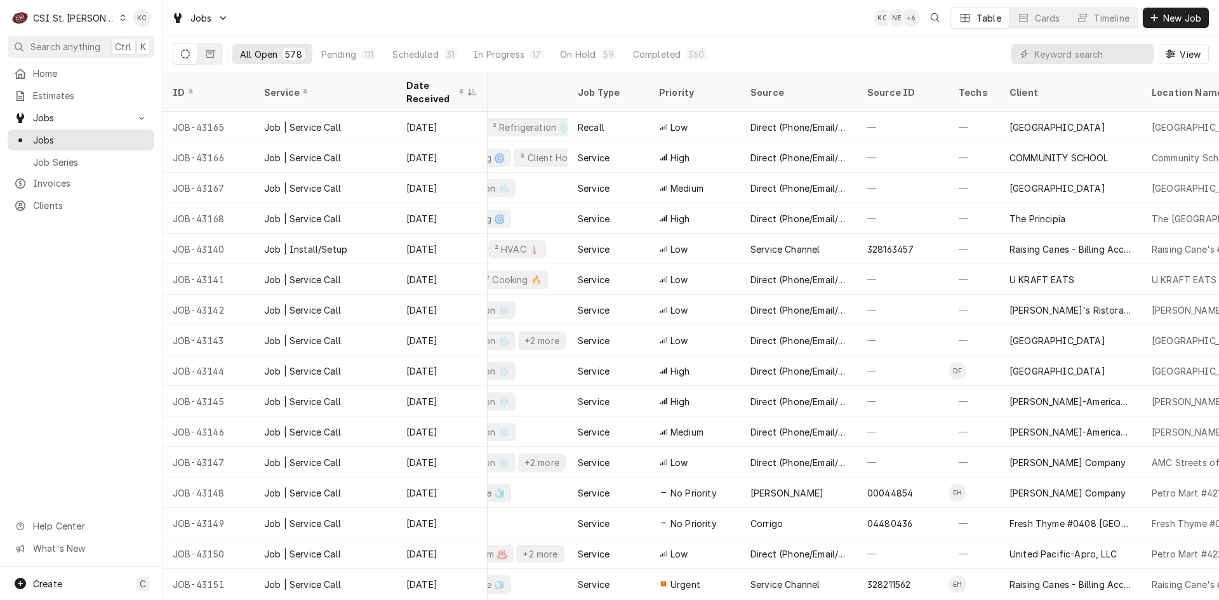
scroll to position [0, 369]
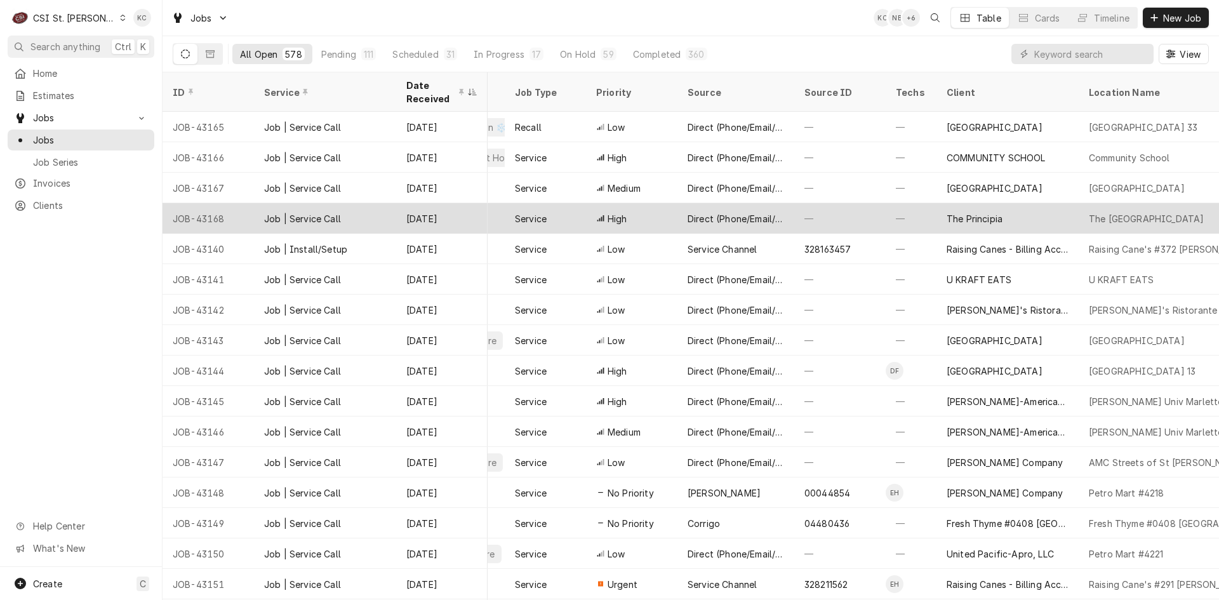
click at [336, 215] on div "Job | Service Call" at bounding box center [302, 218] width 77 height 13
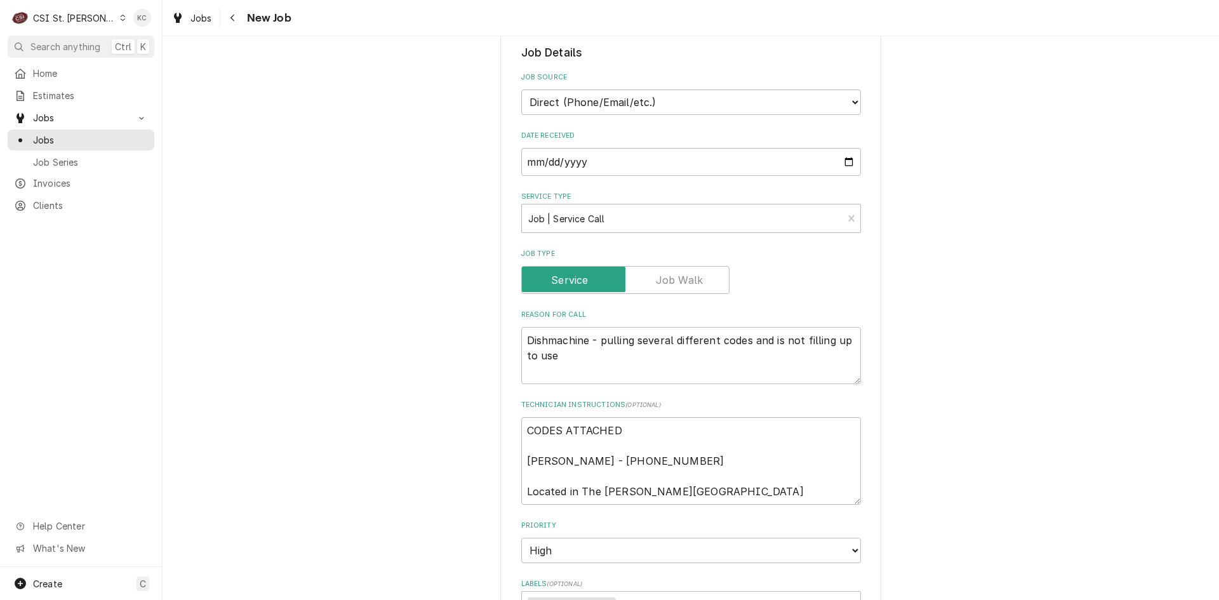
scroll to position [953, 0]
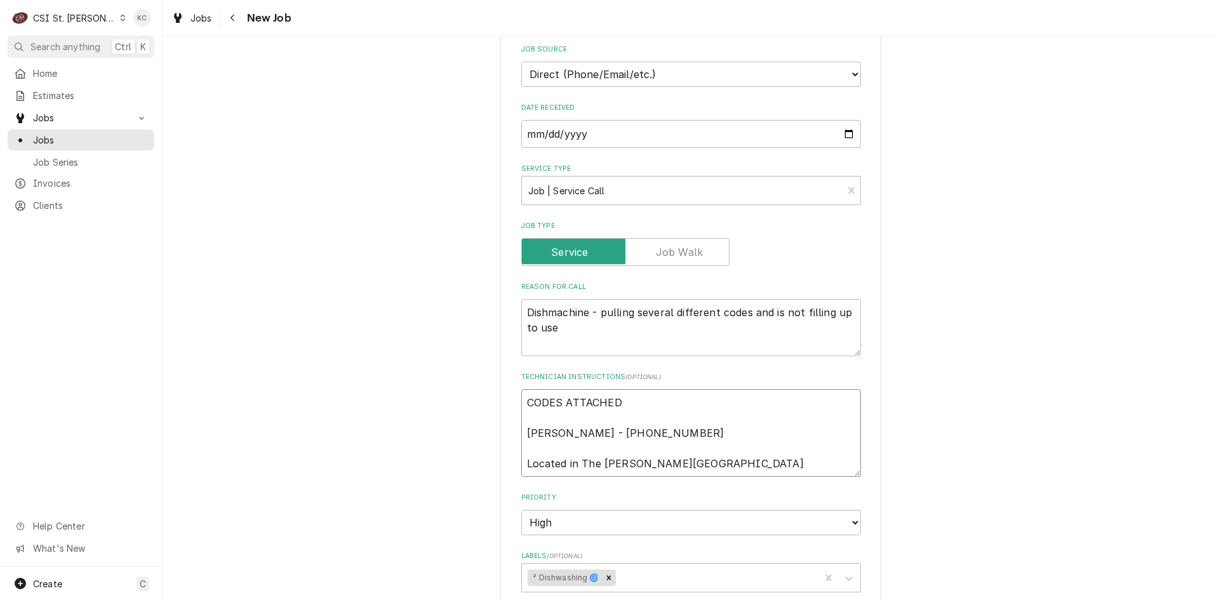
click at [521, 389] on textarea "CODES ATTACHED [PERSON_NAME] - [PHONE_NUMBER] Located in The [PERSON_NAME][GEOG…" at bounding box center [691, 433] width 340 height 88
type textarea "x"
type textarea "CODES ATTACHED [PERSON_NAME] - [PHONE_NUMBER] Located in The [PERSON_NAME][GEOG…"
type textarea "x"
type textarea "CODES ATTACHED [PERSON_NAME] - [PHONE_NUMBER] Located in The [PERSON_NAME][GEOG…"
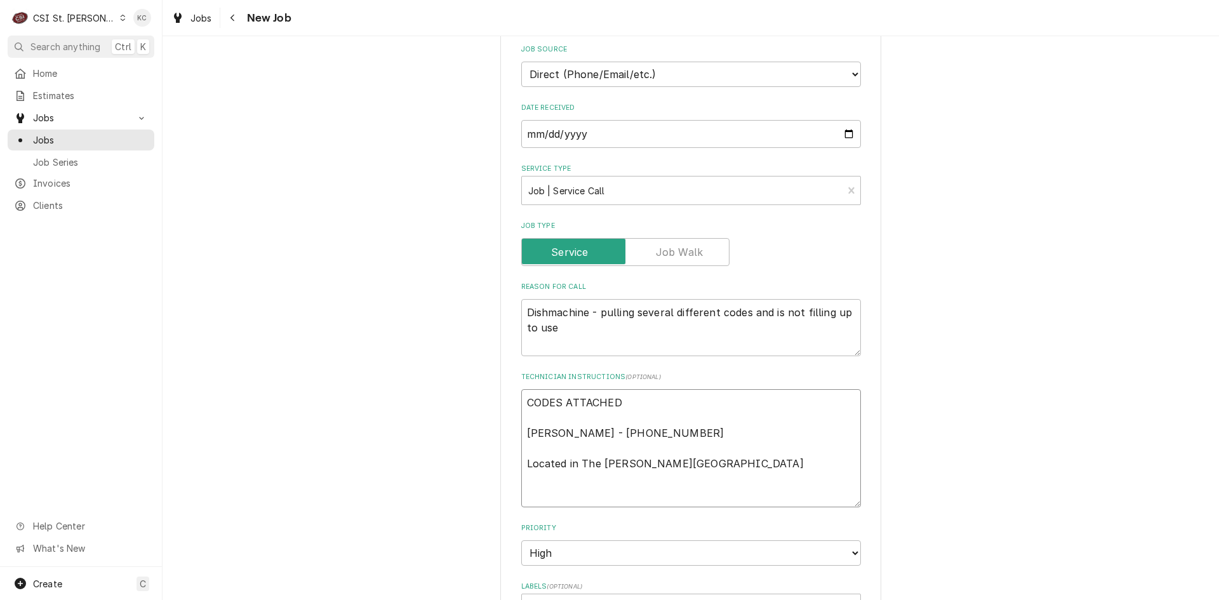
type textarea "x"
type textarea "L CODES ATTACHED [PERSON_NAME] - [PHONE_NUMBER] Located in The [PERSON_NAME][GE…"
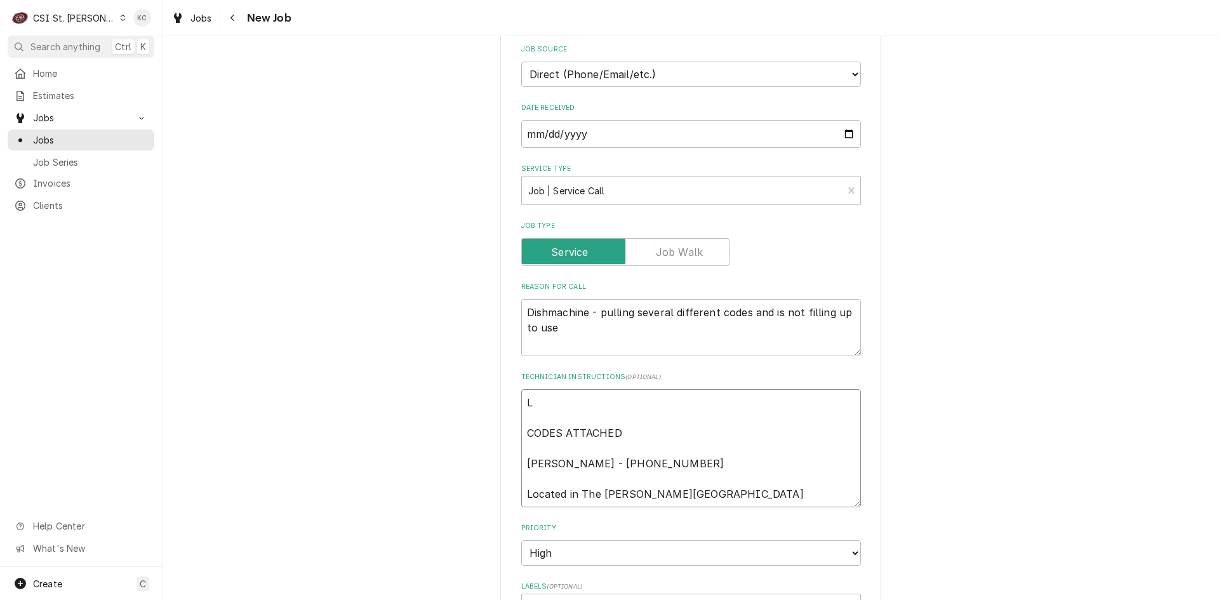
type textarea "x"
type textarea "Loc CODES ATTACHED [PERSON_NAME] - [PHONE_NUMBER] Located in The [PERSON_NAME][…"
type textarea "x"
type textarea "Loca CODES ATTACHED [PERSON_NAME] - [PHONE_NUMBER] Located in The [PERSON_NAME]…"
type textarea "x"
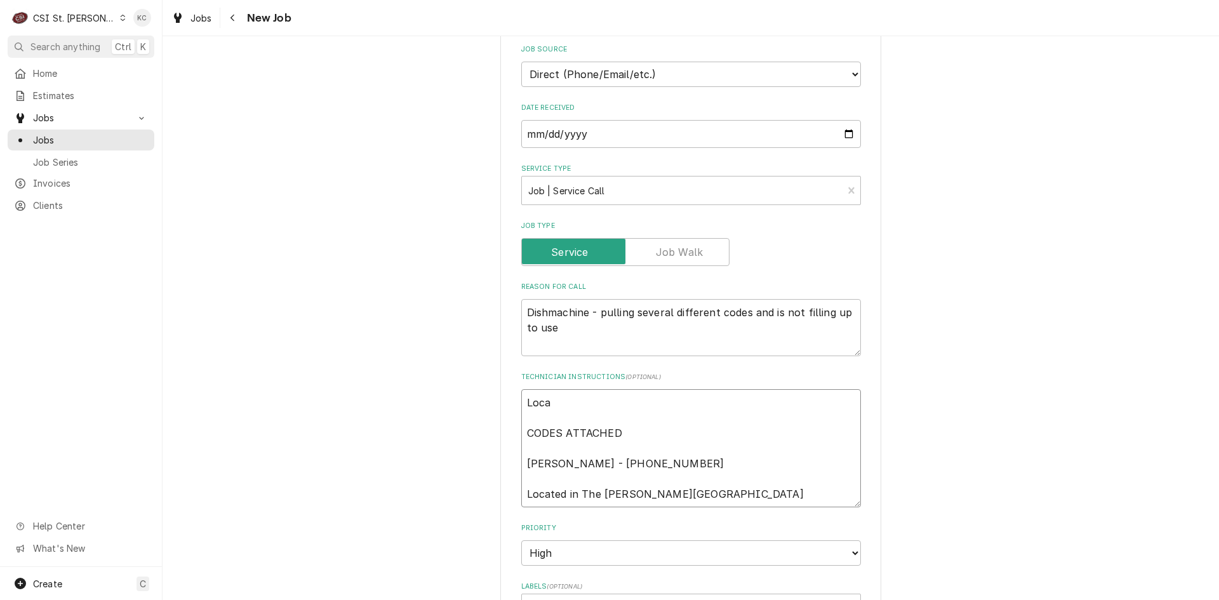
type textarea "Locat CODES ATTACHED [PERSON_NAME] - [PHONE_NUMBER] Located in The [PERSON_NAME…"
type textarea "x"
type textarea "Locati CODES ATTACHED [PERSON_NAME] - [PHONE_NUMBER] Located in The [PERSON_NAM…"
type textarea "x"
type textarea "Locatio CODES ATTACHED [PERSON_NAME] - [PHONE_NUMBER] Located in The [PERSON_NA…"
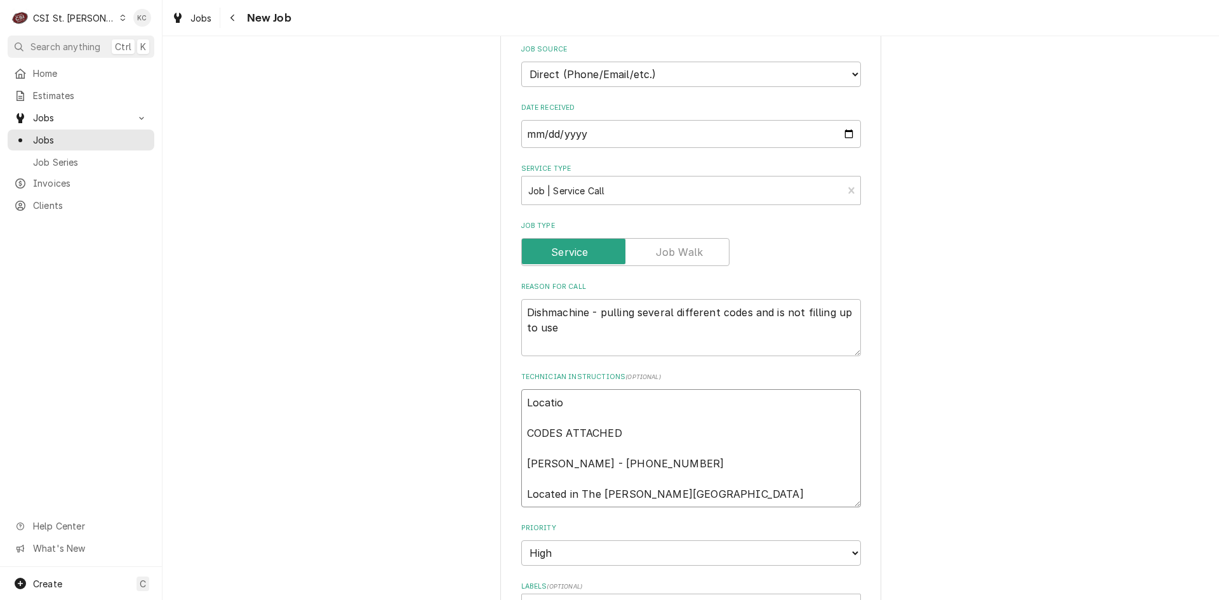
type textarea "x"
type textarea "Location CODES ATTACHED [PERSON_NAME] - [PHONE_NUMBER] Located in The [PERSON_N…"
type textarea "x"
type textarea "Location CODES ATTACHED [PERSON_NAME] - [PHONE_NUMBER] Located in The [PERSON_N…"
type textarea "x"
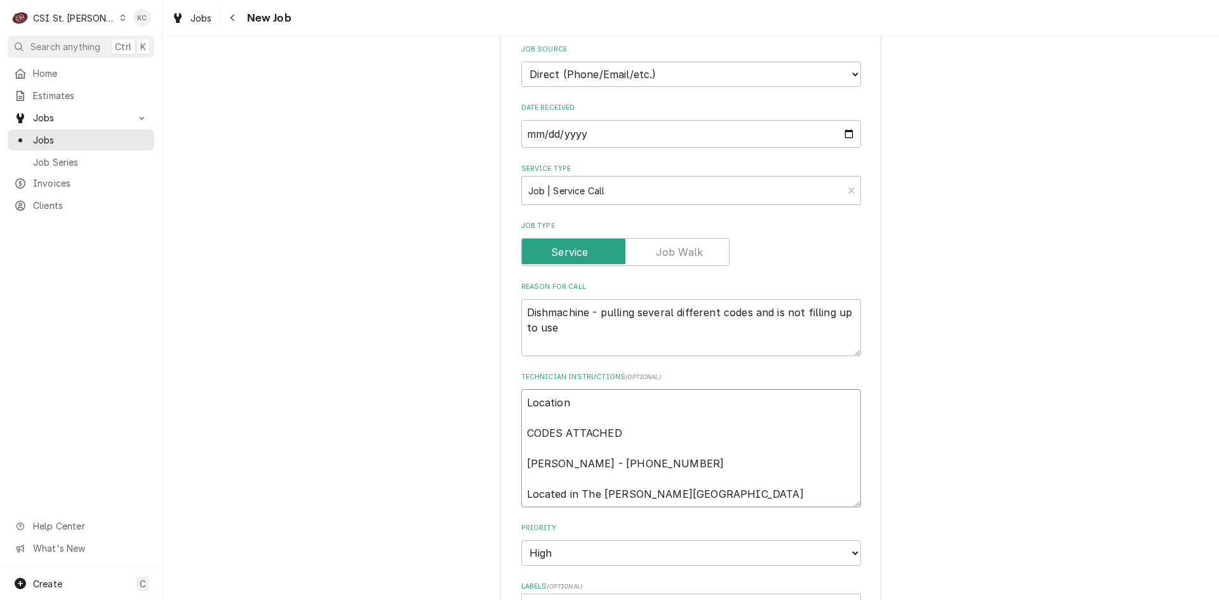
type textarea "Location i CODES ATTACHED [PERSON_NAME] - [PHONE_NUMBER] Located in The [PERSON…"
type textarea "x"
type textarea "Location is CODES ATTACHED [PERSON_NAME] - [PHONE_NUMBER] Located in The [PERSO…"
type textarea "x"
type textarea "Location is CODES ATTACHED [PERSON_NAME] - [PHONE_NUMBER] Located in The [PERSO…"
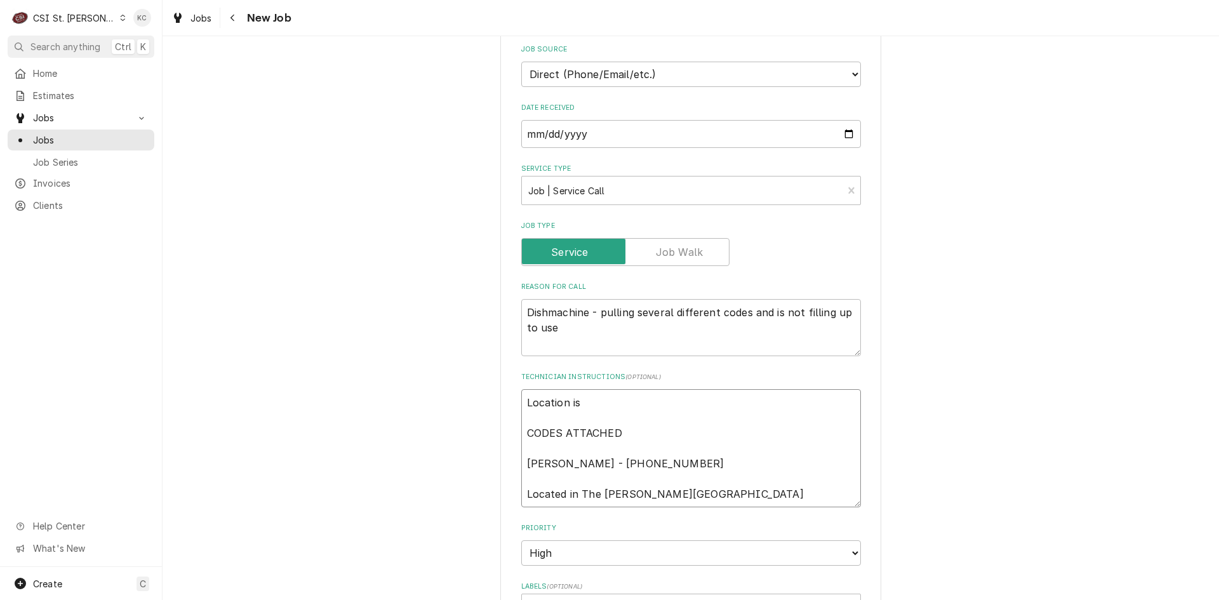
type textarea "x"
type textarea "Location is a CODES ATTACHED Melvin Jones - 210 837-7596 Located in The Howard …"
type textarea "x"
type textarea "Location is as CODES ATTACHED Melvin Jones - 210 837-7596 Located in The Howard…"
type textarea "x"
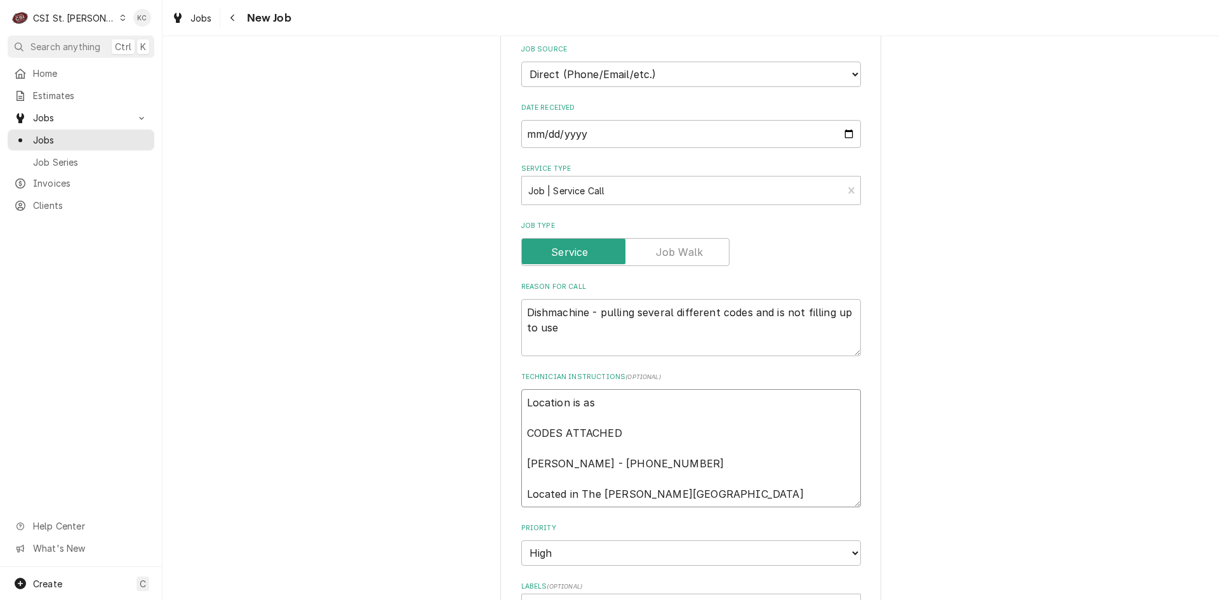
type textarea "Location is as CODES ATTACHED Melvin Jones - 210 837-7596 Located in The Howard…"
type textarea "x"
type textarea "Location is as CODES ATTACHED Melvin Jones - 210 837-7596 Located in The Howard…"
type textarea "x"
type textarea "Location is ask CODES ATTACHED Melvin Jones - 210 837-7596 Located in The Howar…"
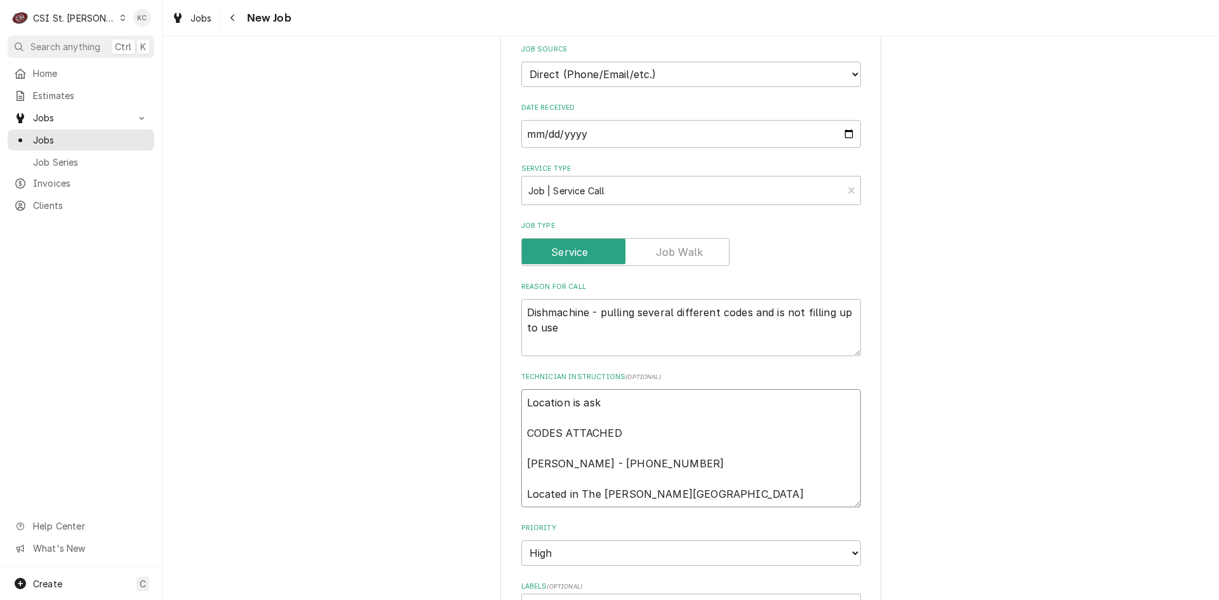
type textarea "x"
type textarea "Location is aski CODES ATTACHED Melvin Jones - 210 837-7596 Located in The Howa…"
type textarea "x"
type textarea "Location is asking CODES ATTACHED Melvin Jones - 210 837-7596 Located in The Ho…"
type textarea "x"
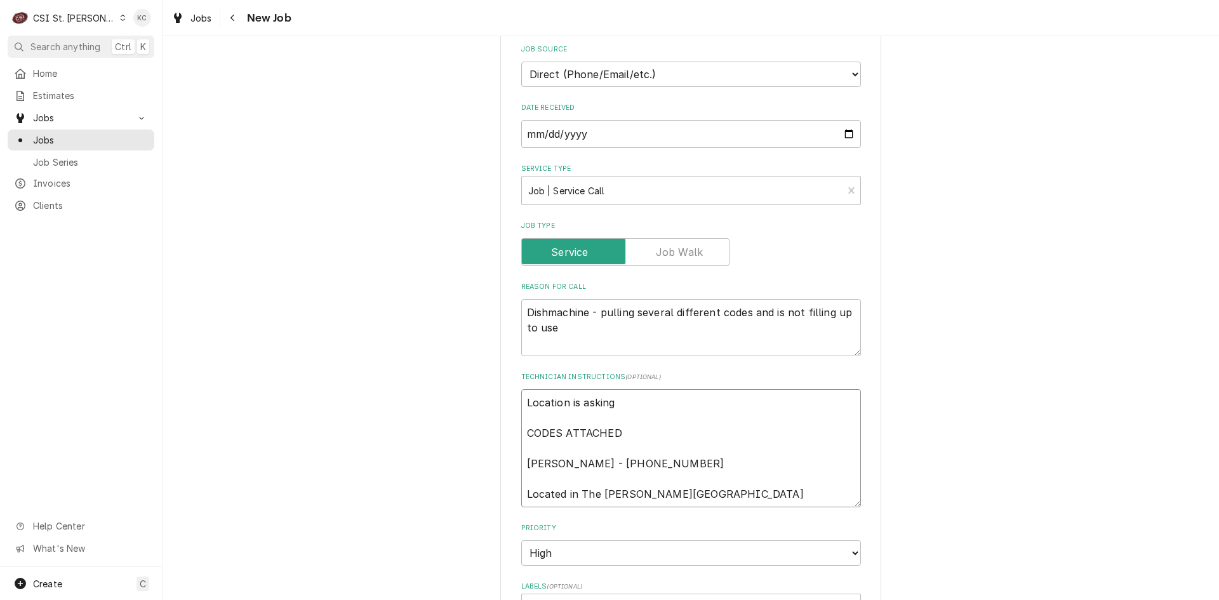
type textarea "Location is asking CODES ATTACHED Melvin Jones - 210 837-7596 Located in The Ho…"
type textarea "x"
type textarea "Location is asking f CODES ATTACHED Melvin Jones - 210 837-7596 Located in The …"
type textarea "x"
type textarea "Location is asking fo CODES ATTACHED Melvin Jones - 210 837-7596 Located in The…"
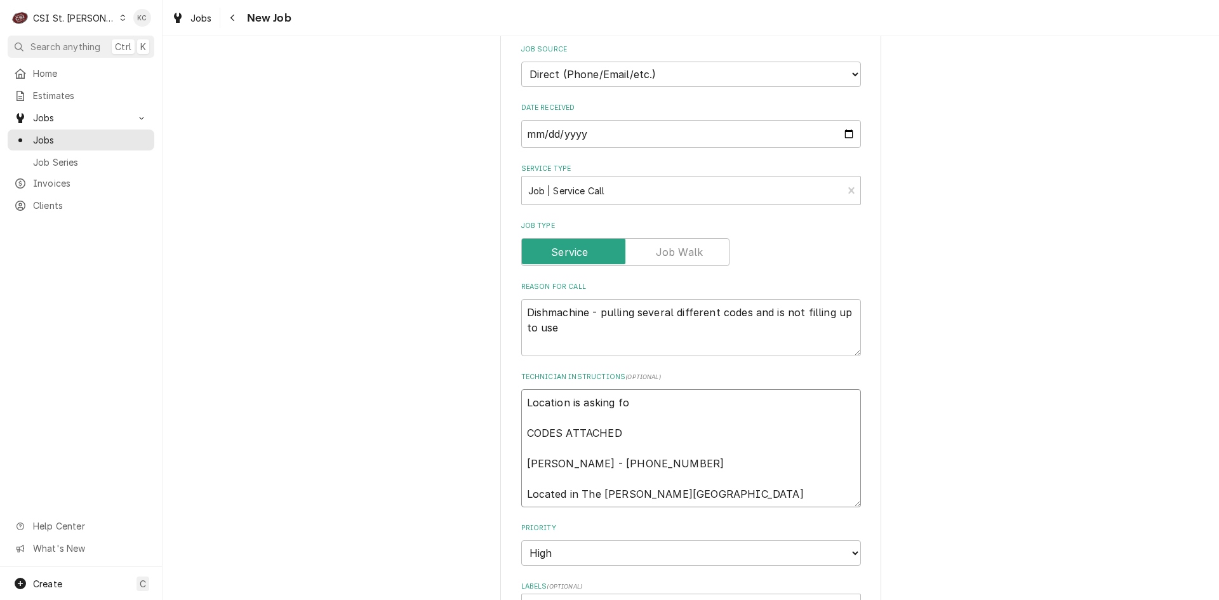
type textarea "x"
type textarea "Location is asking for CODES ATTACHED Melvin Jones - 210 837-7596 Located in Th…"
type textarea "x"
type textarea "Location is asking for CODES ATTACHED Melvin Jones - 210 837-7596 Located in Th…"
type textarea "x"
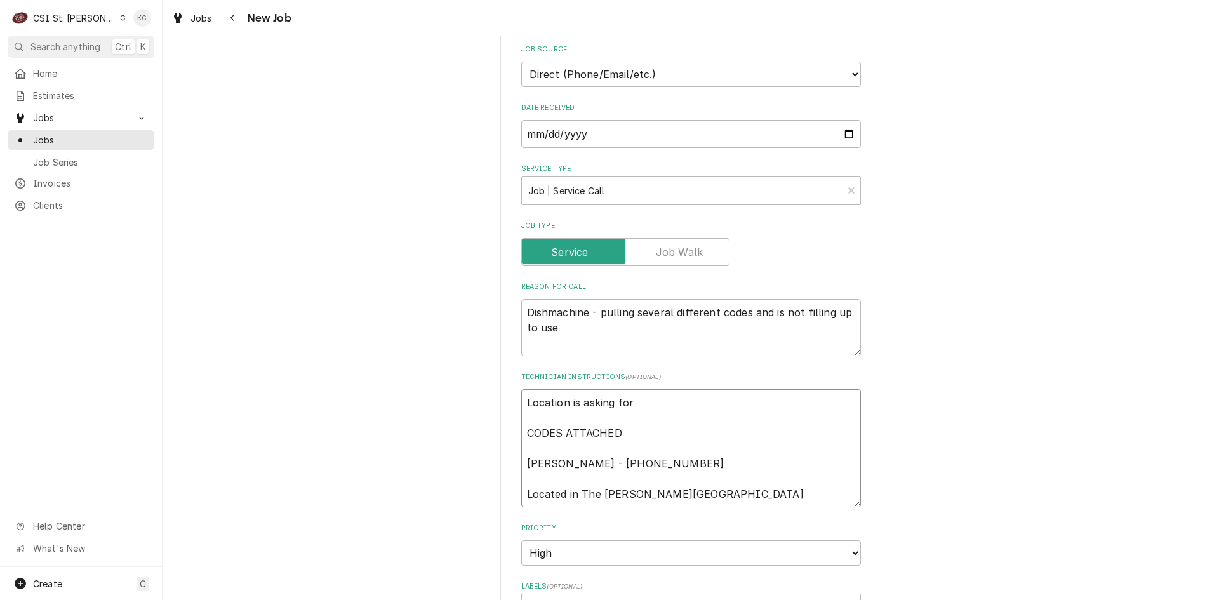
type textarea "Location is asking for E CODES ATTACHED Melvin Jones - 210 837-7596 Located in …"
type textarea "x"
type textarea "Location is asking for EM CODES ATTACHED Melvin Jones - 210 837-7596 Located in…"
type textarea "x"
type textarea "Location is asking for EME CODES ATTACHED Melvin Jones - 210 837-7596 Located i…"
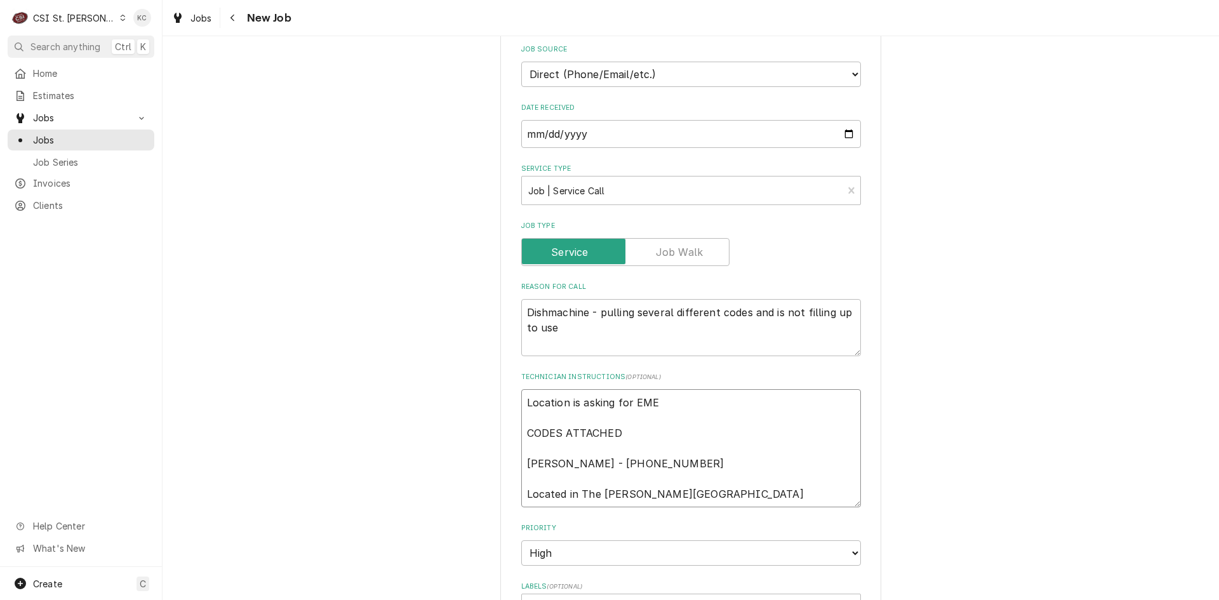
type textarea "x"
type textarea "Location is asking for EMER CODES ATTACHED Melvin Jones - 210 837-7596 Located …"
type textarea "x"
type textarea "Location is asking for EMERG CODES ATTACHED Melvin Jones - 210 837-7596 Located…"
type textarea "x"
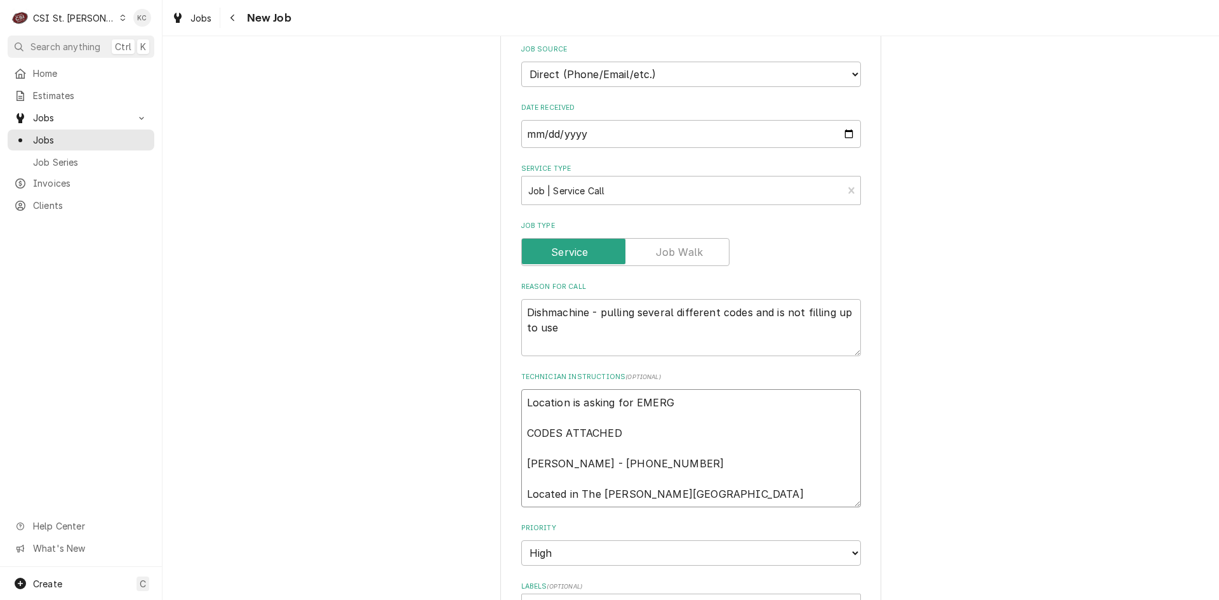
type textarea "Location is asking for EMERGE CODES ATTACHED Melvin Jones - 210 837-7596 Locate…"
type textarea "x"
type textarea "Location is asking for EMERGEN CODES ATTACHED Melvin Jones - 210 837-7596 Locat…"
type textarea "x"
type textarea "Location is asking for EMERGENC CODES ATTACHED Melvin Jones - 210 837-7596 Loca…"
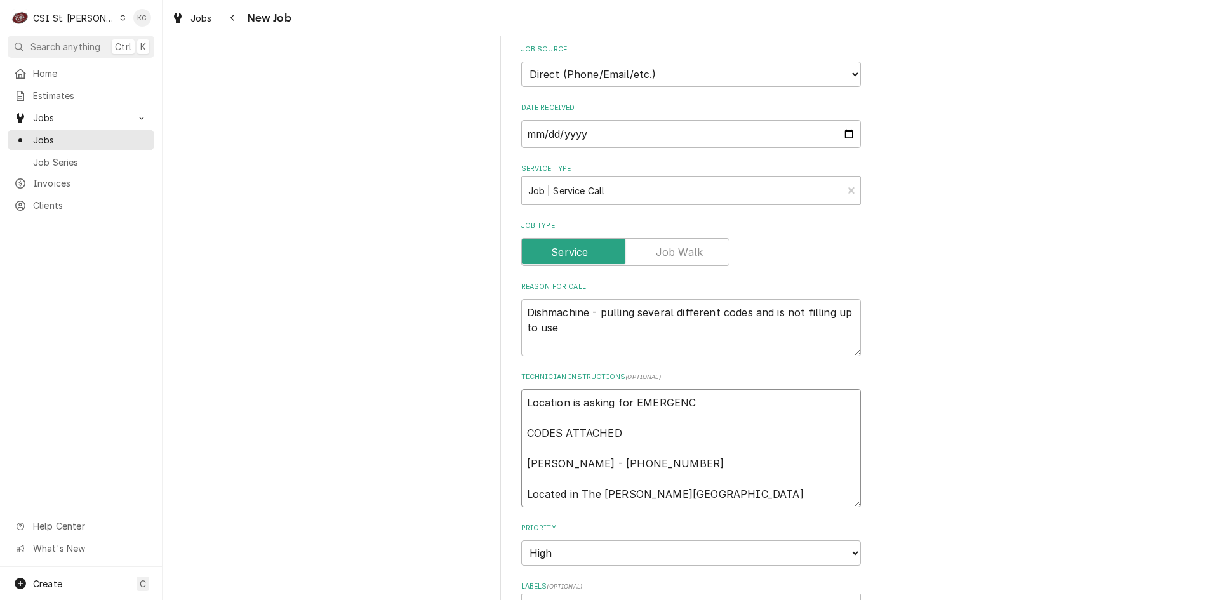
type textarea "x"
type textarea "Location is asking for EMERGENCY CODES ATTACHED Melvin Jones - 210 837-7596 Loc…"
type textarea "x"
type textarea "Location is asking for EMERGENCY CODES ATTACHED Melvin Jones - 210 837-7596 Loc…"
type textarea "x"
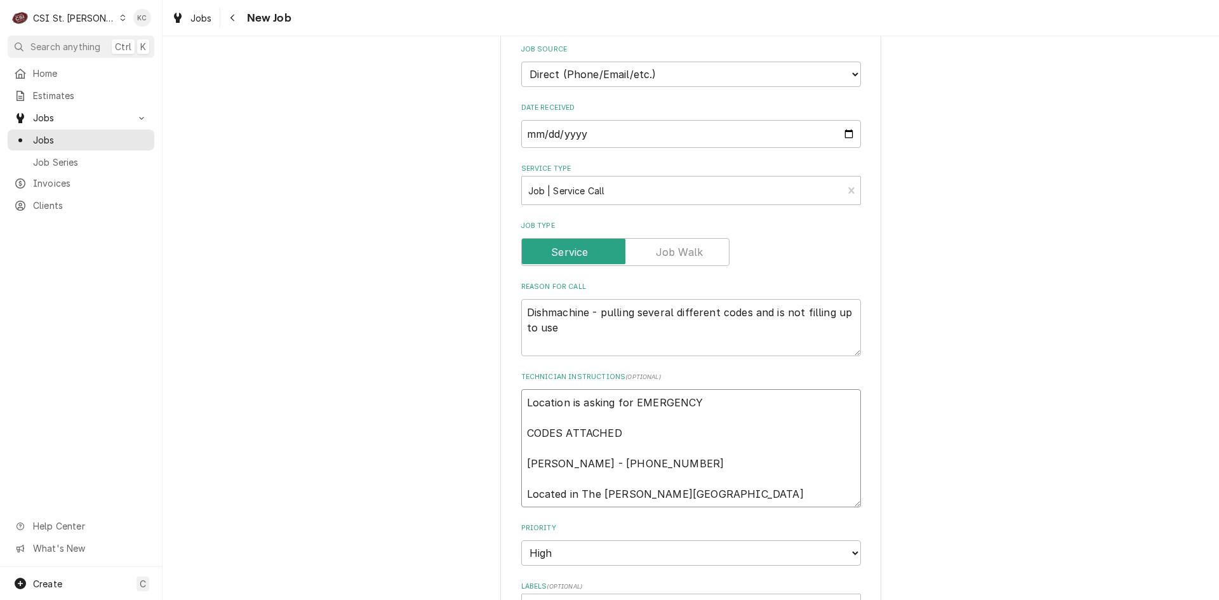
type textarea "Location is asking for EMERGENCY s CODES ATTACHED Melvin Jones - 210 837-7596 L…"
type textarea "x"
type textarea "Location is asking for EMERGENCY se CODES ATTACHED Melvin Jones - 210 837-7596 …"
type textarea "x"
type textarea "Location is asking for EMERGENCY ser CODES ATTACHED Melvin Jones - 210 837-7596…"
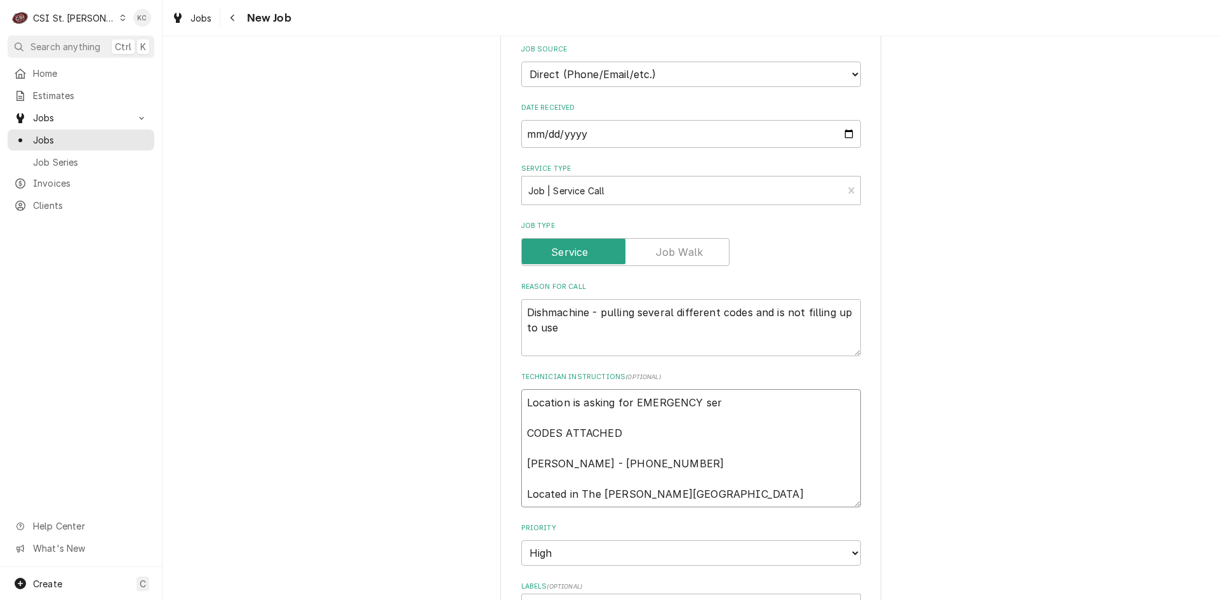
type textarea "x"
type textarea "Location is asking for EMERGENCY serv CODES ATTACHED Melvin Jones - 210 837-759…"
type textarea "x"
type textarea "Location is asking for EMERGENCY servi CODES ATTACHED Melvin Jones - 210 837-75…"
type textarea "x"
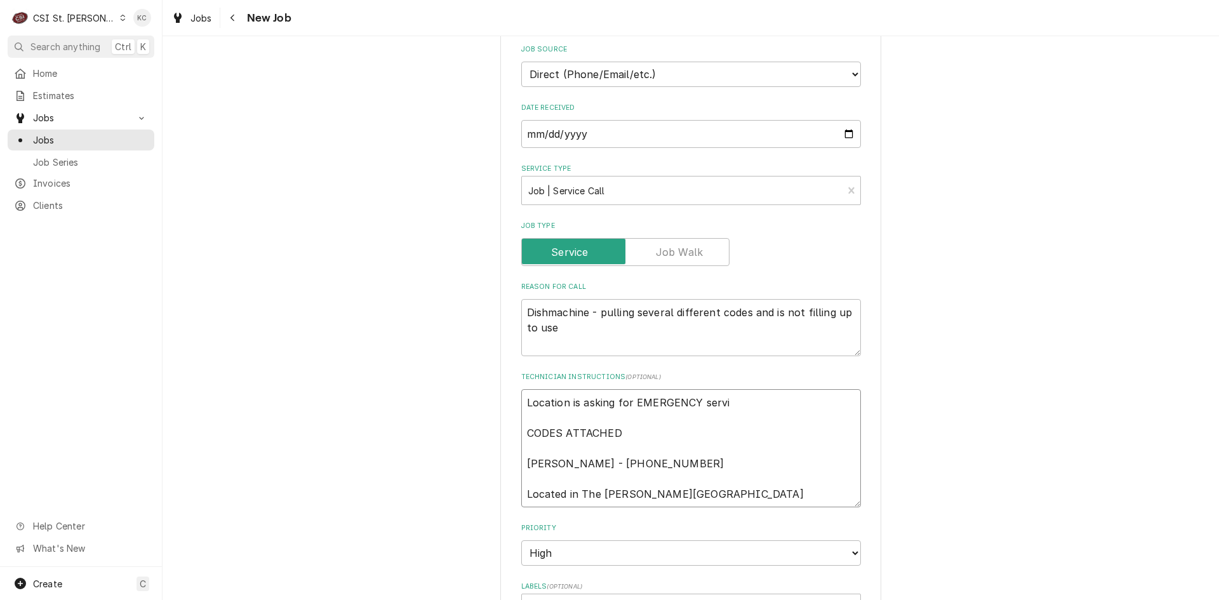
type textarea "Location is asking for EMERGENCY servic CODES ATTACHED Melvin Jones - 210 837-7…"
type textarea "x"
type textarea "Location is asking for EMERGENCY service CODES ATTACHED Melvin Jones - 210 837-…"
type textarea "x"
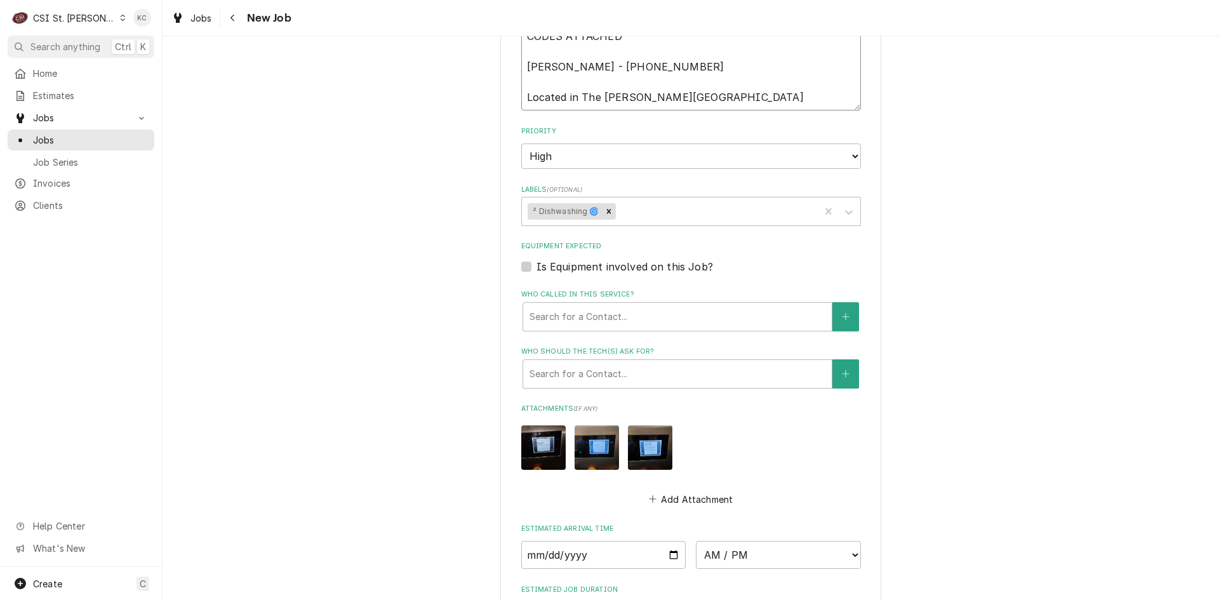
scroll to position [1472, 0]
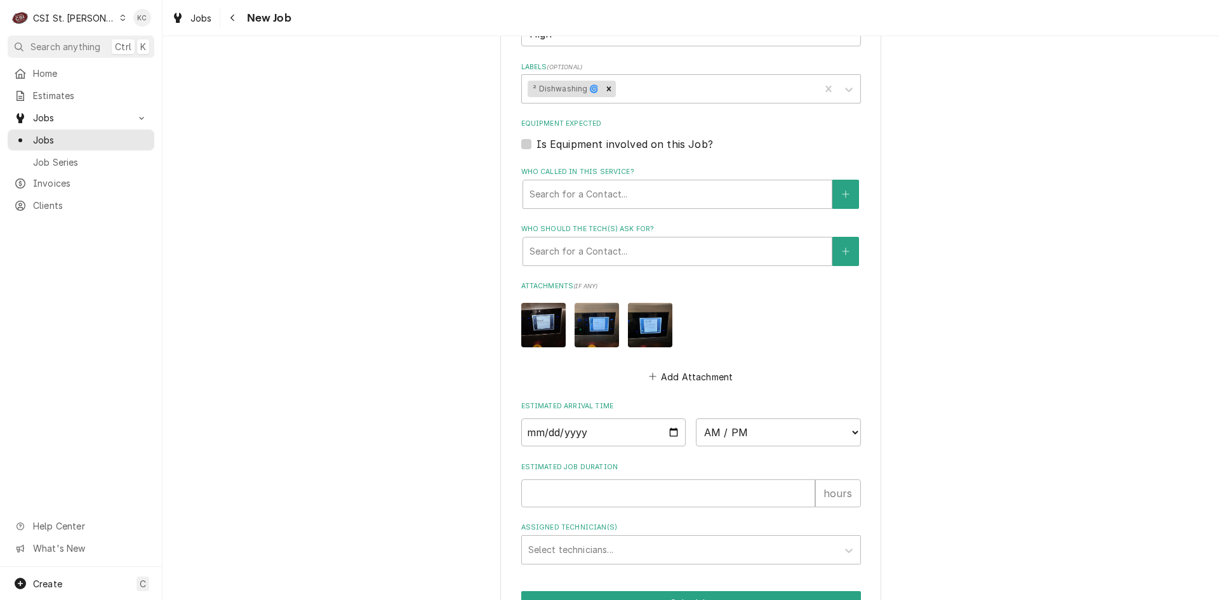
type textarea "Location is asking for EMERGENCY service CODES ATTACHED Melvin Jones - 210 837-…"
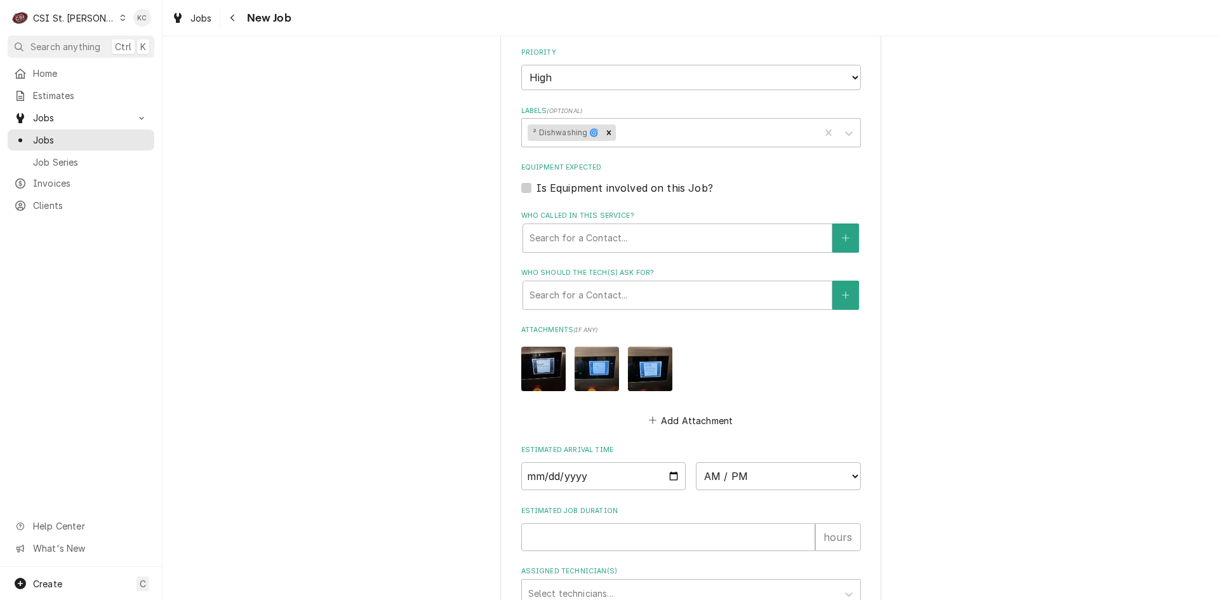
type textarea "x"
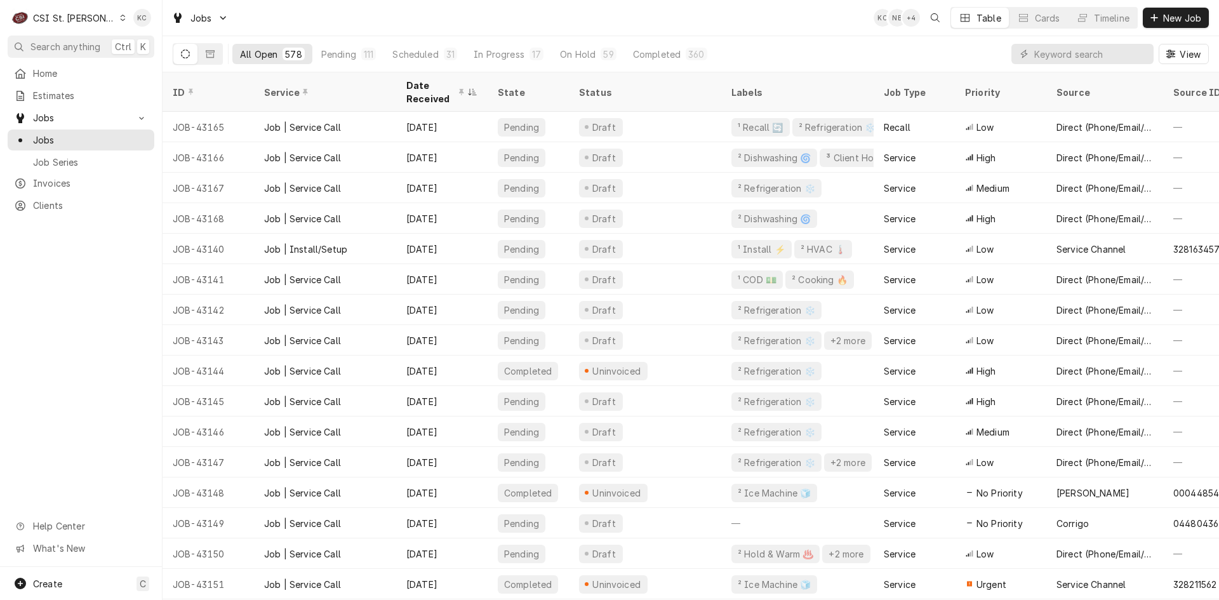
click at [68, 16] on div "CSI St. [PERSON_NAME]" at bounding box center [74, 17] width 83 height 13
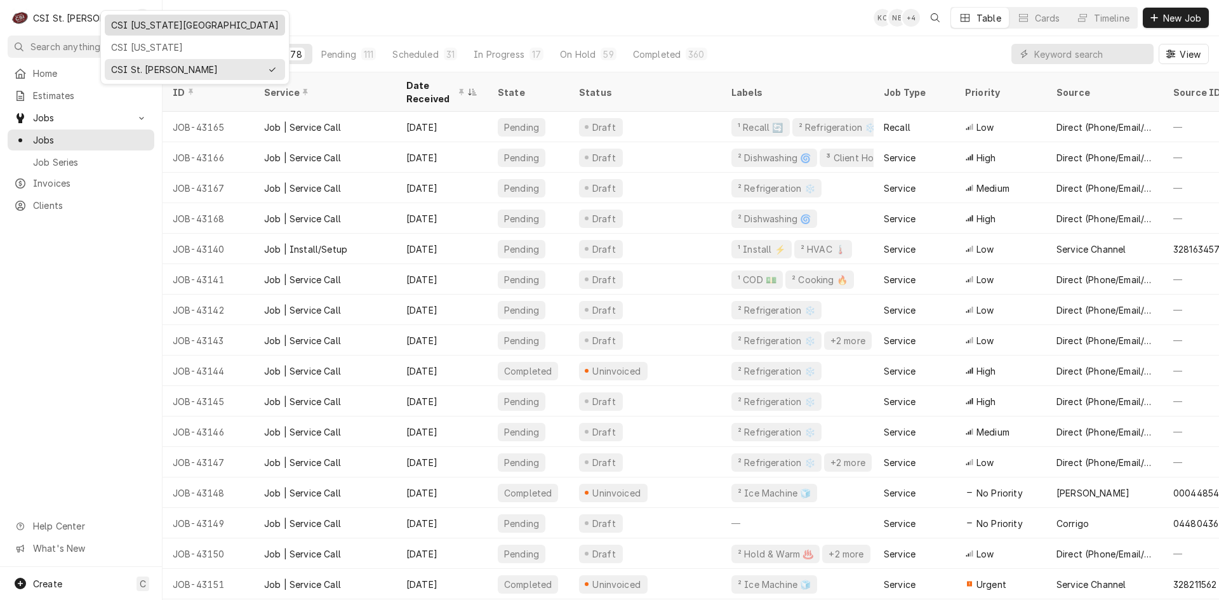
click at [127, 24] on div "CSI [US_STATE][GEOGRAPHIC_DATA]" at bounding box center [195, 24] width 168 height 13
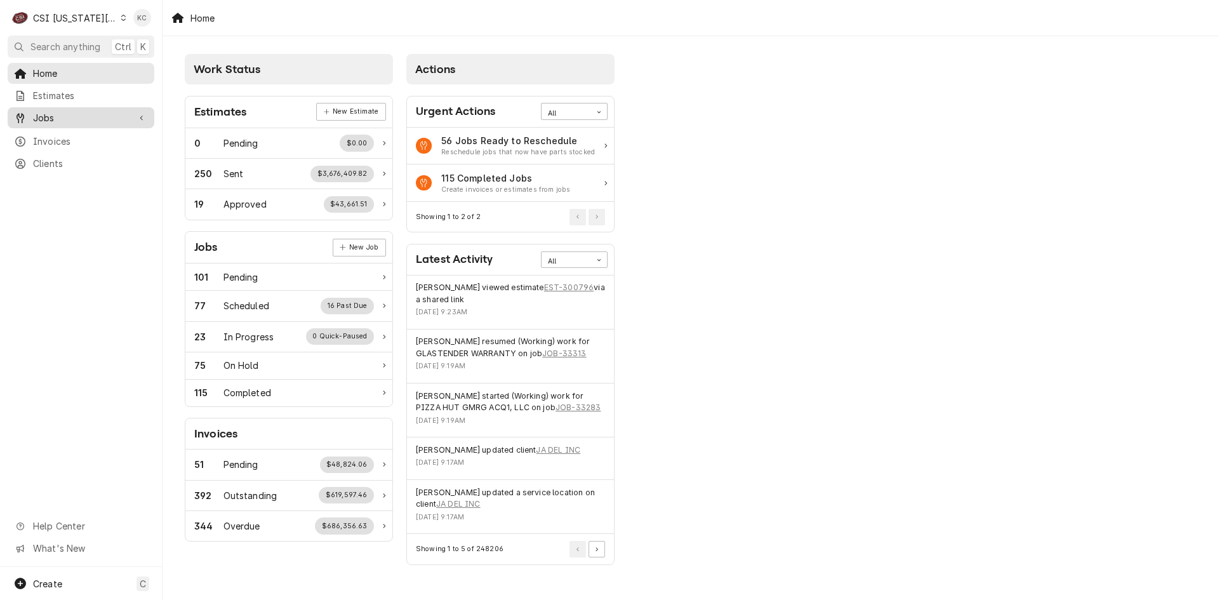
click at [55, 112] on span "Jobs" at bounding box center [81, 117] width 96 height 13
click at [53, 133] on span "Jobs" at bounding box center [90, 139] width 115 height 13
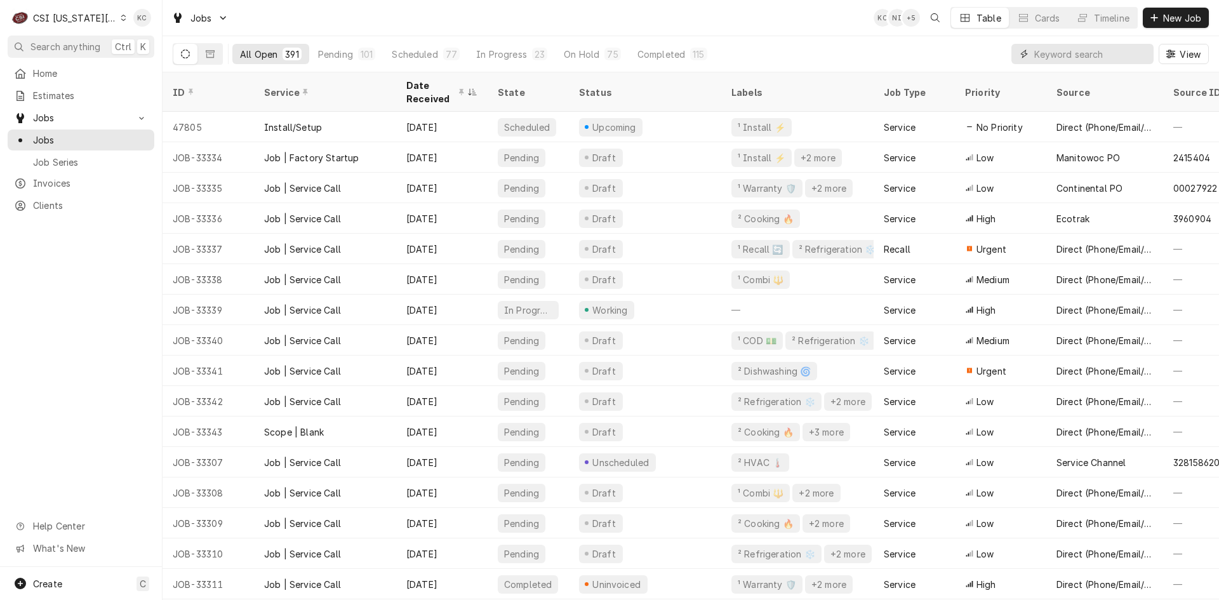
click at [1089, 51] on input "Dynamic Content Wrapper" at bounding box center [1091, 54] width 113 height 20
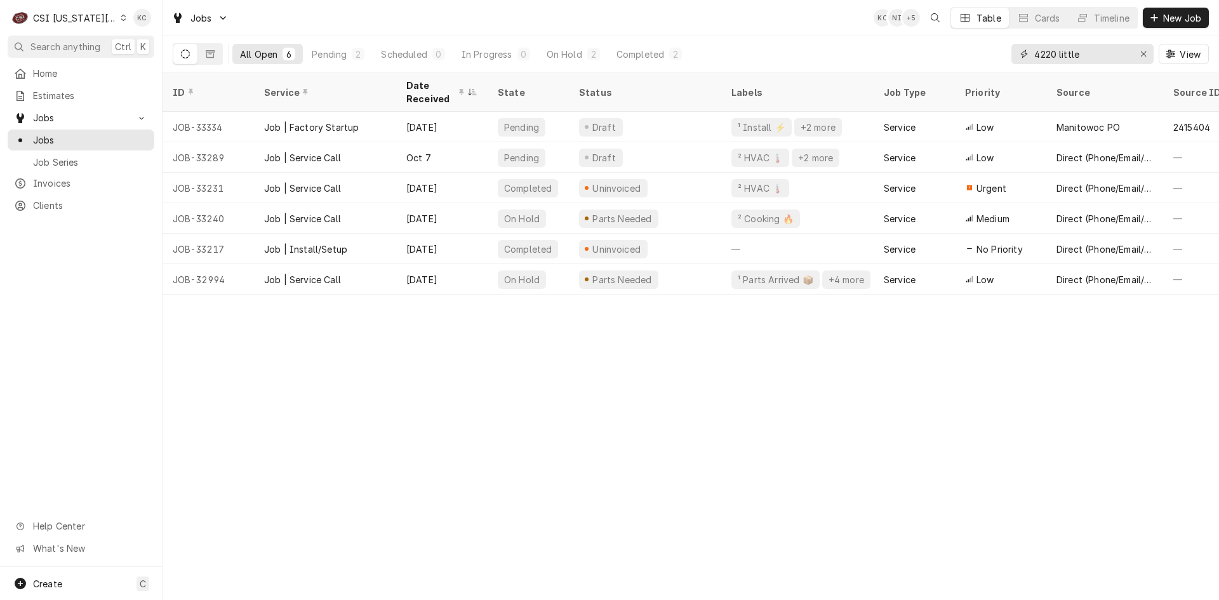
type input "4220 little"
click at [214, 51] on icon "Dynamic Content Wrapper" at bounding box center [210, 54] width 9 height 8
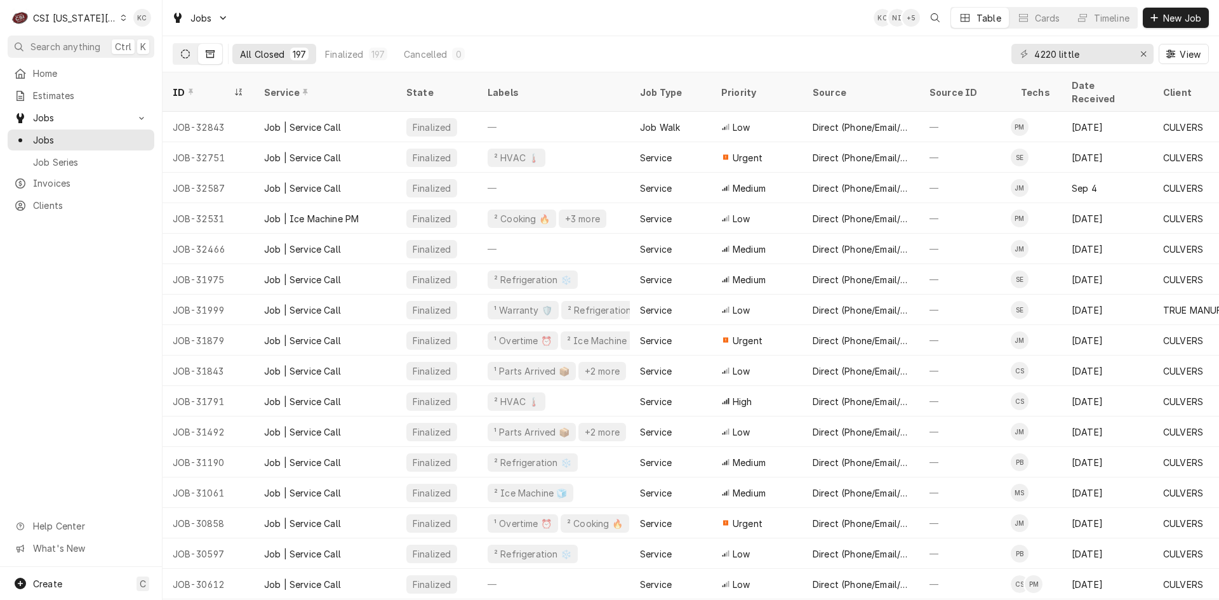
click at [191, 55] on button "Dynamic Content Wrapper" at bounding box center [185, 54] width 24 height 20
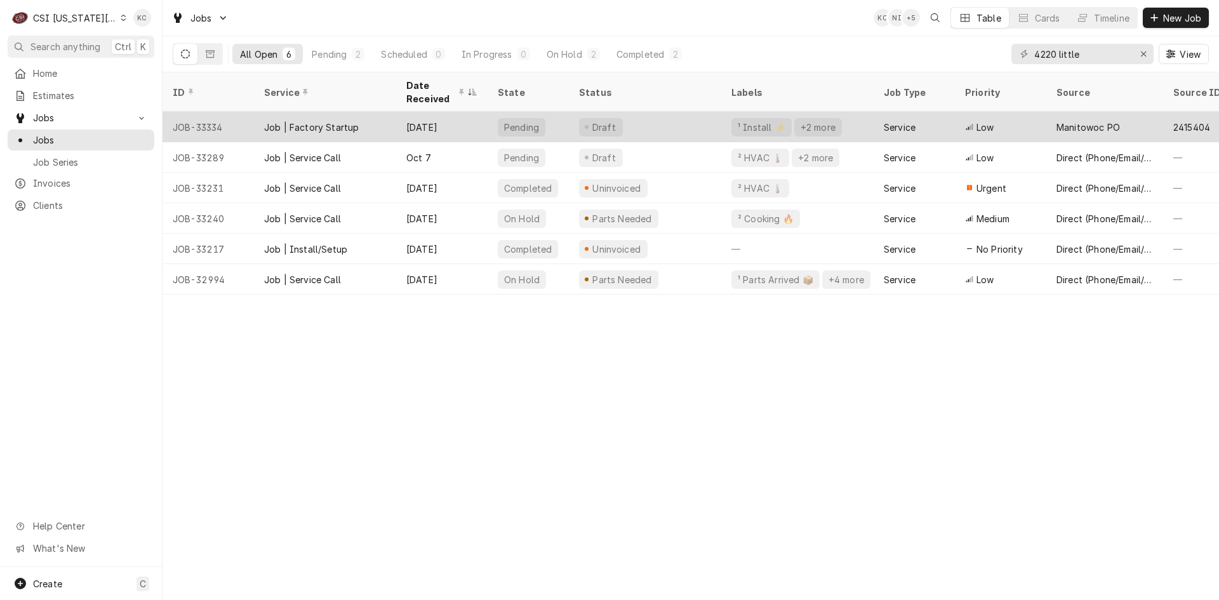
click at [339, 121] on div "Job | Factory Startup" at bounding box center [311, 127] width 95 height 13
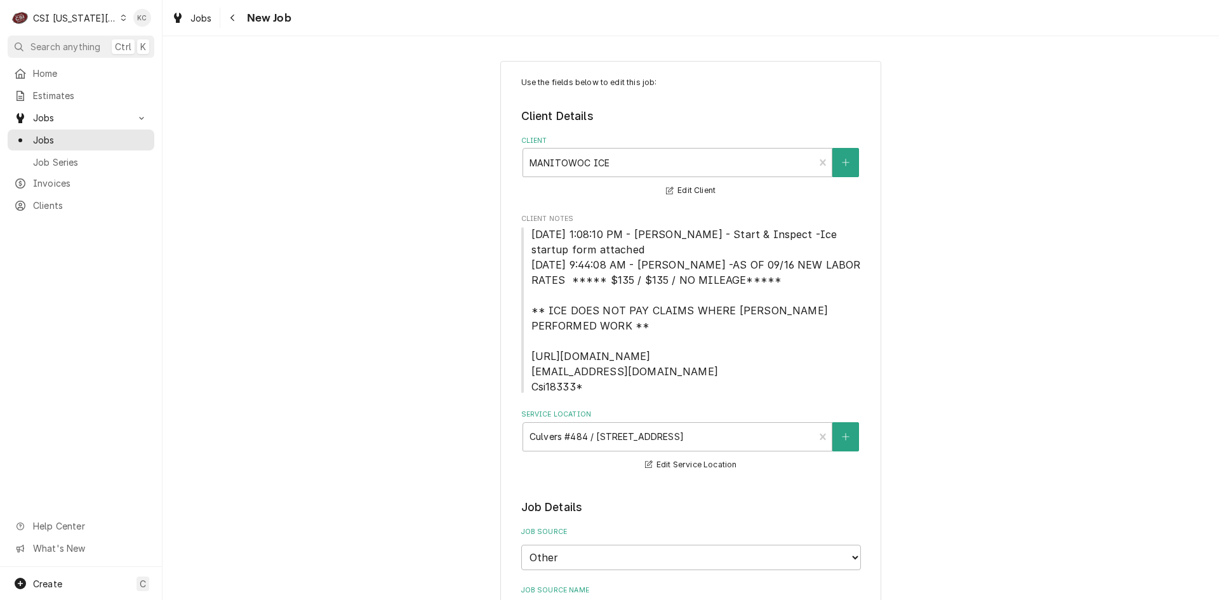
type textarea "x"
click at [230, 25] on button "Navigate back" at bounding box center [233, 18] width 20 height 20
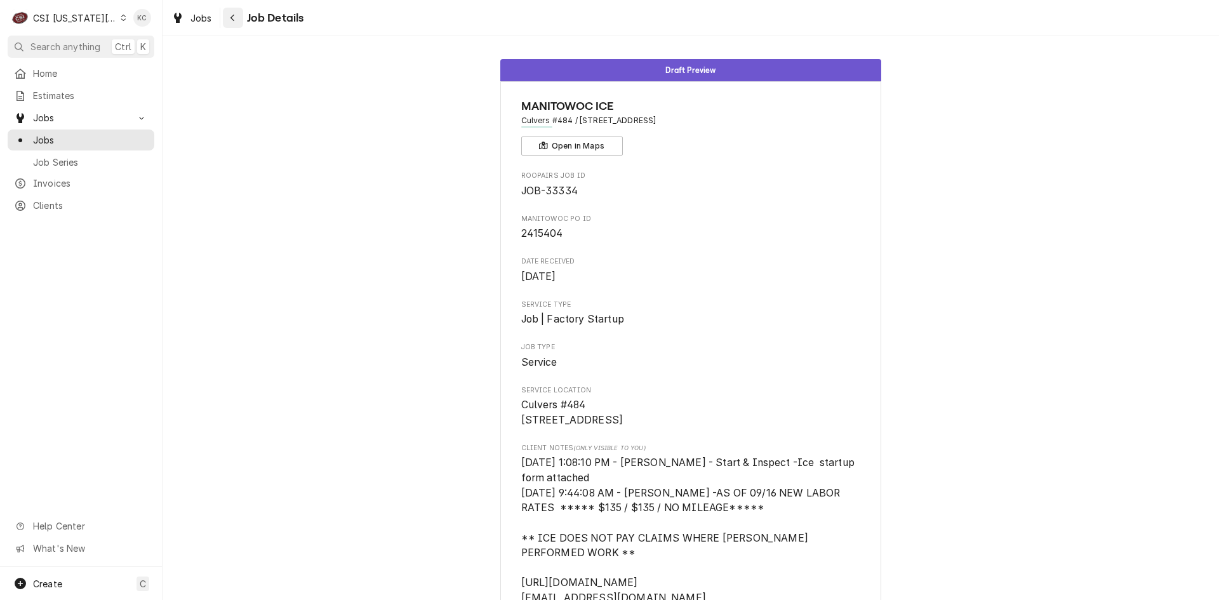
click at [236, 18] on div "Navigate back" at bounding box center [233, 17] width 13 height 13
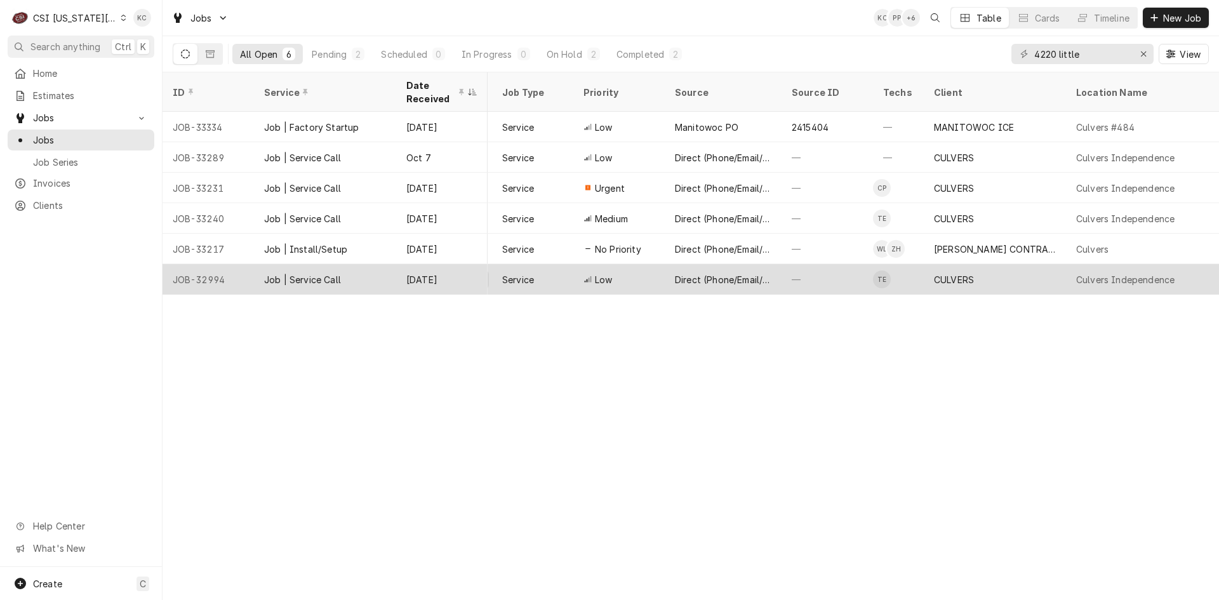
scroll to position [0, 380]
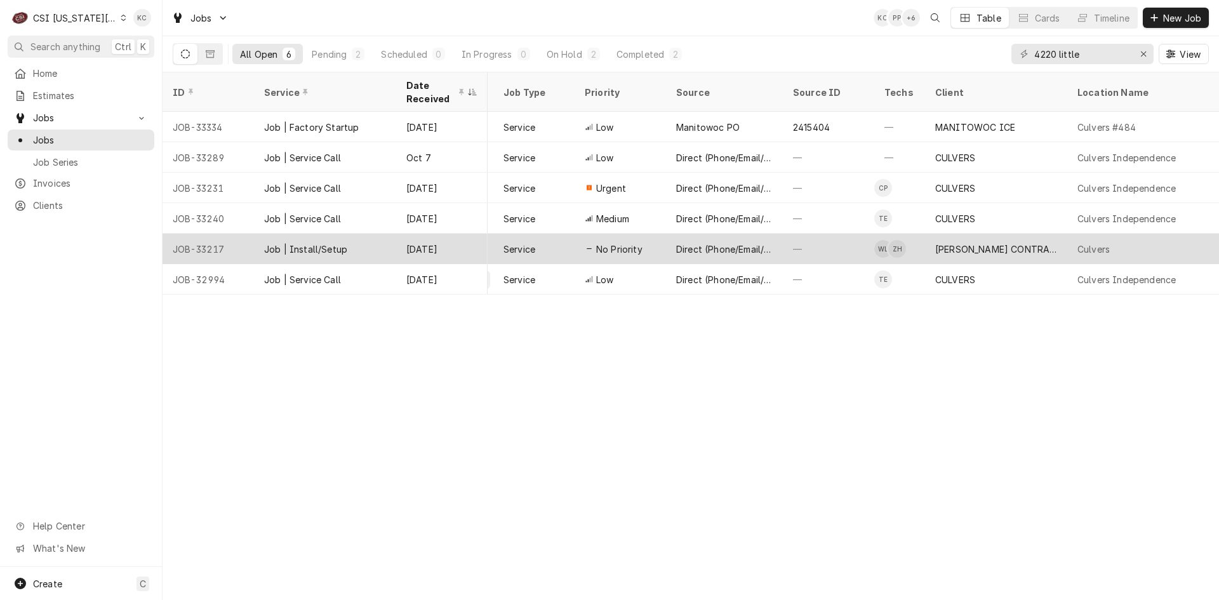
click at [636, 243] on span "No Priority" at bounding box center [619, 249] width 46 height 13
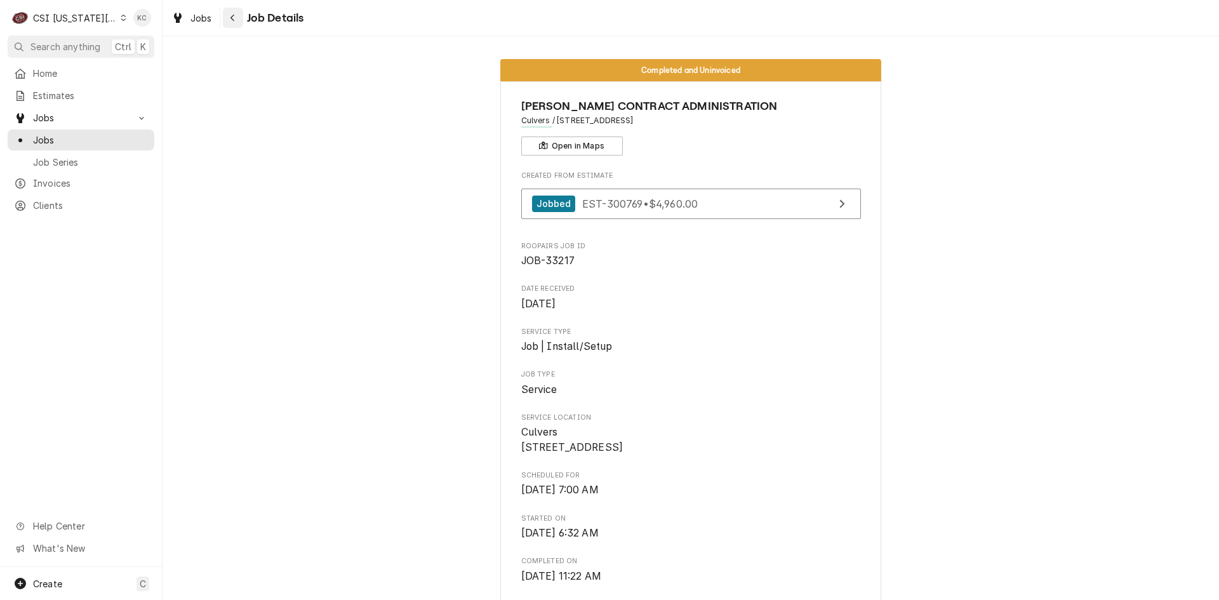
click at [239, 17] on div "Navigate back" at bounding box center [233, 17] width 13 height 13
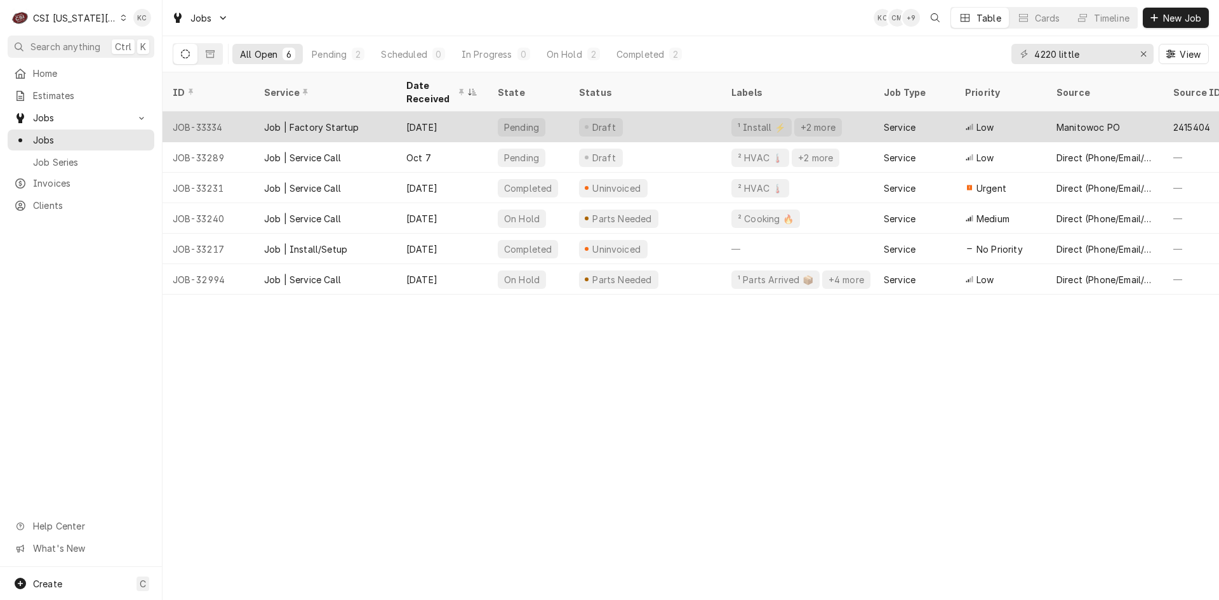
click at [662, 122] on div "Draft" at bounding box center [645, 127] width 152 height 30
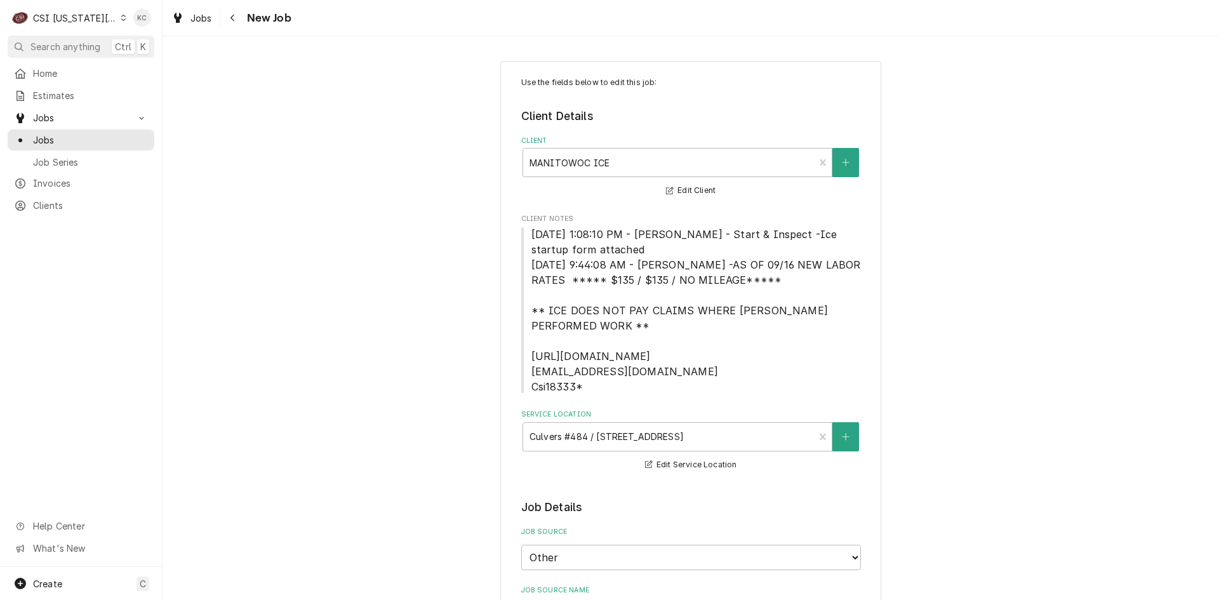
type textarea "x"
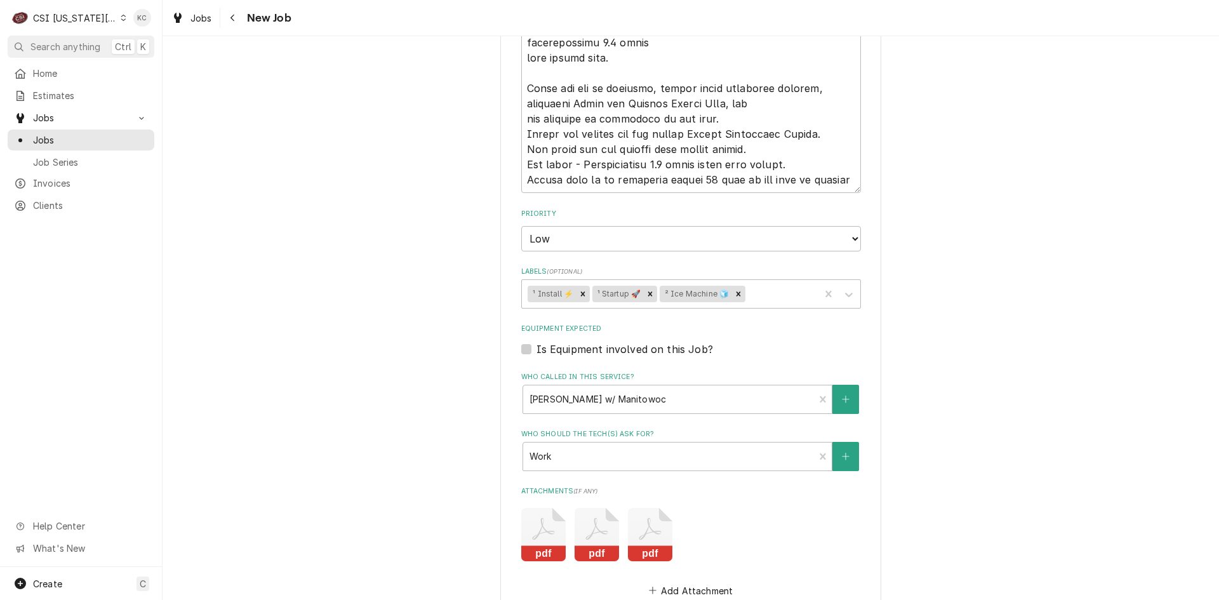
scroll to position [1334, 0]
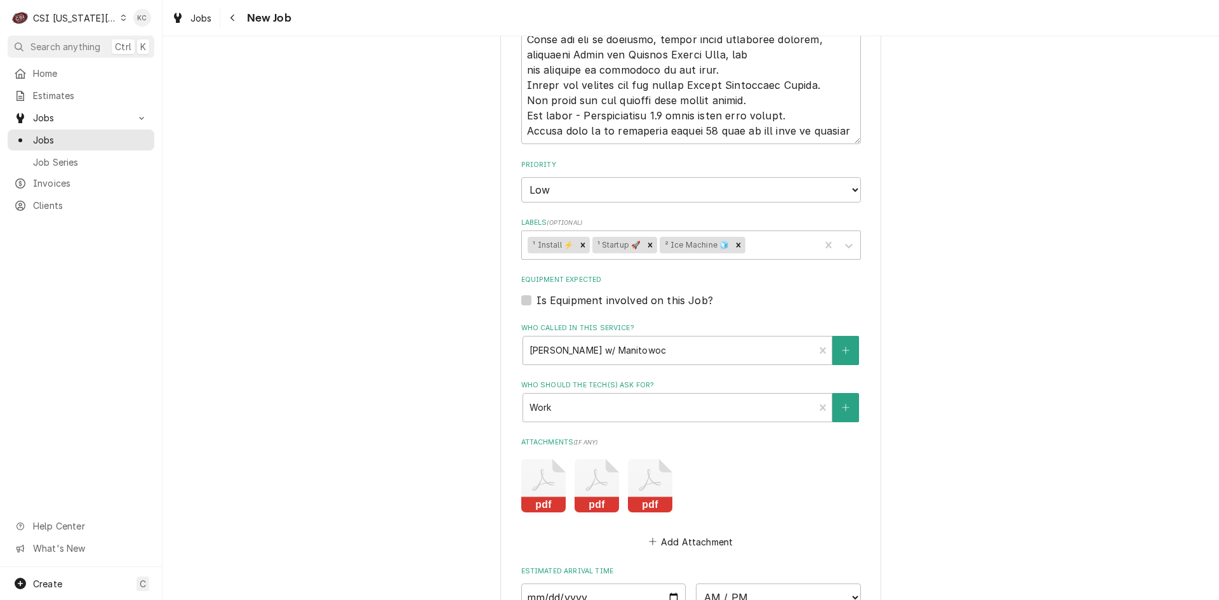
click at [74, 18] on div "CSI [US_STATE][GEOGRAPHIC_DATA]" at bounding box center [75, 17] width 84 height 13
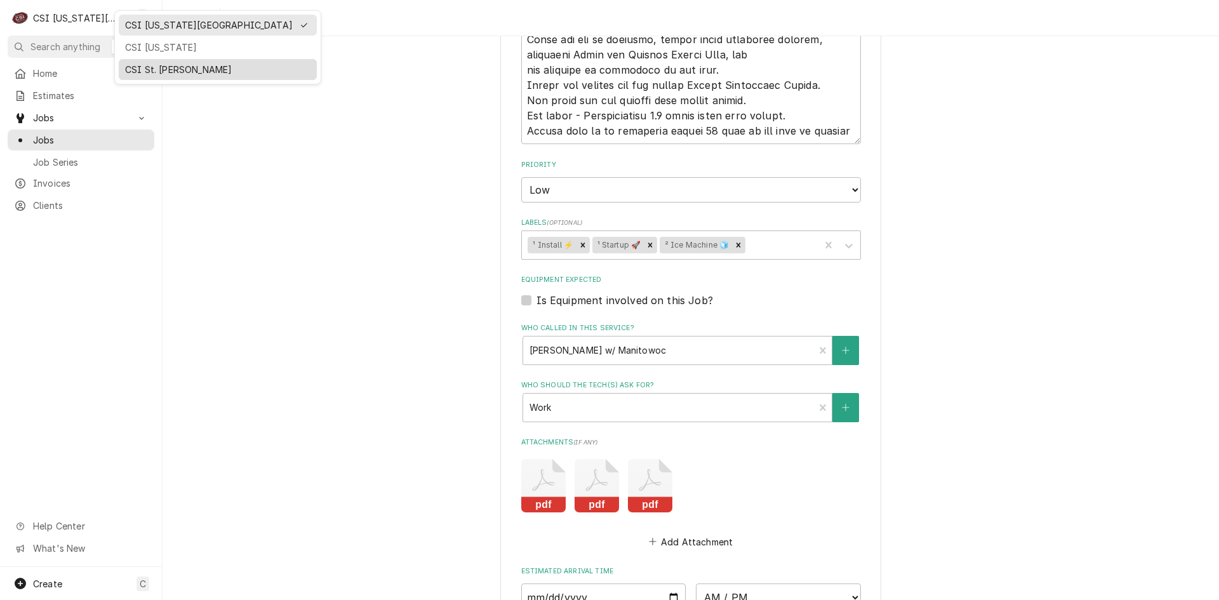
click at [158, 71] on div "CSI St. [PERSON_NAME]" at bounding box center [217, 69] width 185 height 13
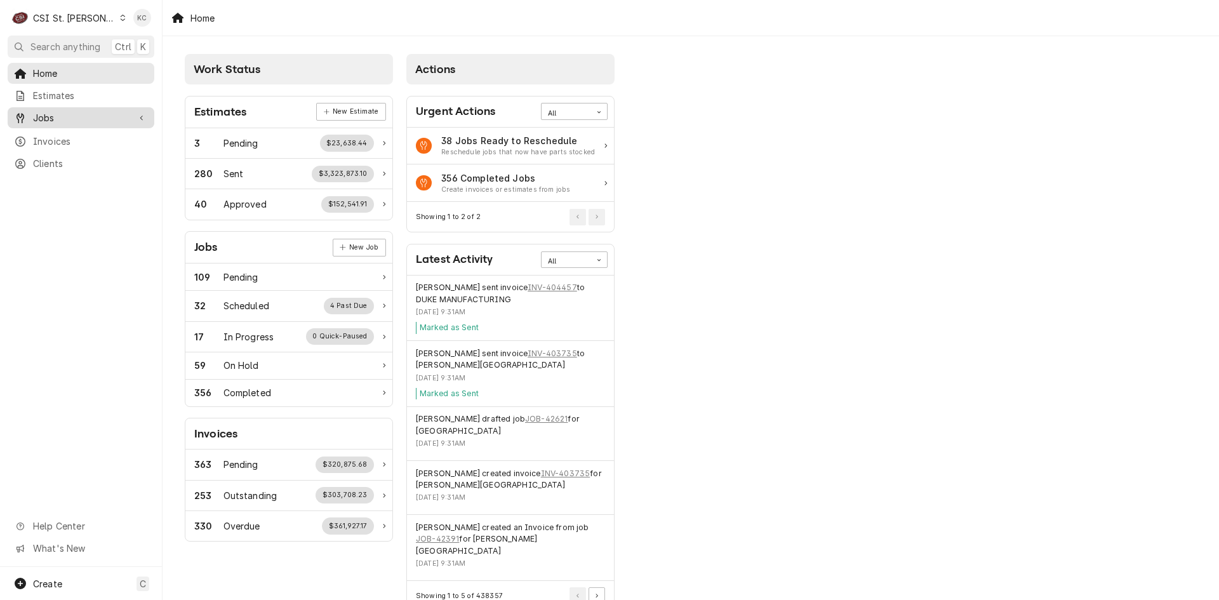
click at [75, 119] on span "Jobs" at bounding box center [81, 117] width 96 height 13
click at [70, 133] on span "Jobs" at bounding box center [90, 139] width 115 height 13
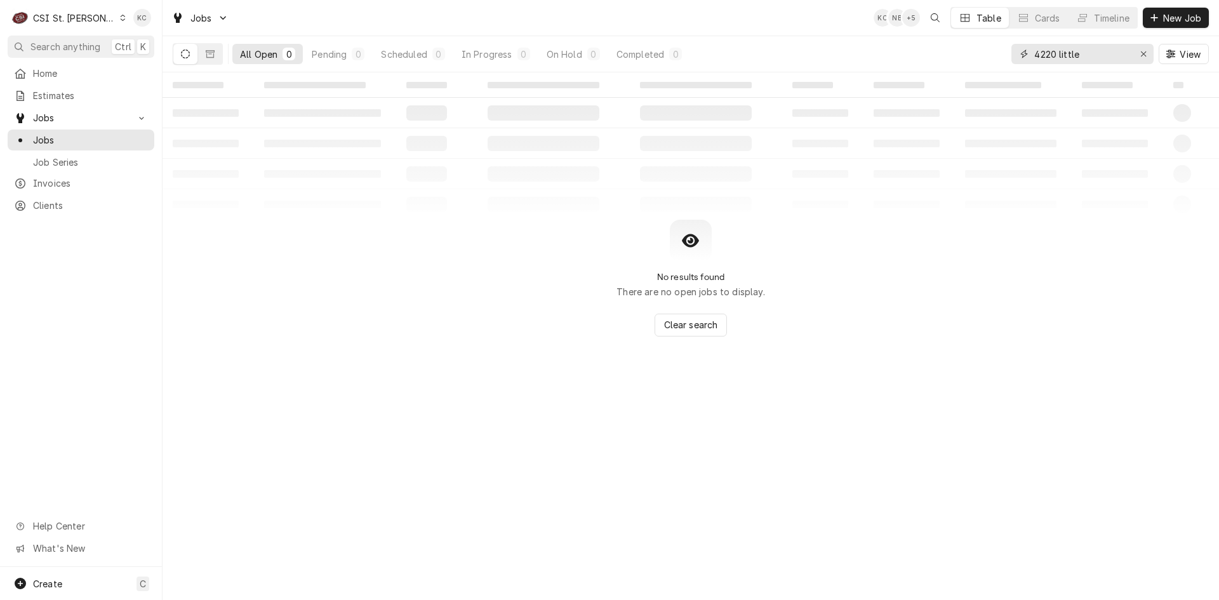
drag, startPoint x: 1095, startPoint y: 55, endPoint x: 1002, endPoint y: 58, distance: 93.4
click at [1002, 58] on div "All Open 0 Pending 0 Scheduled 0 In Progress 0 On Hold 0 Completed 0 4220 littl…" at bounding box center [691, 54] width 1036 height 36
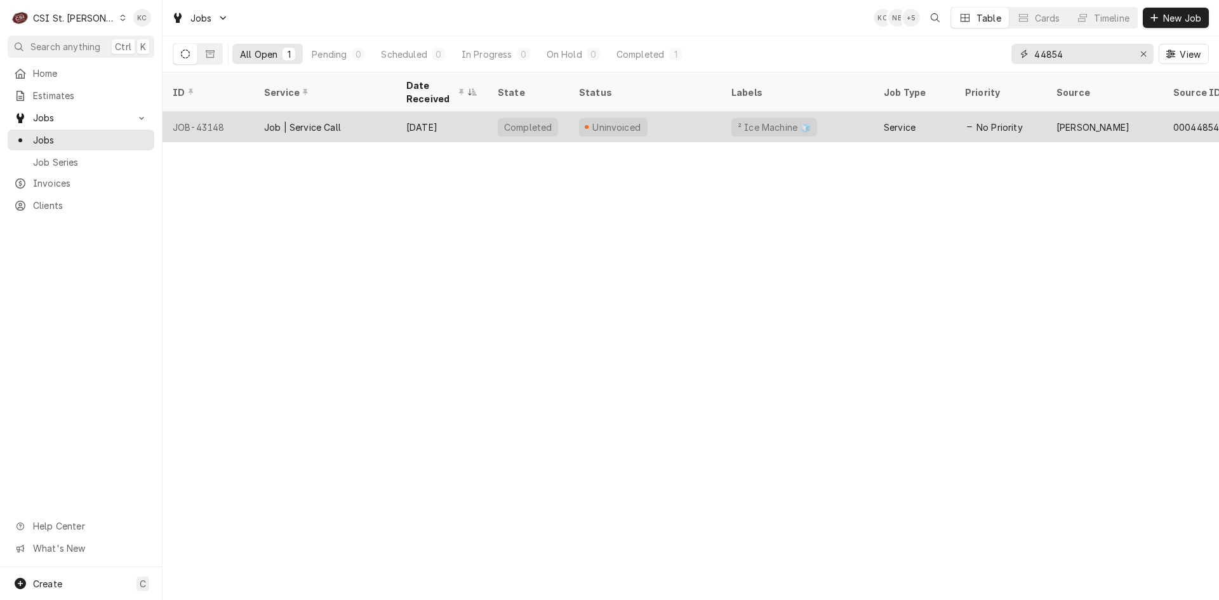
type input "44854"
click at [473, 125] on div "Oct 8" at bounding box center [441, 127] width 91 height 30
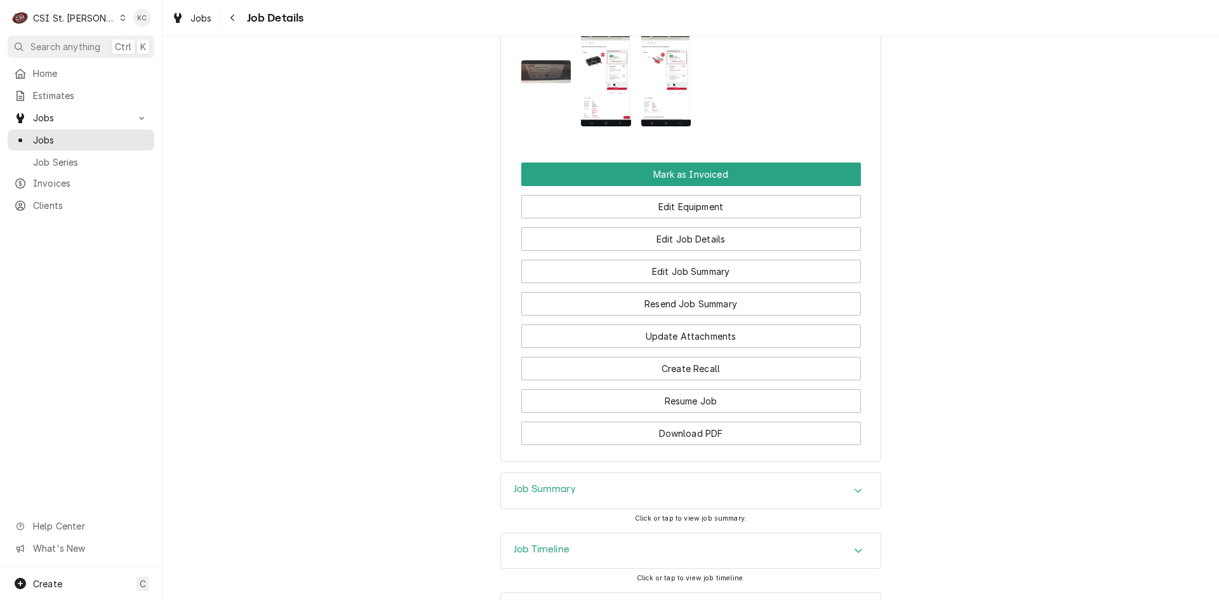
scroll to position [1454, 0]
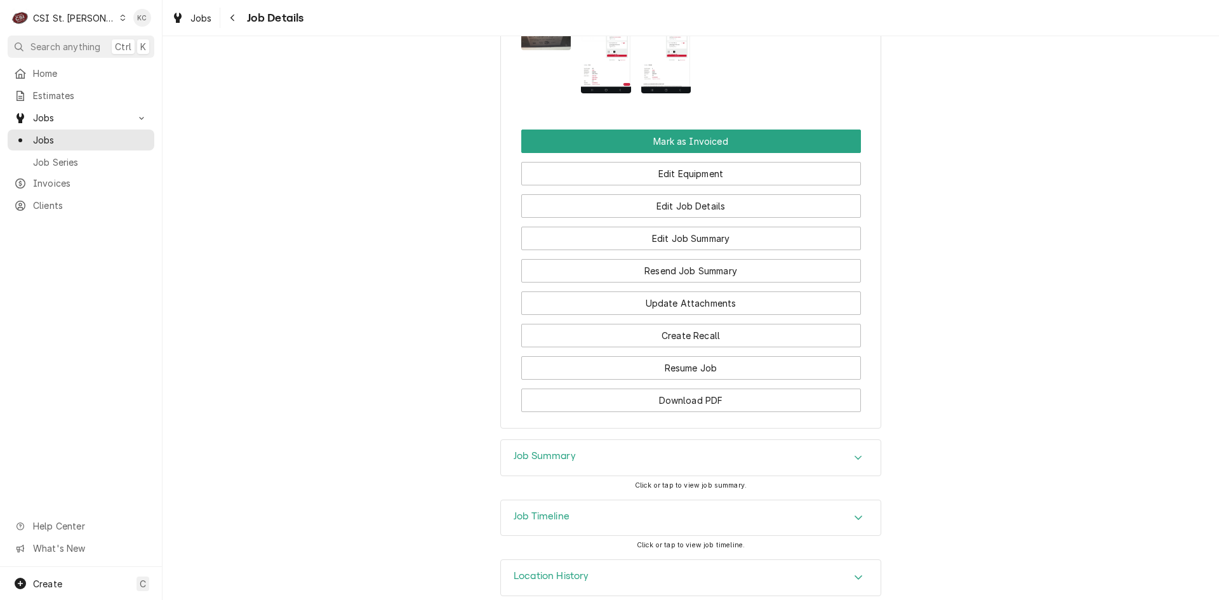
click at [525, 450] on h3 "Job Summary" at bounding box center [545, 456] width 62 height 12
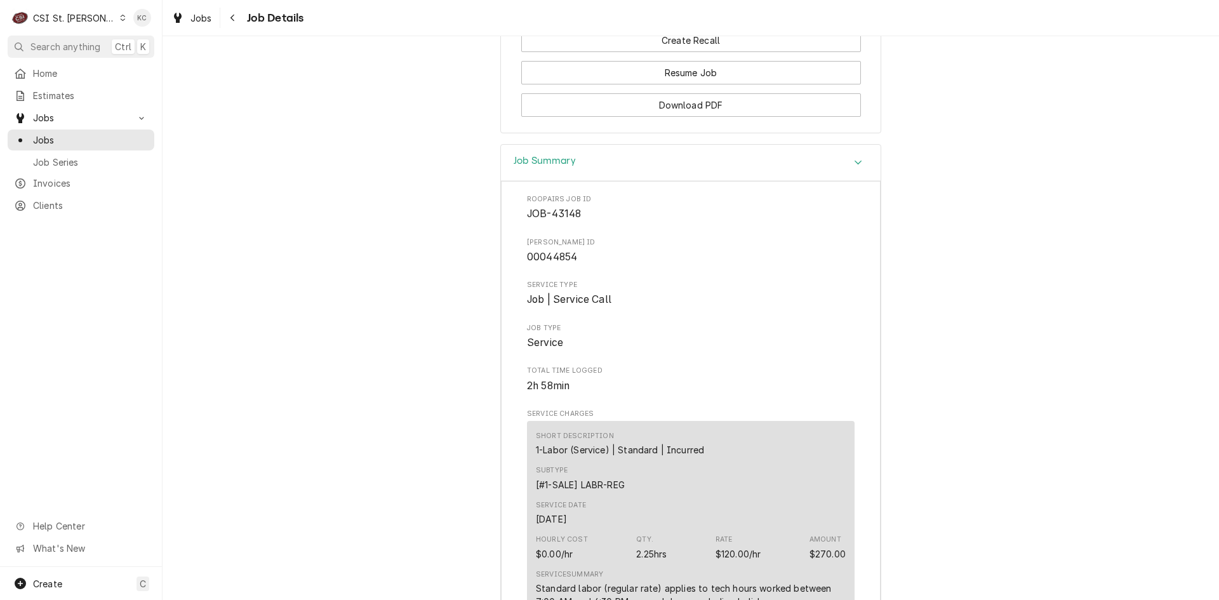
scroll to position [1720, 0]
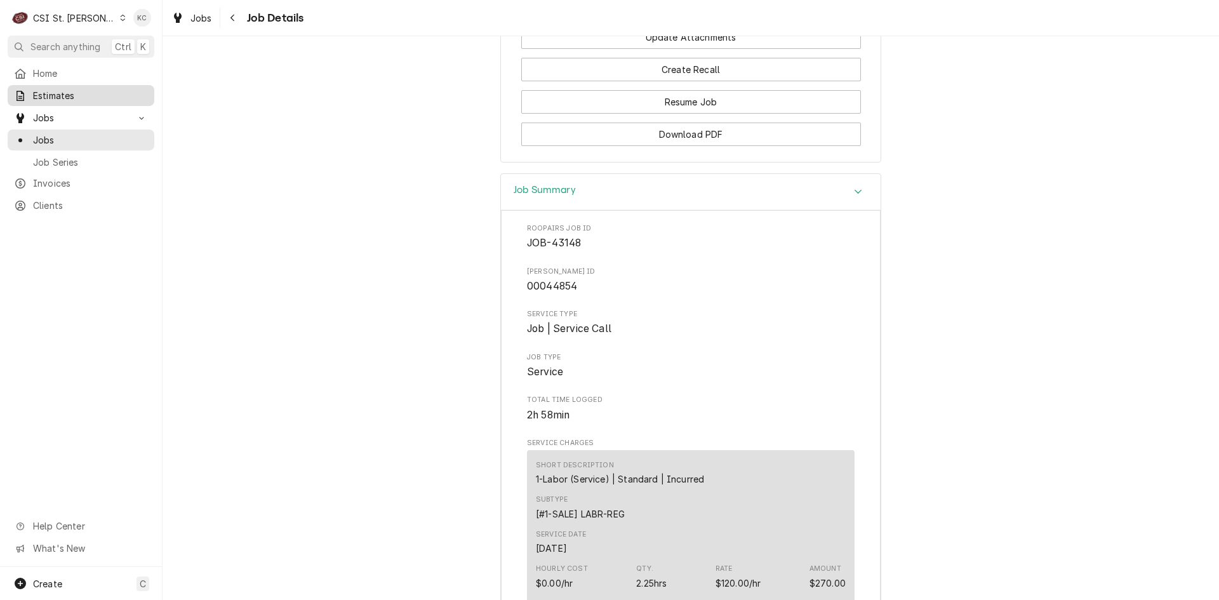
click at [60, 91] on span "Estimates" at bounding box center [90, 95] width 115 height 13
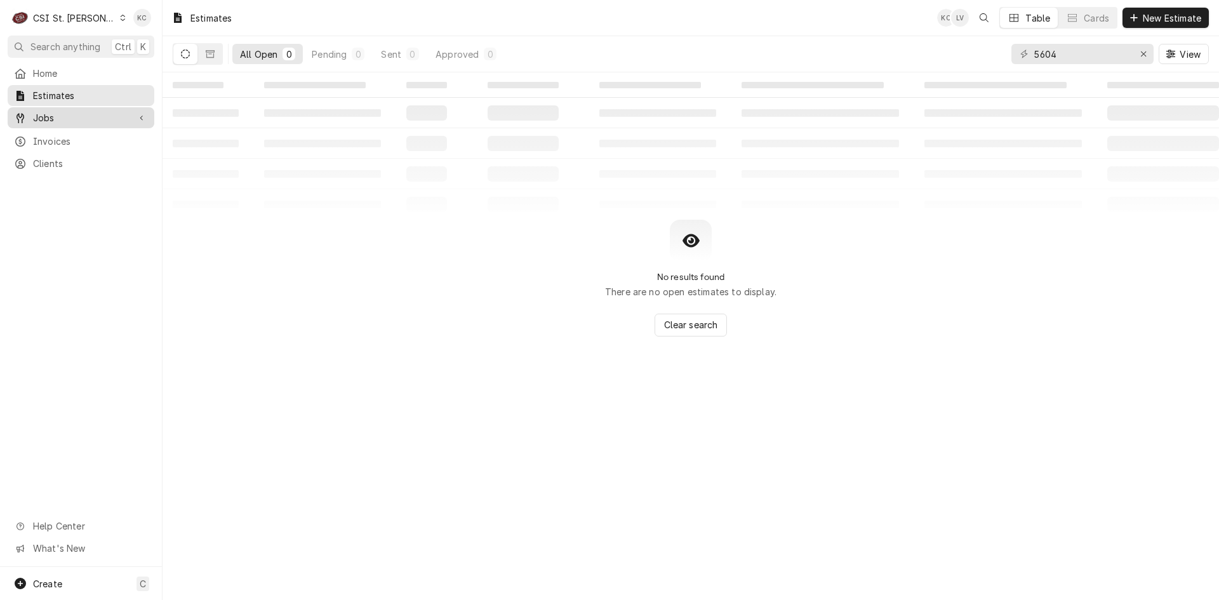
click at [40, 115] on span "Jobs" at bounding box center [81, 117] width 96 height 13
click at [40, 133] on span "Jobs" at bounding box center [90, 139] width 115 height 13
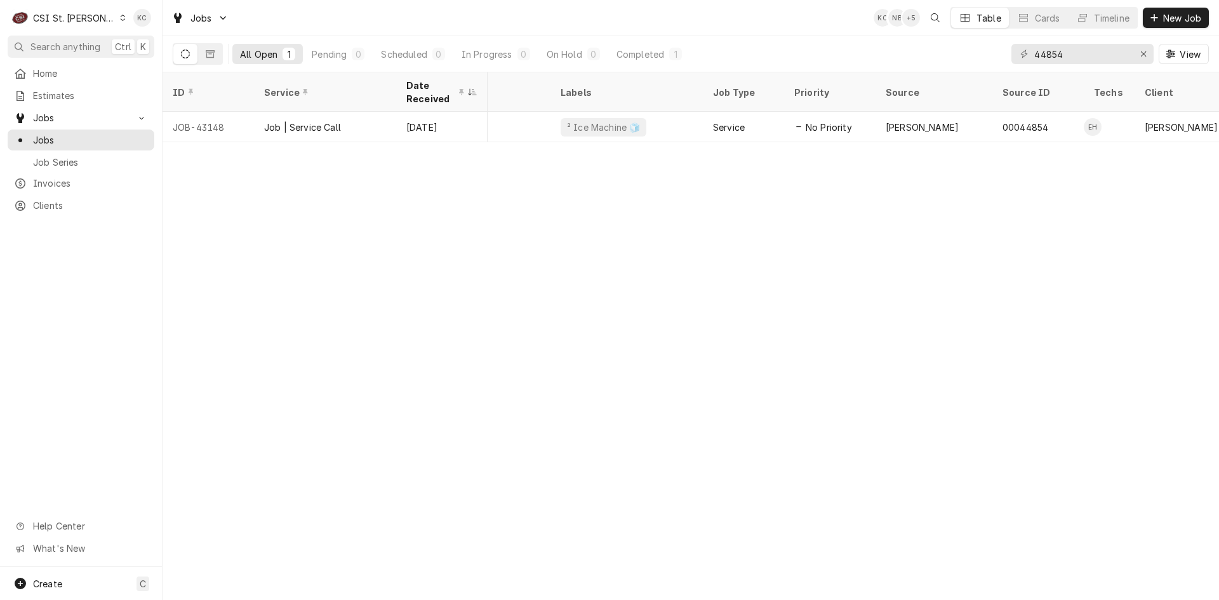
scroll to position [0, 111]
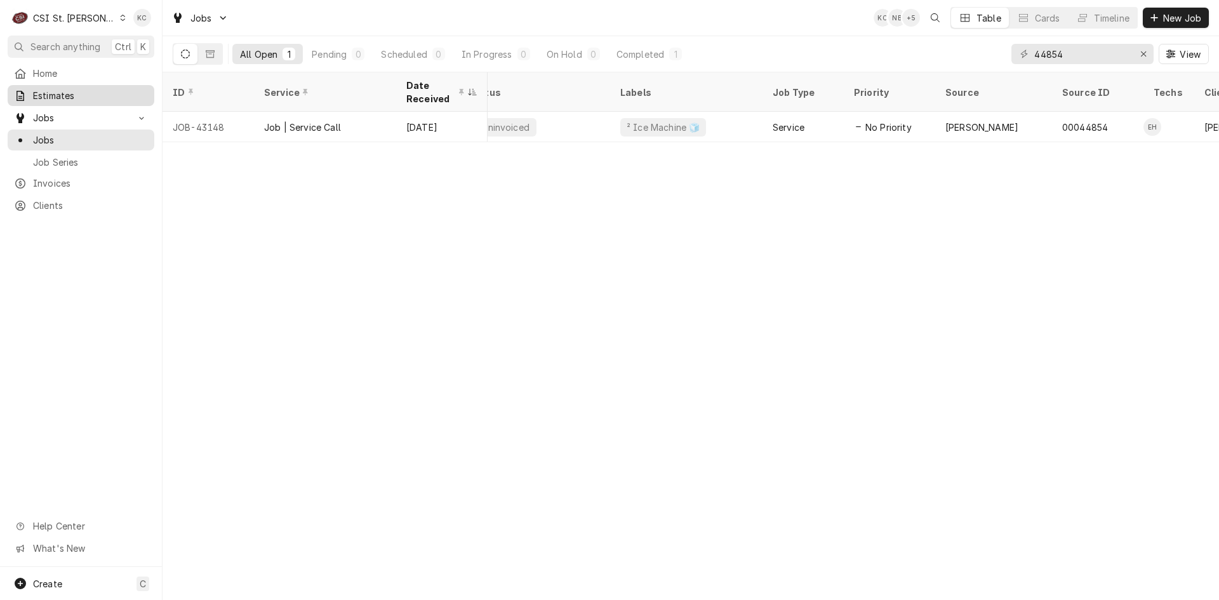
click at [68, 98] on span "Estimates" at bounding box center [90, 95] width 115 height 13
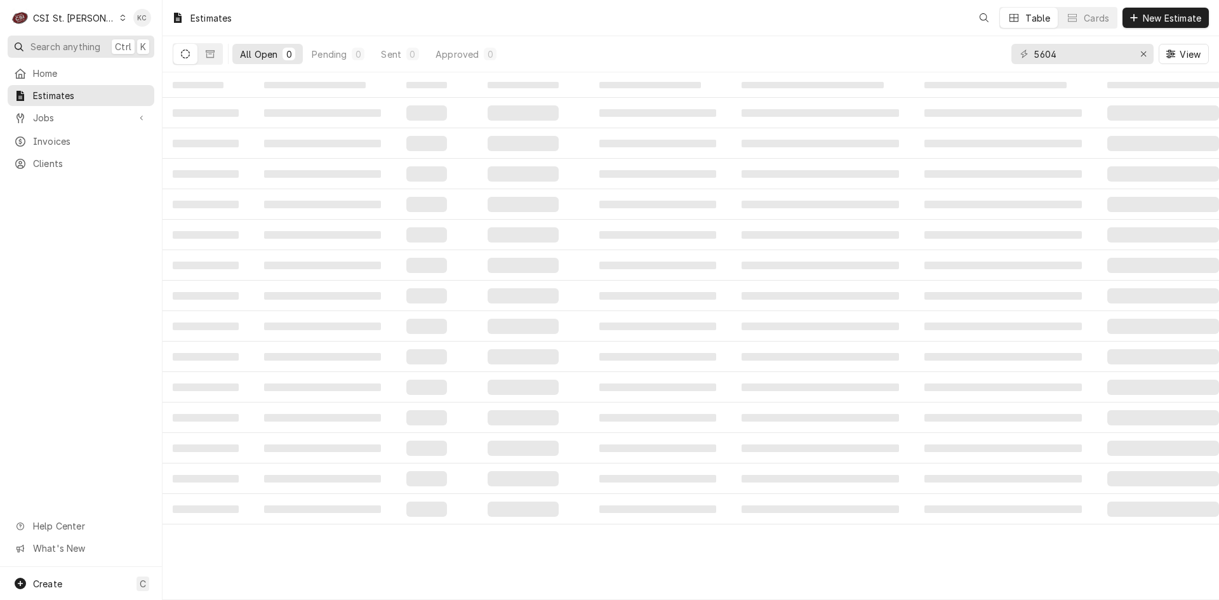
click at [70, 46] on span "Search anything" at bounding box center [65, 46] width 70 height 13
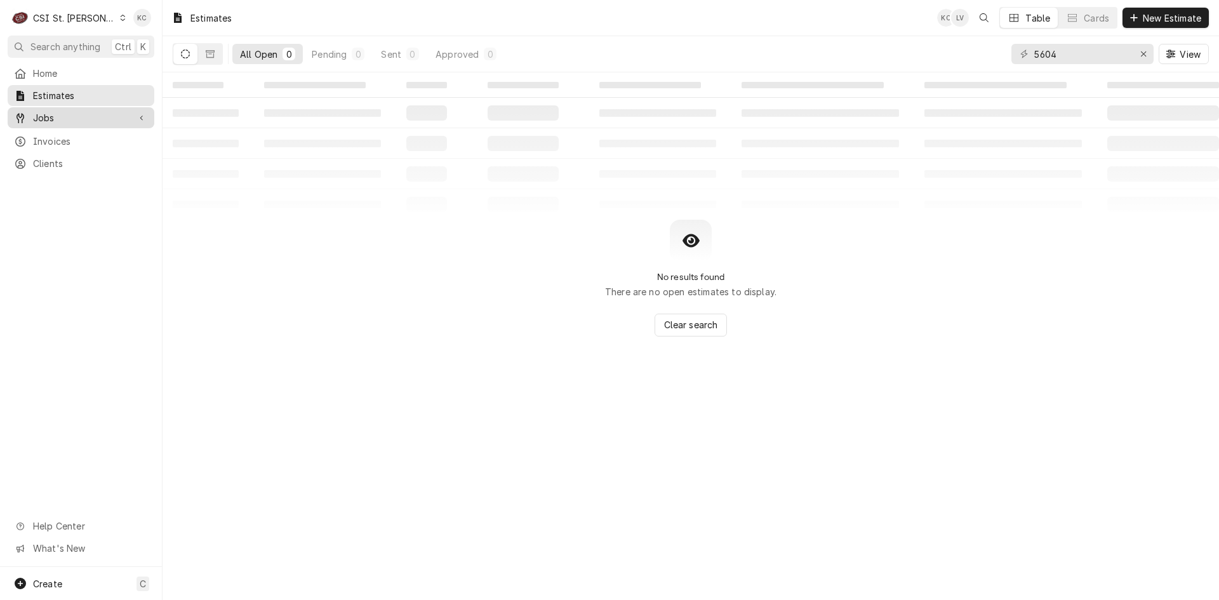
drag, startPoint x: 181, startPoint y: 194, endPoint x: 132, endPoint y: 123, distance: 86.8
click at [180, 189] on body "C CSI St. Louis KC Search anything Ctrl K Home Estimates Jobs Jobs Job Series I…" at bounding box center [609, 300] width 1219 height 600
click at [81, 95] on span "Estimates" at bounding box center [90, 95] width 115 height 13
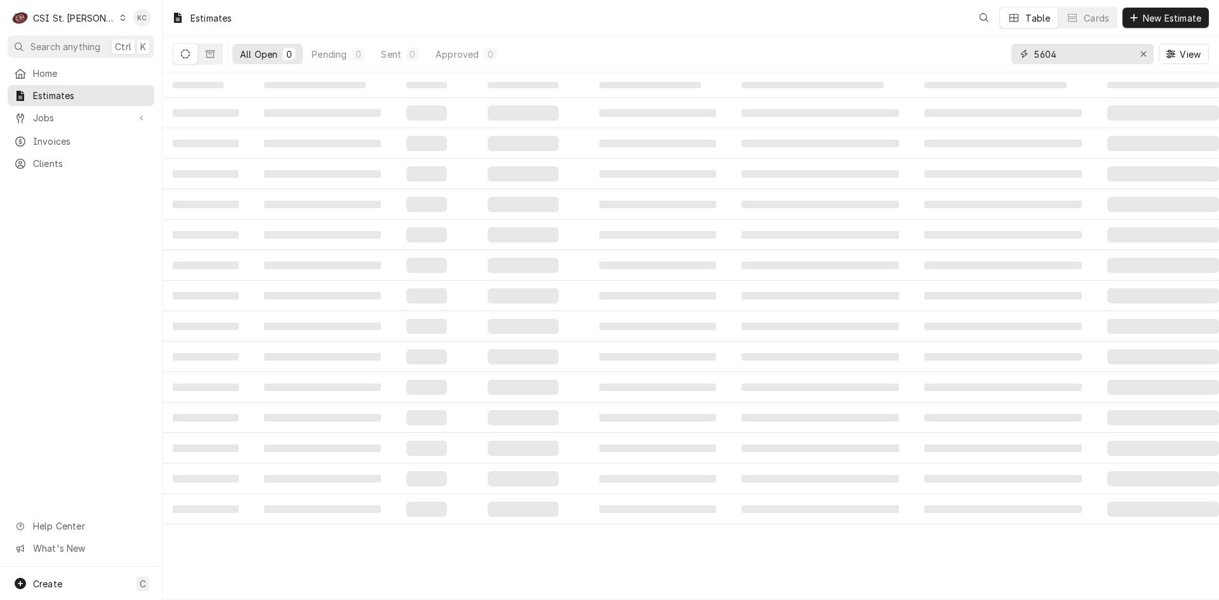
drag, startPoint x: 1087, startPoint y: 60, endPoint x: 974, endPoint y: 58, distance: 112.4
click at [974, 58] on div "All Open 0 Pending 0 Sent 0 Approved 0 5604 View" at bounding box center [691, 54] width 1036 height 36
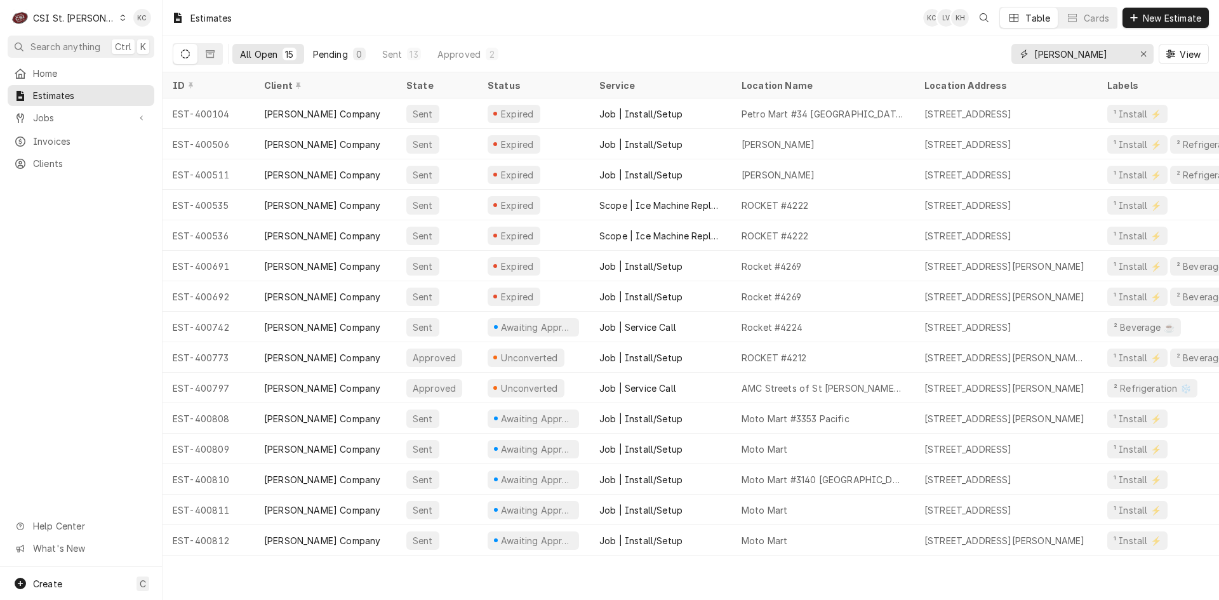
type input "vivian"
click at [340, 54] on div "Pending" at bounding box center [330, 54] width 35 height 13
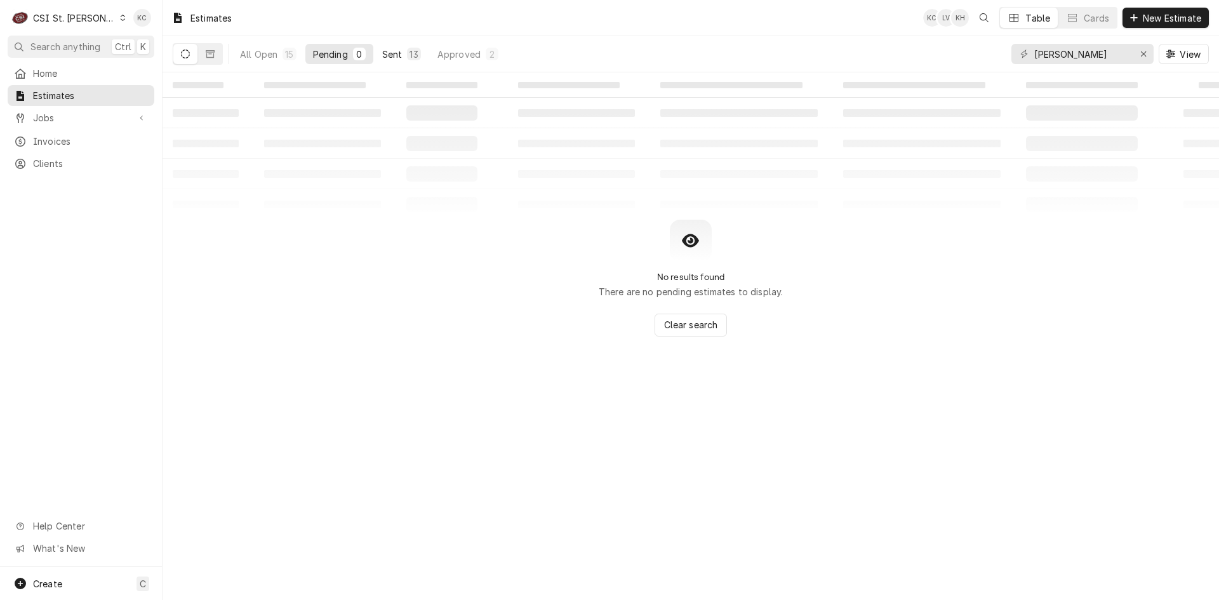
click at [402, 54] on button "Sent 13" at bounding box center [402, 54] width 54 height 20
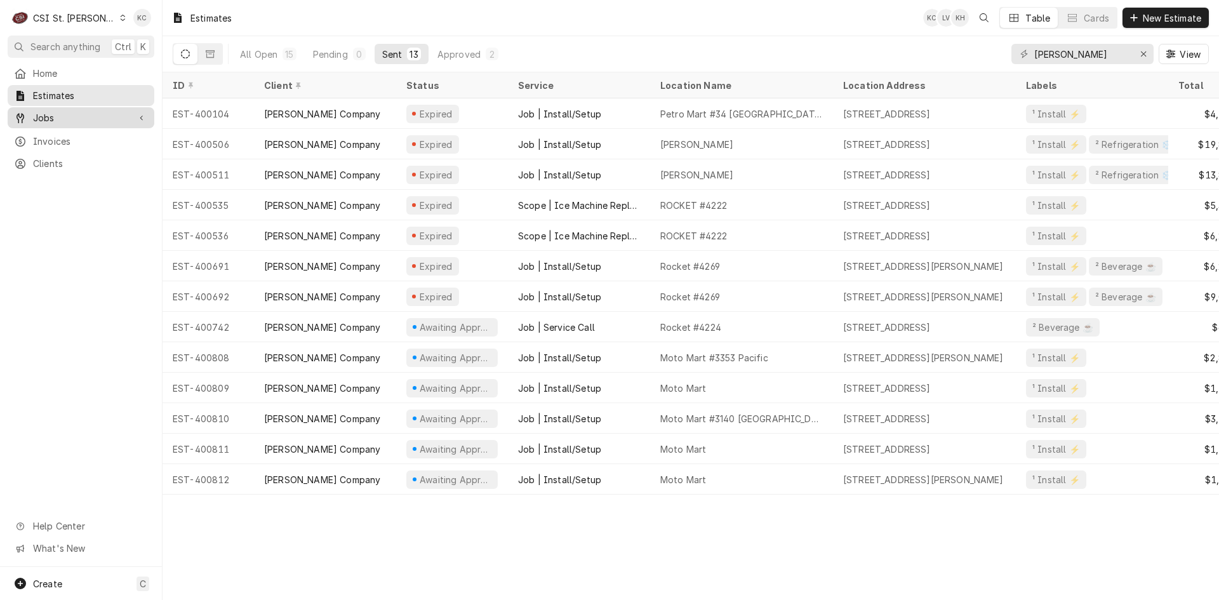
click at [52, 117] on span "Jobs" at bounding box center [81, 117] width 96 height 13
click at [64, 138] on span "Jobs" at bounding box center [90, 139] width 115 height 13
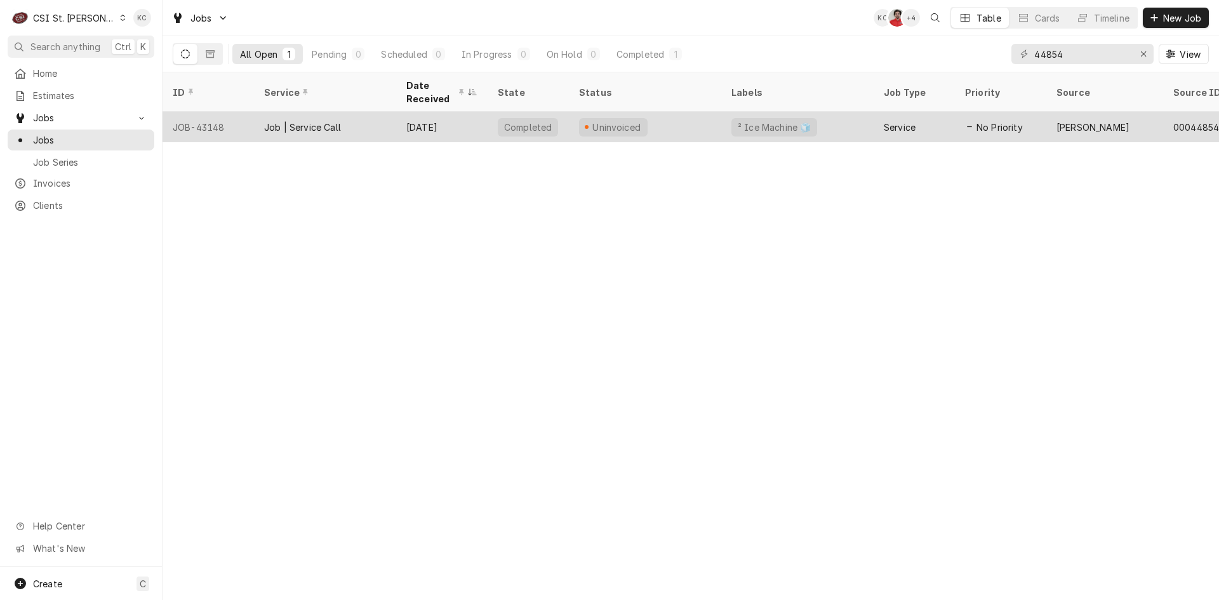
click at [366, 118] on div "Job | Service Call" at bounding box center [325, 127] width 142 height 30
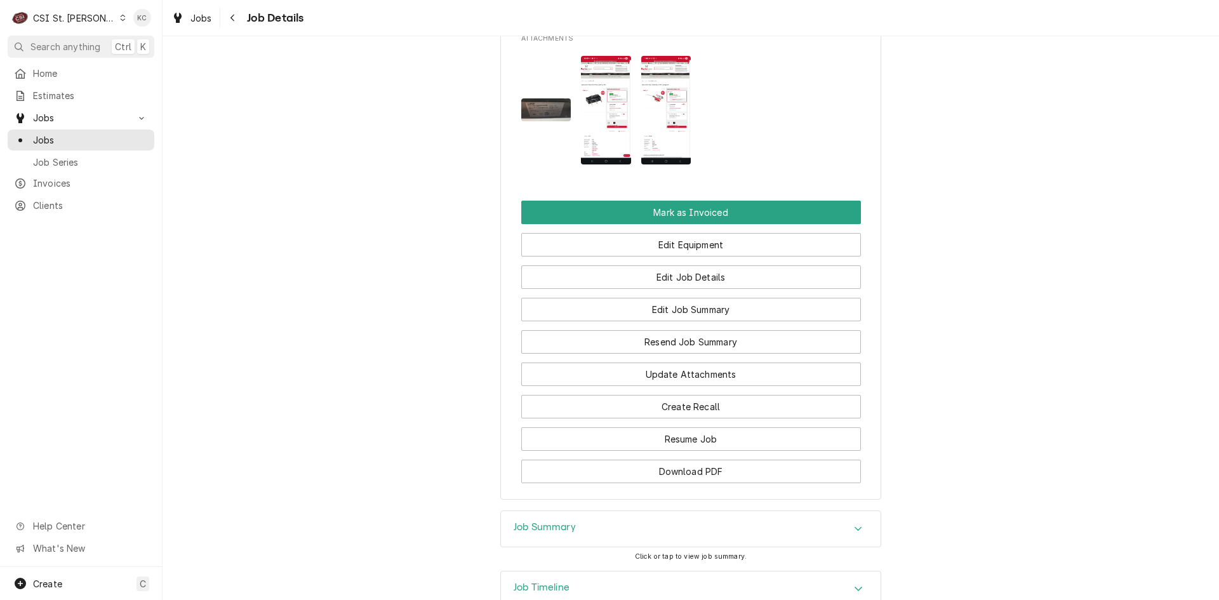
scroll to position [1454, 0]
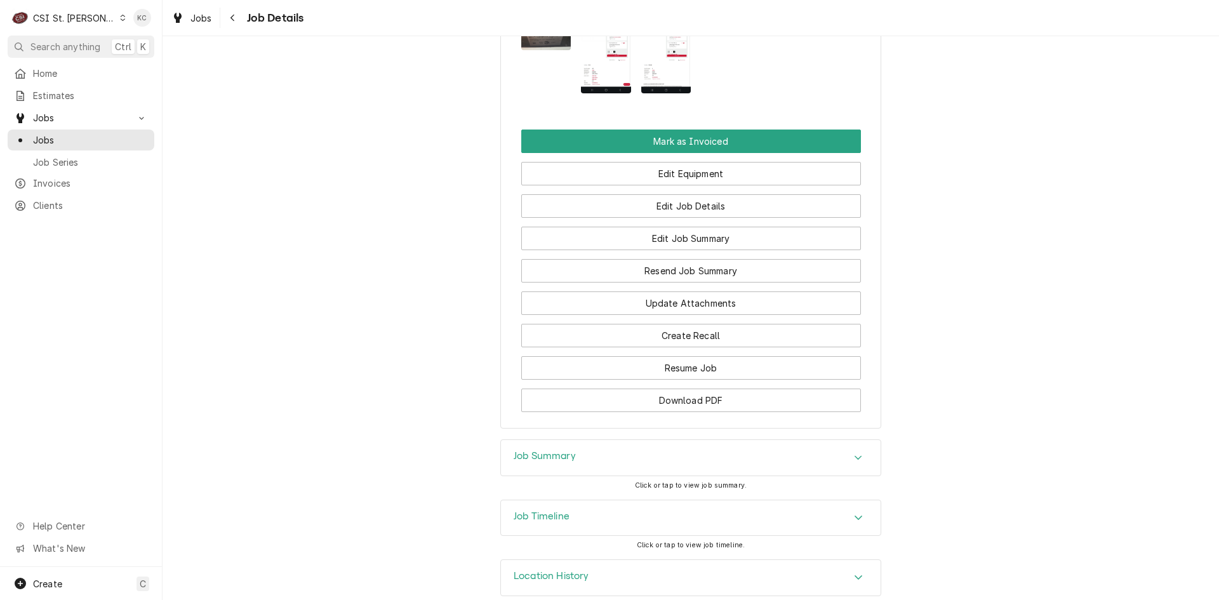
click at [545, 450] on h3 "Job Summary" at bounding box center [545, 456] width 62 height 12
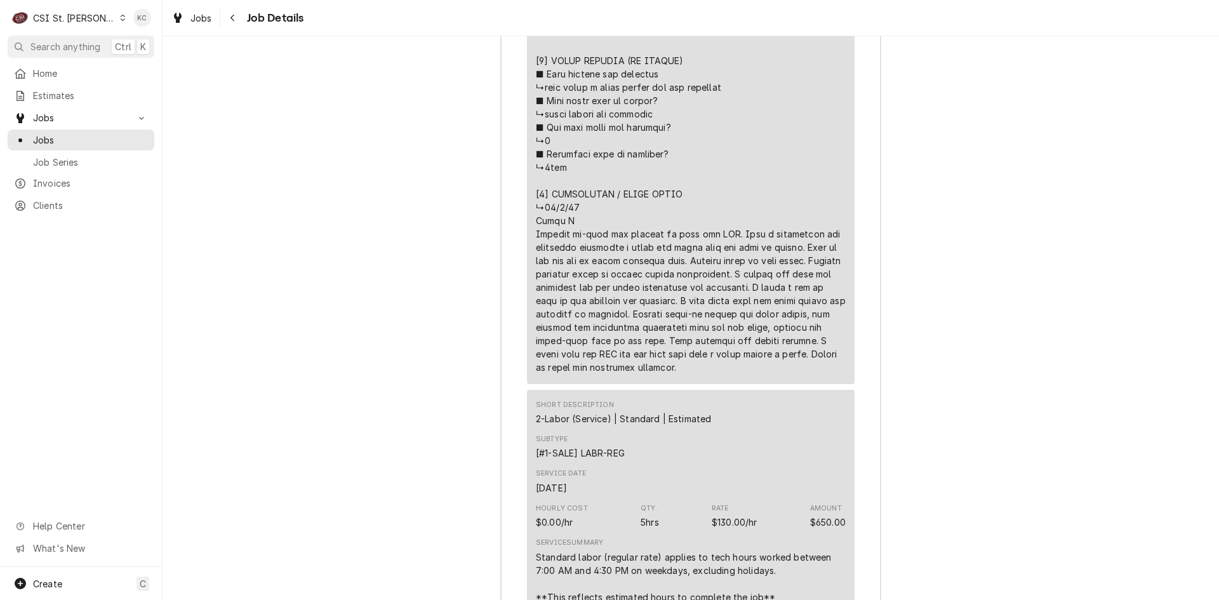
scroll to position [3098, 0]
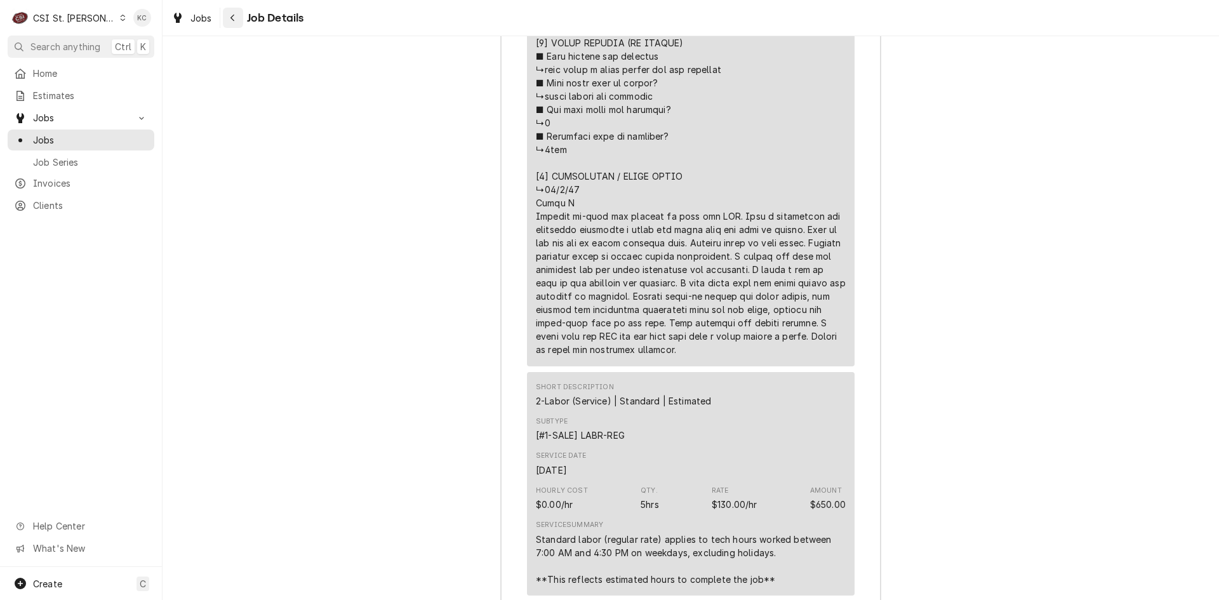
click at [236, 17] on div "Navigate back" at bounding box center [233, 17] width 13 height 13
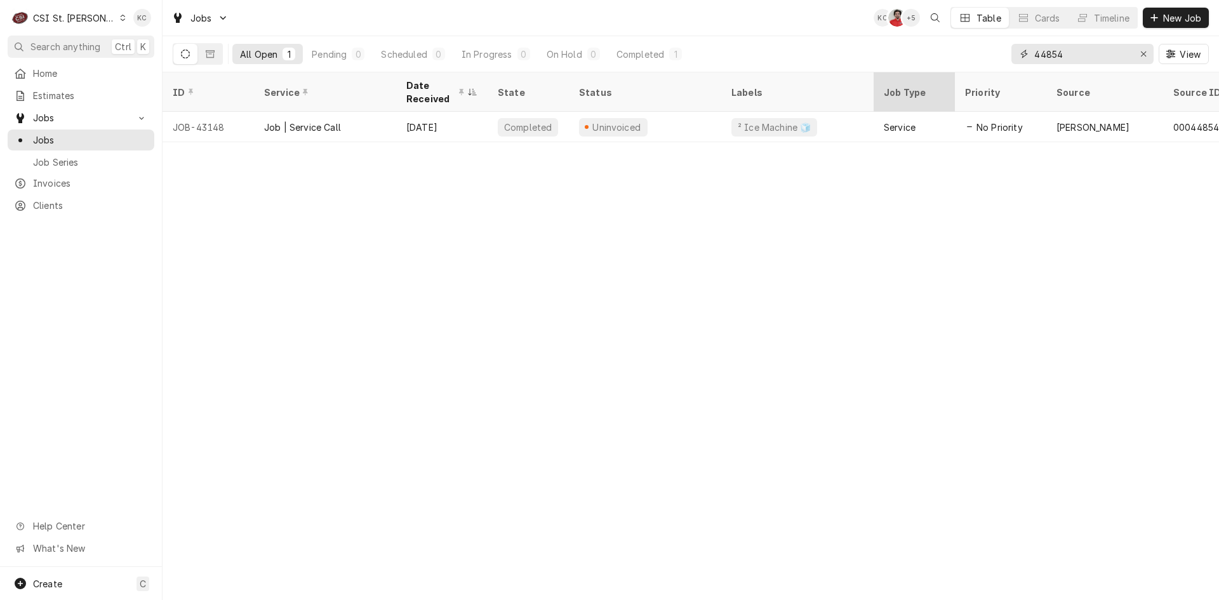
drag, startPoint x: 1118, startPoint y: 55, endPoint x: 925, endPoint y: 74, distance: 193.3
click at [925, 74] on div "Jobs KC NF + 5 Table Cards Timeline New Job All Open 1 Pending 0 Scheduled 0 In…" at bounding box center [691, 300] width 1057 height 600
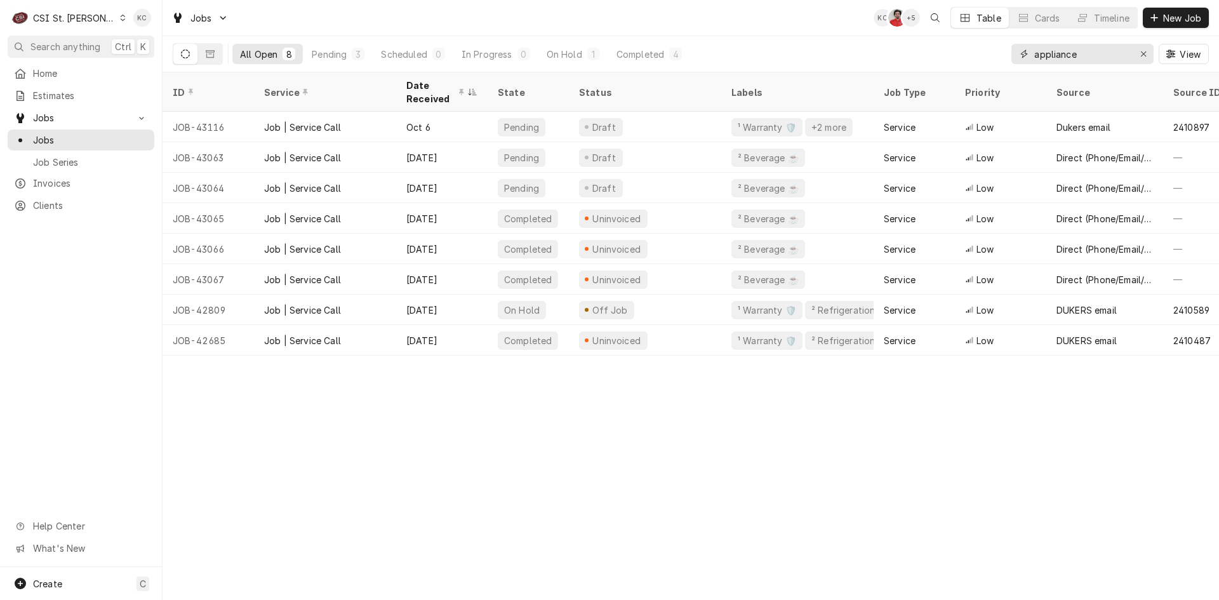
type input "appliance"
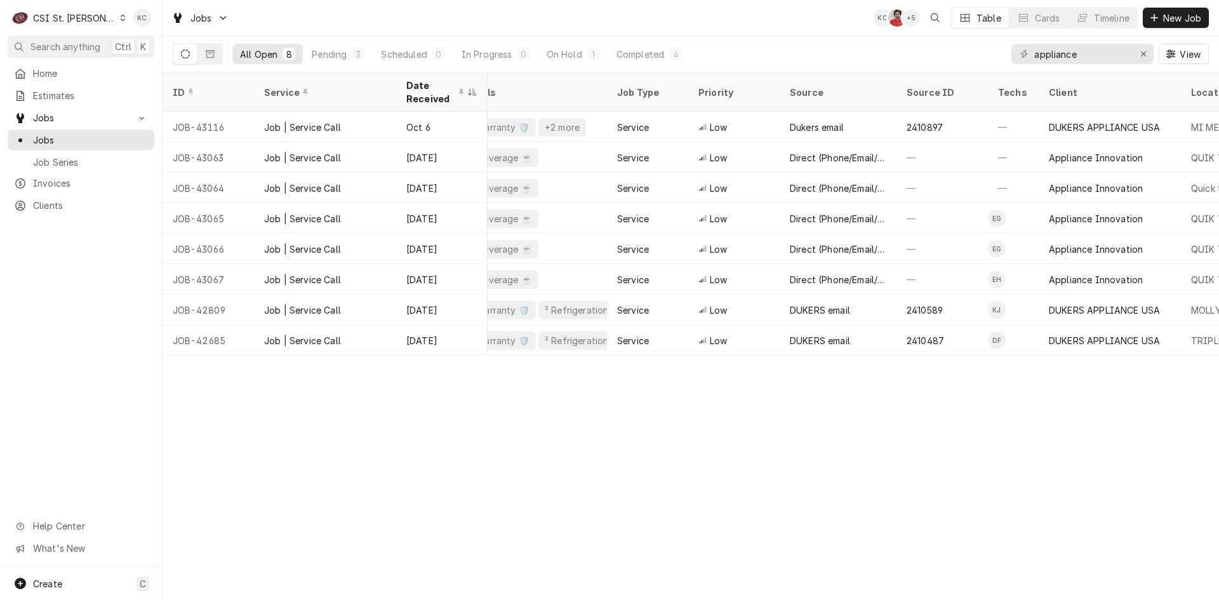
scroll to position [0, 268]
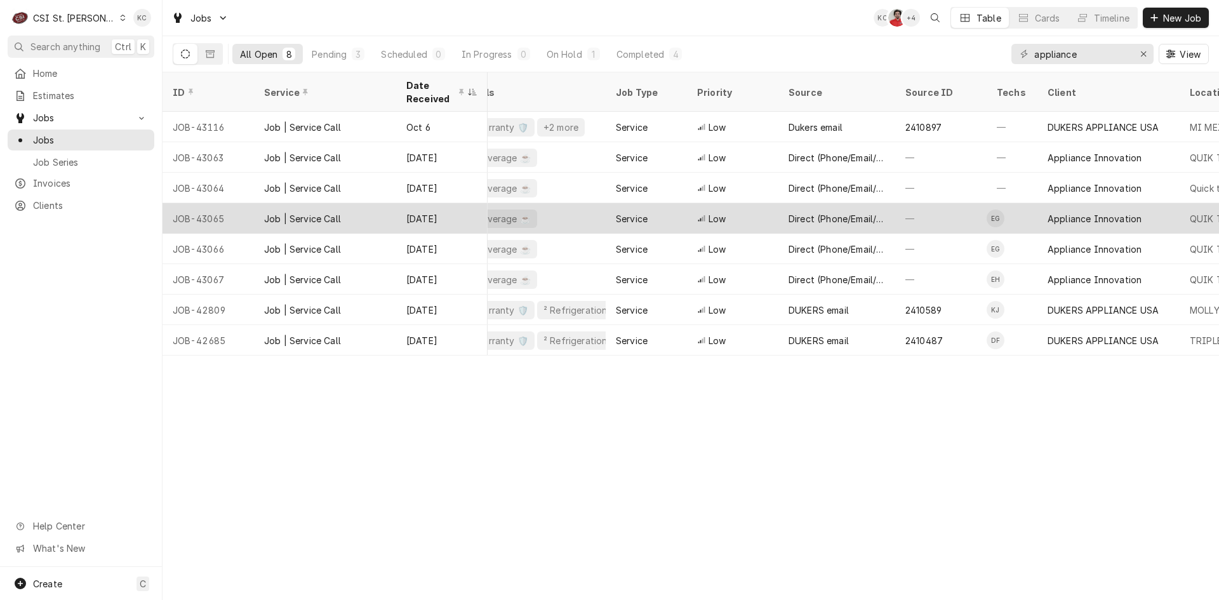
click at [1009, 216] on td "EG" at bounding box center [1012, 218] width 51 height 30
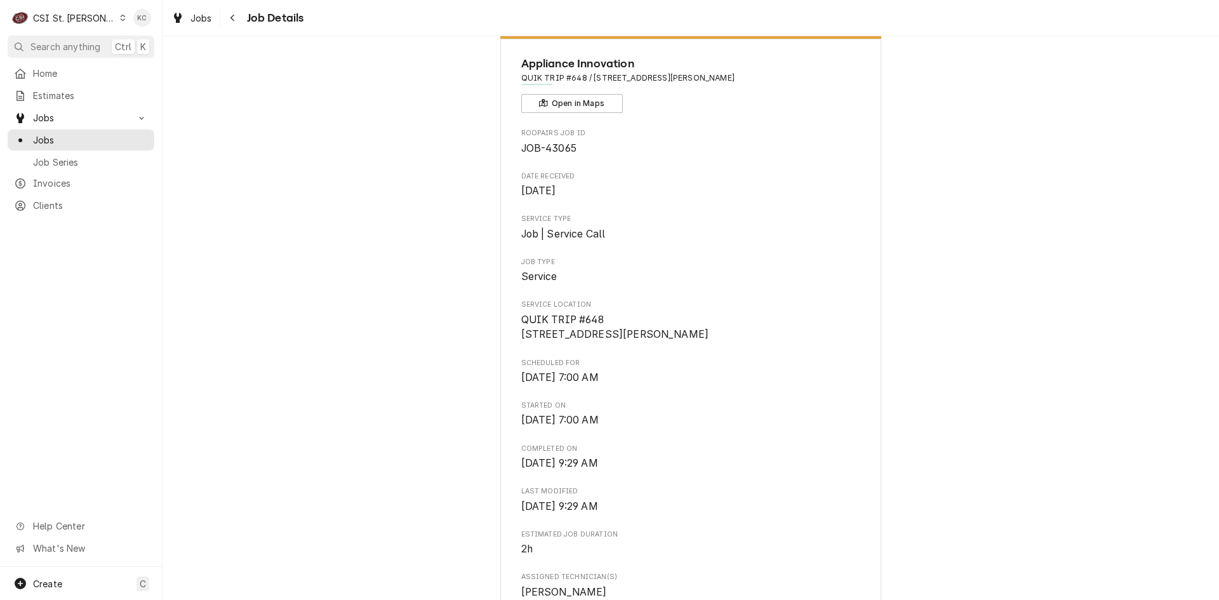
scroll to position [64, 0]
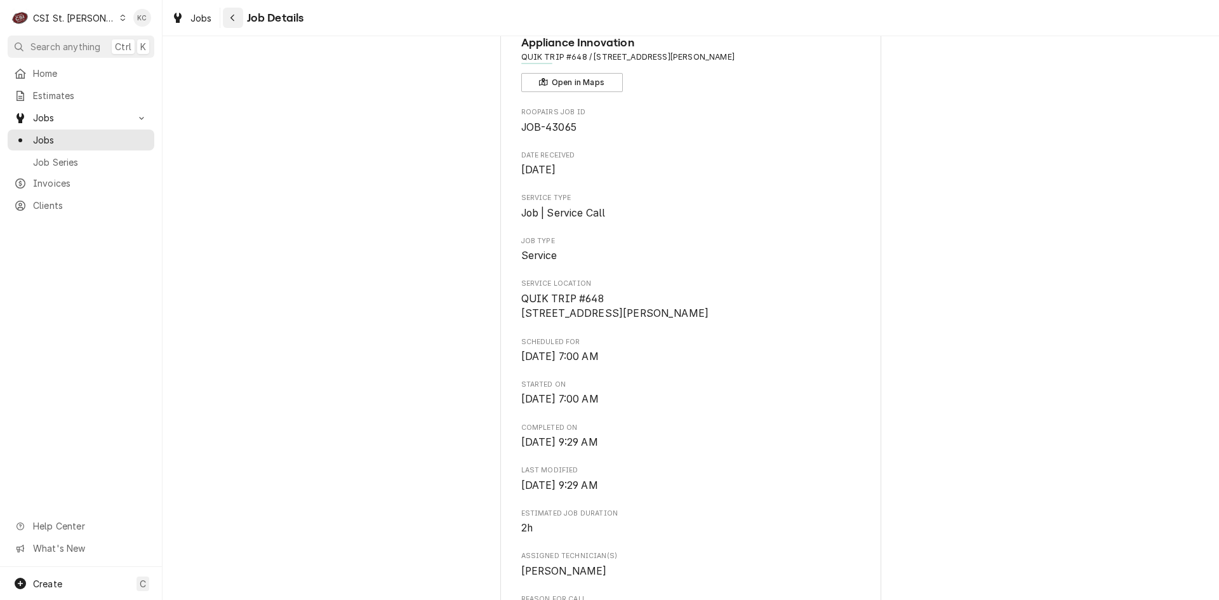
click at [231, 21] on icon "Navigate back" at bounding box center [233, 17] width 6 height 9
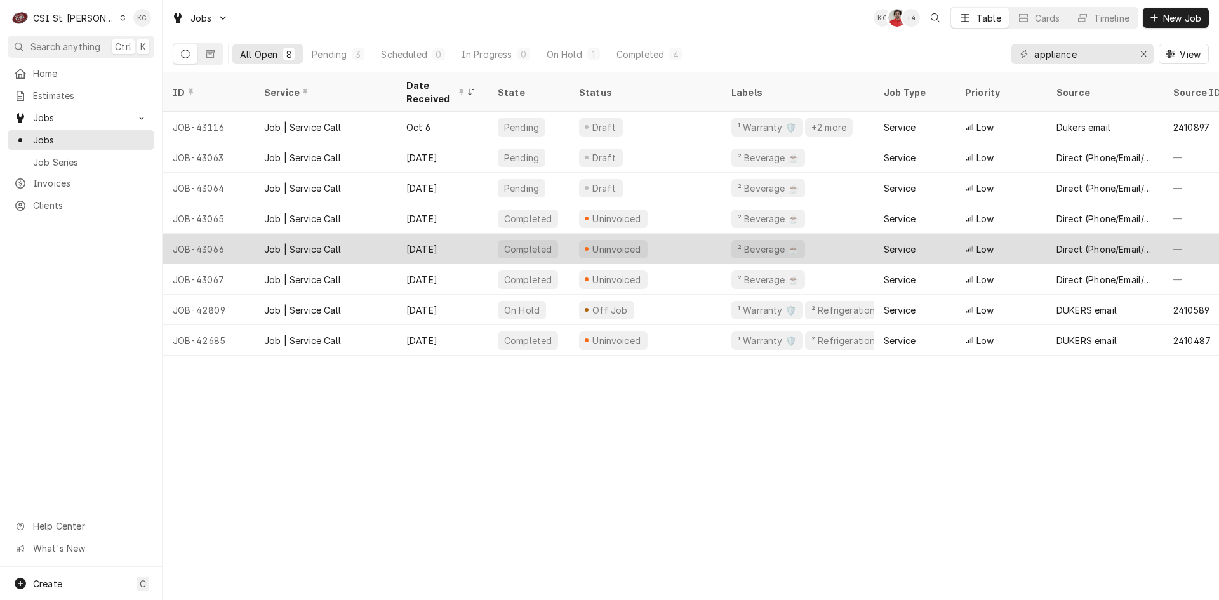
click at [396, 242] on div "Job | Service Call" at bounding box center [325, 249] width 142 height 30
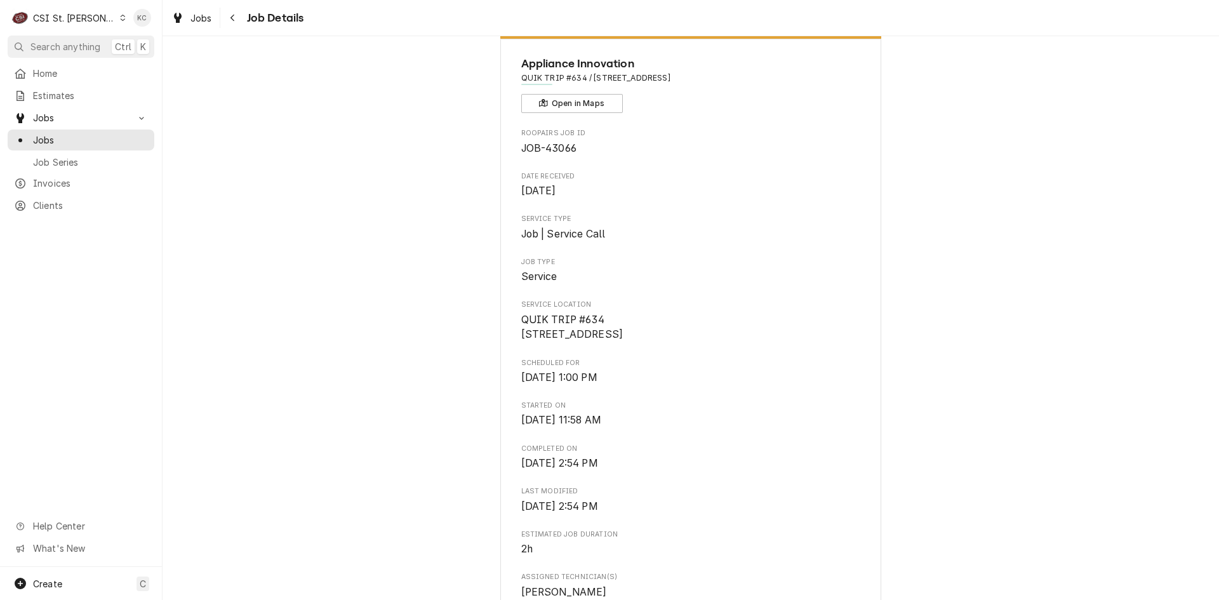
scroll to position [64, 0]
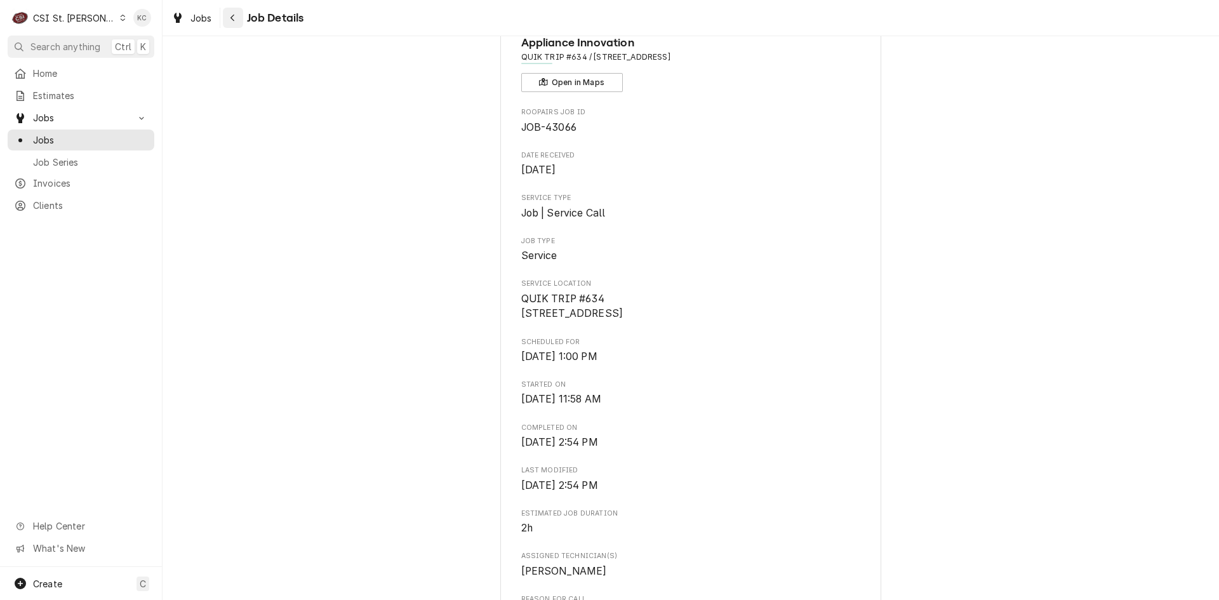
click at [230, 21] on icon "Navigate back" at bounding box center [233, 17] width 6 height 9
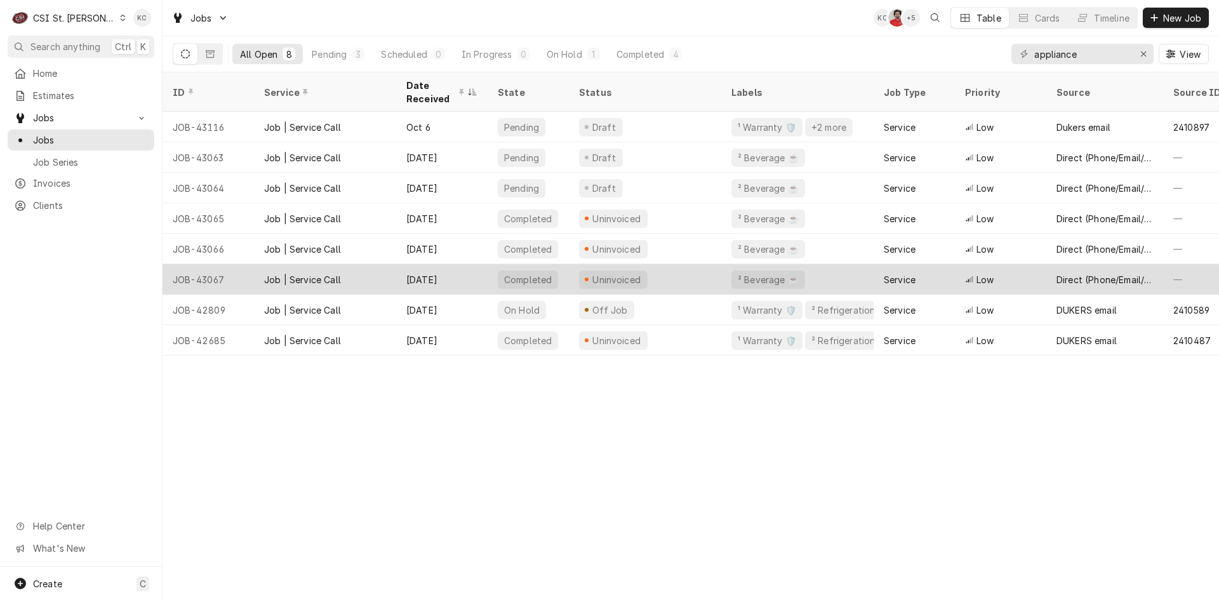
click at [307, 273] on div "Job | Service Call" at bounding box center [302, 279] width 77 height 13
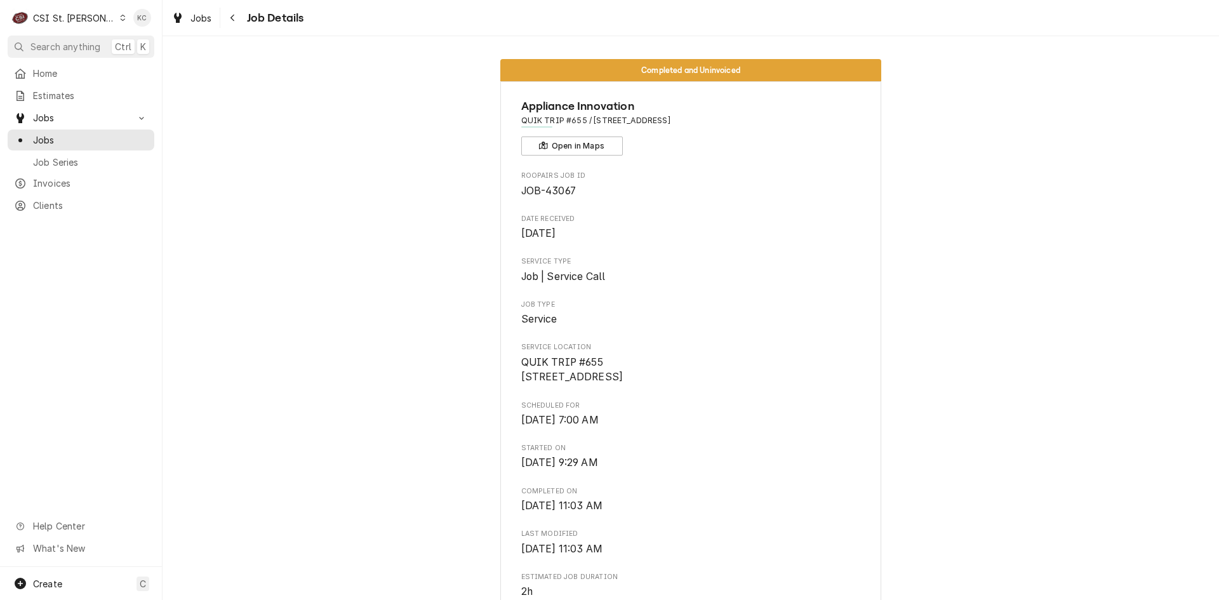
scroll to position [64, 0]
